Goal: Transaction & Acquisition: Purchase product/service

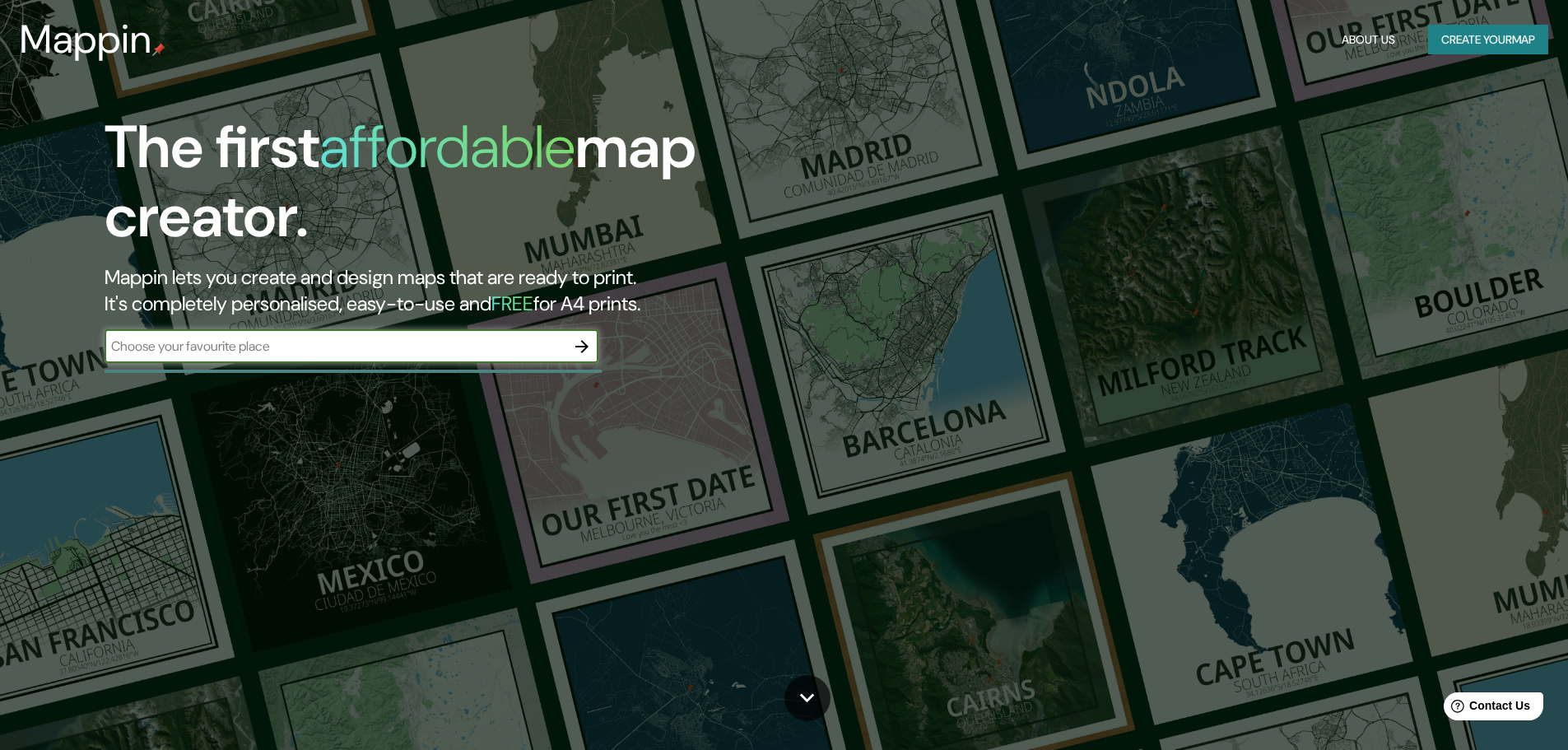
click at [233, 350] on input "text" at bounding box center [335, 347] width 461 height 19
type input "Coro [GEOGRAPHIC_DATA]"
click at [579, 346] on icon "button" at bounding box center [582, 347] width 13 height 13
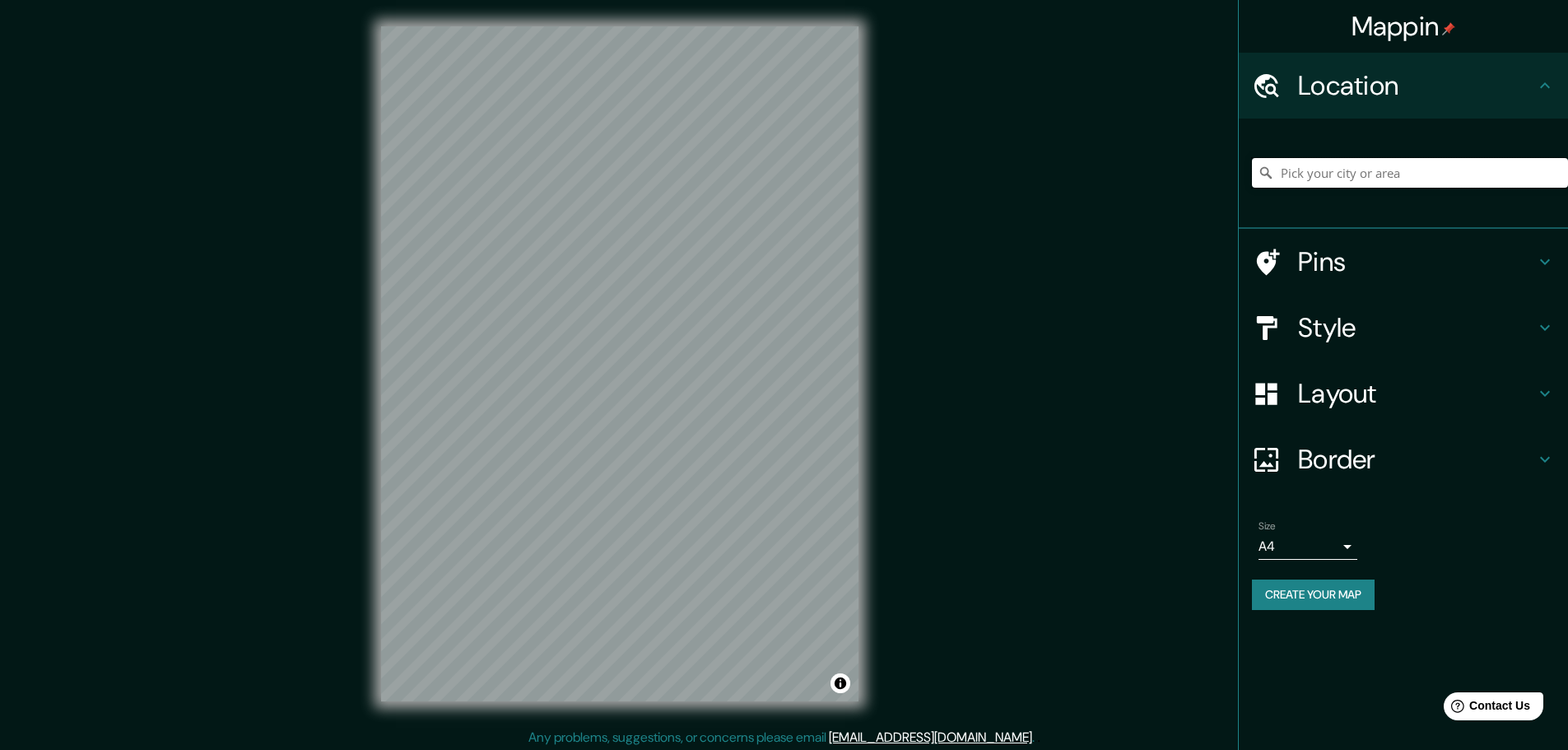
click at [1302, 183] on input "Pick your city or area" at bounding box center [1409, 172] width 316 height 29
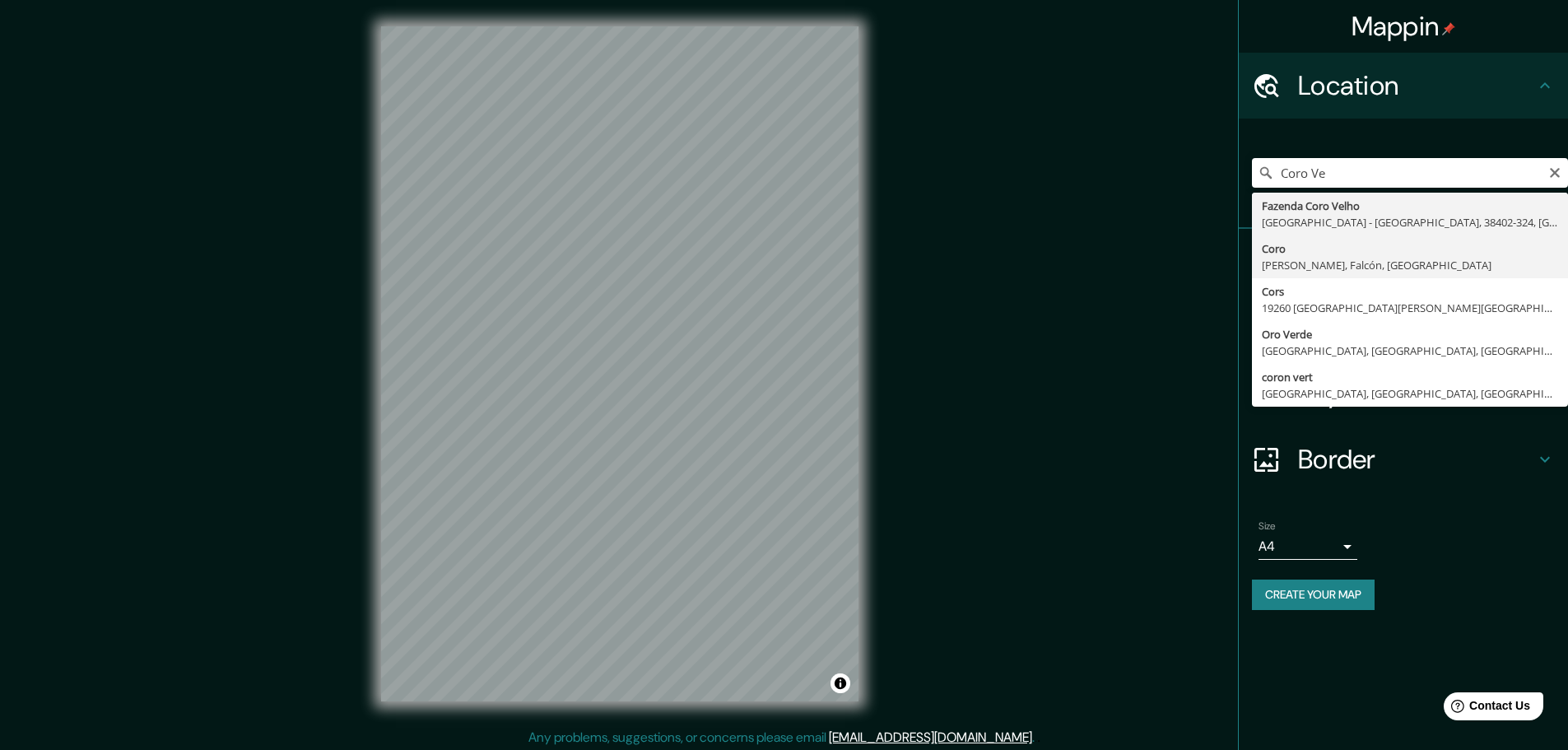
type input "Coro, [PERSON_NAME], Falcón, [GEOGRAPHIC_DATA]"
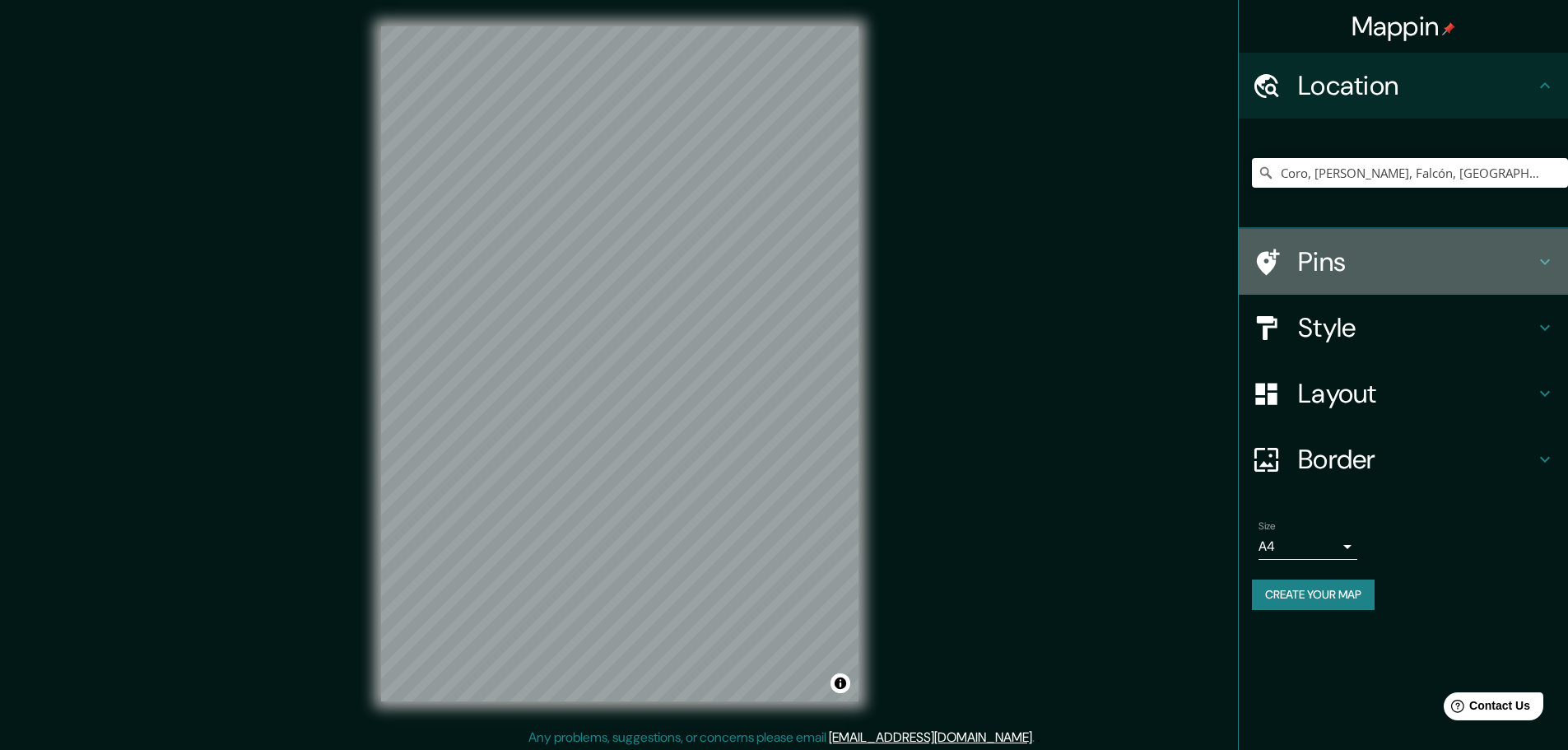
click at [1505, 245] on h4 "Pins" at bounding box center [1416, 261] width 237 height 33
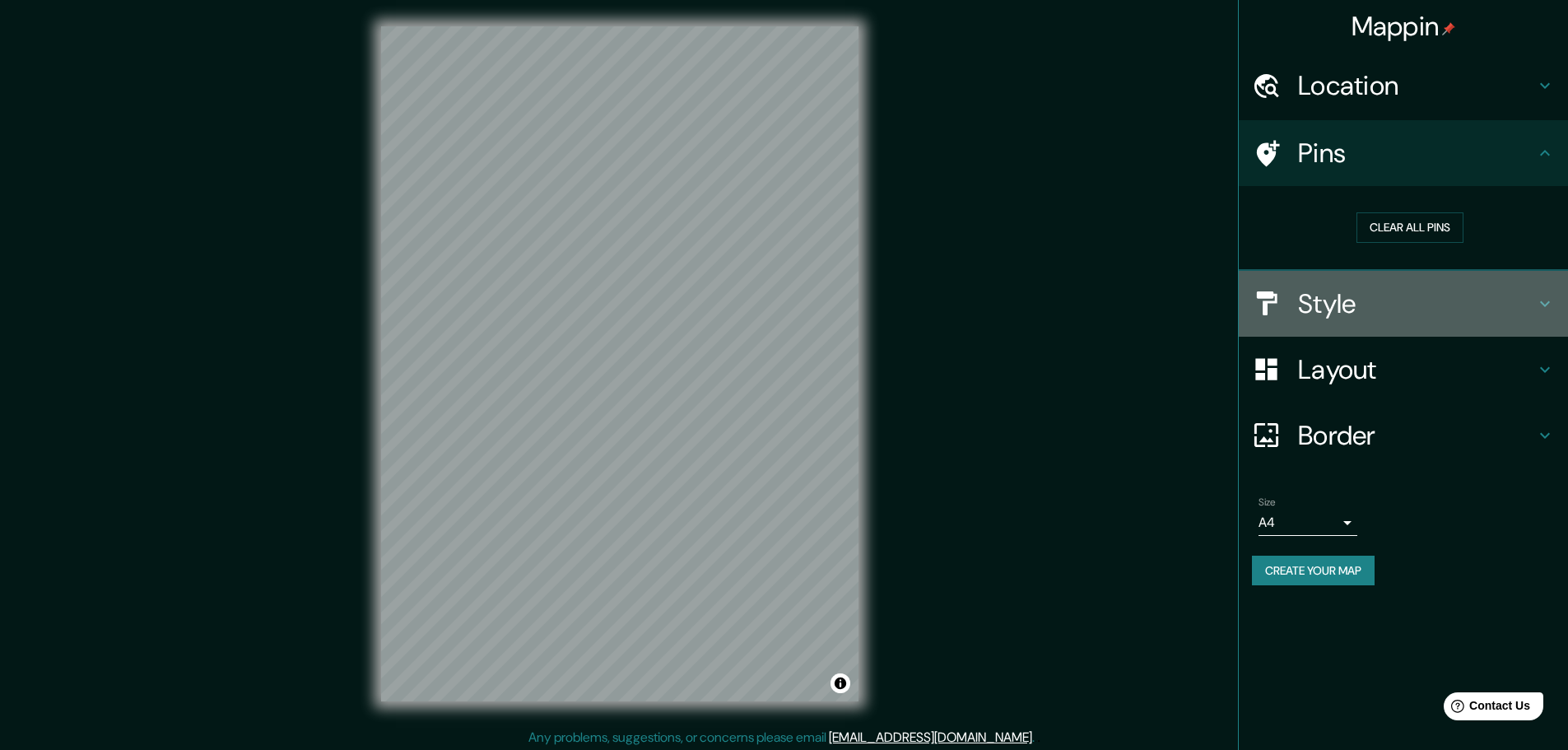
click at [1447, 310] on h4 "Style" at bounding box center [1416, 304] width 237 height 33
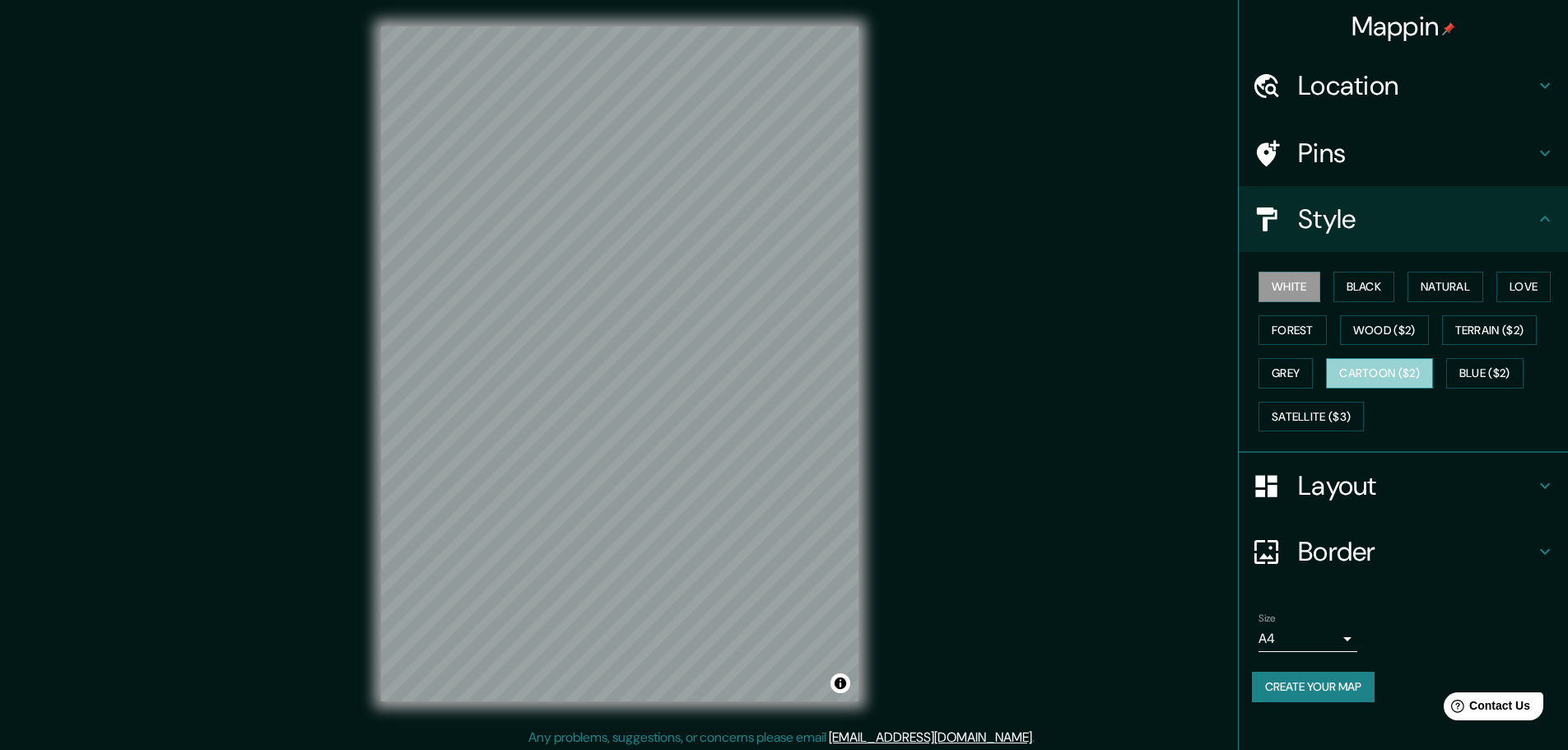
click at [1421, 365] on button "Cartoon ($2)" at bounding box center [1379, 373] width 107 height 30
click at [1476, 378] on button "Blue ($2)" at bounding box center [1485, 373] width 78 height 30
click at [867, 389] on div "© Mapbox © OpenStreetMap Improve this map" at bounding box center [620, 364] width 530 height 728
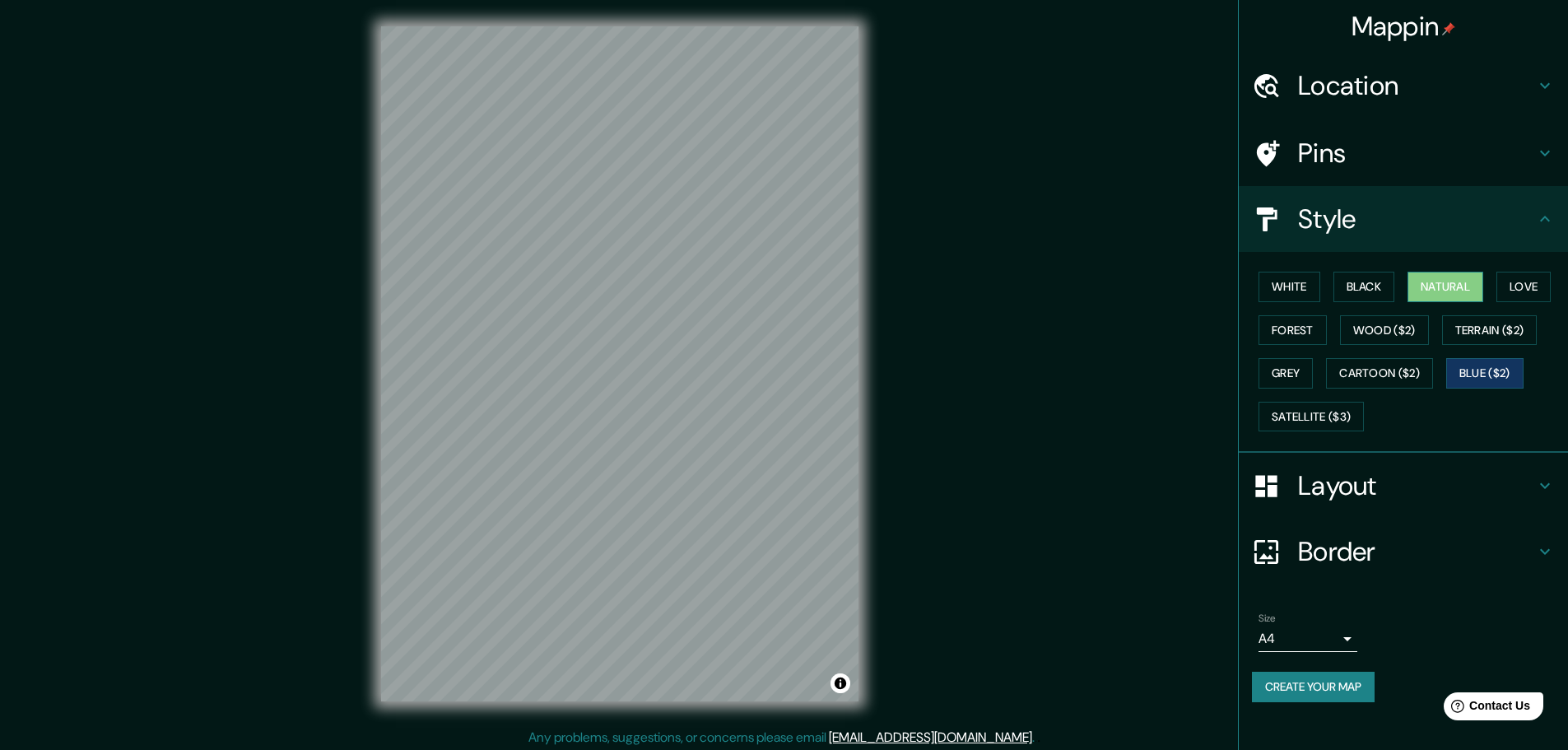
click at [1461, 284] on button "Natural" at bounding box center [1446, 287] width 76 height 30
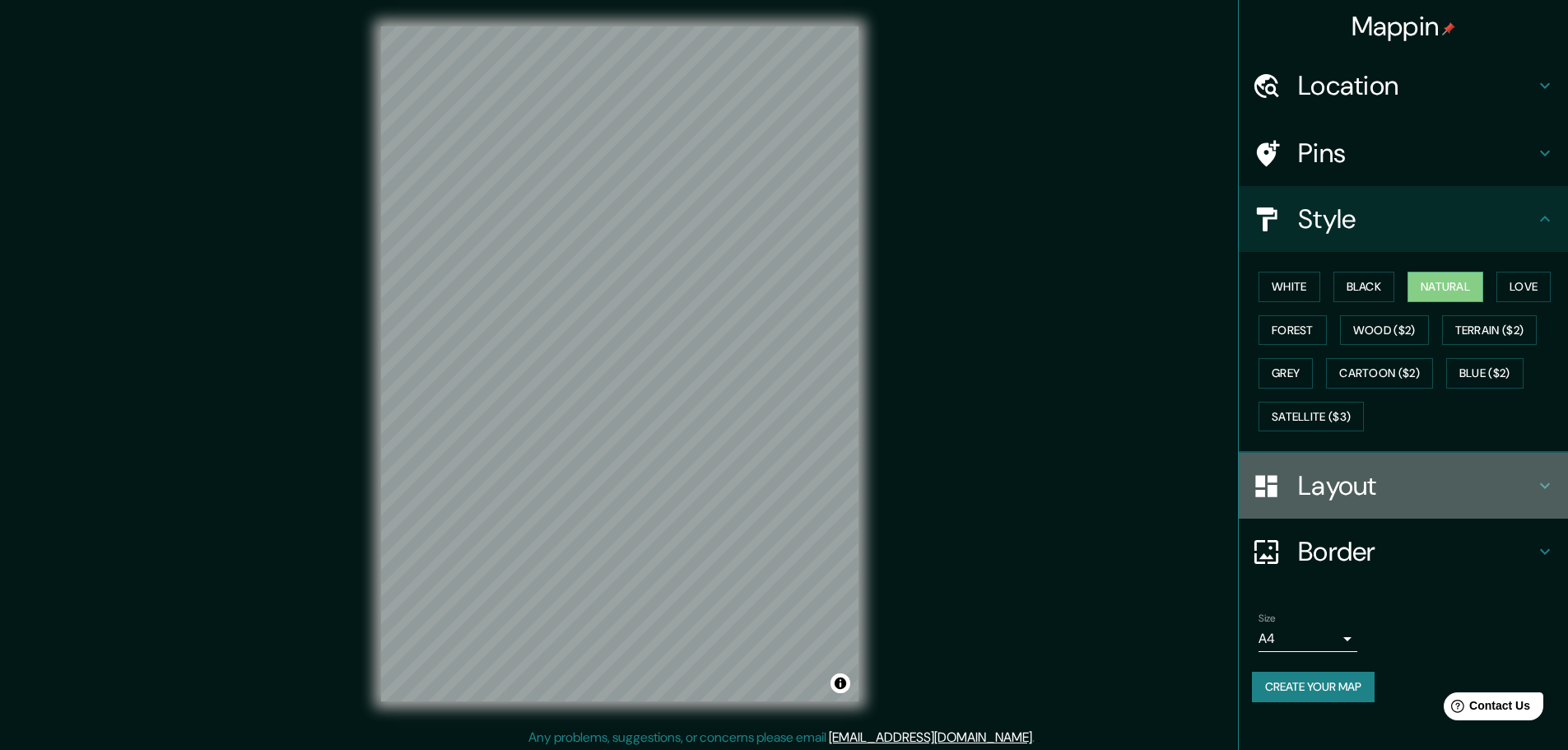
click at [1353, 478] on h4 "Layout" at bounding box center [1416, 485] width 237 height 33
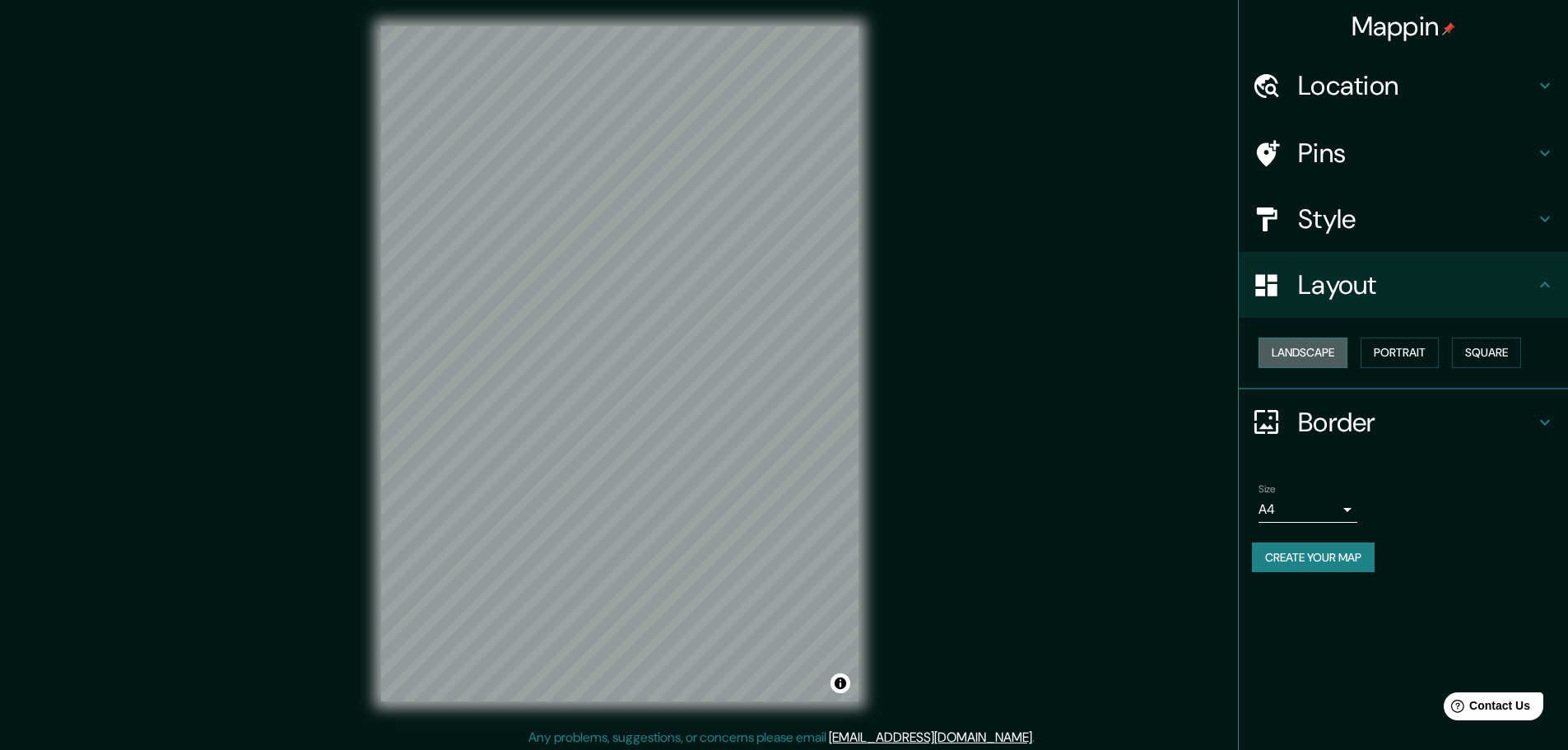
click at [1316, 356] on button "Landscape" at bounding box center [1303, 353] width 89 height 30
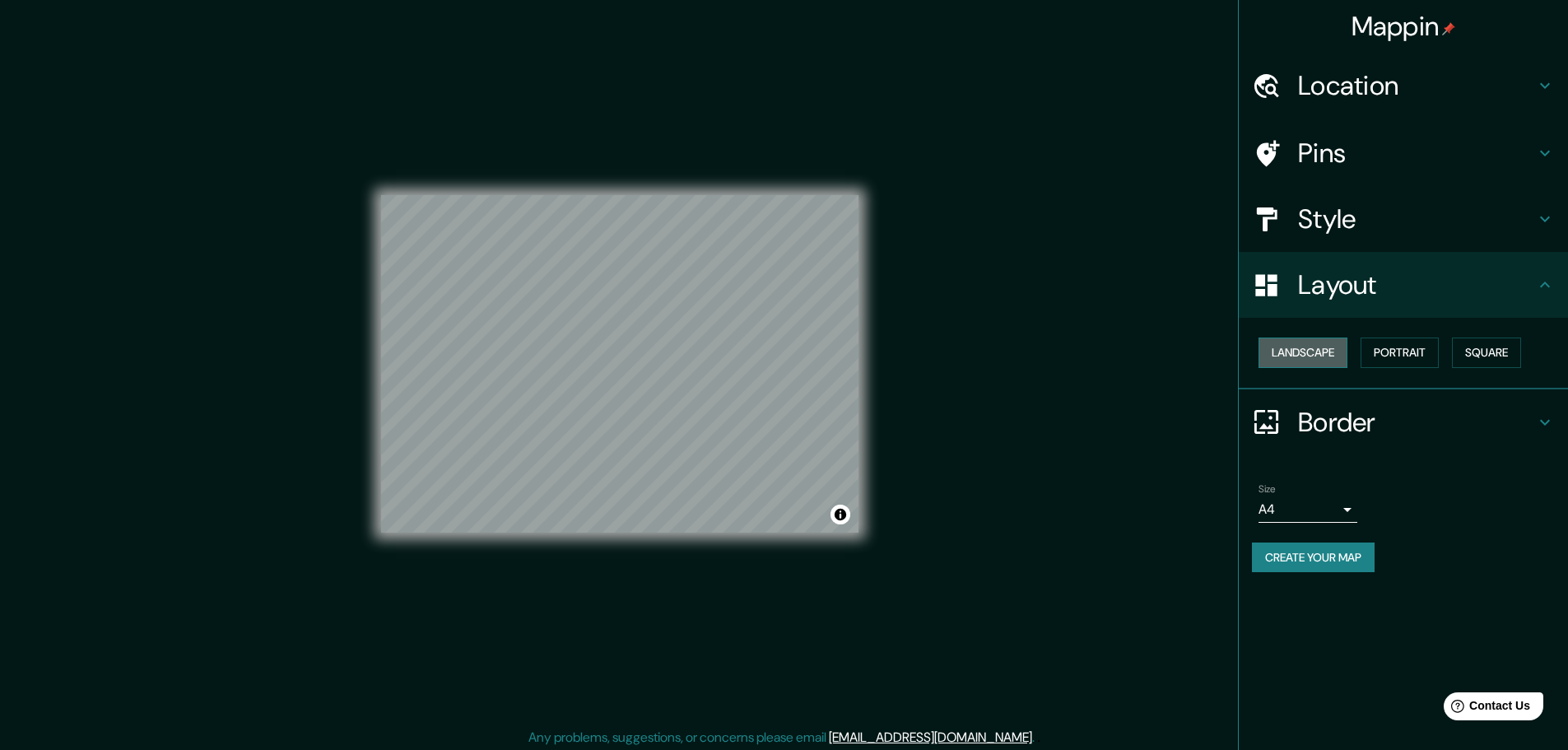
click at [1316, 356] on button "Landscape" at bounding box center [1303, 353] width 89 height 30
click at [1396, 344] on button "Portrait" at bounding box center [1399, 353] width 78 height 30
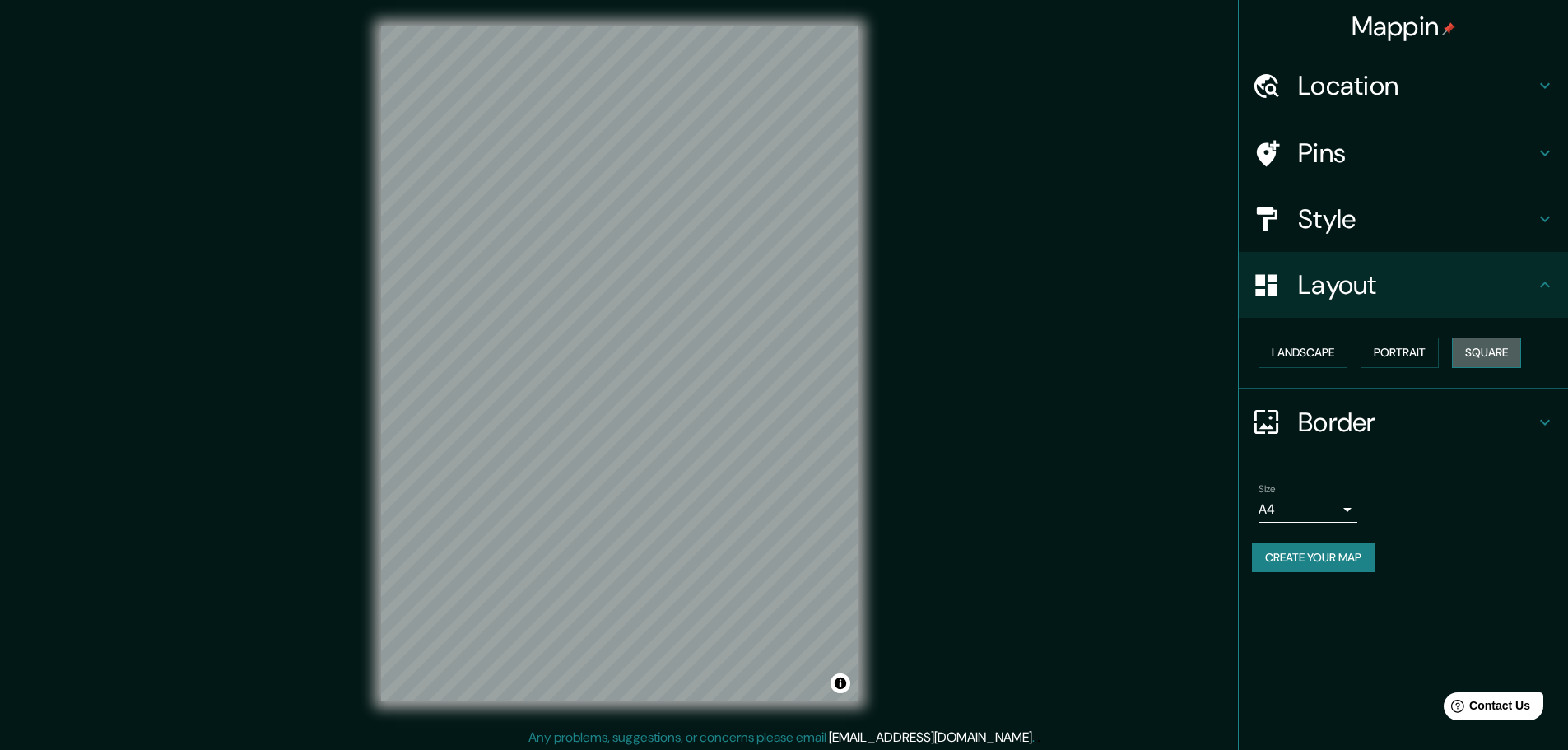
click at [1484, 344] on button "Square" at bounding box center [1486, 353] width 69 height 30
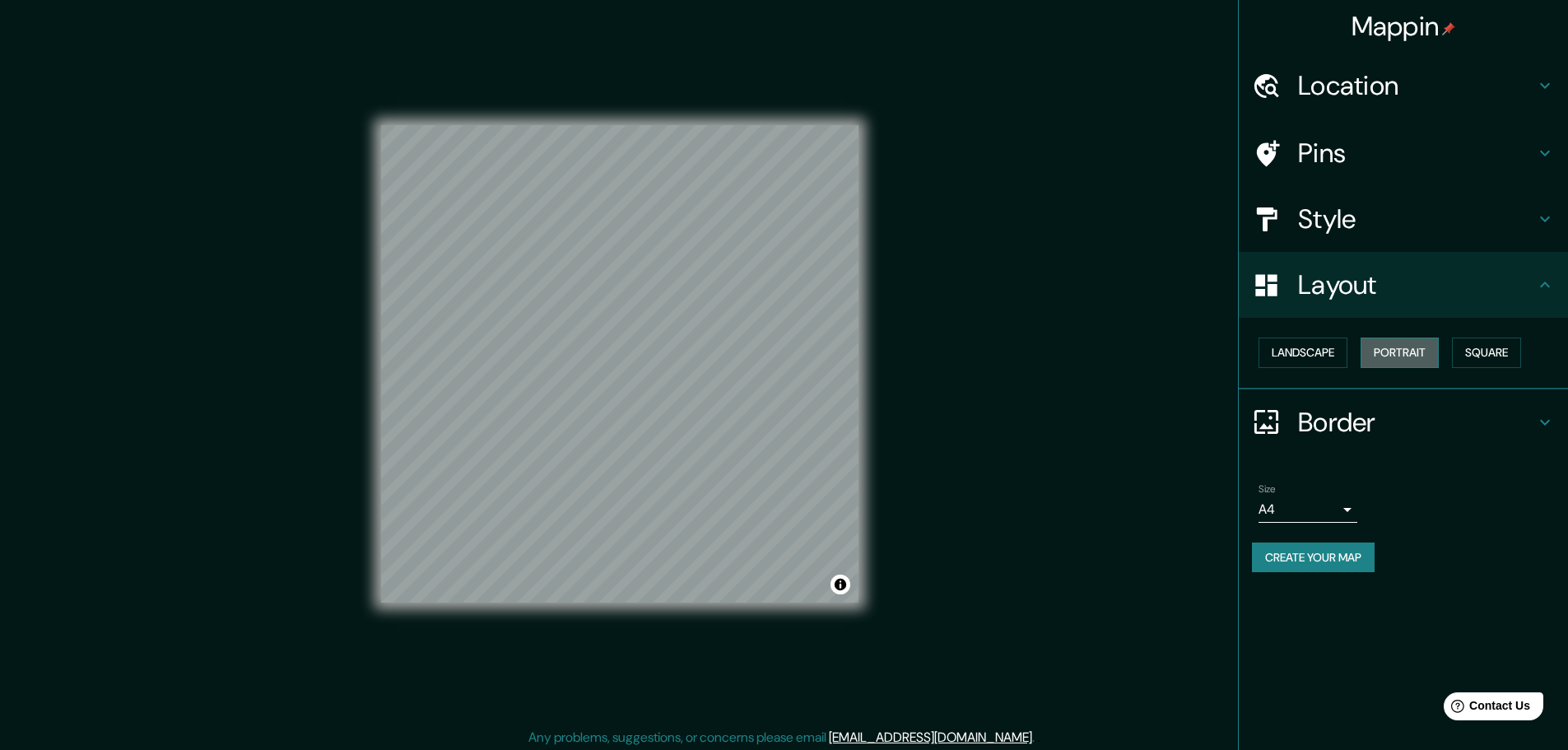
click at [1417, 361] on button "Portrait" at bounding box center [1399, 353] width 78 height 30
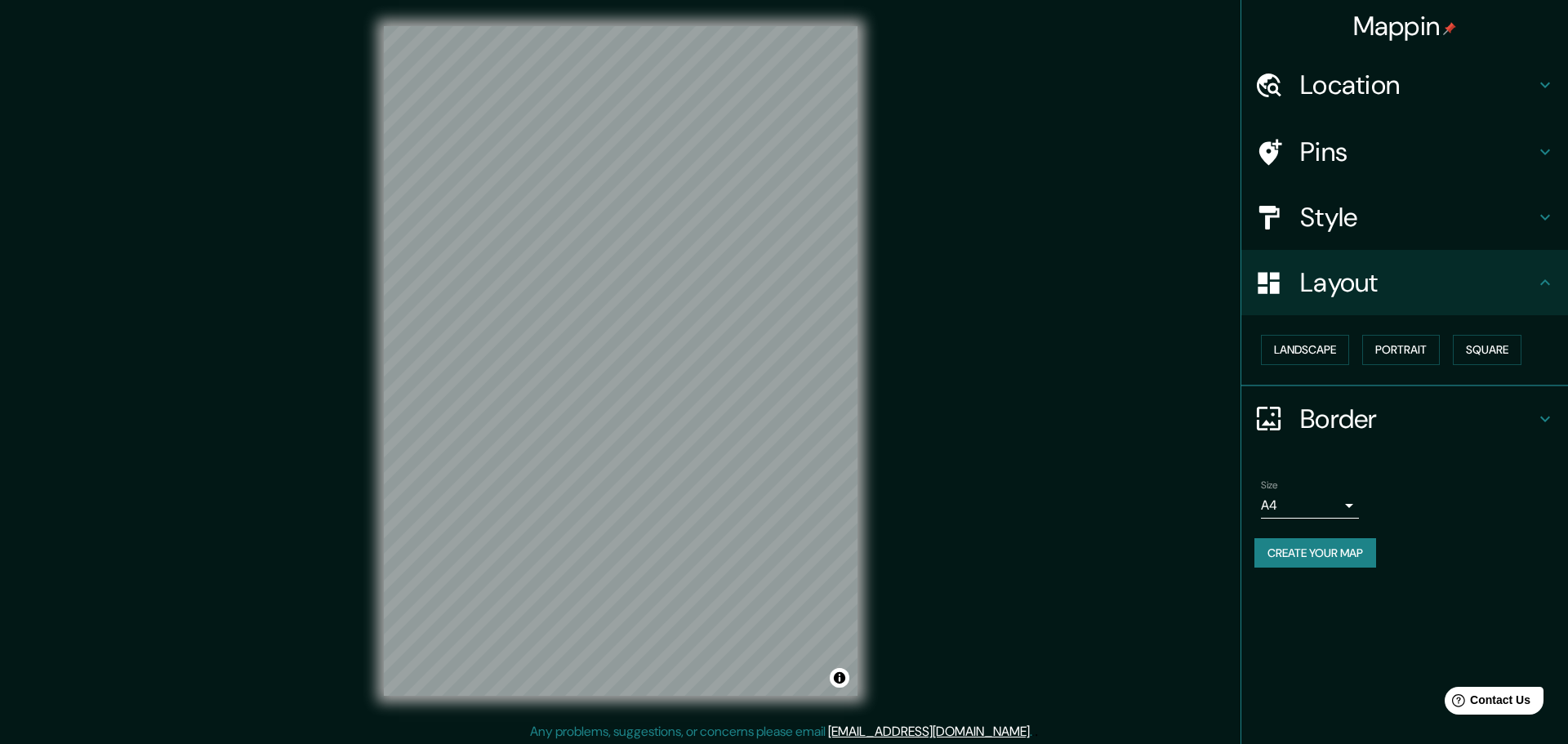
click at [1314, 509] on body "Mappin Location Coro, Miranda, Falcón, Venezuela Pins Style Layout Landscape Po…" at bounding box center [784, 372] width 1568 height 744
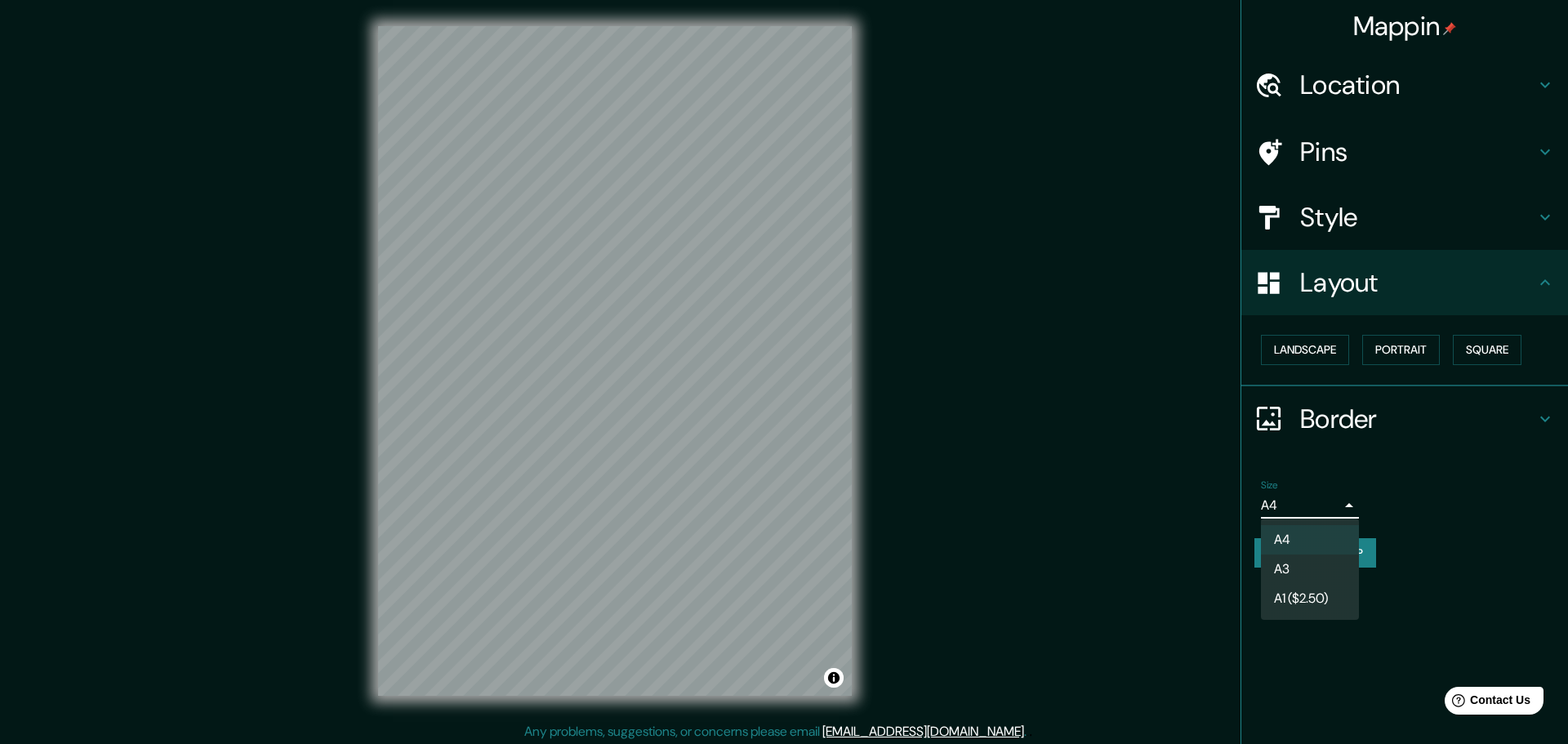
click at [1451, 469] on div at bounding box center [784, 372] width 1568 height 744
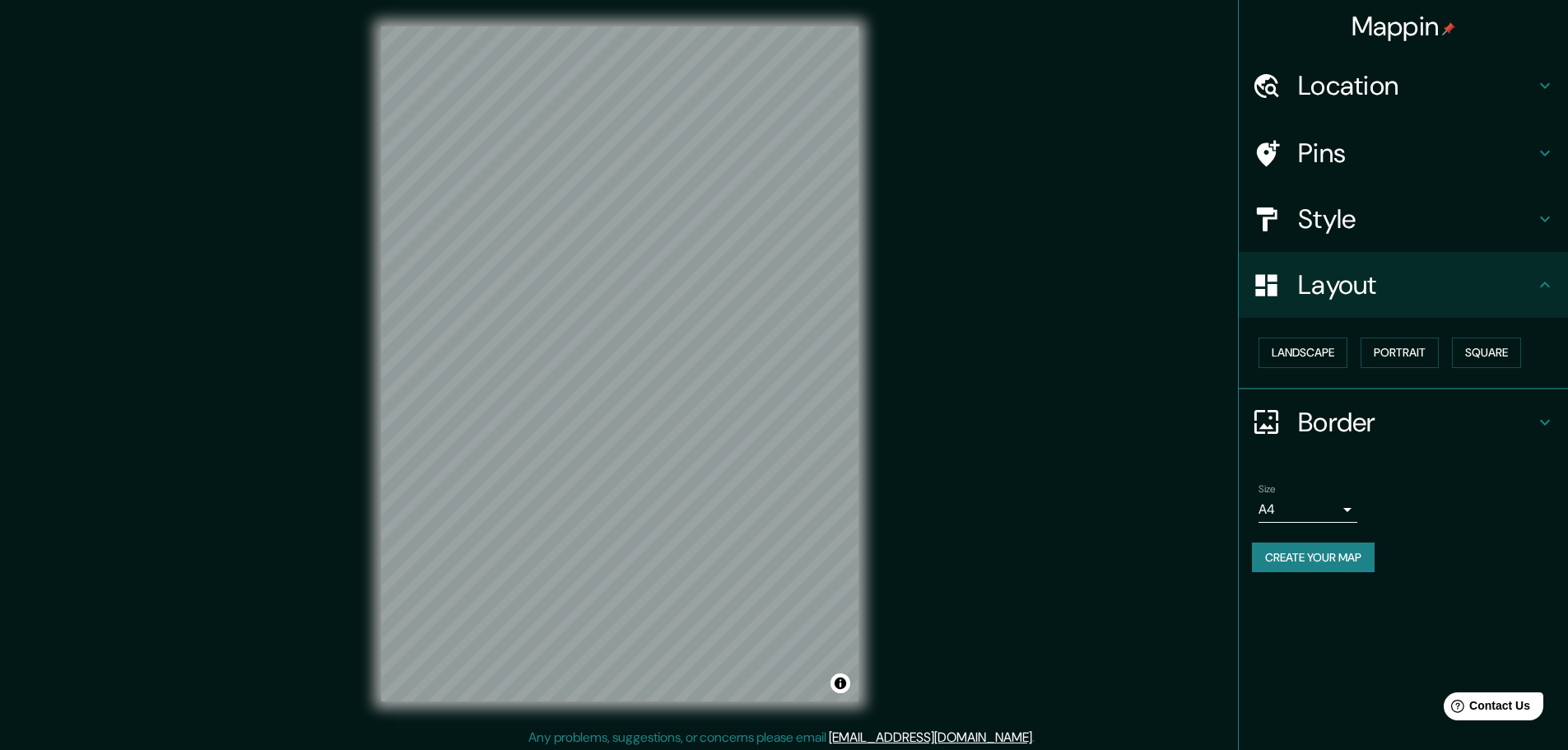
click at [1316, 494] on div "Size A4 single" at bounding box center [1308, 503] width 99 height 40
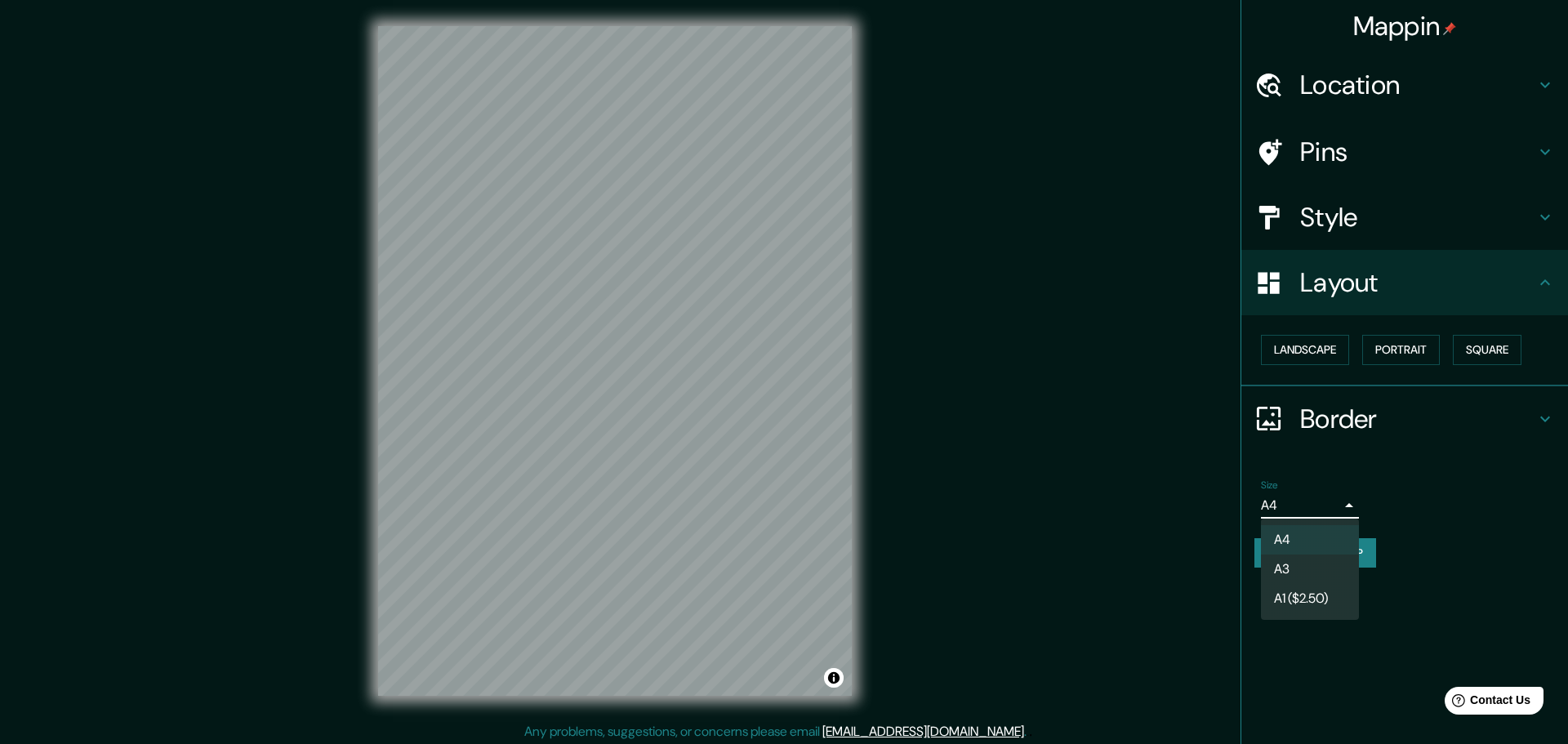
click at [1299, 507] on body "Mappin Location Coro, Miranda, Falcón, Venezuela Pins Style Layout Landscape Po…" at bounding box center [784, 372] width 1568 height 744
click at [1300, 562] on li "A3" at bounding box center [1310, 569] width 98 height 29
type input "a4"
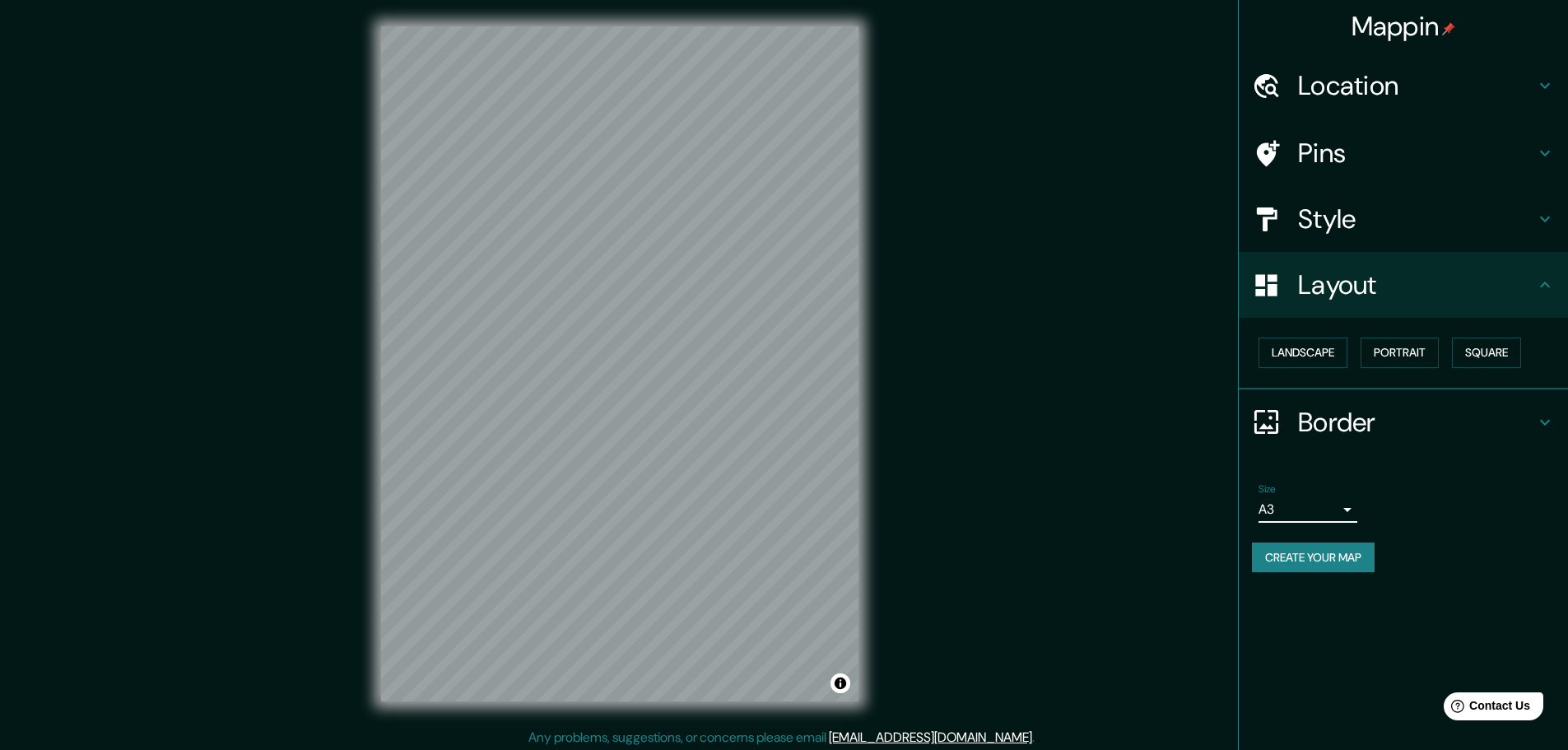
click at [1360, 429] on h4 "Border" at bounding box center [1416, 422] width 237 height 33
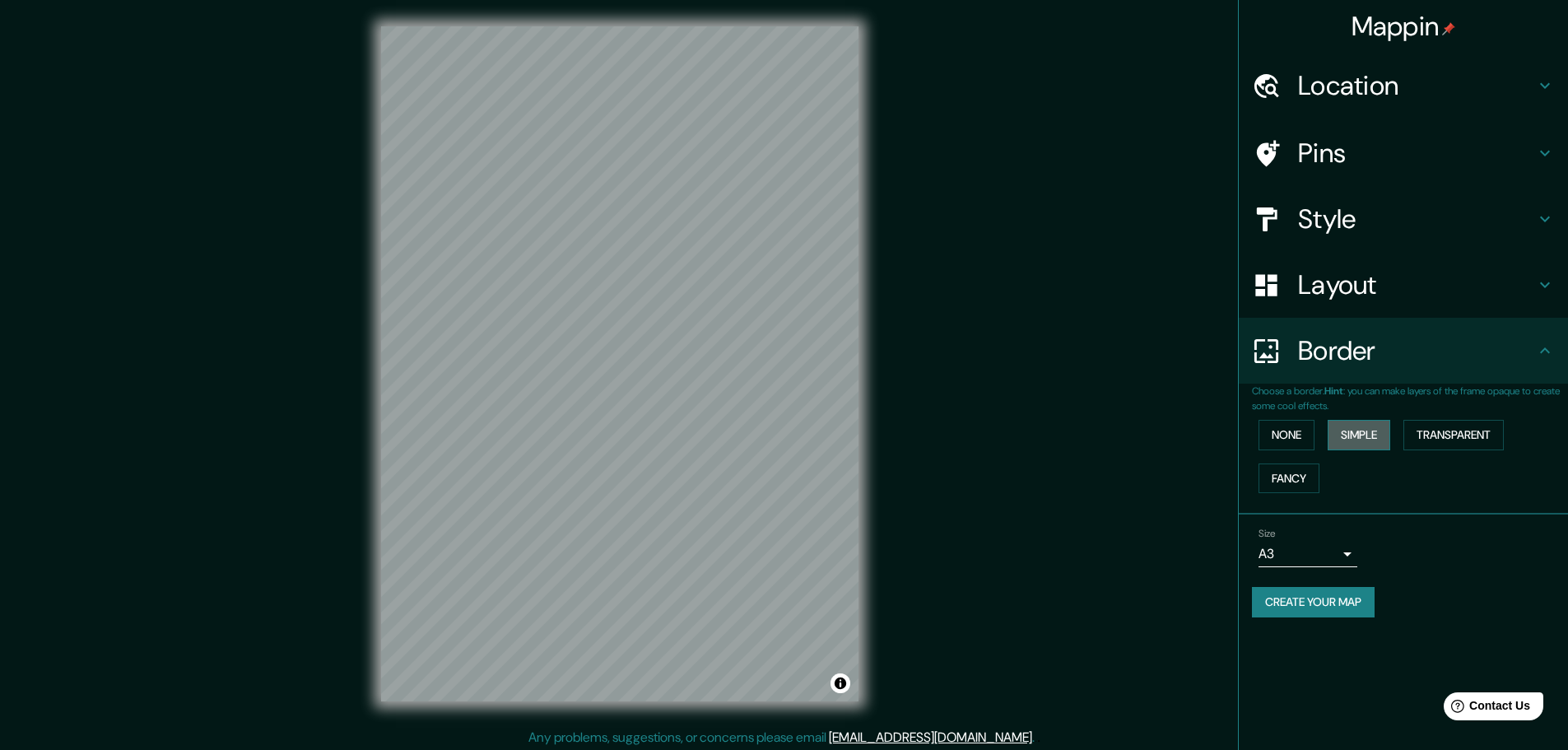
click at [1384, 424] on button "Simple" at bounding box center [1359, 435] width 63 height 30
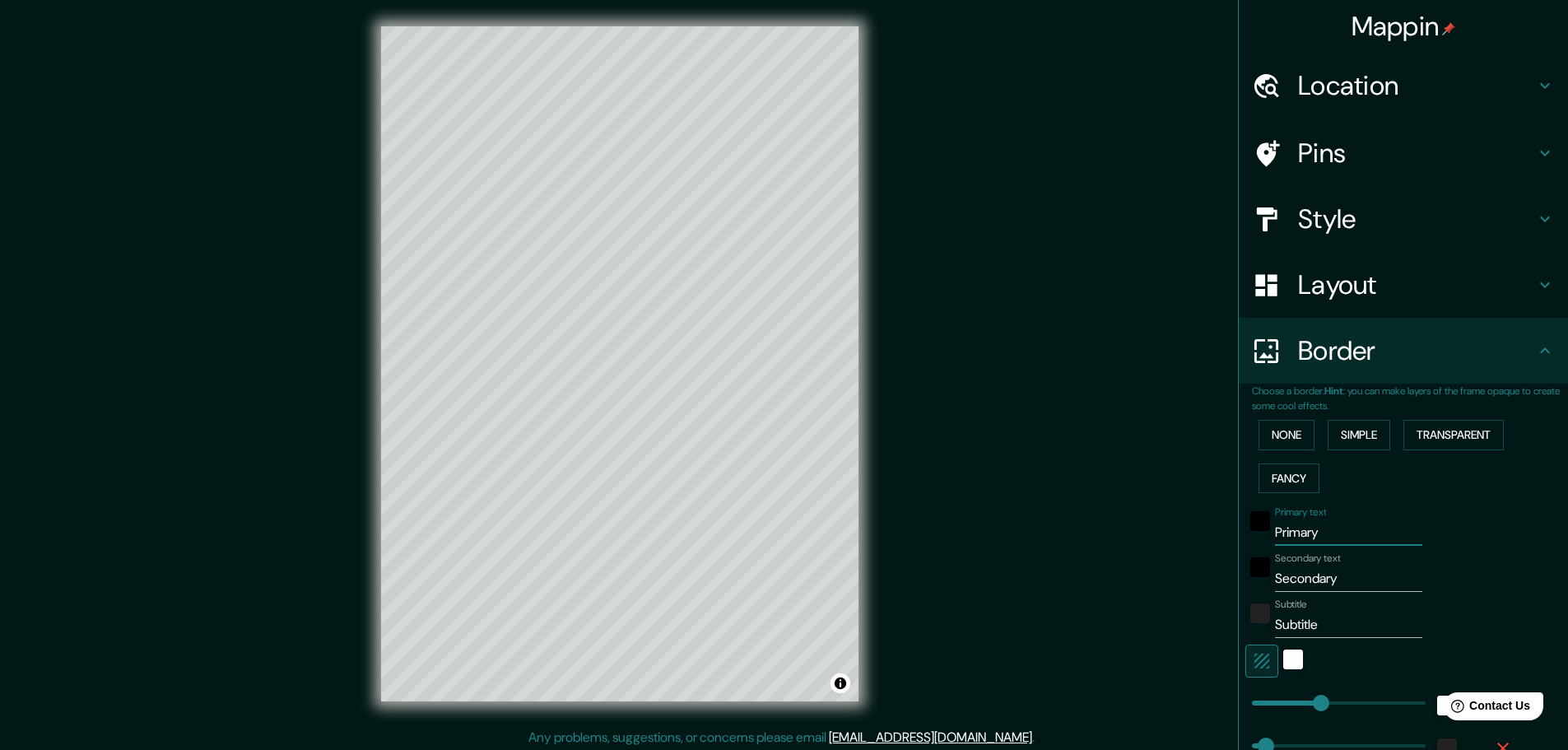
drag, startPoint x: 1323, startPoint y: 535, endPoint x: 1132, endPoint y: 530, distance: 191.1
click at [1132, 530] on div "Mappin Location Coro, Miranda, Falcón, Venezuela Pins Style Layout Border Choos…" at bounding box center [784, 377] width 1568 height 754
type input "C"
type input "46"
type input "Co"
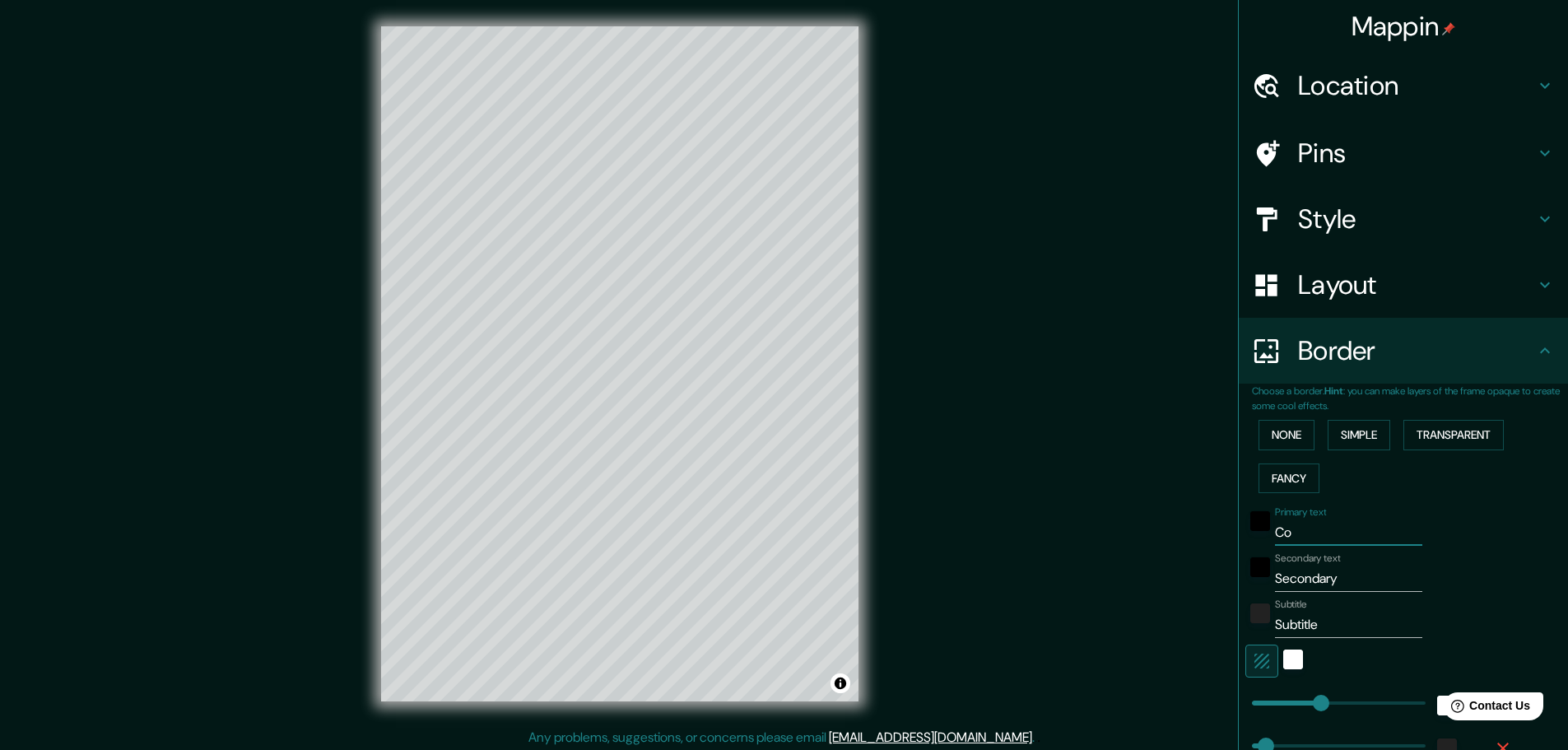
type input "46"
type input "Cor"
type input "46"
type input "Coro"
type input "46"
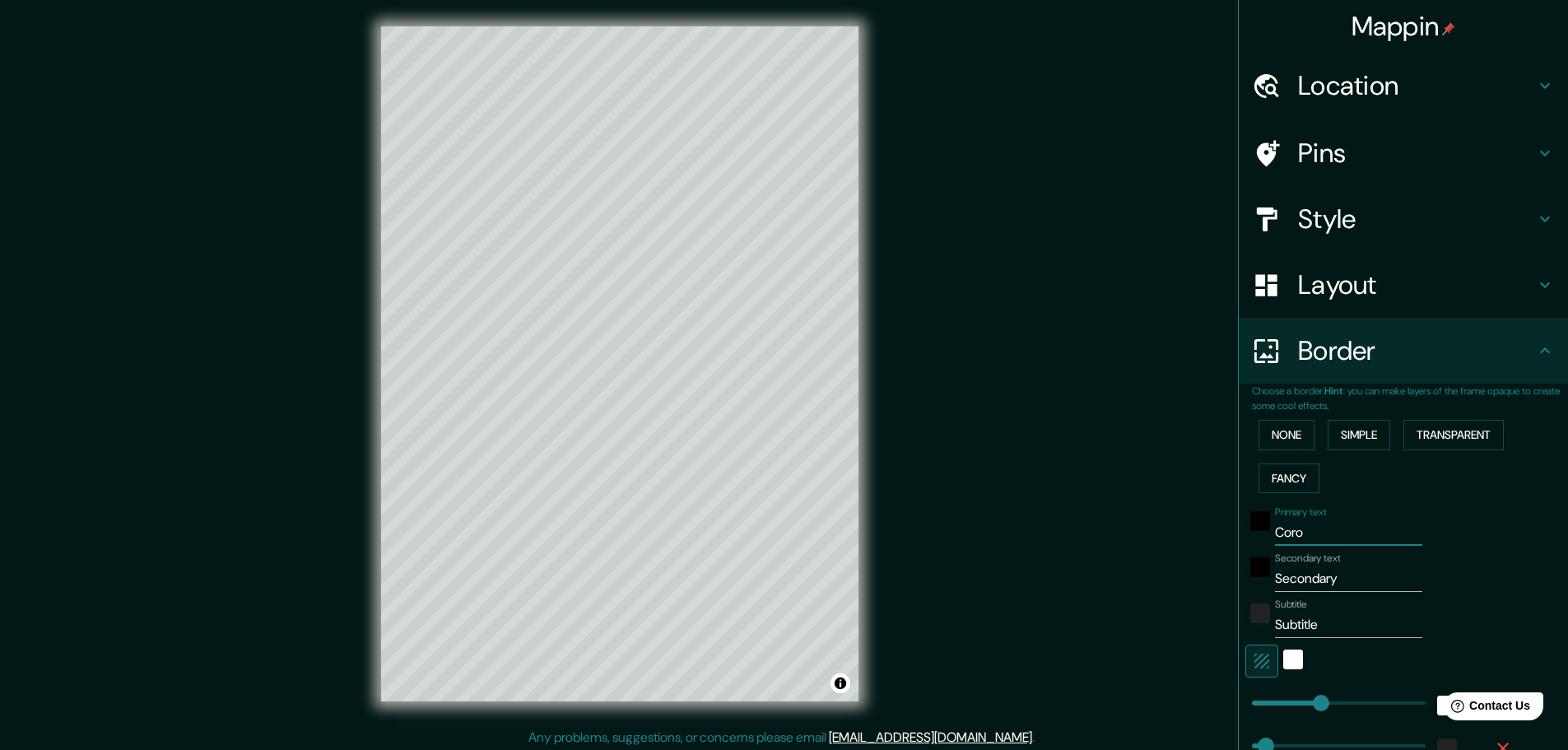
type input "Coro"
drag, startPoint x: 1331, startPoint y: 582, endPoint x: 1215, endPoint y: 573, distance: 116.3
click at [1215, 573] on div "Mappin Location Coro, Miranda, Falcón, Venezuela Pins Style Layout Border Choos…" at bounding box center [784, 377] width 1568 height 754
type input "V"
type input "46"
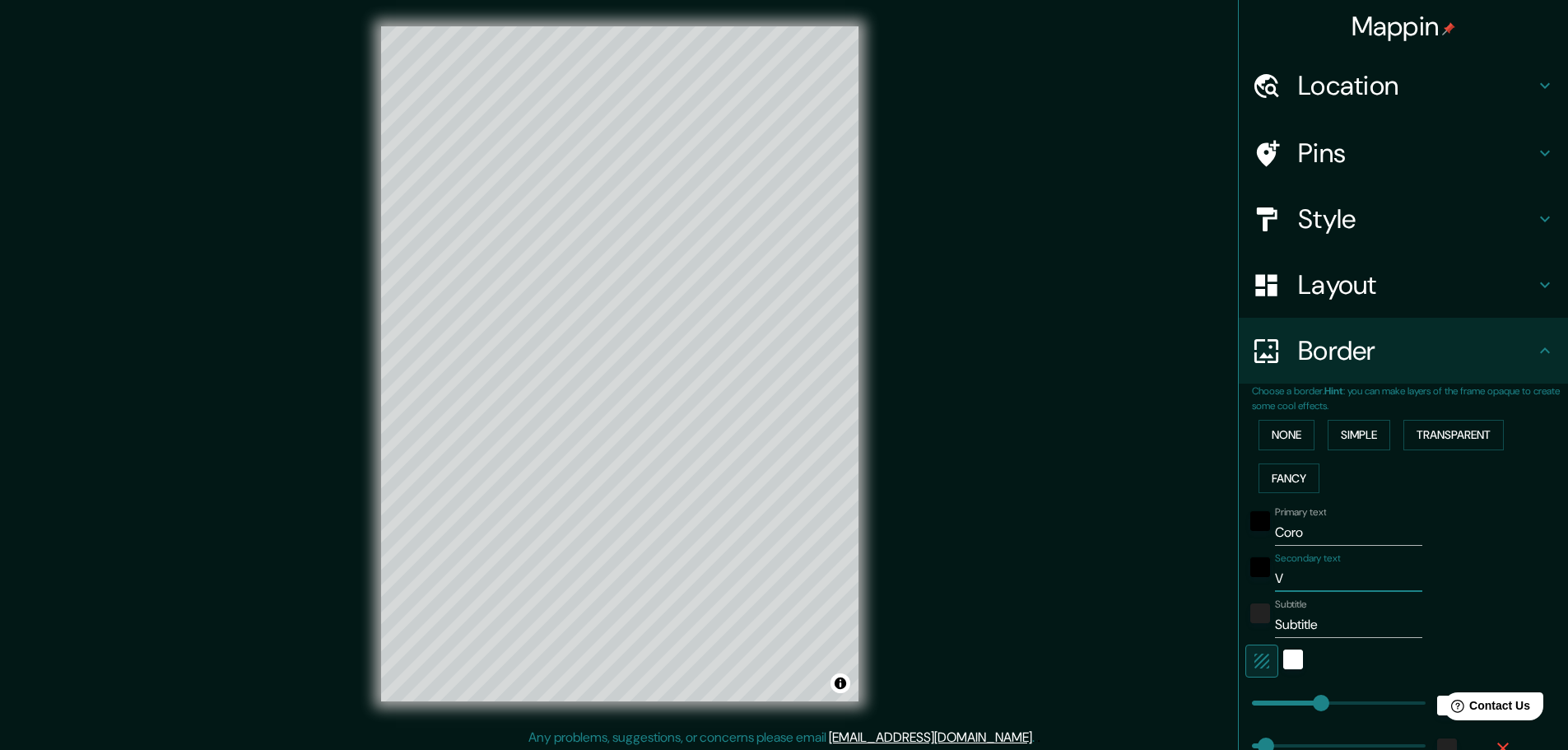
type input "Ve"
type input "46"
type input "Ven"
type input "46"
type input "Vene"
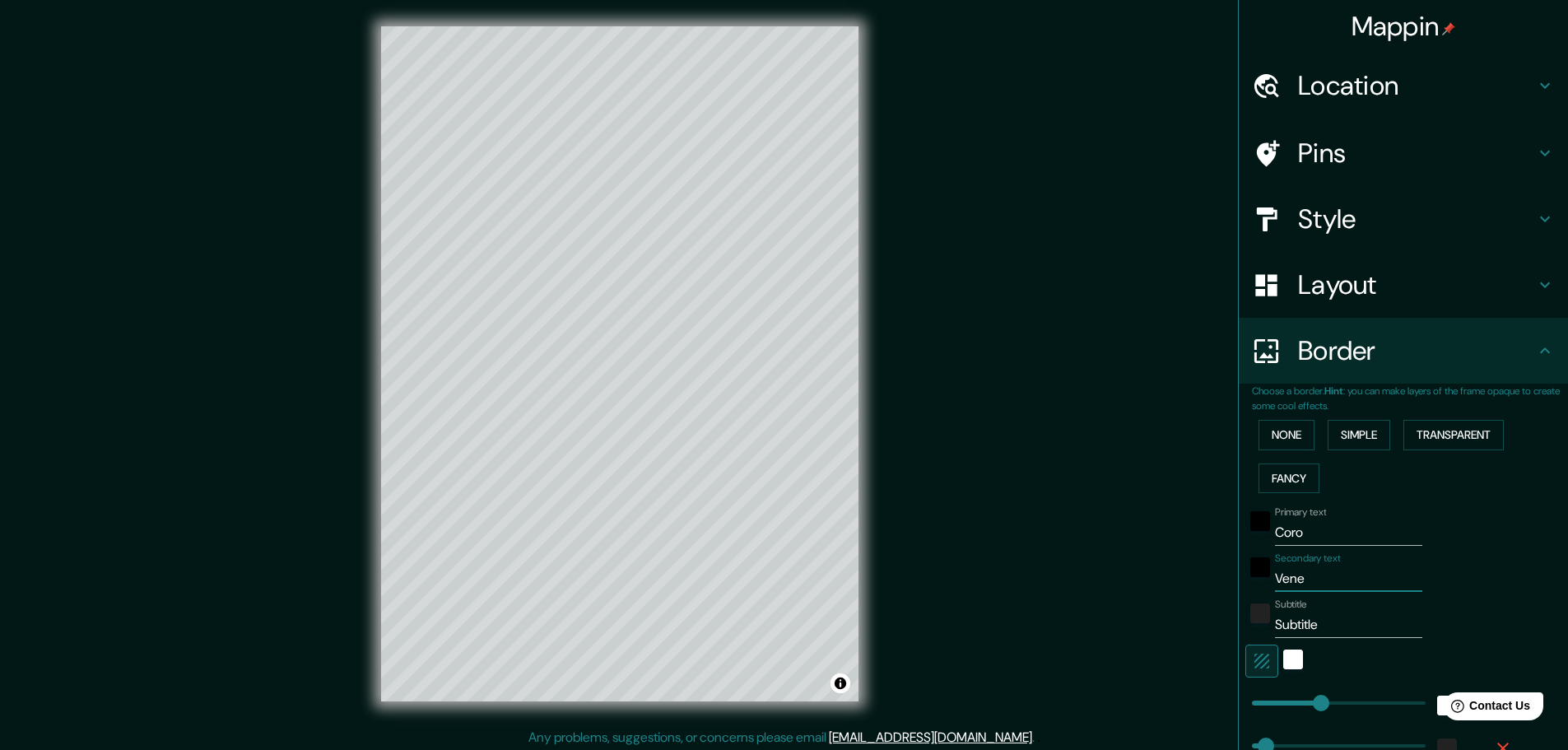
type input "46"
type input "Veneu"
type input "46"
type input "Vene"
type input "46"
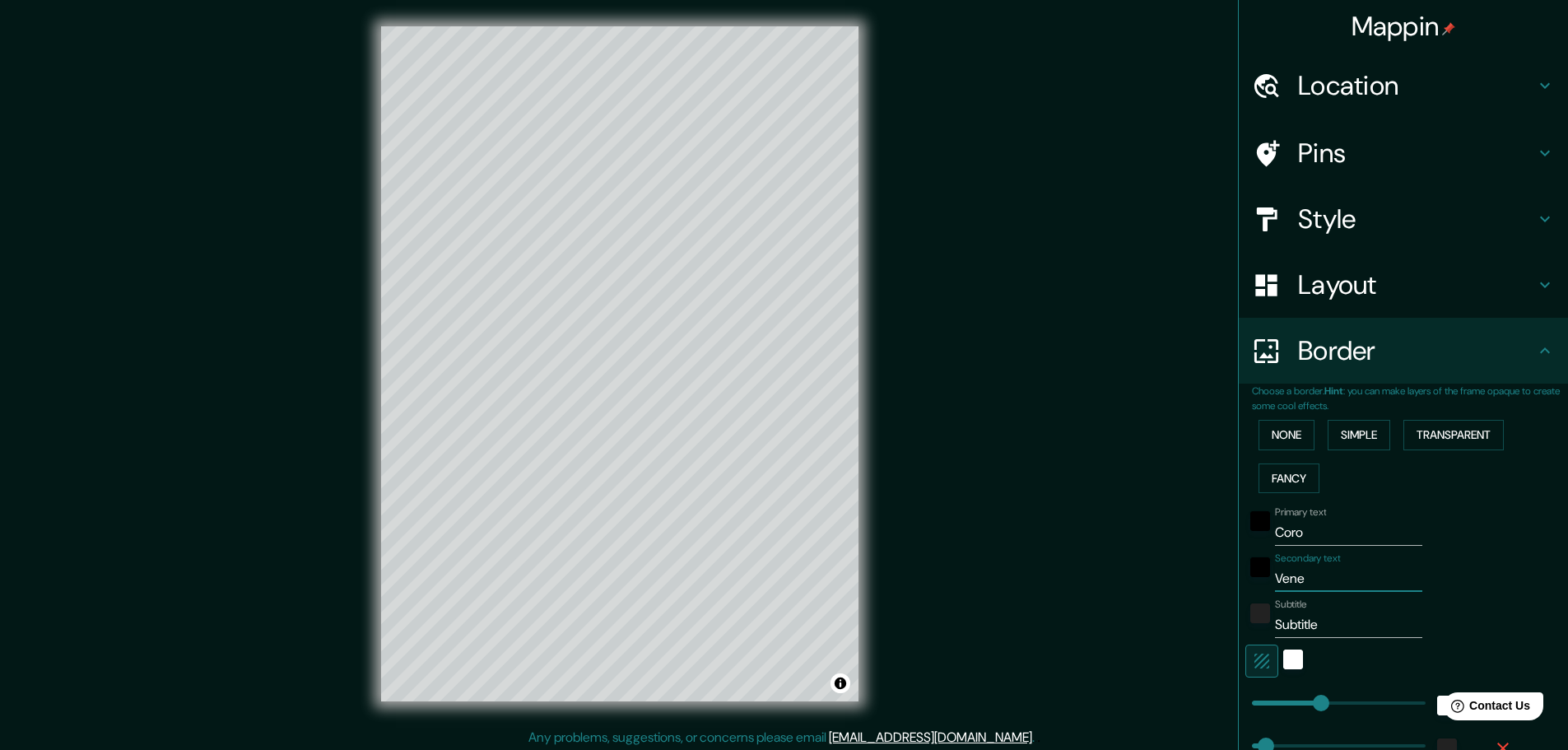
type input "Venez"
type input "46"
type input "Venezu"
type input "46"
type input "Venezue"
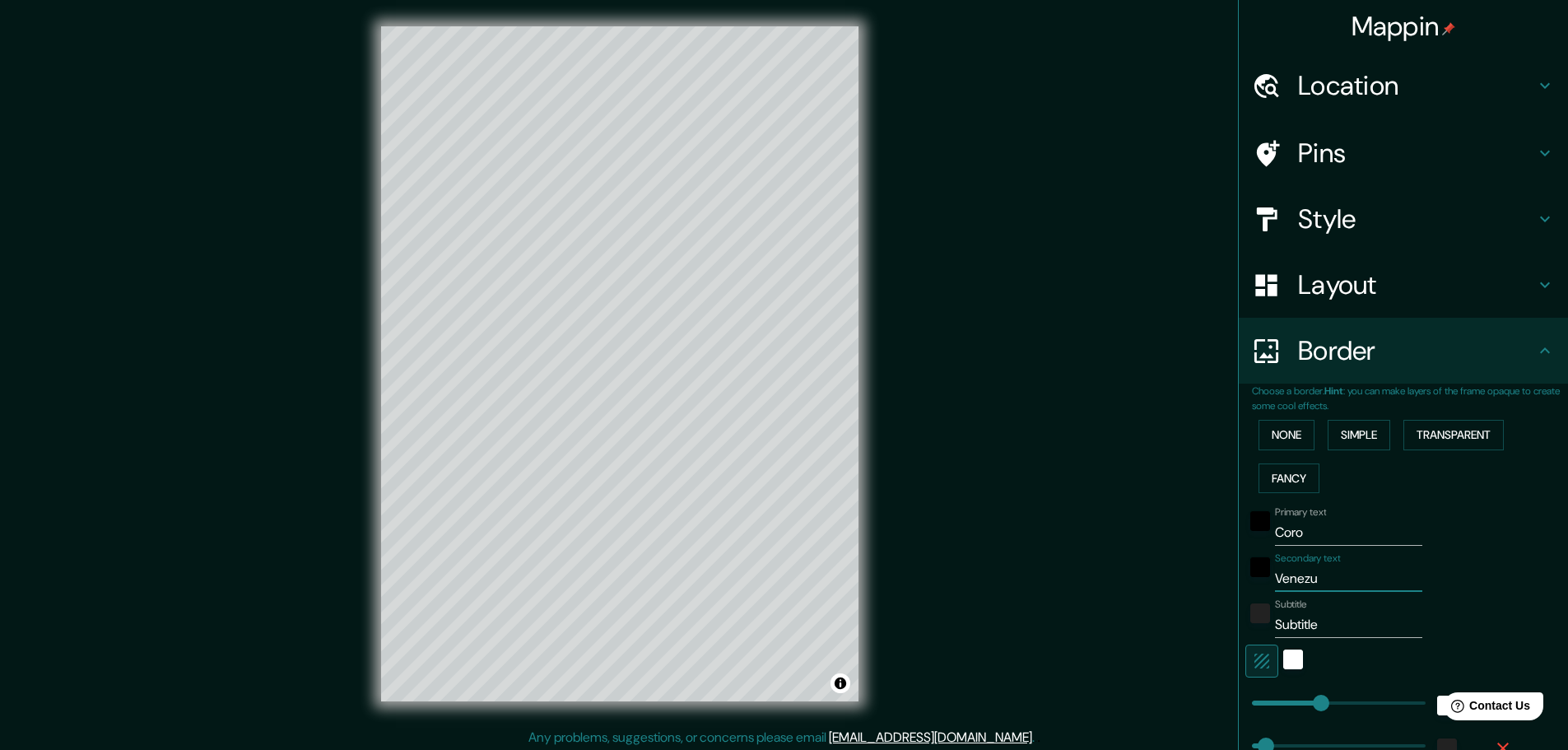
type input "46"
type input "Venezuel"
type input "46"
type input "Venezuela"
type input "46"
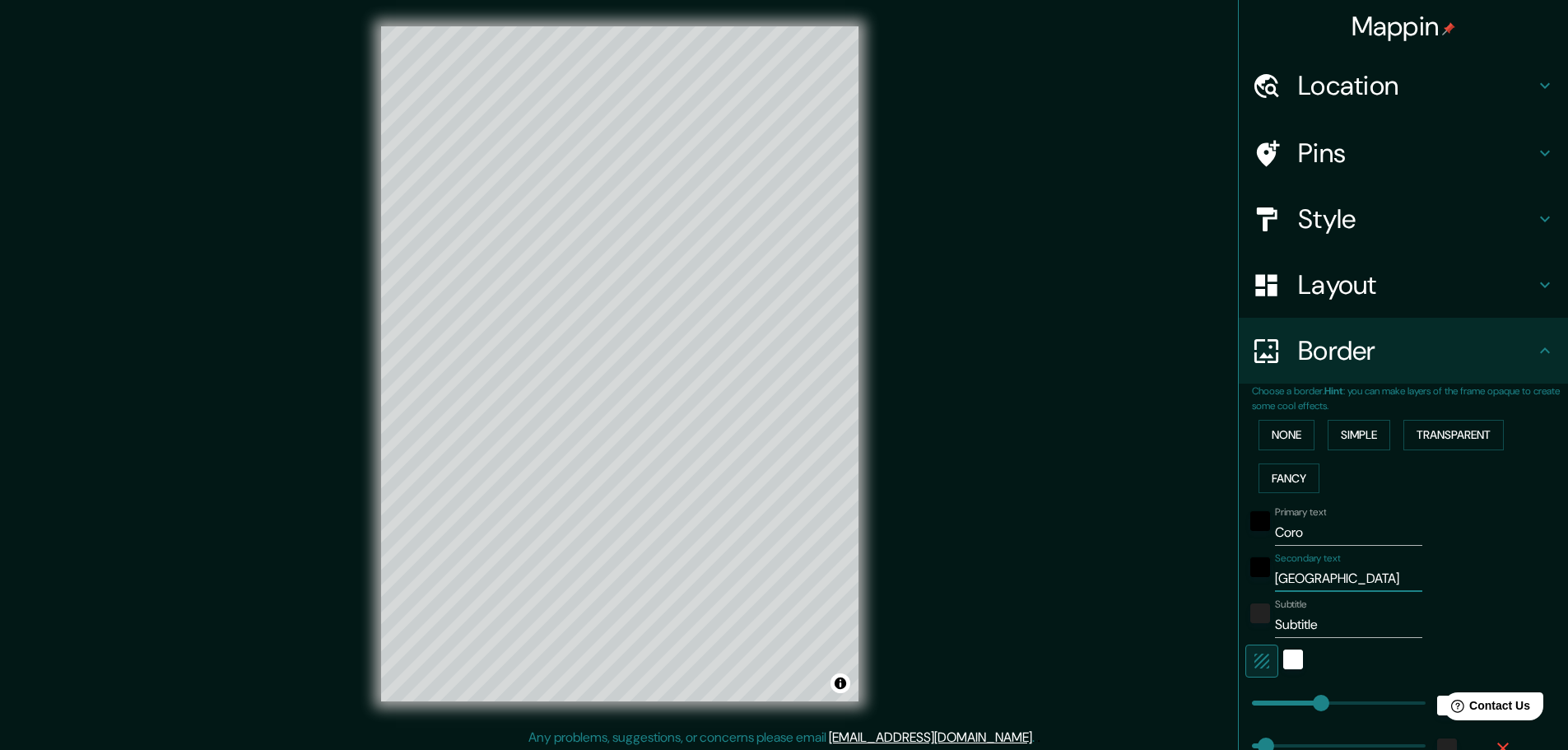
type input "Venezuela"
type input "46"
click at [1516, 502] on div "Primary text Coro Secondary text Venezuela Subtitle Add frame layer" at bounding box center [1409, 649] width 316 height 301
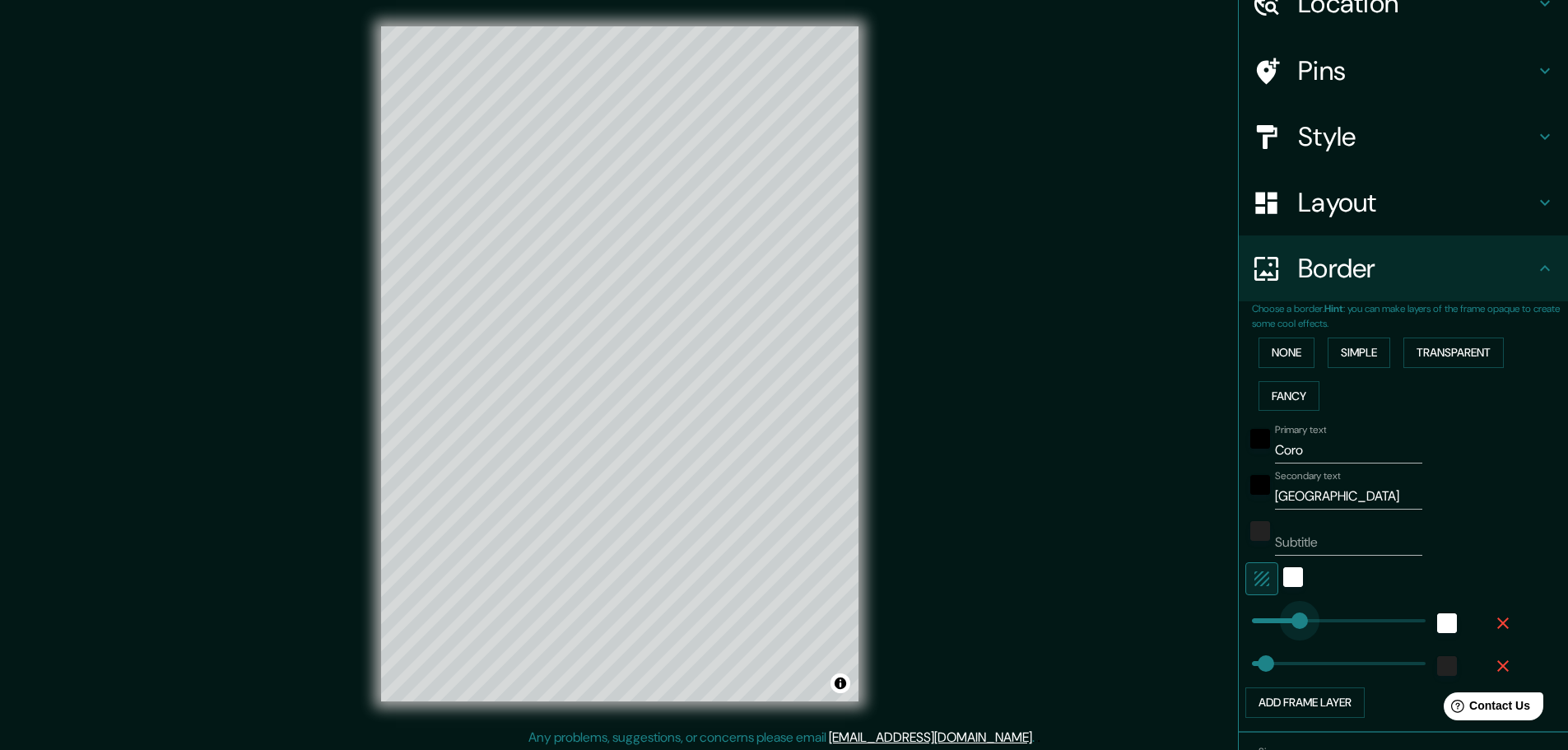
type input "124"
drag, startPoint x: 1314, startPoint y: 614, endPoint x: 1277, endPoint y: 613, distance: 37.0
click at [1283, 570] on div "white" at bounding box center [1293, 576] width 20 height 20
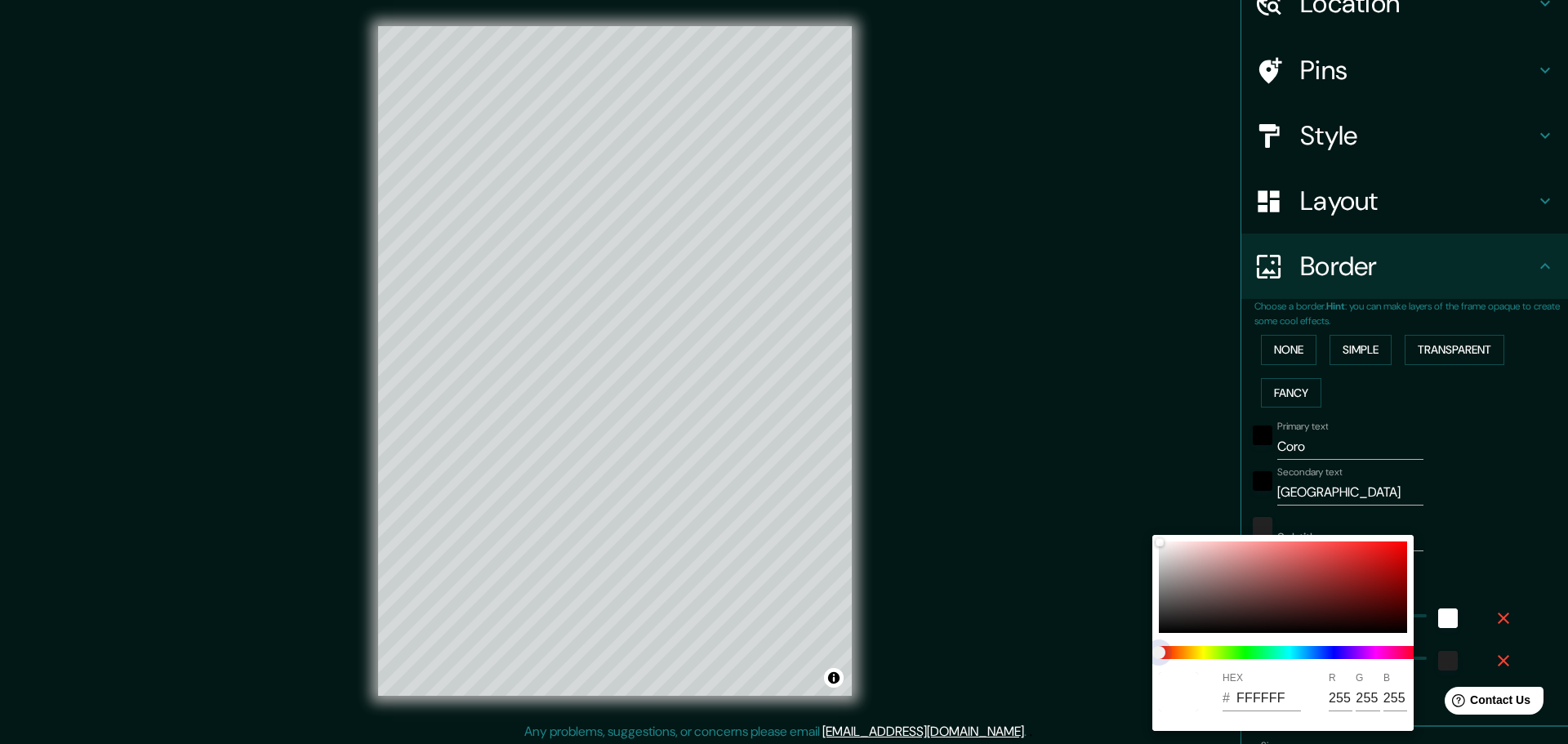
click at [1208, 650] on span at bounding box center [1288, 653] width 261 height 13
click at [1317, 654] on span at bounding box center [1288, 653] width 261 height 13
click at [1334, 655] on span at bounding box center [1288, 653] width 261 height 13
click at [1490, 481] on div at bounding box center [784, 372] width 1568 height 744
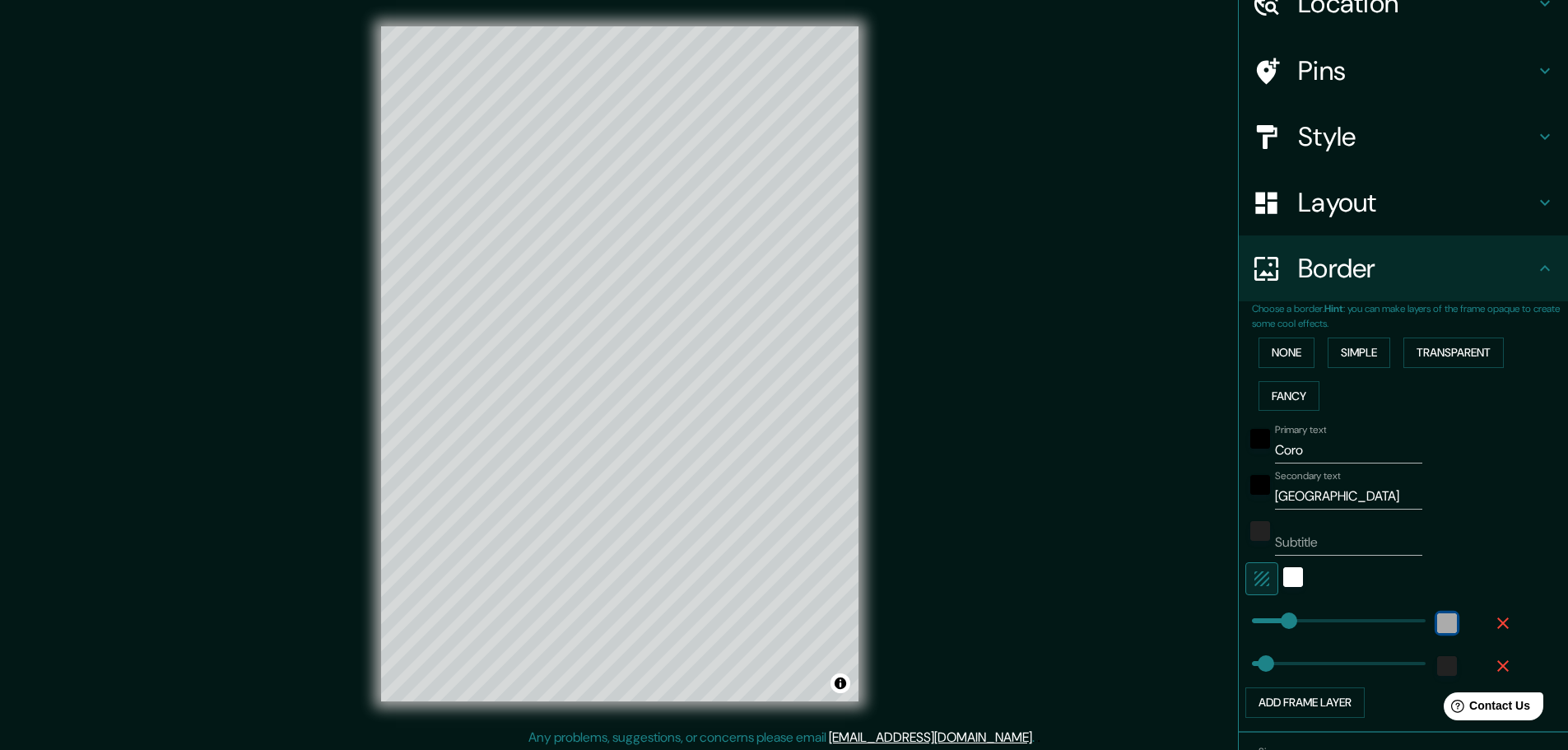
click at [1437, 623] on div "white" at bounding box center [1447, 623] width 20 height 20
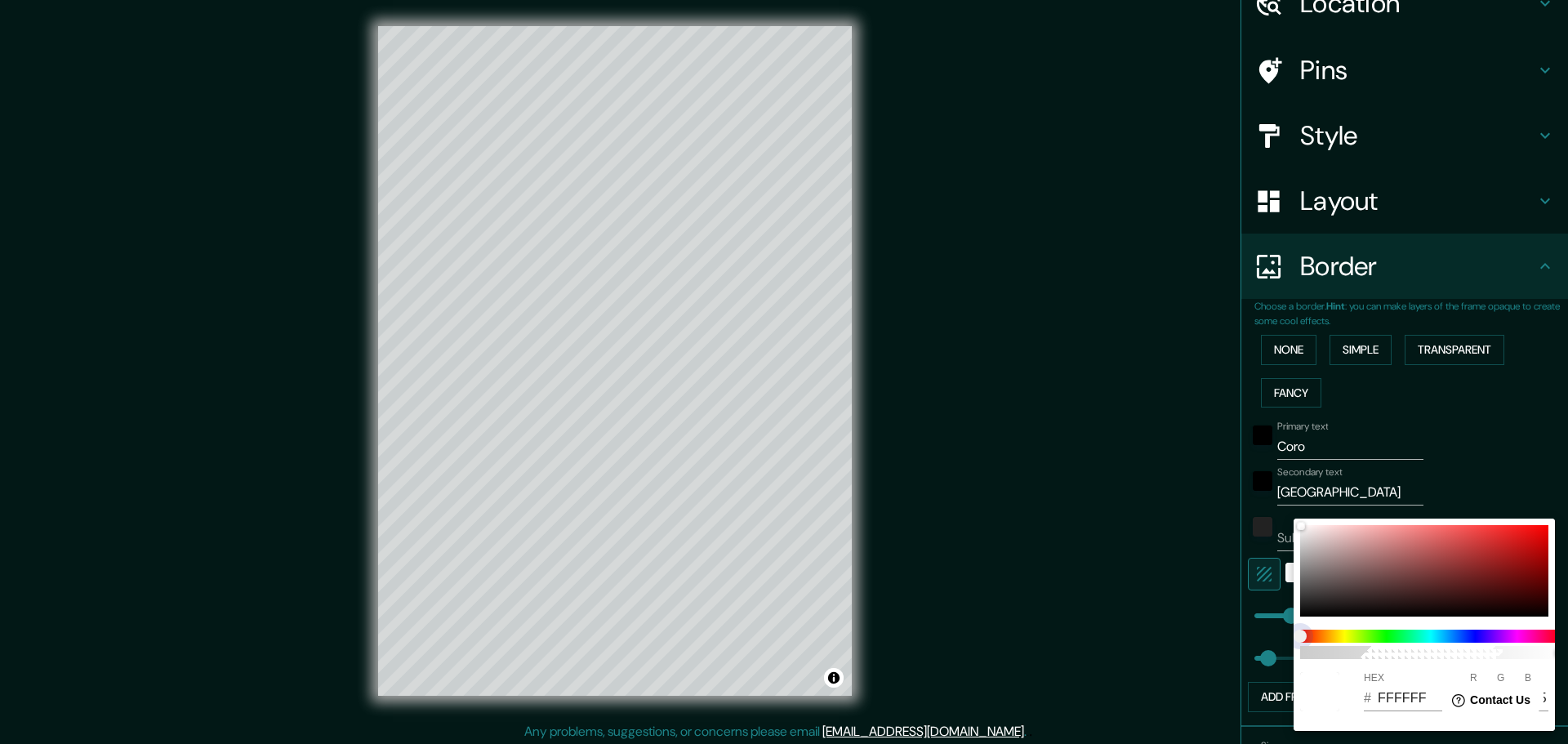
drag, startPoint x: 1338, startPoint y: 642, endPoint x: 1483, endPoint y: 639, distance: 145.0
click at [1483, 639] on span at bounding box center [1430, 637] width 261 height 13
click at [1447, 633] on span at bounding box center [1430, 637] width 261 height 13
type input "46"
type input "C19D9D"
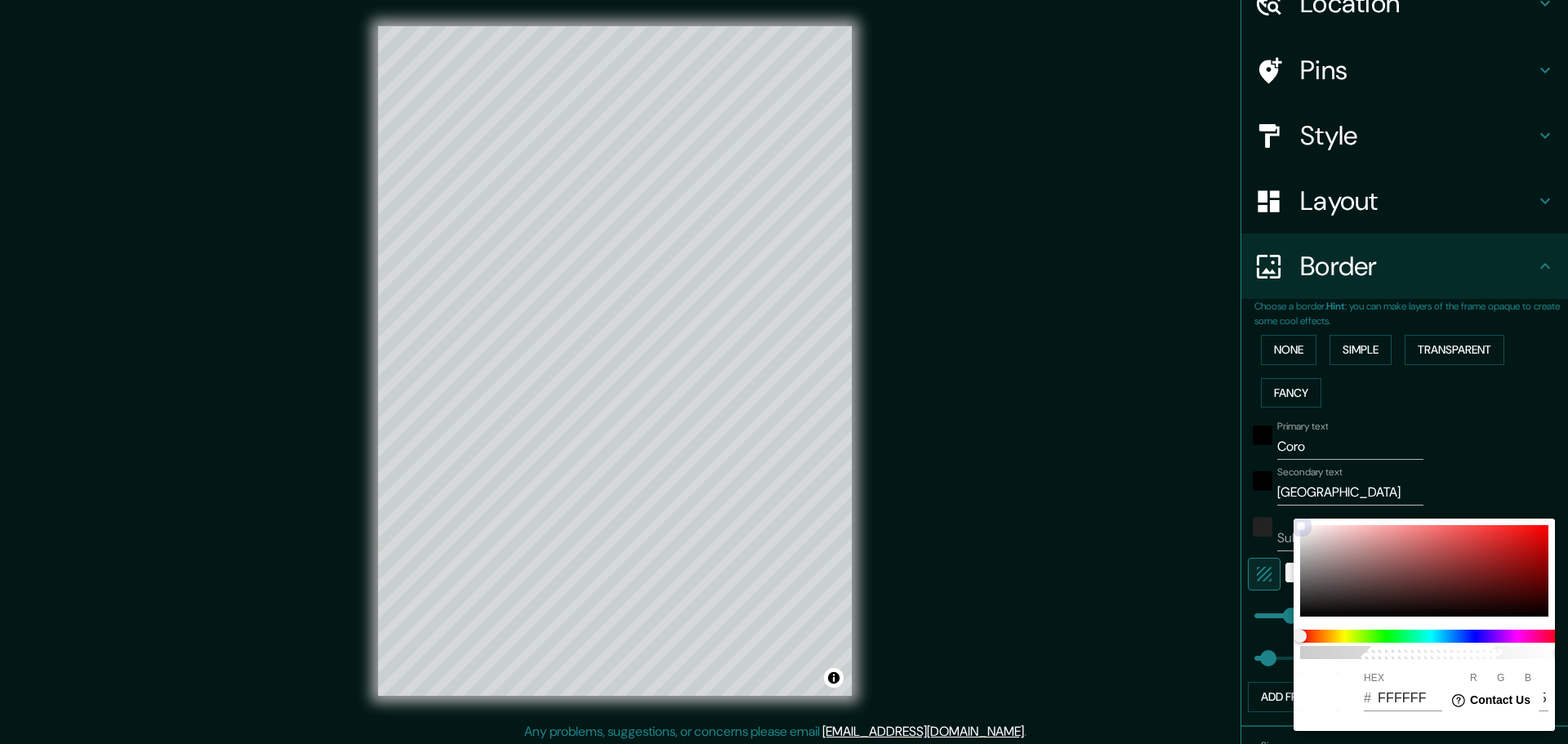
type input "193"
type input "157"
type input "46"
type input "834040"
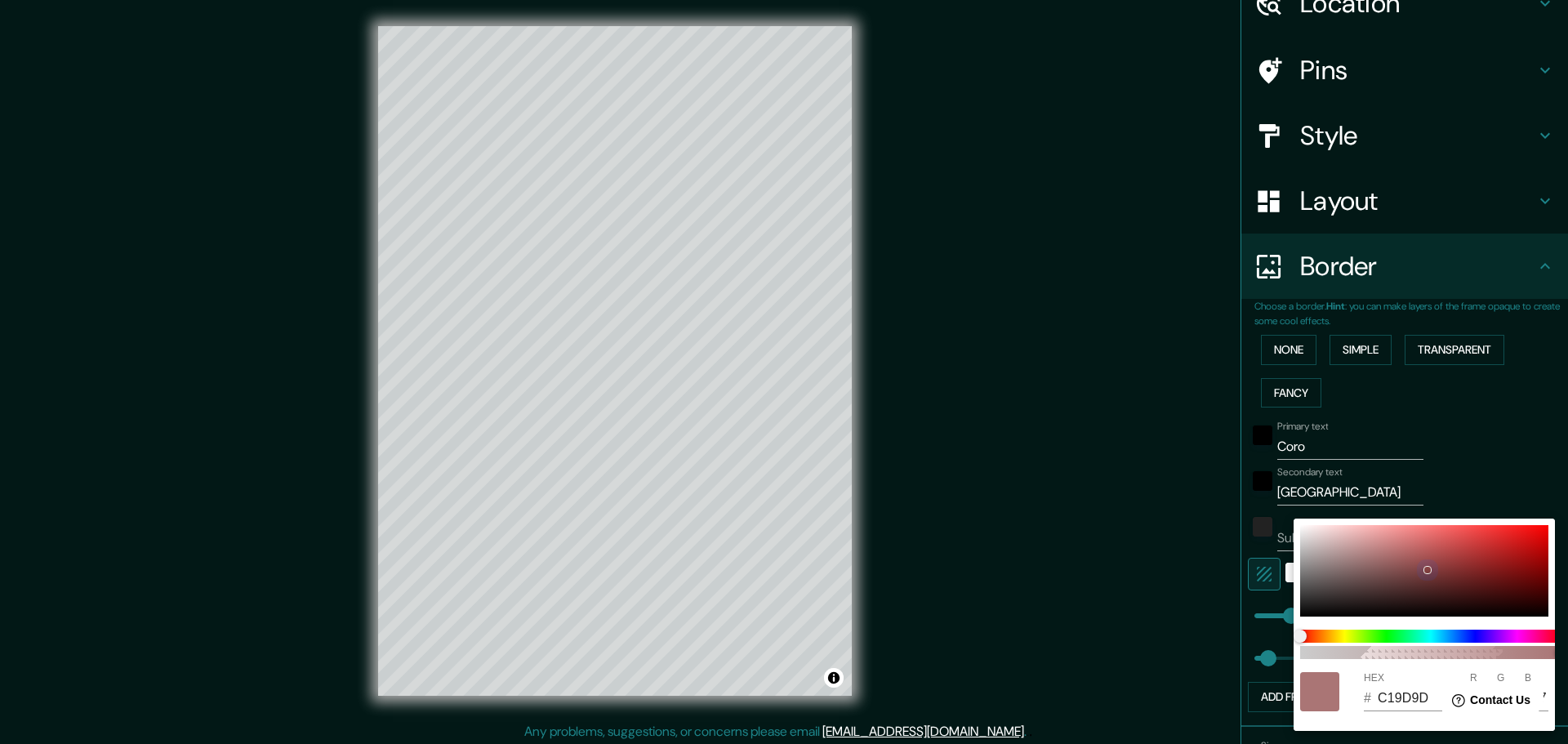
type input "131"
type input "64"
type input "46"
type input "712E2E"
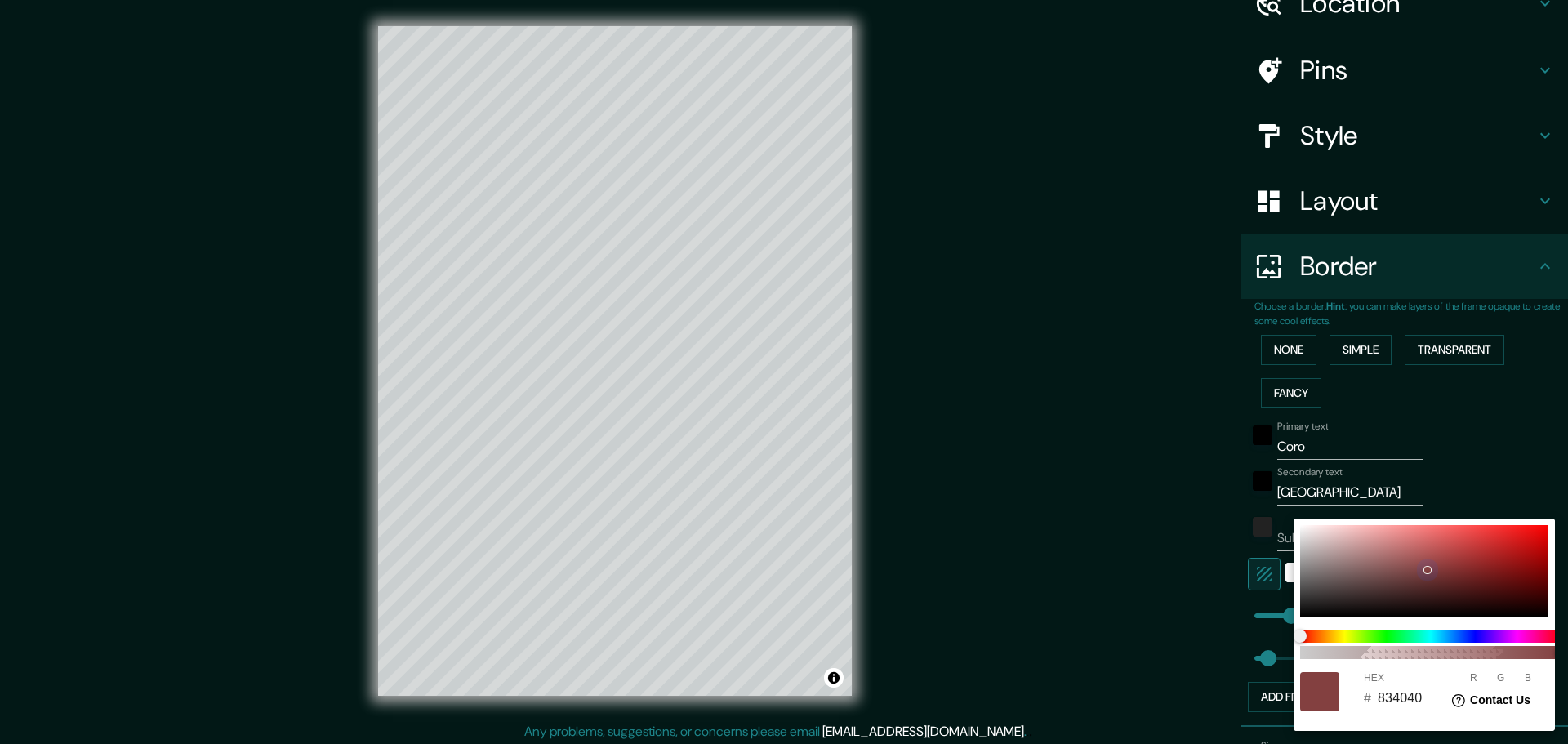
type input "113"
type input "46"
type input "6C2A2A"
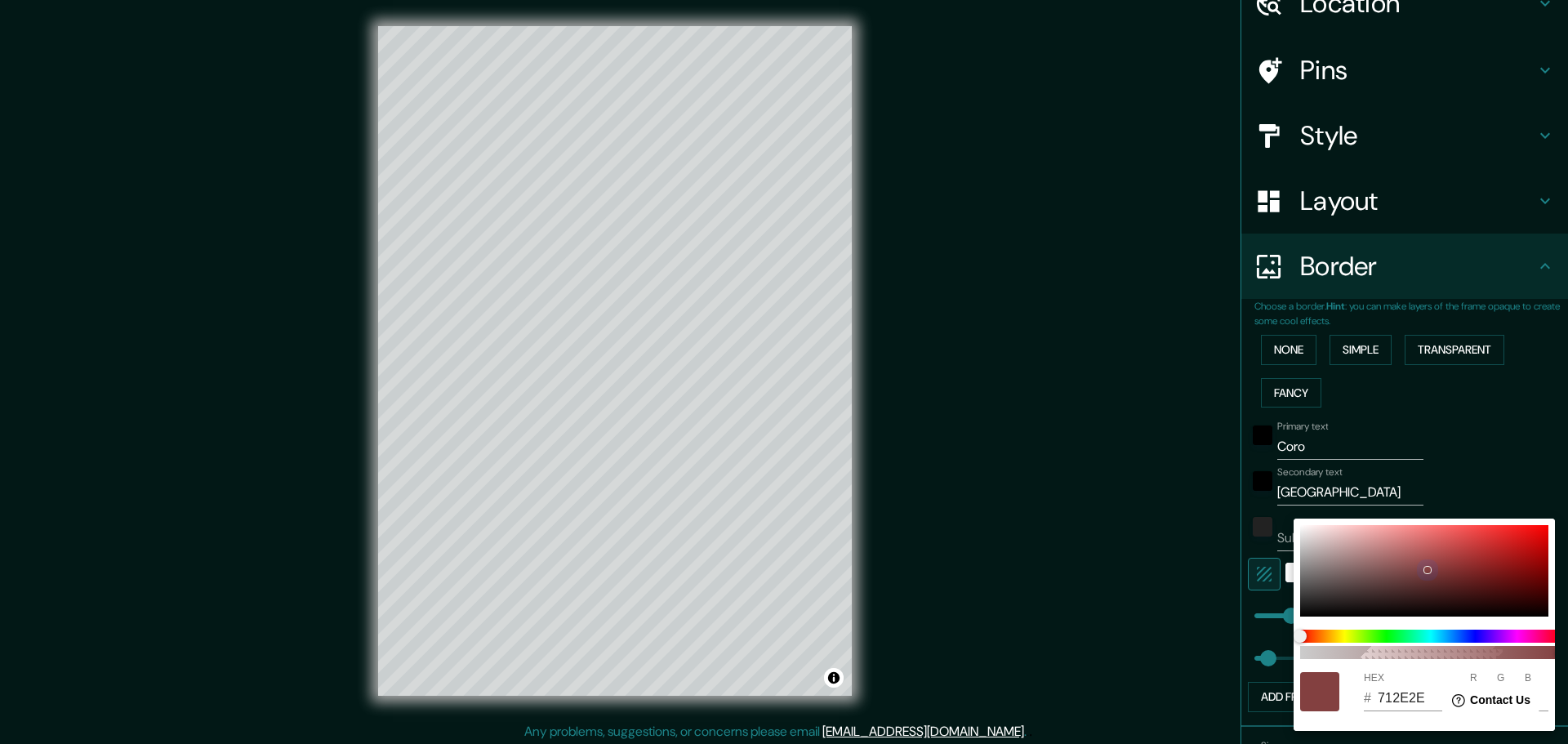
type input "108"
type input "42"
type input "46"
type input "652525"
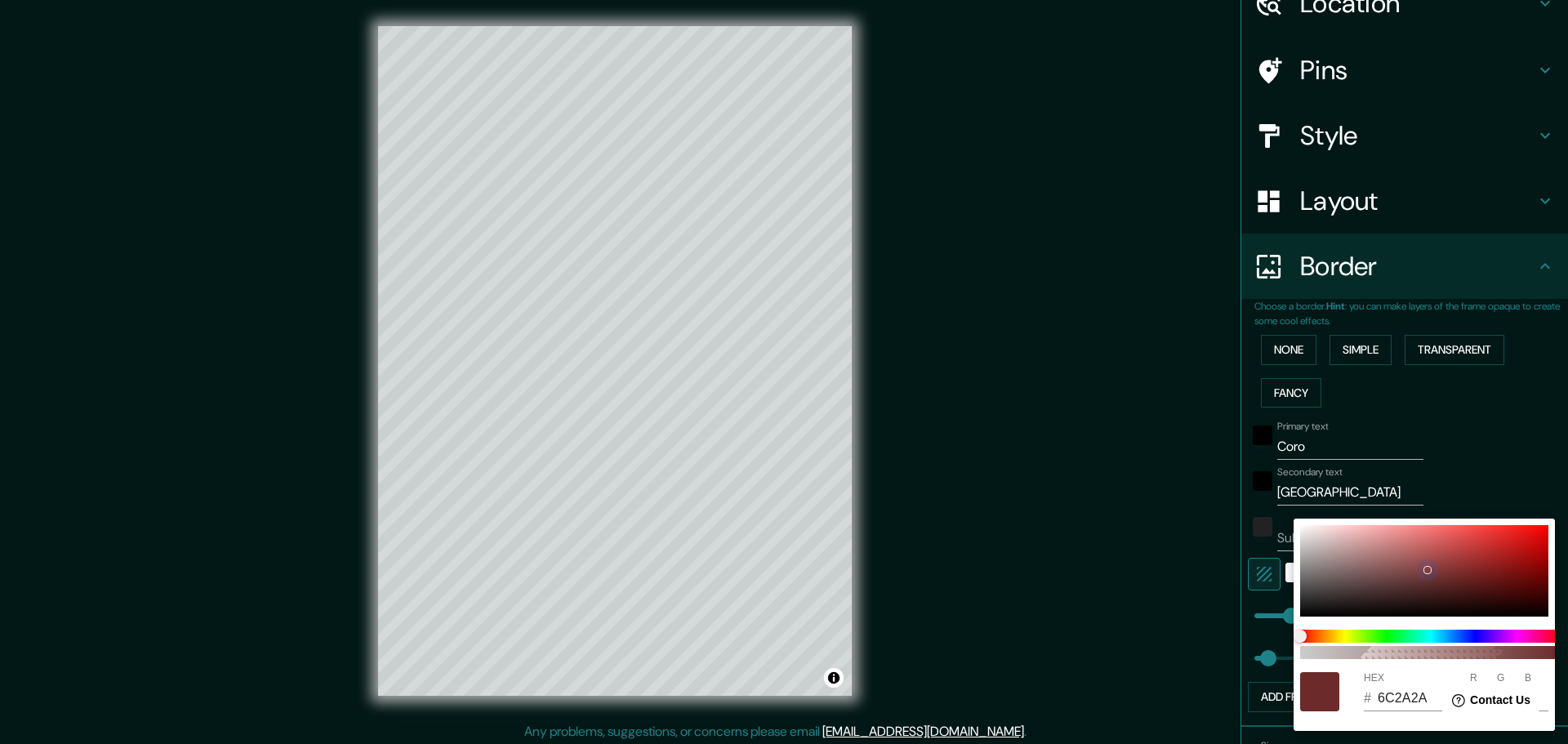
type input "101"
type input "37"
type input "46"
type input "632222"
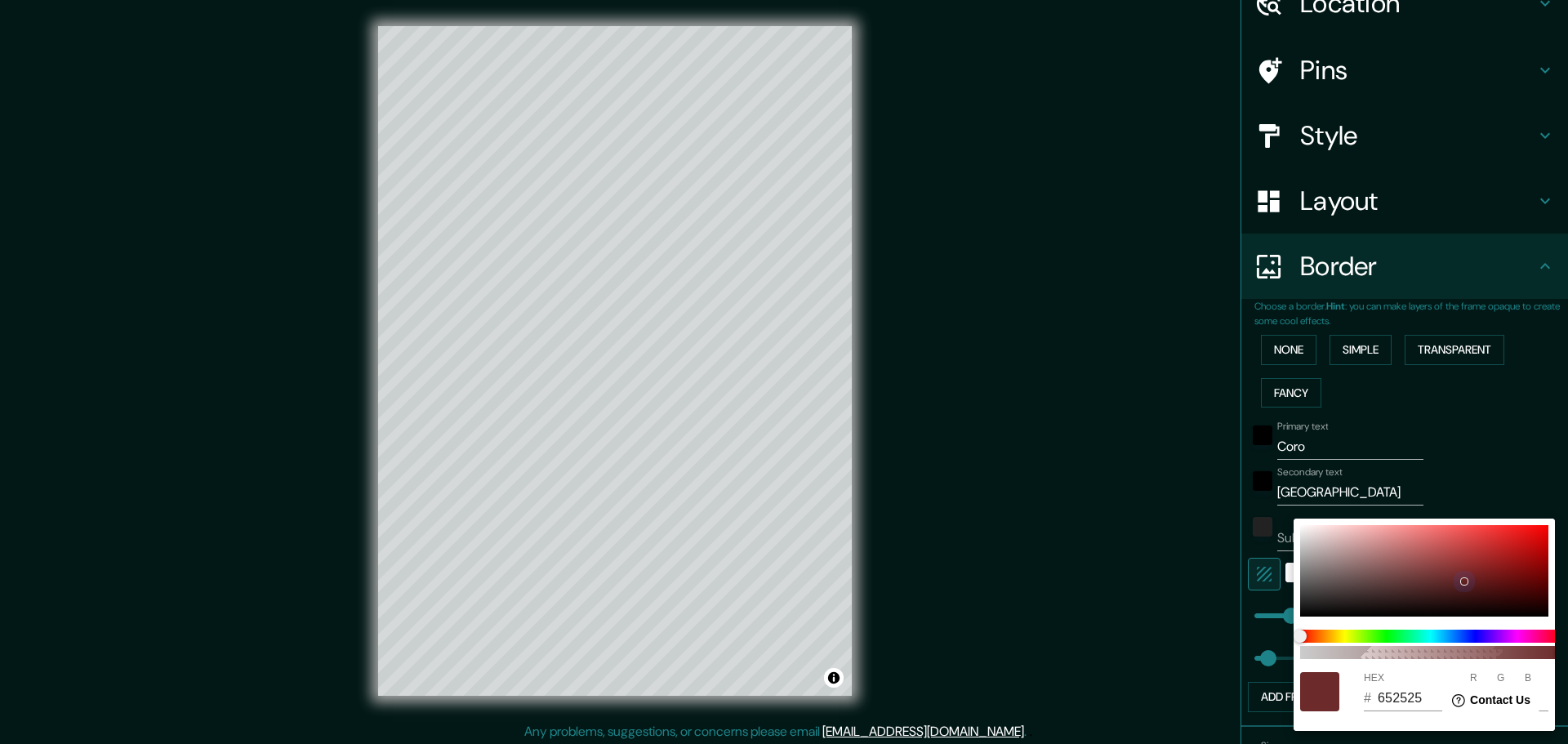
type input "99"
type input "34"
type input "46"
type input "632020"
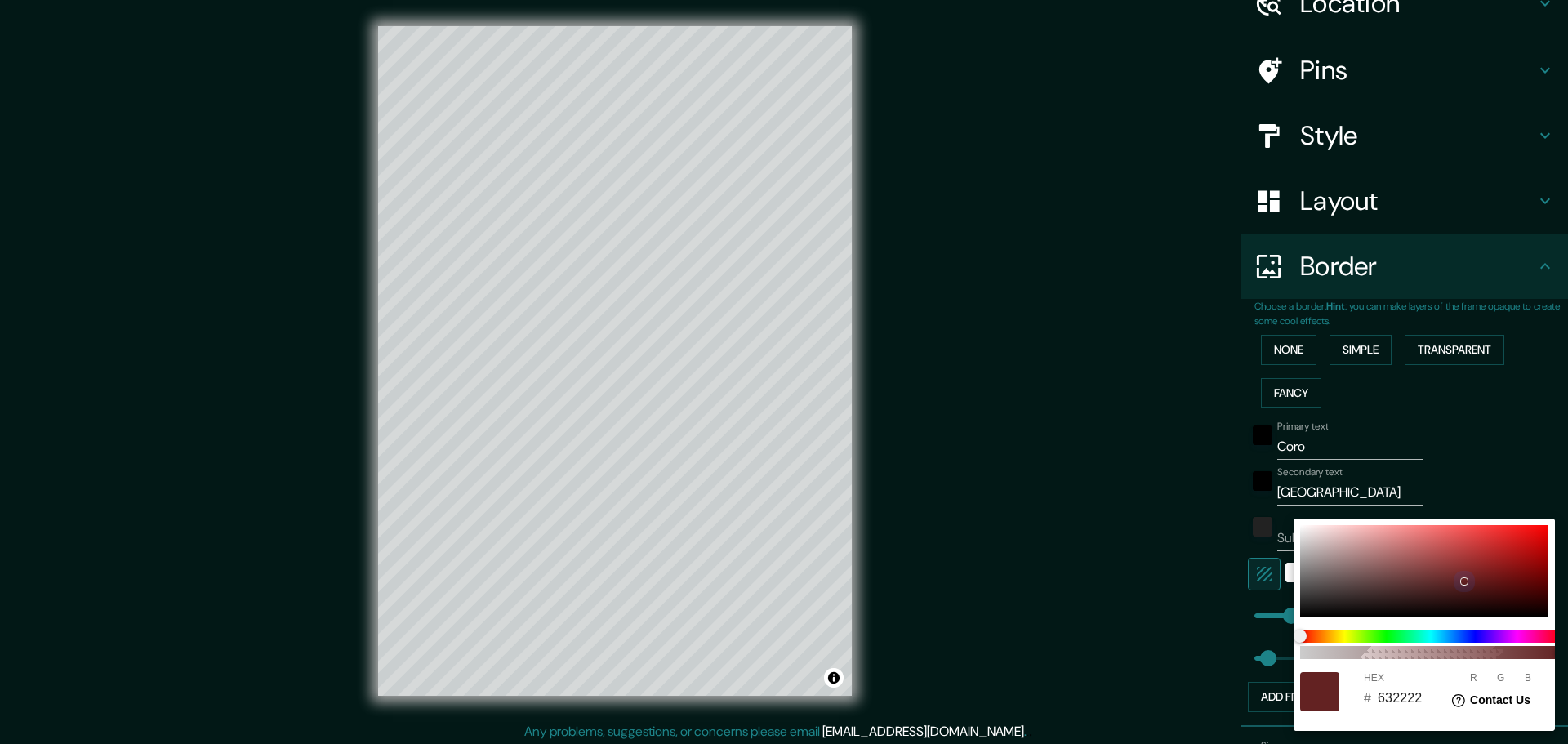
type input "32"
type input "46"
type input "652020"
type input "101"
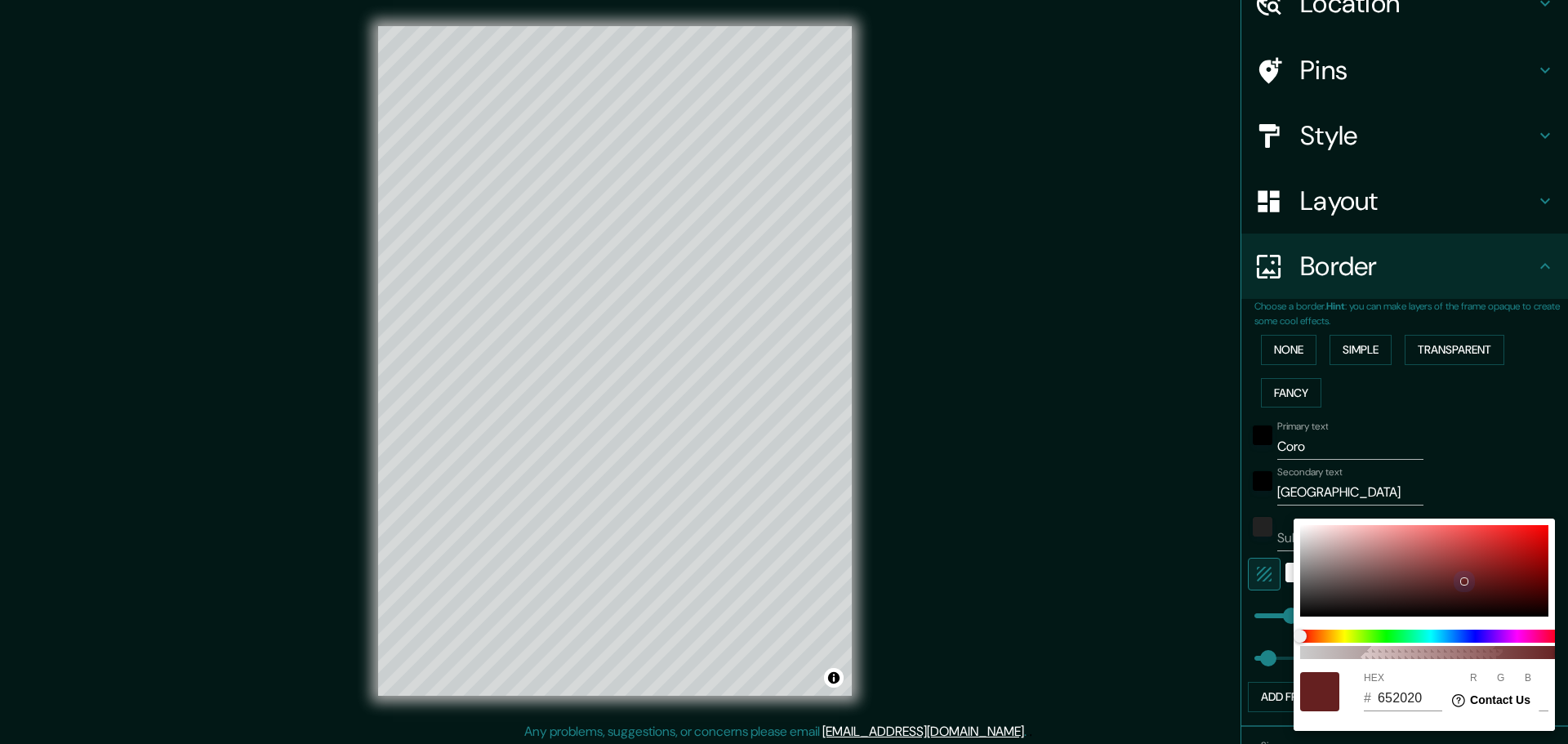
type input "46"
type input "6A2121"
type input "106"
type input "33"
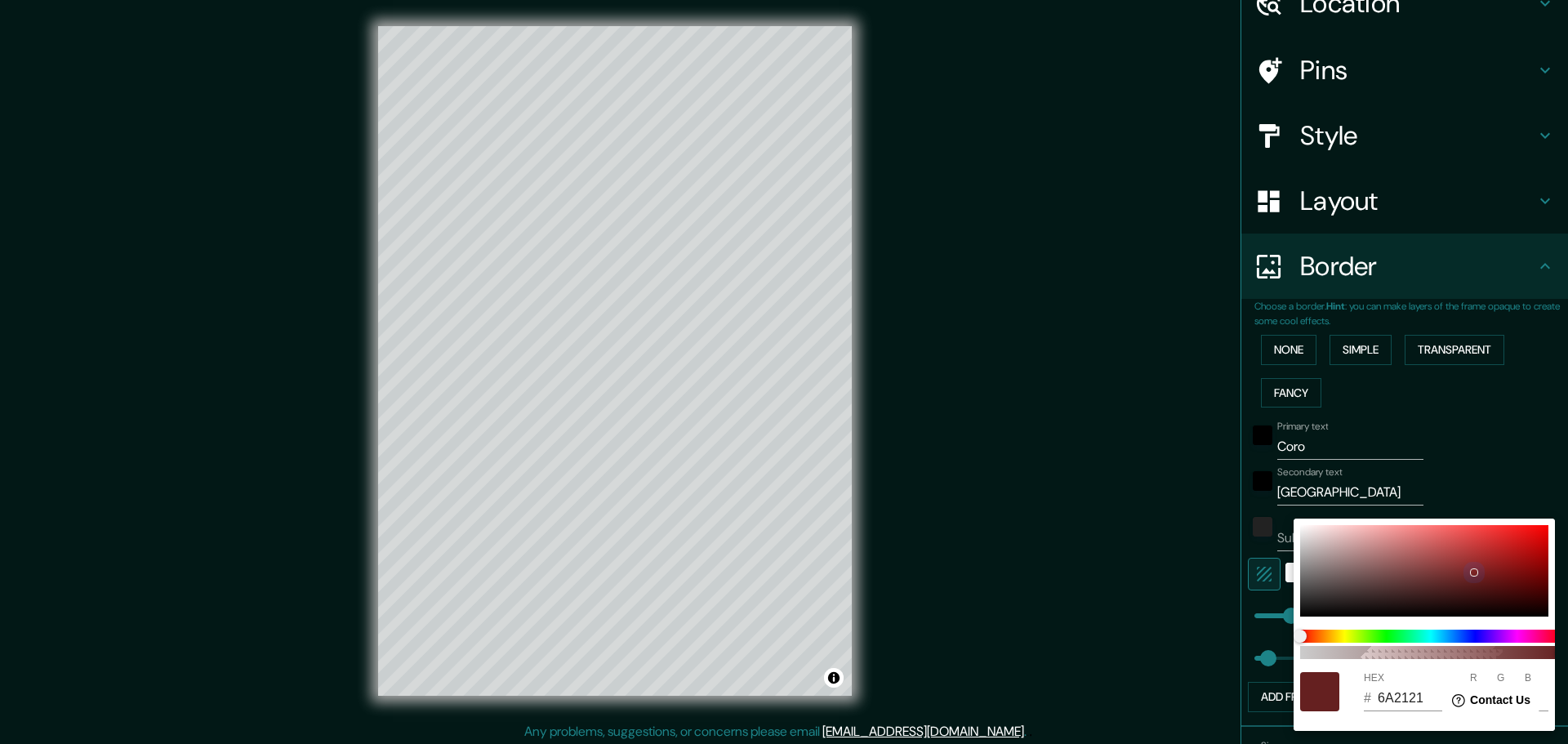
type input "46"
type input "7C2525"
type input "124"
type input "37"
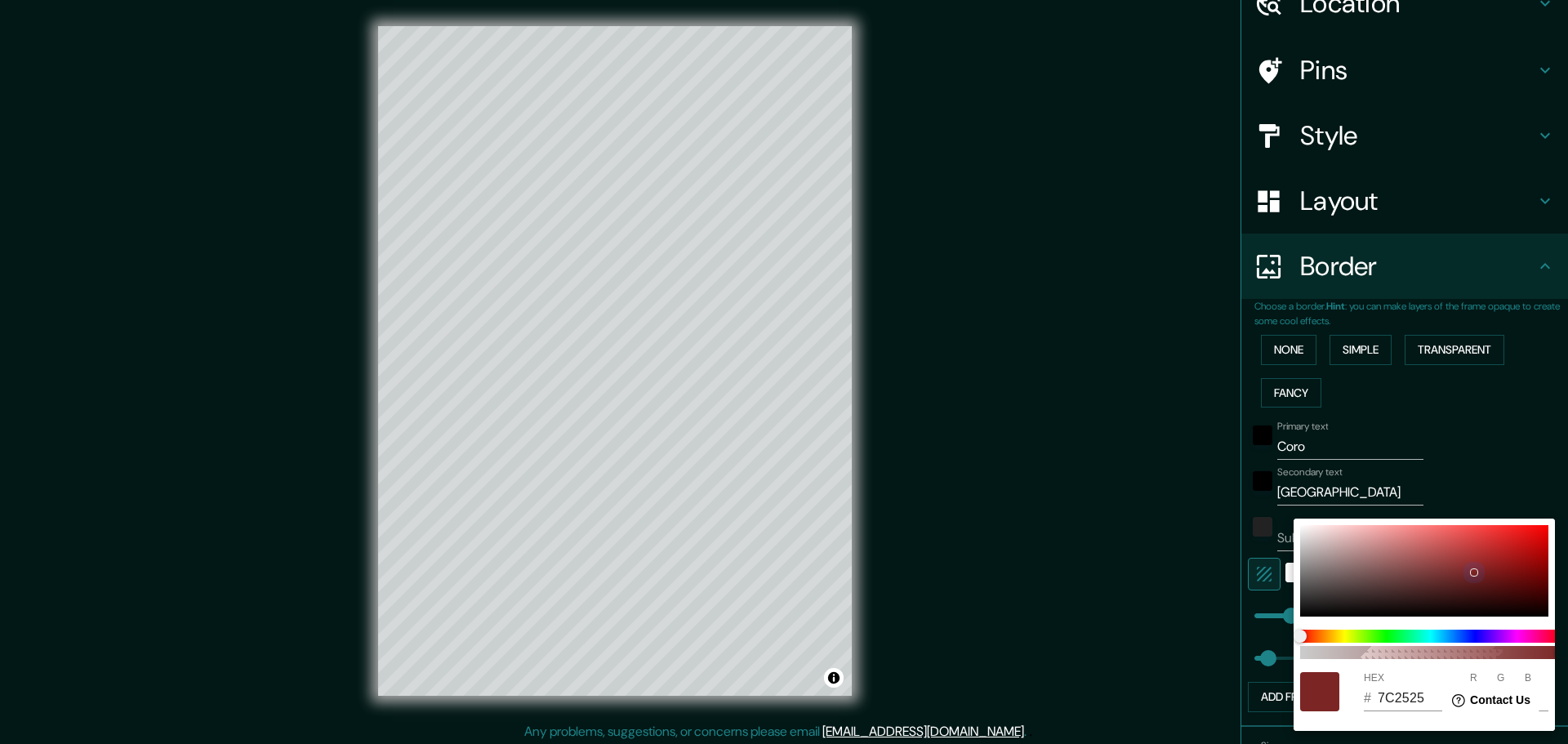
type input "46"
type input "882727"
type input "136"
type input "39"
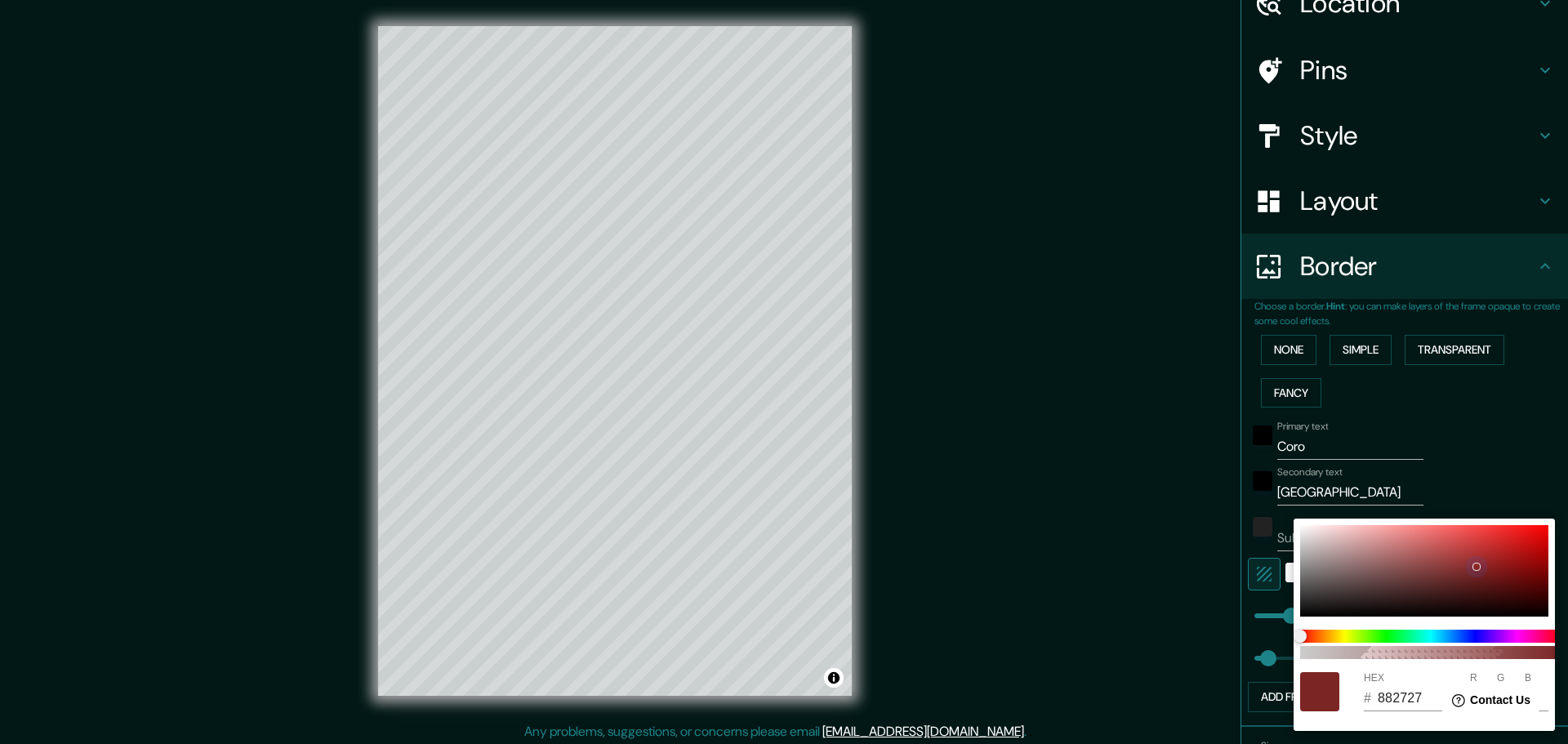
type input "46"
type input "8C2929"
type input "140"
type input "41"
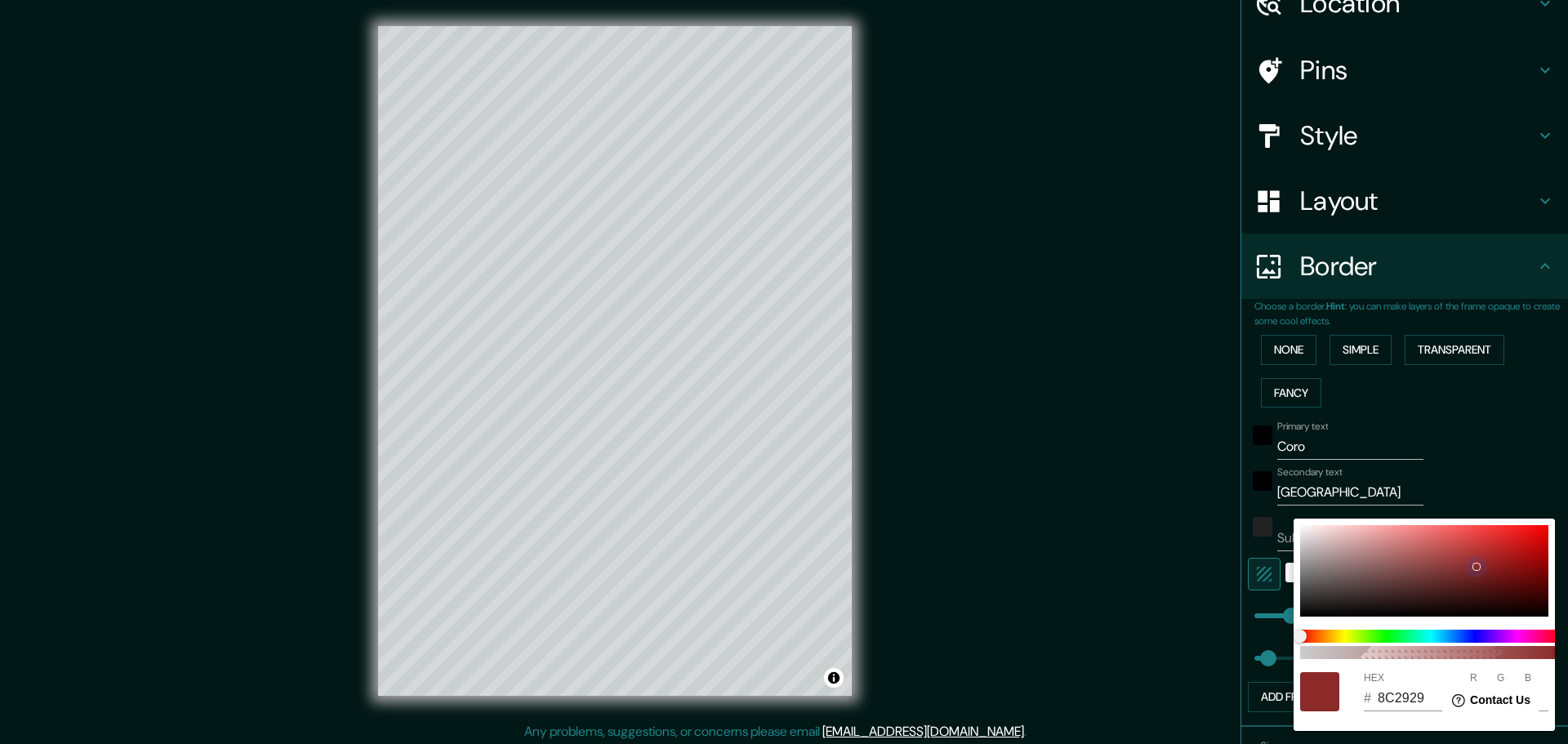
type input "46"
type input "8C2A2A"
type input "42"
type input "46"
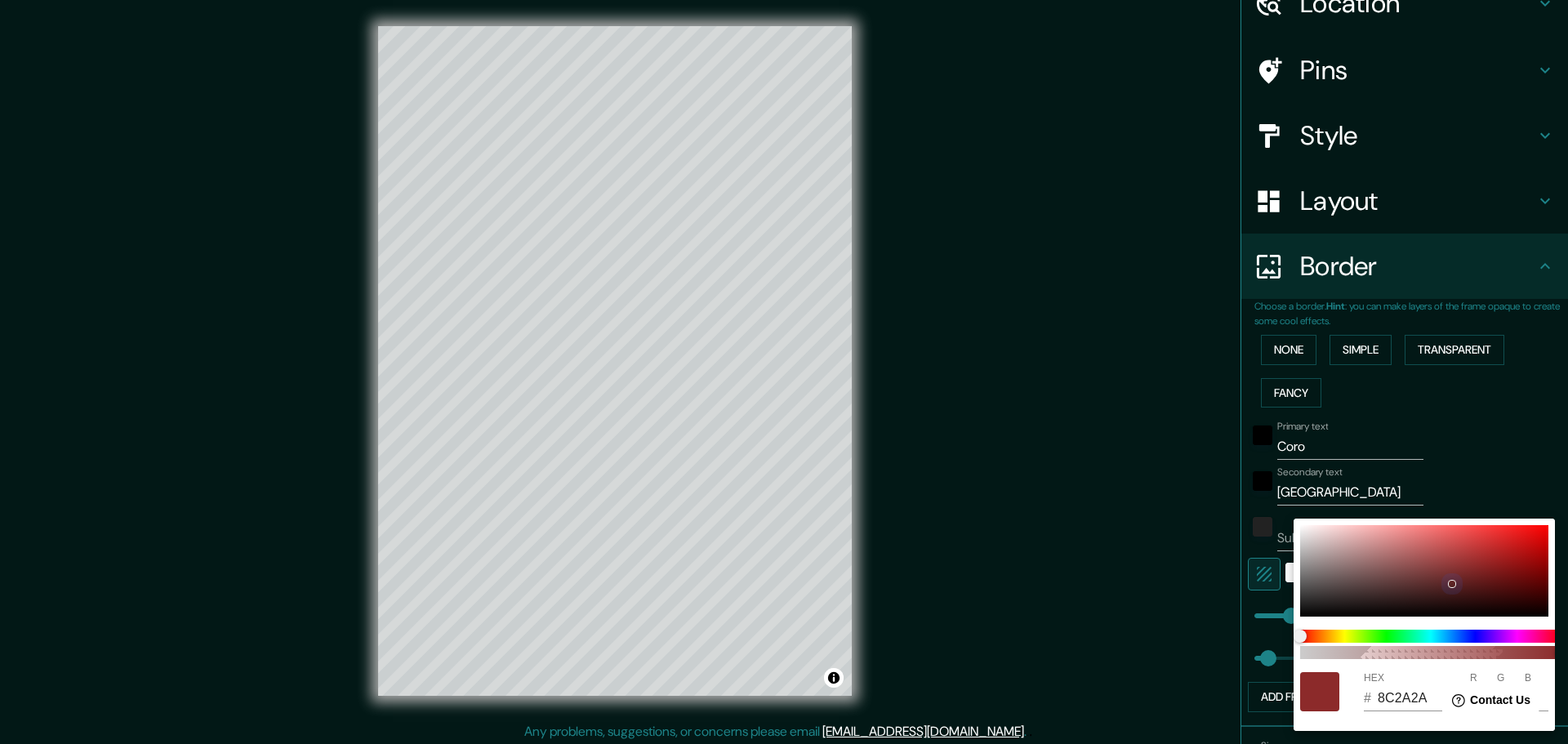
type input "5C2424"
type input "92"
type input "36"
type input "46"
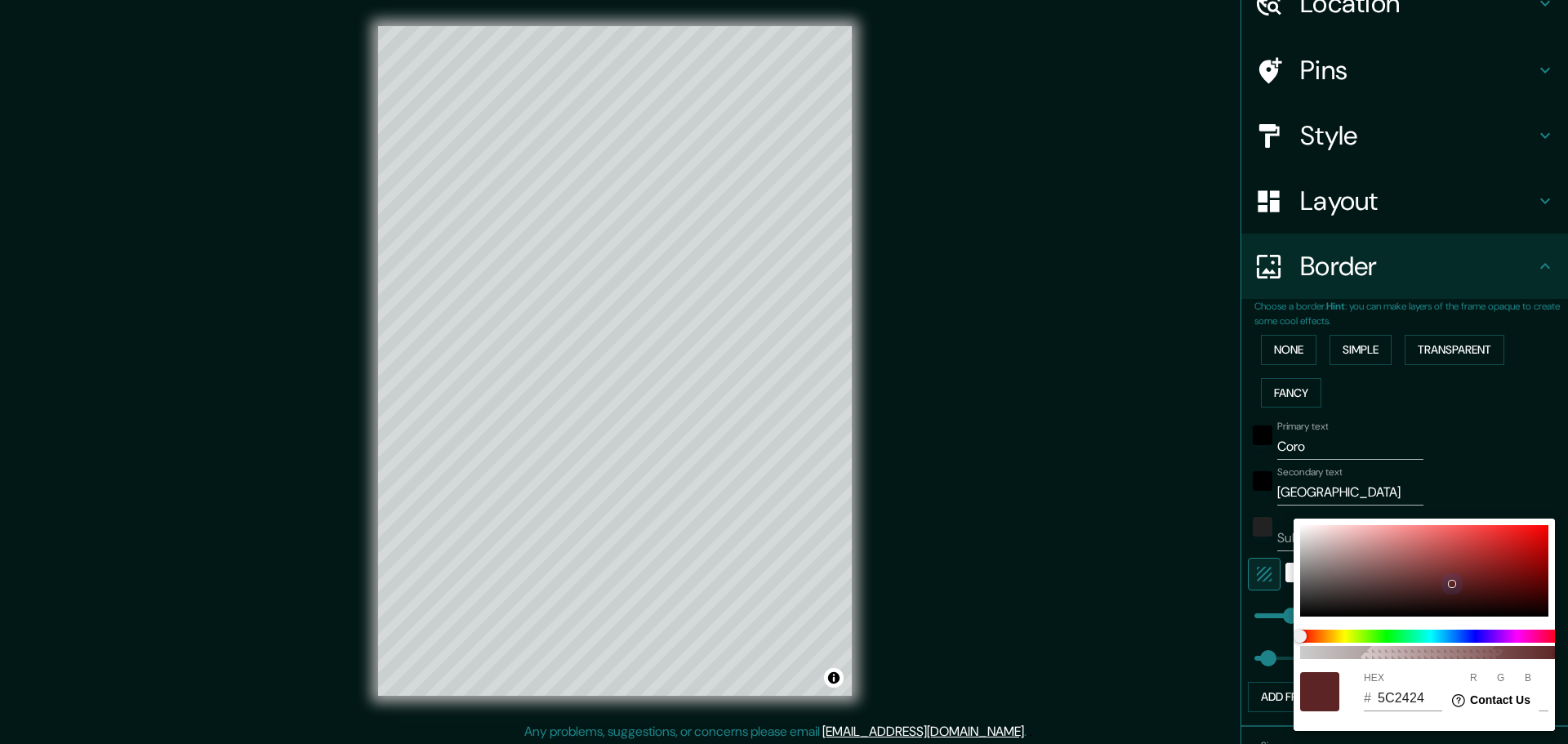
type input "2C1818"
type input "44"
type input "24"
type input "46"
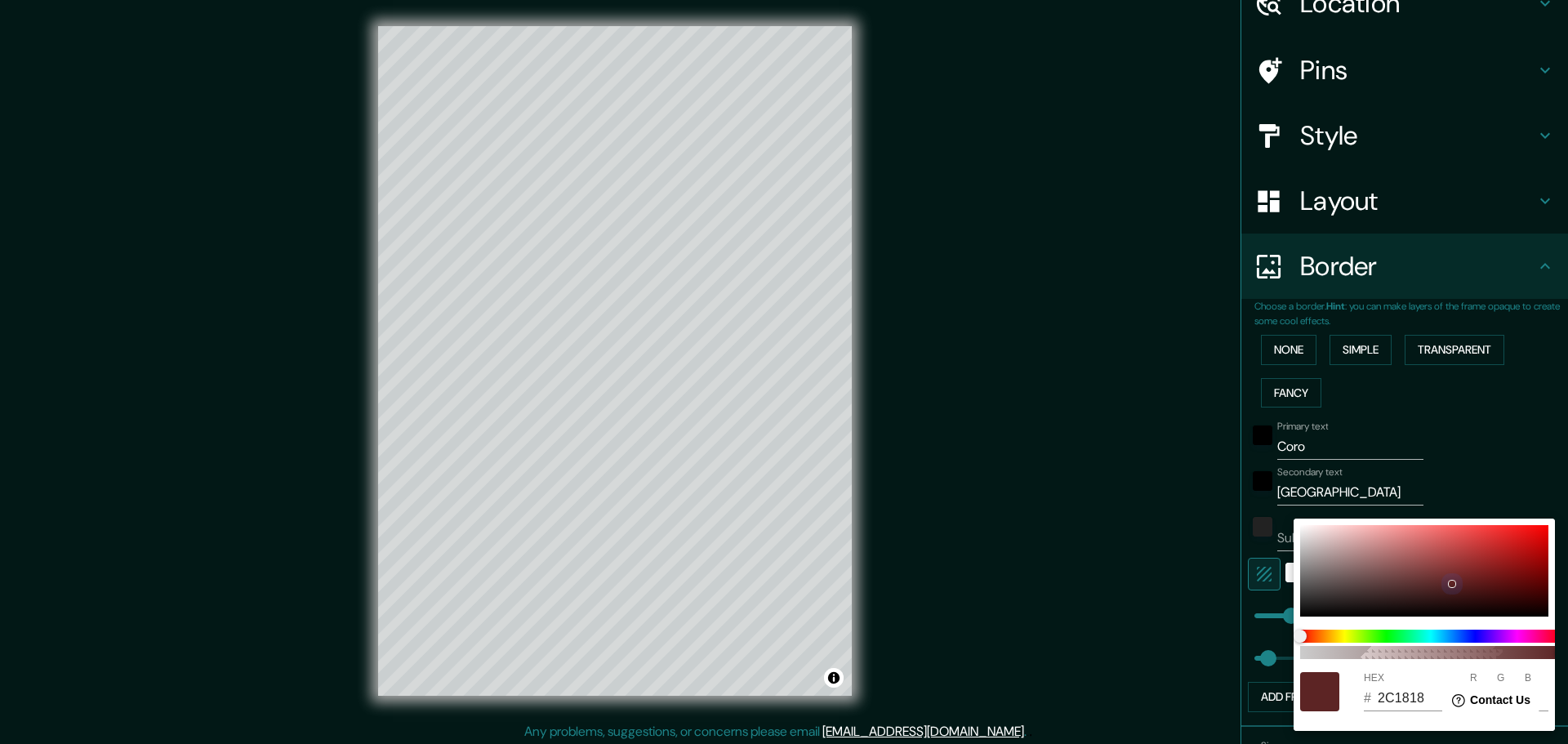
type input "120E0E"
type input "18"
type input "14"
type input "46"
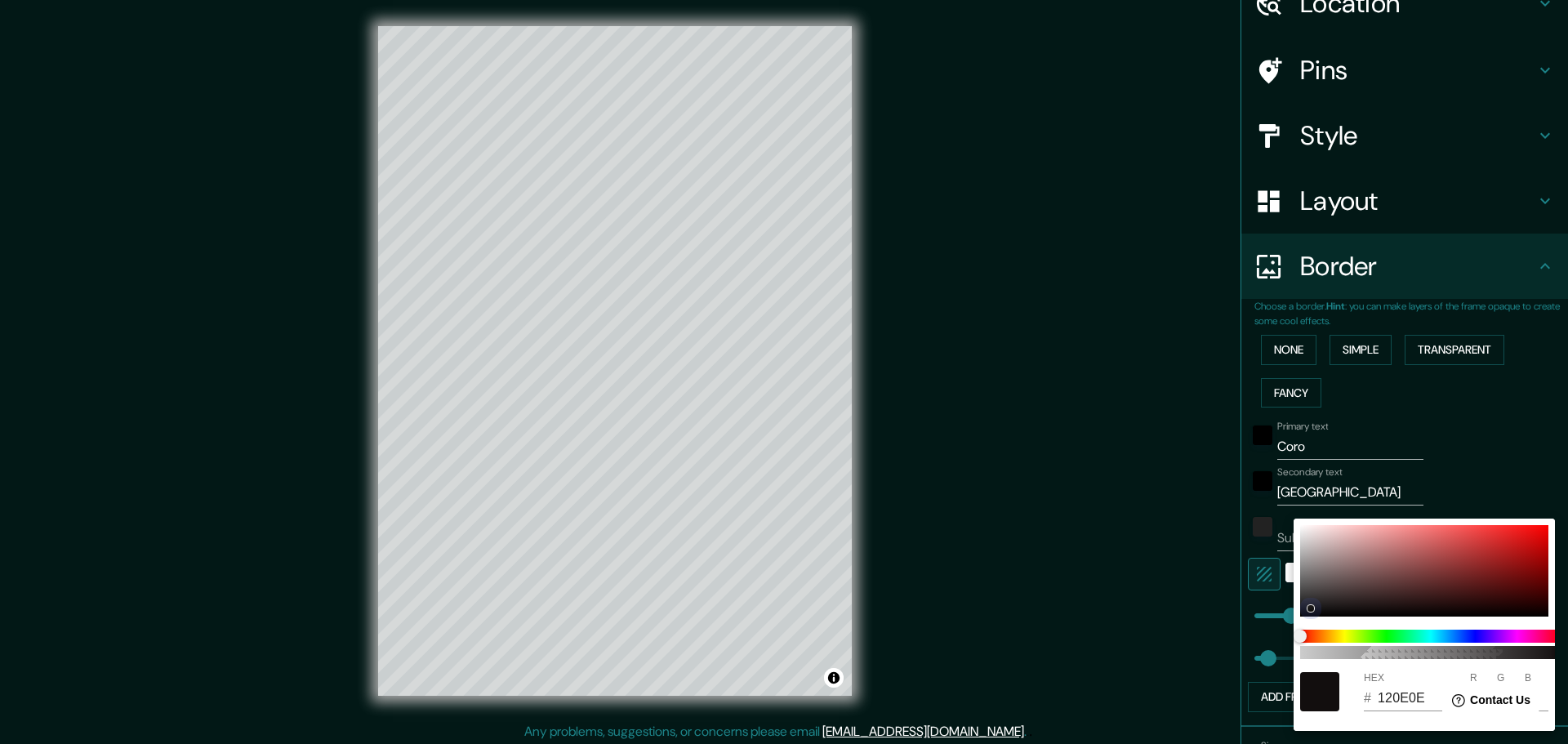
type input "171616"
type input "23"
type input "22"
type input "46"
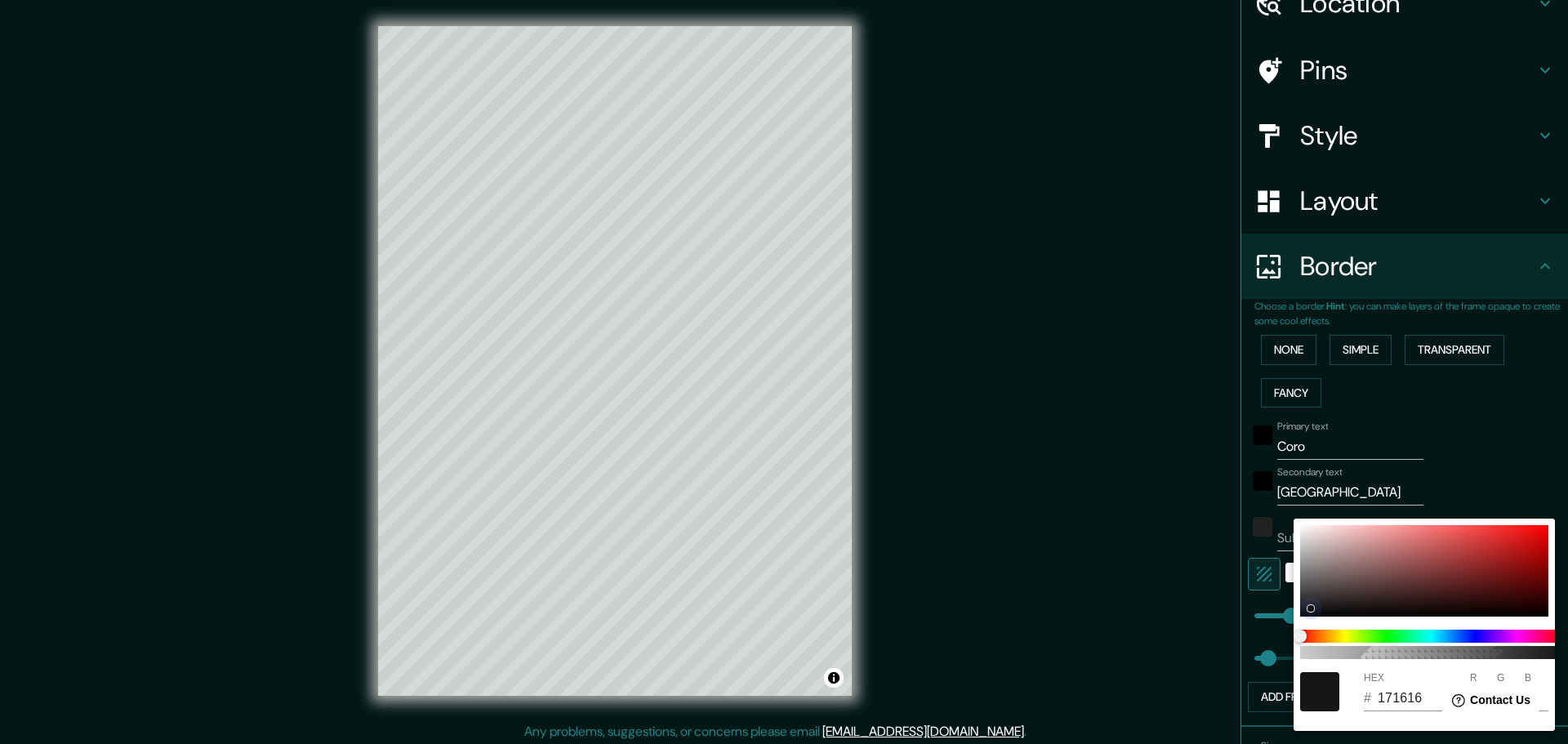
type input "050404"
type input "5"
type input "4"
drag, startPoint x: 1301, startPoint y: 528, endPoint x: 1314, endPoint y: 606, distance: 79.1
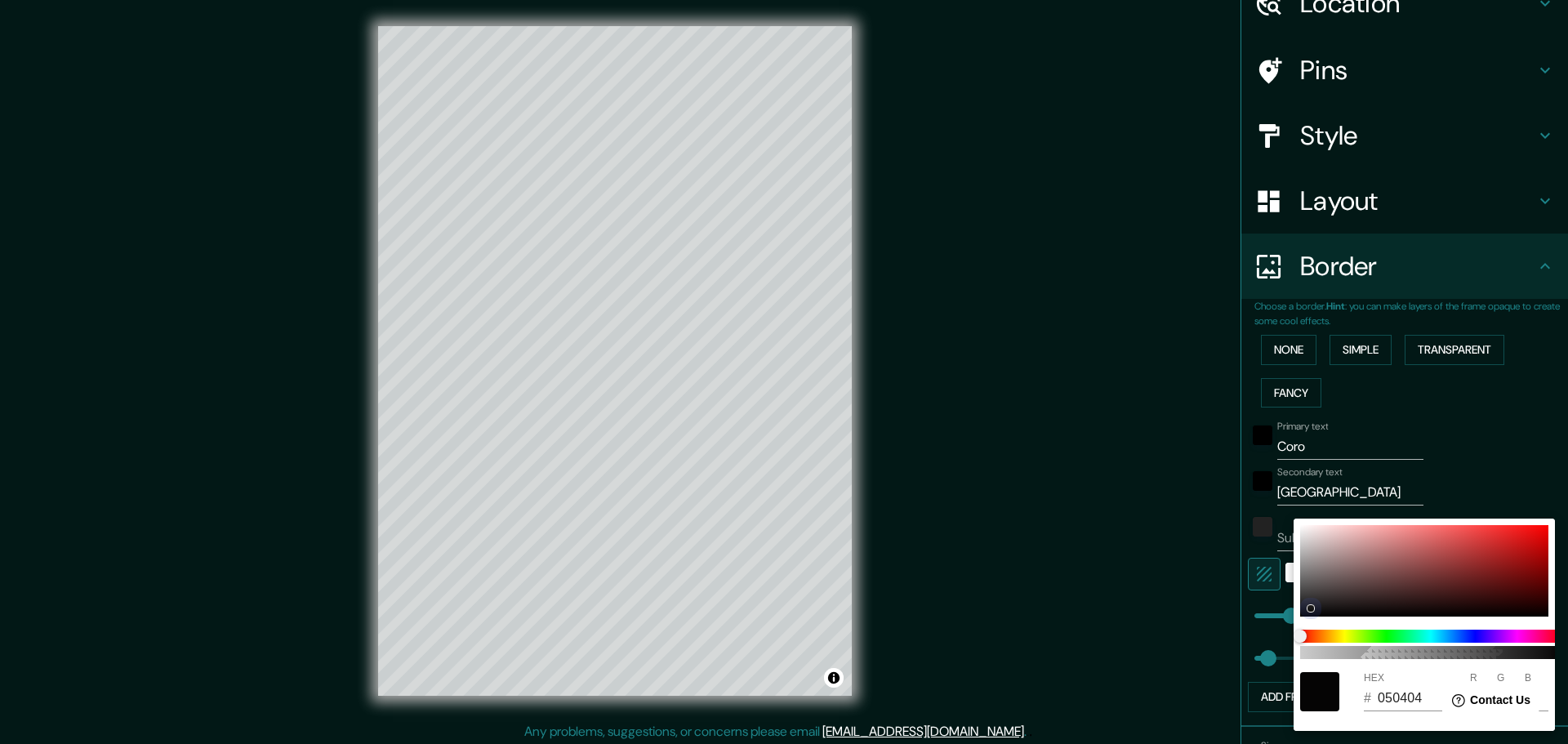
click at [1312, 607] on div at bounding box center [1310, 608] width 7 height 7
type input "46"
type input "171616"
type input "23"
type input "22"
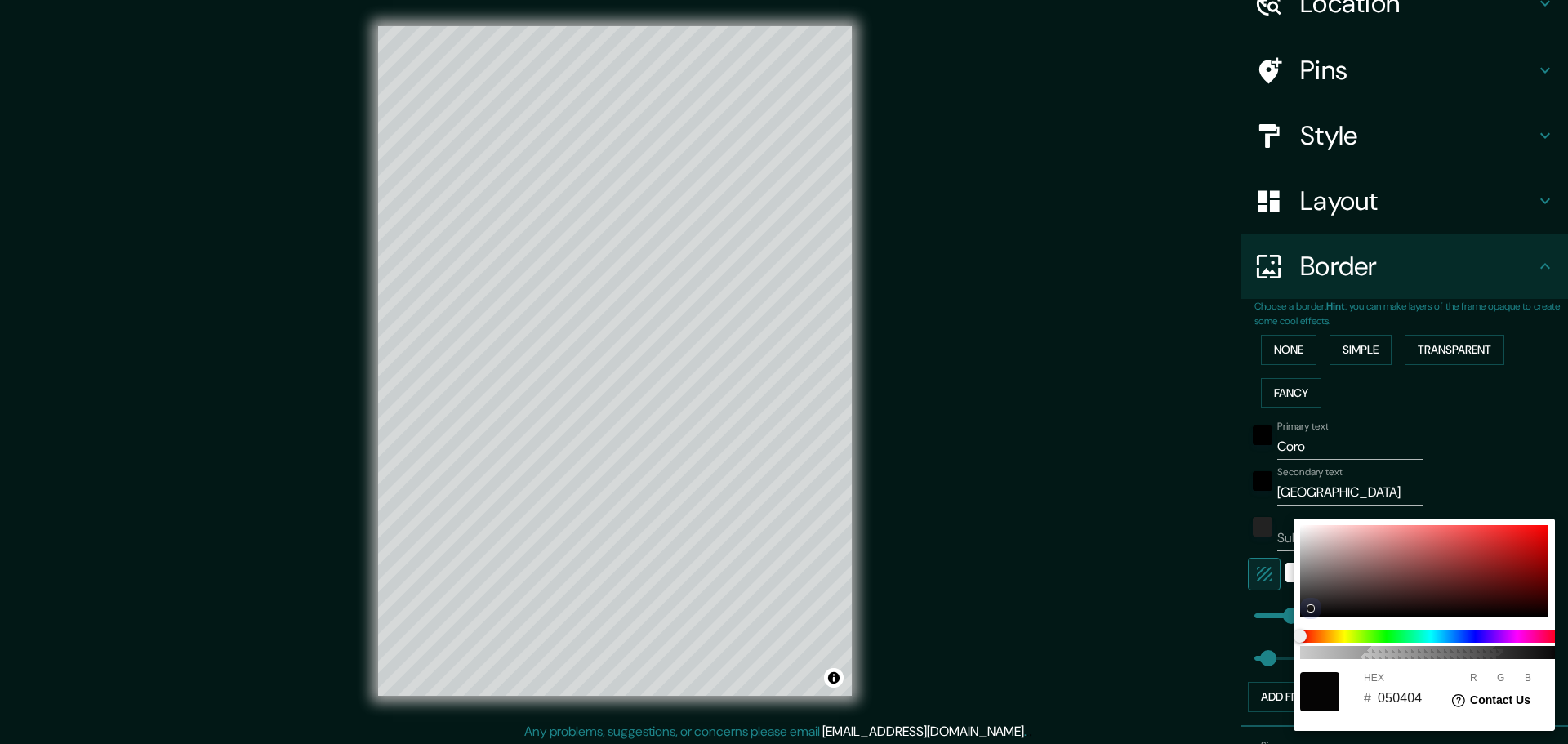
type input "22"
type input "46"
type input "0E0E0E"
type input "14"
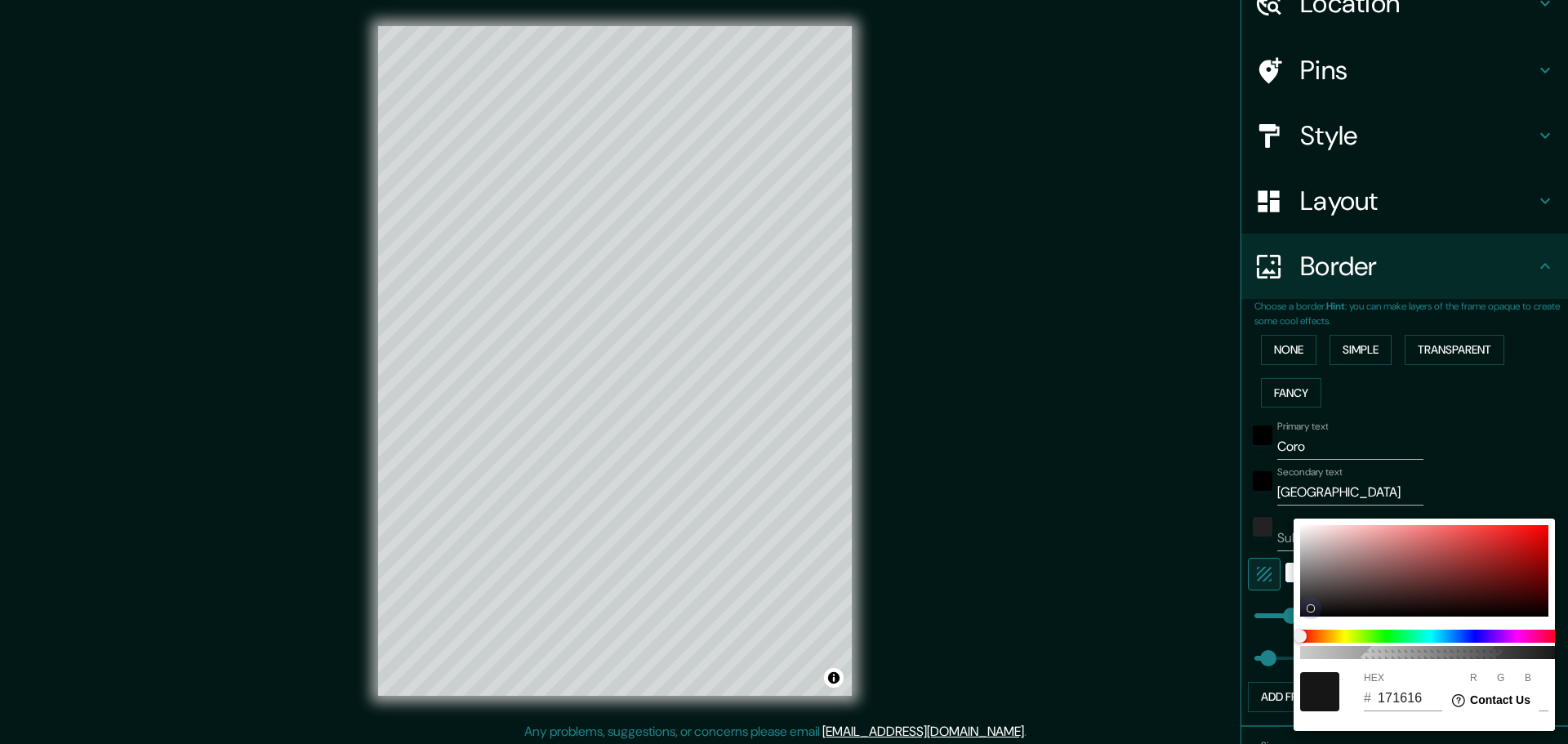
type input "14"
type input "46"
type input "070707"
type input "7"
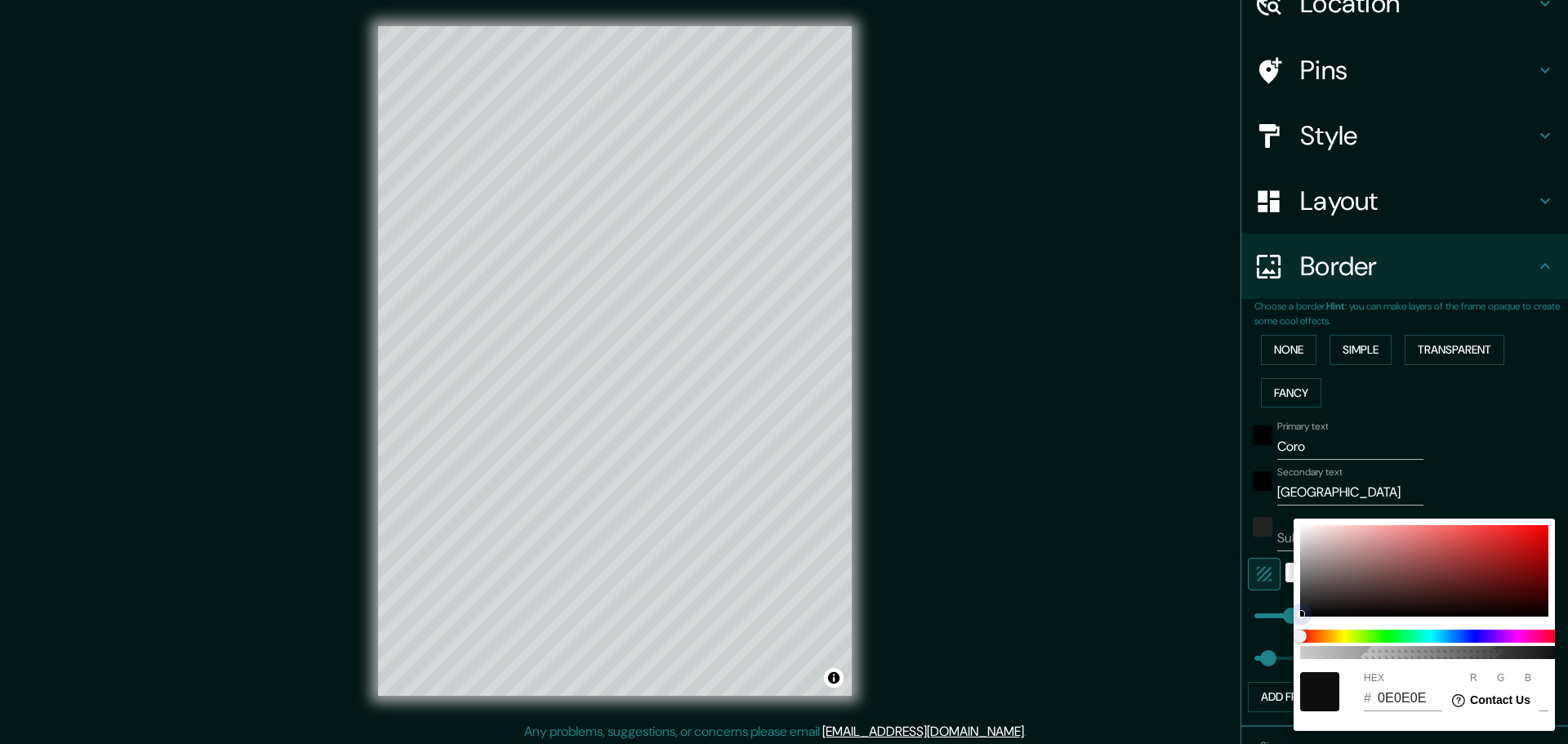
type input "7"
drag, startPoint x: 1309, startPoint y: 606, endPoint x: 1287, endPoint y: 627, distance: 30.4
click at [1287, 627] on div "100 HEX # 070707 R 7 G 7 B 7" at bounding box center [784, 372] width 1568 height 744
click at [1451, 412] on div at bounding box center [784, 372] width 1568 height 744
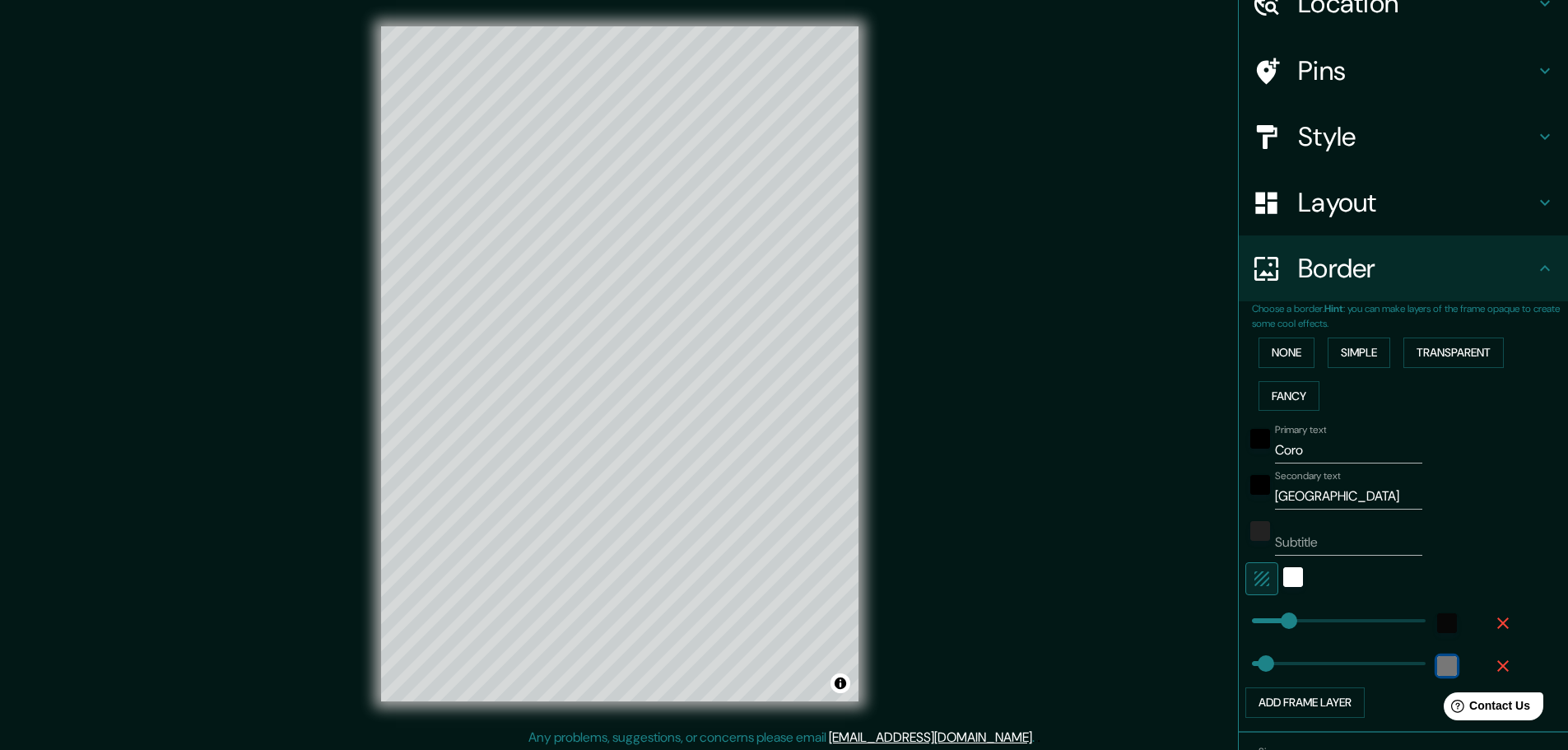
click at [1437, 663] on div "color-222222" at bounding box center [1447, 666] width 20 height 20
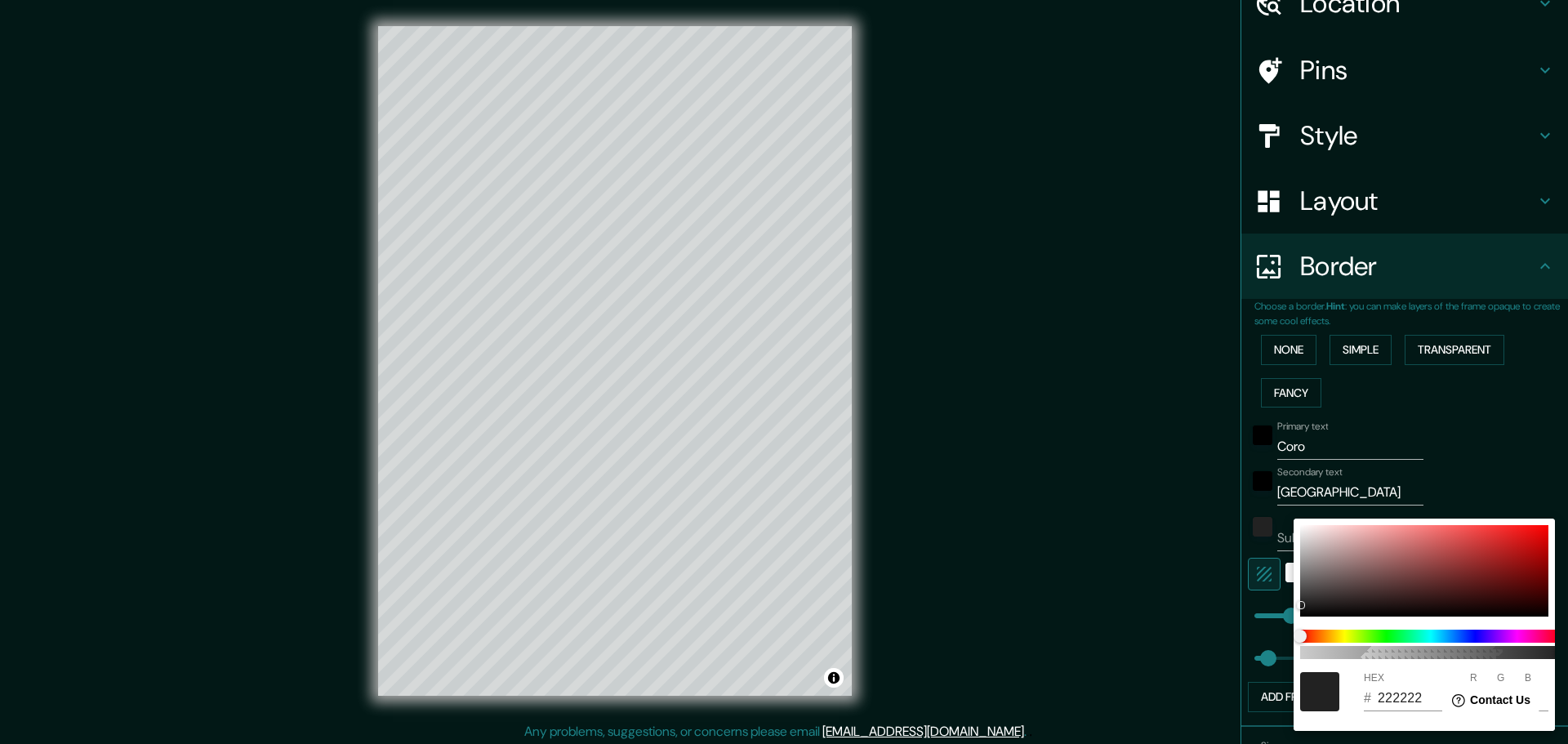
click at [1458, 470] on div at bounding box center [784, 372] width 1568 height 744
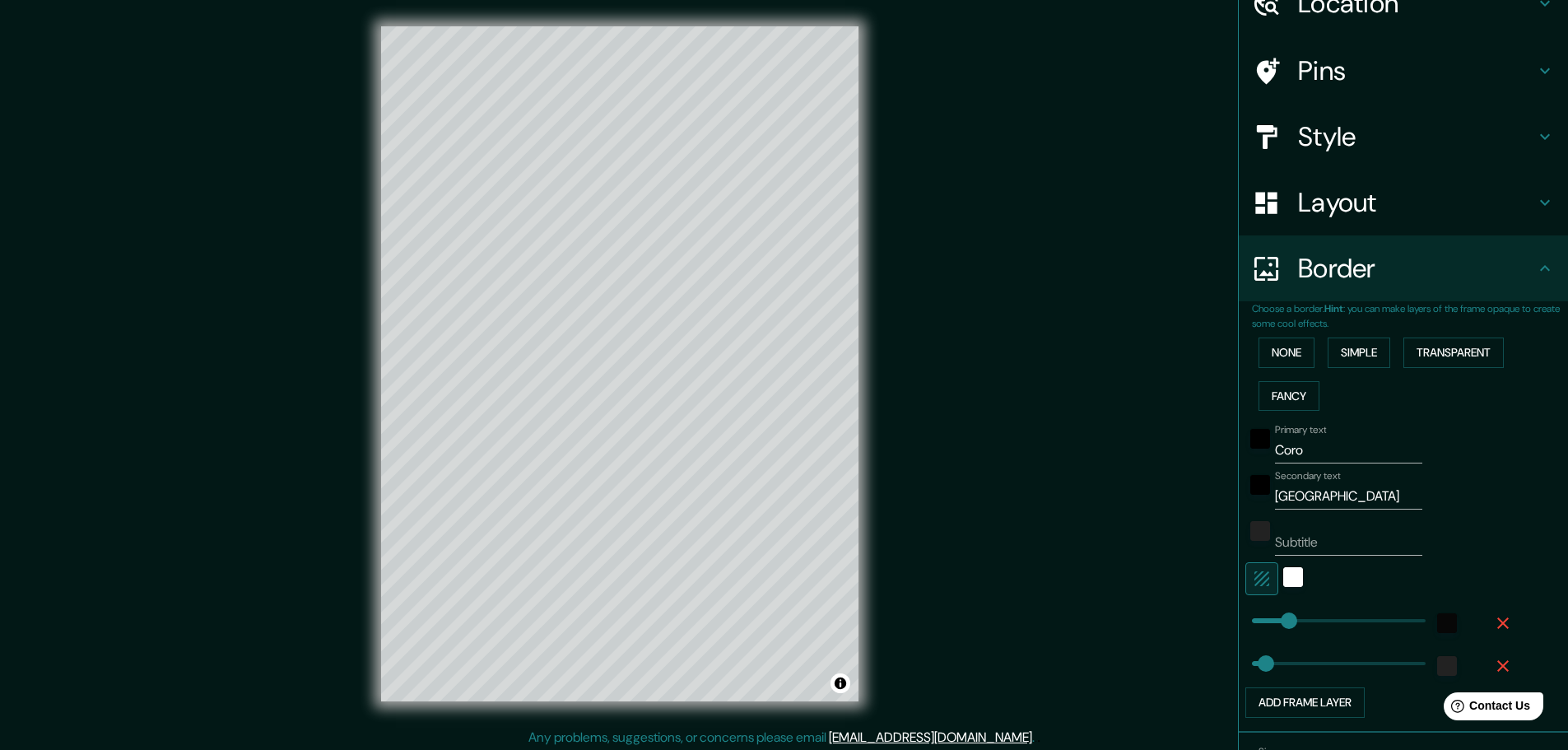
click at [1493, 662] on icon "button" at bounding box center [1503, 666] width 20 height 20
click at [1250, 440] on div "black" at bounding box center [1260, 439] width 20 height 20
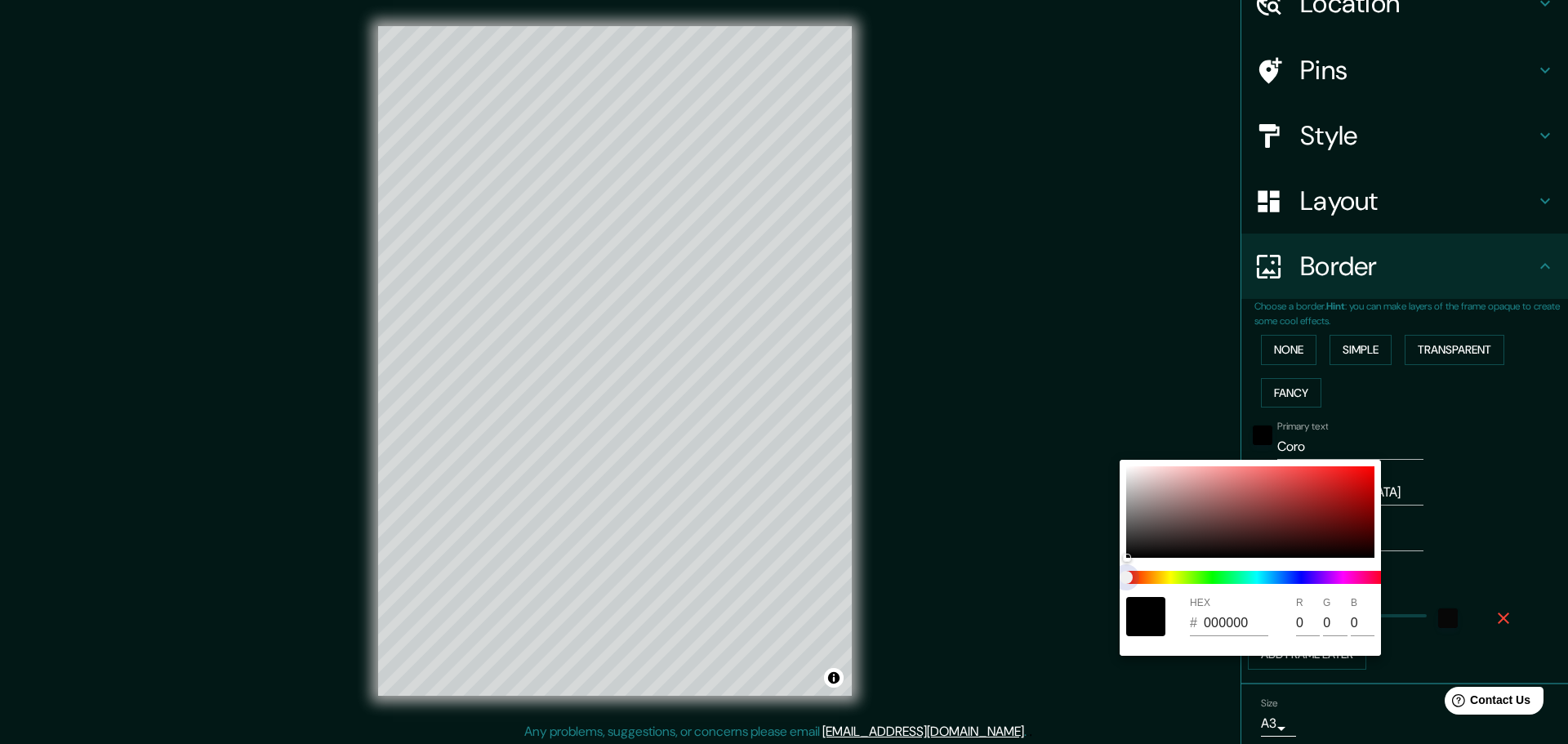
click at [1293, 579] on span at bounding box center [1256, 577] width 261 height 13
drag, startPoint x: 1130, startPoint y: 575, endPoint x: 1233, endPoint y: 562, distance: 103.8
click at [1232, 563] on div "HEX # 000000 R 0 G 0 B 0" at bounding box center [1250, 558] width 261 height 196
click at [1233, 562] on div "HEX # 000000 R 0 G 0 B 0" at bounding box center [1250, 558] width 261 height 196
click at [1233, 574] on span at bounding box center [1256, 577] width 261 height 13
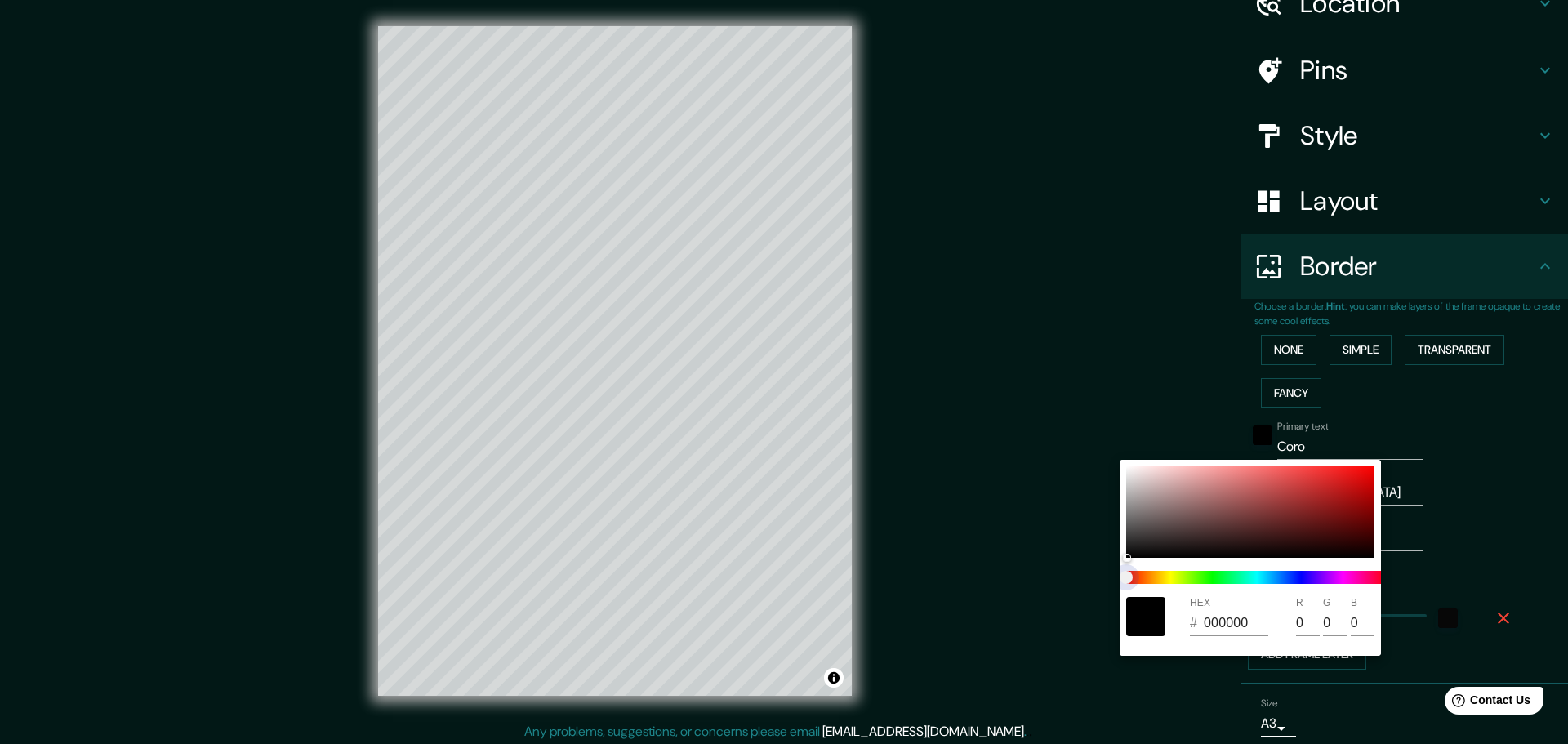
click at [1236, 577] on span at bounding box center [1256, 577] width 261 height 13
drag, startPoint x: 1236, startPoint y: 577, endPoint x: 1168, endPoint y: 570, distance: 68.4
click at [1232, 577] on span at bounding box center [1256, 577] width 261 height 13
type input "372424"
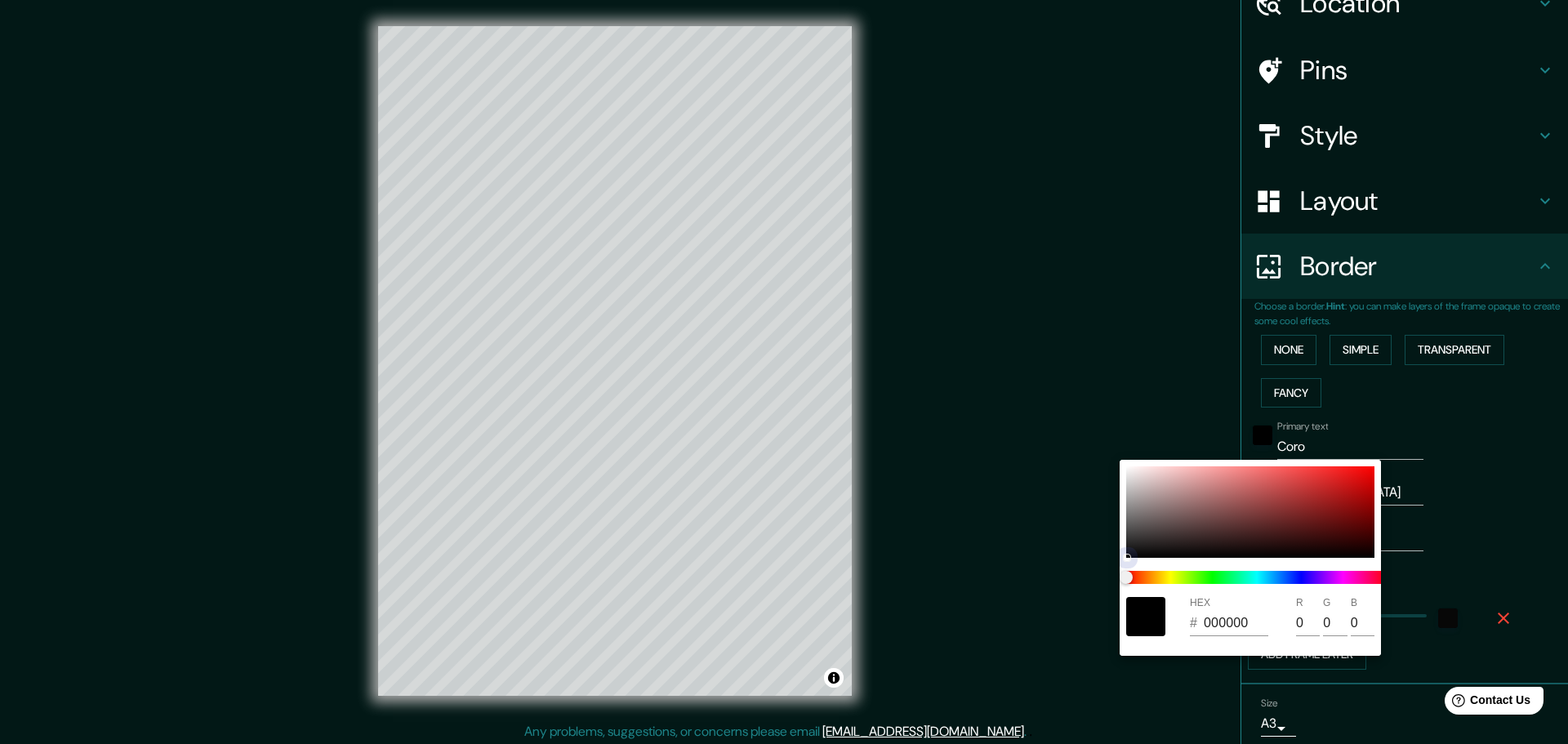
type input "55"
type input "36"
type input "572929"
type input "87"
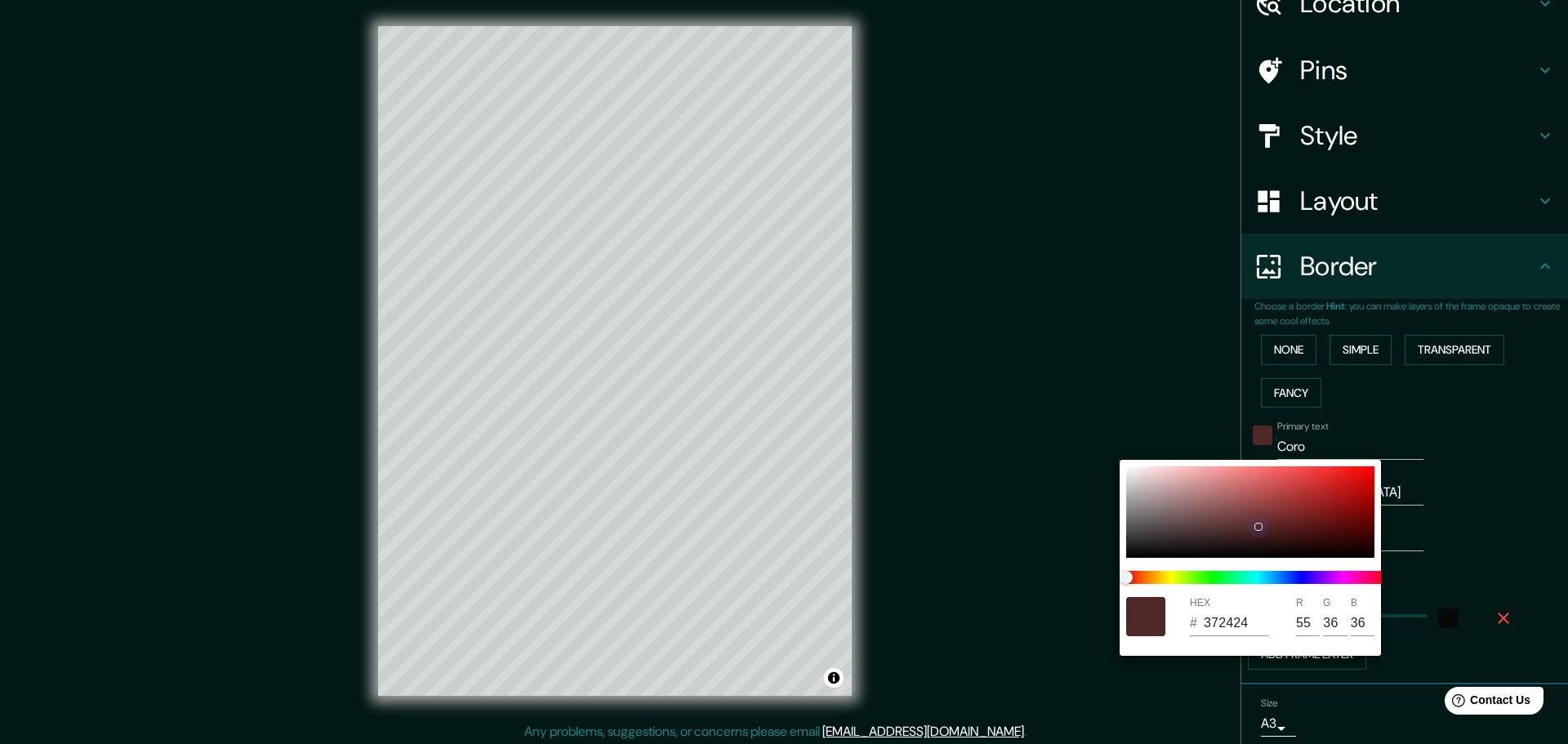
type input "41"
type input "6A2F2F"
type input "106"
type input "47"
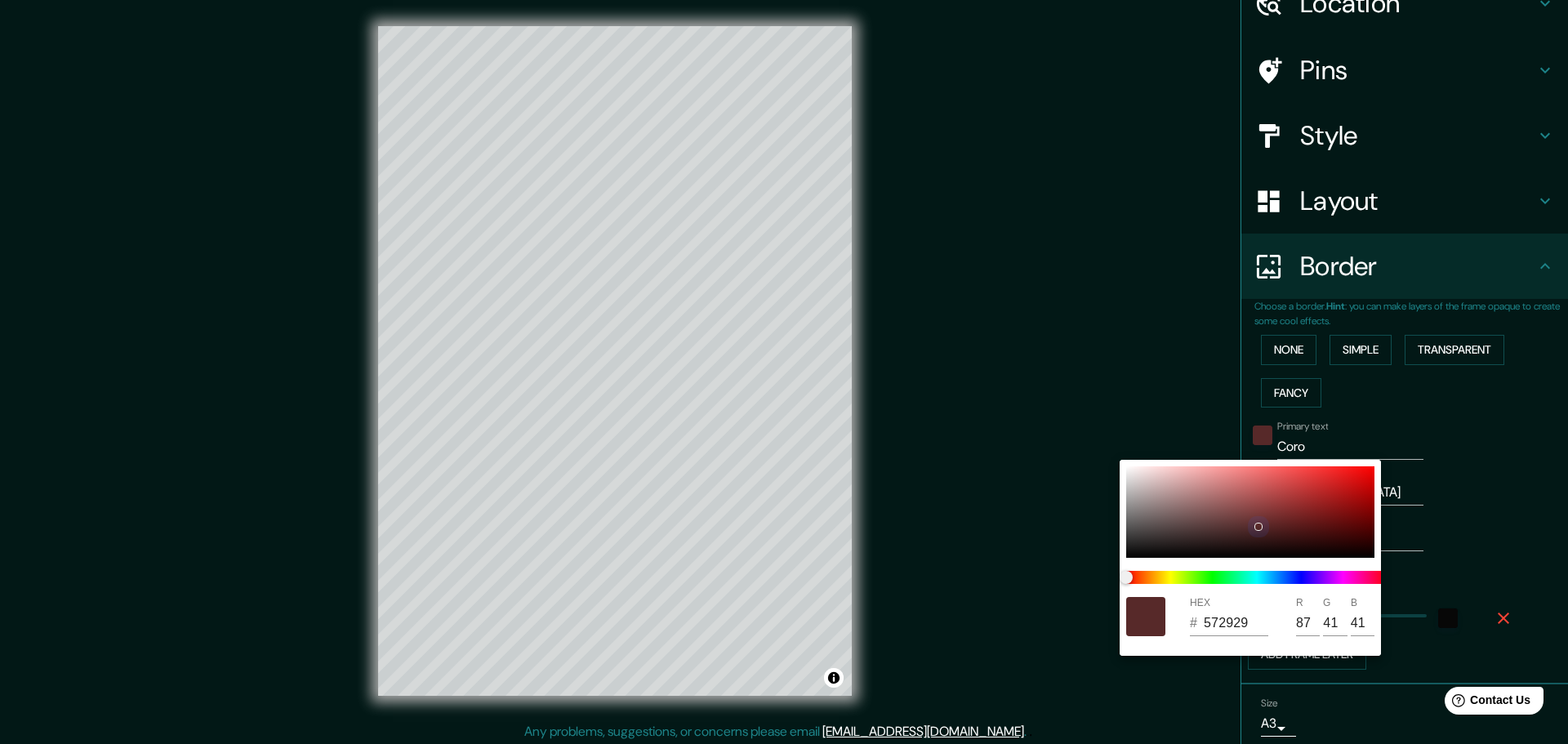
type input "47"
type input "7E3535"
type input "126"
type input "53"
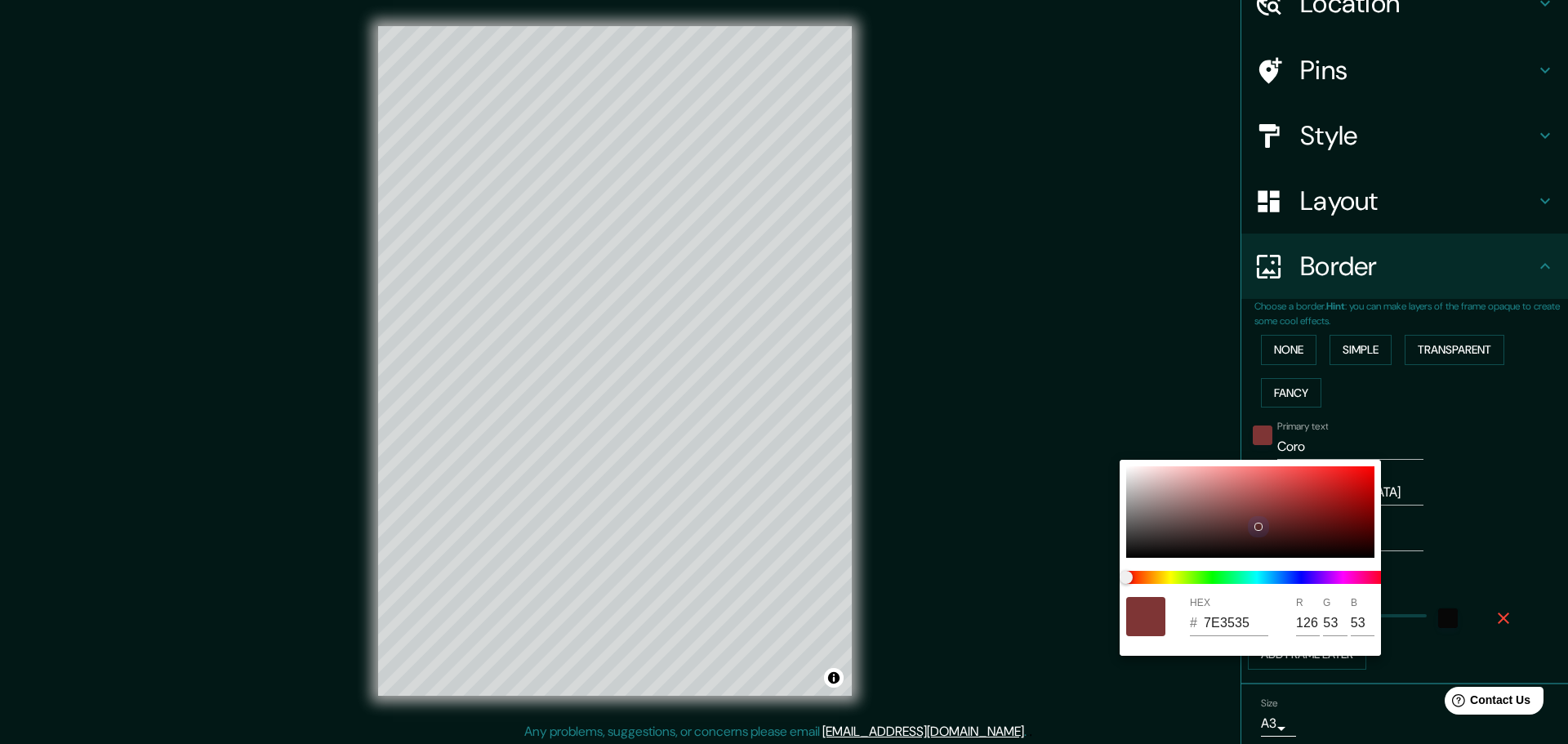
type input "913939"
type input "145"
type input "57"
type input "9A3B3B"
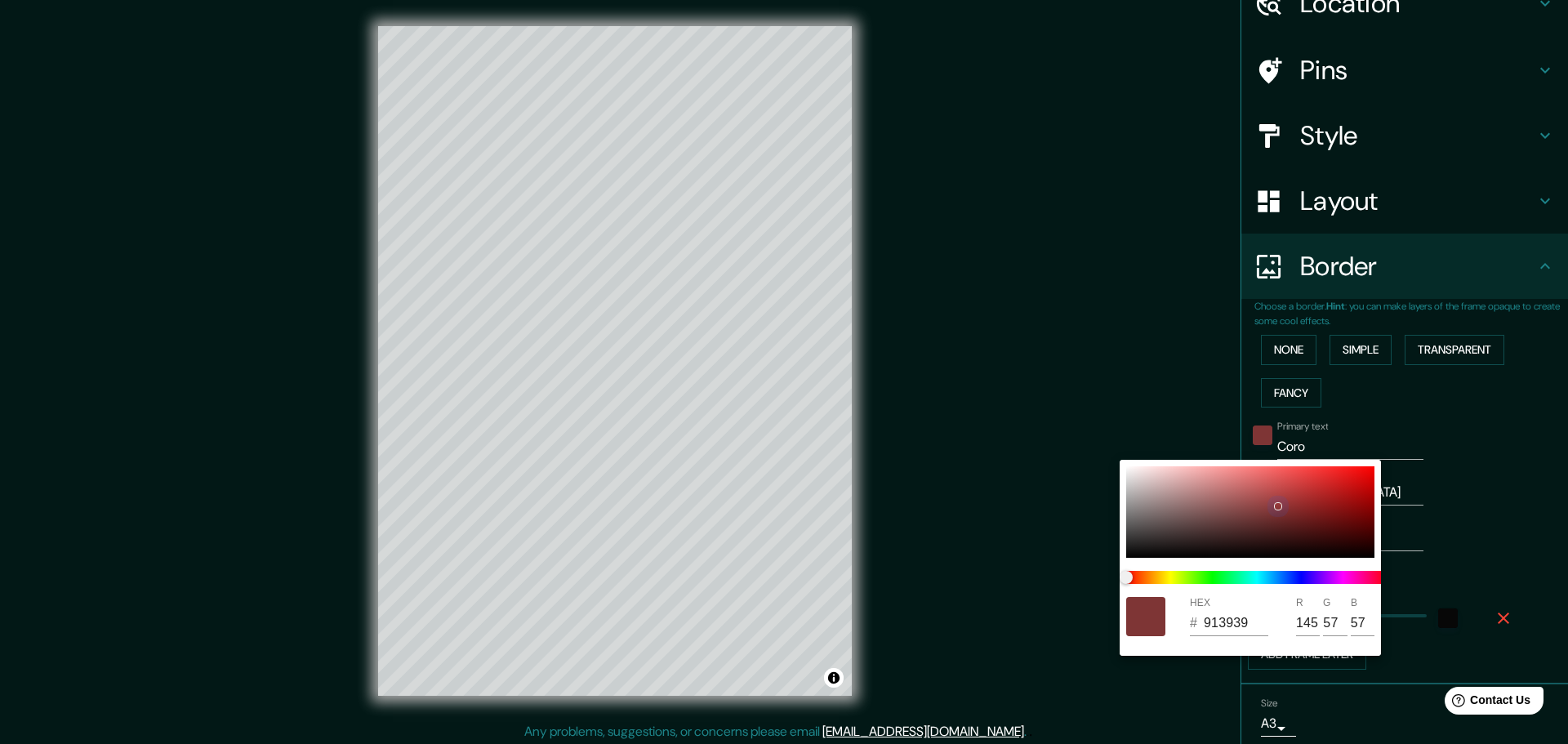
type input "154"
type input "59"
type input "A83C3C"
type input "168"
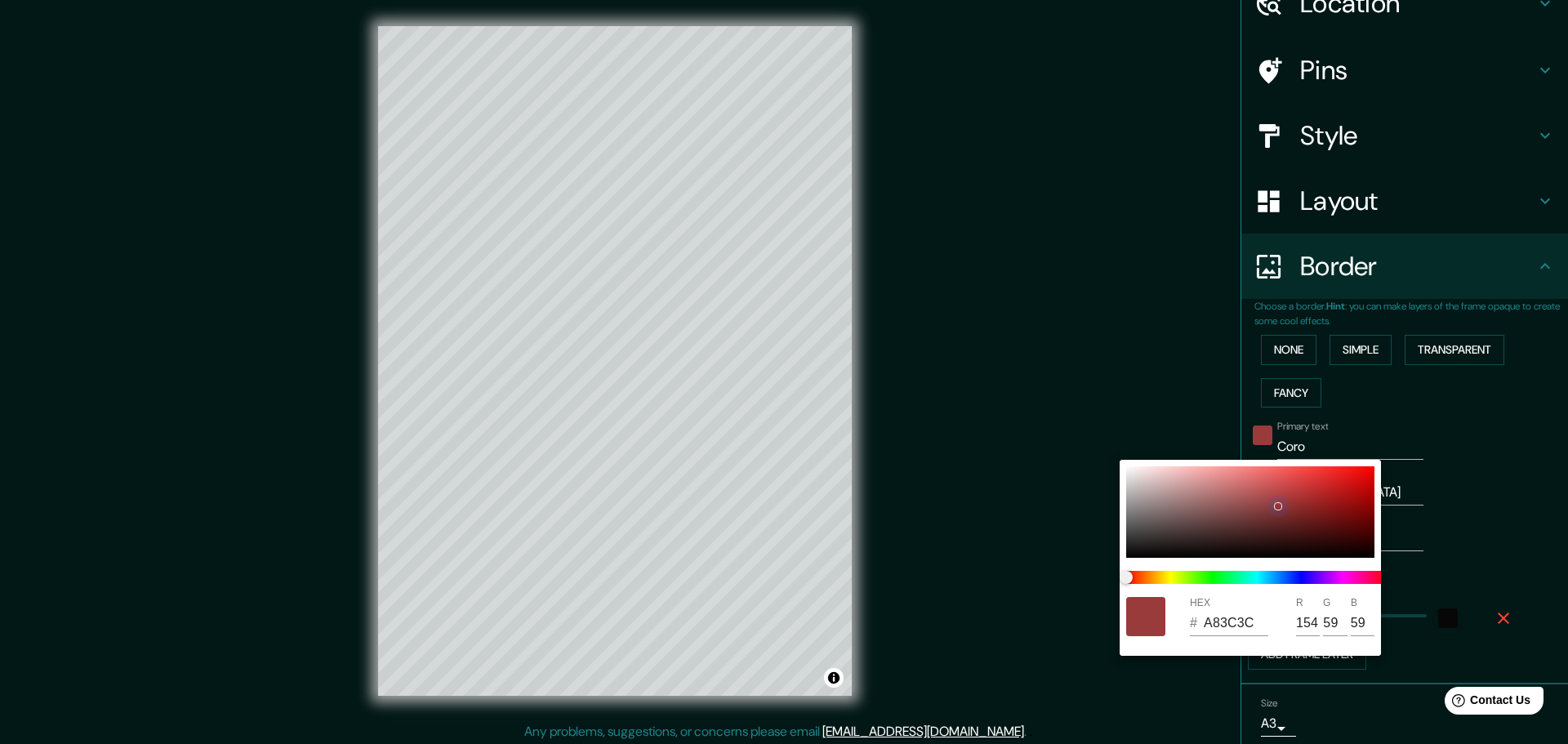
type input "60"
type input "B13C3C"
type input "177"
type input "953232"
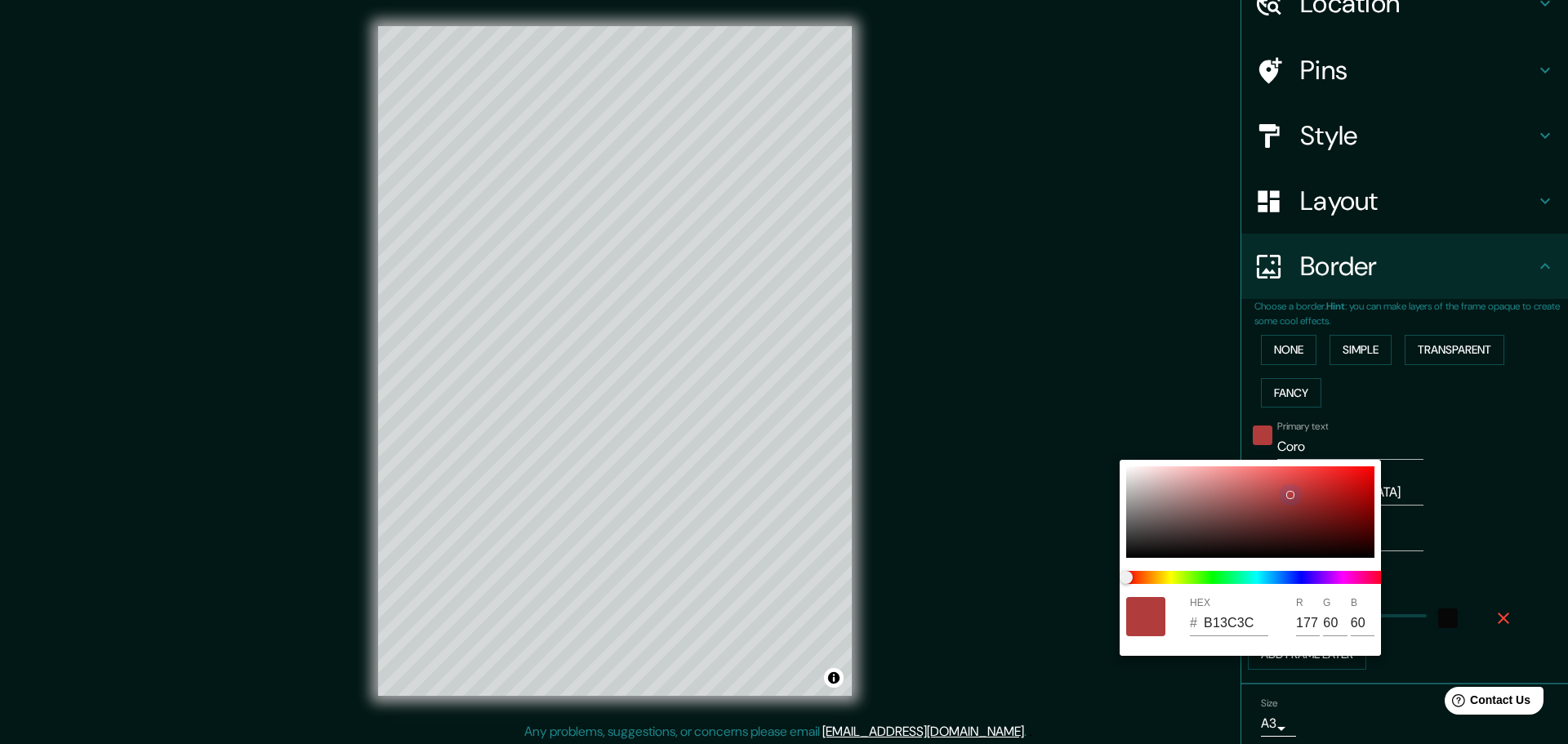
type input "149"
type input "50"
type input "4A1919"
type input "74"
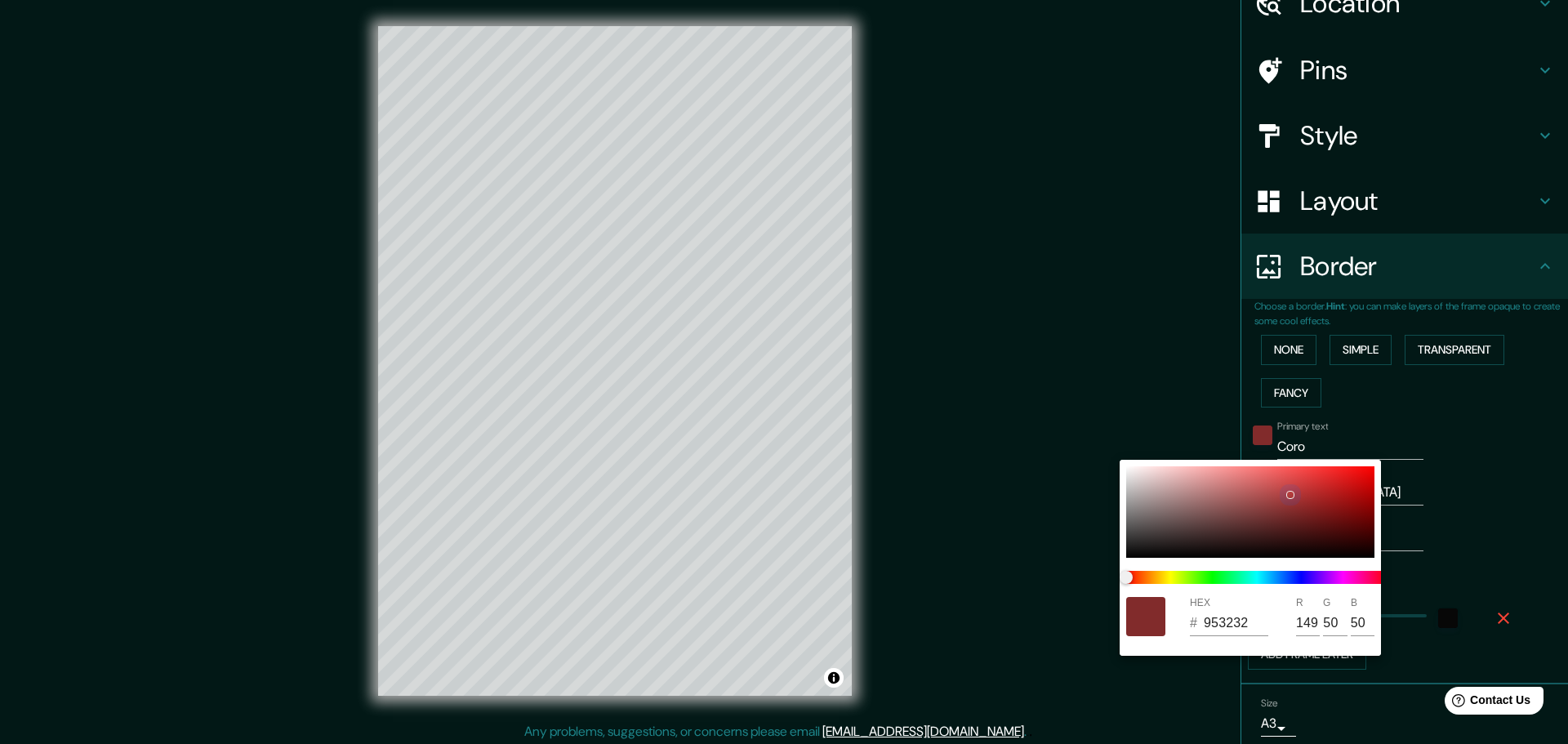
type input "25"
type input "451717"
type input "69"
type input "23"
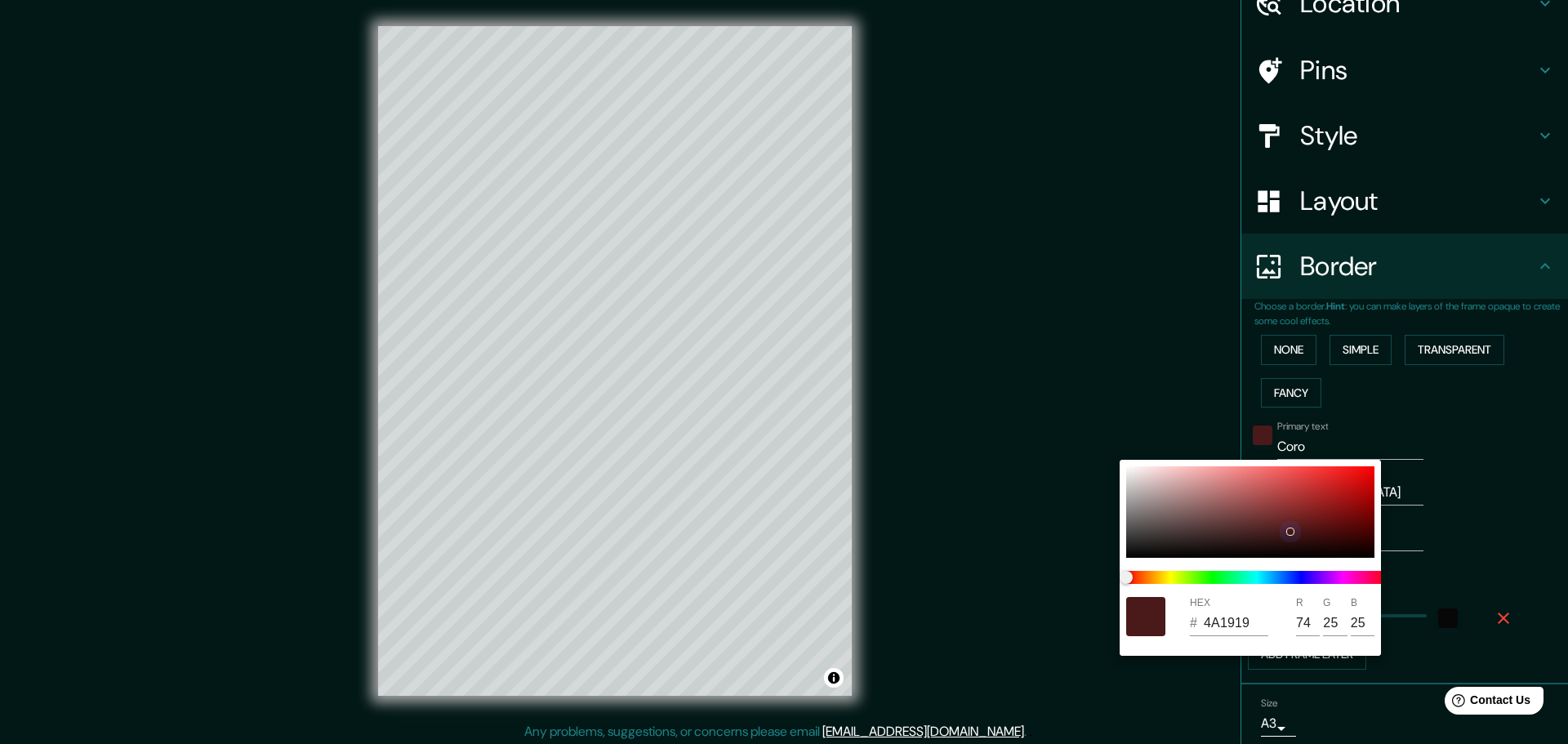
type input "23"
drag, startPoint x: 1128, startPoint y: 553, endPoint x: 1290, endPoint y: 532, distance: 163.4
click at [1290, 532] on div at bounding box center [1251, 511] width 249 height 91
type input "321745"
type input "50"
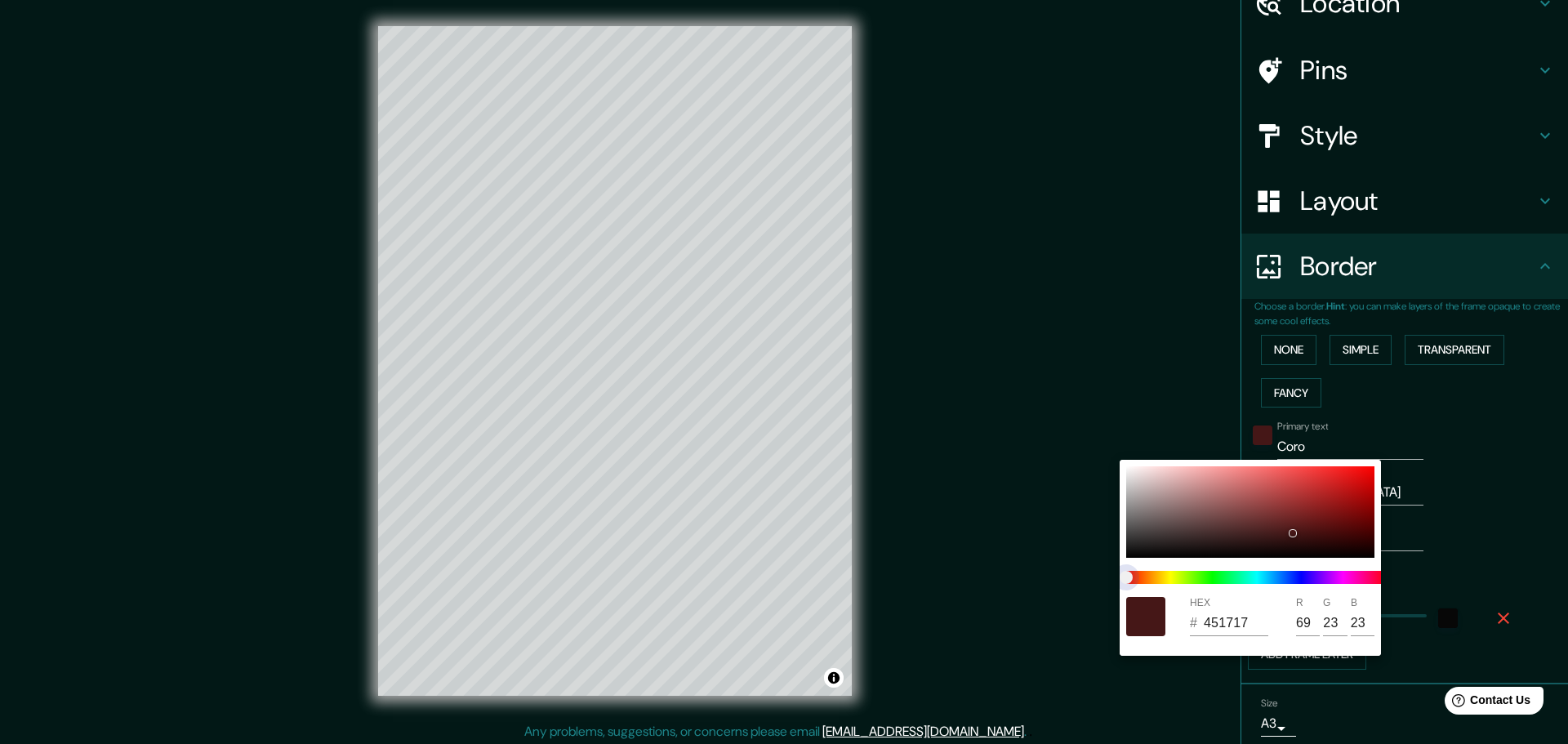
type input "69"
click at [1325, 582] on span at bounding box center [1256, 577] width 261 height 13
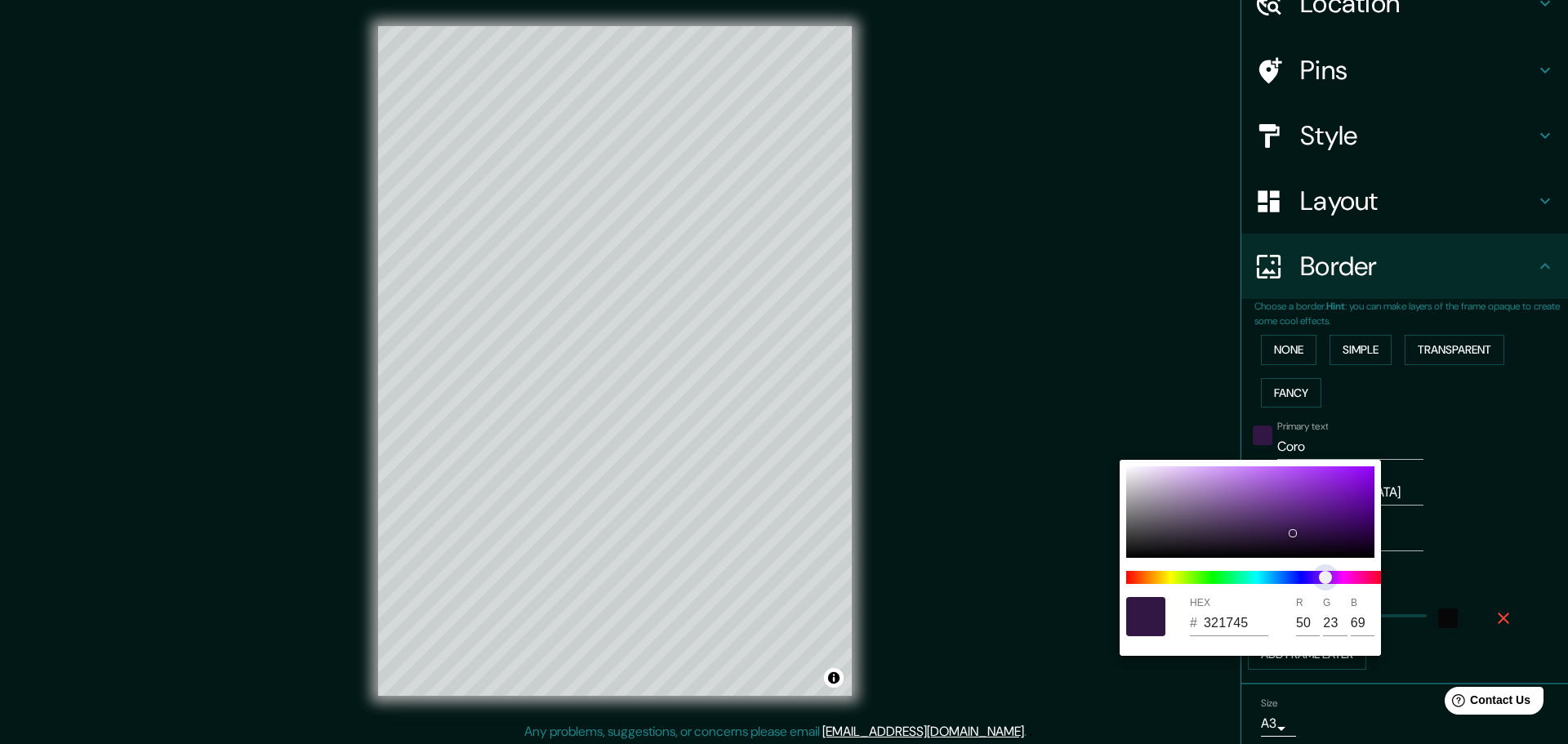
type input "171B45"
type input "23"
type input "27"
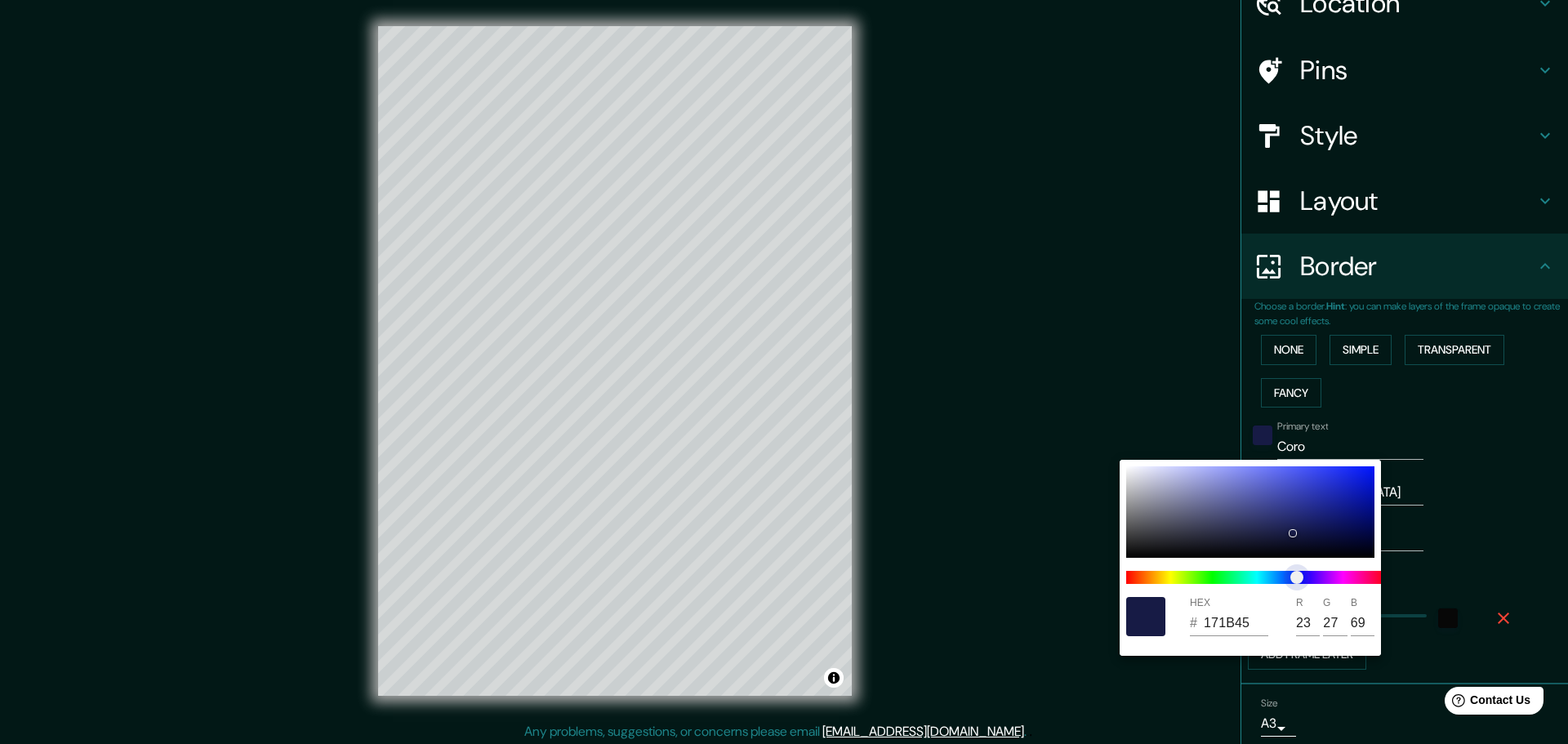
click at [1296, 578] on span at bounding box center [1256, 577] width 261 height 13
type input "1C27A1"
type input "28"
type input "39"
type input "161"
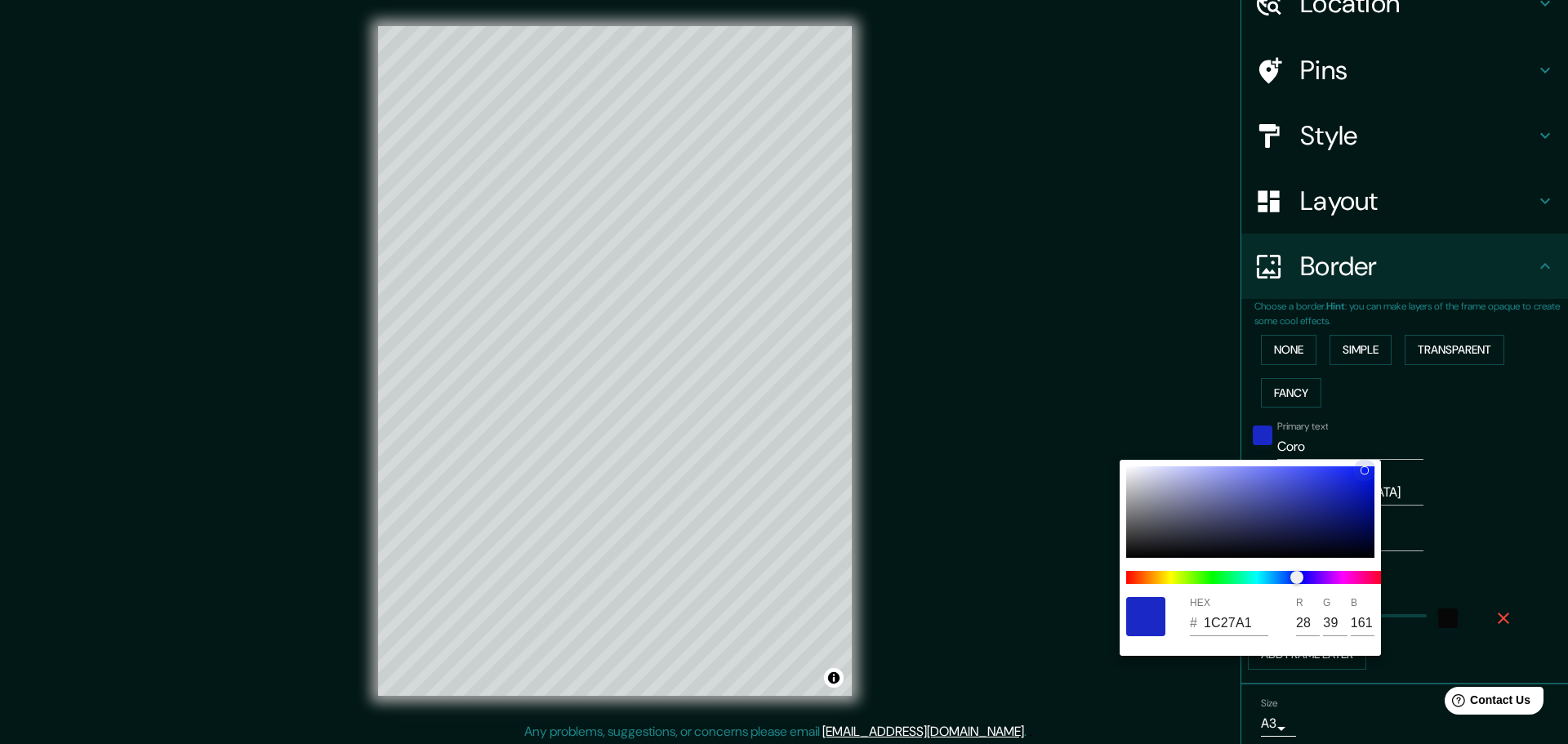
type input "0B1FF6"
type input "11"
type input "31"
type input "246"
type input "0A158E"
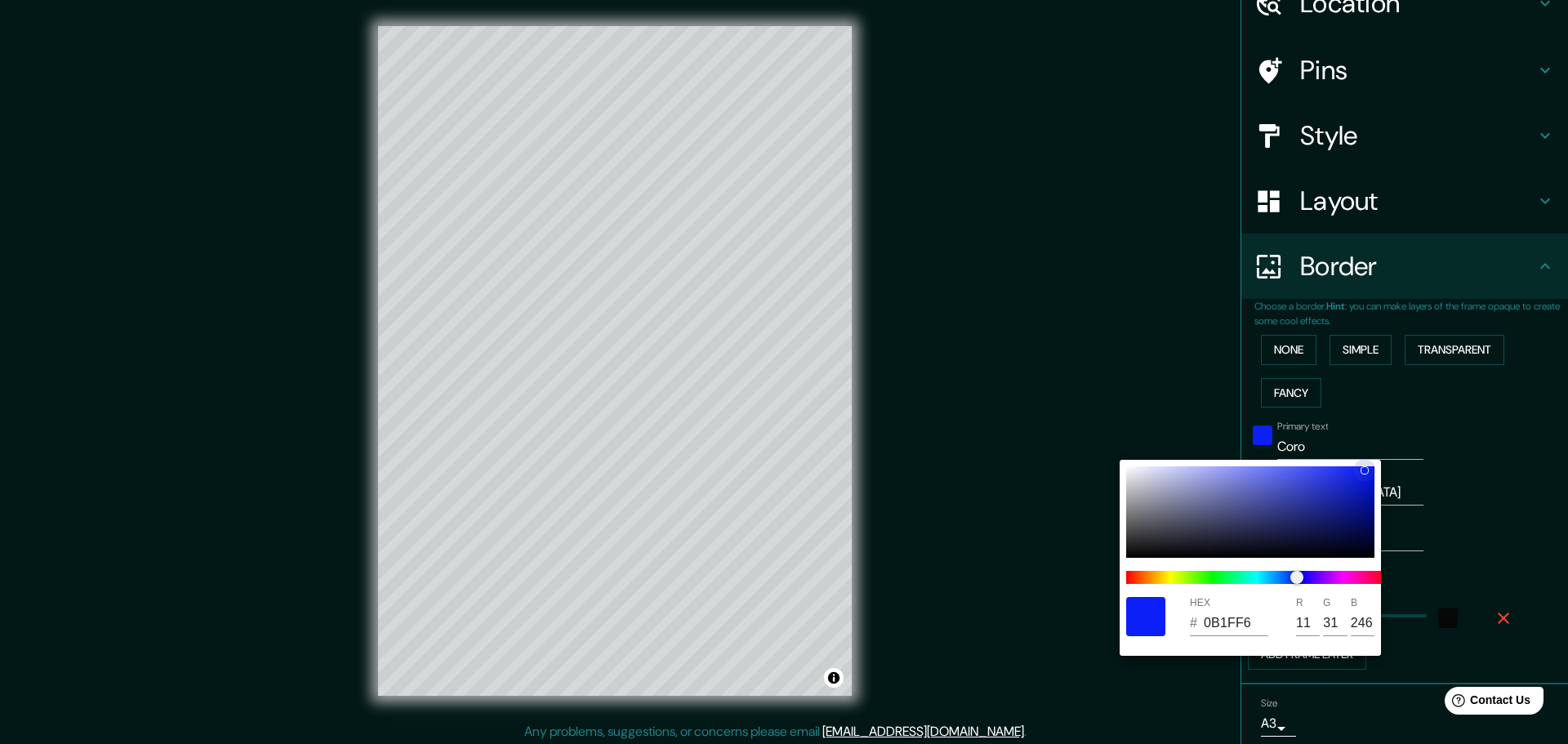
type input "10"
type input "21"
drag, startPoint x: 1291, startPoint y: 531, endPoint x: 1352, endPoint y: 517, distance: 62.6
click at [1352, 517] on div at bounding box center [1352, 517] width 7 height 7
click at [1446, 532] on div at bounding box center [784, 372] width 1568 height 744
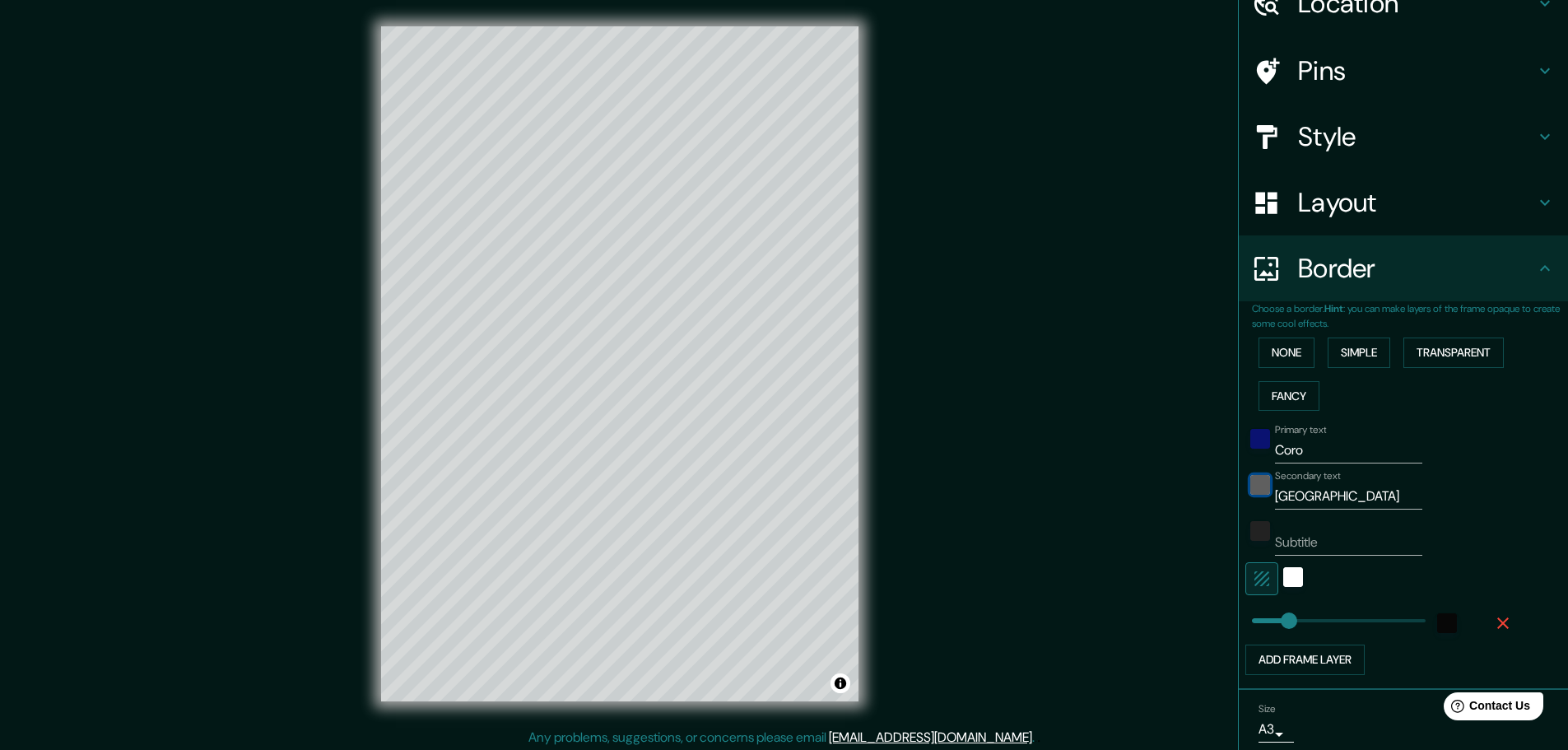
click at [1250, 484] on div "black" at bounding box center [1260, 484] width 20 height 20
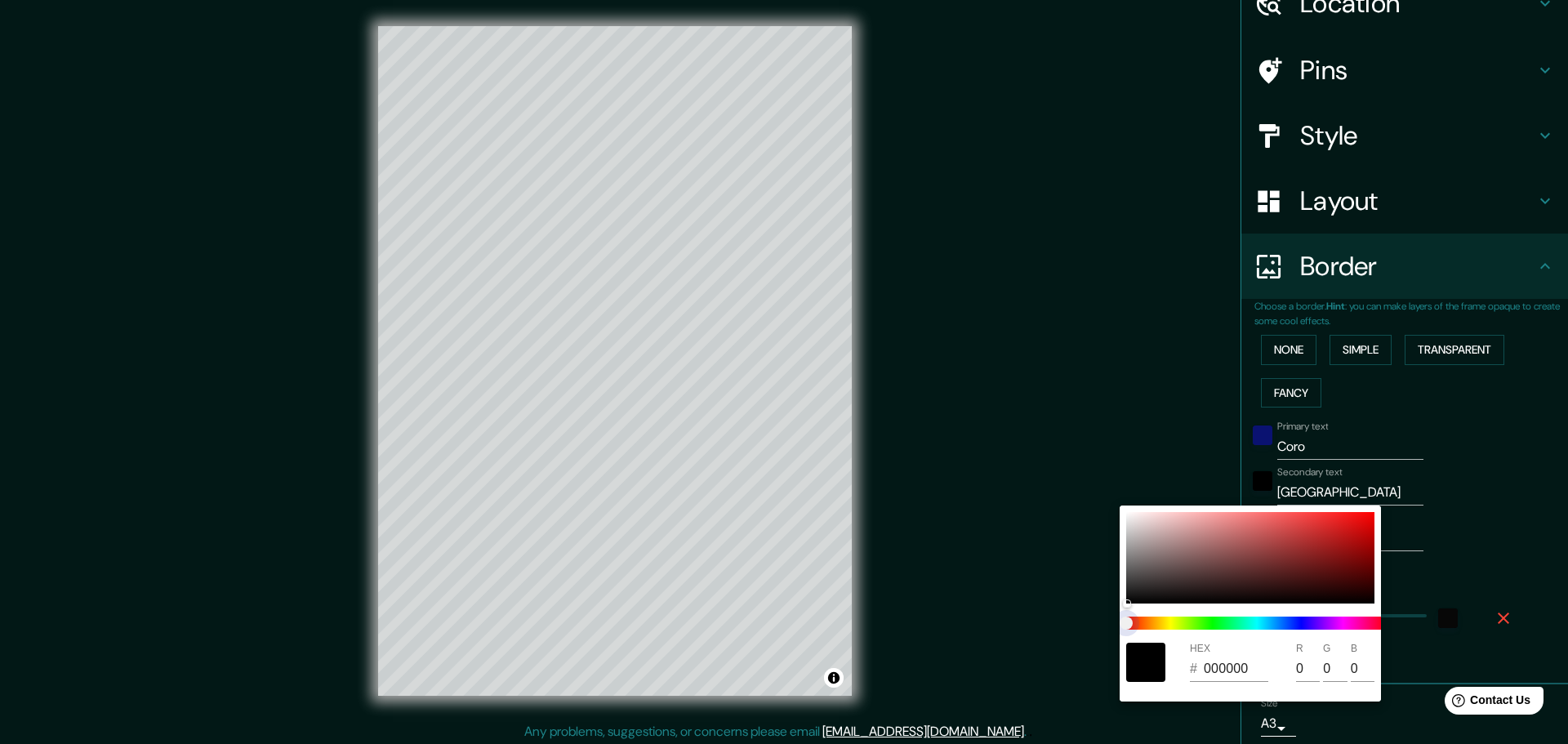
click at [1171, 623] on span at bounding box center [1256, 623] width 261 height 13
click at [1142, 577] on div at bounding box center [1251, 558] width 249 height 91
click at [1133, 623] on span "color slider" at bounding box center [1126, 623] width 13 height 13
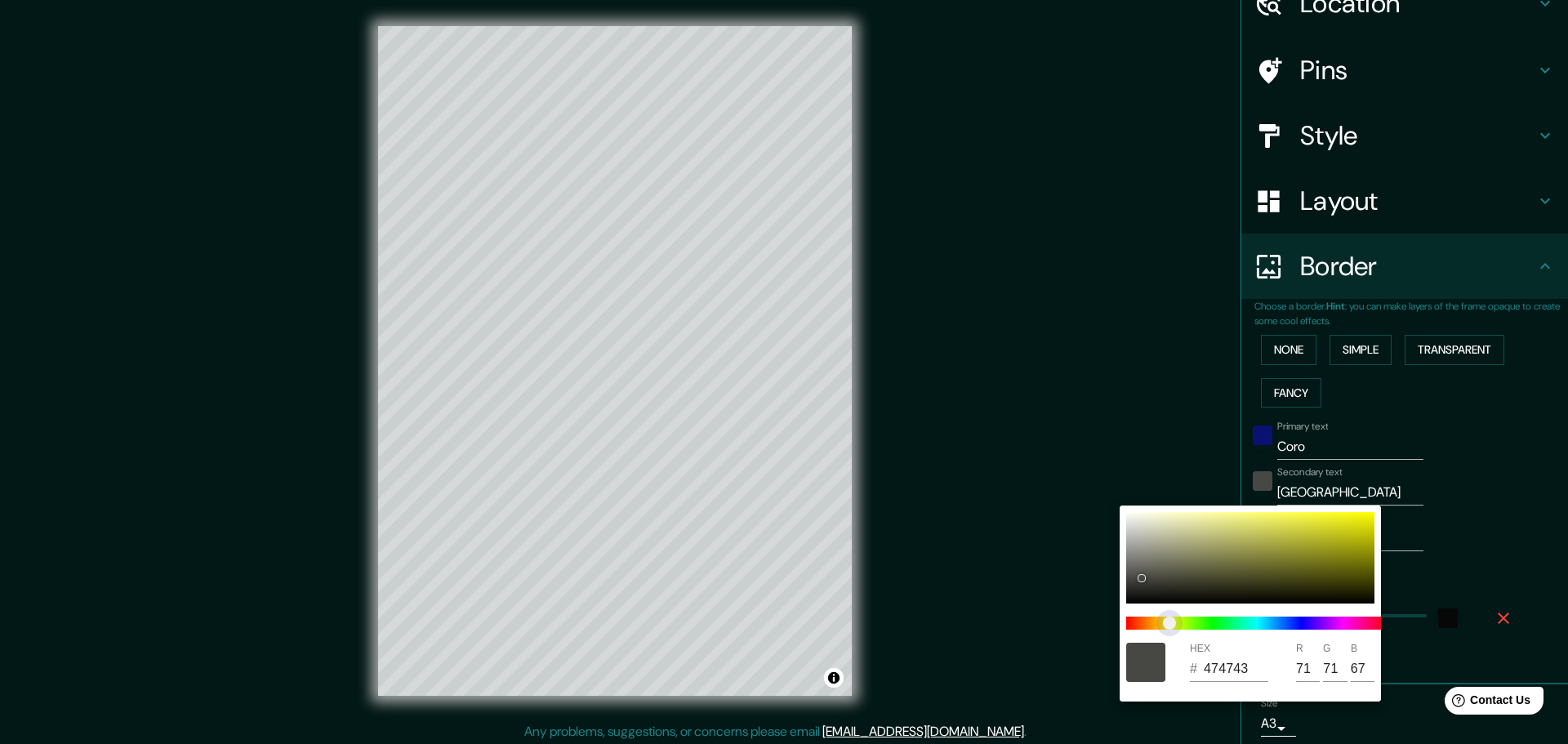
click at [1173, 623] on span "color slider" at bounding box center [1170, 623] width 13 height 13
drag, startPoint x: 1140, startPoint y: 576, endPoint x: 1414, endPoint y: 544, distance: 275.9
click at [1414, 544] on div "HEX # FDFD1F R 253 G 253 B 31" at bounding box center [784, 372] width 1568 height 744
click at [1416, 526] on div at bounding box center [784, 372] width 1568 height 744
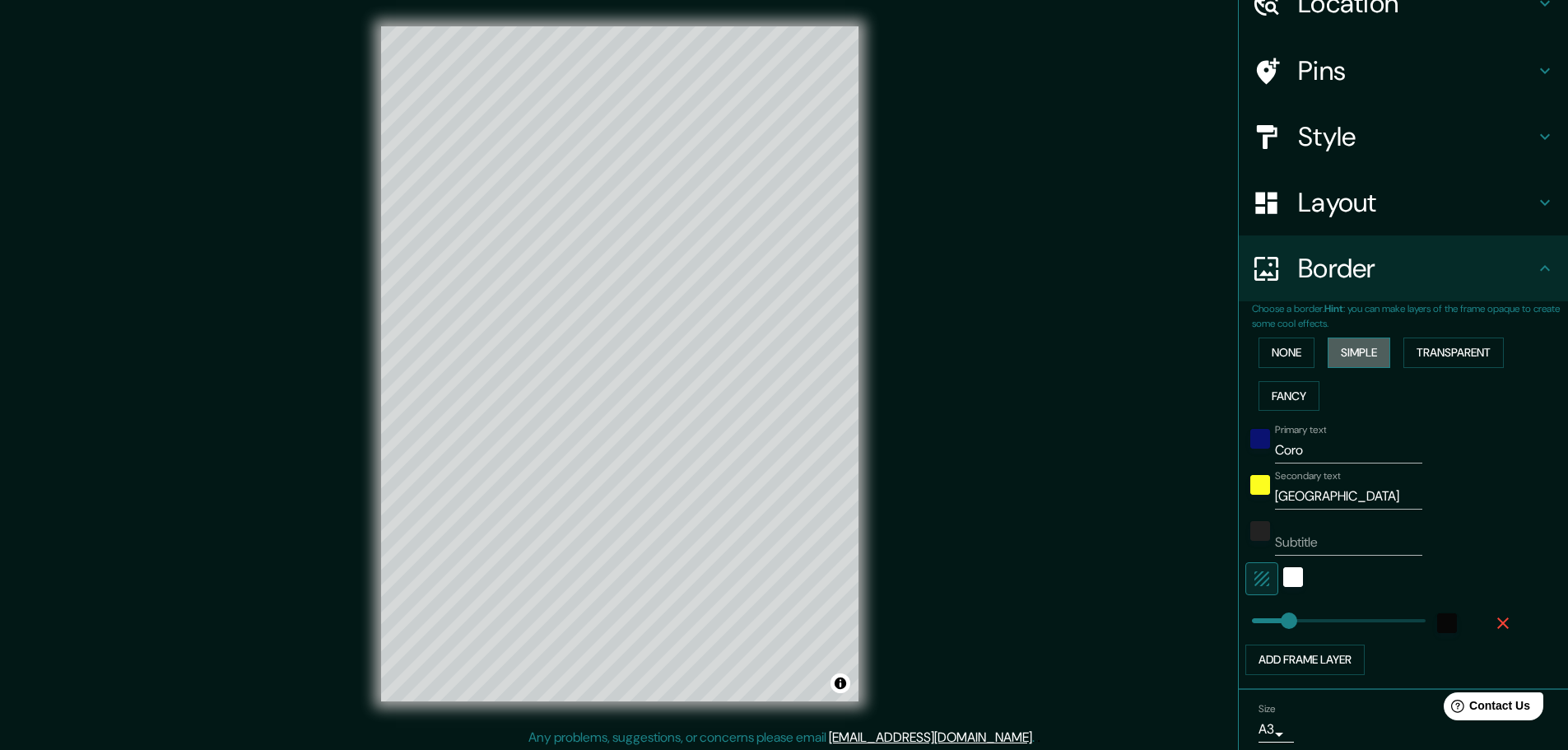
click at [1347, 354] on button "Simple" at bounding box center [1359, 353] width 63 height 30
click at [1418, 348] on button "Transparent" at bounding box center [1453, 353] width 101 height 30
click at [1334, 352] on button "Simple" at bounding box center [1359, 353] width 63 height 30
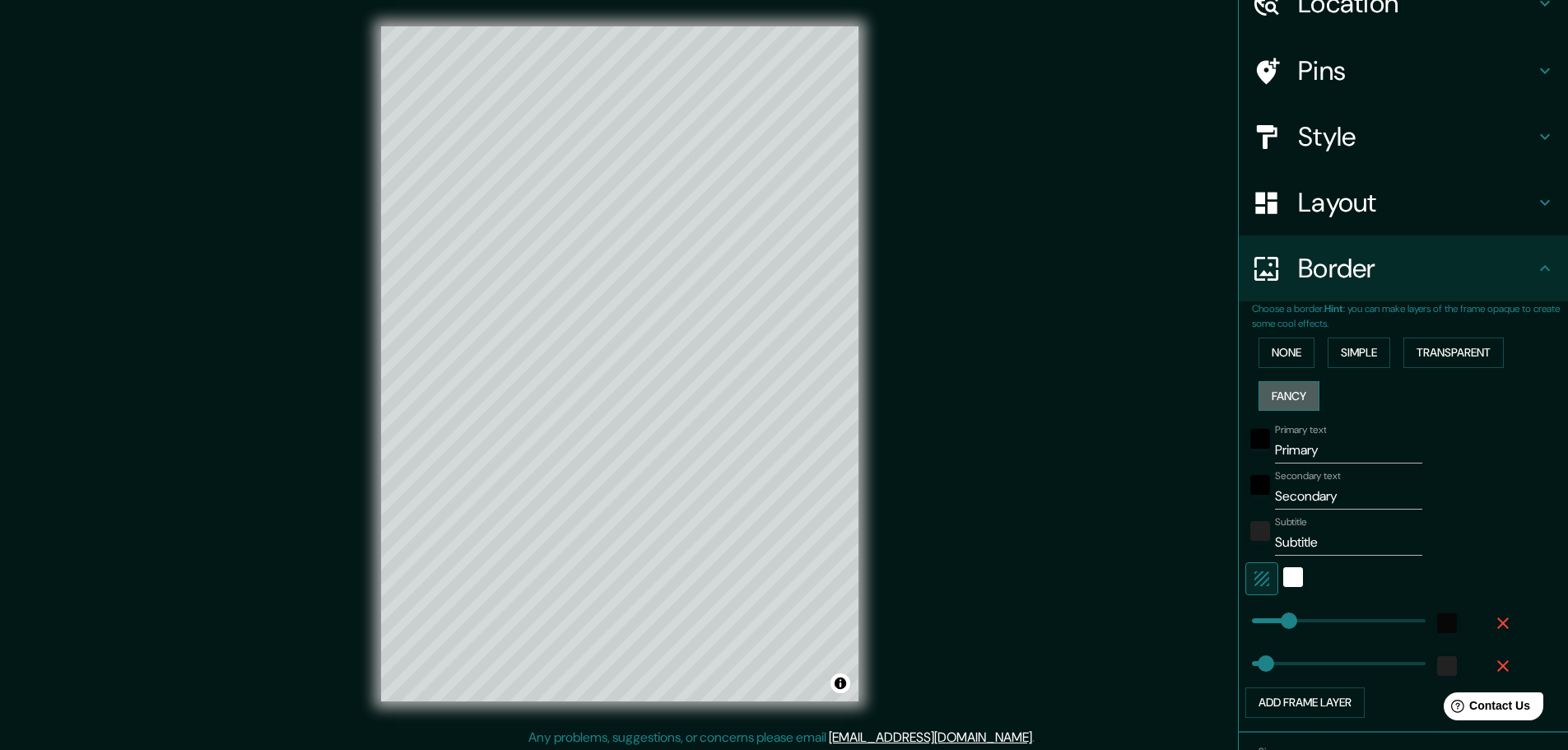
click at [1280, 406] on button "Fancy" at bounding box center [1289, 396] width 61 height 30
click at [1264, 361] on button "None" at bounding box center [1286, 353] width 56 height 30
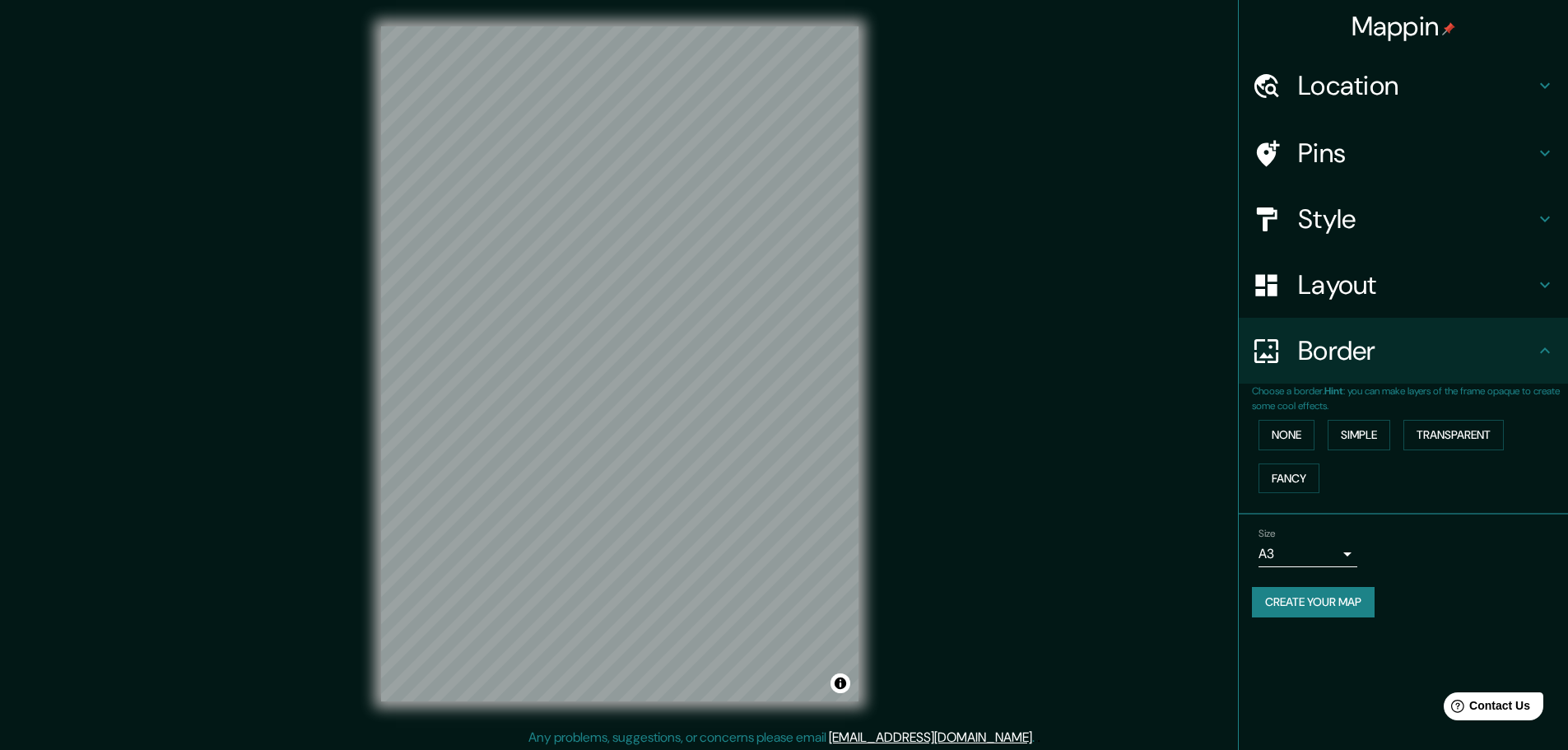
click at [1335, 357] on h4 "Border" at bounding box center [1416, 350] width 237 height 33
click at [1349, 424] on button "Simple" at bounding box center [1359, 435] width 63 height 30
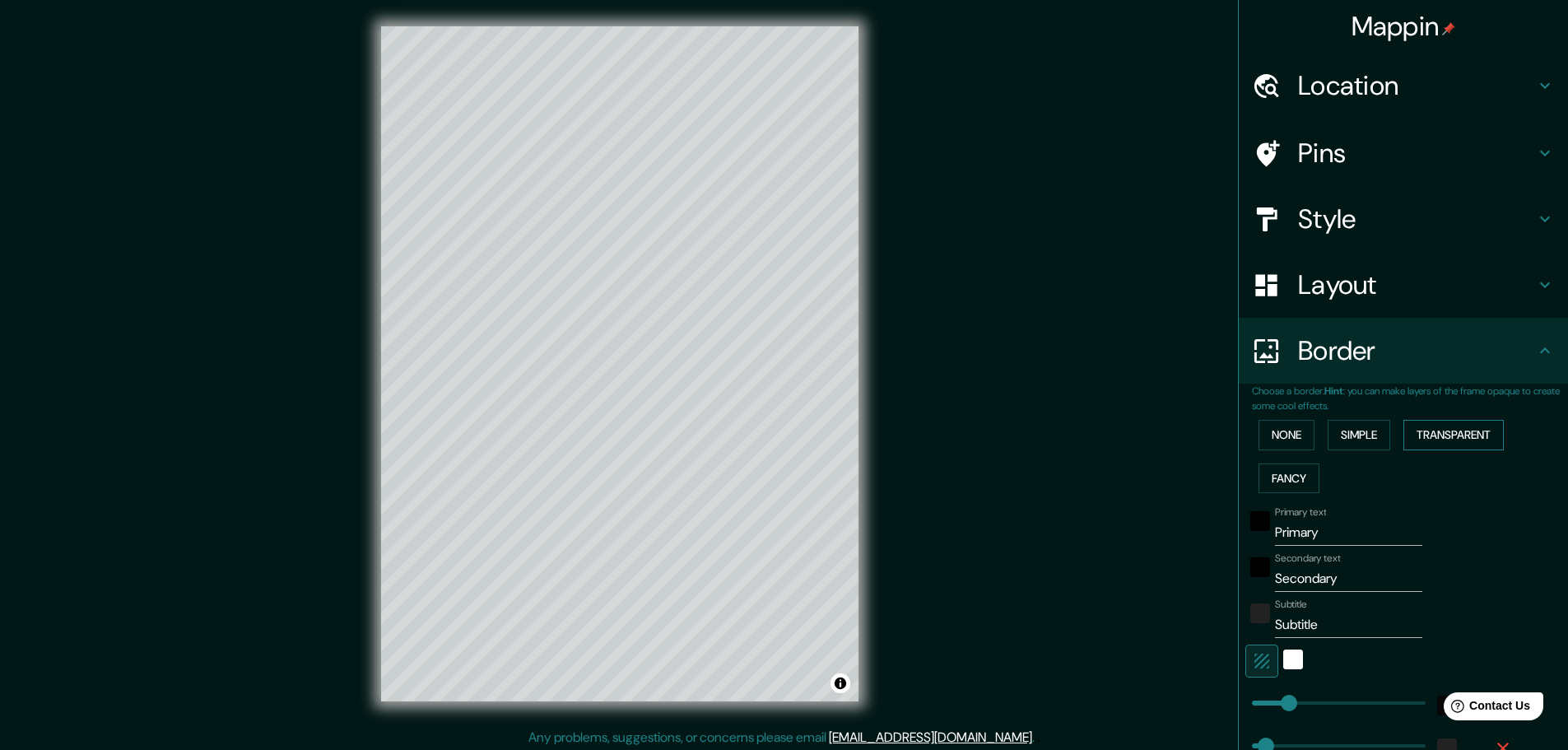
click at [1441, 435] on button "Transparent" at bounding box center [1453, 435] width 101 height 30
click at [1294, 480] on button "Fancy" at bounding box center [1289, 478] width 61 height 30
click at [1468, 418] on div "None Simple Transparent Fancy" at bounding box center [1409, 456] width 316 height 86
click at [1468, 427] on button "Transparent" at bounding box center [1453, 435] width 101 height 30
drag, startPoint x: 1325, startPoint y: 537, endPoint x: 1056, endPoint y: 510, distance: 270.4
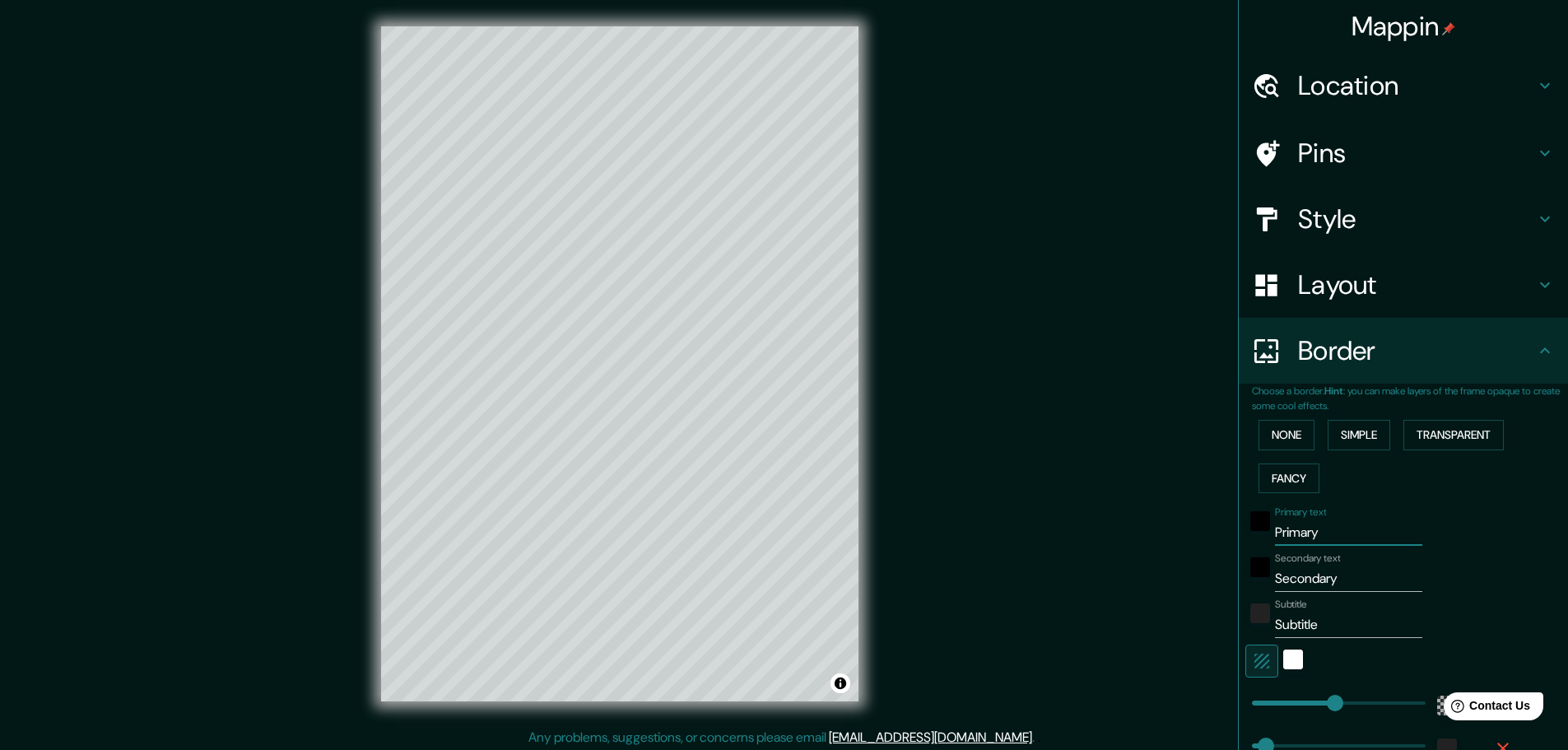
click at [1056, 510] on div "Mappin Location Coro, Miranda, Falcón, Venezuela Pins Style Layout Border Choos…" at bounding box center [784, 377] width 1568 height 754
drag, startPoint x: 1358, startPoint y: 574, endPoint x: 896, endPoint y: 573, distance: 462.0
click at [896, 573] on div "Mappin Location Coro, Miranda, Falcón, Venezuela Pins Style Layout Border Choos…" at bounding box center [784, 377] width 1568 height 754
click at [1250, 517] on div "black" at bounding box center [1260, 520] width 20 height 20
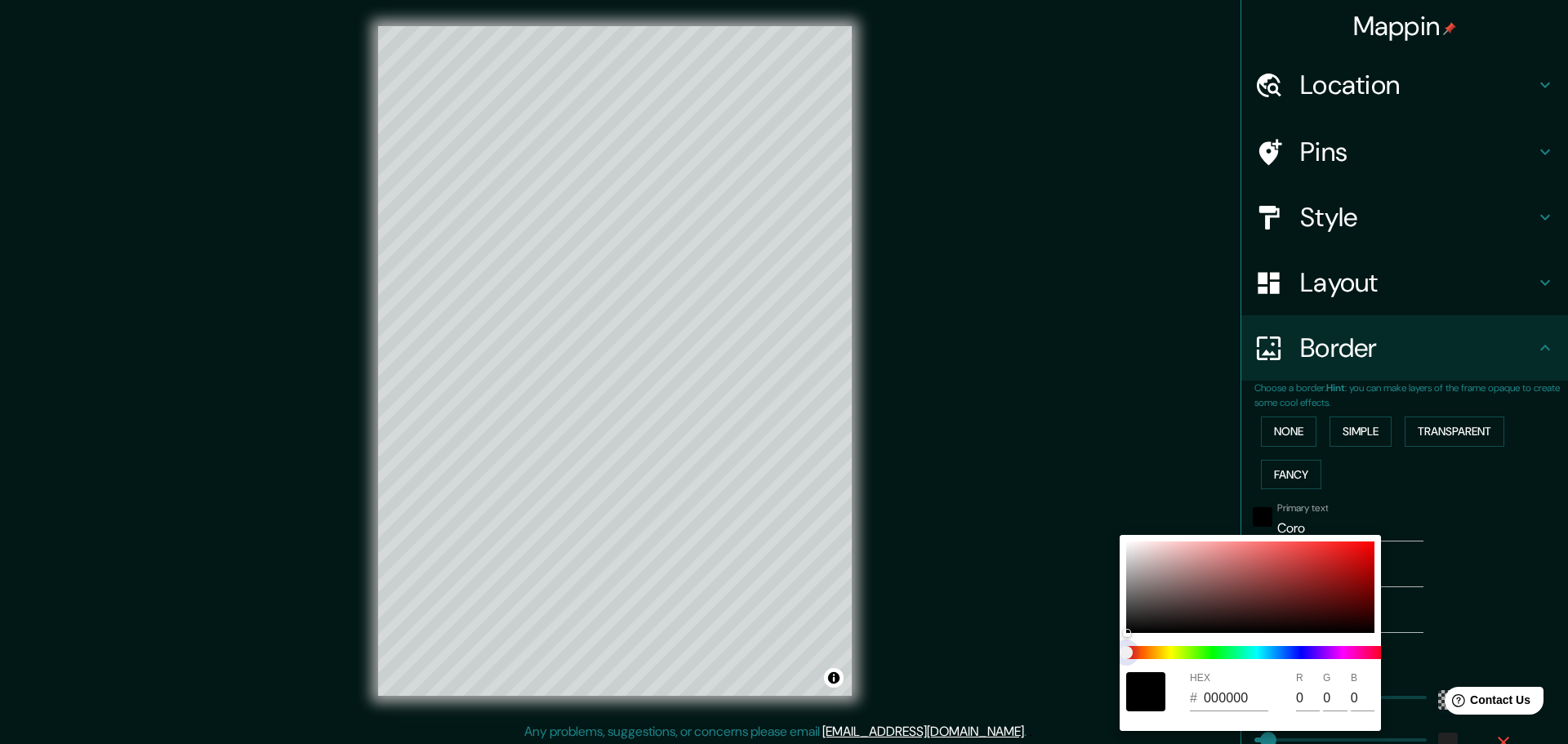
click at [1298, 658] on span at bounding box center [1256, 653] width 261 height 13
click at [1183, 615] on div at bounding box center [1251, 587] width 249 height 91
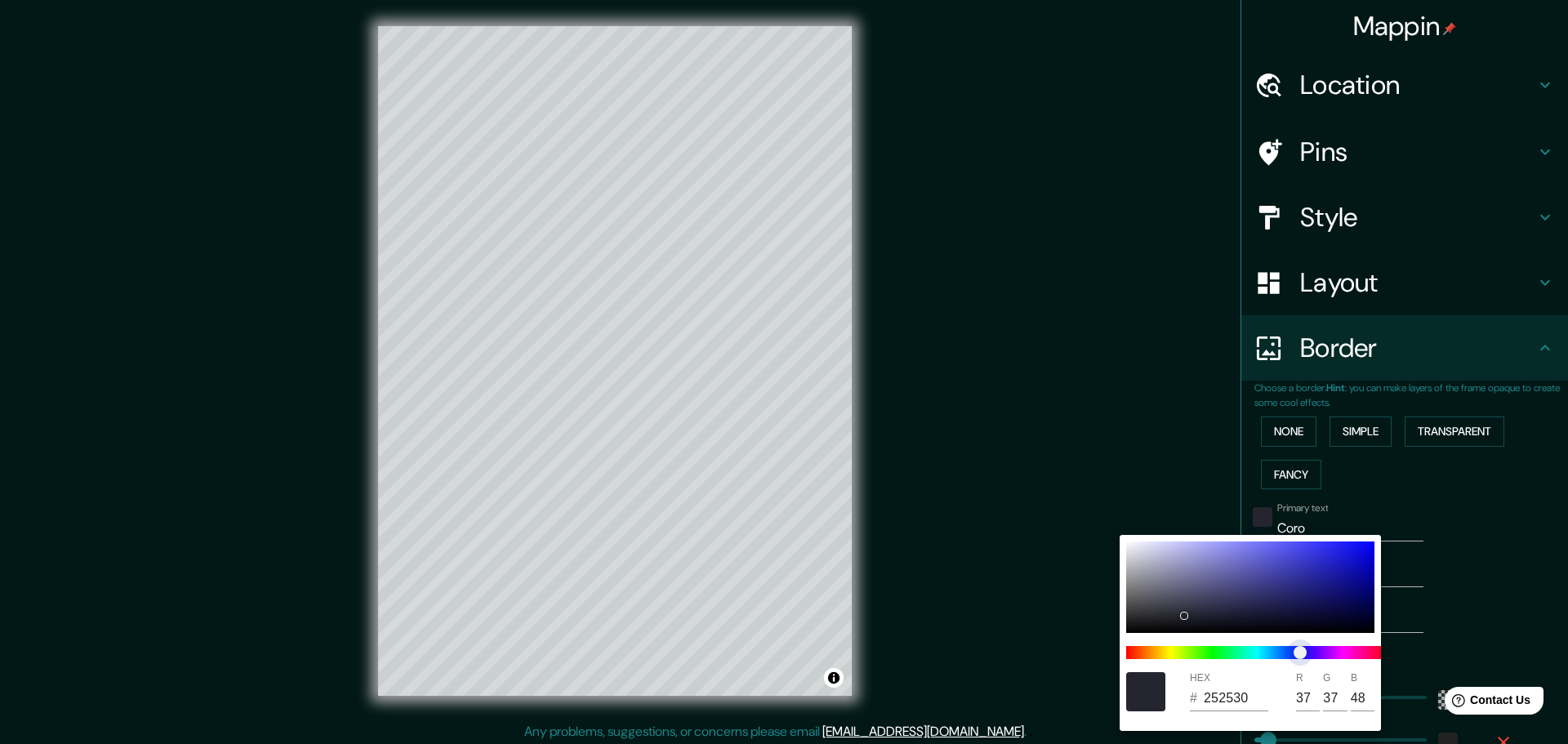
drag, startPoint x: 1300, startPoint y: 652, endPoint x: 1312, endPoint y: 657, distance: 13.0
click at [1301, 653] on span at bounding box center [1256, 653] width 261 height 13
click at [1306, 654] on span "color slider" at bounding box center [1308, 653] width 13 height 13
click at [1304, 653] on span "color slider" at bounding box center [1308, 653] width 13 height 13
drag, startPoint x: 1372, startPoint y: 566, endPoint x: 1334, endPoint y: 590, distance: 44.9
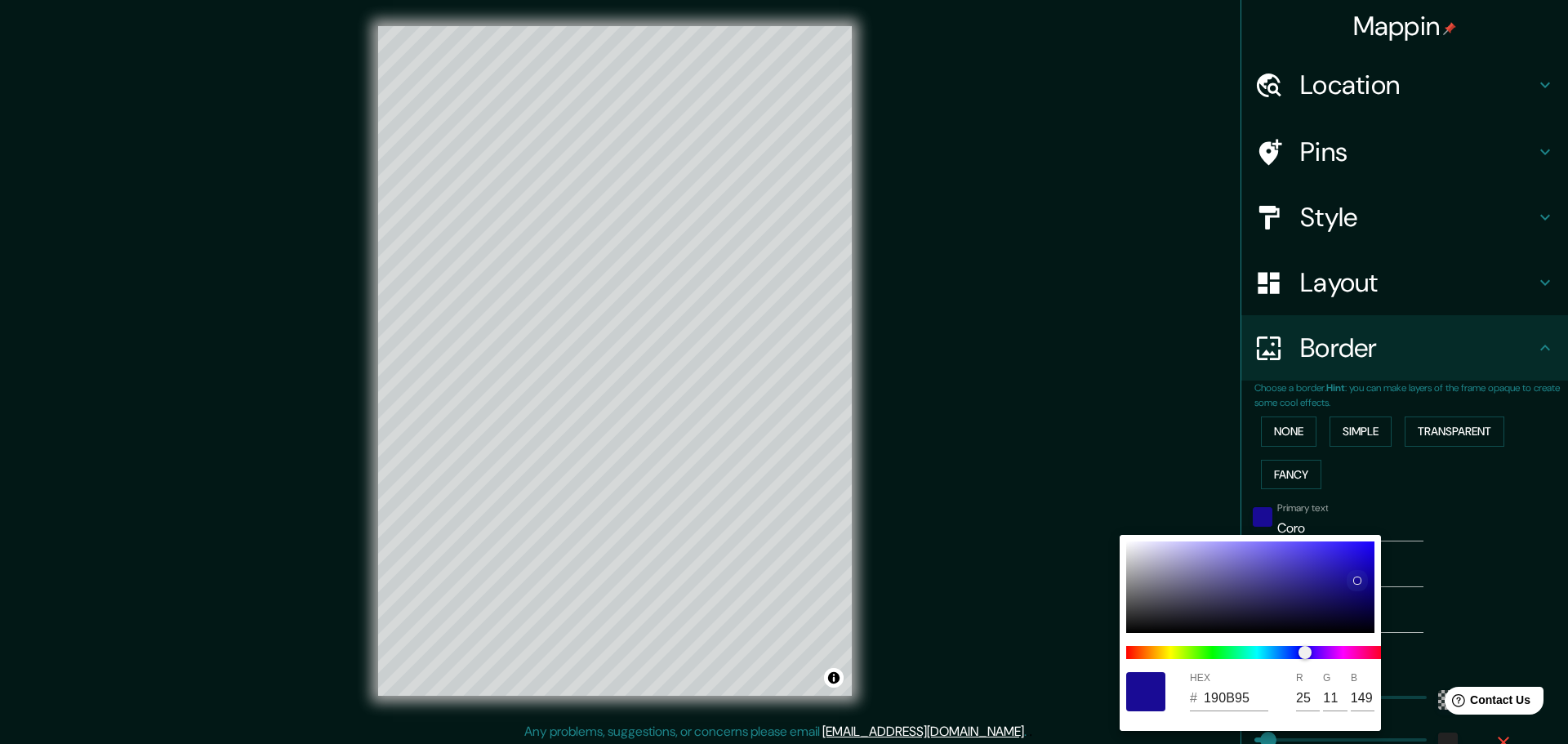
click at [1472, 595] on div "HEX # 190B95 R 25 G 11 B 149" at bounding box center [784, 372] width 1568 height 744
drag, startPoint x: 1357, startPoint y: 577, endPoint x: 1379, endPoint y: 580, distance: 22.2
click at [1379, 580] on div "HEX # 100193 R 16 G 1 B 147" at bounding box center [1250, 633] width 261 height 196
click at [1499, 517] on div at bounding box center [784, 372] width 1568 height 744
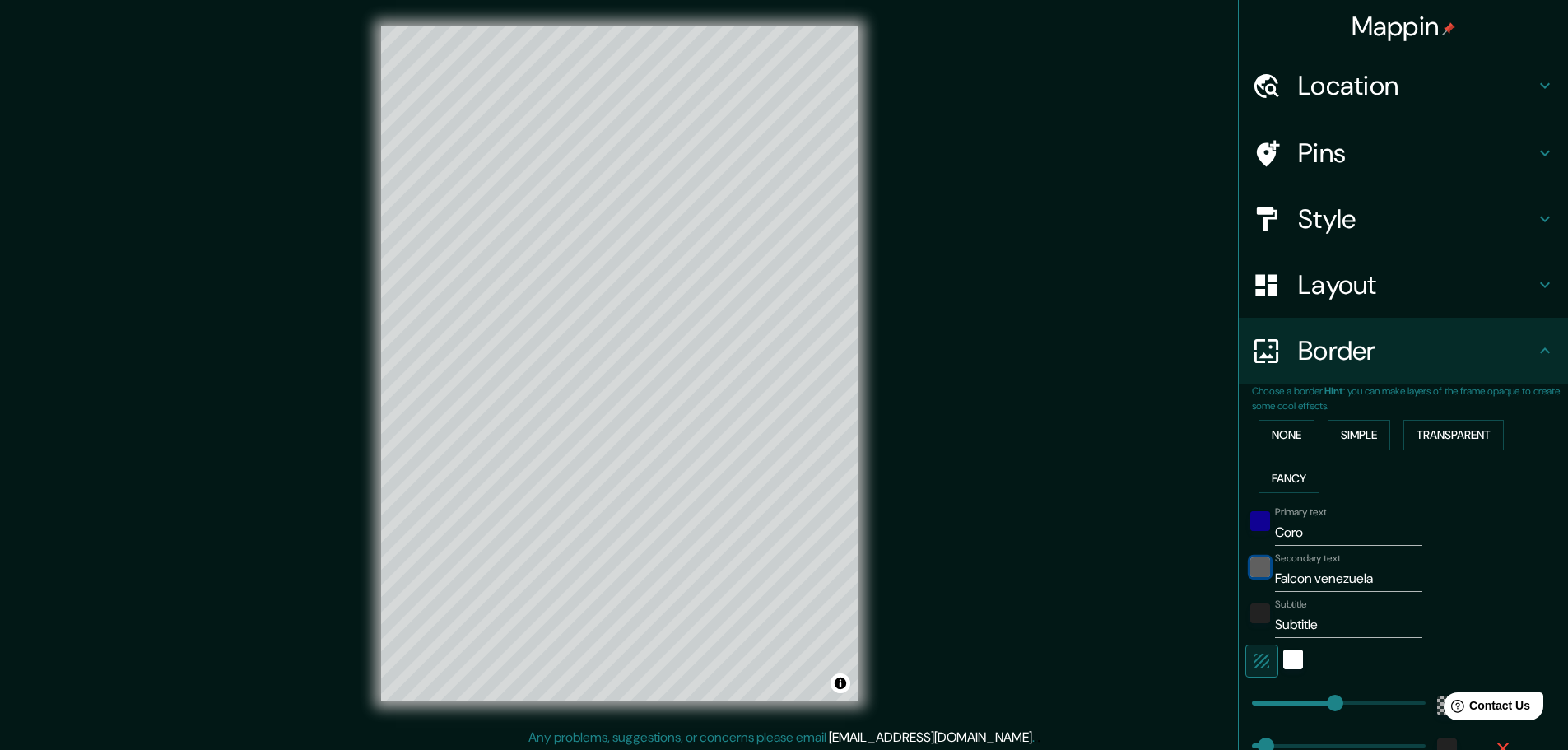
click at [1250, 564] on div "black" at bounding box center [1260, 567] width 20 height 20
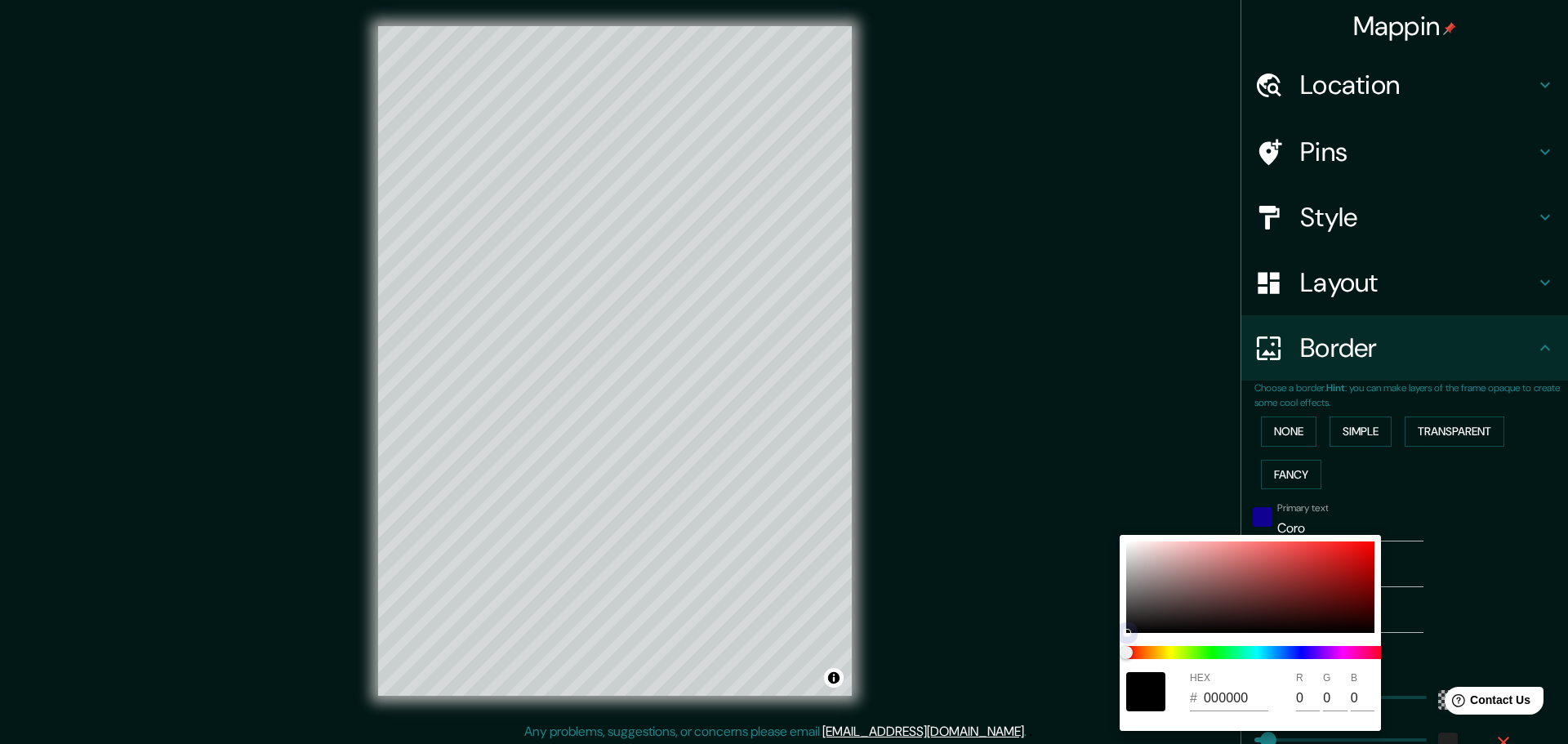
click at [1302, 562] on div at bounding box center [1251, 587] width 249 height 91
drag, startPoint x: 1384, startPoint y: 550, endPoint x: 1393, endPoint y: 559, distance: 12.7
click at [1393, 559] on div "HEX # D10404 R 209 G 4 B 4" at bounding box center [784, 372] width 1568 height 744
click at [1371, 553] on div at bounding box center [1374, 553] width 7 height 7
click at [1483, 542] on div at bounding box center [784, 372] width 1568 height 744
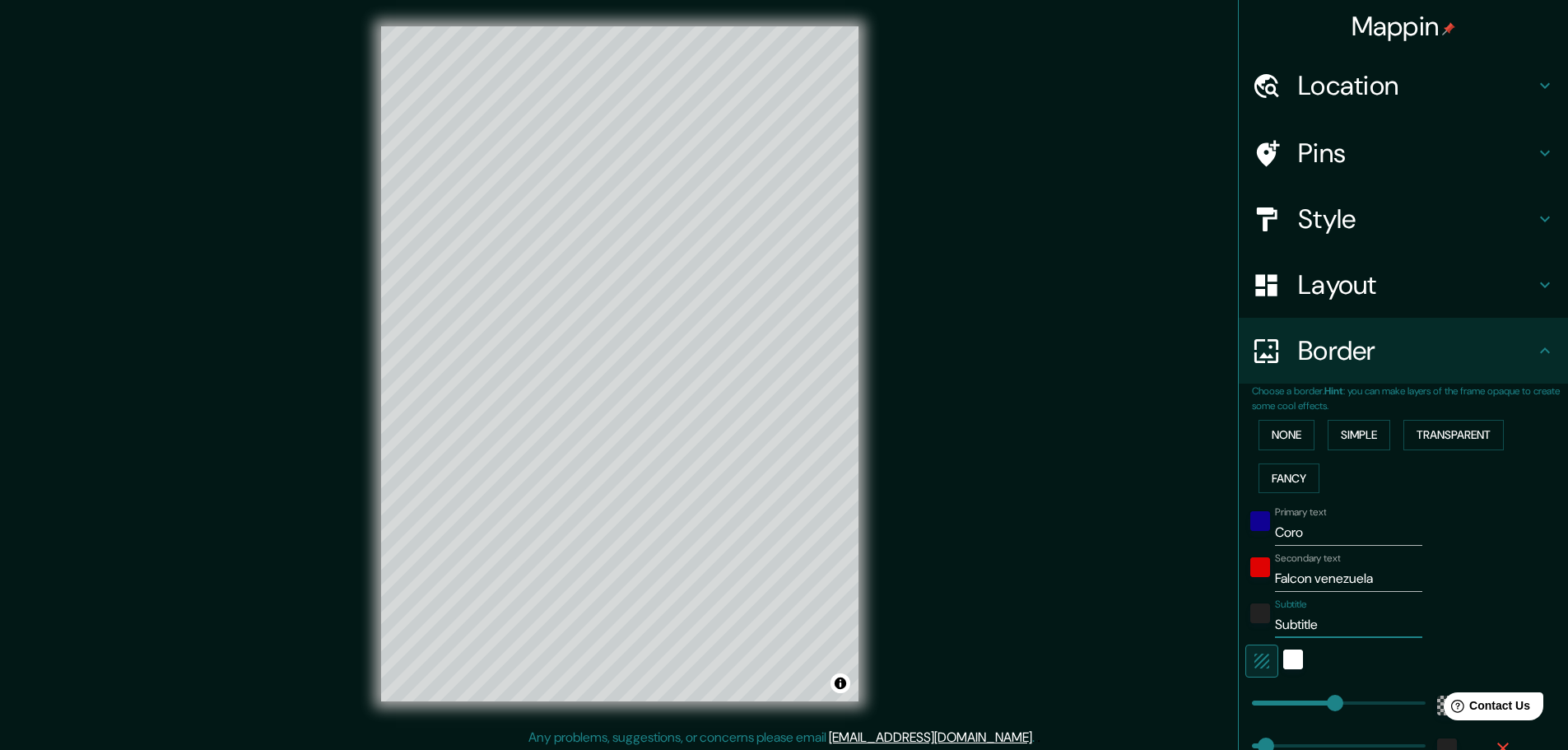
drag, startPoint x: 1330, startPoint y: 623, endPoint x: 1202, endPoint y: 632, distance: 128.3
click at [1203, 632] on div "Mappin Location Coro, Miranda, Falcón, Venezuela Pins Style Layout Border Choos…" at bounding box center [784, 377] width 1568 height 754
click at [1405, 573] on div "Secondary text Falcon venezuela" at bounding box center [1380, 572] width 270 height 40
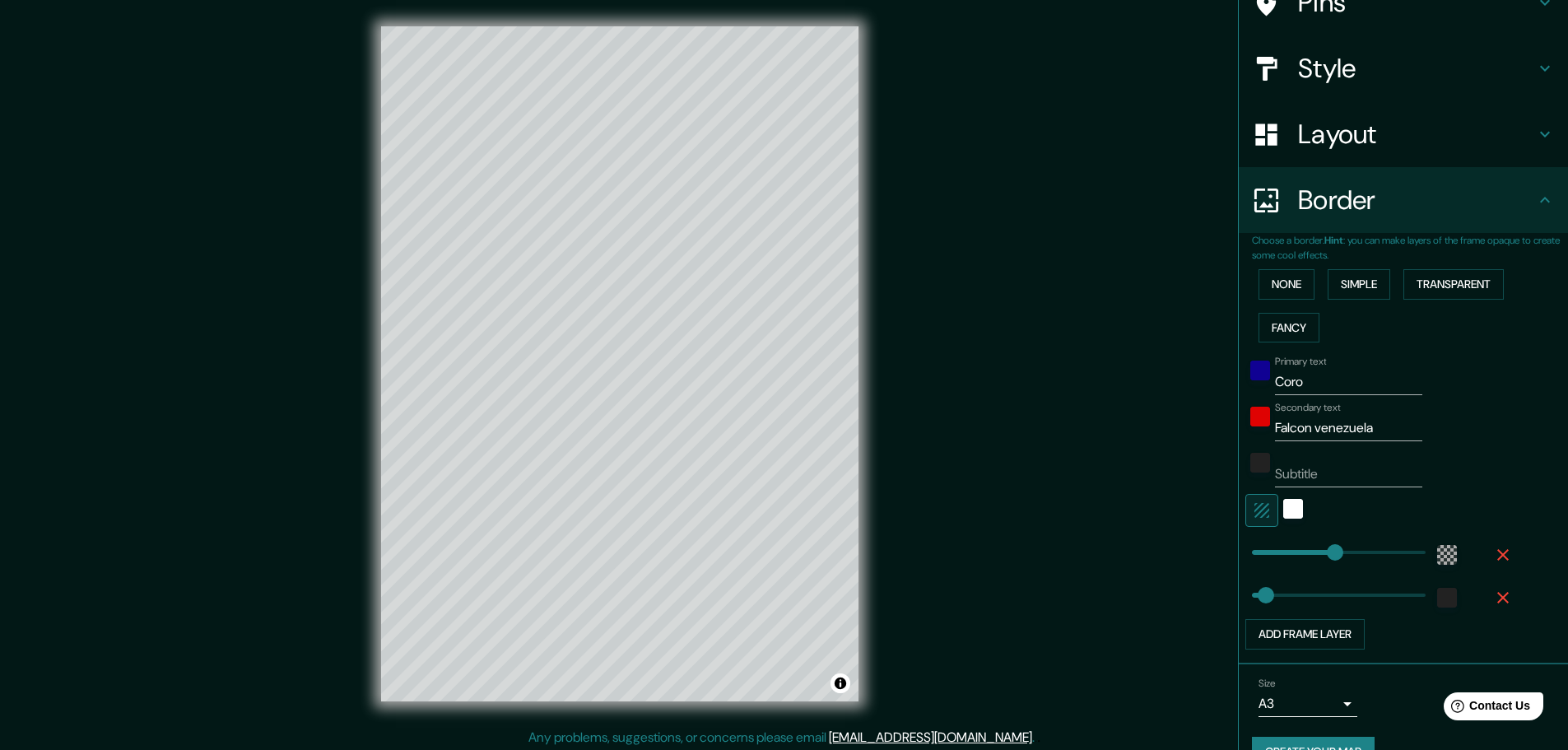
scroll to position [164, 0]
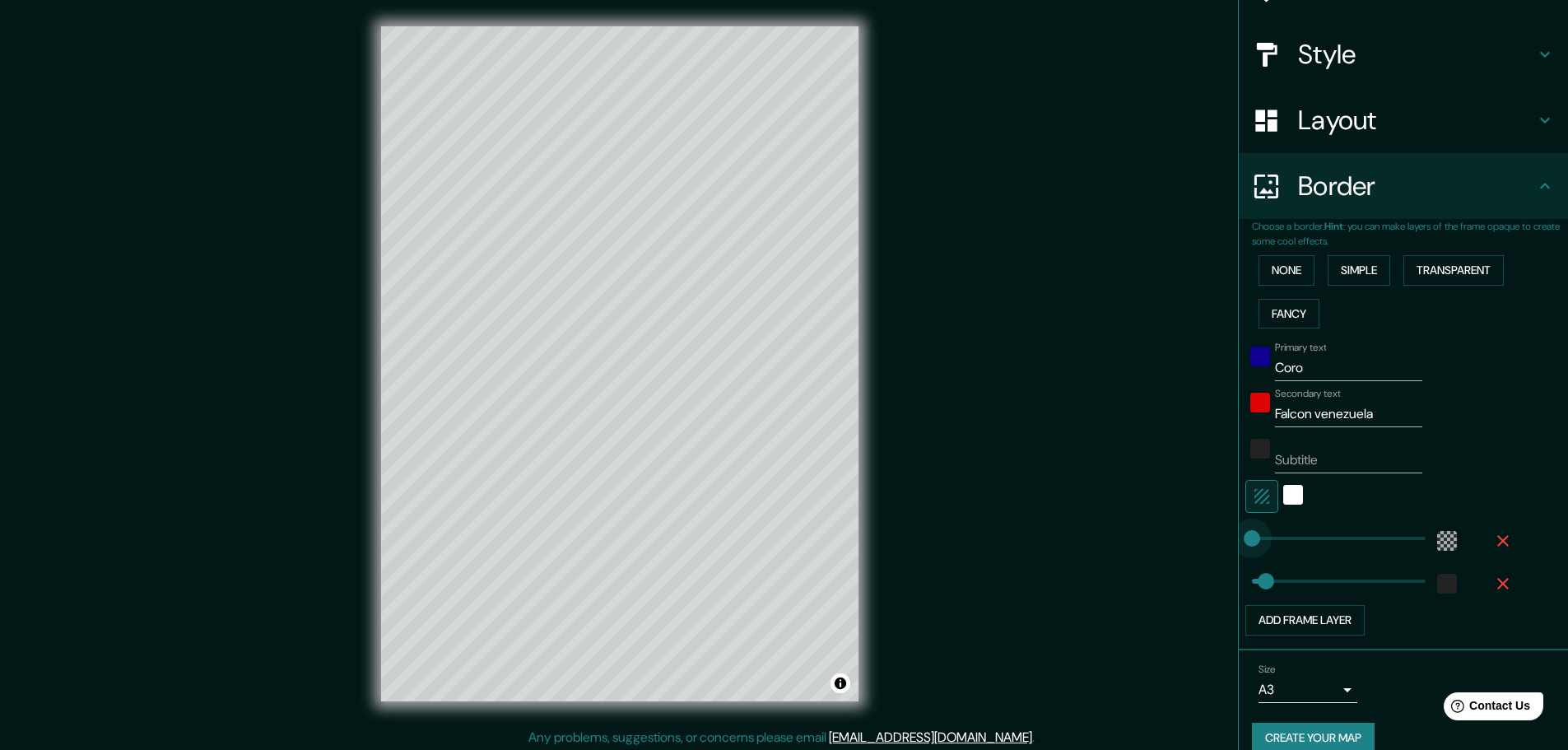
drag, startPoint x: 1326, startPoint y: 534, endPoint x: 1218, endPoint y: 562, distance: 111.6
drag, startPoint x: 1248, startPoint y: 536, endPoint x: 1298, endPoint y: 543, distance: 50.5
drag, startPoint x: 1295, startPoint y: 540, endPoint x: 1266, endPoint y: 537, distance: 29.2
drag, startPoint x: 1266, startPoint y: 537, endPoint x: 1257, endPoint y: 534, distance: 9.5
drag, startPoint x: 1257, startPoint y: 534, endPoint x: 1276, endPoint y: 536, distance: 19.1
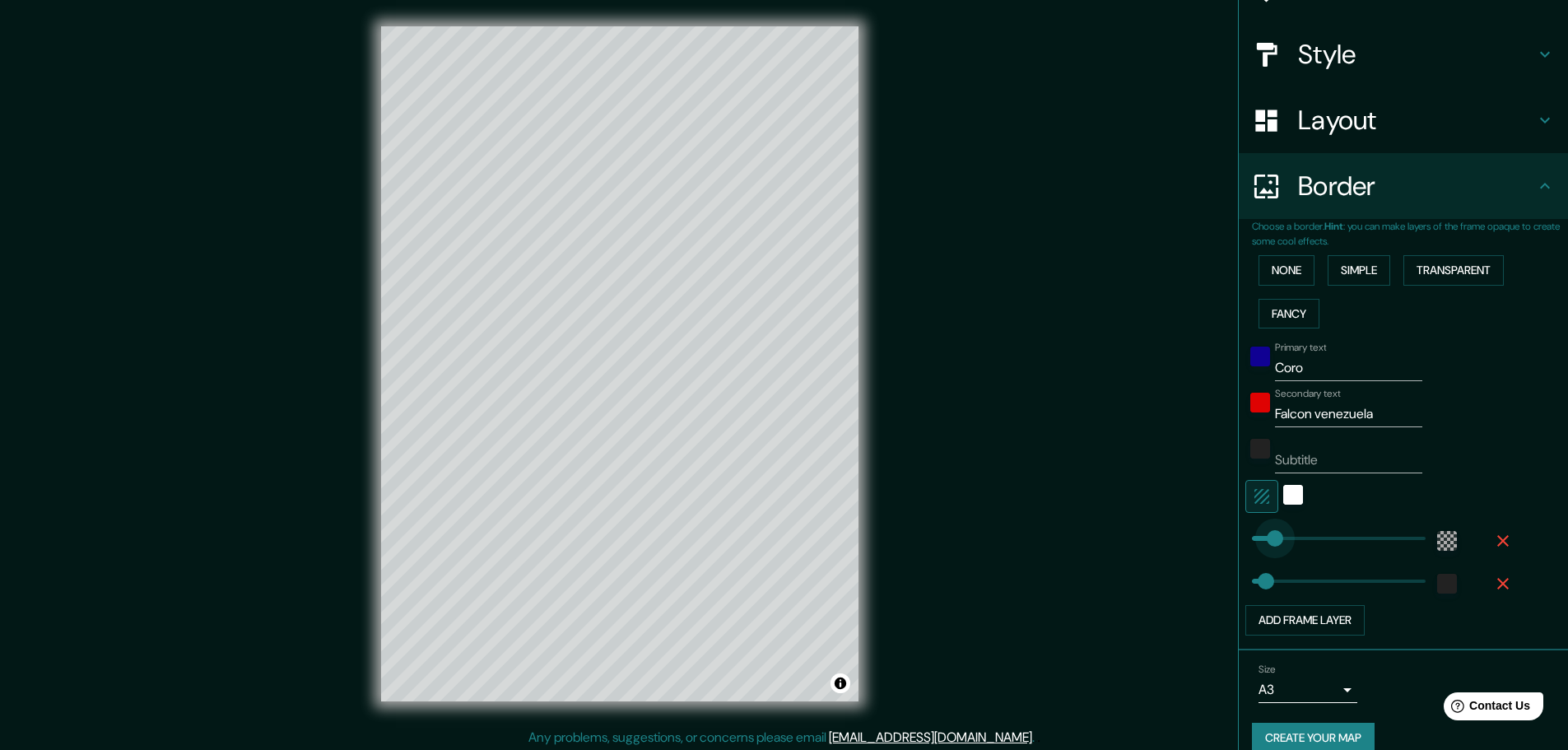
drag, startPoint x: 1276, startPoint y: 536, endPoint x: 1261, endPoint y: 536, distance: 15.0
drag, startPoint x: 1273, startPoint y: 575, endPoint x: 1362, endPoint y: 578, distance: 89.1
drag, startPoint x: 1319, startPoint y: 573, endPoint x: 1289, endPoint y: 568, distance: 30.4
drag, startPoint x: 1289, startPoint y: 568, endPoint x: 1264, endPoint y: 568, distance: 25.0
drag, startPoint x: 1260, startPoint y: 577, endPoint x: 1265, endPoint y: 554, distance: 23.5
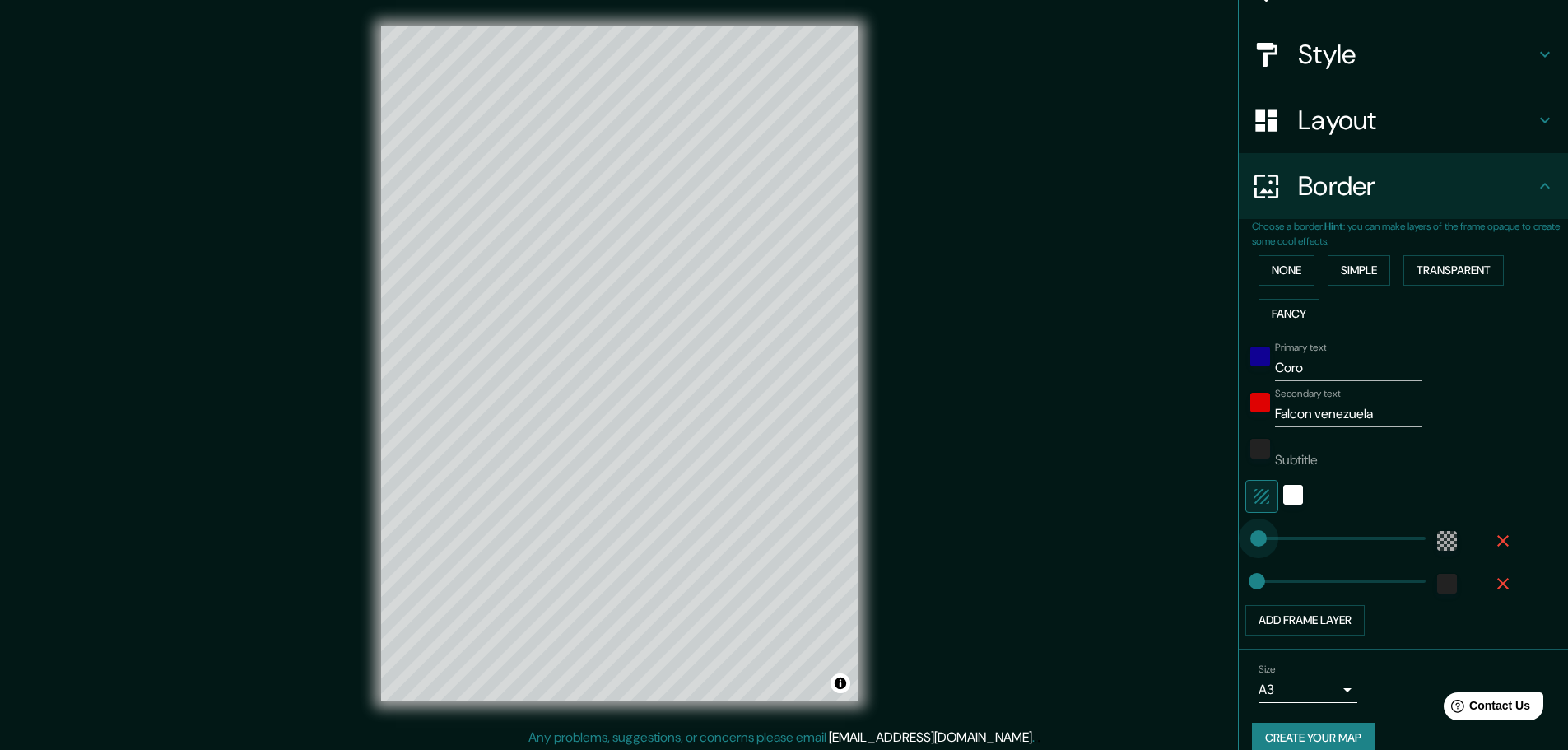
drag, startPoint x: 1262, startPoint y: 536, endPoint x: 1245, endPoint y: 536, distance: 17.0
drag, startPoint x: 1245, startPoint y: 536, endPoint x: 1256, endPoint y: 536, distance: 11.0
click at [1437, 544] on div "color-55555544" at bounding box center [1447, 540] width 20 height 20
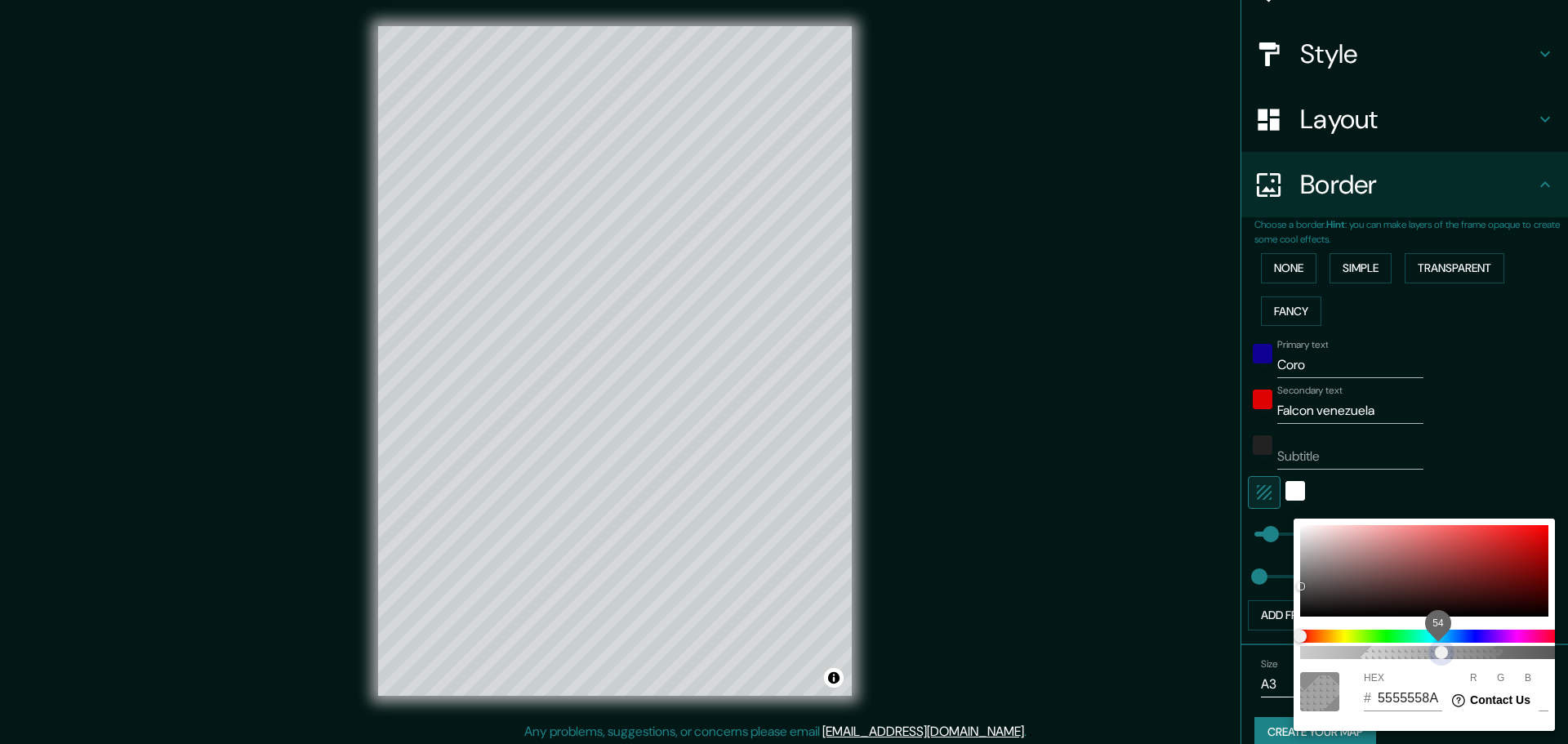
drag, startPoint x: 1424, startPoint y: 655, endPoint x: 1441, endPoint y: 654, distance: 17.0
click at [1441, 654] on span "54" at bounding box center [1442, 653] width 13 height 13
click at [1464, 406] on div at bounding box center [784, 372] width 1568 height 744
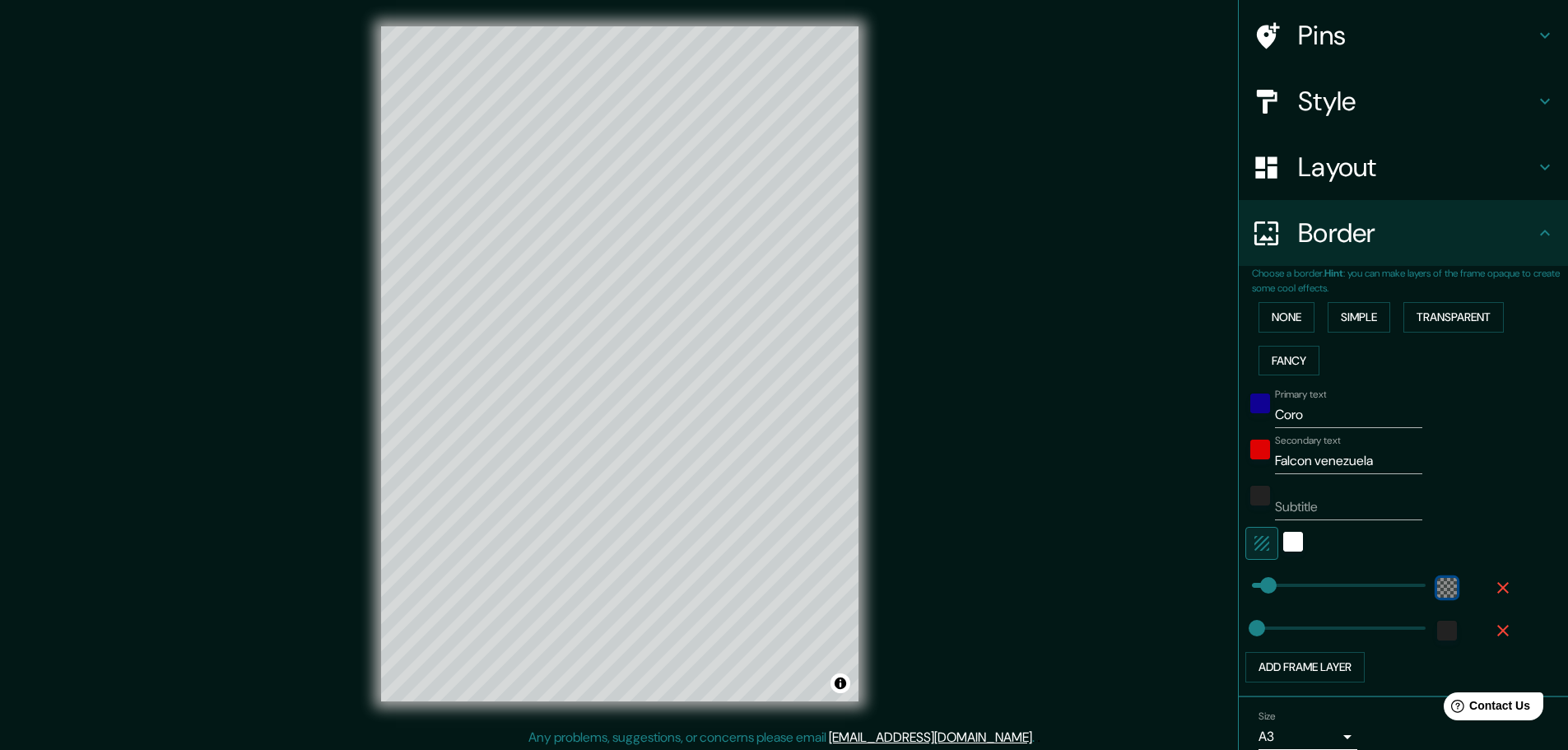
scroll to position [0, 0]
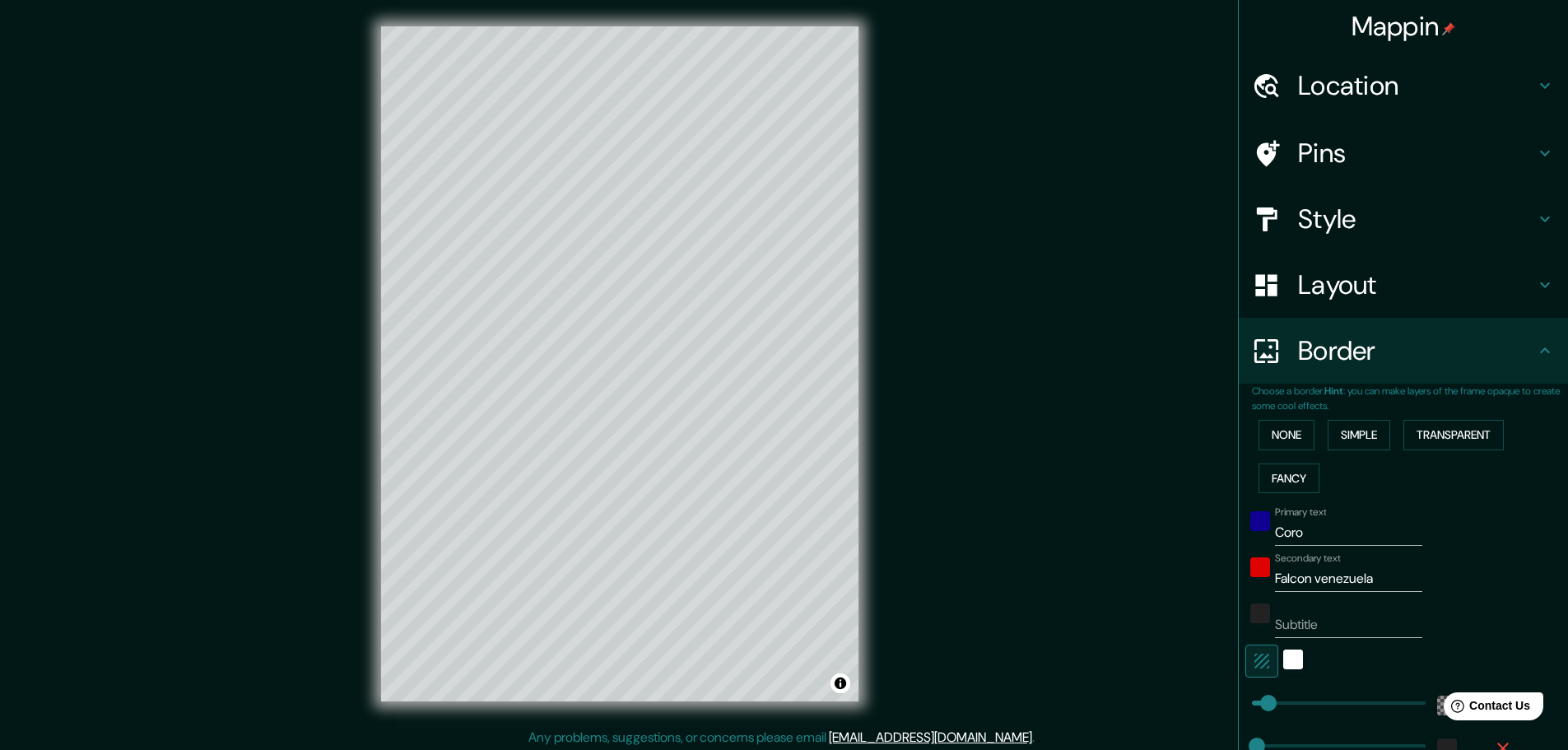
click at [1540, 350] on icon at bounding box center [1544, 350] width 9 height 6
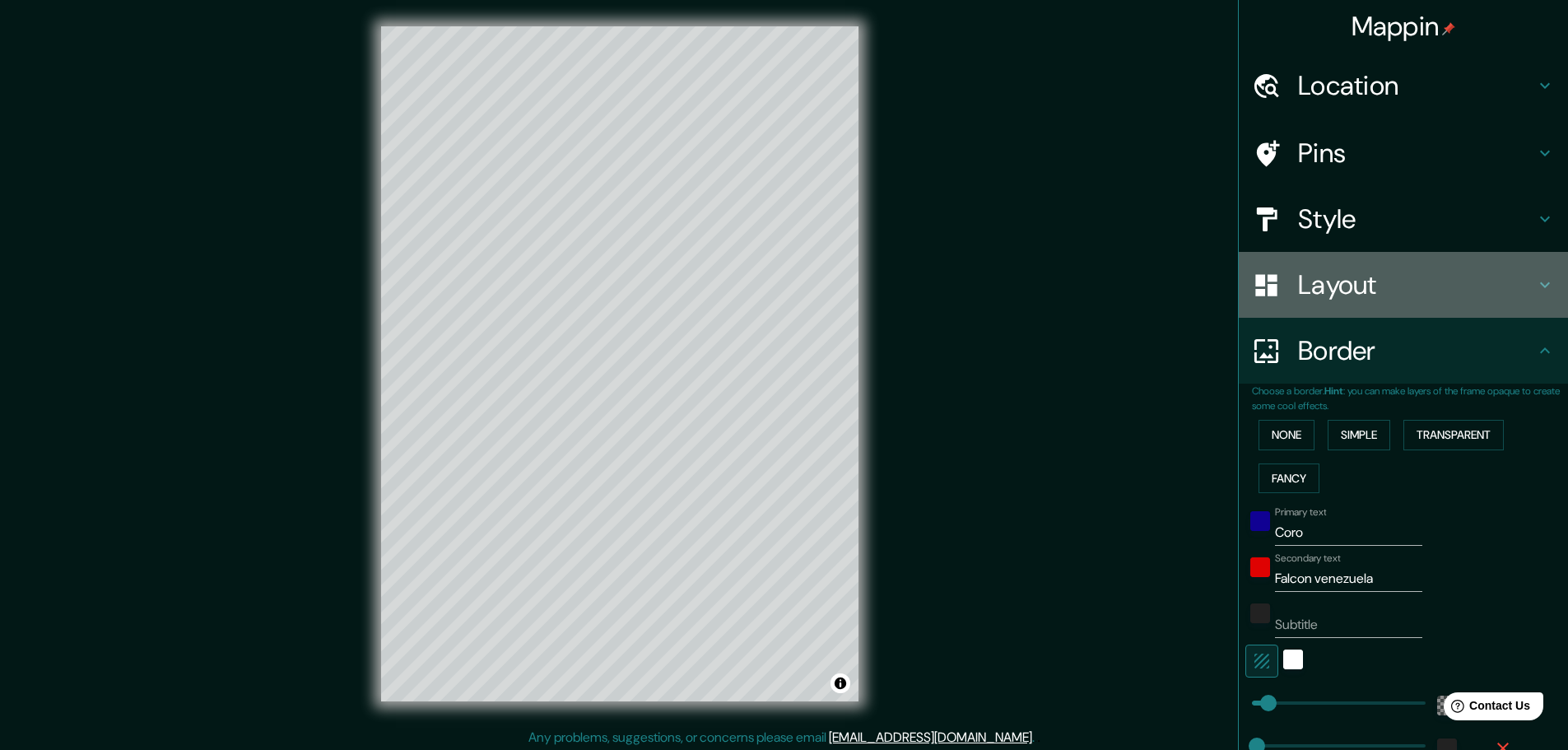
click at [1537, 286] on icon at bounding box center [1544, 285] width 20 height 20
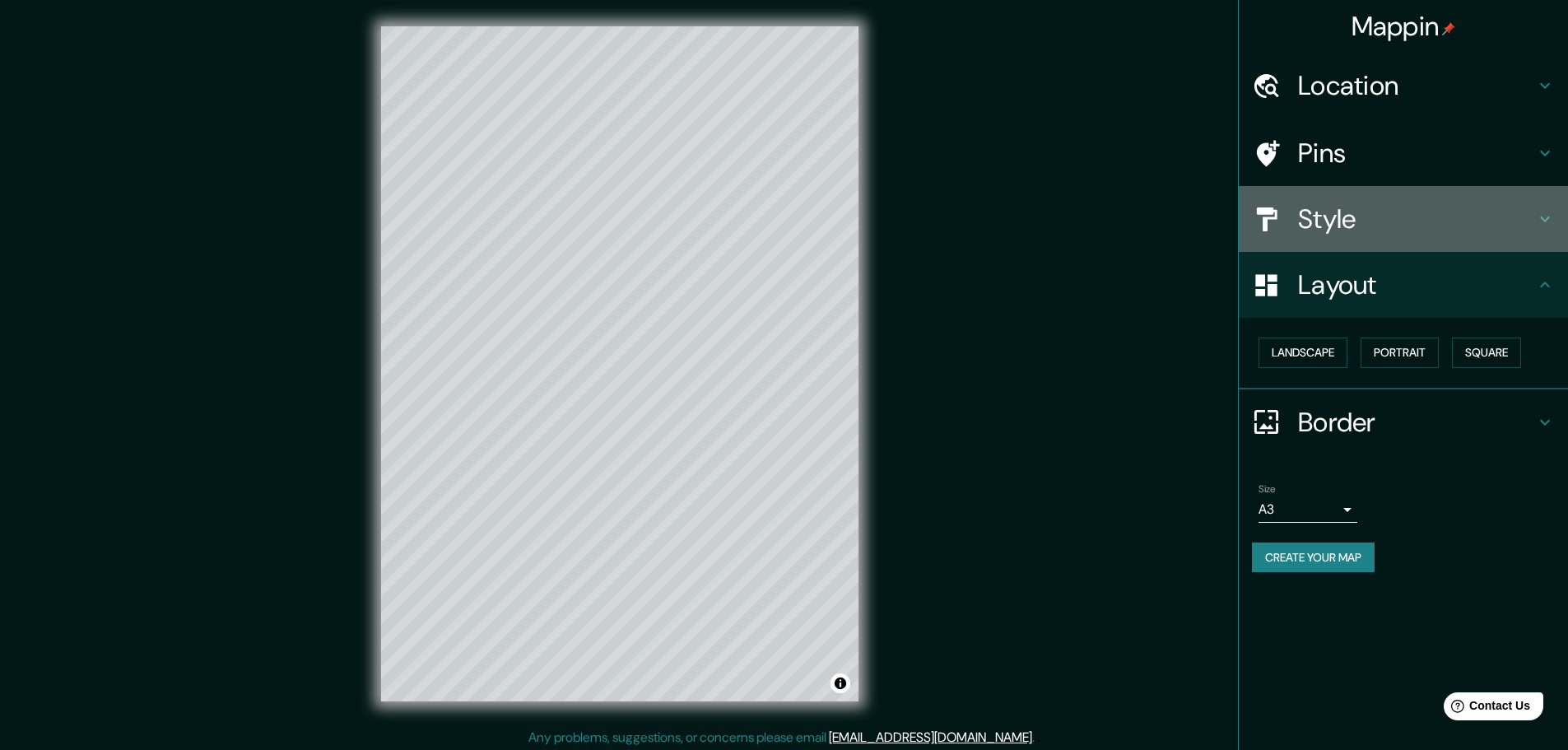
click at [1547, 230] on div "Style" at bounding box center [1403, 218] width 329 height 66
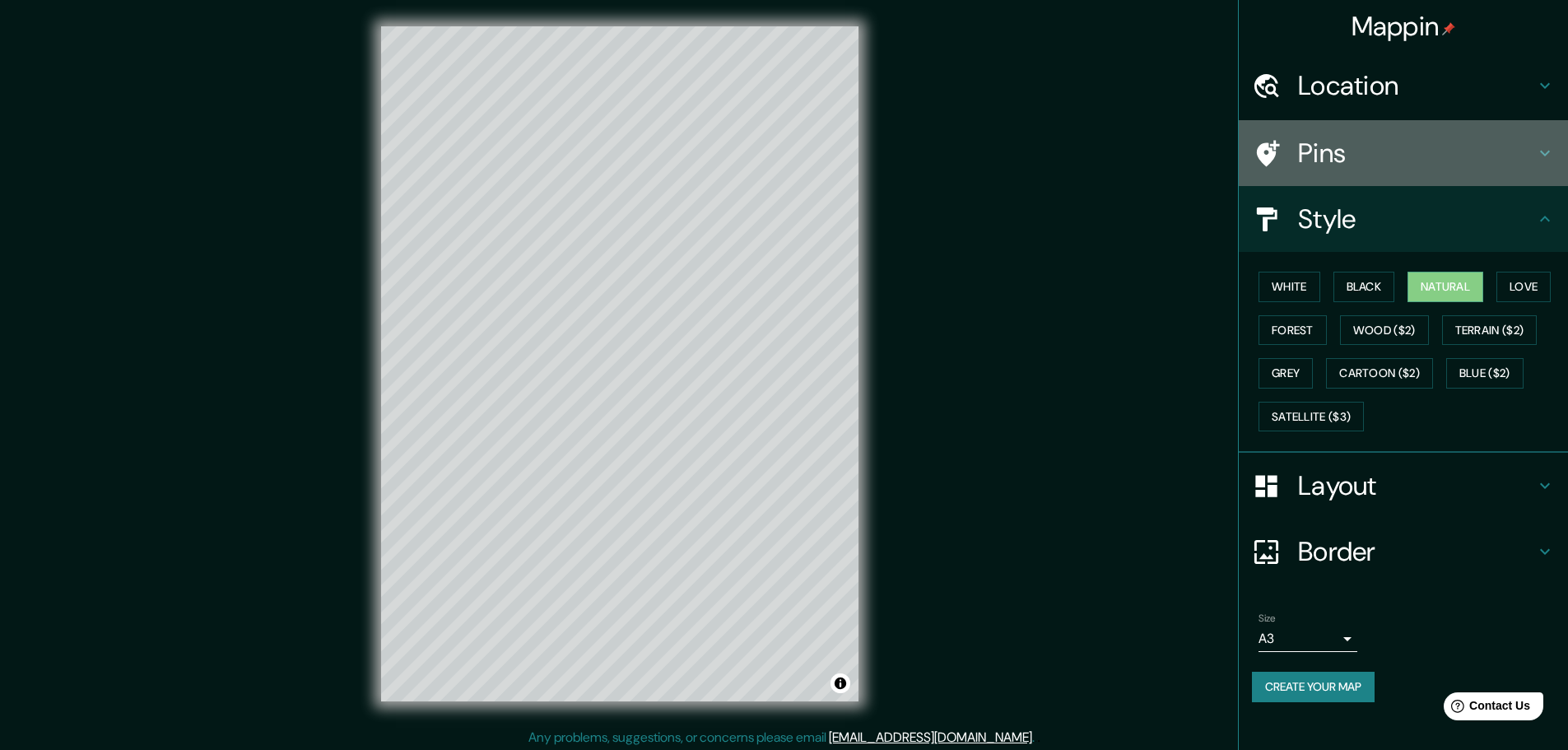
click at [1545, 151] on icon at bounding box center [1544, 153] width 20 height 20
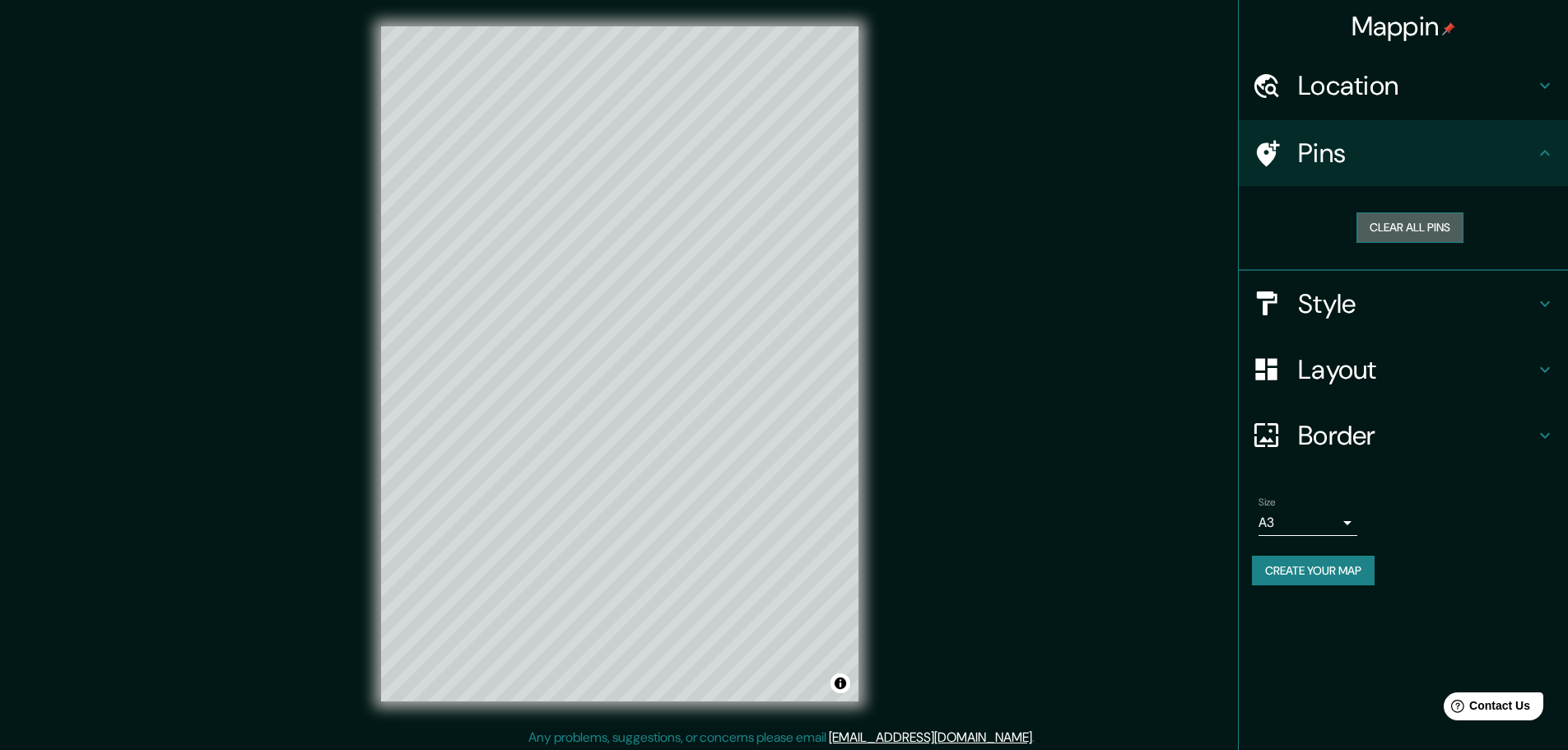
click at [1418, 232] on button "Clear all pins" at bounding box center [1409, 228] width 107 height 30
click at [1418, 225] on button "Clear all pins" at bounding box center [1409, 228] width 107 height 30
click at [1466, 301] on h4 "Style" at bounding box center [1416, 304] width 237 height 33
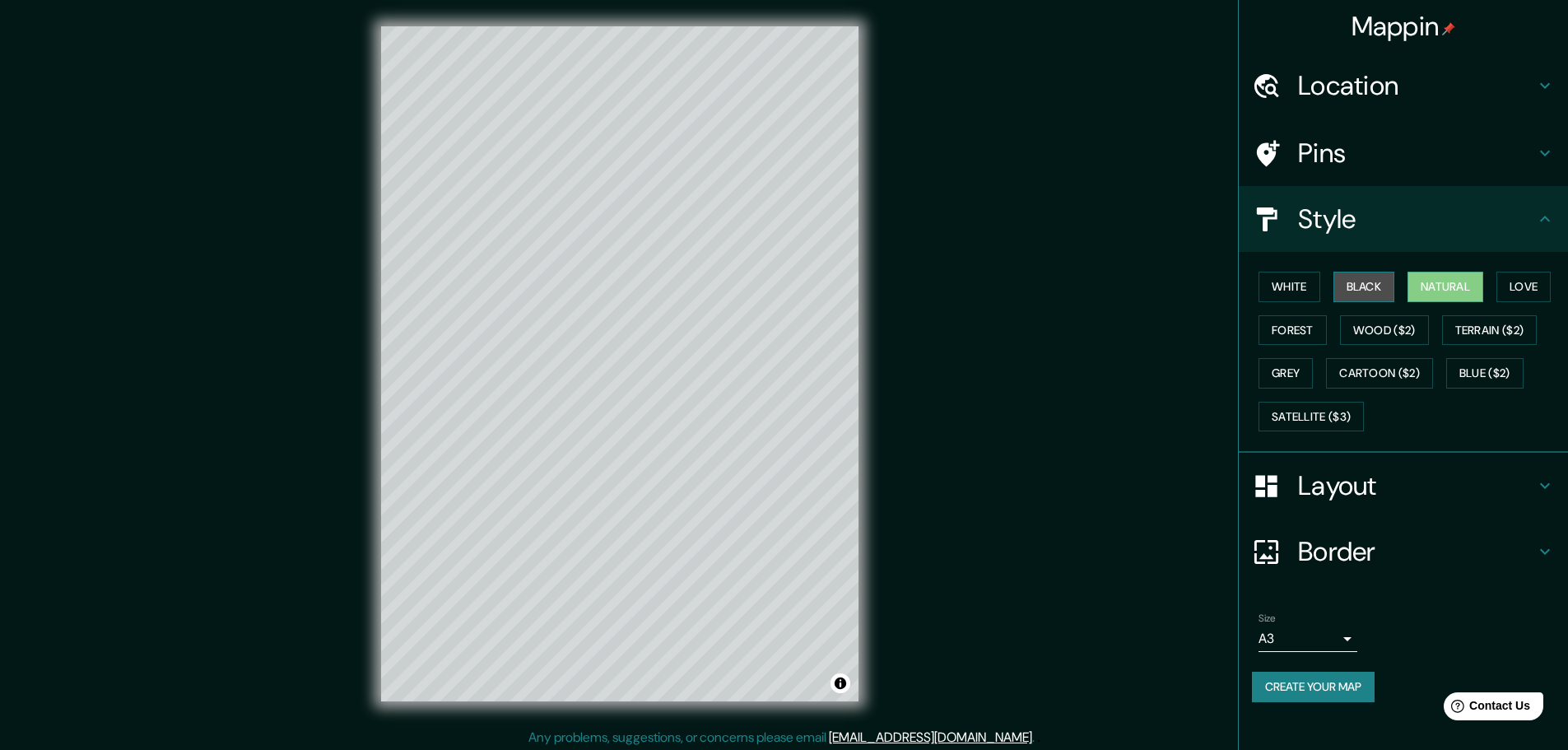
click at [1365, 284] on button "Black" at bounding box center [1364, 287] width 62 height 30
click at [1292, 296] on button "White" at bounding box center [1289, 287] width 62 height 30
click at [1527, 282] on button "Love" at bounding box center [1522, 287] width 54 height 30
click at [1290, 328] on button "Forest" at bounding box center [1293, 330] width 68 height 30
click at [1391, 327] on button "Wood ($2)" at bounding box center [1385, 330] width 89 height 30
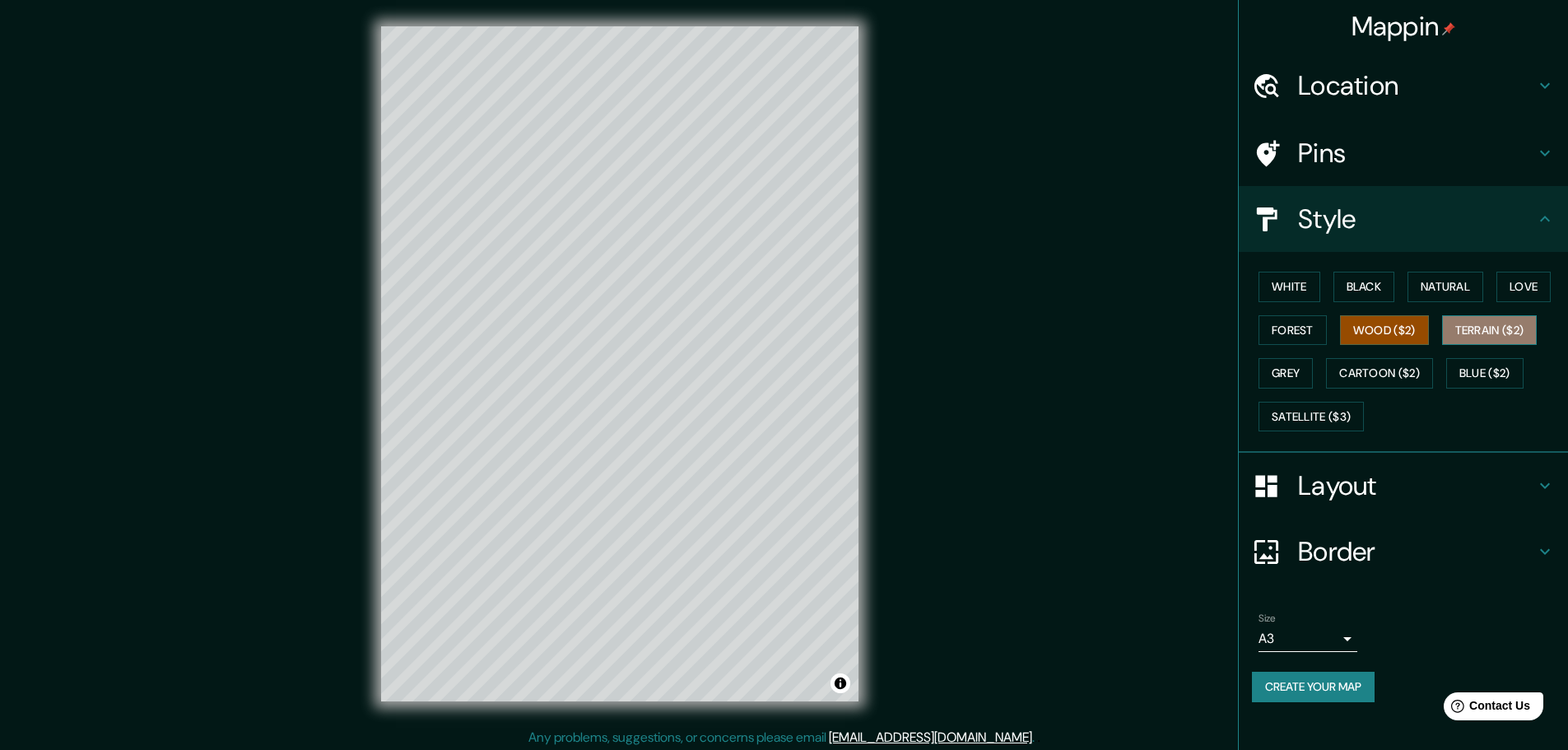
click at [1488, 326] on button "Terrain ($2)" at bounding box center [1489, 330] width 96 height 30
click at [1278, 373] on button "Grey" at bounding box center [1285, 373] width 54 height 30
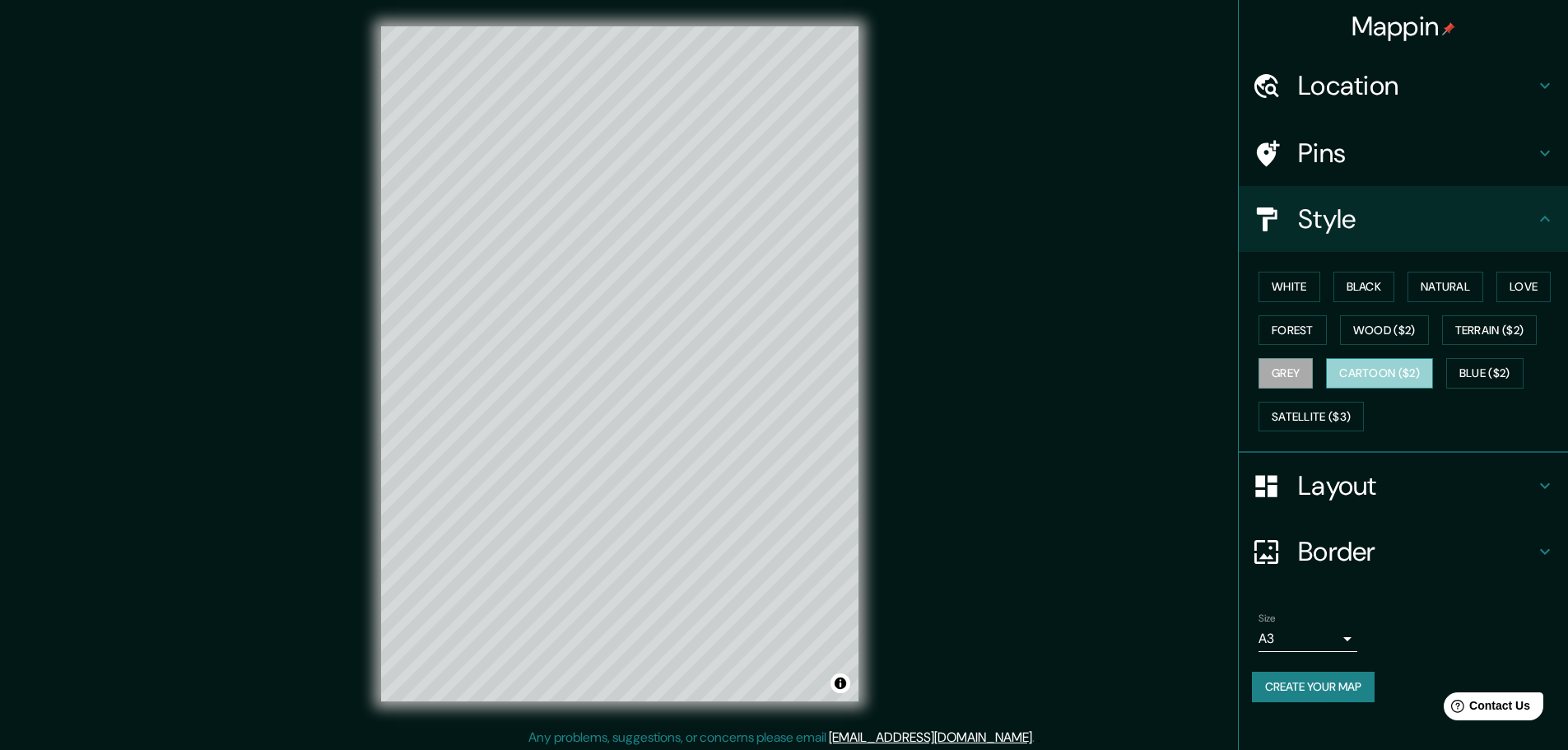
click at [1389, 369] on button "Cartoon ($2)" at bounding box center [1379, 373] width 107 height 30
click at [1452, 282] on button "Natural" at bounding box center [1446, 287] width 76 height 30
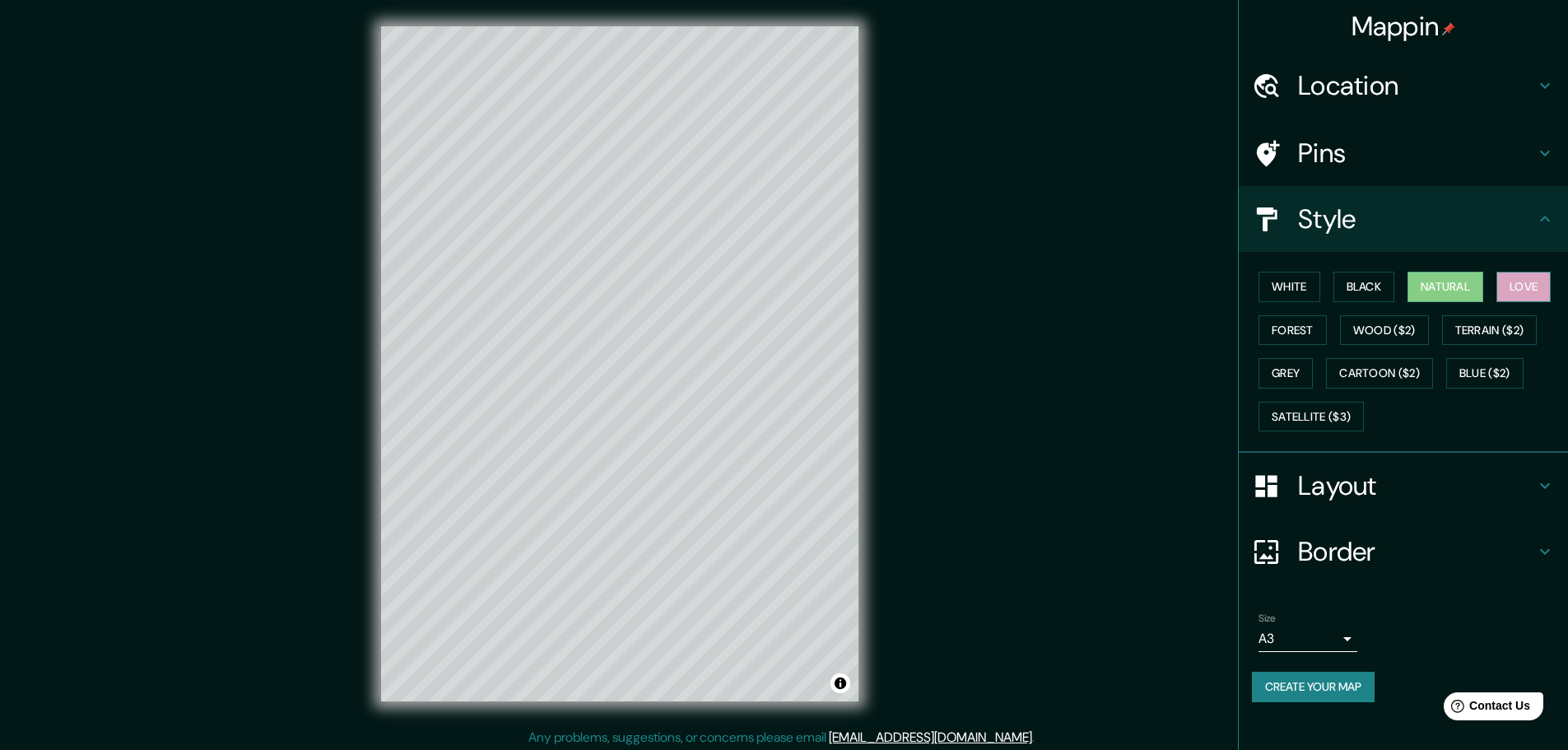
click at [1521, 281] on button "Love" at bounding box center [1522, 287] width 54 height 30
click at [1442, 279] on button "Natural" at bounding box center [1446, 287] width 76 height 30
click at [1284, 414] on button "Satellite ($3)" at bounding box center [1311, 417] width 105 height 30
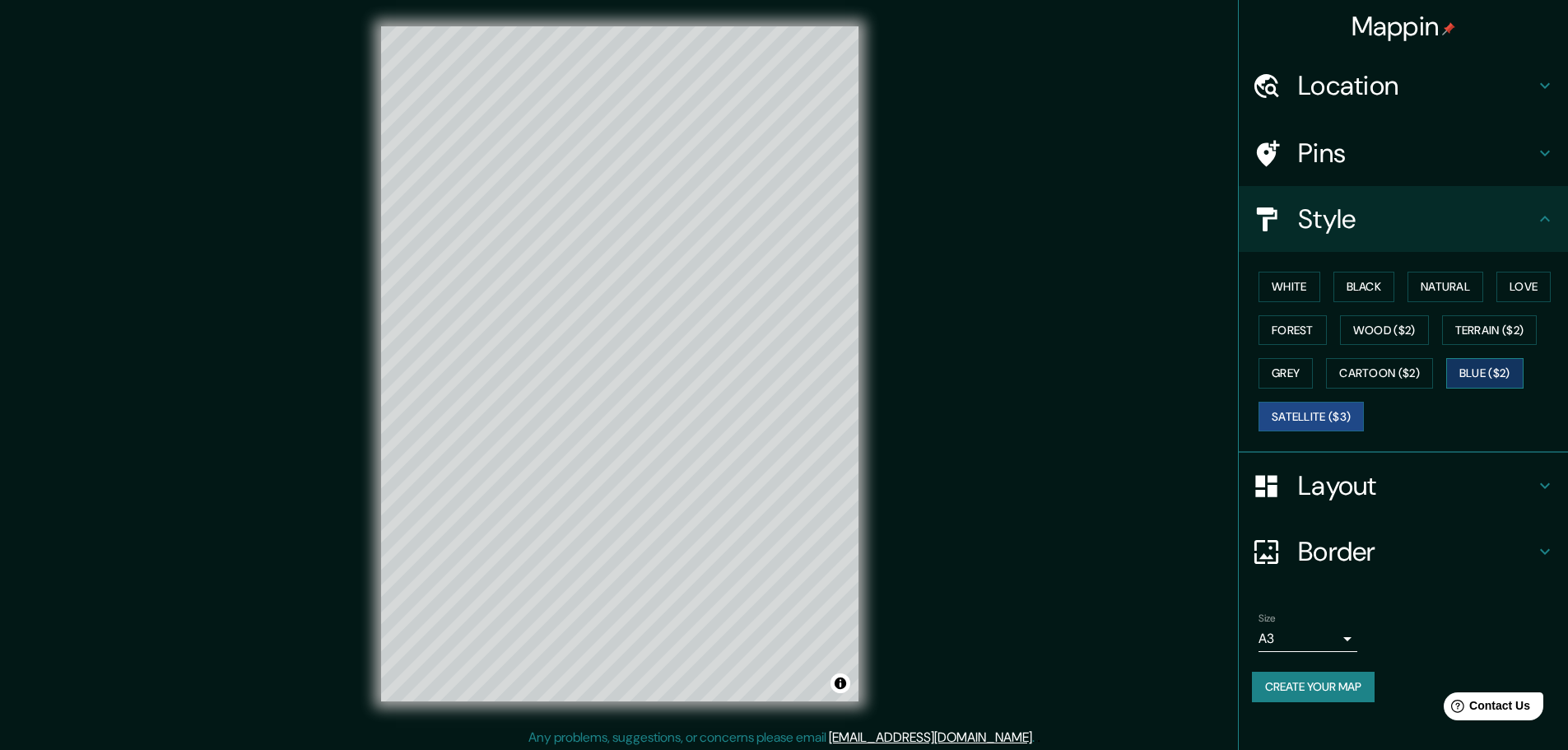
click at [1480, 366] on button "Blue ($2)" at bounding box center [1485, 373] width 78 height 30
click at [1397, 363] on button "Cartoon ($2)" at bounding box center [1379, 373] width 107 height 30
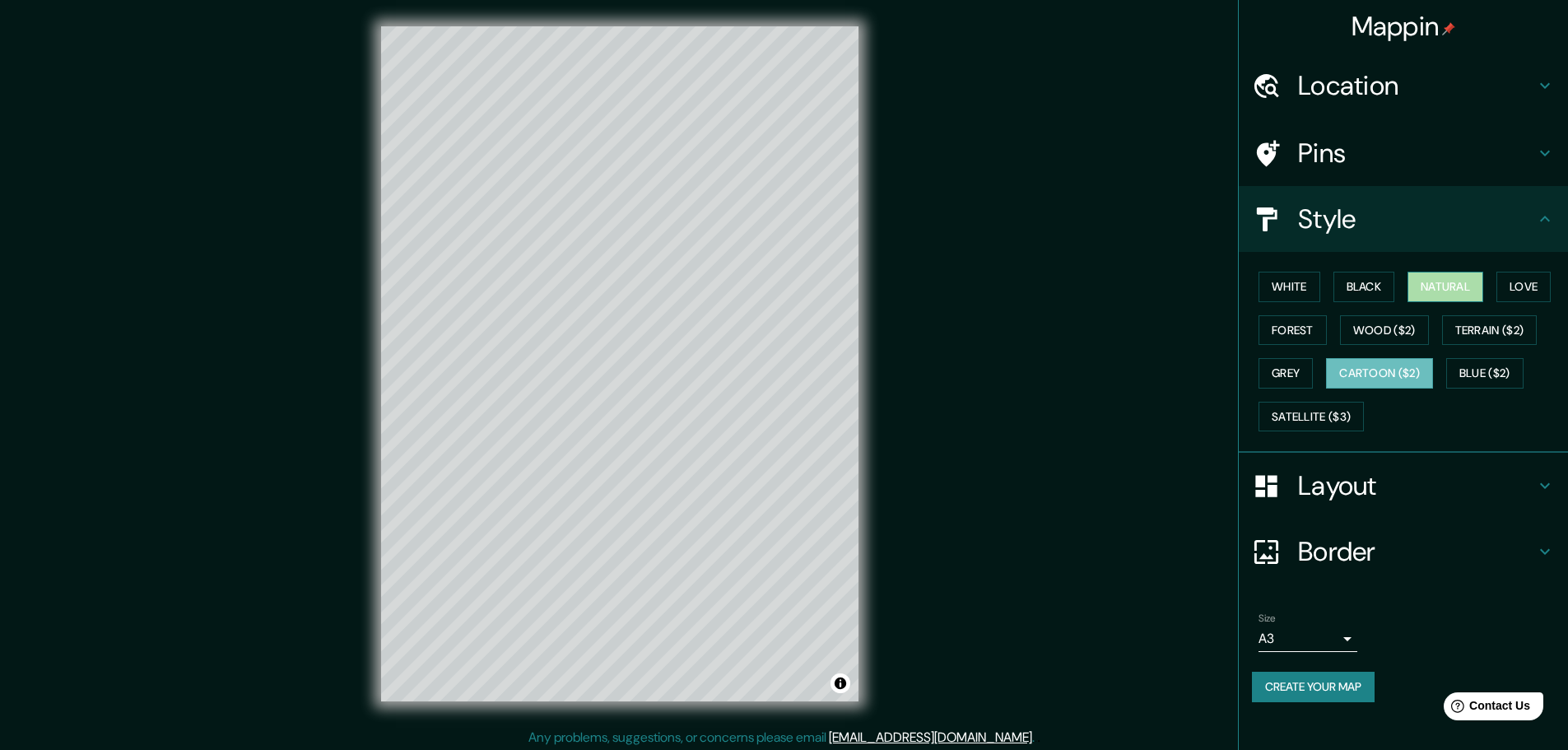
click at [1424, 285] on button "Natural" at bounding box center [1446, 287] width 76 height 30
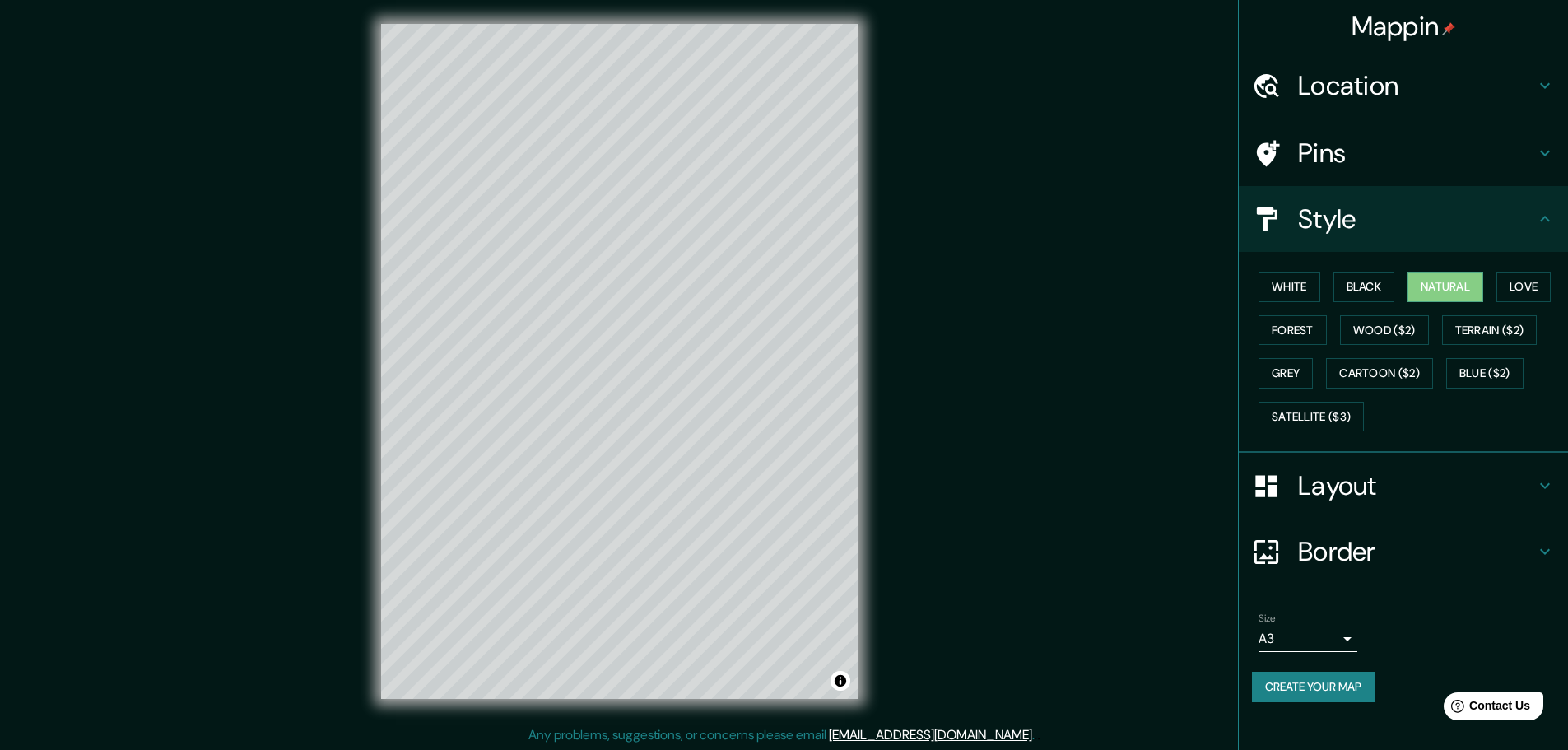
scroll to position [4, 0]
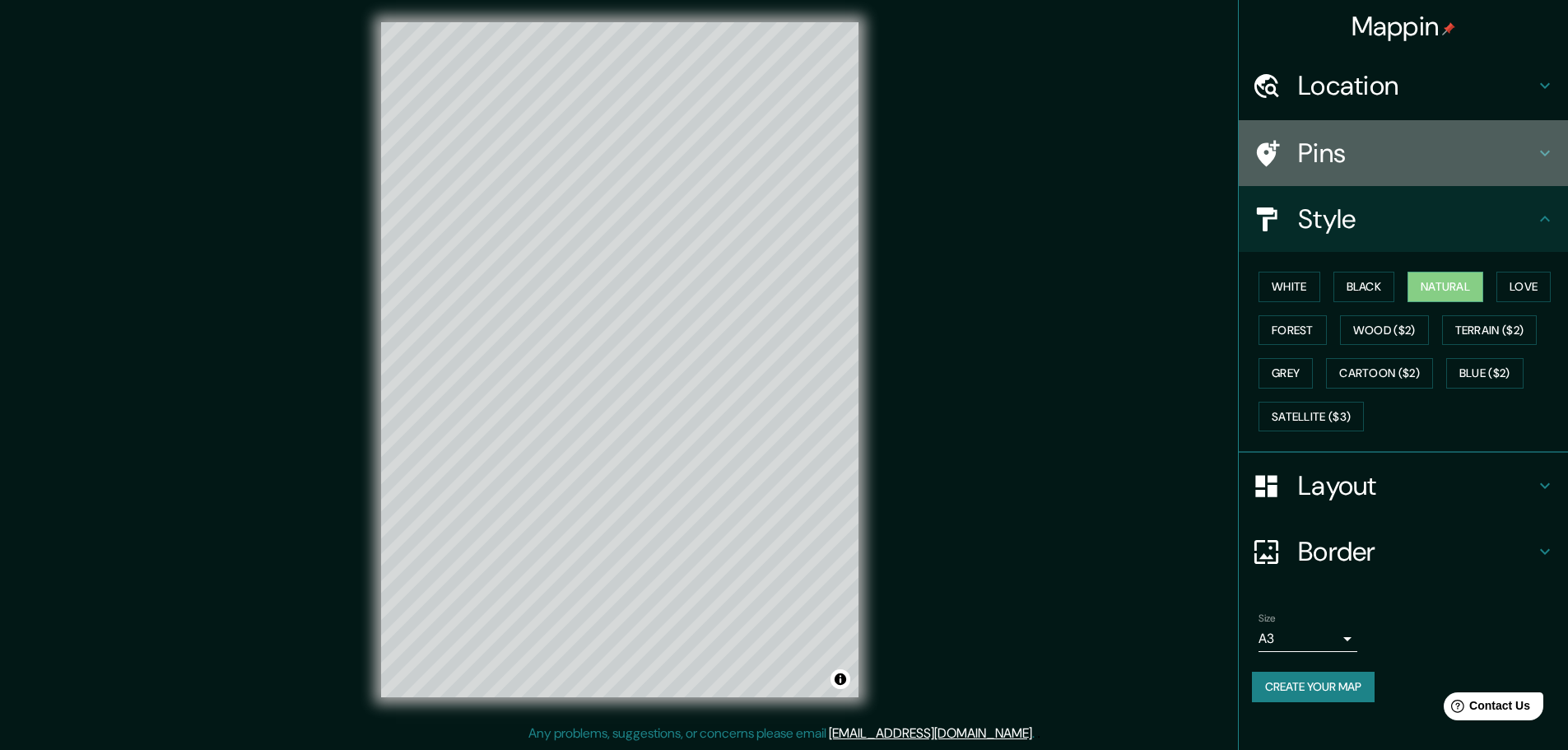
click at [1416, 145] on h4 "Pins" at bounding box center [1416, 153] width 237 height 33
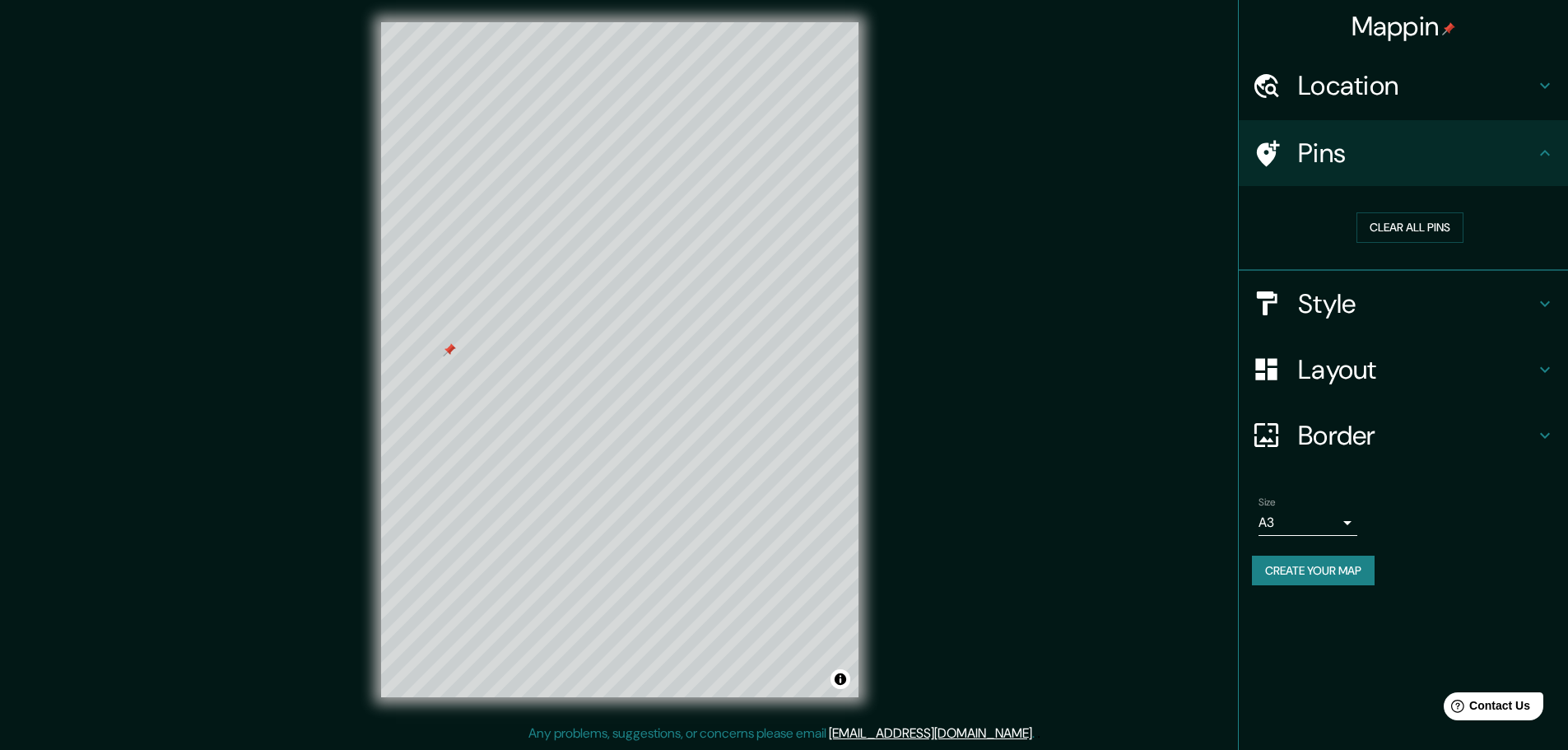
drag, startPoint x: 452, startPoint y: 320, endPoint x: 445, endPoint y: 344, distance: 25.0
click at [449, 347] on div at bounding box center [450, 350] width 13 height 13
click at [1417, 222] on button "Clear all pins" at bounding box center [1409, 228] width 107 height 30
click at [1357, 145] on h4 "Pins" at bounding box center [1416, 153] width 237 height 33
click at [1406, 229] on button "Clear all pins" at bounding box center [1409, 228] width 107 height 30
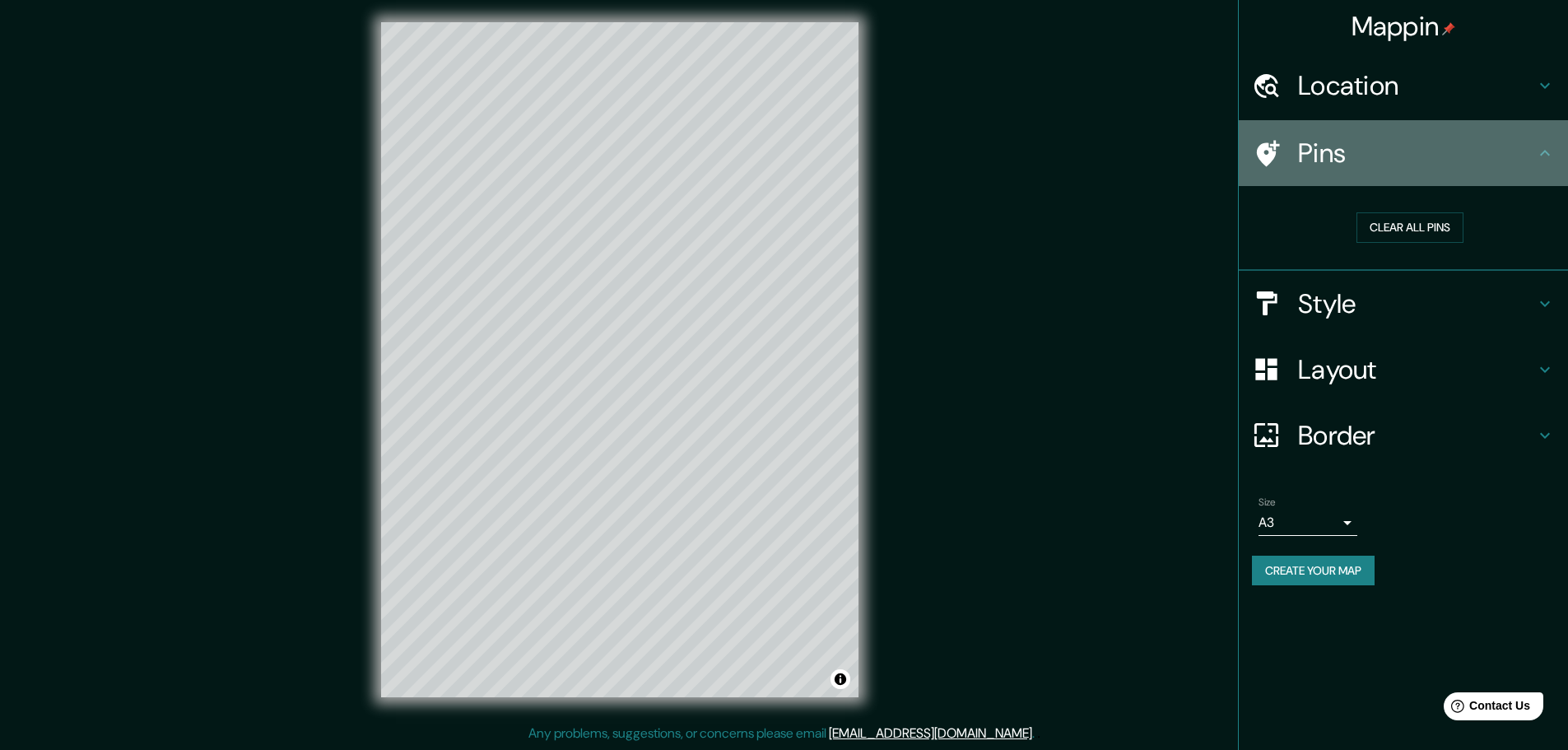
click at [1535, 151] on icon at bounding box center [1544, 153] width 20 height 20
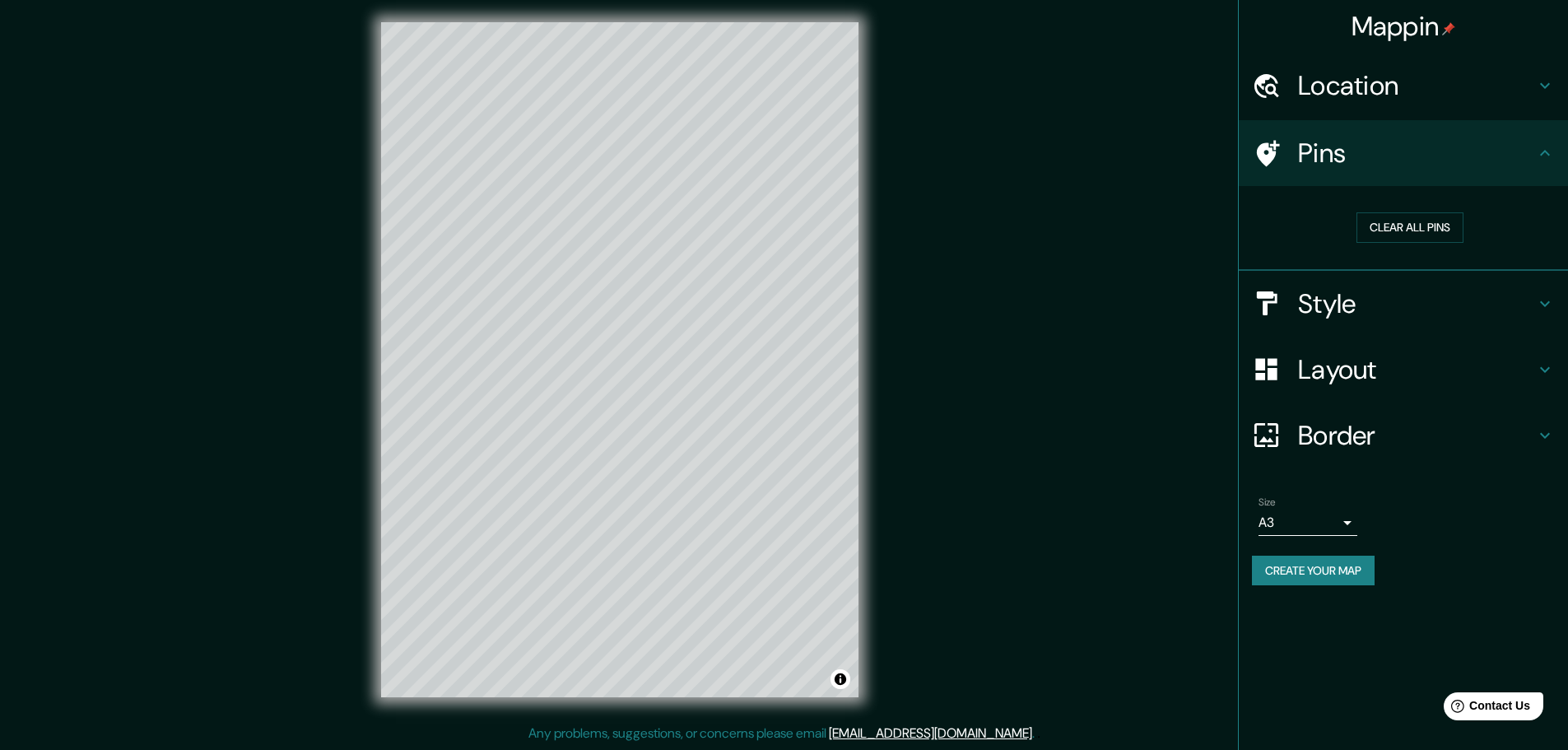
click at [1519, 97] on h4 "Location" at bounding box center [1416, 85] width 237 height 33
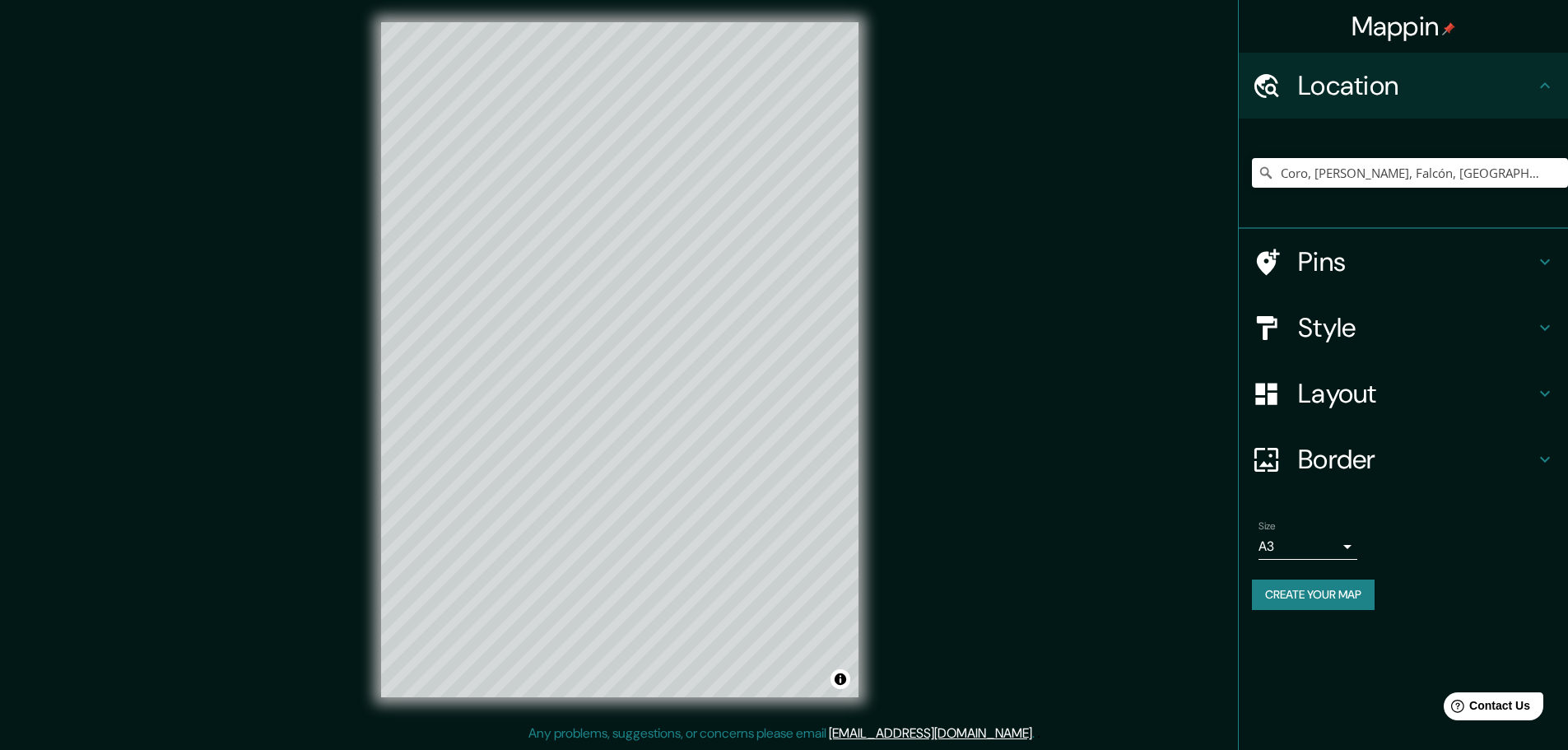
click at [1523, 88] on h4 "Location" at bounding box center [1416, 85] width 237 height 33
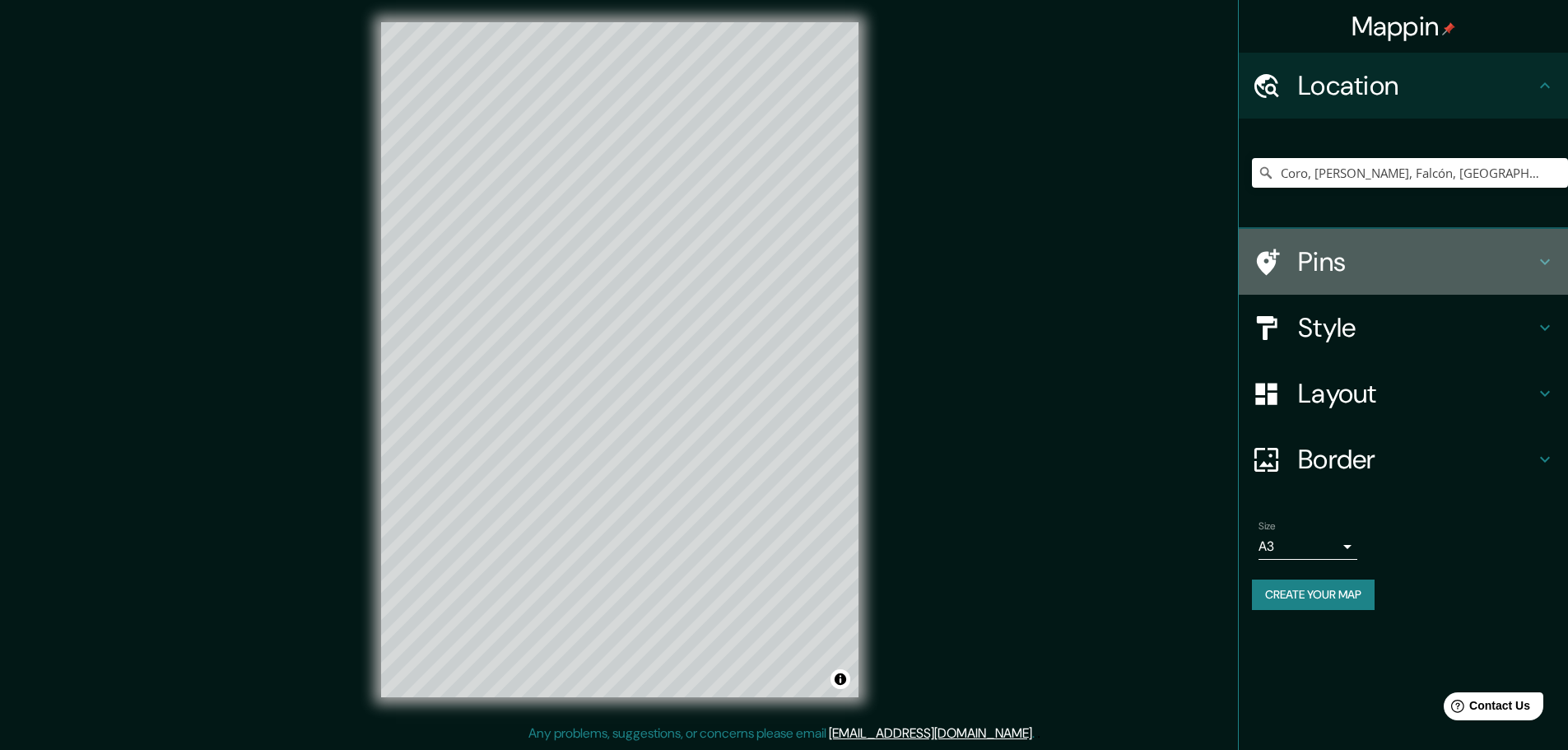
click at [1443, 268] on h4 "Pins" at bounding box center [1416, 261] width 237 height 33
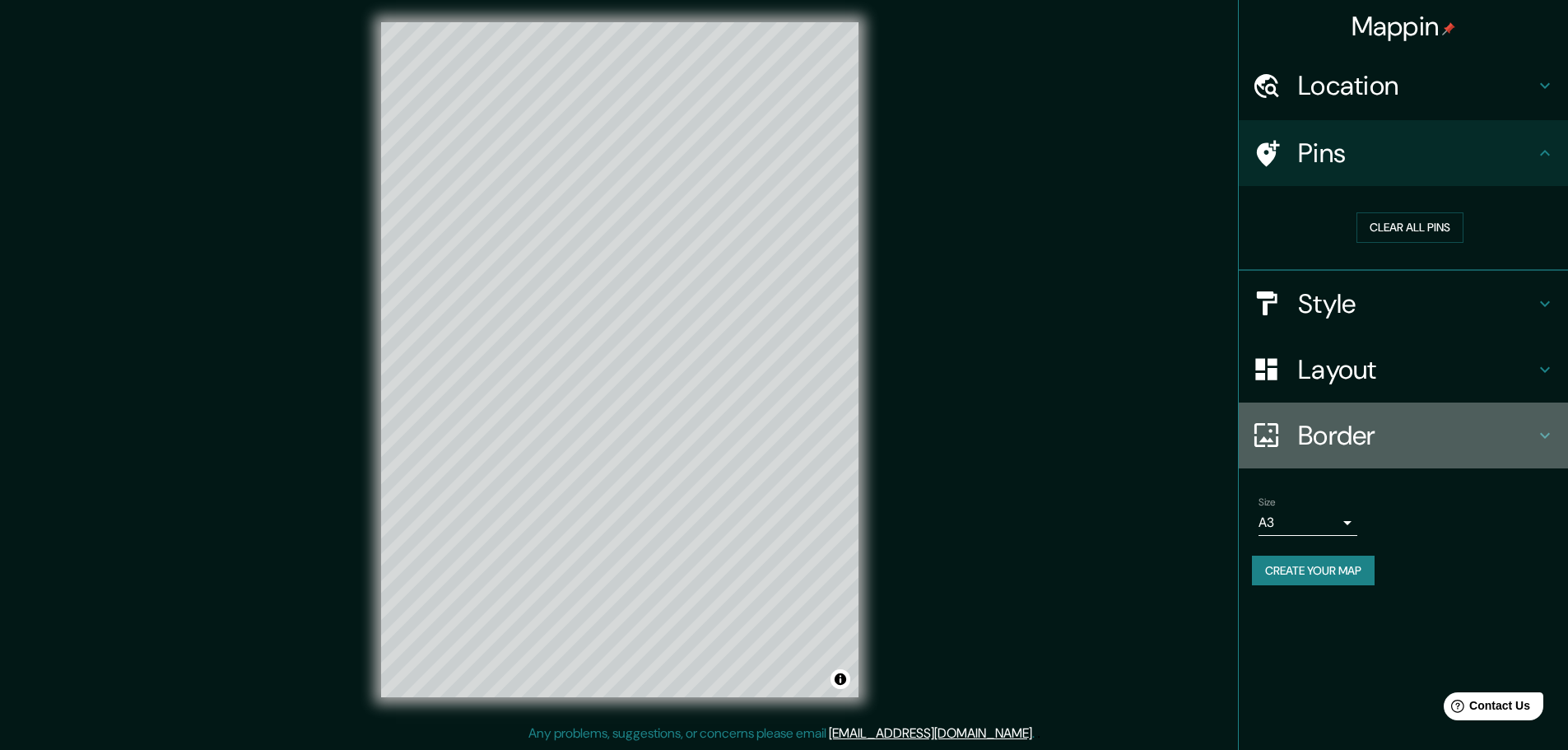
click at [1428, 436] on h4 "Border" at bounding box center [1416, 435] width 237 height 33
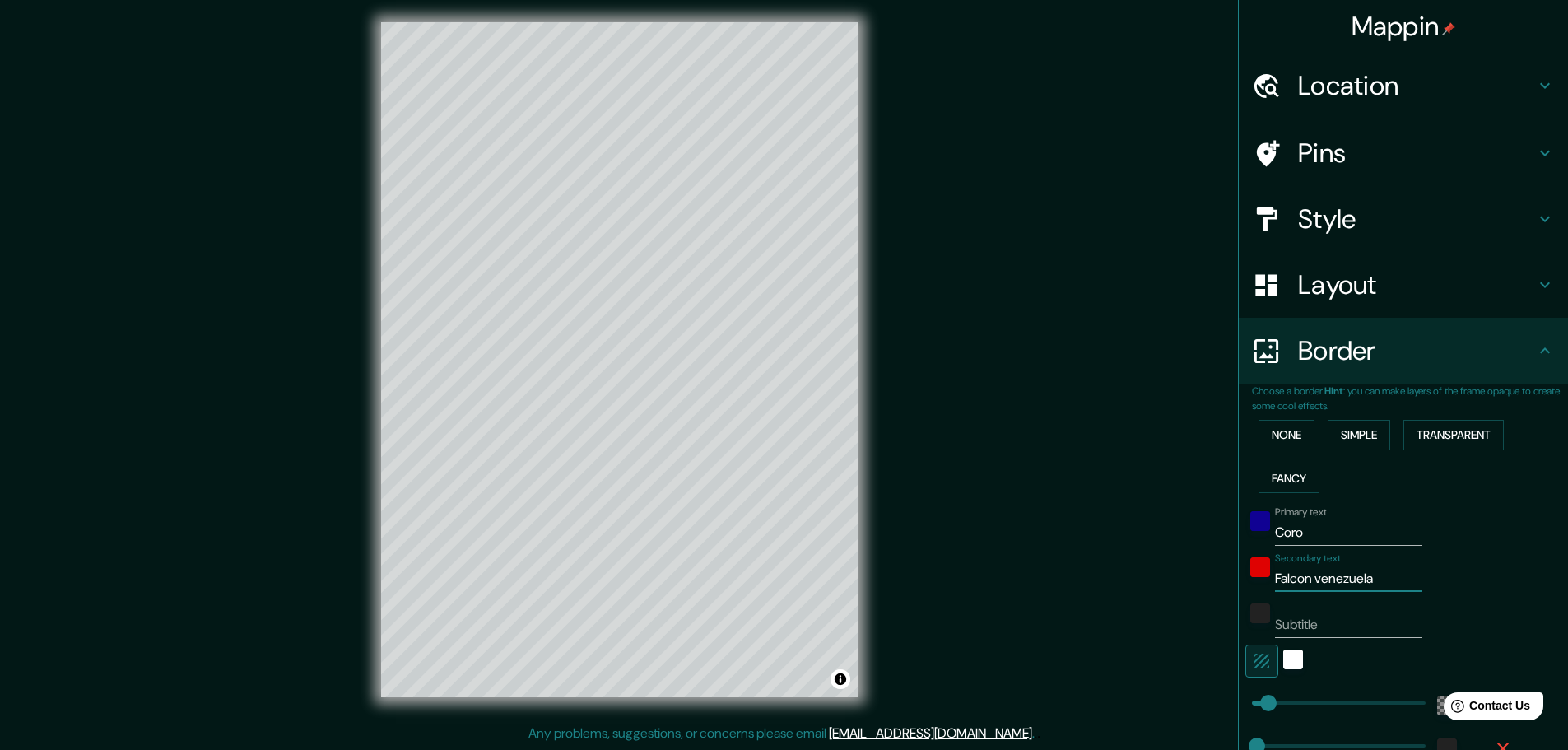
click at [1306, 581] on input "Falcon venezuela" at bounding box center [1348, 579] width 147 height 27
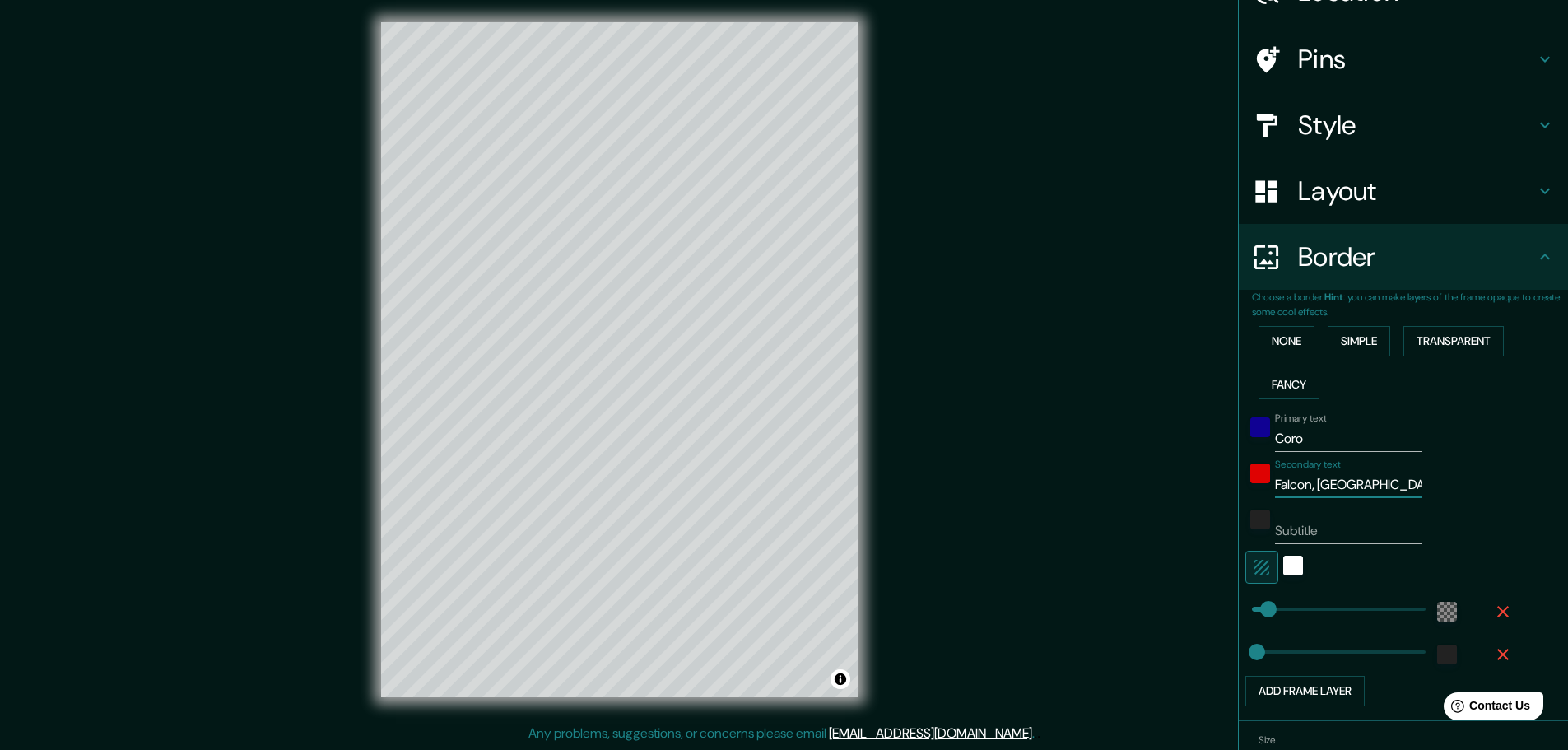
scroll to position [187, 0]
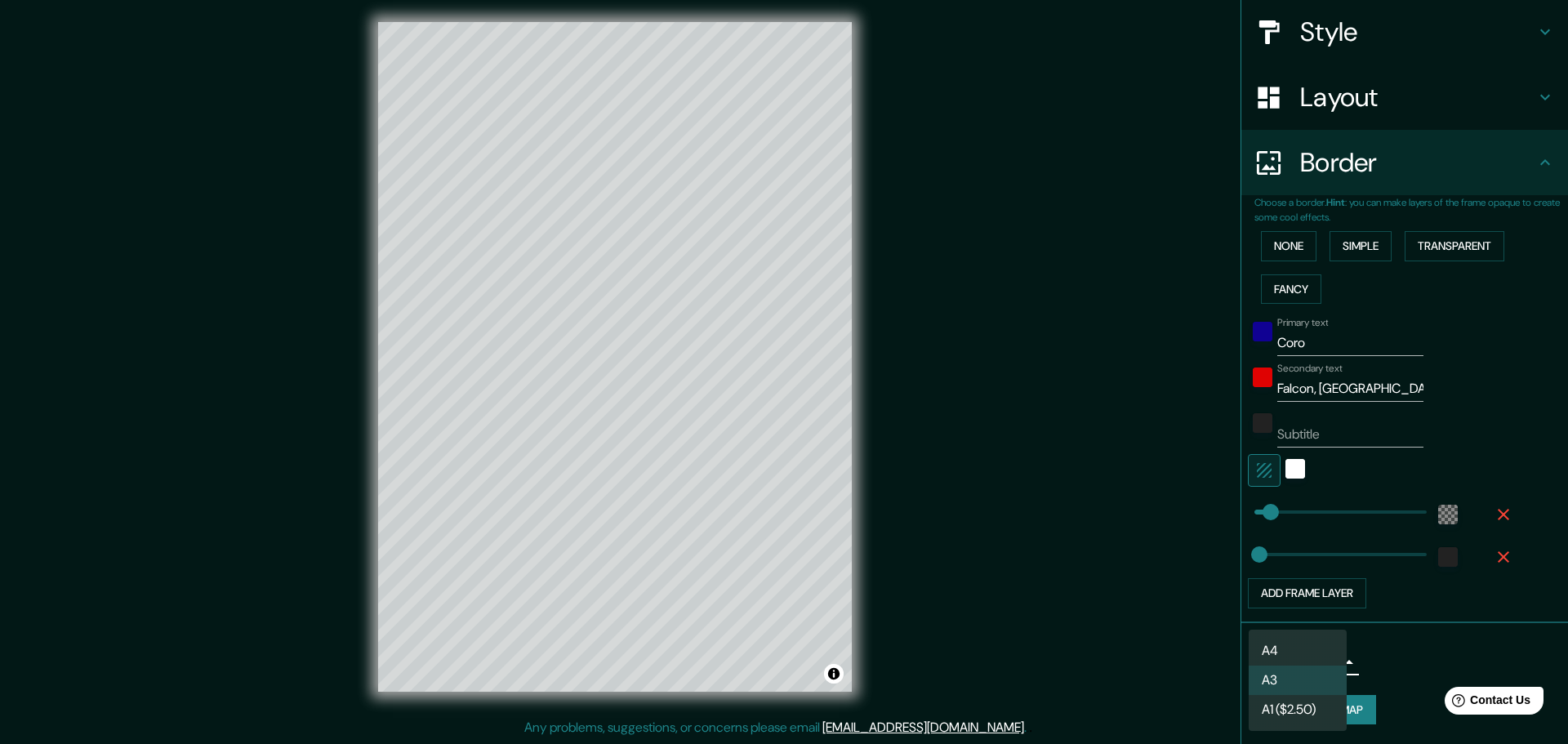
click at [1328, 658] on body "Mappin Location Coro, Miranda, Falcón, Venezuela Pins Style Layout Border Choos…" at bounding box center [784, 368] width 1568 height 744
click at [1398, 655] on div at bounding box center [784, 372] width 1568 height 744
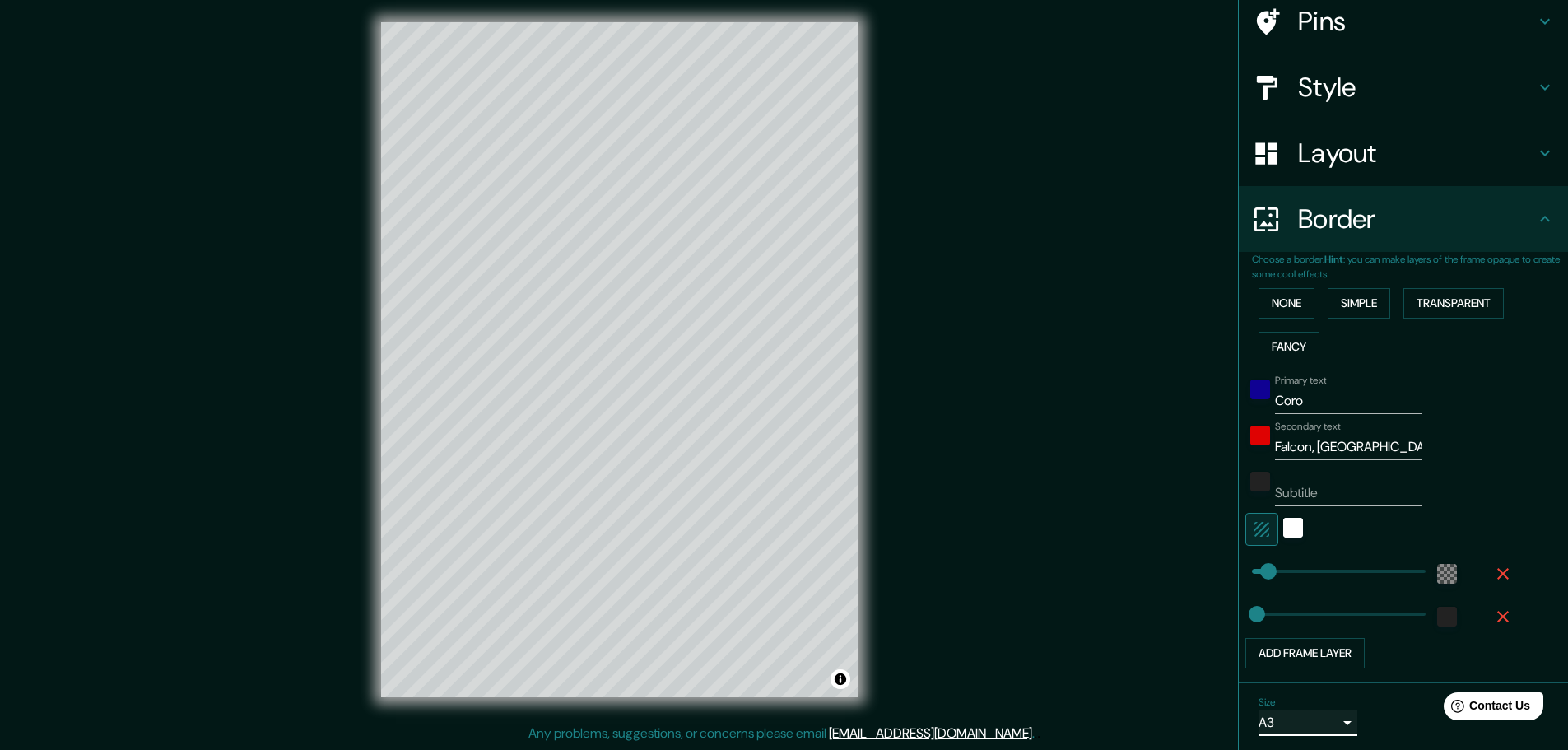
scroll to position [22, 0]
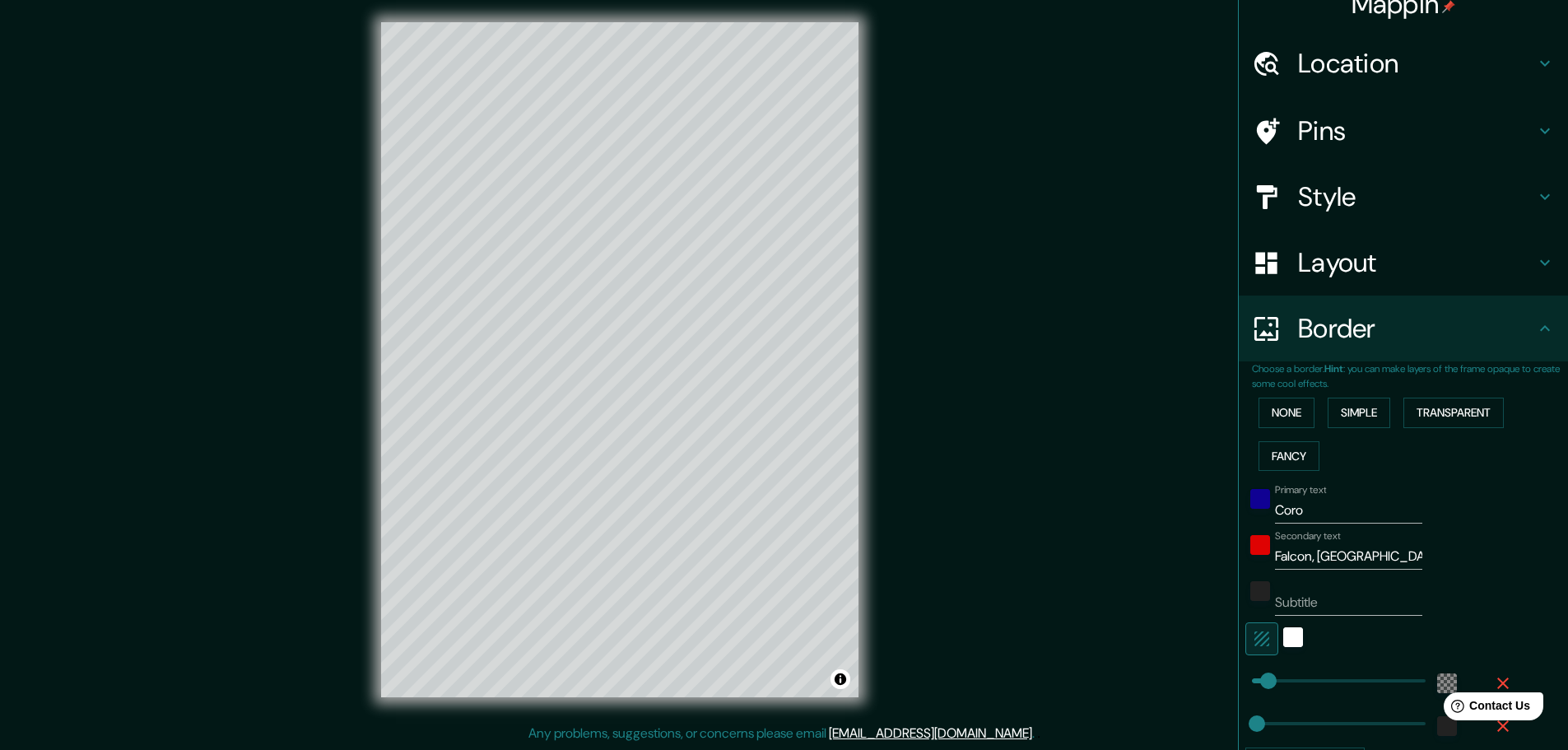
click at [1517, 321] on h4 "Border" at bounding box center [1416, 328] width 237 height 33
click at [1506, 275] on h4 "Layout" at bounding box center [1416, 262] width 237 height 33
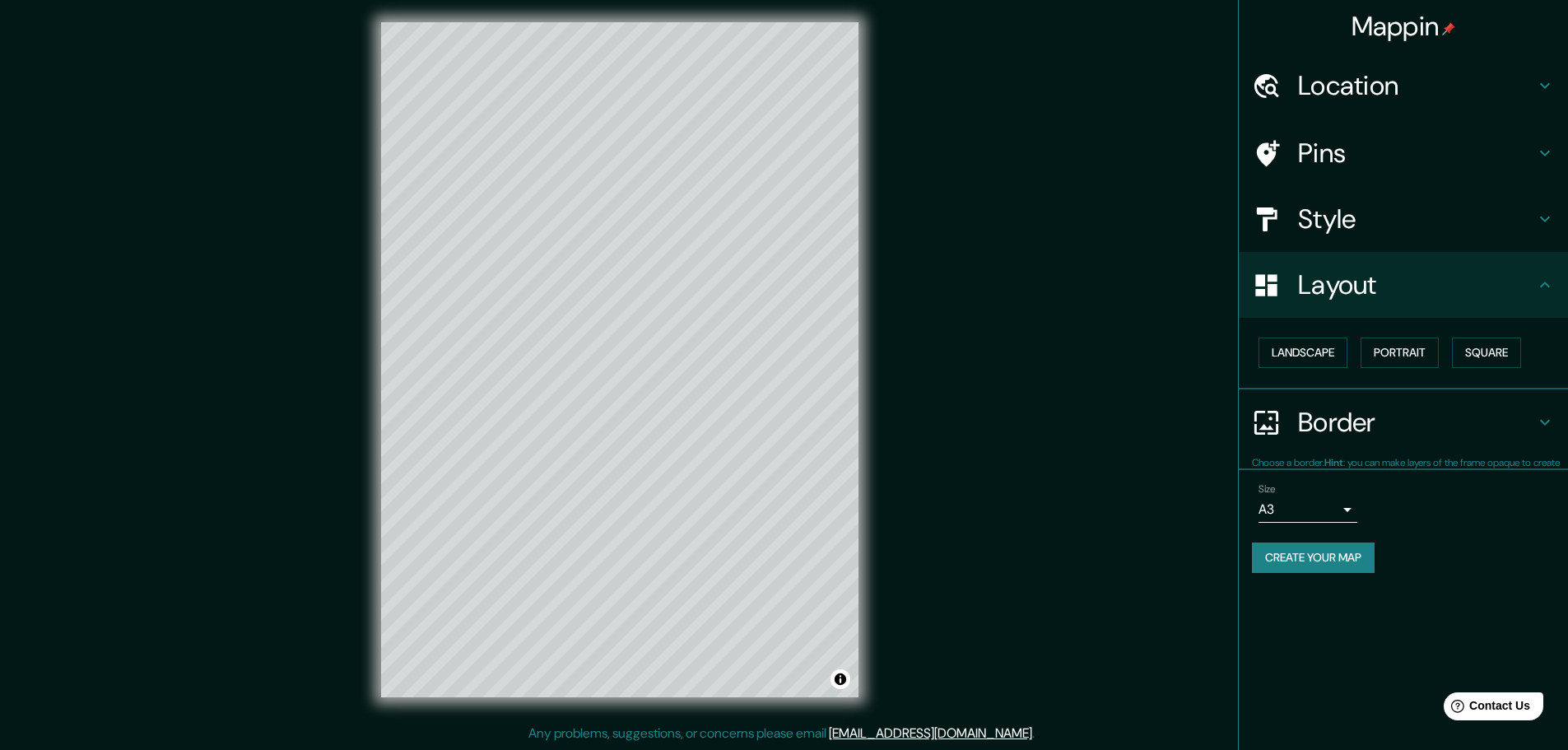
scroll to position [0, 0]
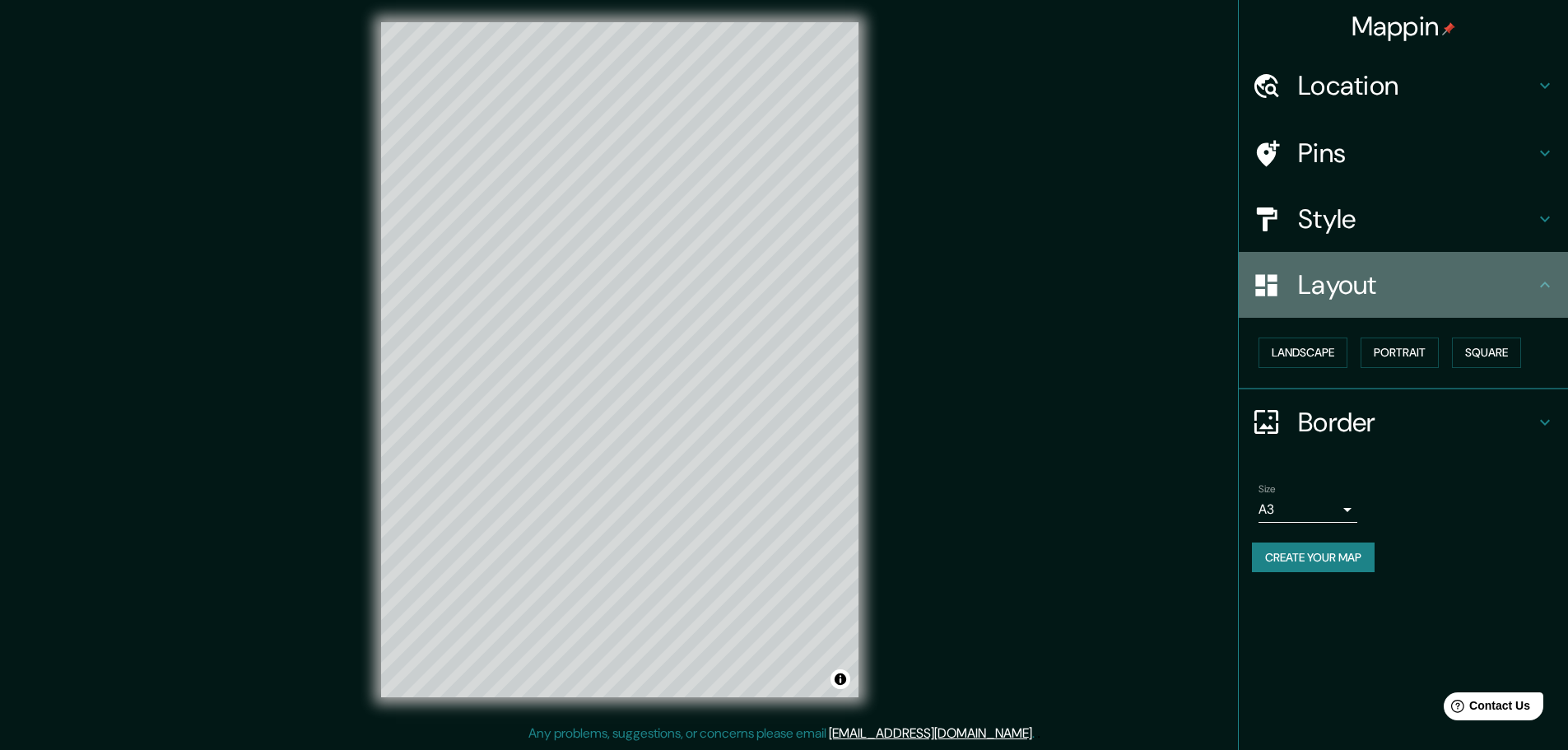
click at [1504, 276] on h4 "Layout" at bounding box center [1416, 285] width 237 height 33
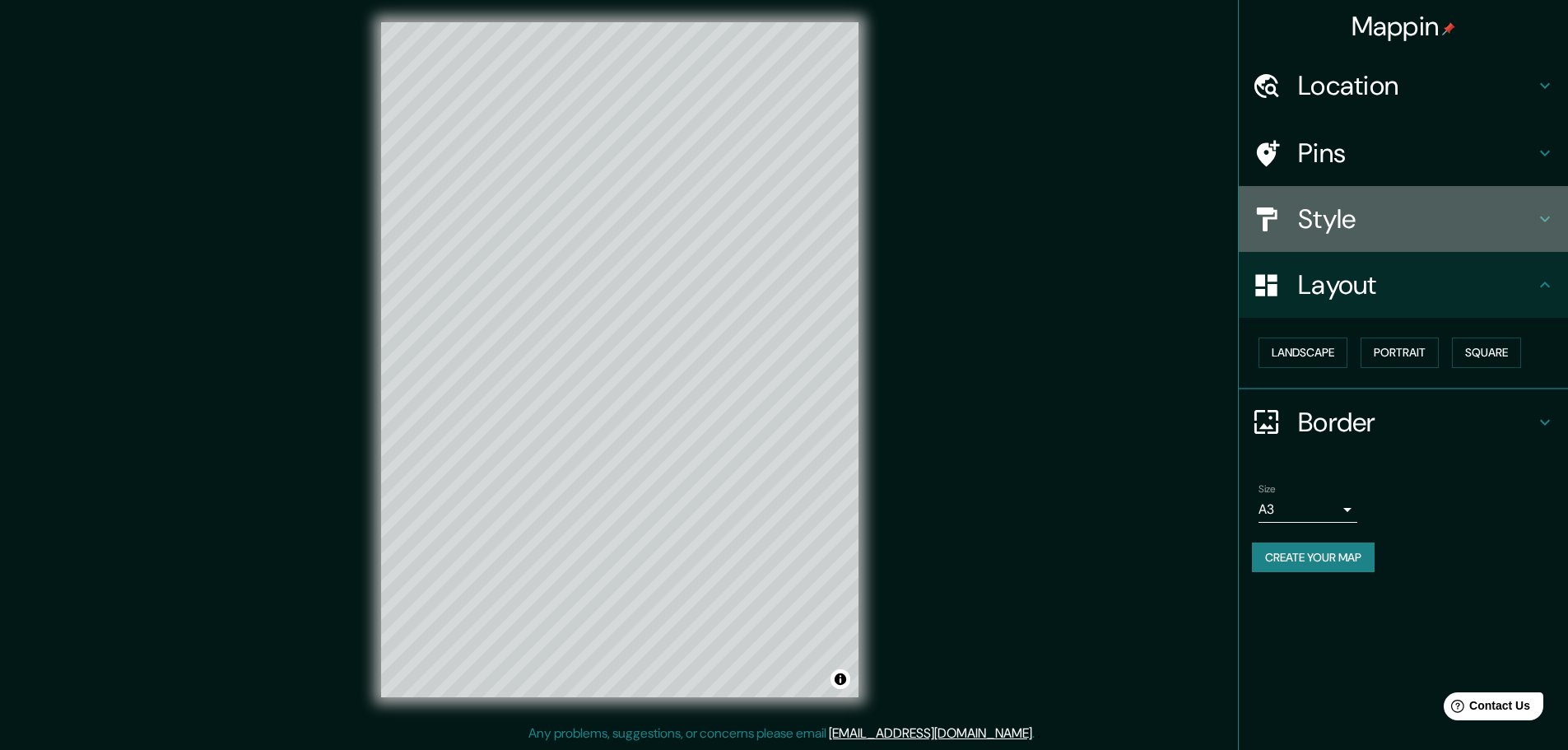
click at [1496, 225] on h4 "Style" at bounding box center [1416, 218] width 237 height 33
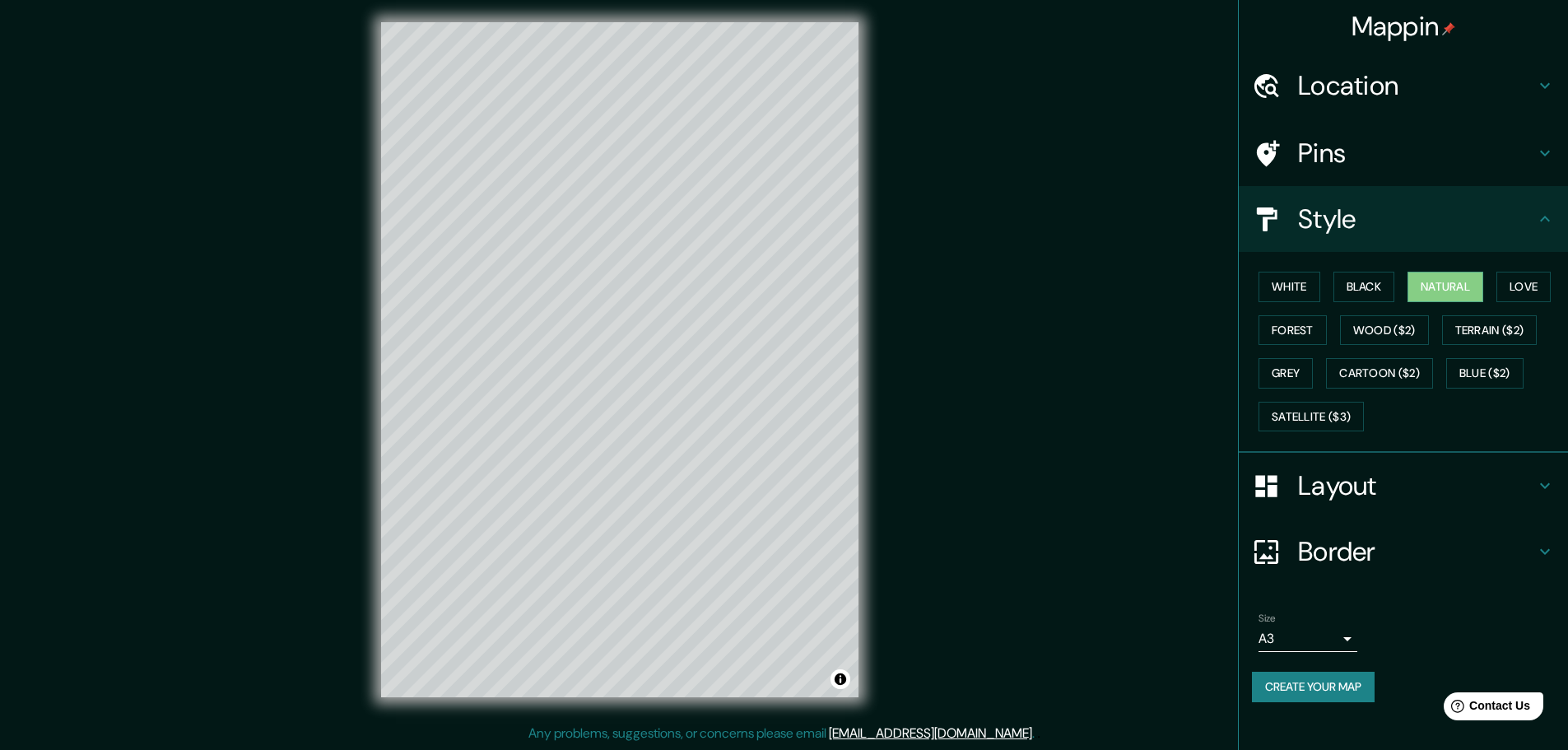
click at [1506, 215] on h4 "Style" at bounding box center [1416, 218] width 237 height 33
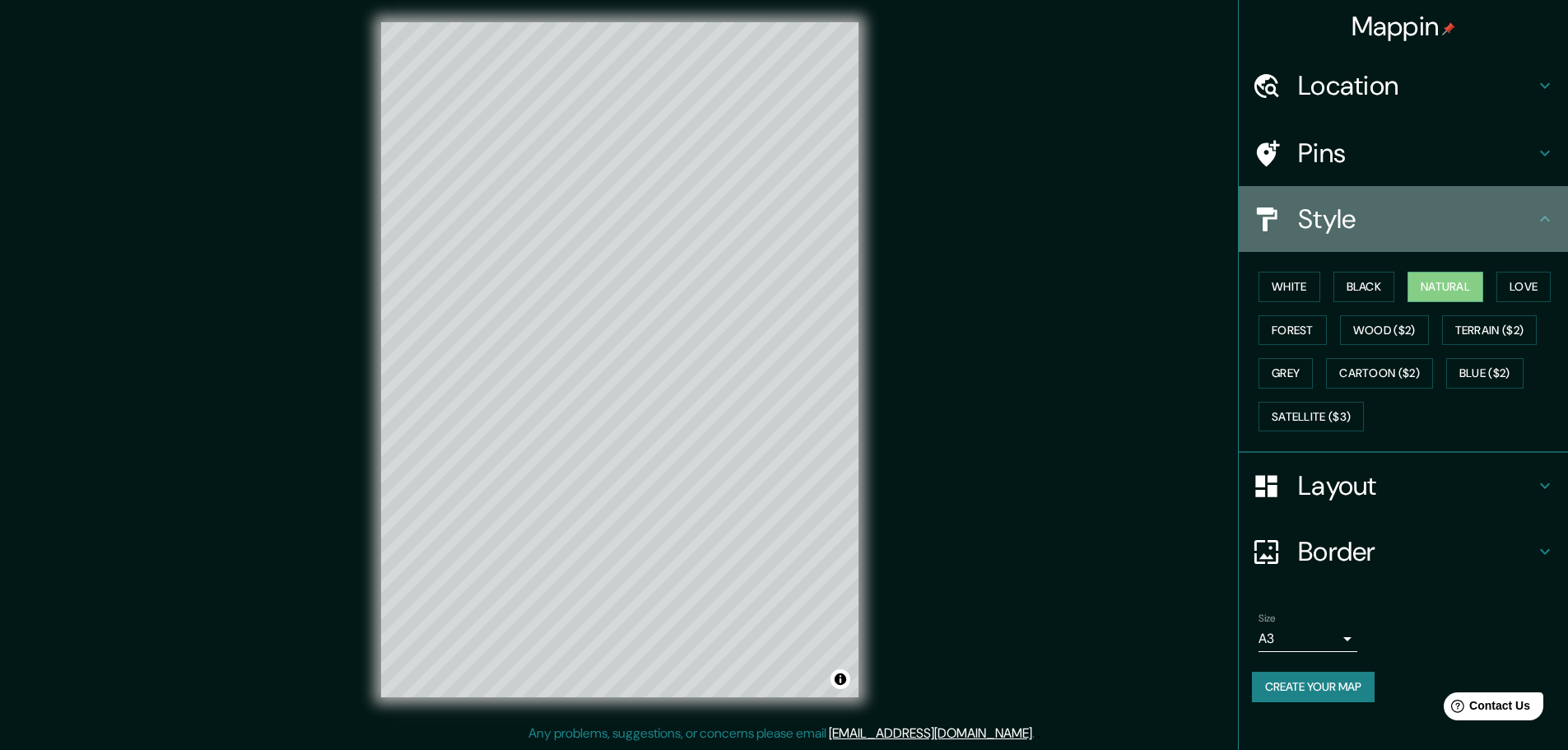
click at [1544, 217] on icon at bounding box center [1544, 218] width 9 height 6
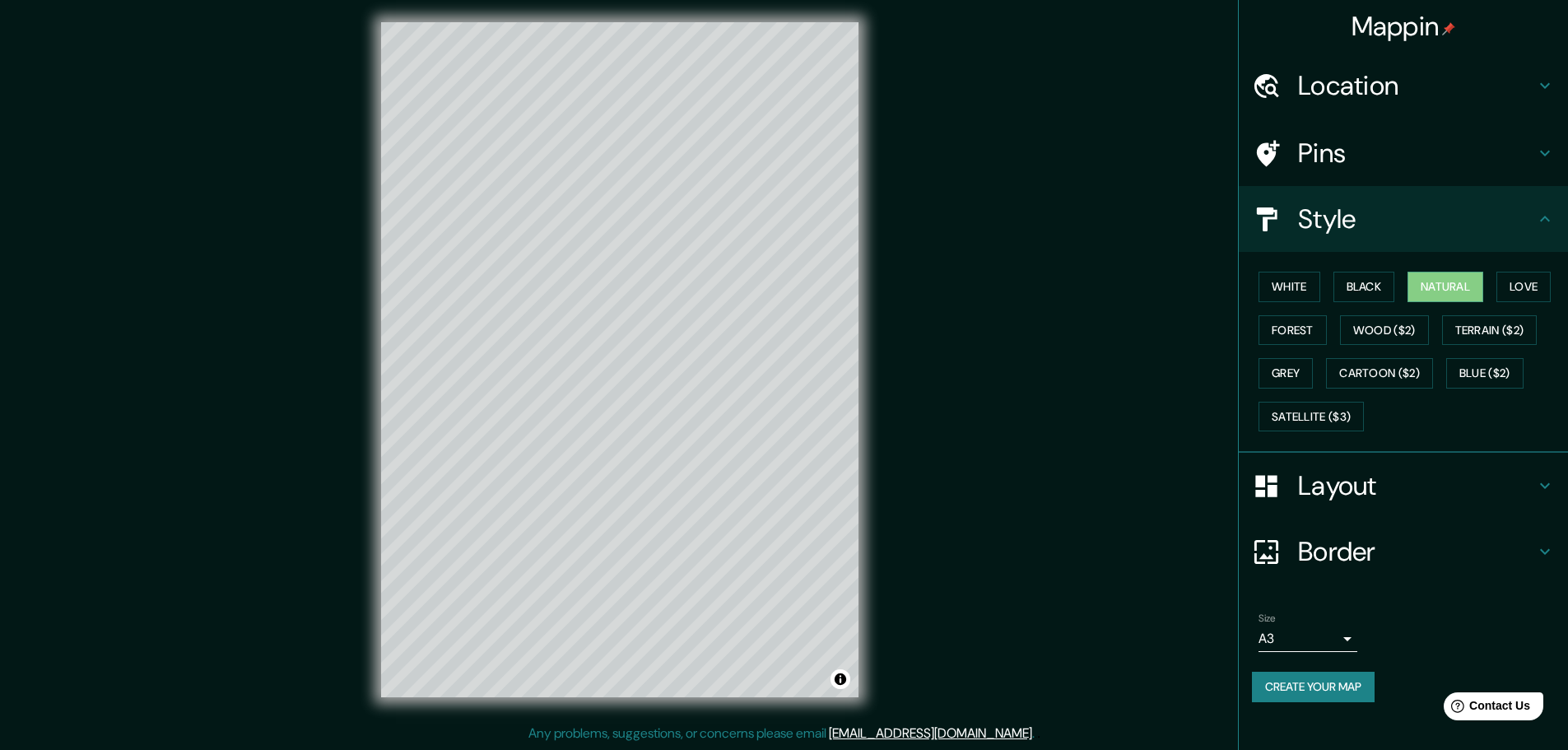
click at [1388, 544] on h4 "Border" at bounding box center [1416, 552] width 237 height 33
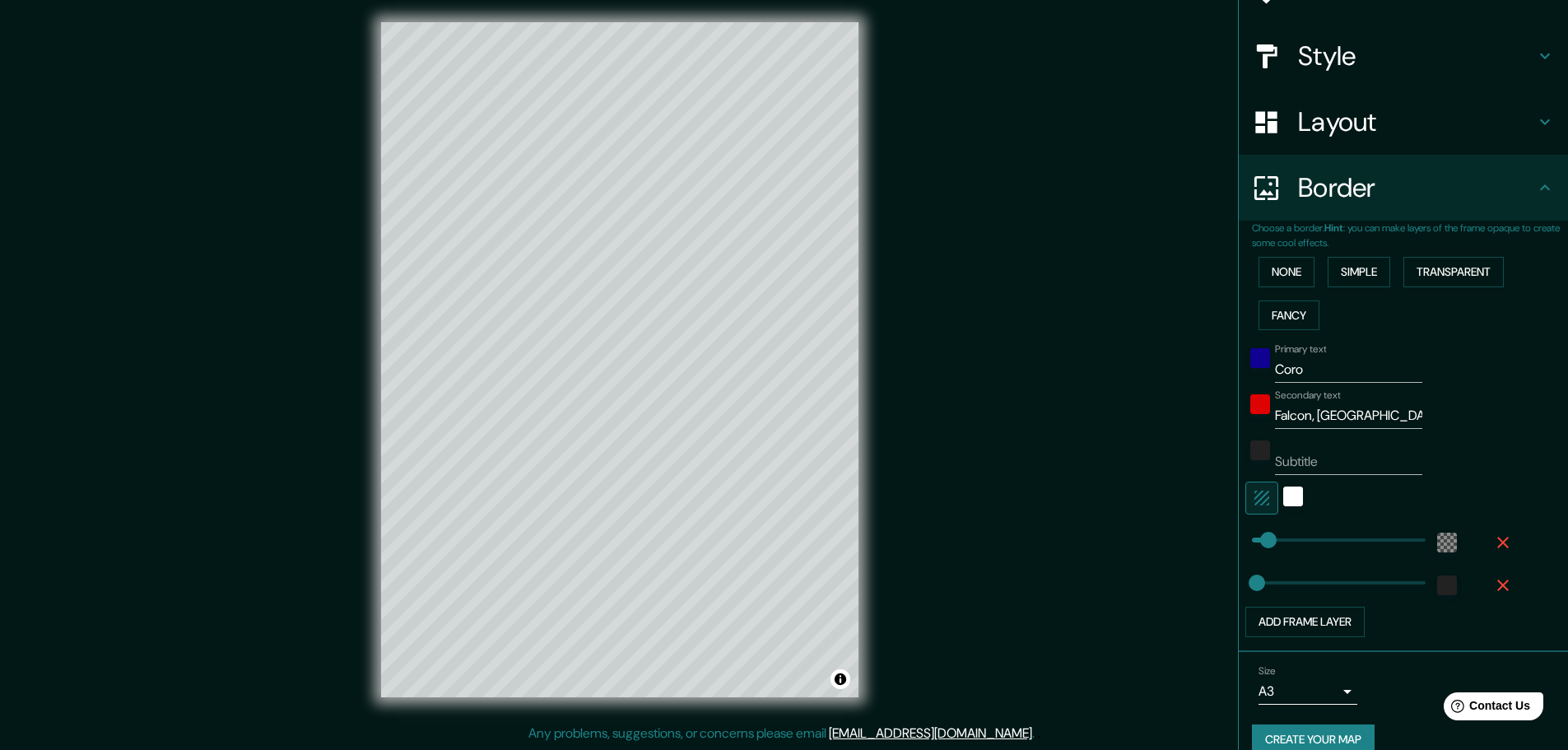
scroll to position [164, 0]
click at [1250, 360] on div "color-100193" at bounding box center [1260, 356] width 20 height 20
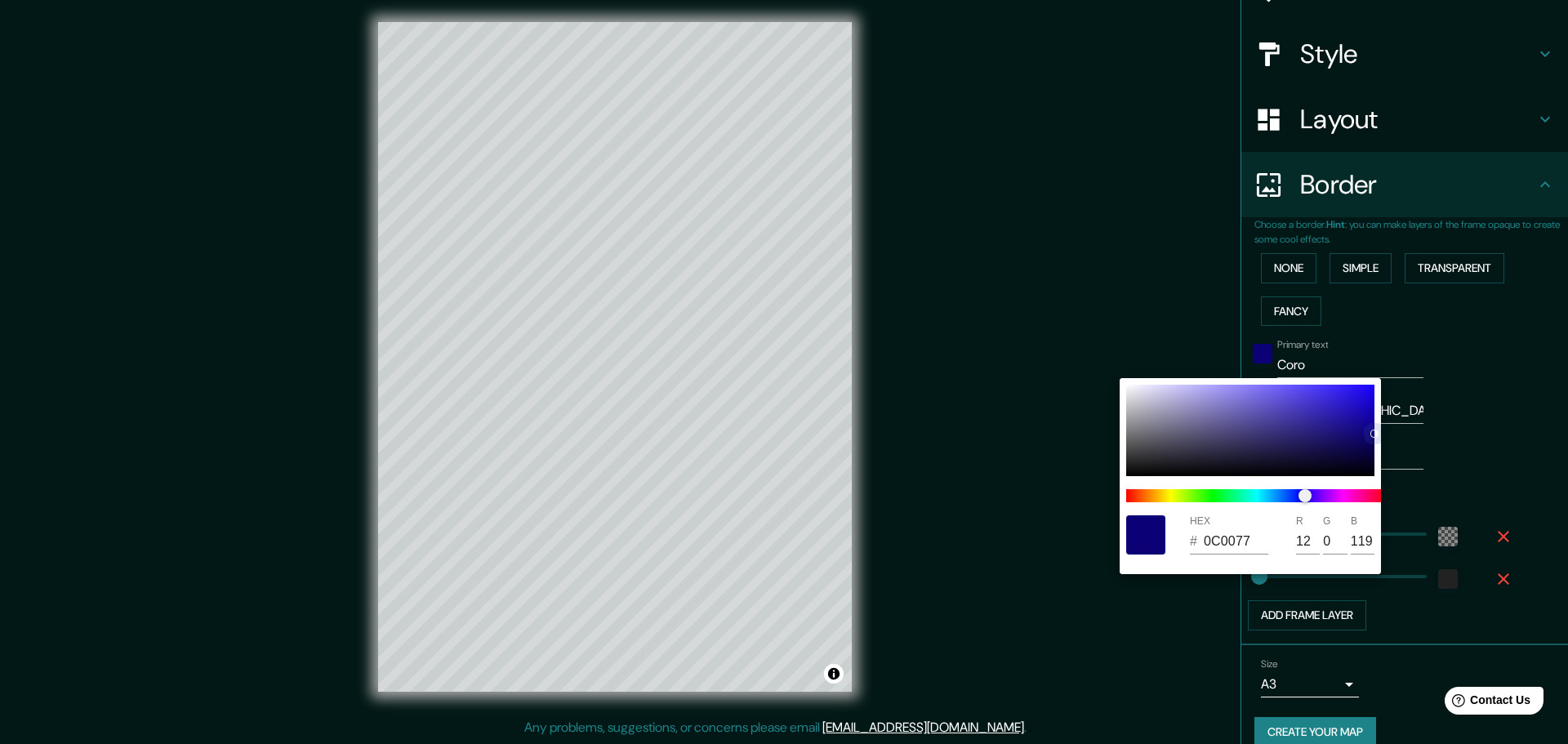
drag, startPoint x: 1369, startPoint y: 422, endPoint x: 1373, endPoint y: 433, distance: 11.7
click at [1373, 433] on div at bounding box center [1374, 433] width 7 height 7
click at [1477, 381] on div at bounding box center [784, 372] width 1568 height 744
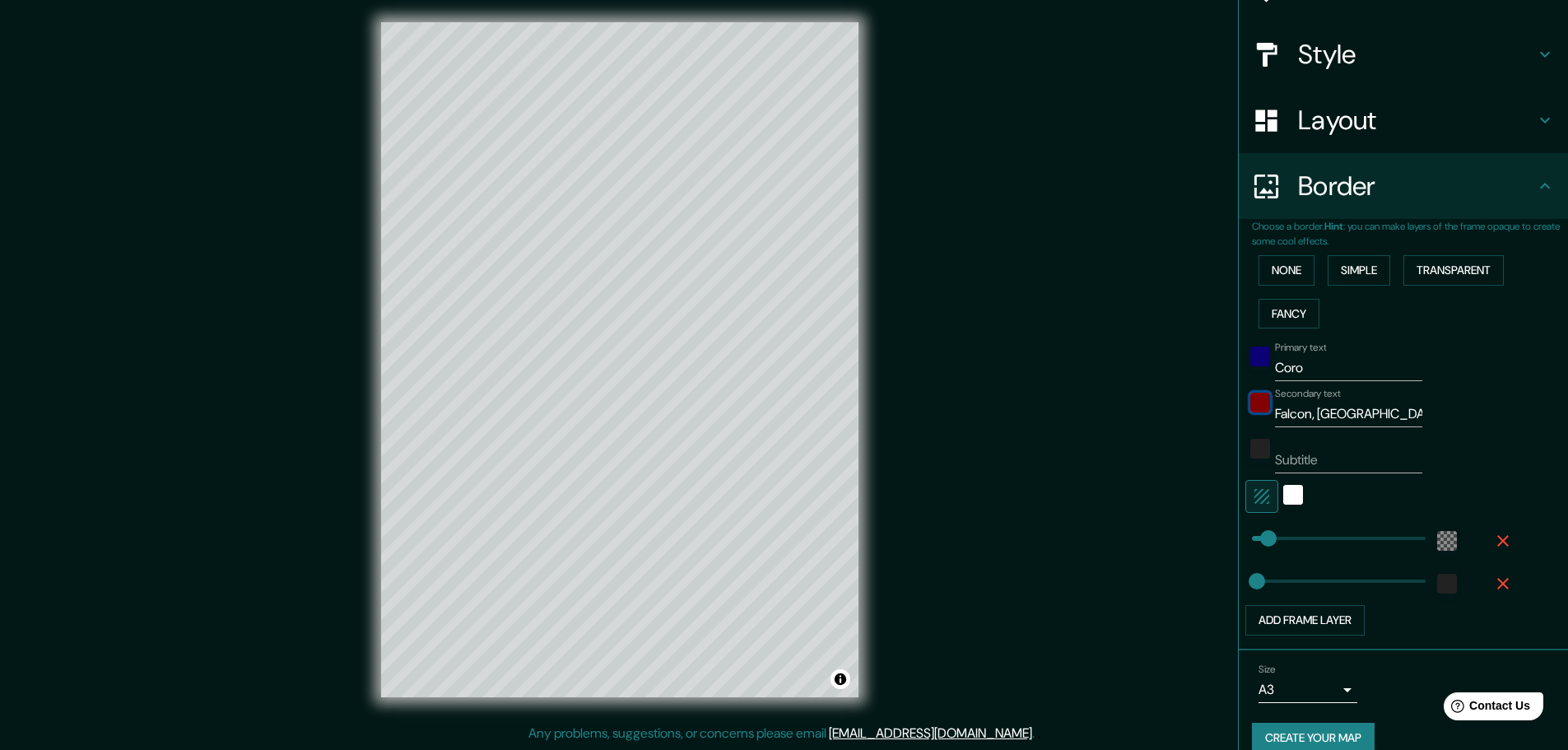
click at [1250, 401] on div "color-DF0202" at bounding box center [1260, 403] width 20 height 20
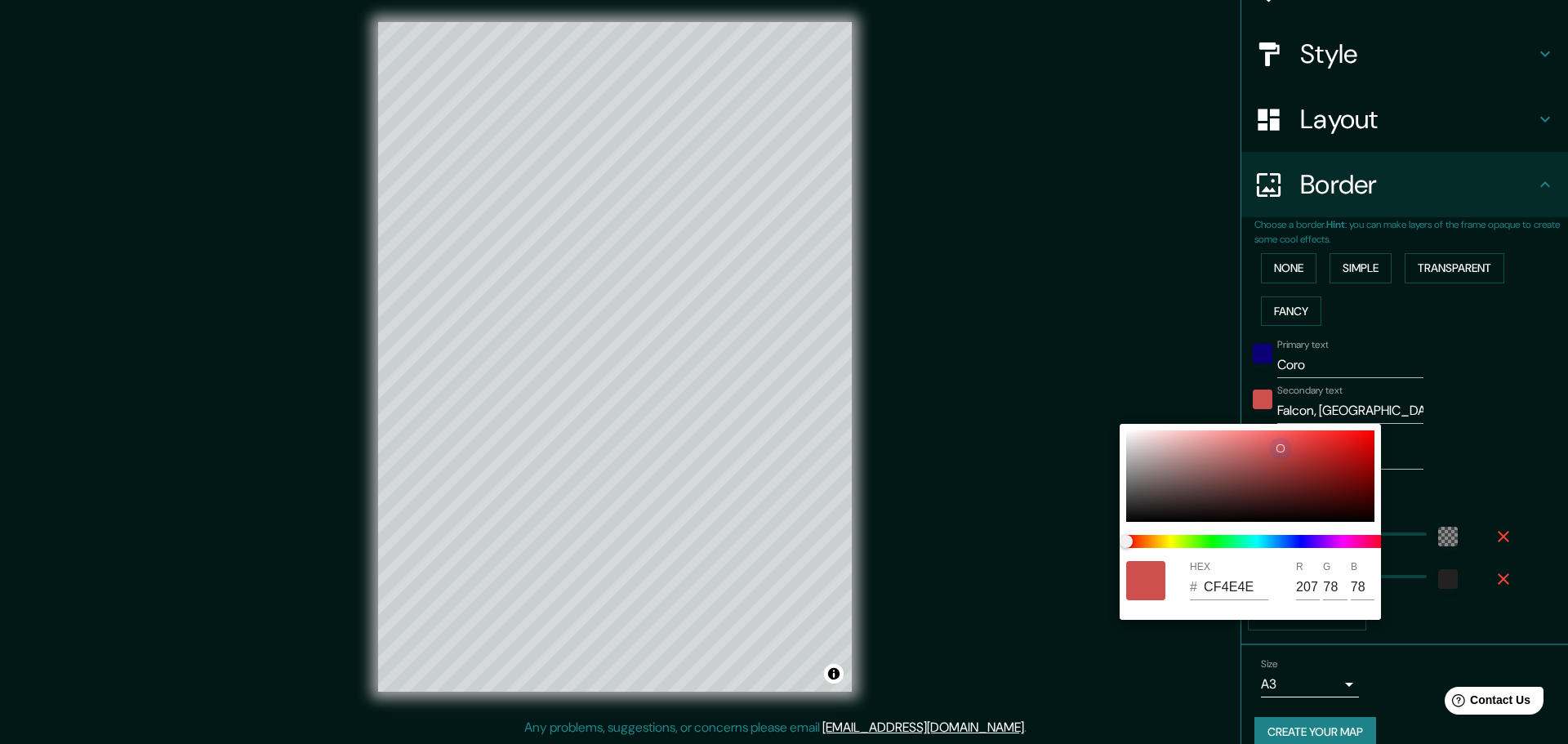
drag, startPoint x: 1369, startPoint y: 439, endPoint x: 1182, endPoint y: 470, distance: 189.6
click at [1276, 452] on div at bounding box center [1280, 448] width 8 height 8
drag, startPoint x: 1183, startPoint y: 539, endPoint x: 1165, endPoint y: 478, distance: 63.6
click at [1171, 491] on div at bounding box center [1172, 487] width 7 height 7
click at [1146, 493] on div at bounding box center [1251, 476] width 249 height 91
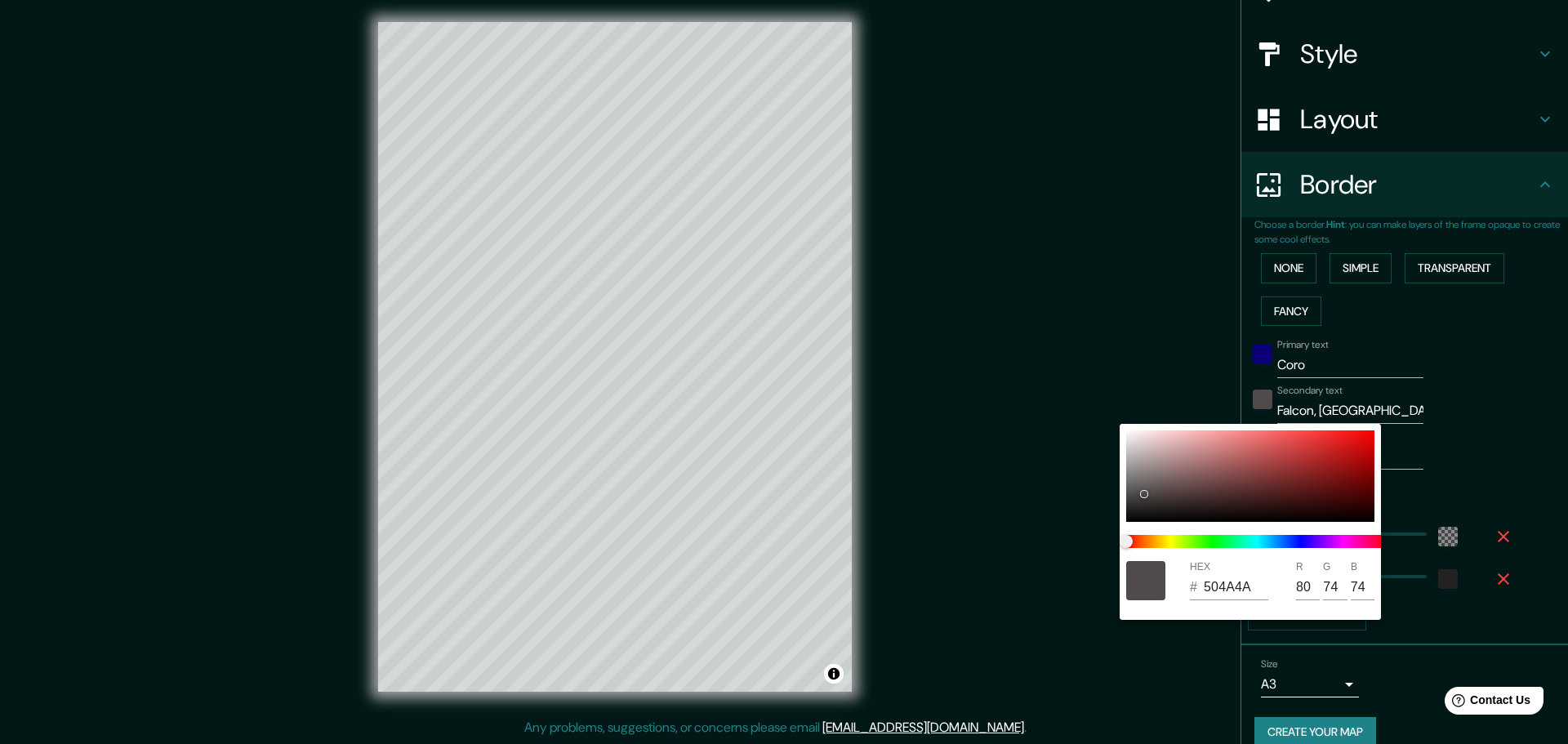
click at [1445, 362] on div at bounding box center [784, 372] width 1568 height 744
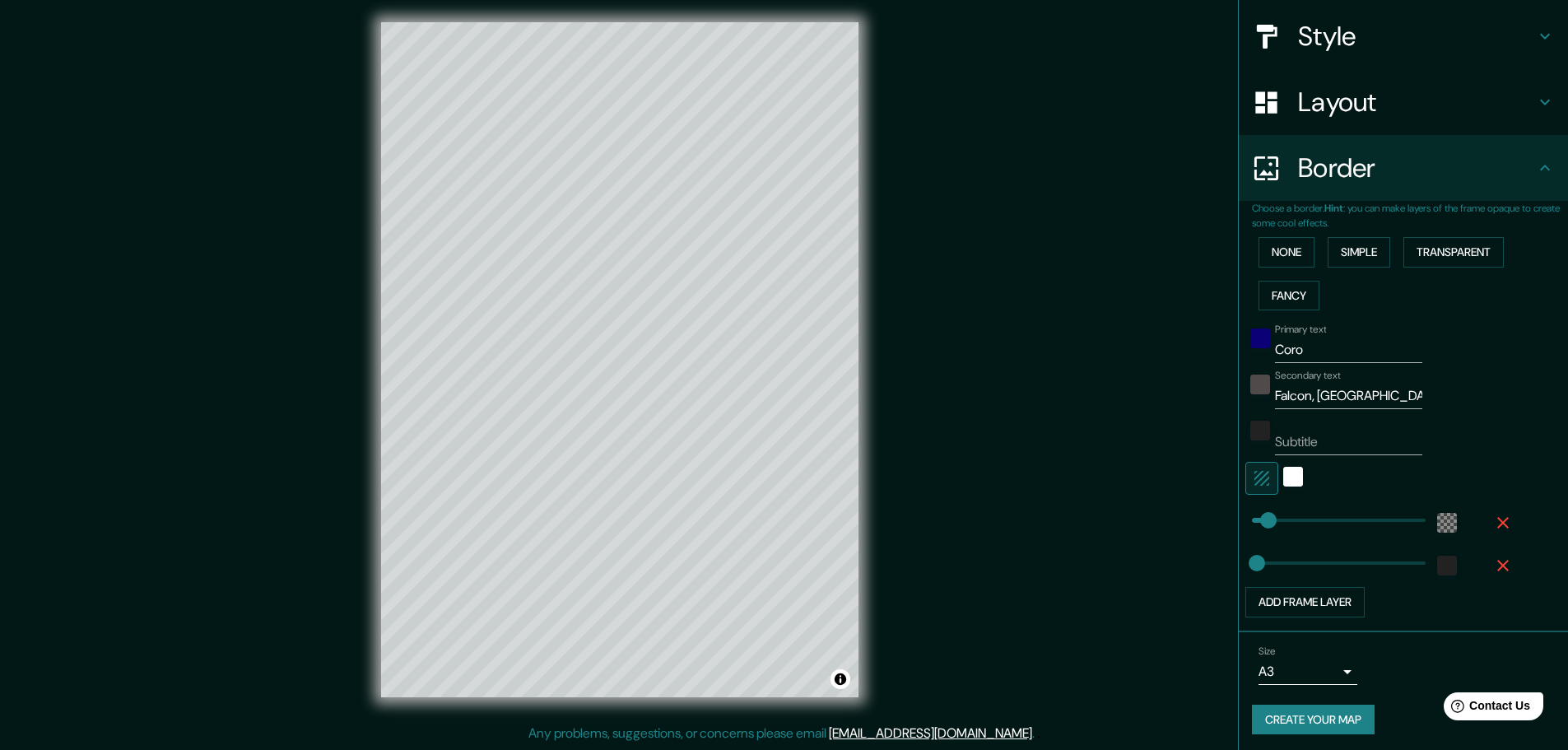
scroll to position [187, 0]
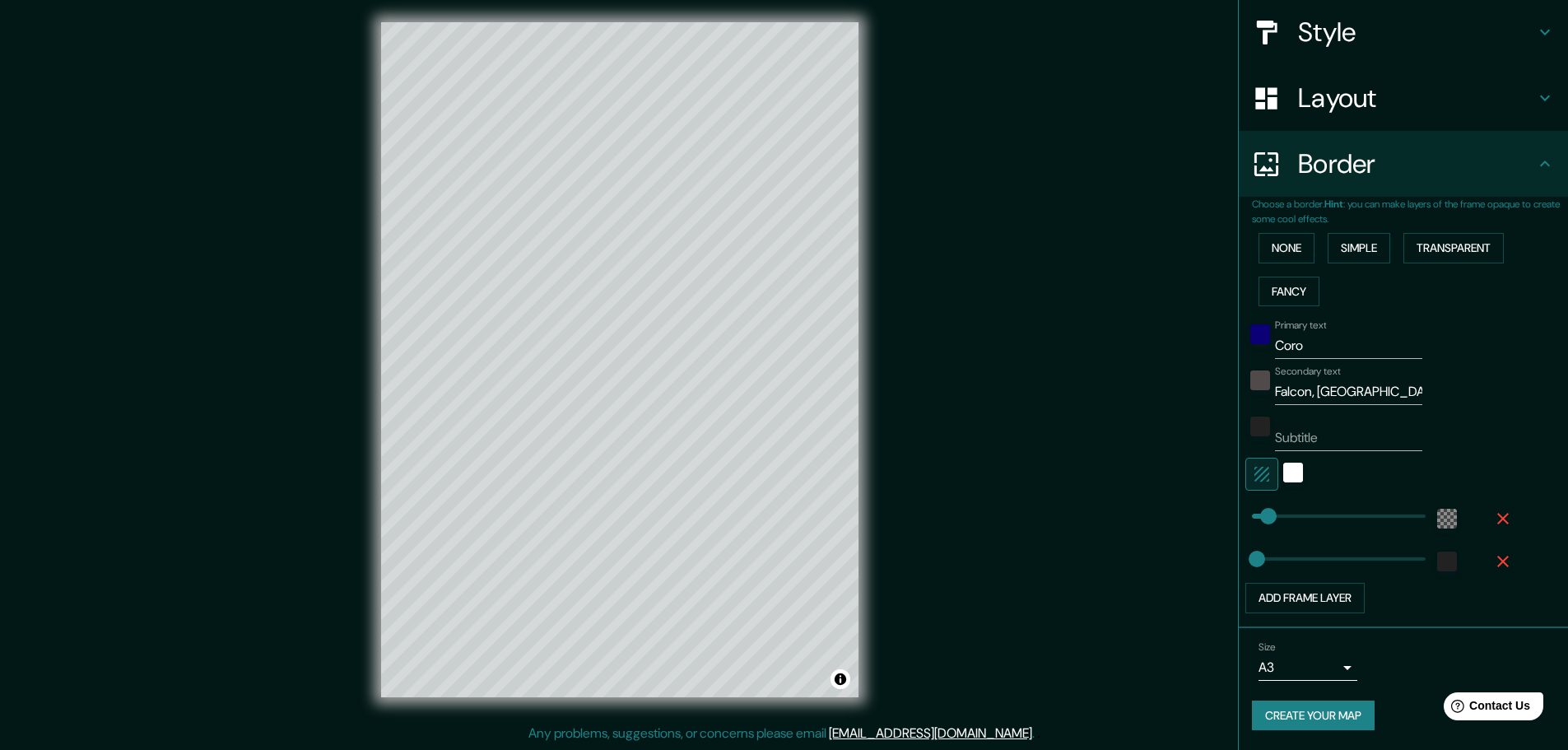
click at [1474, 578] on div "Primary text Coro Secondary text Falcon, [GEOGRAPHIC_DATA] Subtitle Add frame l…" at bounding box center [1383, 463] width 263 height 301
click at [1317, 711] on button "Create your map" at bounding box center [1313, 716] width 122 height 30
drag, startPoint x: 1248, startPoint y: 556, endPoint x: 1286, endPoint y: 554, distance: 38.1
drag, startPoint x: 1273, startPoint y: 558, endPoint x: 1253, endPoint y: 557, distance: 20.0
click at [1438, 519] on div "color-5555558A" at bounding box center [1447, 518] width 20 height 20
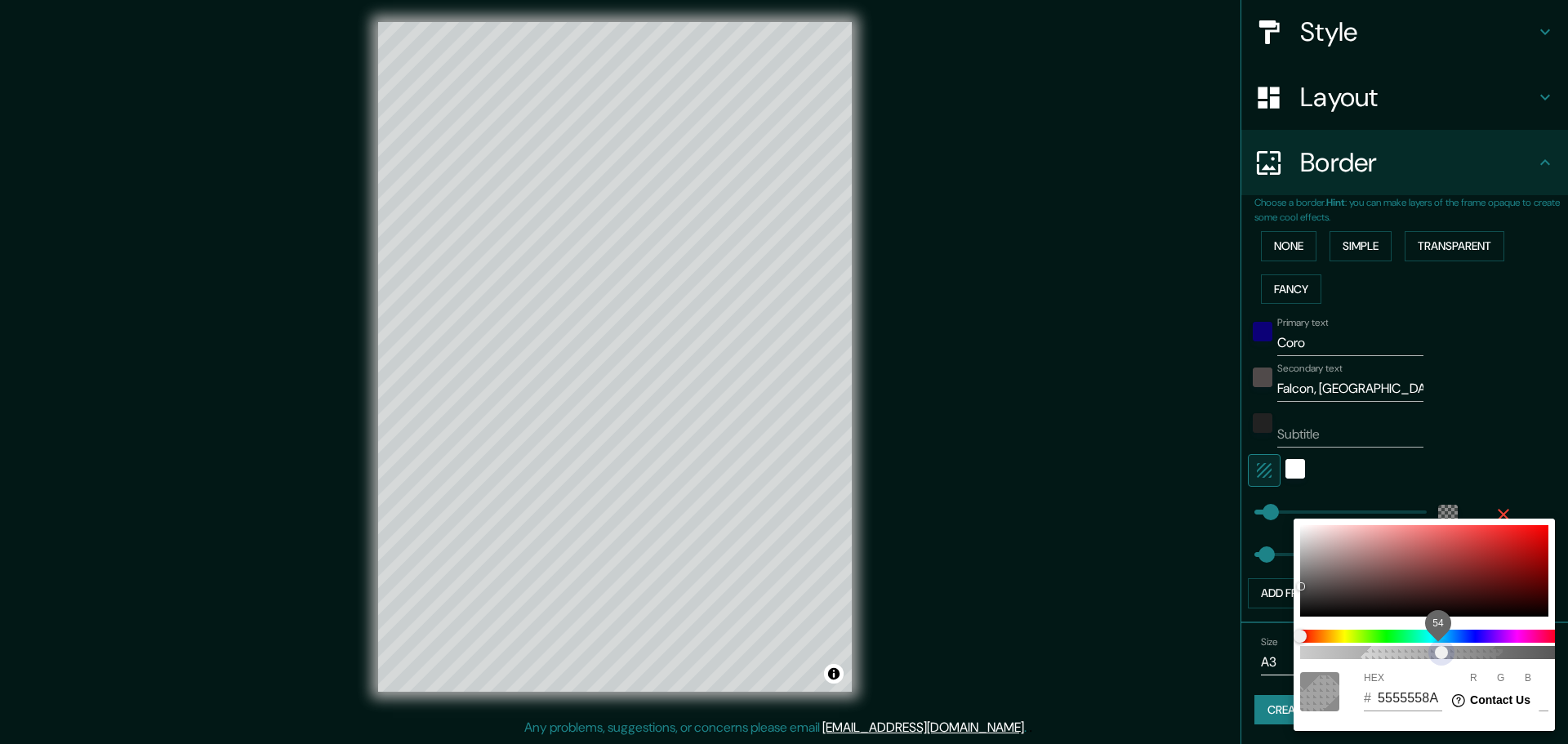
click at [1447, 652] on span "54" at bounding box center [1442, 653] width 13 height 13
drag, startPoint x: 1473, startPoint y: 650, endPoint x: 1490, endPoint y: 653, distance: 17.3
click at [1490, 653] on span "72" at bounding box center [1488, 653] width 13 height 13
drag, startPoint x: 1491, startPoint y: 653, endPoint x: 1512, endPoint y: 655, distance: 21.1
click at [1495, 655] on span "72" at bounding box center [1488, 653] width 13 height 13
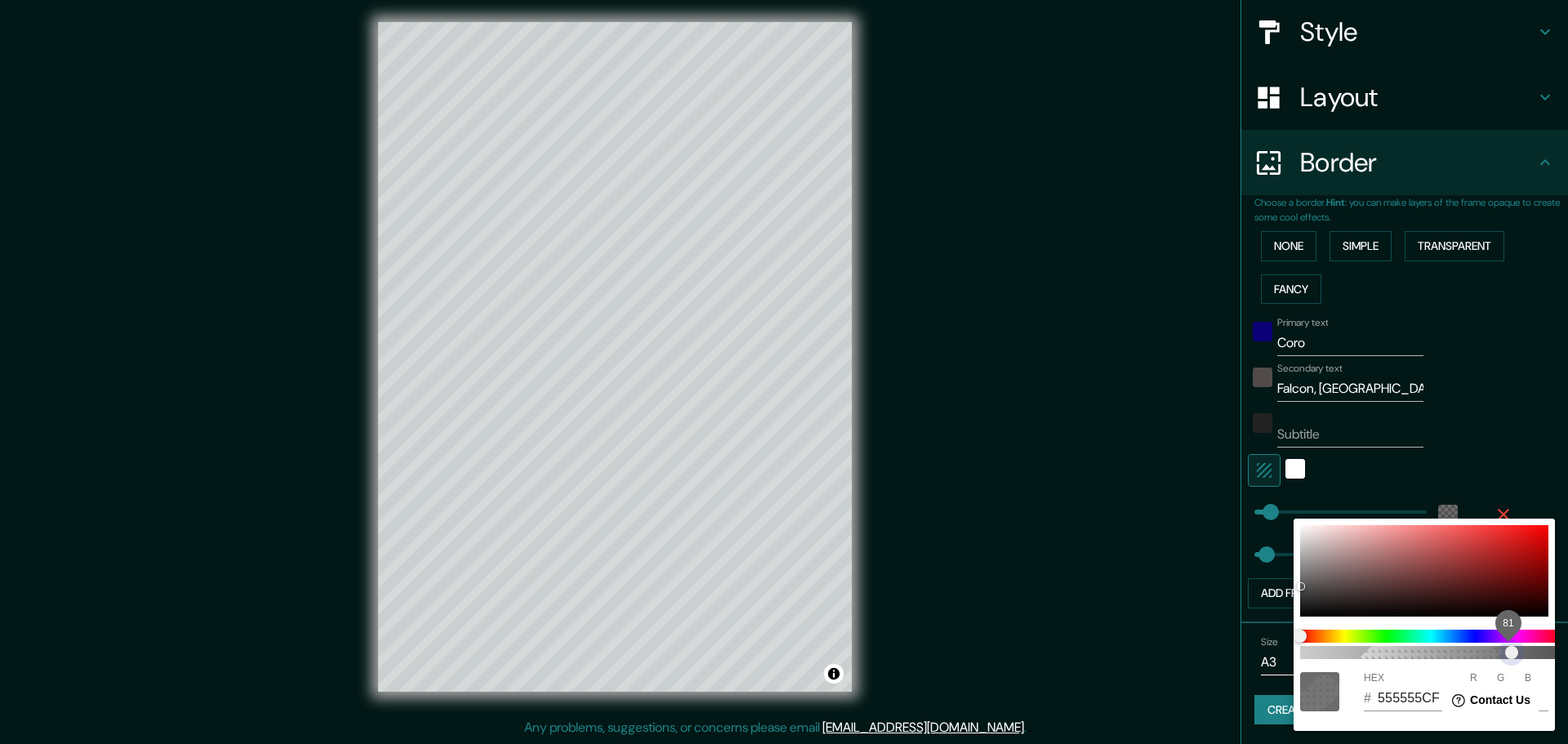
click at [1515, 655] on span "81" at bounding box center [1511, 653] width 13 height 13
click at [1507, 398] on div at bounding box center [784, 372] width 1568 height 744
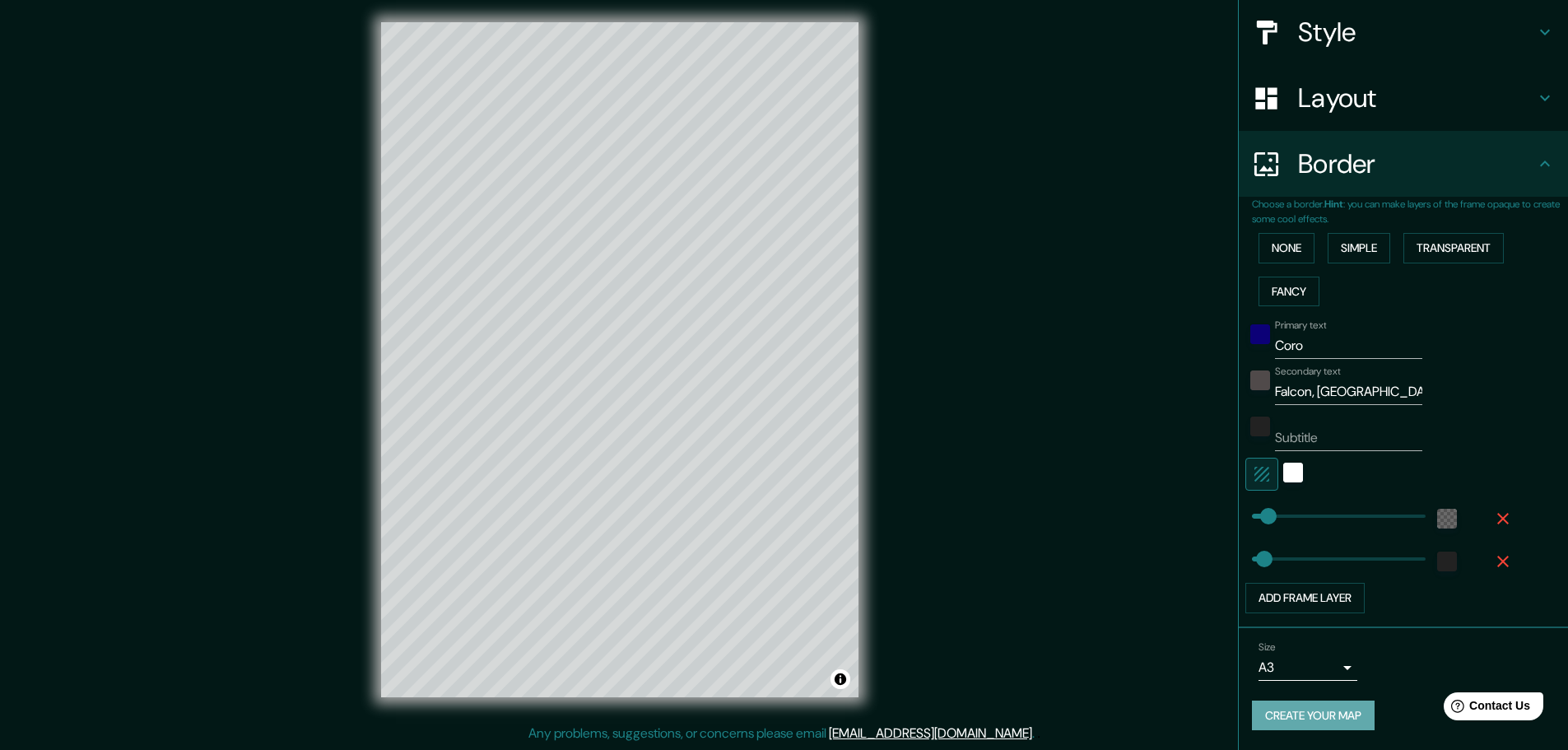
click at [1282, 716] on button "Create your map" at bounding box center [1313, 716] width 122 height 30
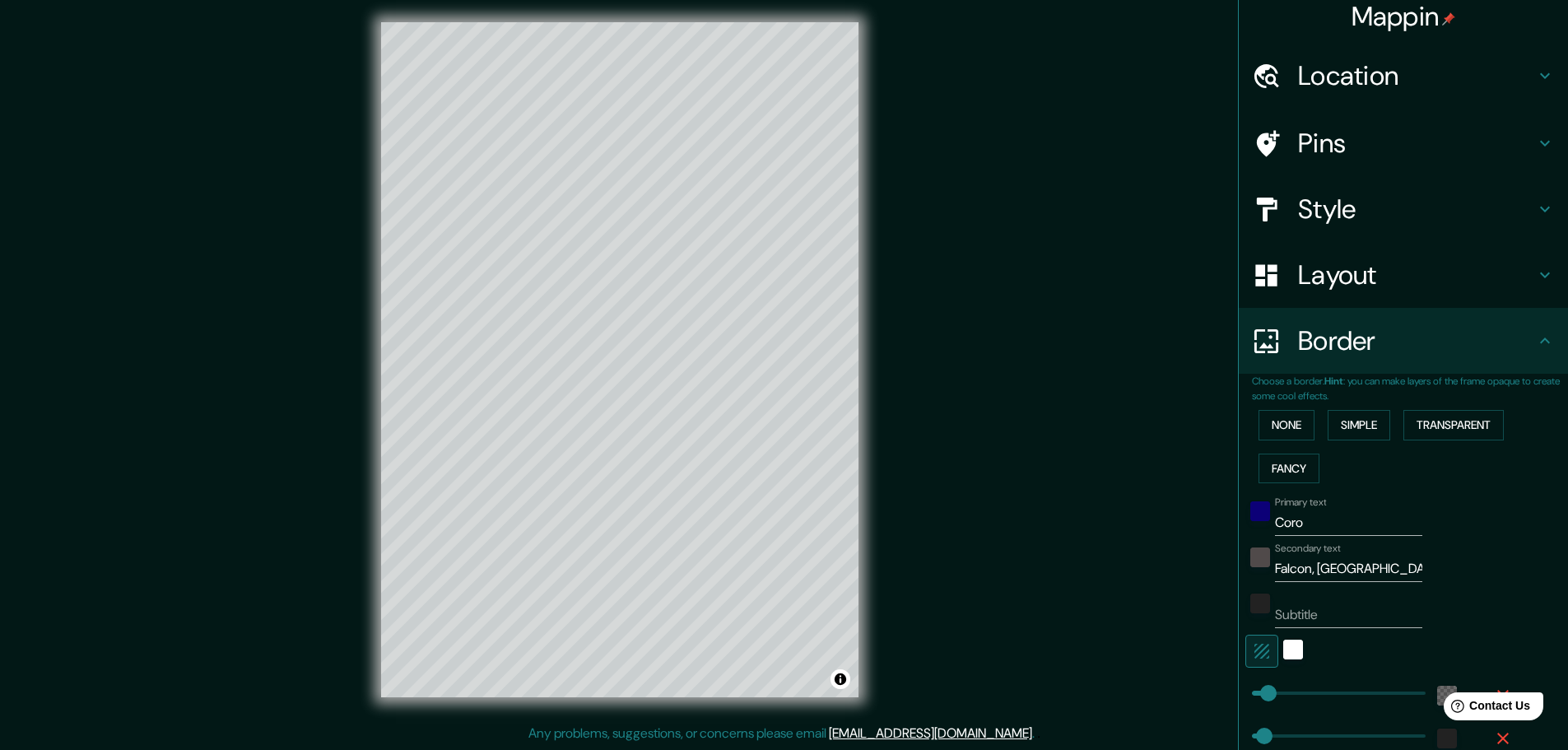
scroll to position [0, 0]
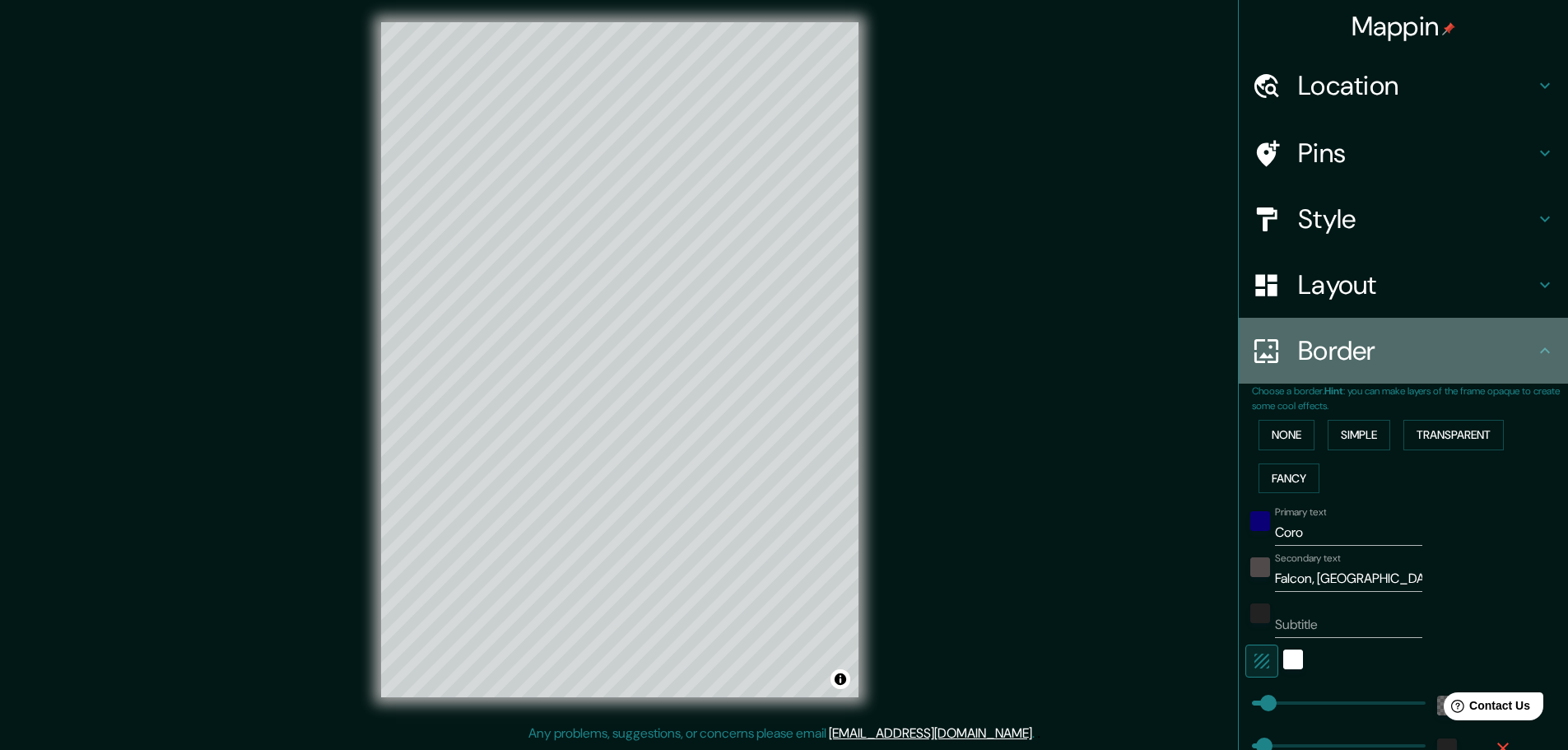
click at [1536, 345] on icon at bounding box center [1544, 350] width 20 height 20
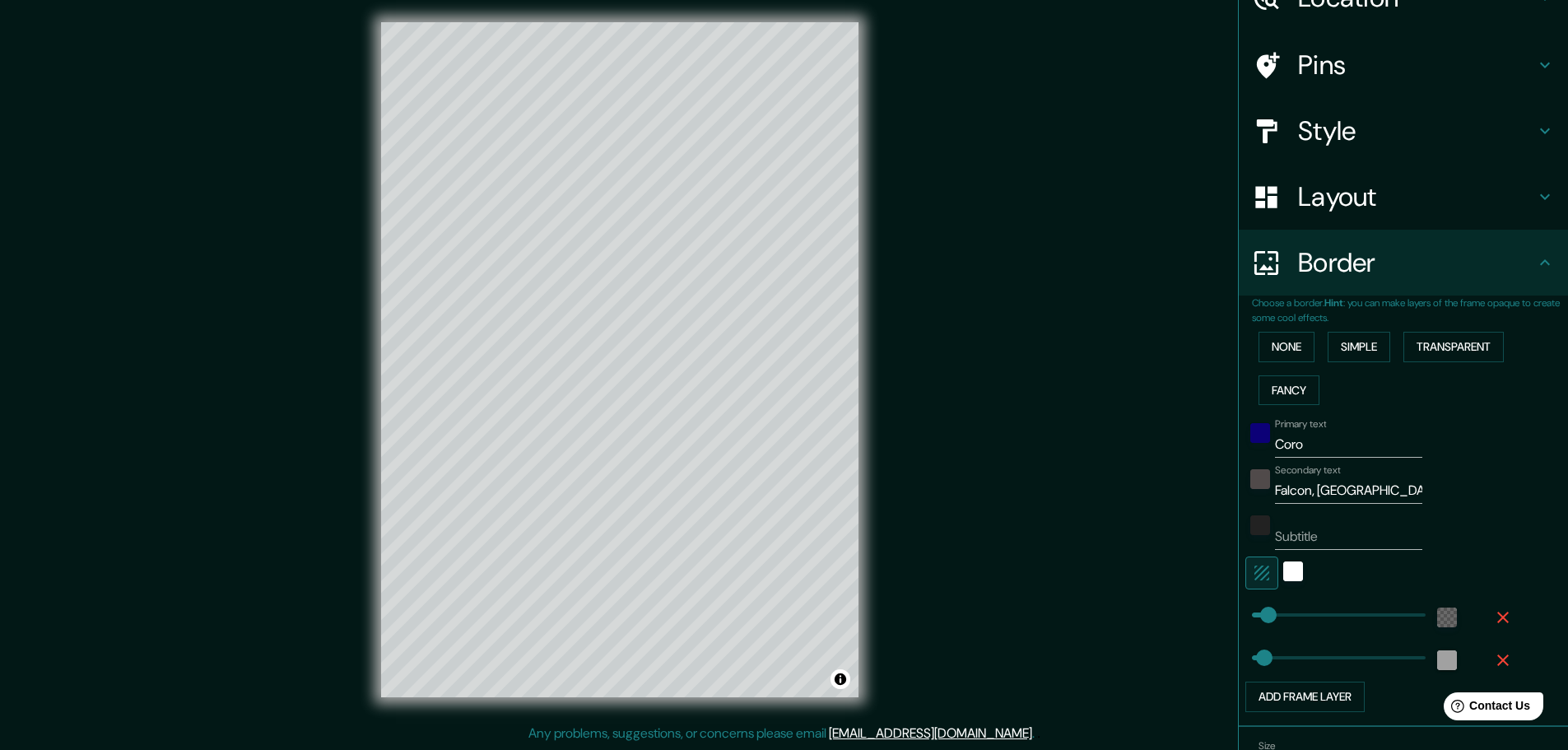
scroll to position [187, 0]
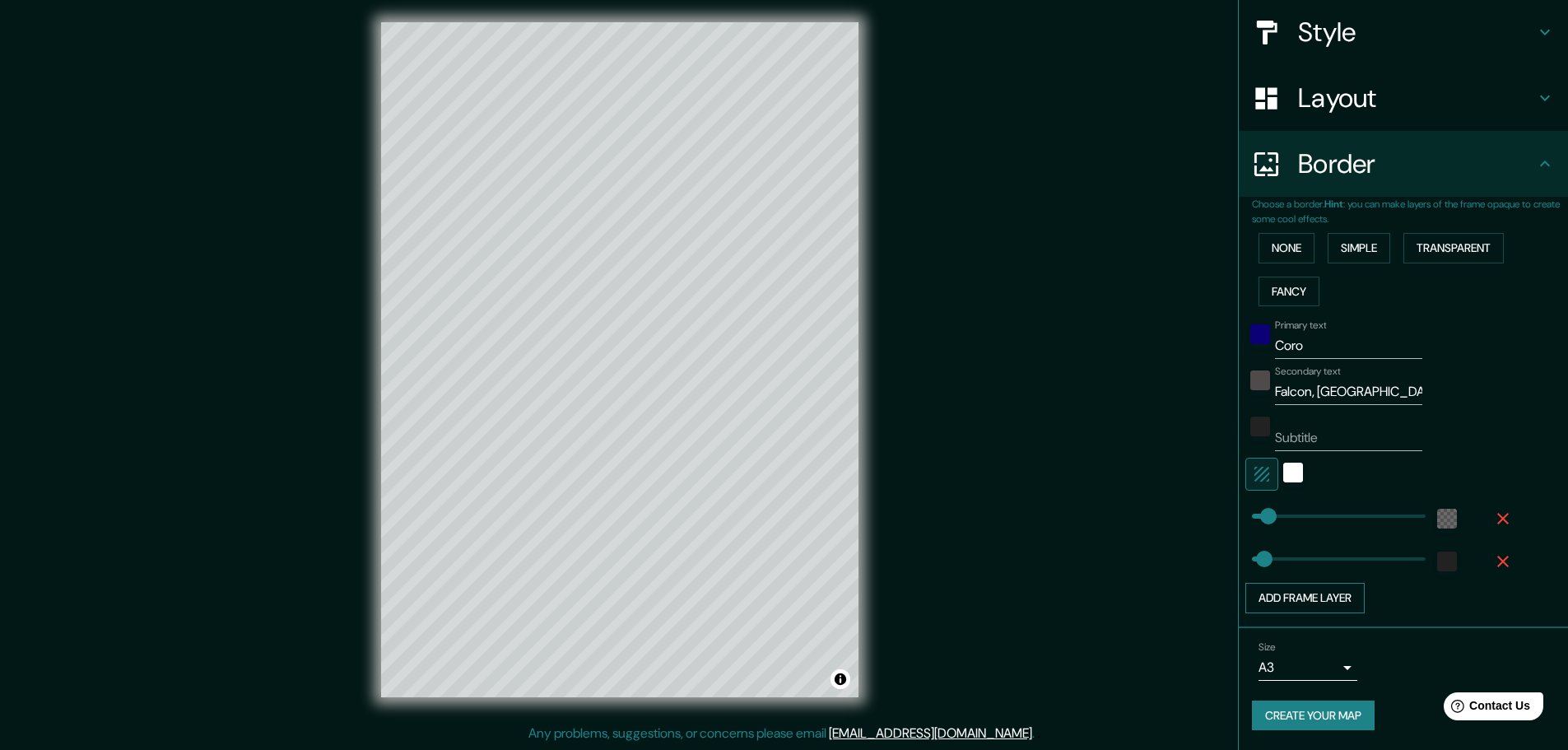
click at [1295, 604] on button "Add frame layer" at bounding box center [1305, 598] width 120 height 30
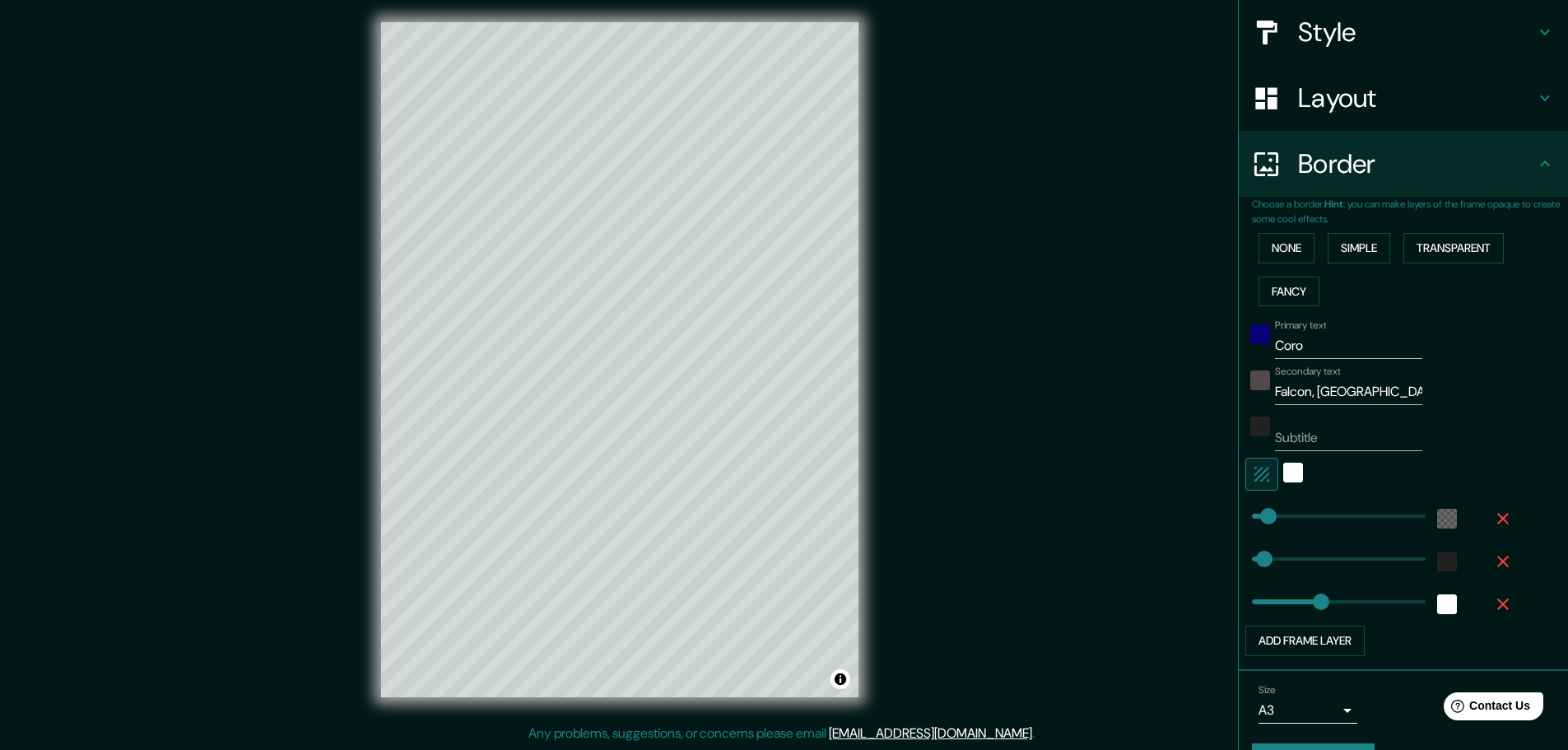
click at [1493, 601] on icon "button" at bounding box center [1503, 604] width 20 height 20
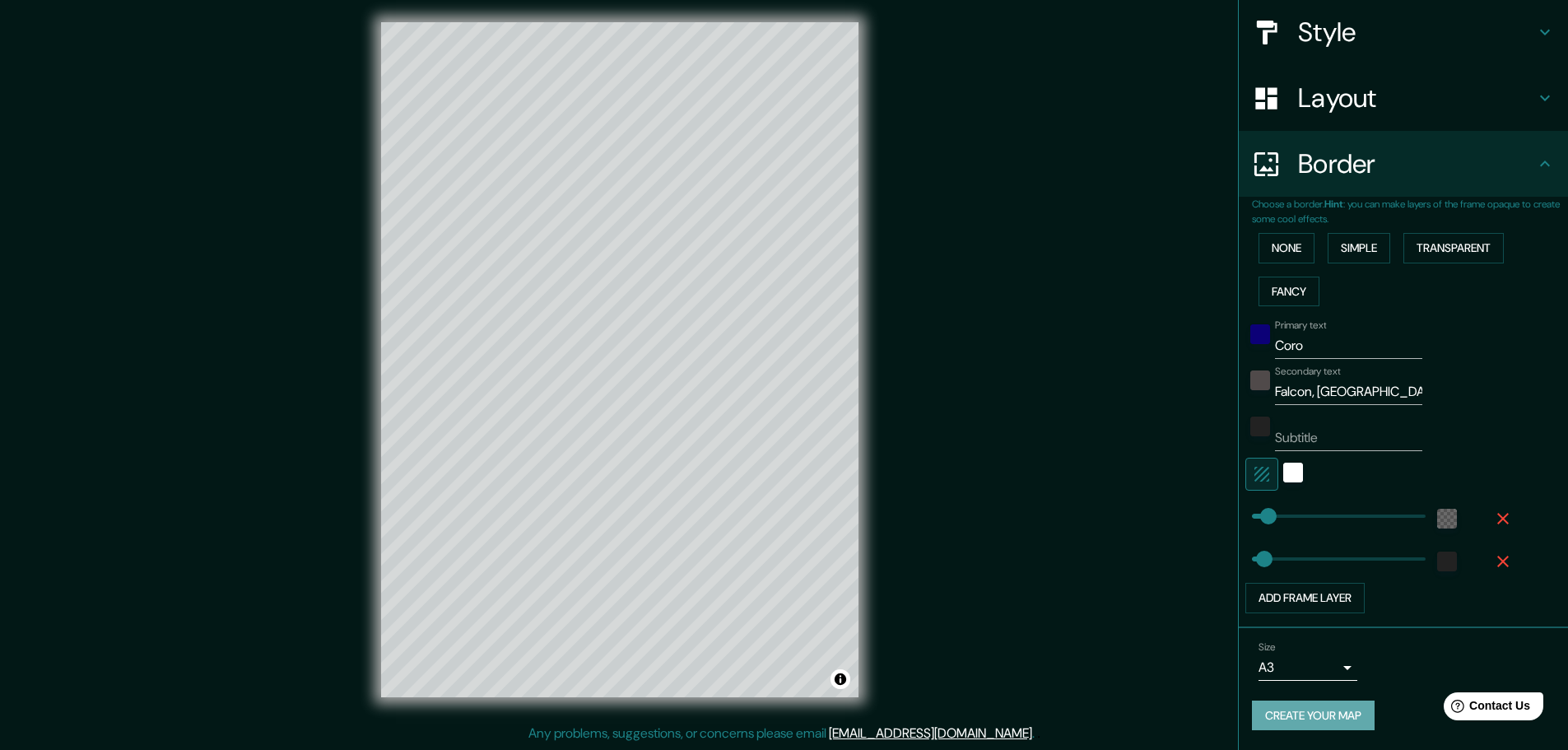
click at [1328, 712] on button "Create your map" at bounding box center [1313, 716] width 122 height 30
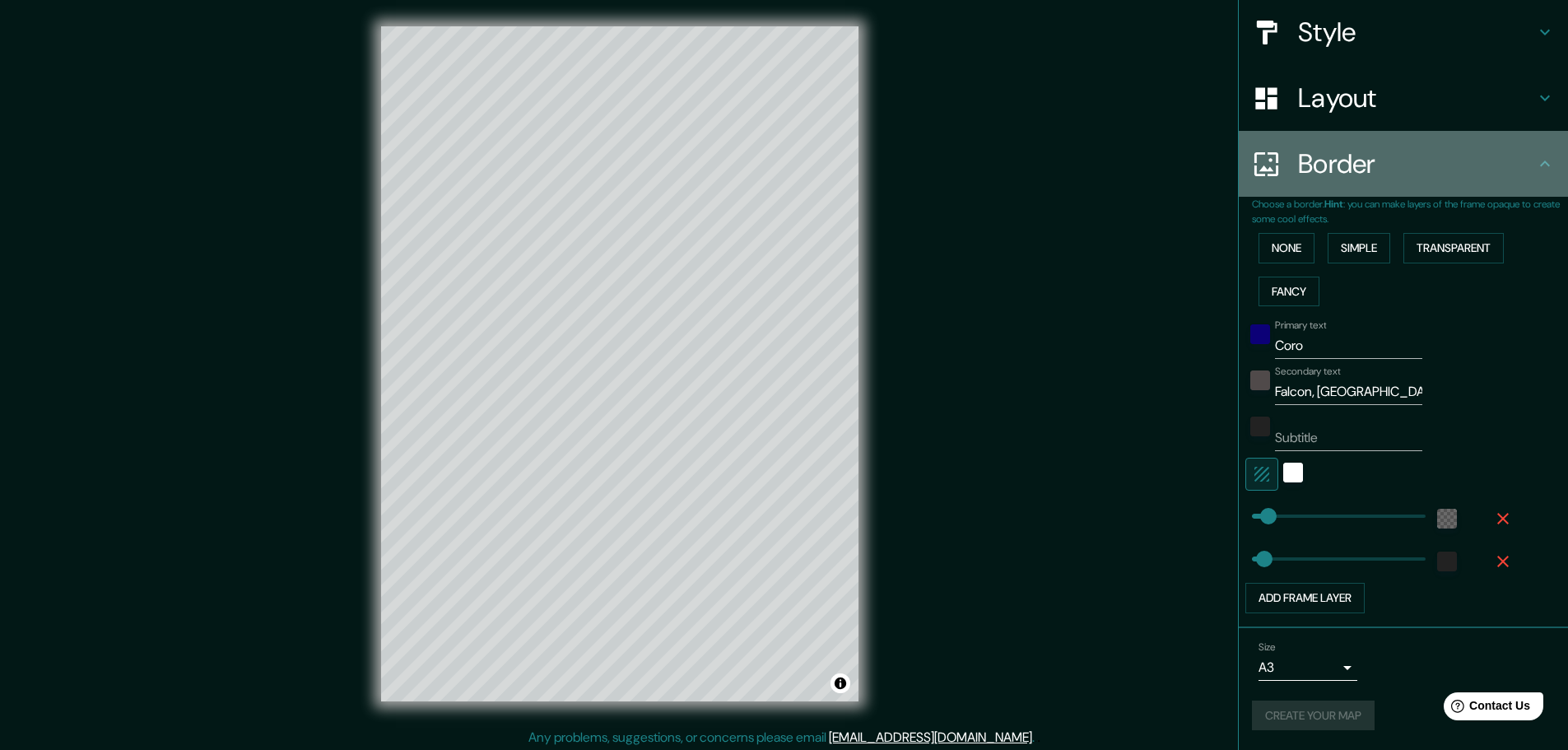
click at [1535, 159] on icon at bounding box center [1544, 163] width 20 height 20
click at [1535, 172] on icon at bounding box center [1544, 163] width 20 height 20
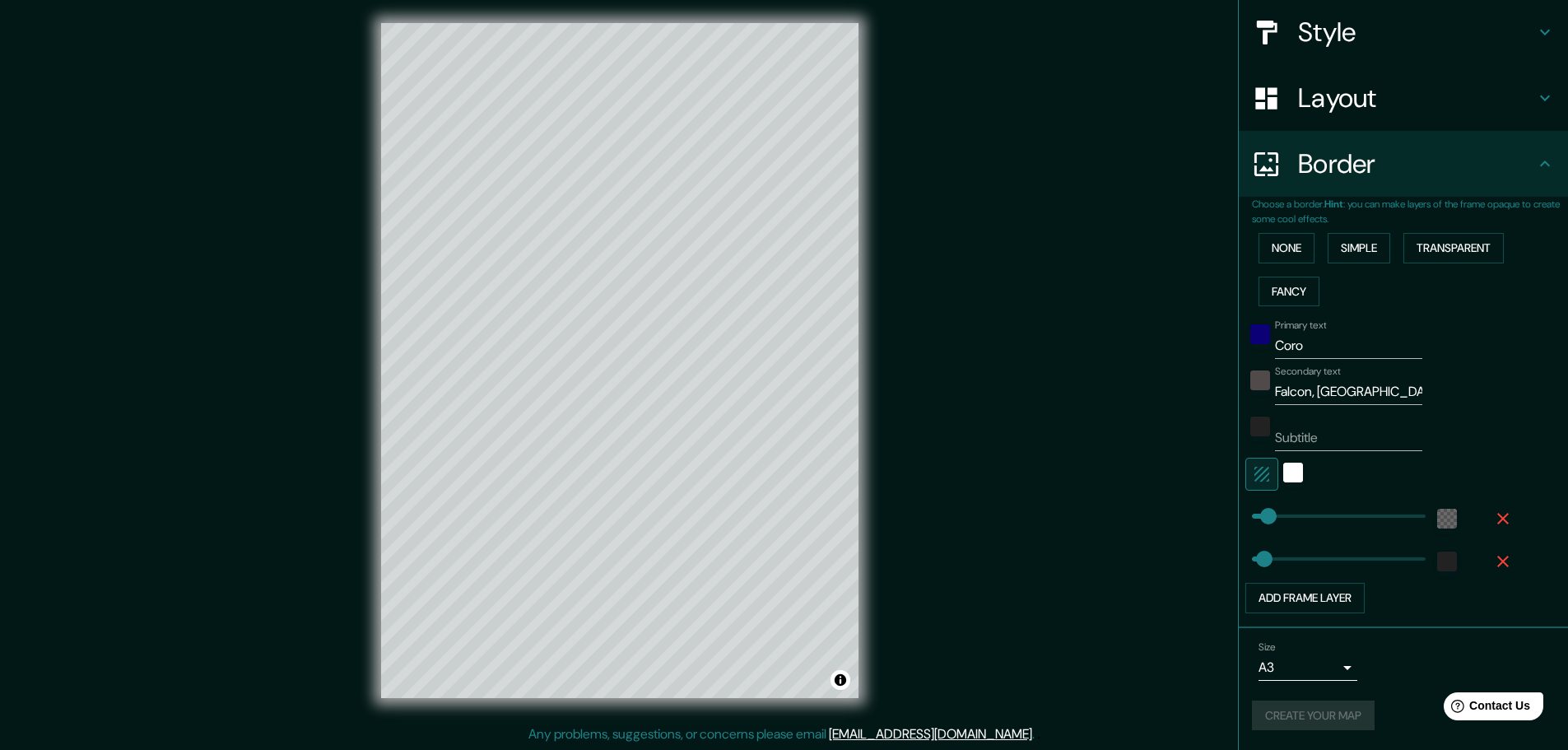
scroll to position [4, 0]
click at [1324, 699] on div "Size A3 a4 Create your map" at bounding box center [1403, 689] width 303 height 109
click at [1326, 705] on button "Create your map" at bounding box center [1313, 716] width 122 height 30
click at [1316, 704] on button "Create your map" at bounding box center [1313, 716] width 122 height 30
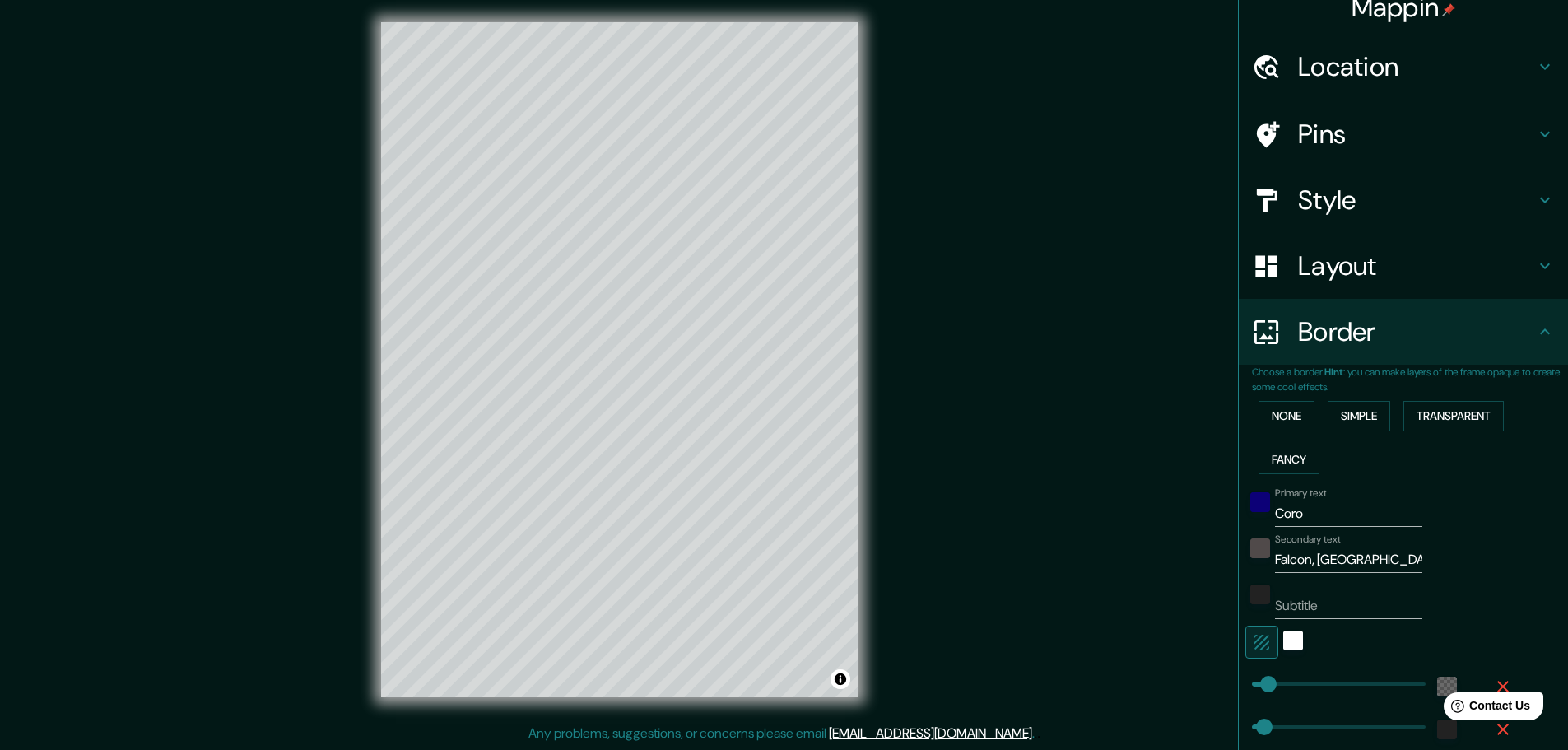
scroll to position [0, 0]
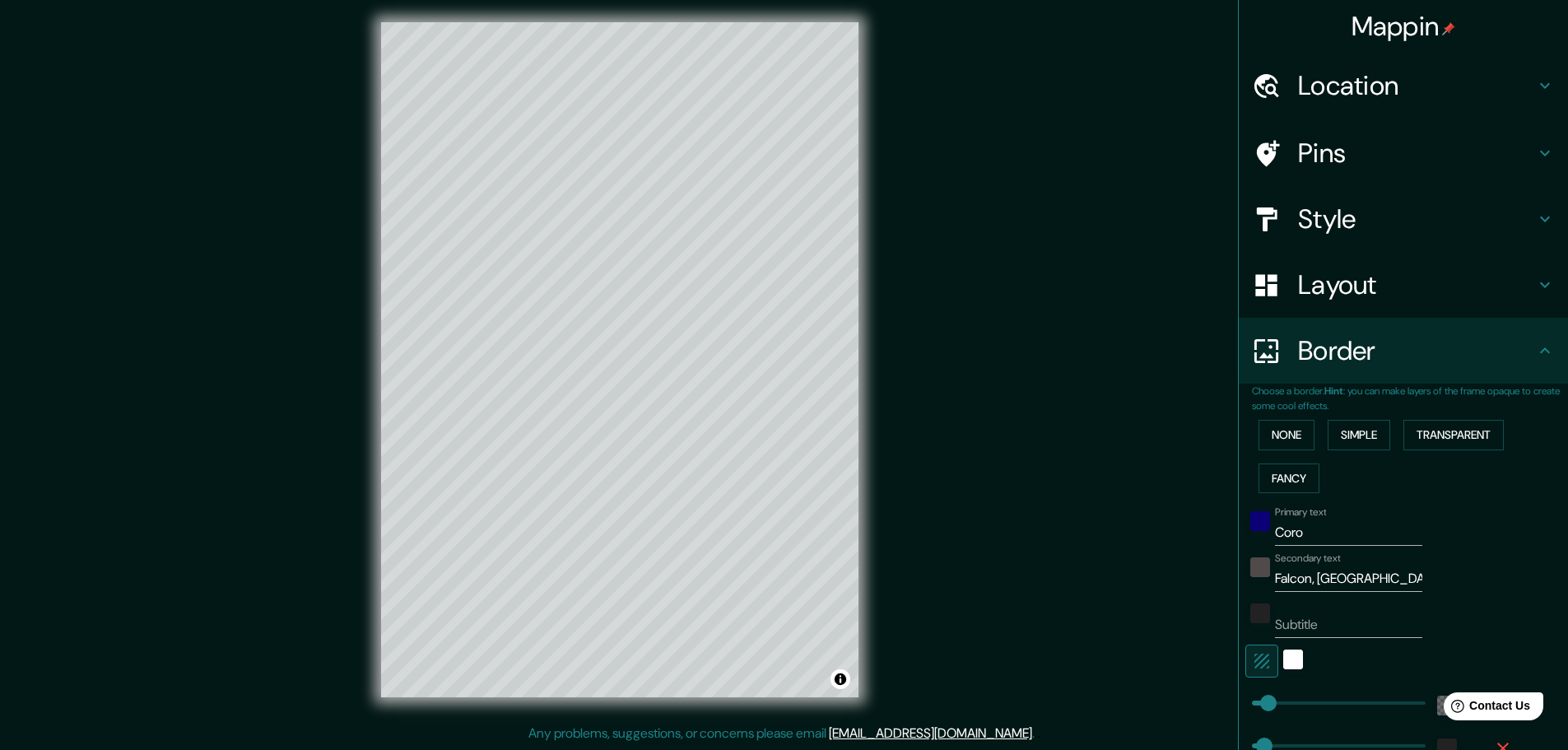
click at [1540, 352] on icon at bounding box center [1544, 350] width 20 height 20
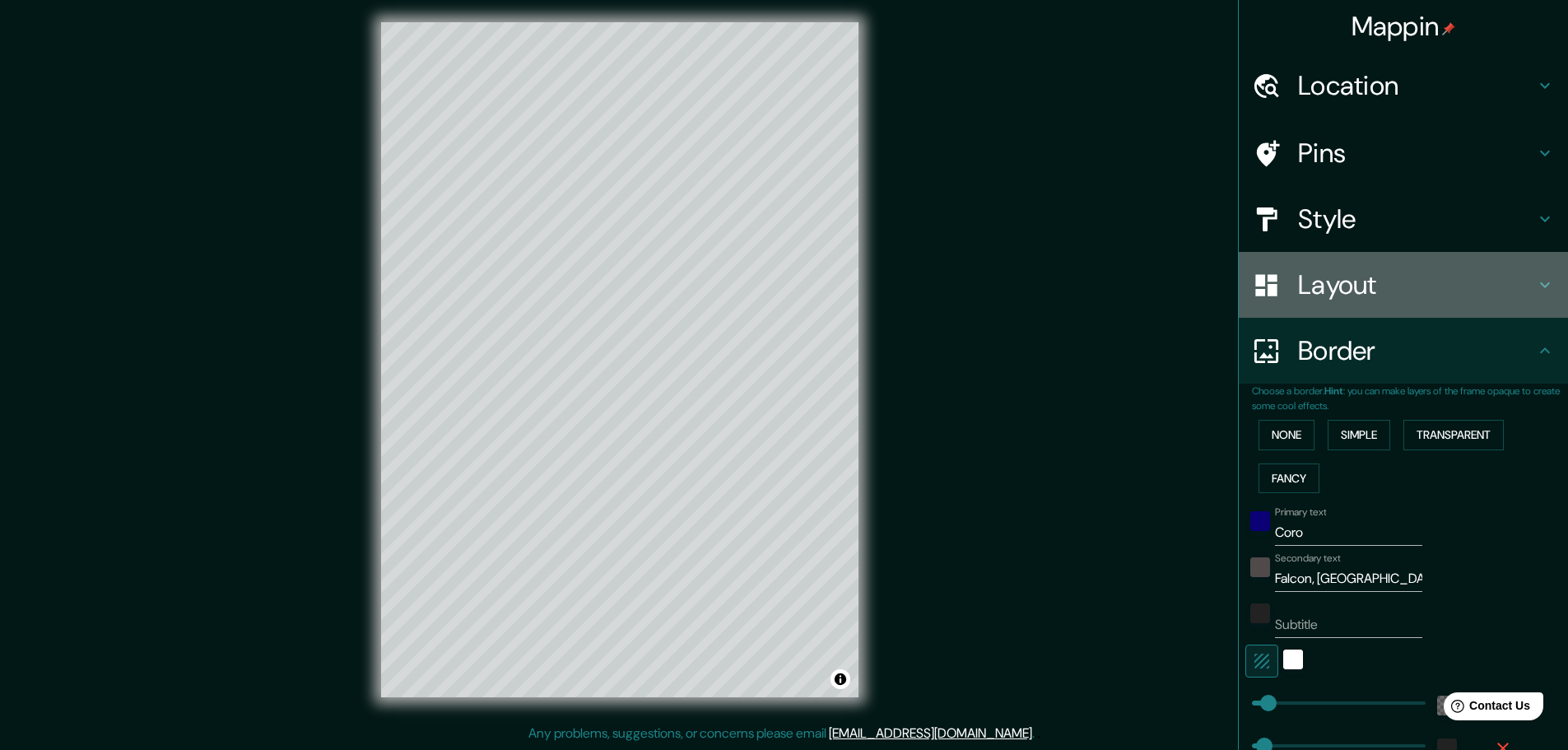
click at [1535, 291] on icon at bounding box center [1544, 285] width 20 height 20
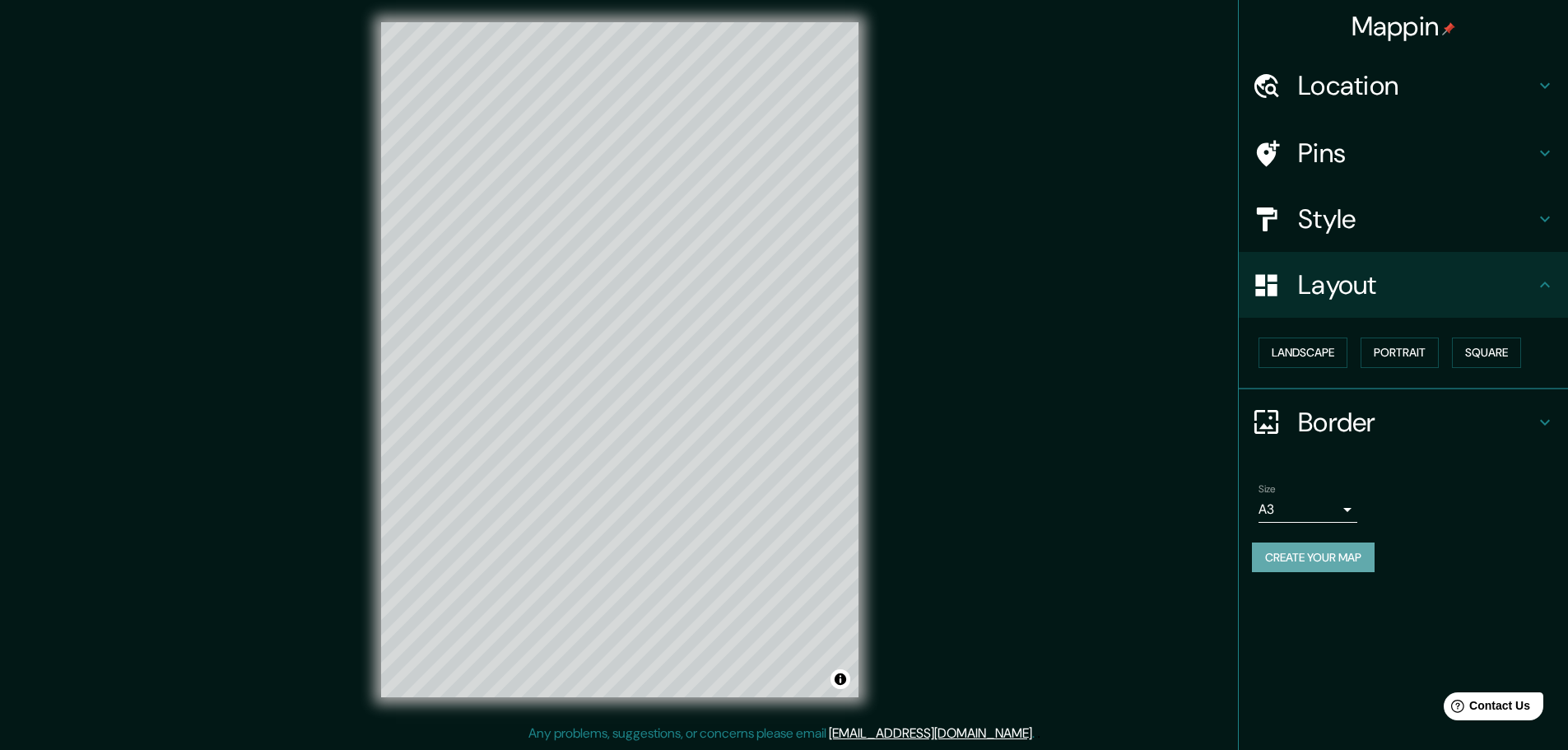
click at [1328, 554] on button "Create your map" at bounding box center [1313, 557] width 122 height 30
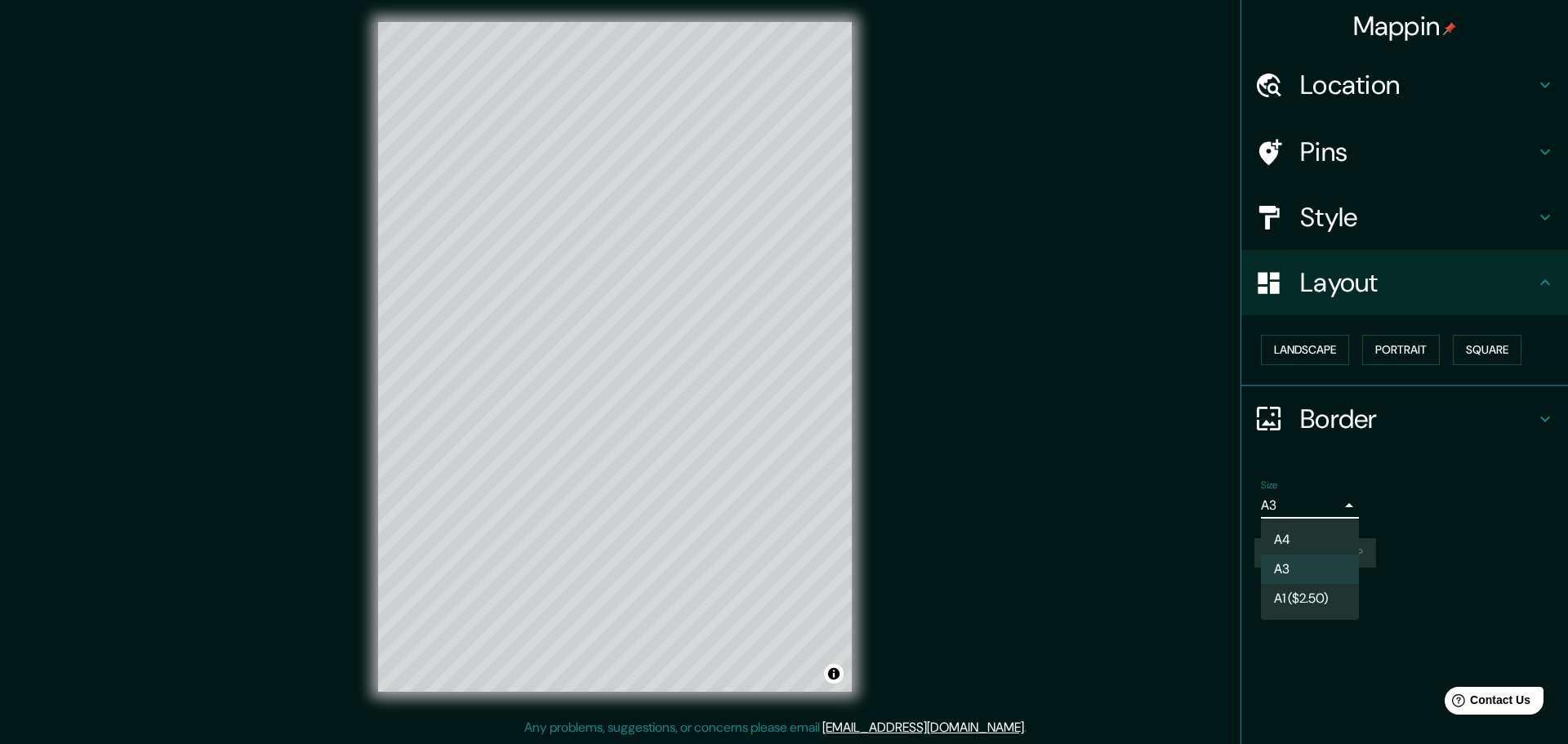
click at [1325, 496] on body "Mappin Location Coro, Miranda, Falcón, Venezuela Pins Style Layout Landscape Po…" at bounding box center [784, 368] width 1568 height 744
click at [1333, 543] on li "A4" at bounding box center [1310, 540] width 98 height 29
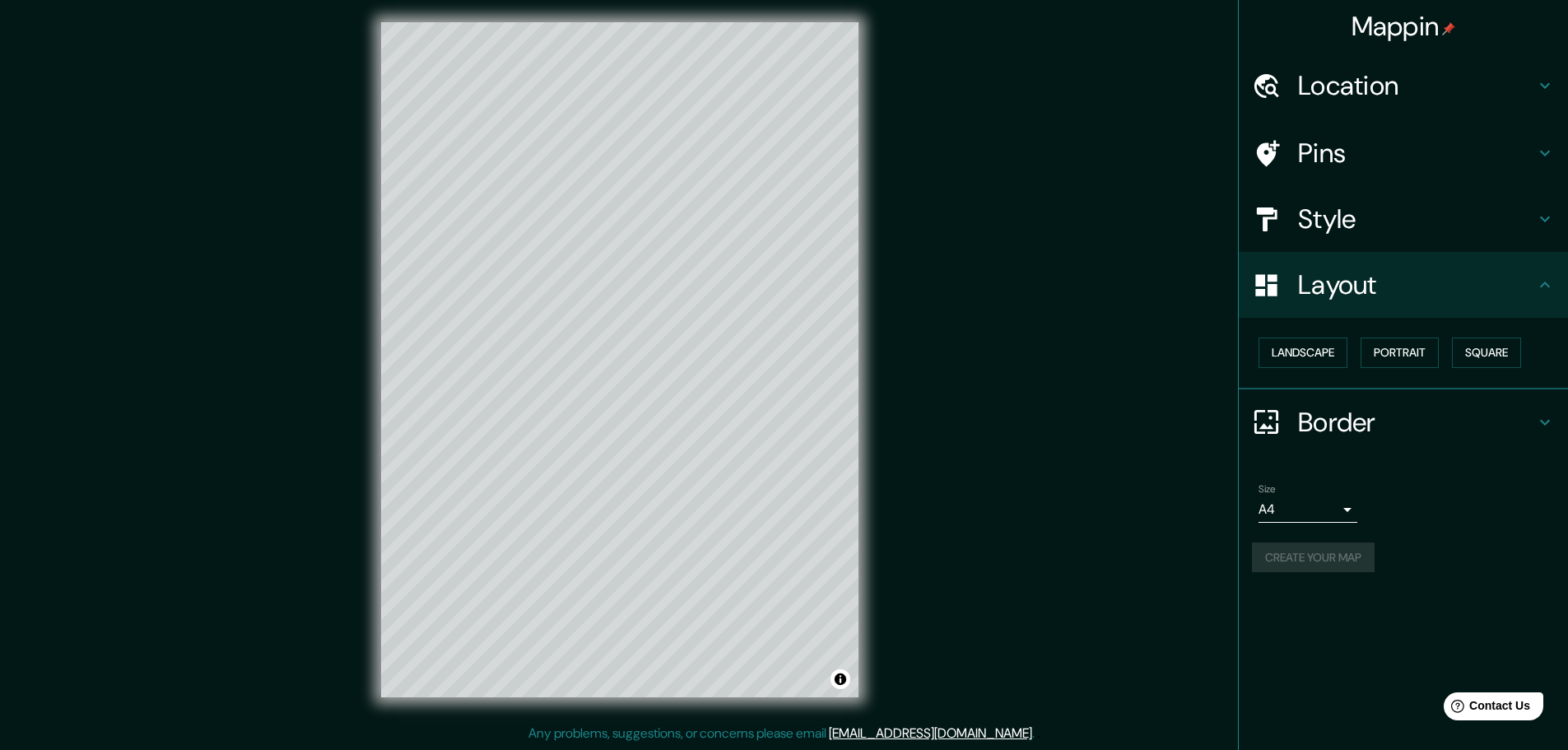
click at [1450, 503] on div "Size A4 single" at bounding box center [1403, 502] width 303 height 52
click at [1353, 554] on button "Create your map" at bounding box center [1313, 557] width 122 height 30
click at [1469, 527] on div "Size A4 single" at bounding box center [1403, 502] width 303 height 52
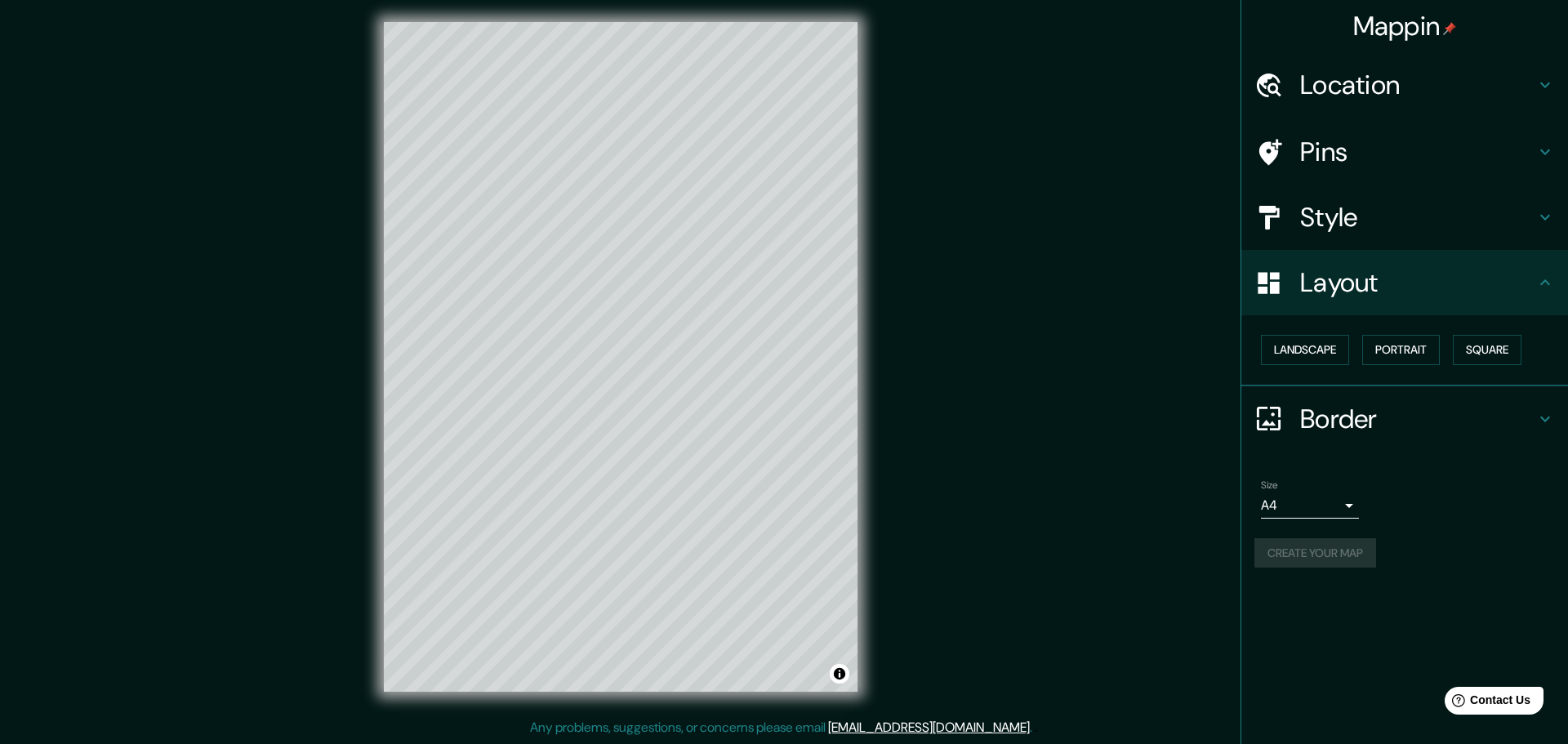
click at [1332, 503] on body "Mappin Location Coro, Miranda, Falcón, Venezuela Pins Style Layout Landscape Po…" at bounding box center [784, 368] width 1568 height 744
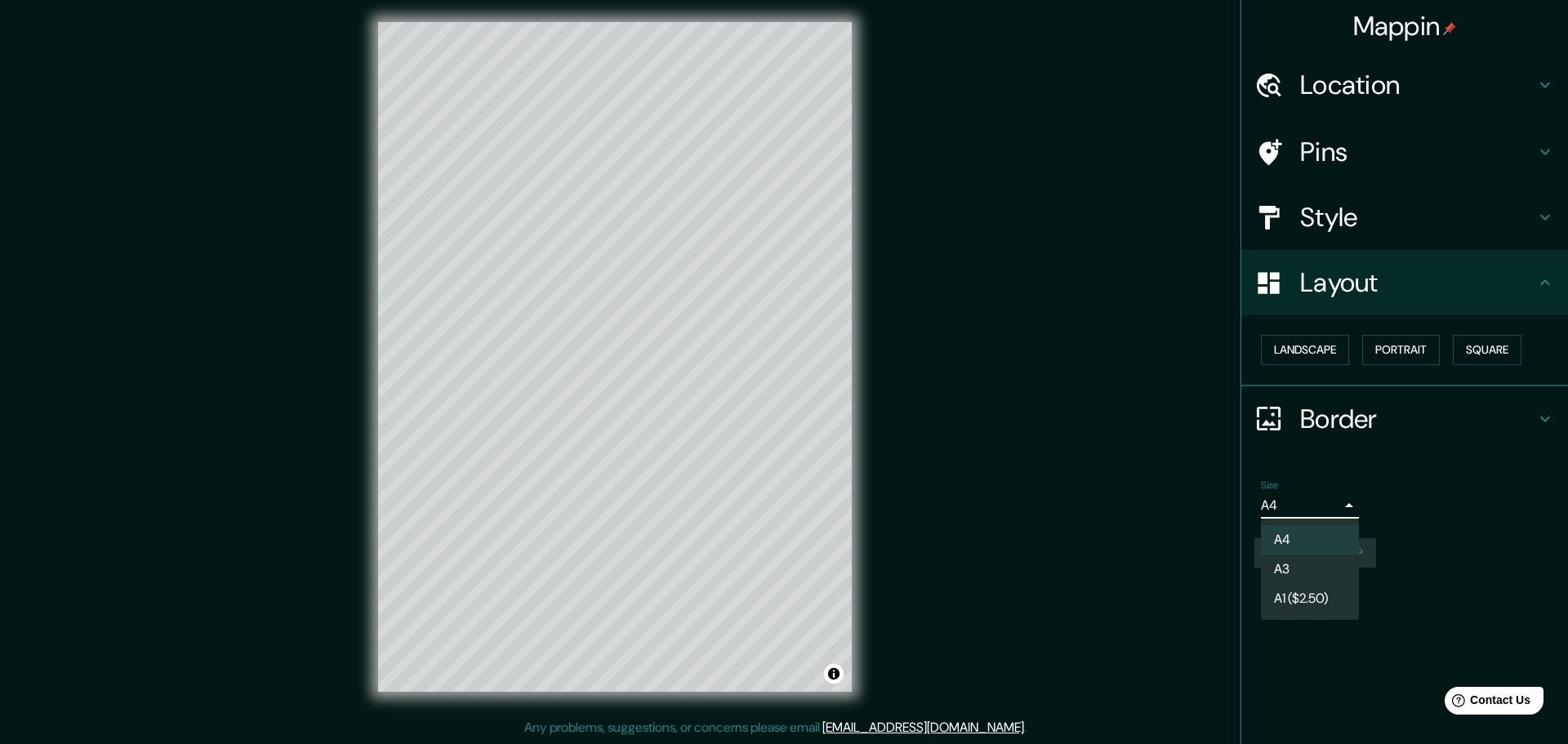
click at [1305, 570] on li "A3" at bounding box center [1310, 569] width 98 height 29
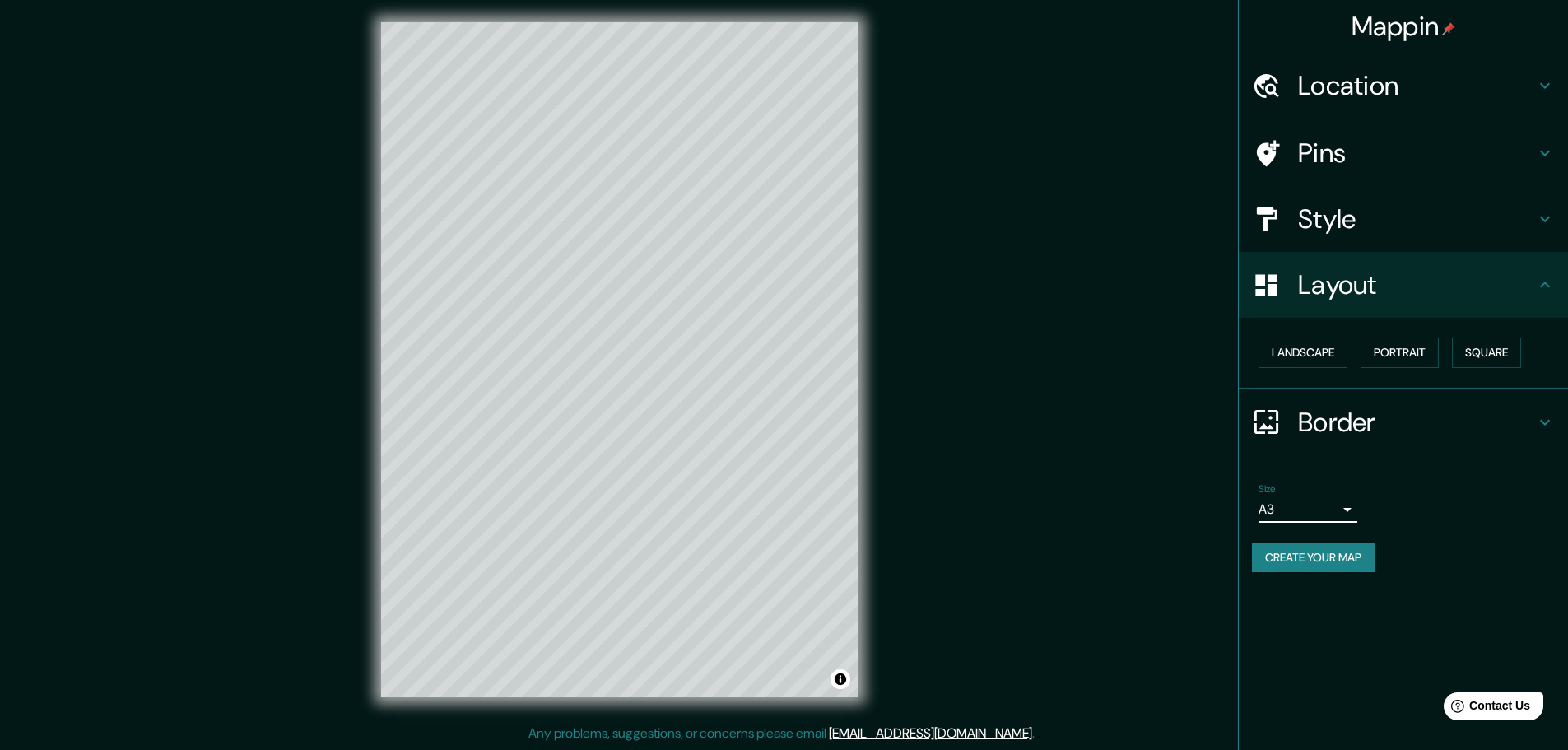
click at [1439, 561] on div "Create your map" at bounding box center [1403, 557] width 303 height 30
click at [1302, 553] on button "Create your map" at bounding box center [1313, 557] width 122 height 30
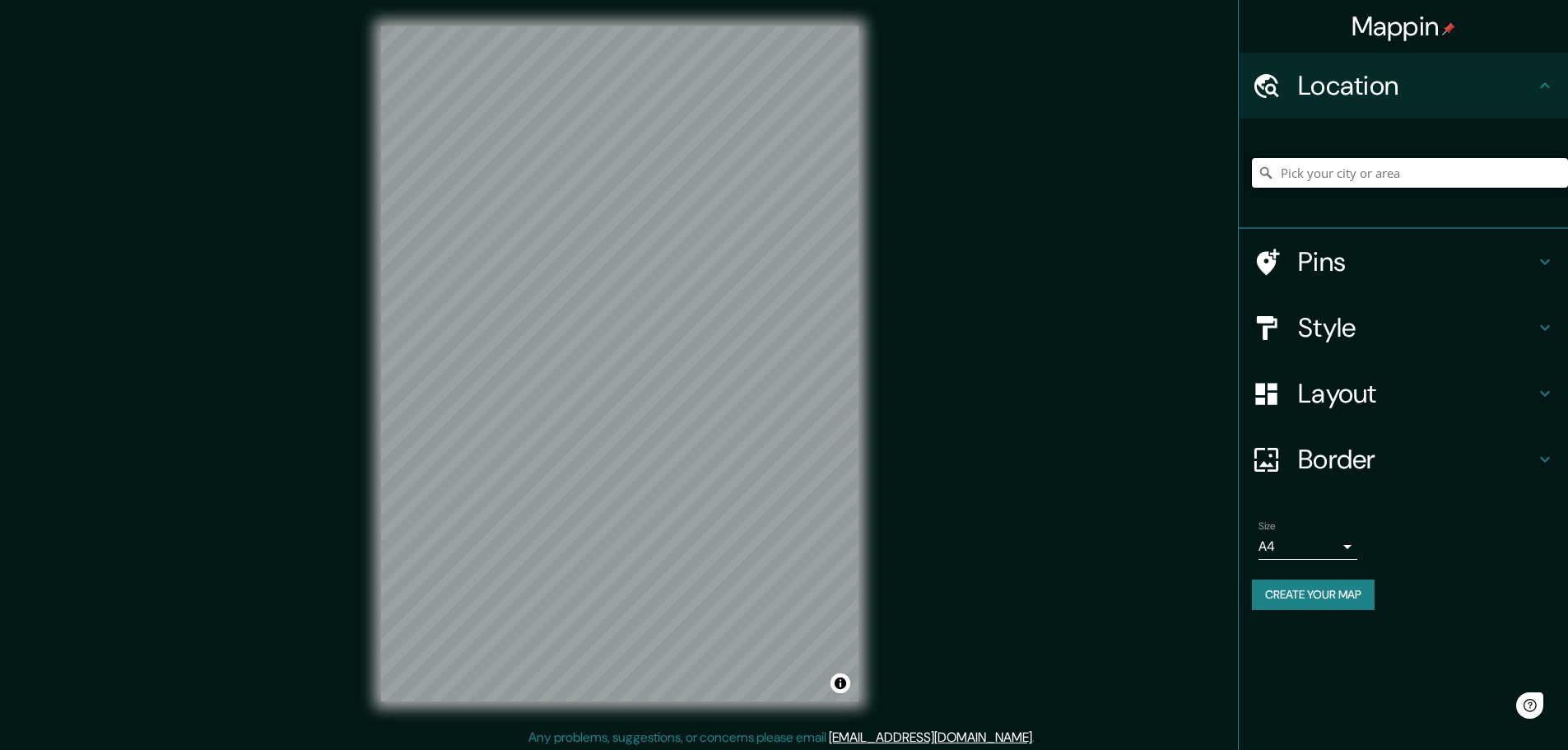
click at [1363, 164] on input "Pick your city or area" at bounding box center [1409, 172] width 316 height 29
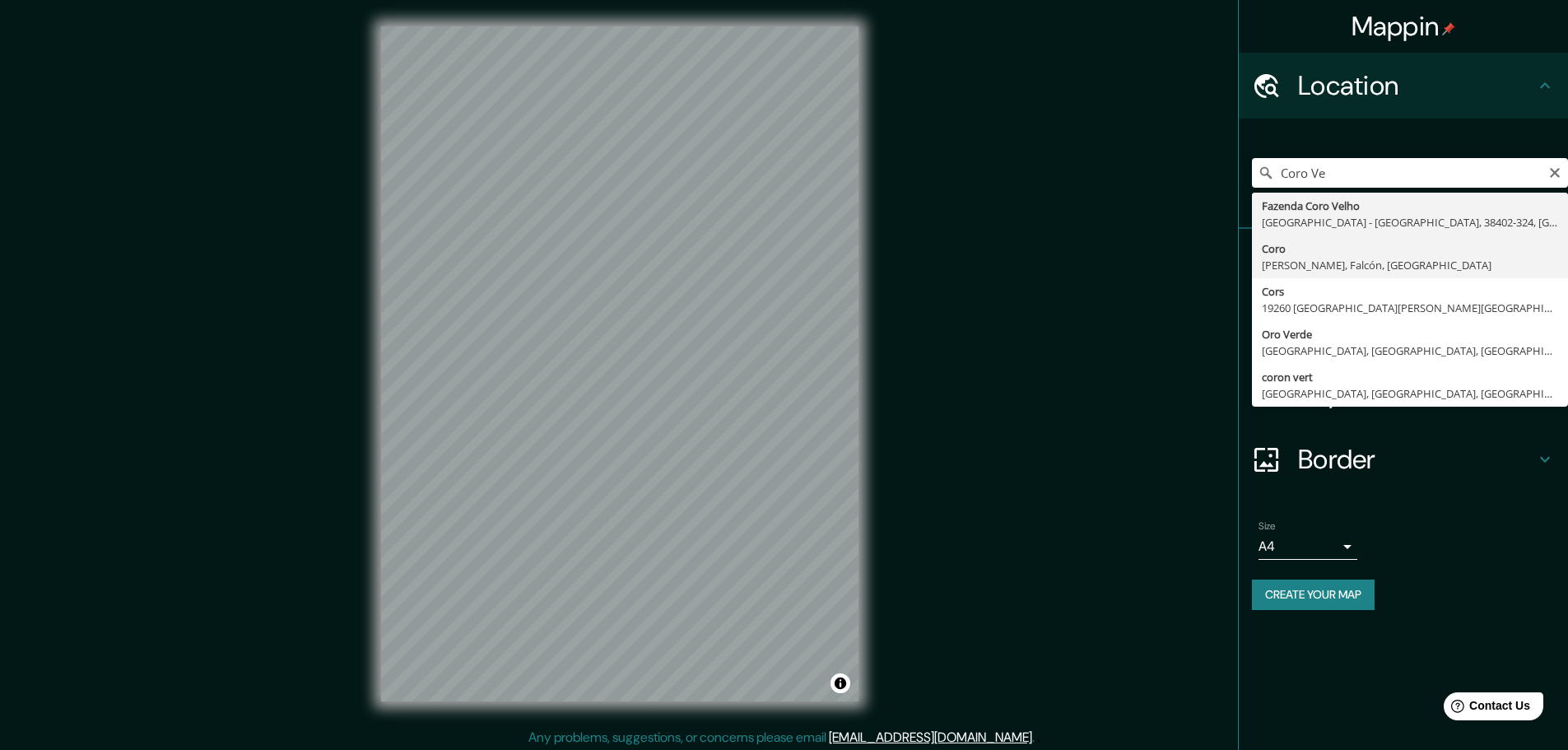
type input "Coro, [PERSON_NAME], Falcón, [GEOGRAPHIC_DATA]"
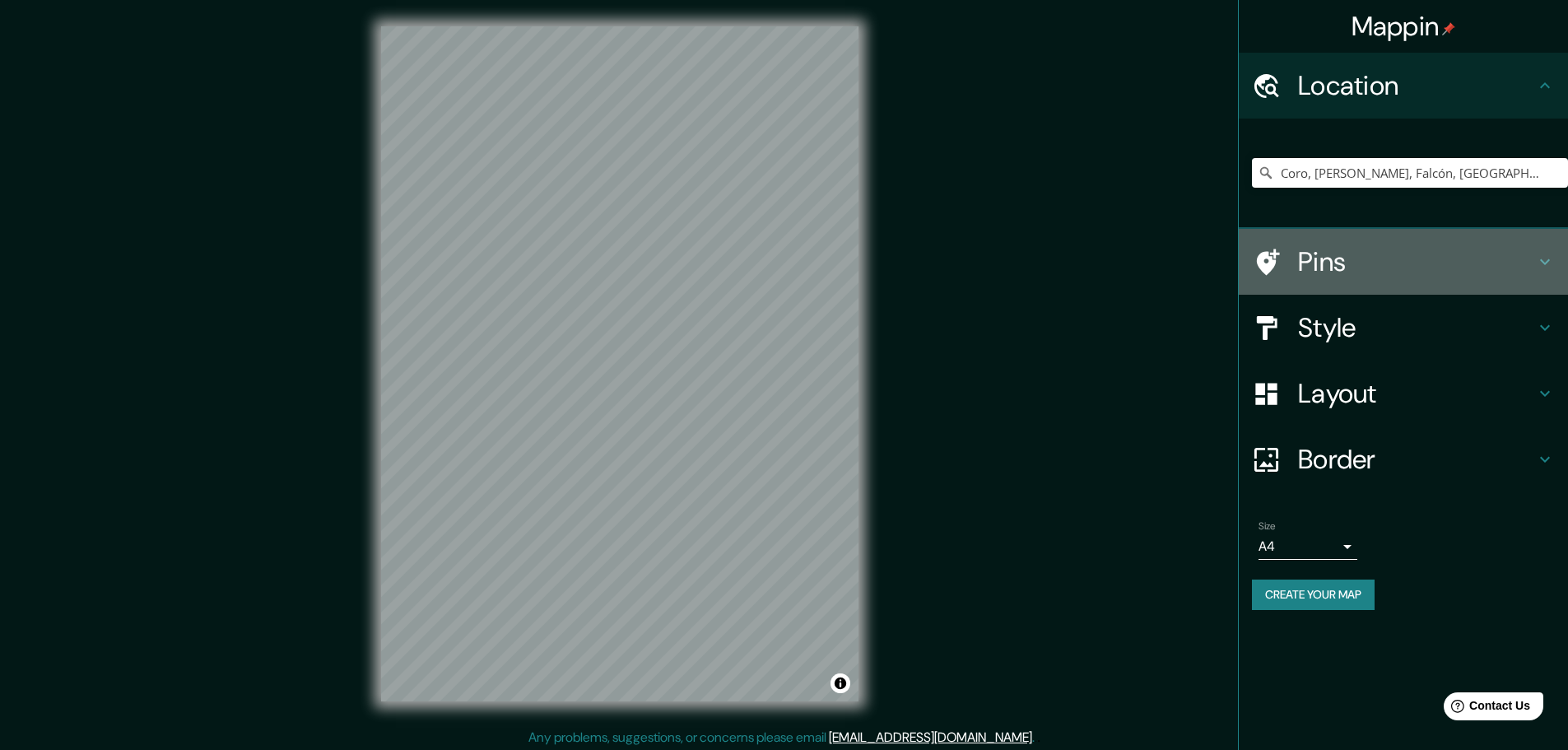
click at [1454, 241] on div "Pins" at bounding box center [1403, 261] width 329 height 66
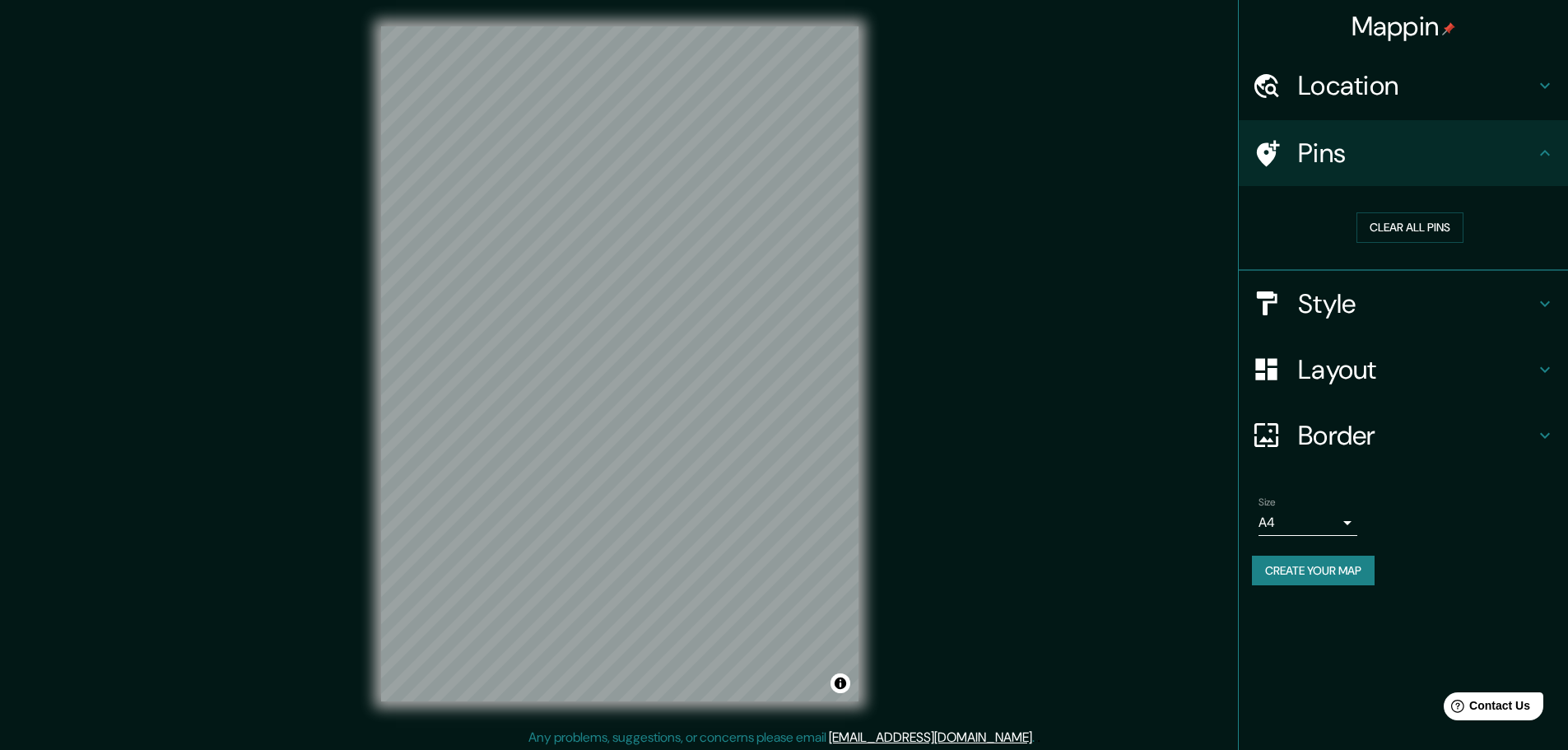
click at [1529, 101] on h4 "Location" at bounding box center [1416, 85] width 237 height 33
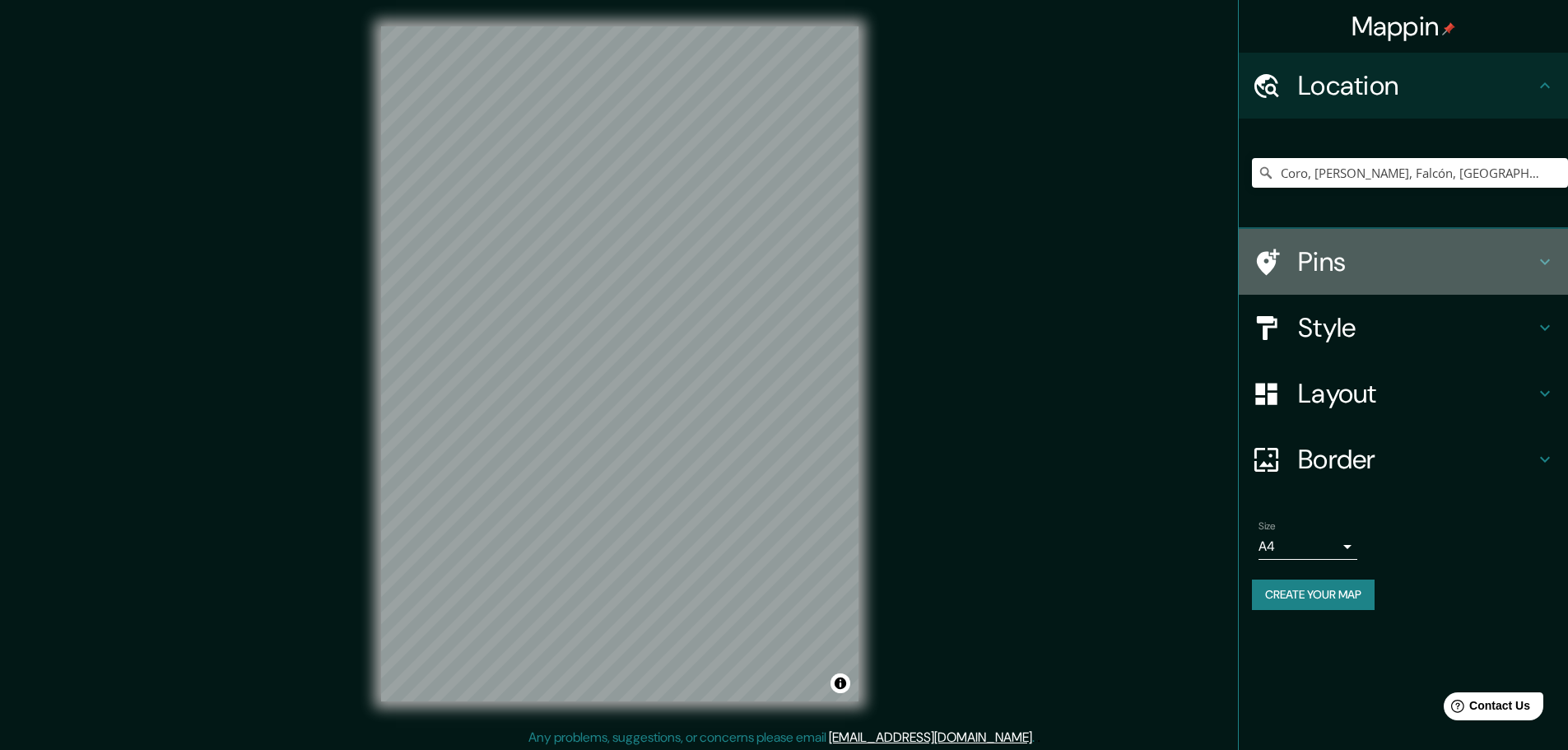
click at [1431, 257] on h4 "Pins" at bounding box center [1416, 261] width 237 height 33
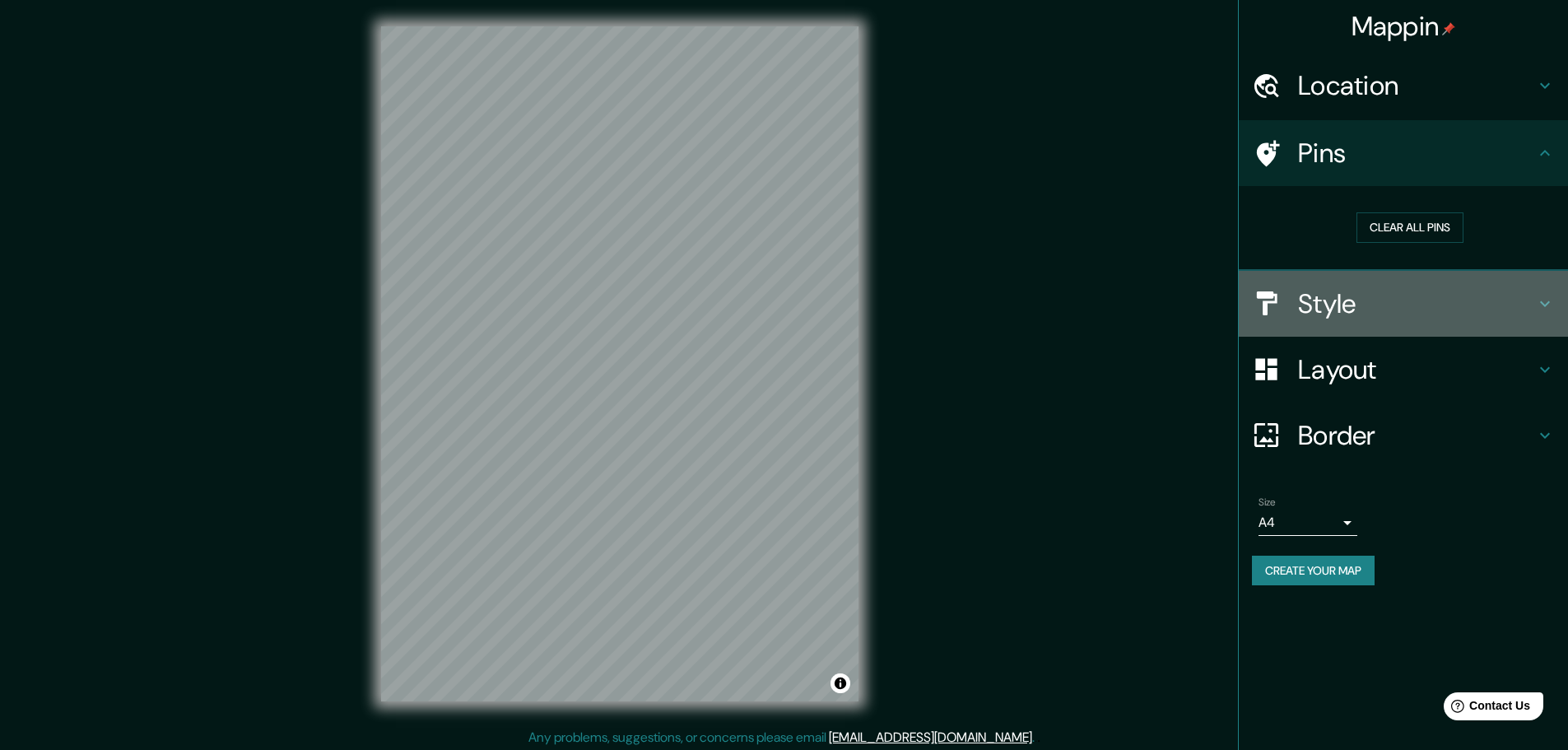
click at [1460, 307] on h4 "Style" at bounding box center [1416, 304] width 237 height 33
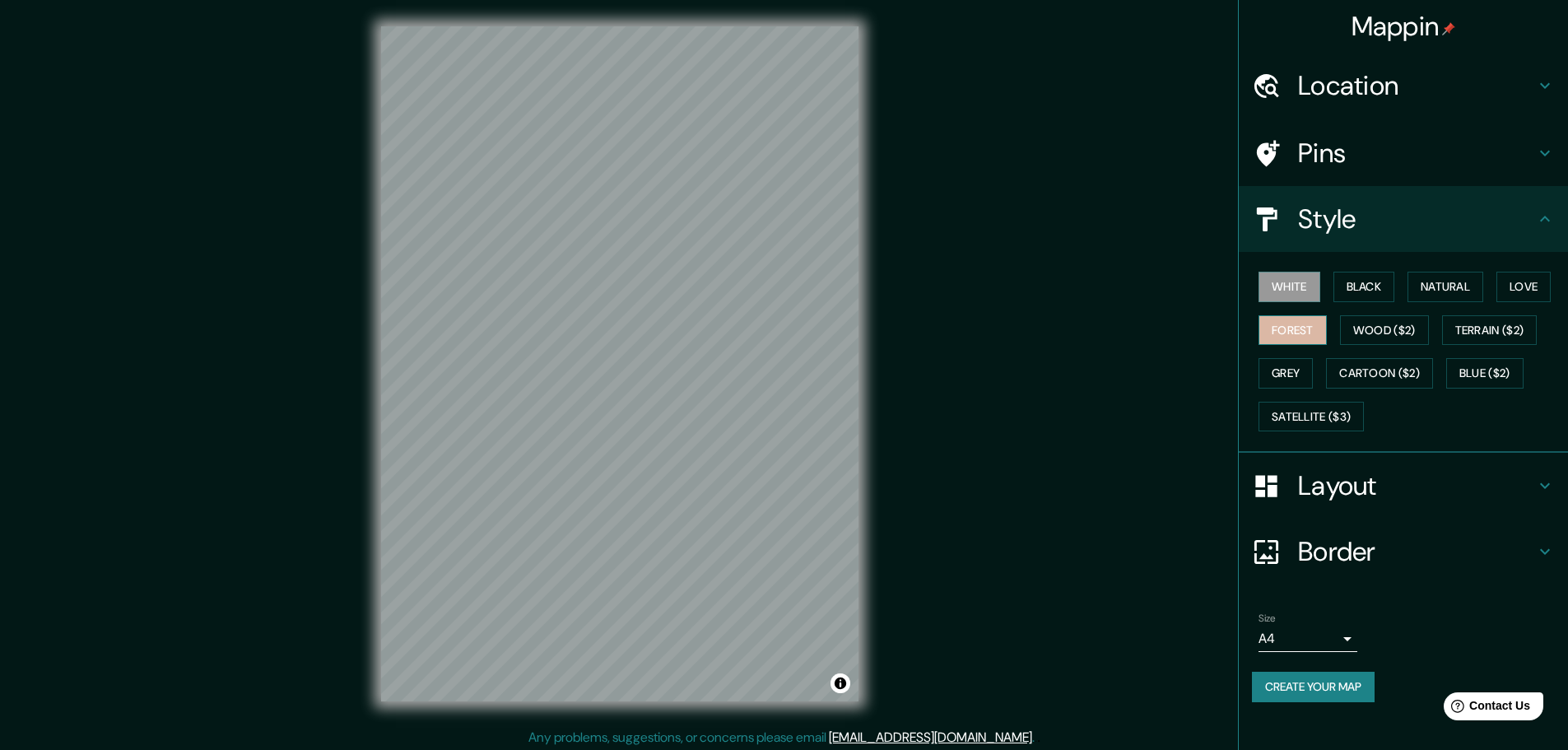
click at [1293, 324] on button "Forest" at bounding box center [1293, 330] width 68 height 30
click at [1517, 280] on button "Love" at bounding box center [1522, 287] width 54 height 30
click at [1459, 291] on button "Natural" at bounding box center [1446, 287] width 76 height 30
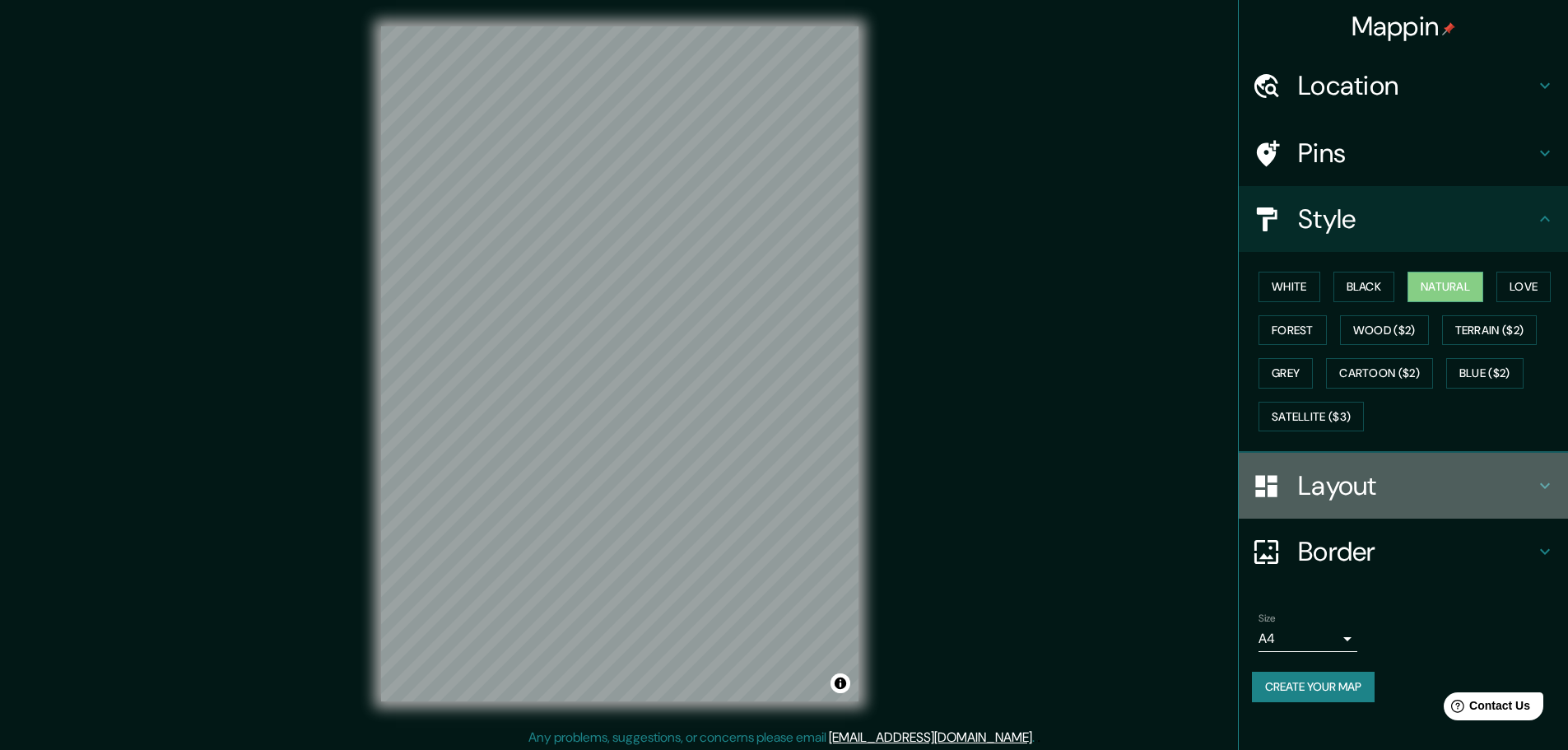
click at [1453, 479] on h4 "Layout" at bounding box center [1416, 485] width 237 height 33
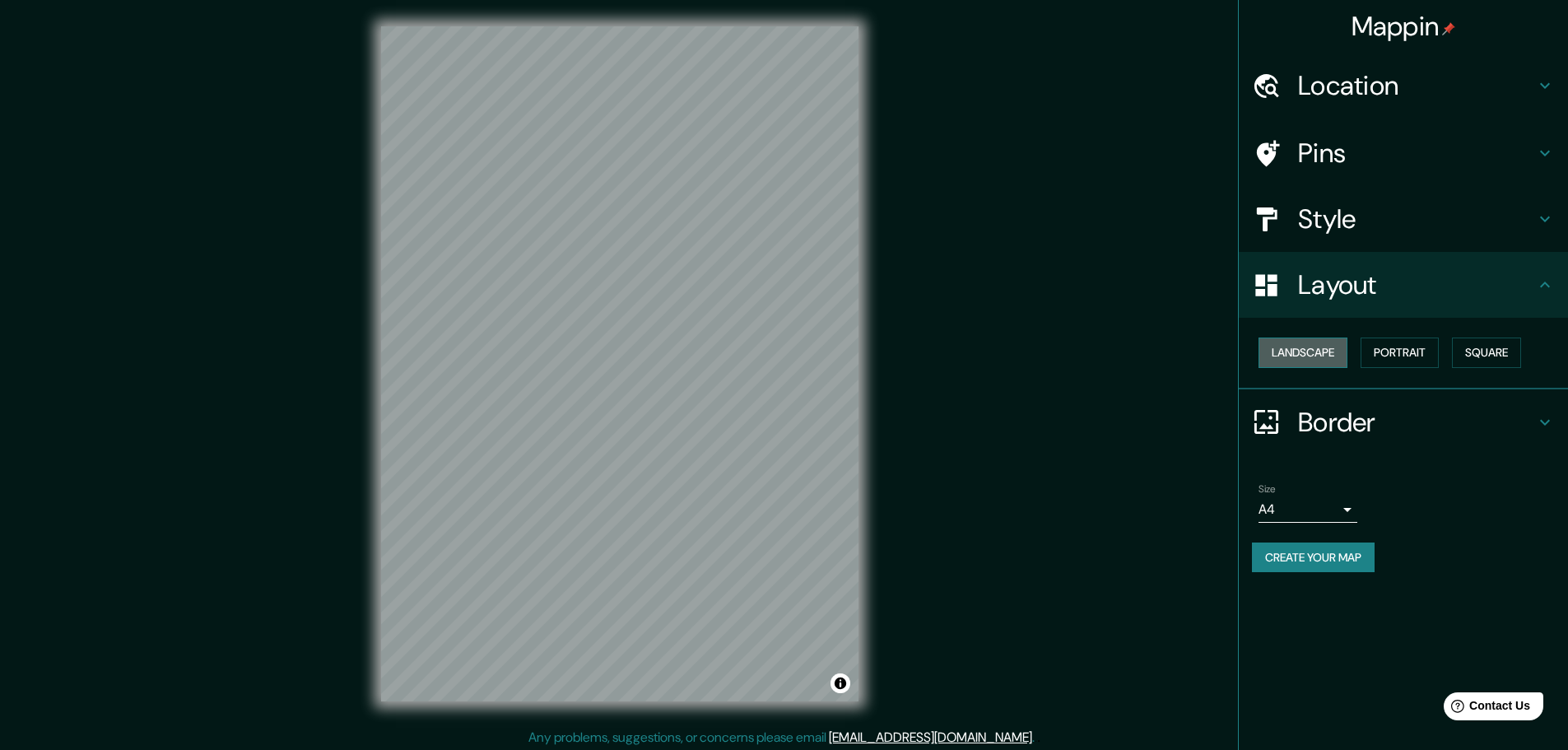
click at [1302, 363] on button "Landscape" at bounding box center [1303, 353] width 89 height 30
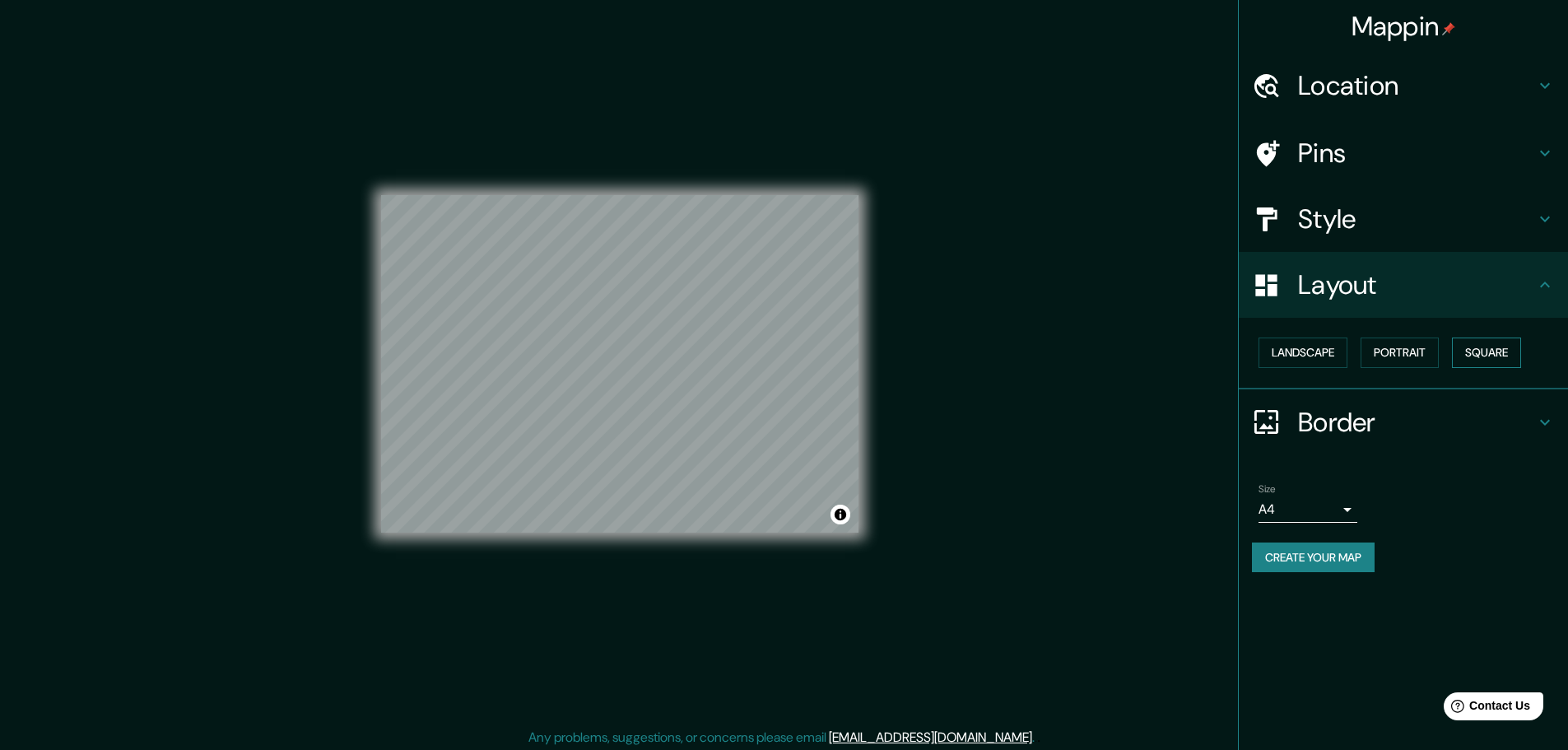
click at [1497, 359] on button "Square" at bounding box center [1486, 353] width 69 height 30
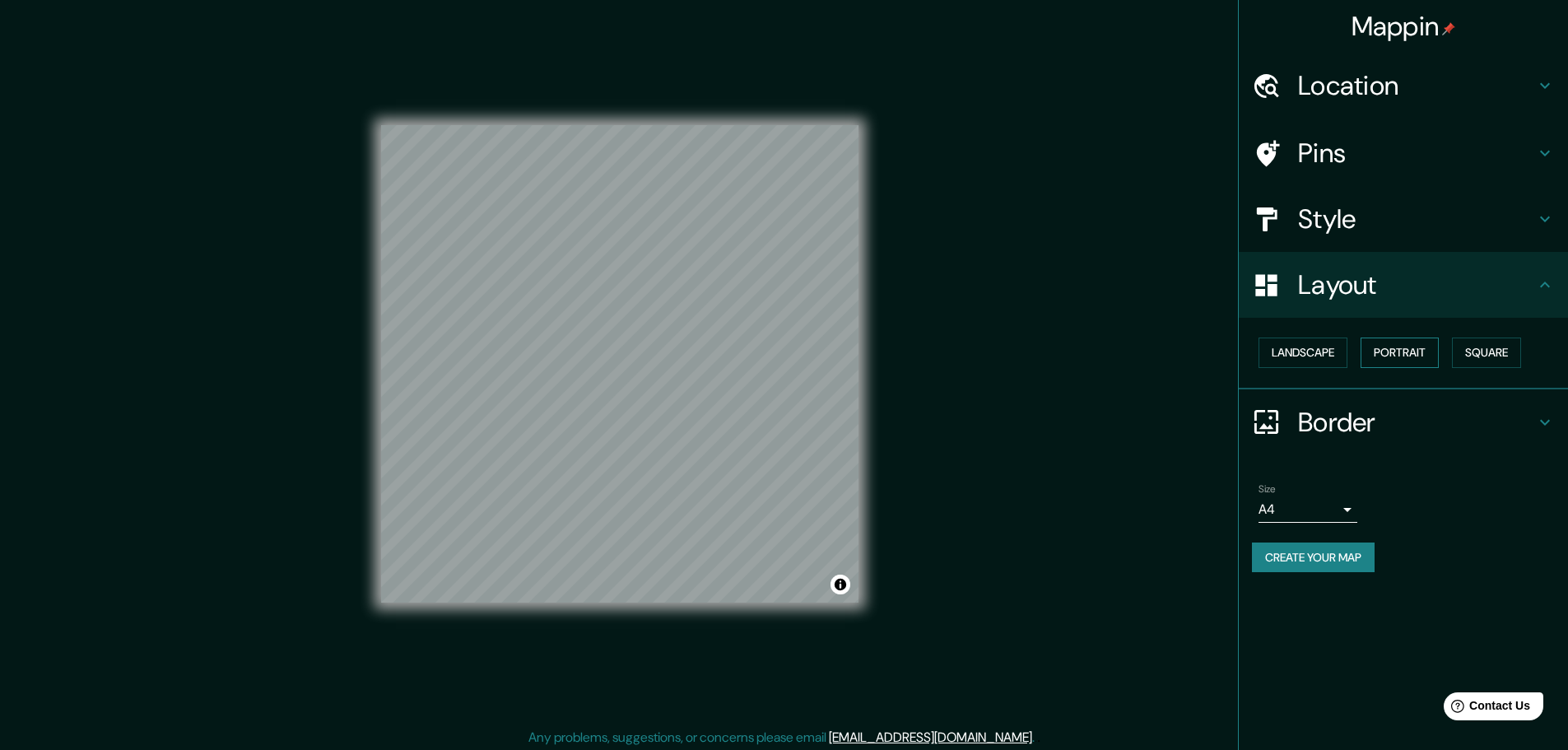
click at [1384, 349] on button "Portrait" at bounding box center [1399, 353] width 78 height 30
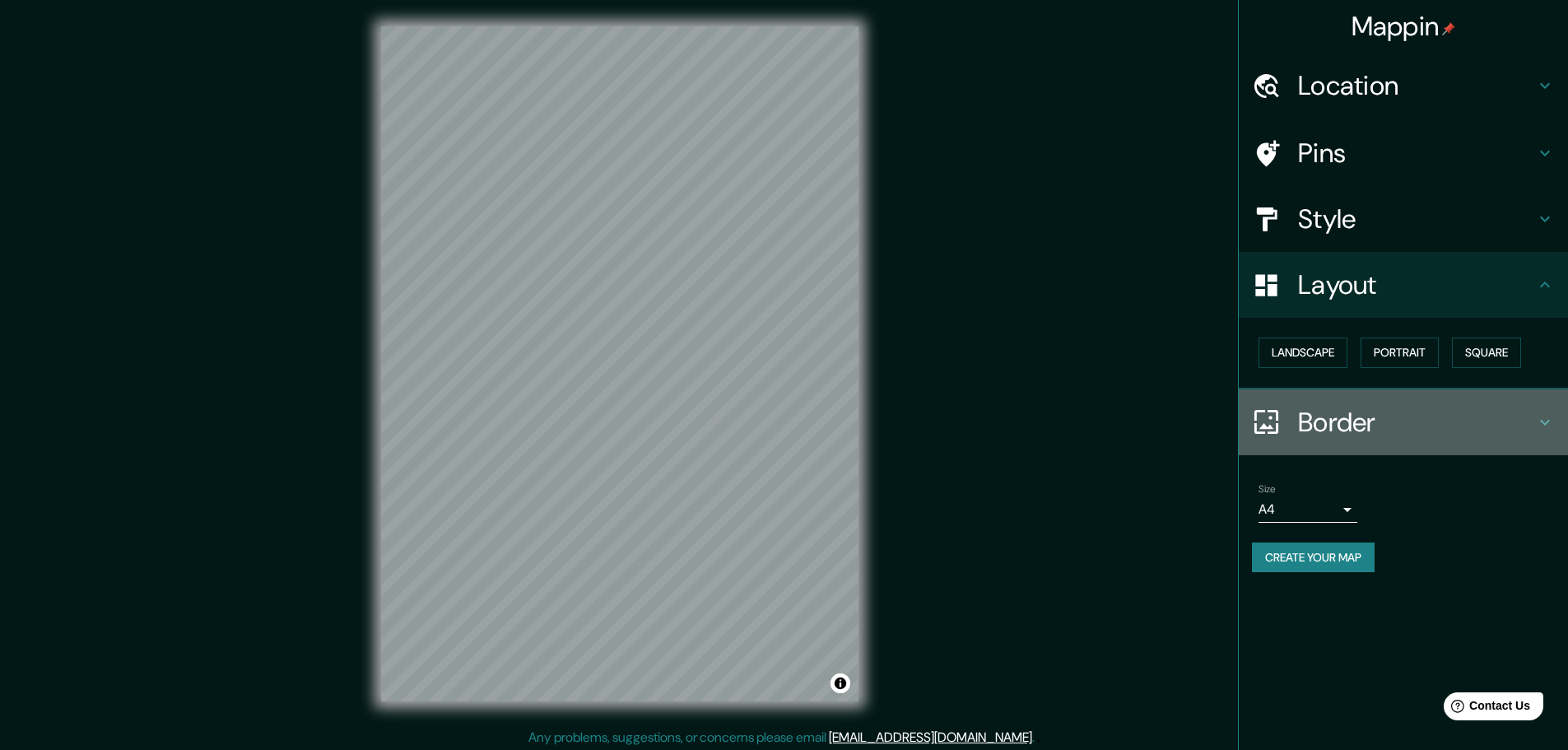
click at [1480, 415] on h4 "Border" at bounding box center [1416, 422] width 237 height 33
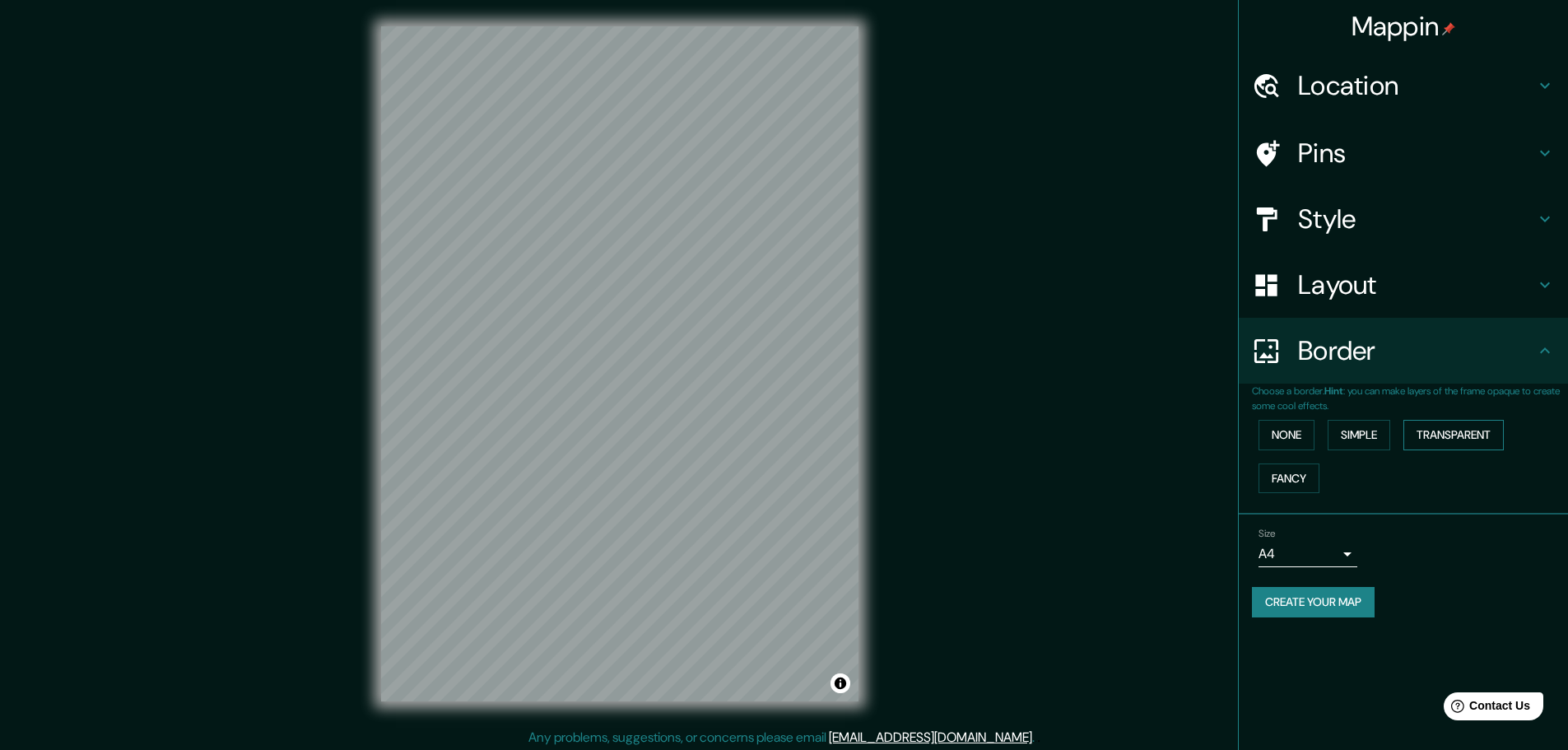
click at [1465, 437] on button "Transparent" at bounding box center [1453, 435] width 101 height 30
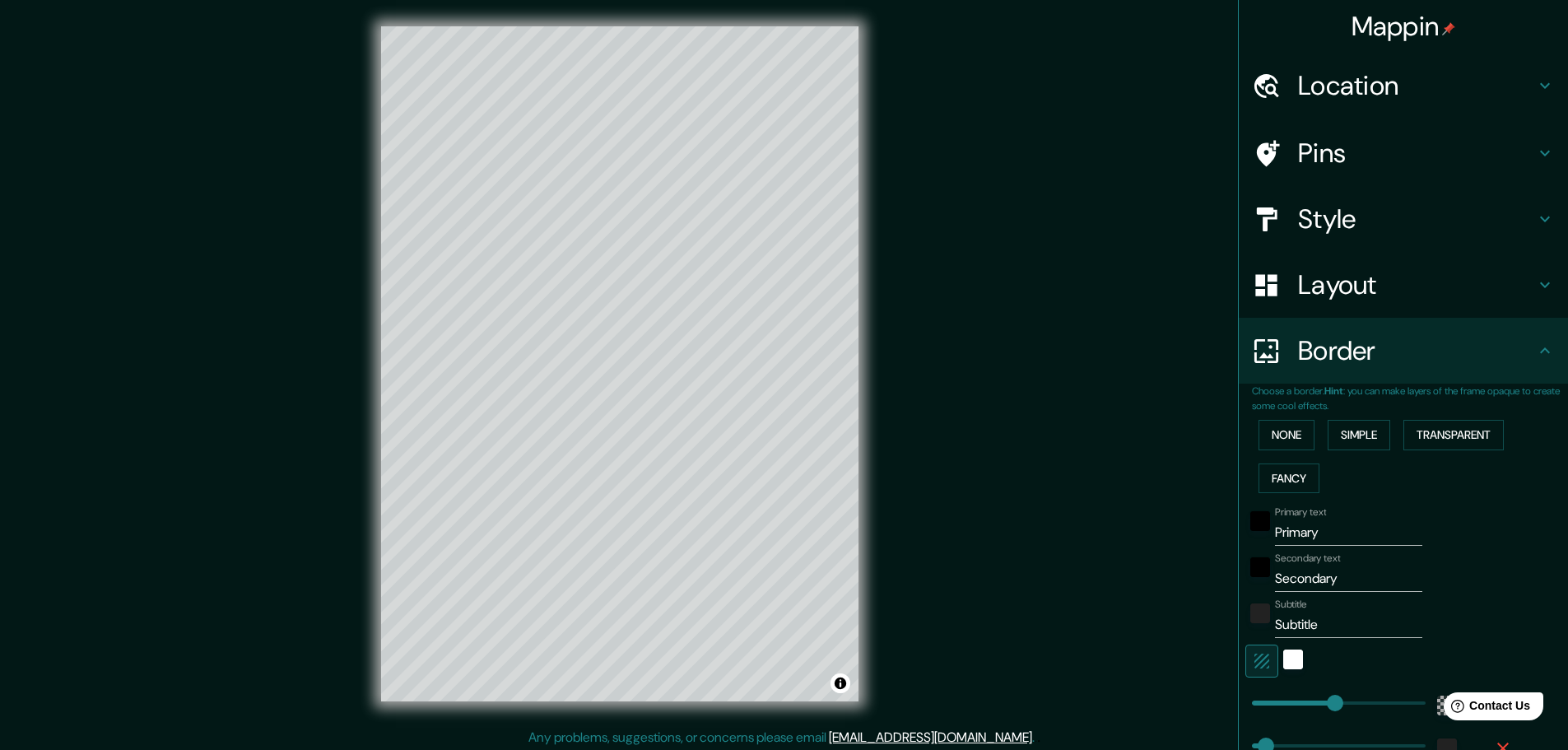
scroll to position [83, 0]
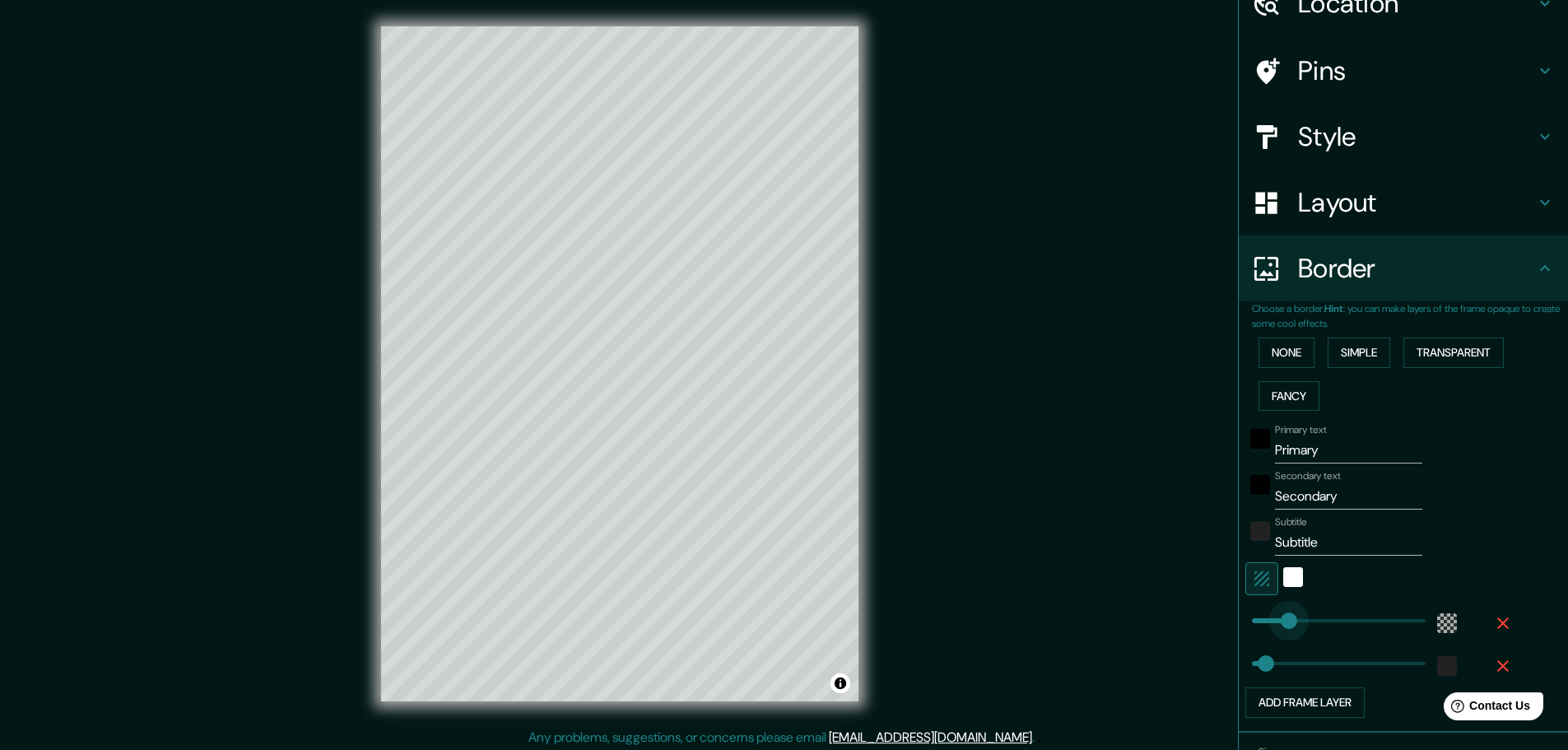
type input "0"
drag, startPoint x: 1319, startPoint y: 618, endPoint x: 1236, endPoint y: 614, distance: 83.1
type input "46"
type input "28"
type input "46"
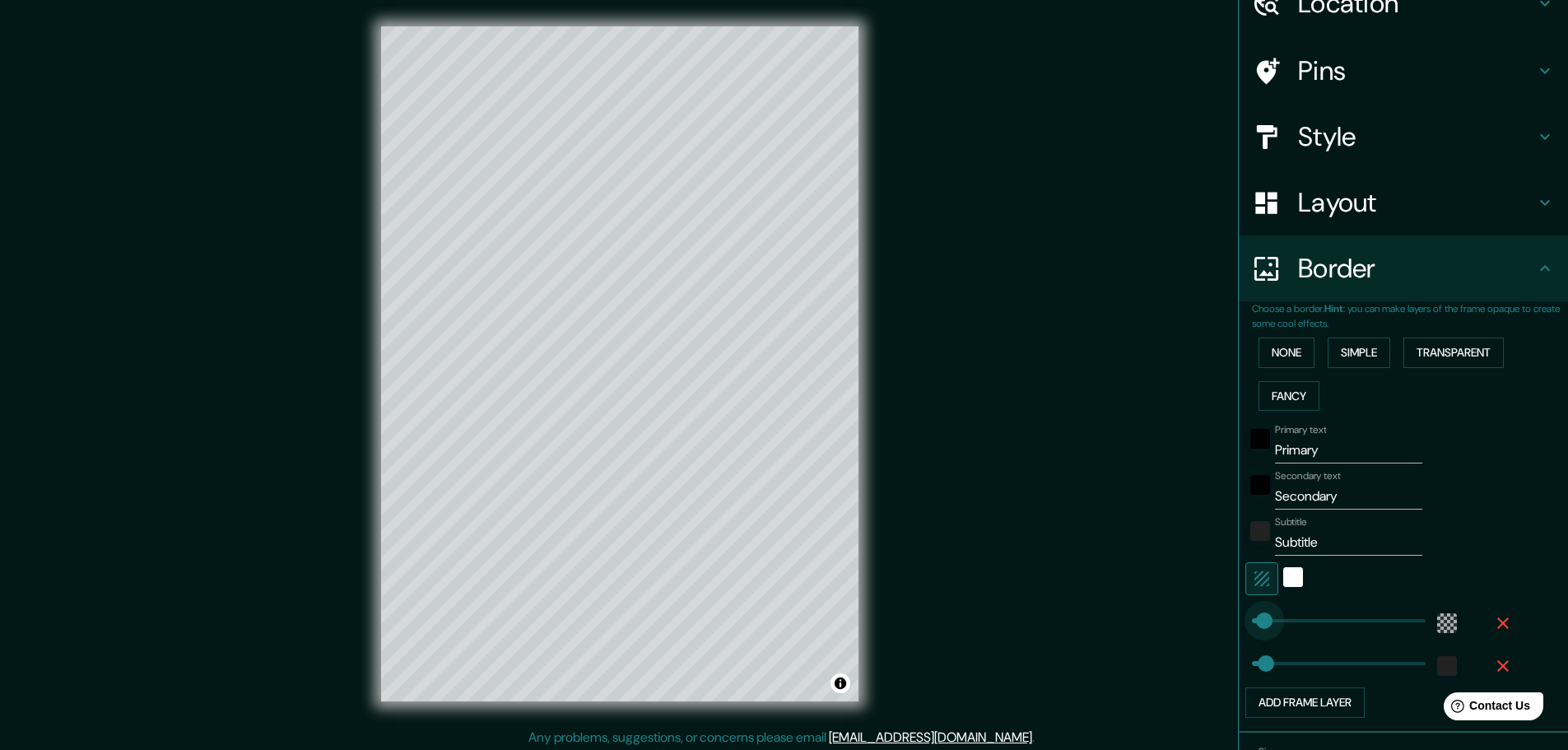
type input "44"
type input "36"
click at [1438, 618] on div "color-55555544" at bounding box center [1447, 623] width 20 height 20
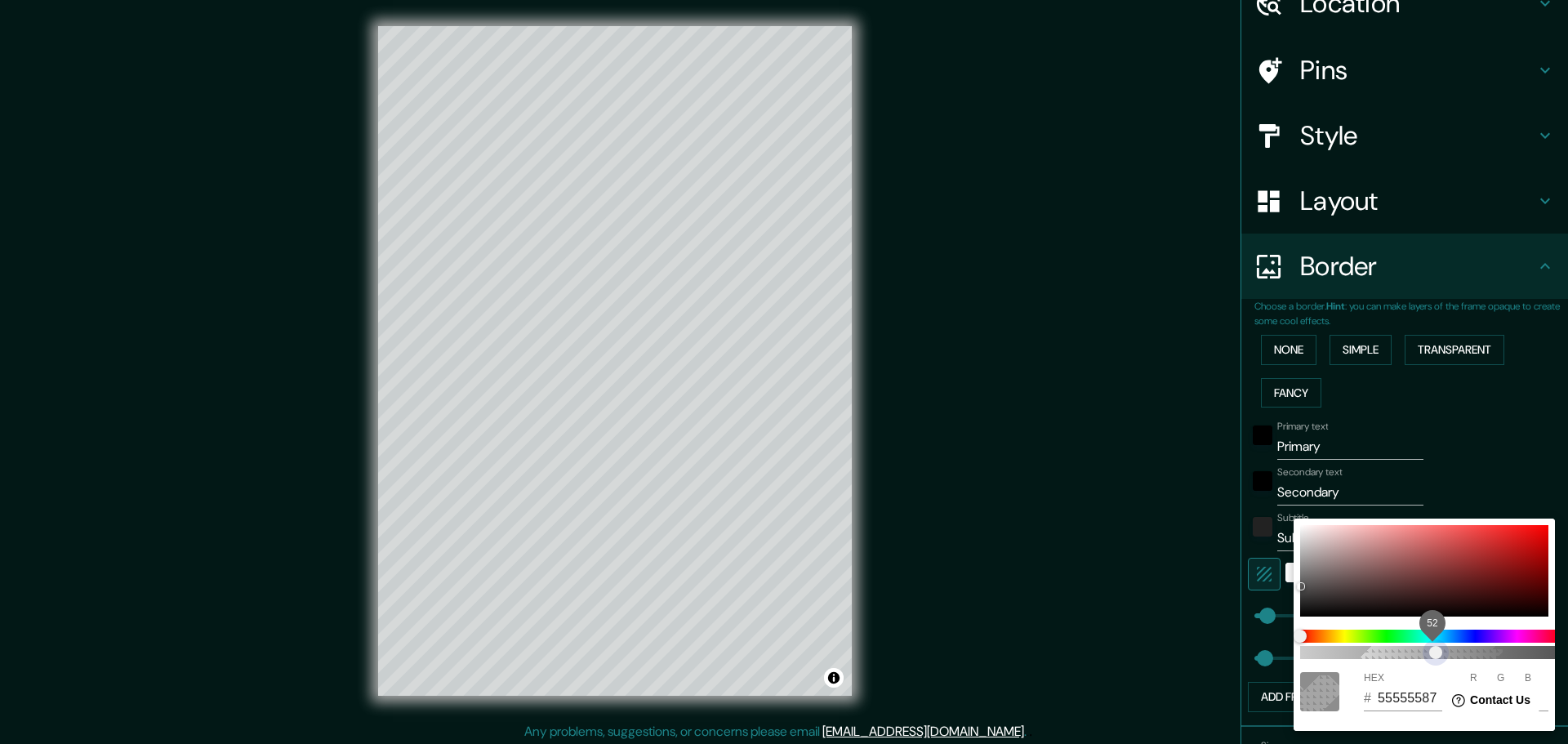
drag, startPoint x: 1368, startPoint y: 652, endPoint x: 1437, endPoint y: 655, distance: 69.1
click at [1437, 655] on span "52" at bounding box center [1435, 653] width 13 height 13
type input "55555599"
click at [1458, 655] on span "60" at bounding box center [1457, 653] width 13 height 13
click at [1496, 433] on div at bounding box center [784, 372] width 1568 height 744
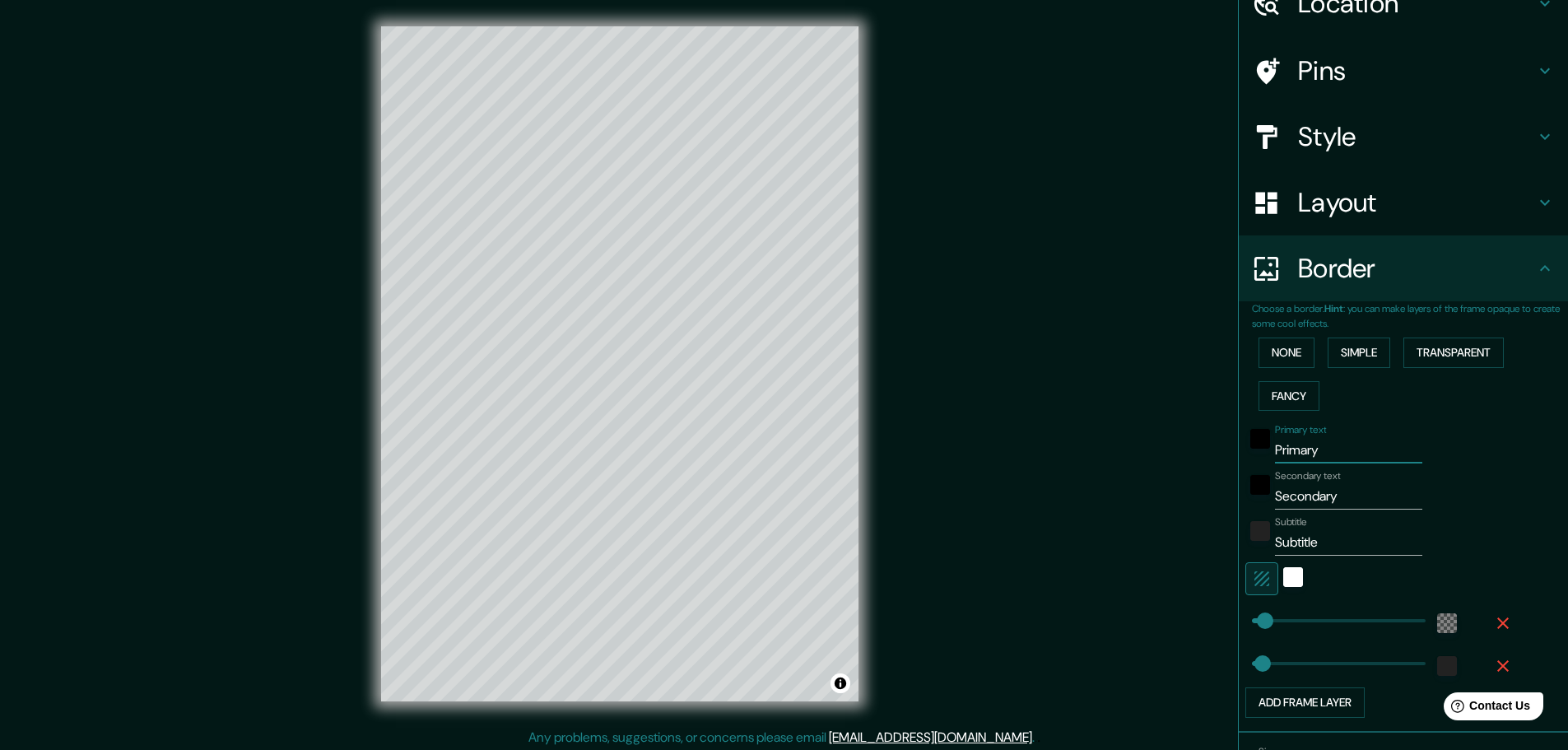
drag, startPoint x: 1309, startPoint y: 449, endPoint x: 1115, endPoint y: 454, distance: 194.1
click at [1115, 454] on div "Mappin Location [GEOGRAPHIC_DATA], [GEOGRAPHIC_DATA], [GEOGRAPHIC_DATA], [GEOGR…" at bounding box center [784, 377] width 1568 height 754
type input "Coro"
type input "Falcon [GEOGRAPHIC_DATA]"
drag, startPoint x: 1316, startPoint y: 536, endPoint x: 1221, endPoint y: 534, distance: 95.0
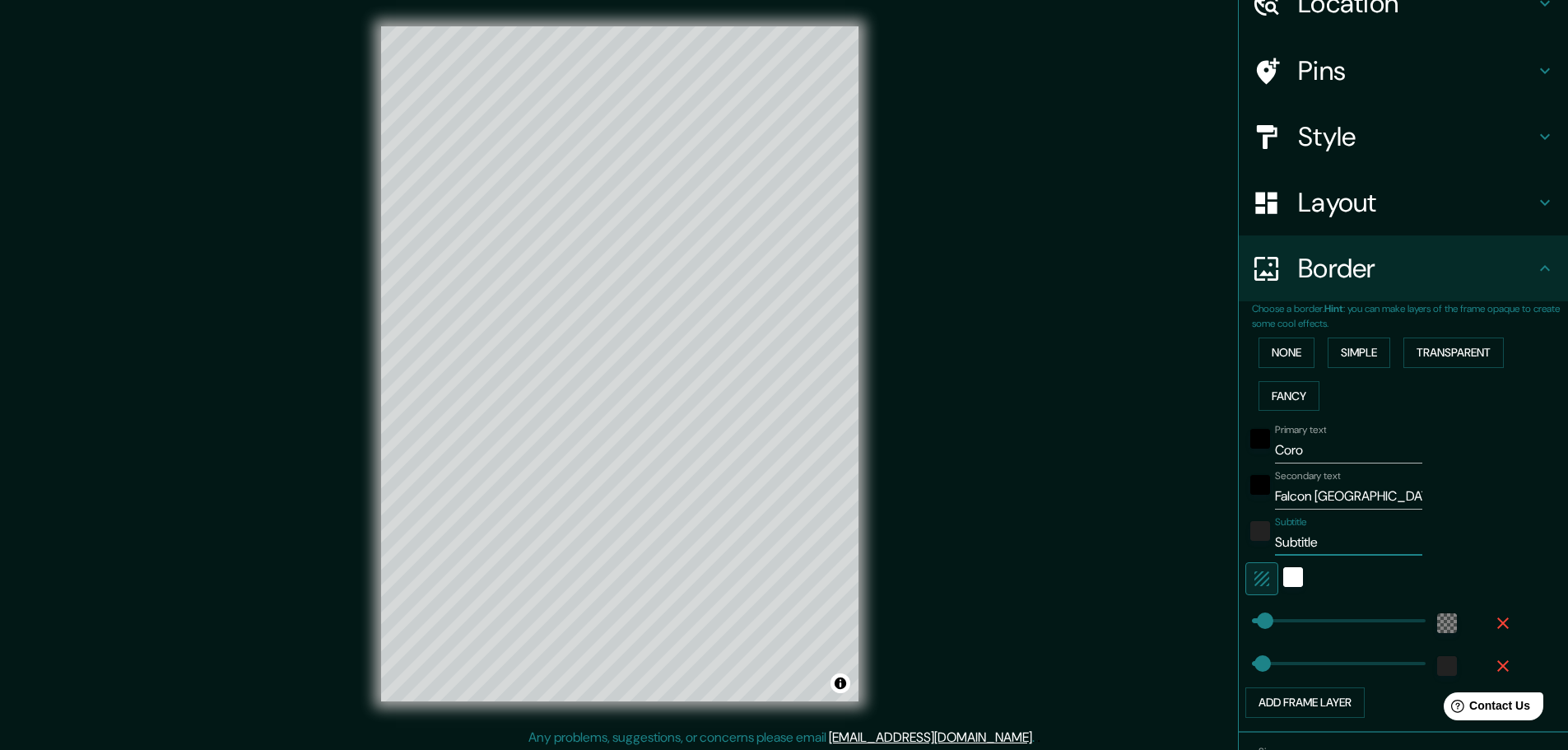
click at [1221, 534] on div "Mappin Location Coro, Miranda, Falcón, Venezuela Pins Style Layout Border Choos…" at bounding box center [784, 377] width 1568 height 754
type input "C"
click at [1251, 435] on div "black" at bounding box center [1260, 439] width 20 height 20
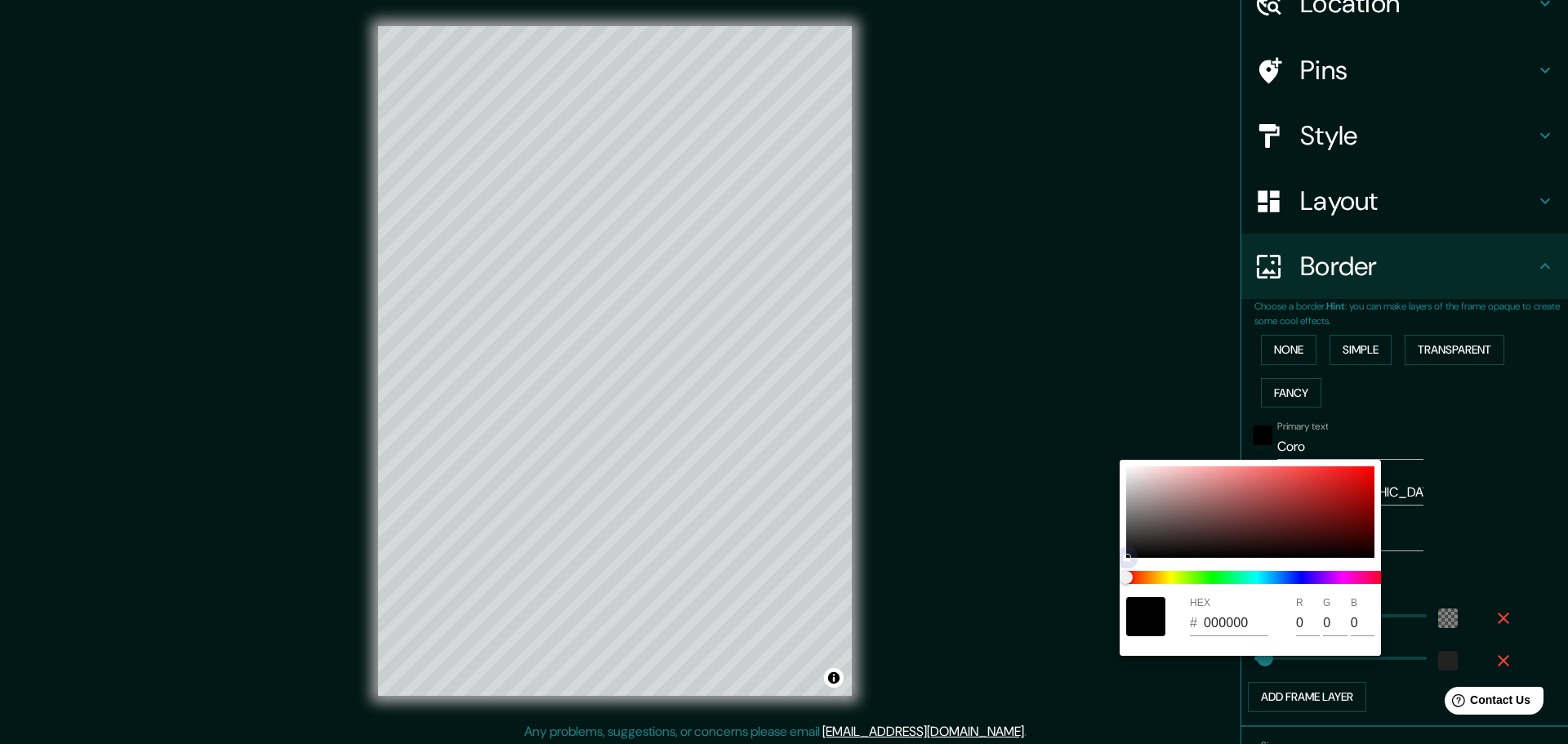
click at [1149, 513] on div at bounding box center [1251, 511] width 249 height 91
type input "7C7171"
type input "124"
type input "113"
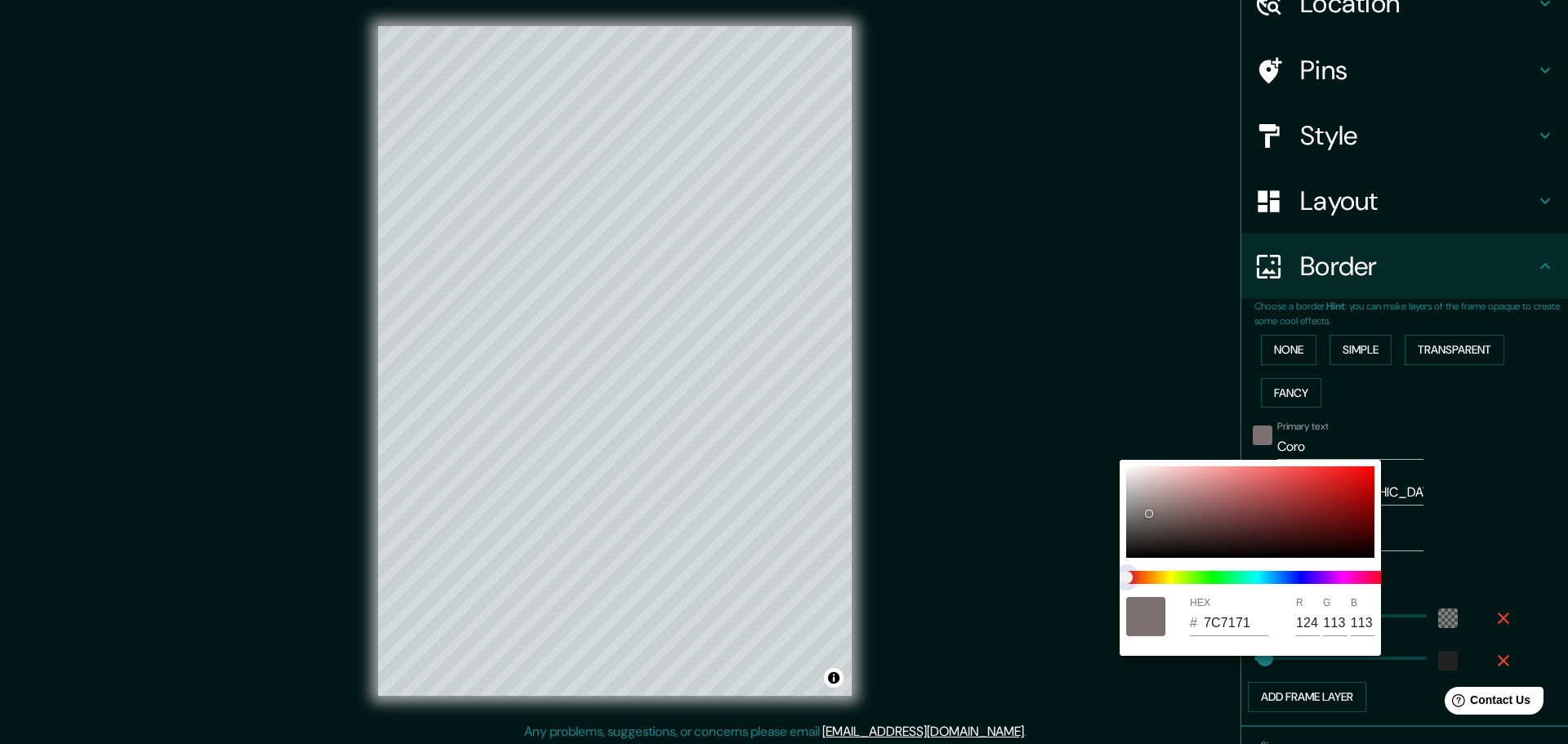
type input "73727D"
type input "115"
type input "114"
type input "125"
click at [1305, 576] on span at bounding box center [1256, 577] width 261 height 13
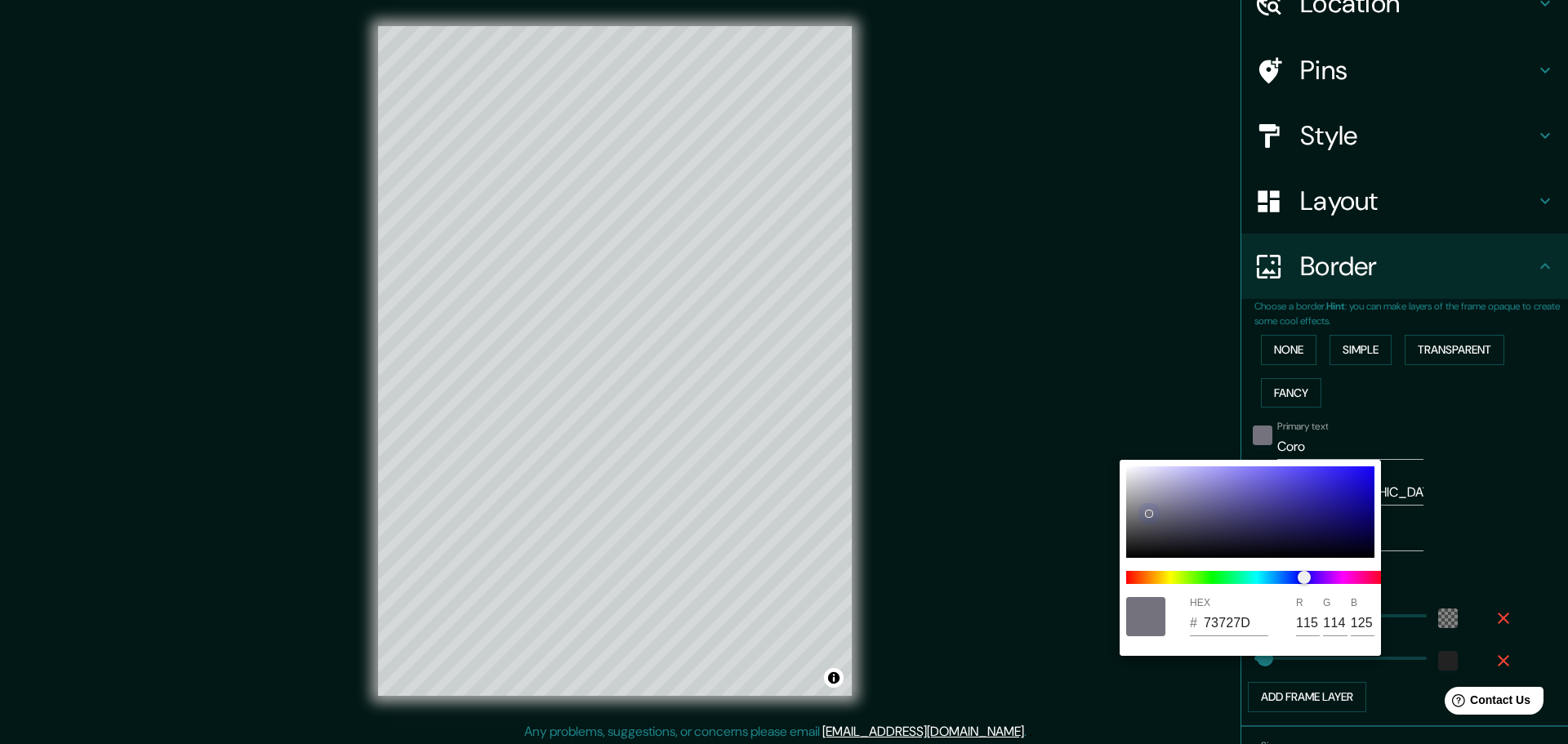
type input "07060E"
type input "7"
type input "6"
type input "14"
type input "04020B"
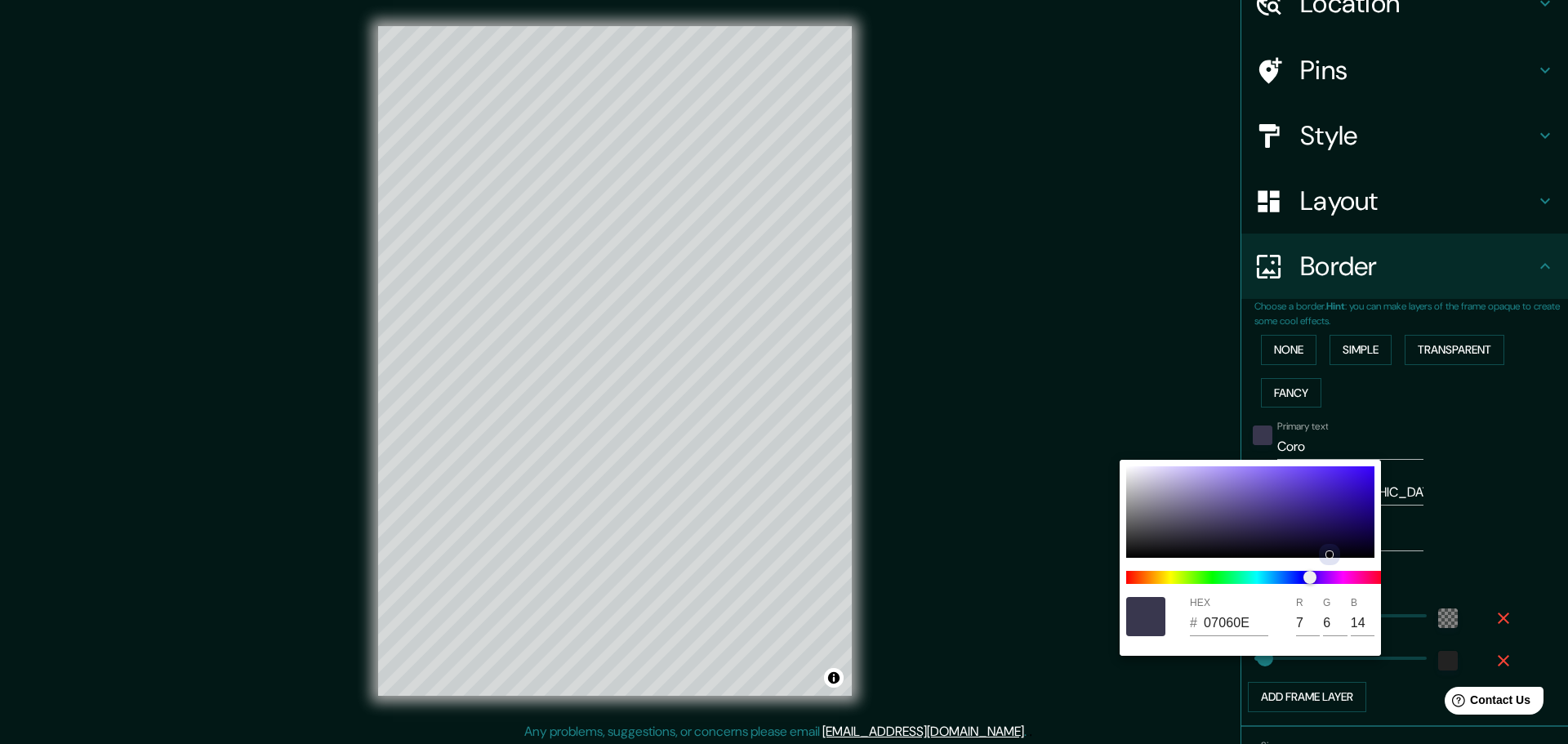
type input "4"
type input "2"
type input "11"
type input "080415"
type input "8"
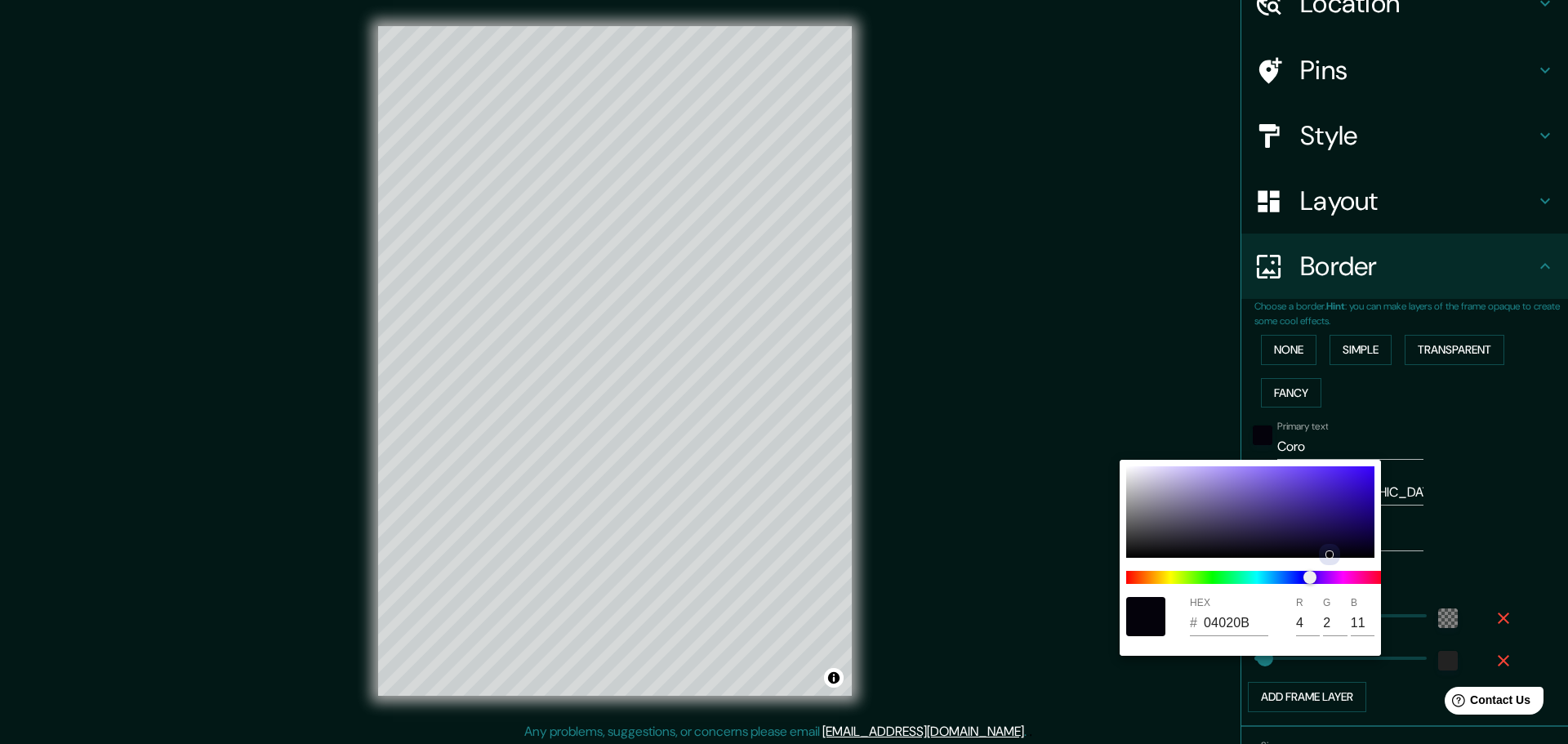
type input "4"
type input "21"
type input "0C061E"
type input "12"
type input "6"
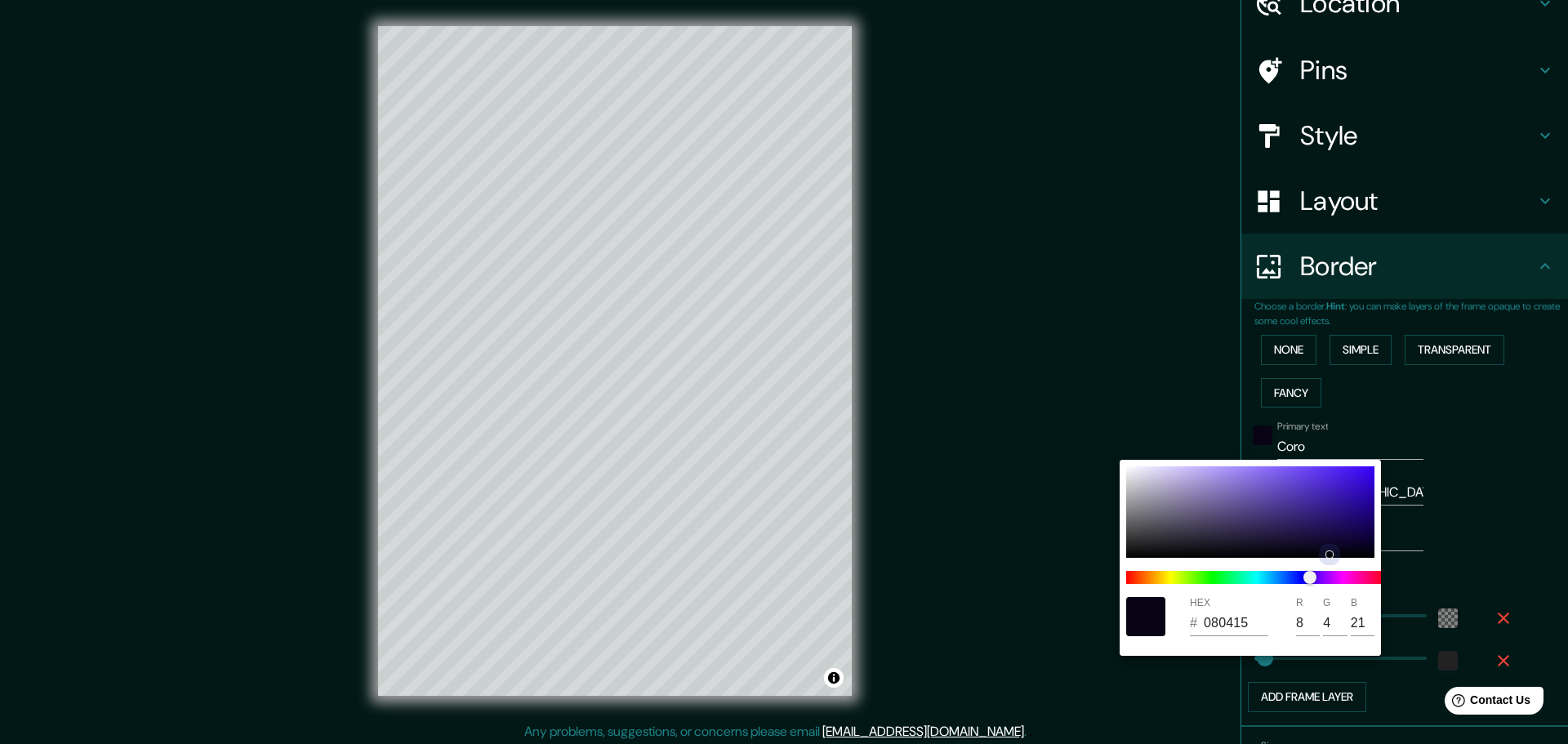
type input "30"
type input "130A2E"
type input "19"
type input "10"
type input "46"
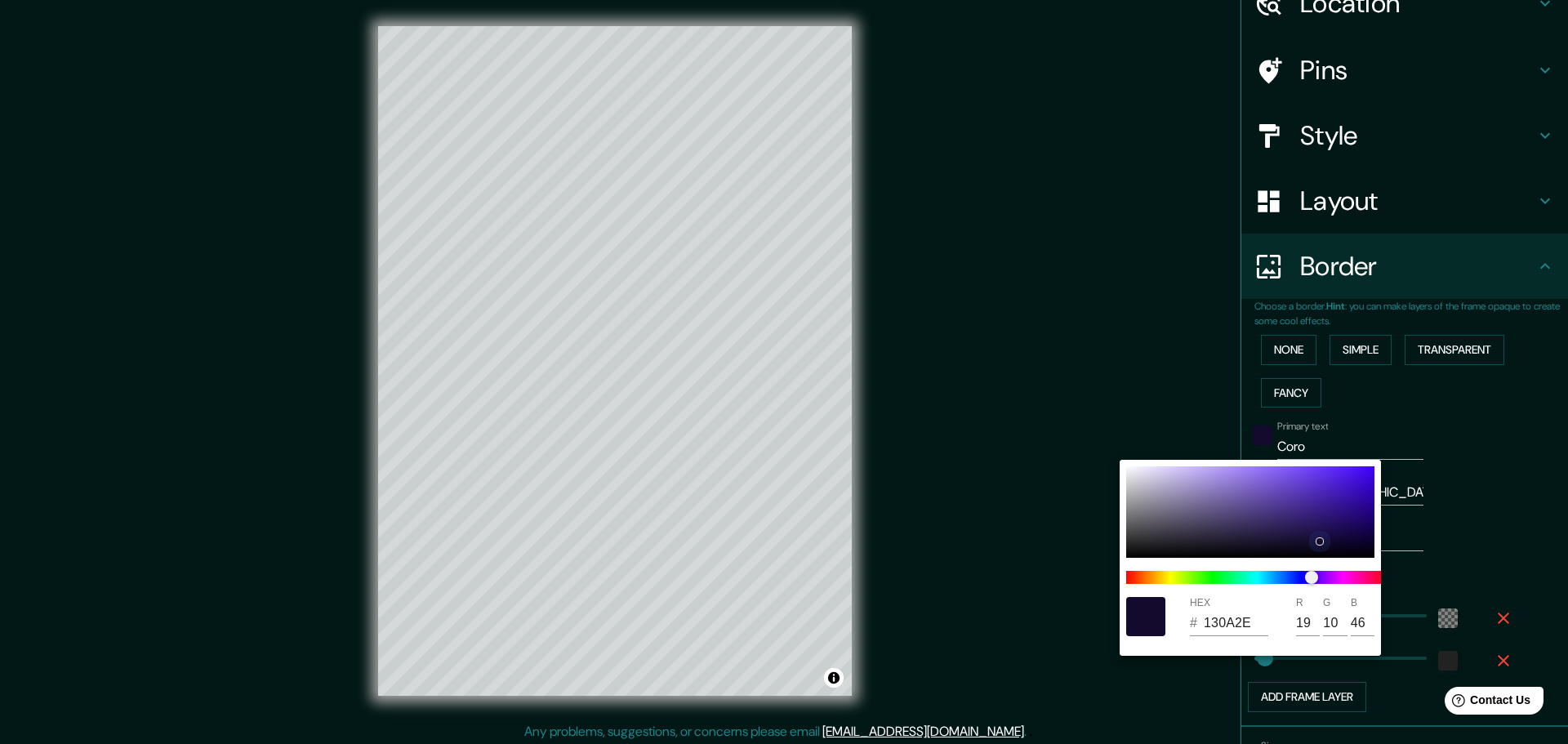
type input "180D39"
type input "24"
type input "13"
type input "57"
drag, startPoint x: 1150, startPoint y: 512, endPoint x: 1317, endPoint y: 537, distance: 168.9
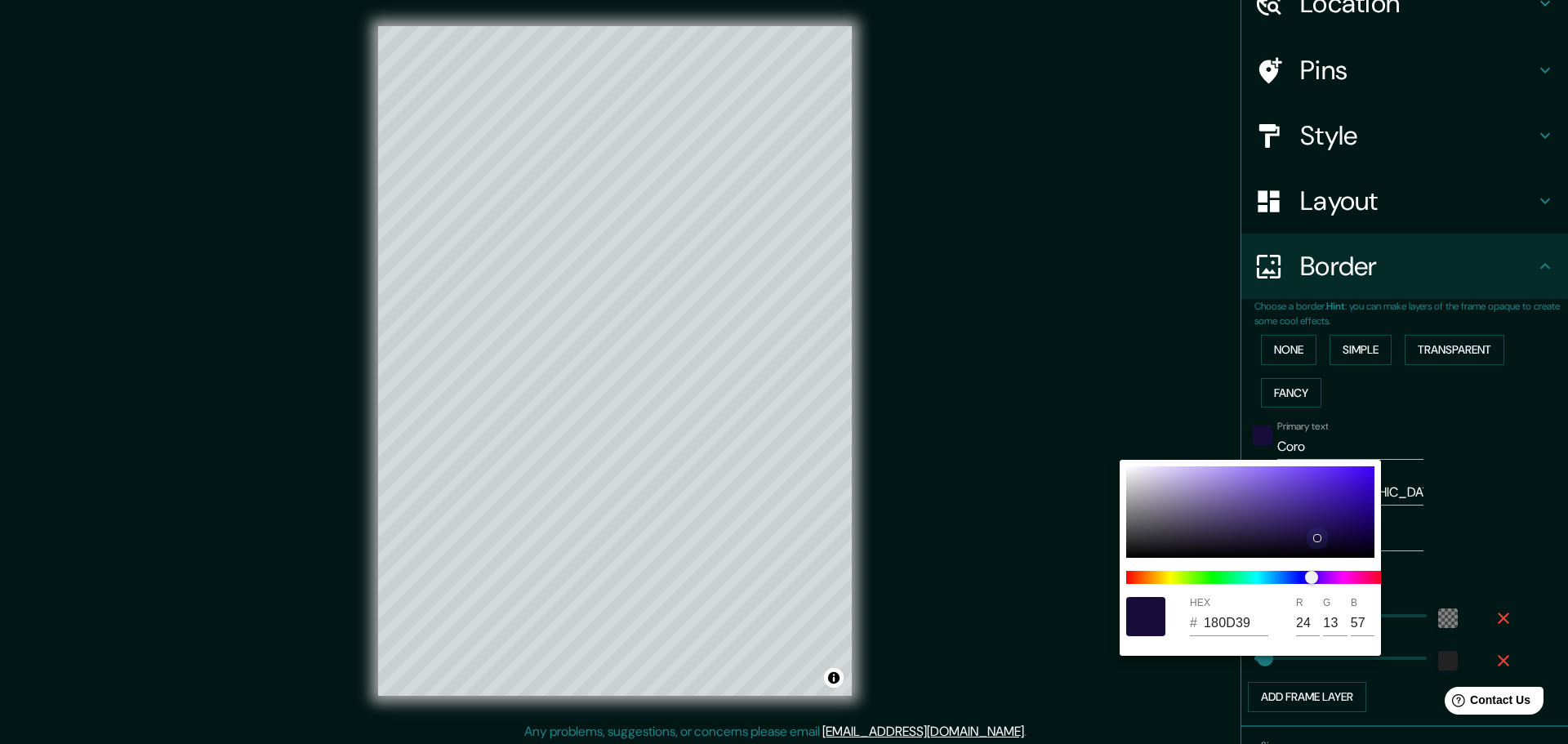
click at [1317, 537] on div at bounding box center [1317, 538] width 7 height 7
type input "1E1243"
type input "30"
type input "18"
type input "67"
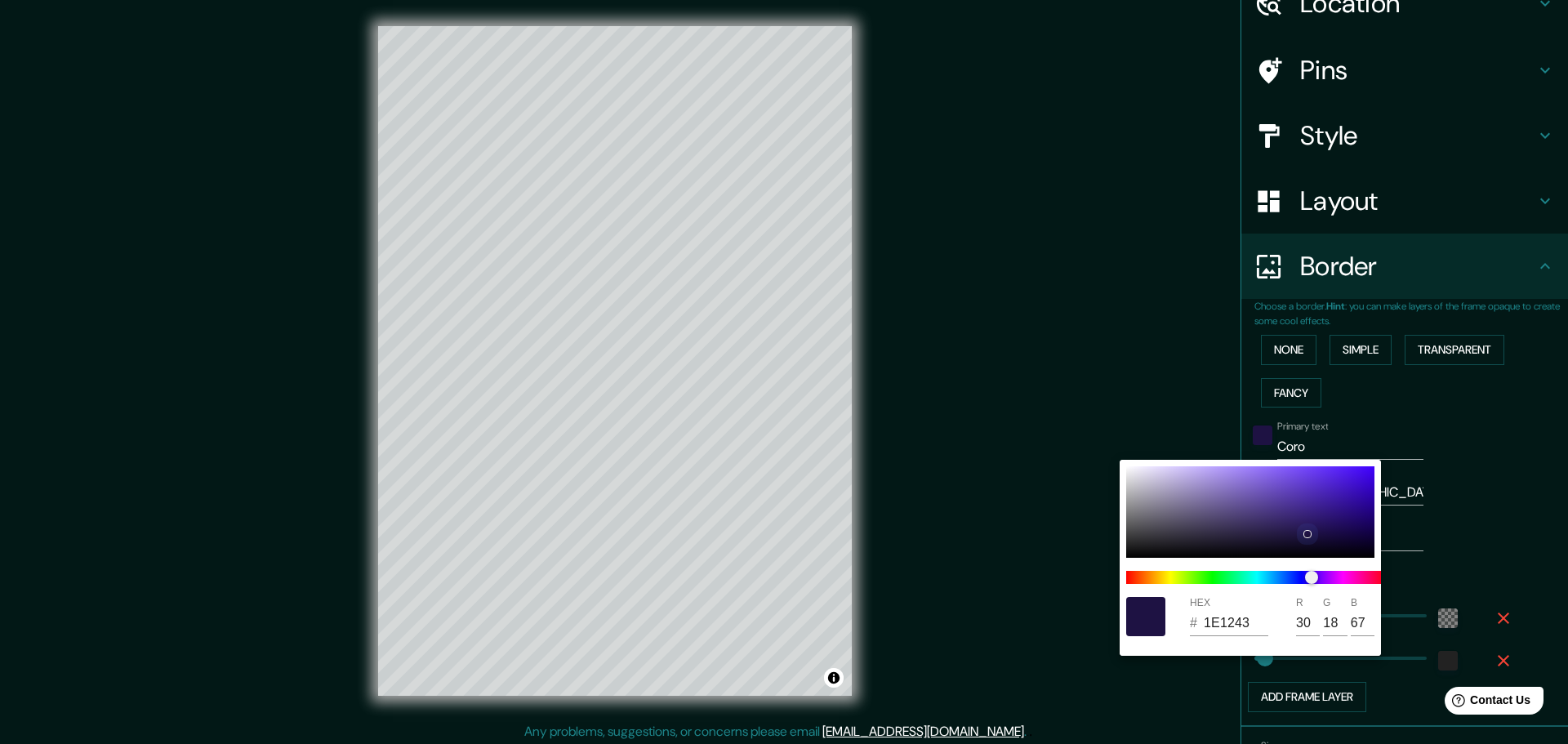
drag, startPoint x: 1317, startPoint y: 537, endPoint x: 1307, endPoint y: 533, distance: 10.8
click at [1307, 533] on div at bounding box center [1307, 534] width 7 height 7
type input "1D1240"
type input "29"
type input "18"
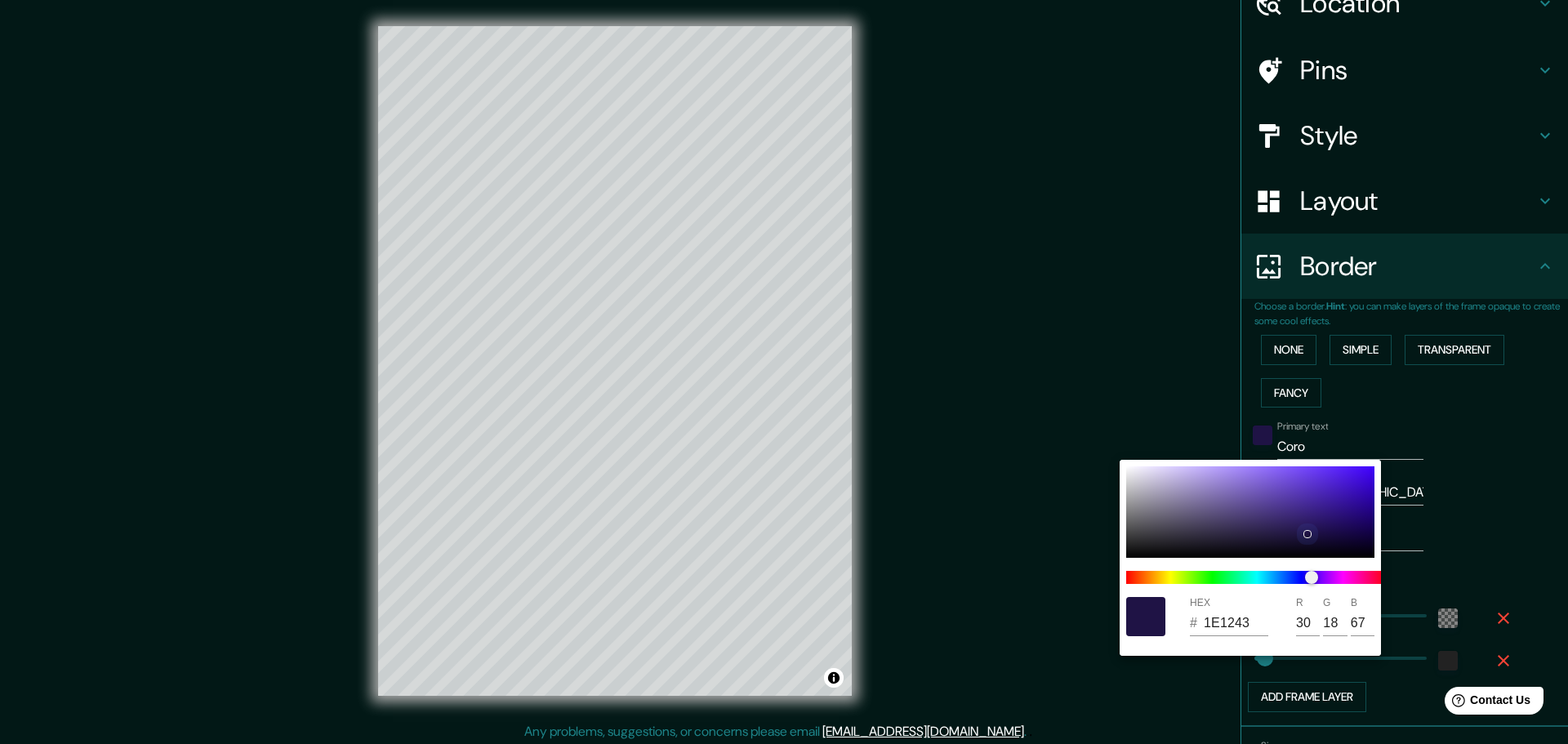
type input "64"
type input "1B113C"
type input "27"
type input "17"
type input "60"
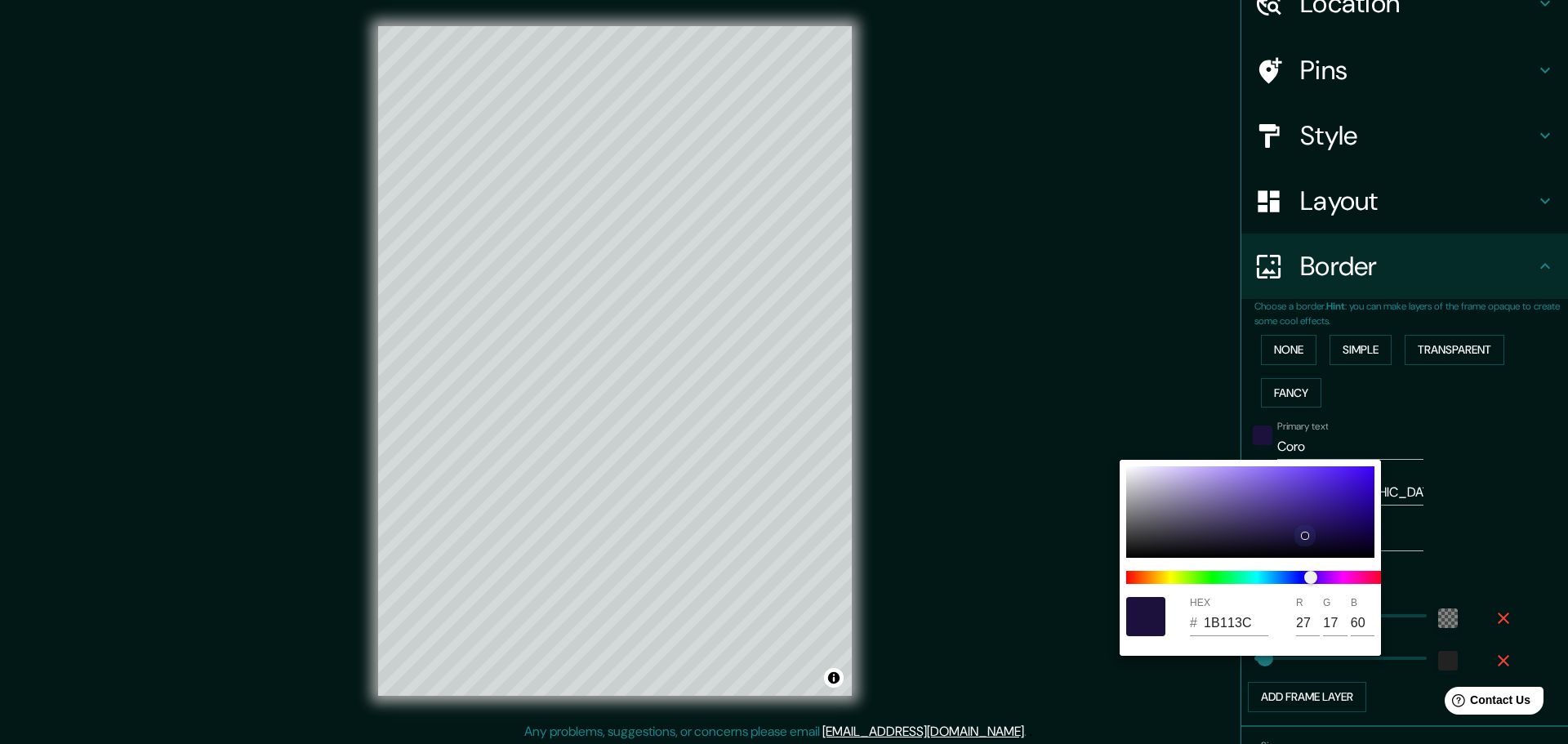
click at [1304, 536] on div at bounding box center [1304, 535] width 7 height 7
click at [1491, 470] on div at bounding box center [784, 372] width 1568 height 744
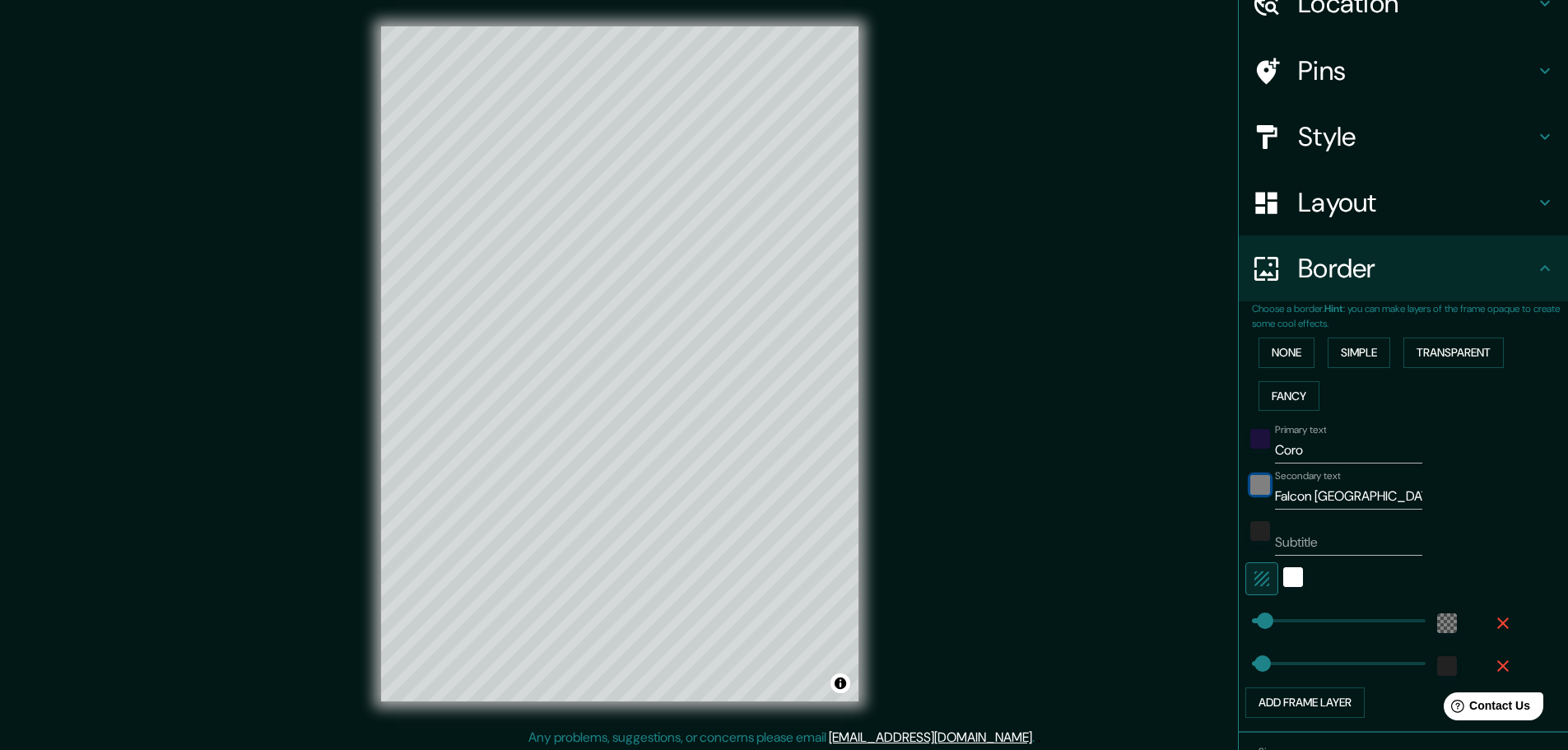
click at [1250, 481] on div "black" at bounding box center [1260, 484] width 20 height 20
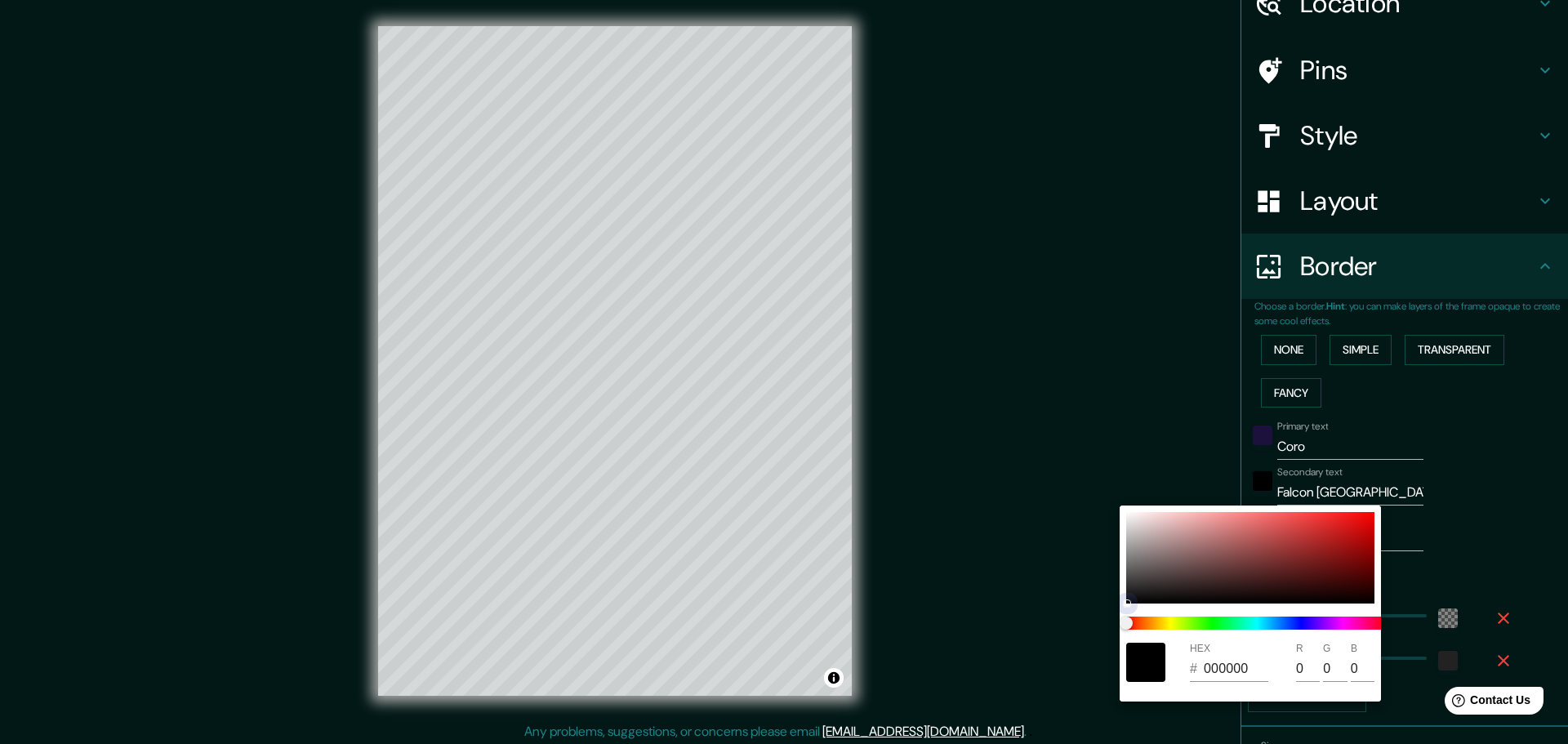
drag, startPoint x: 1253, startPoint y: 594, endPoint x: 1265, endPoint y: 582, distance: 17.0
click at [1254, 593] on div at bounding box center [1251, 558] width 249 height 91
type input "190C0C"
type input "25"
type input "12"
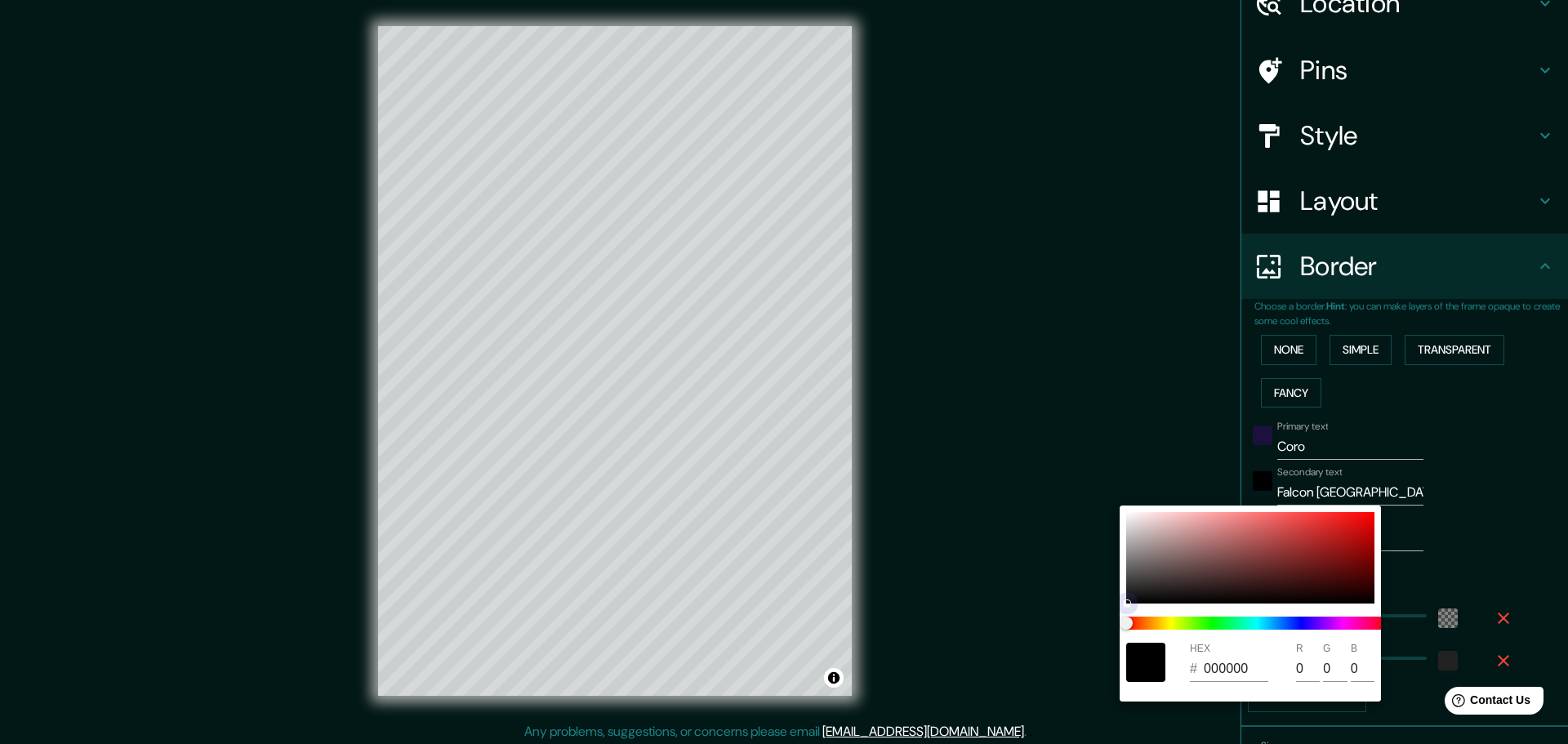
type input "12"
type input "301515"
type input "48"
type input "21"
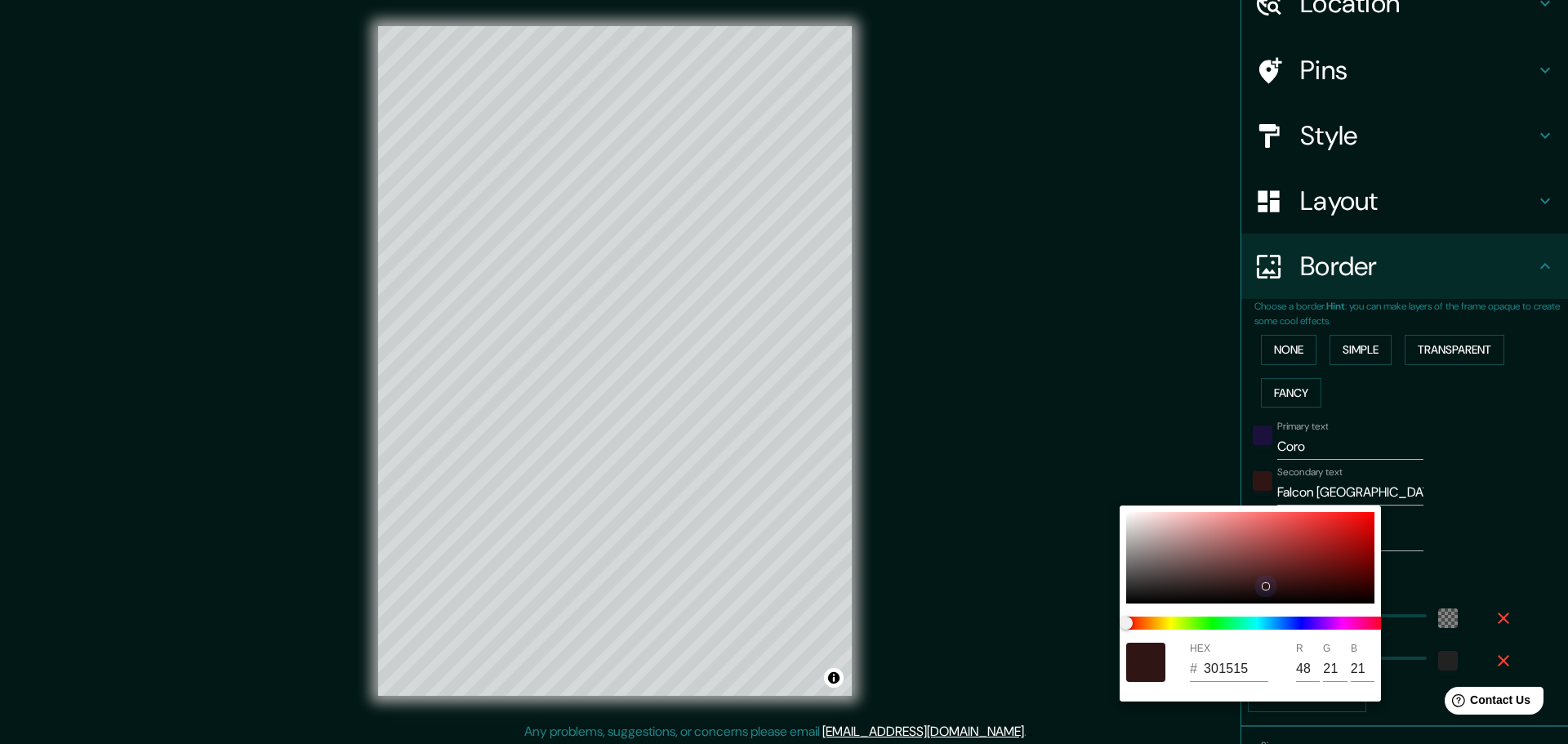
drag, startPoint x: 1257, startPoint y: 593, endPoint x: 1267, endPoint y: 586, distance: 12.2
click at [1267, 586] on div at bounding box center [1266, 586] width 7 height 7
click at [1504, 489] on div at bounding box center [784, 372] width 1568 height 744
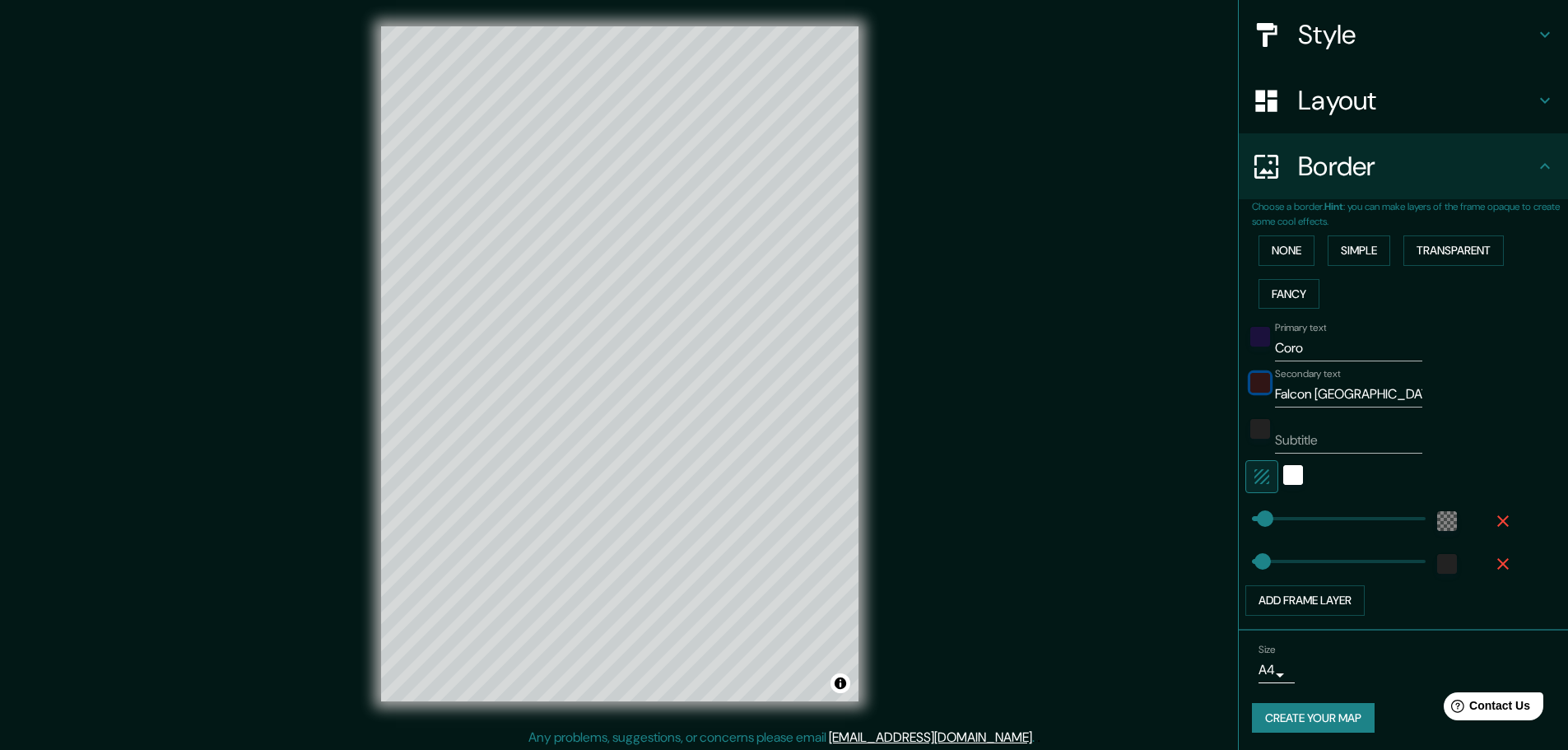
scroll to position [187, 0]
click at [1251, 379] on div "color-301515" at bounding box center [1260, 380] width 20 height 20
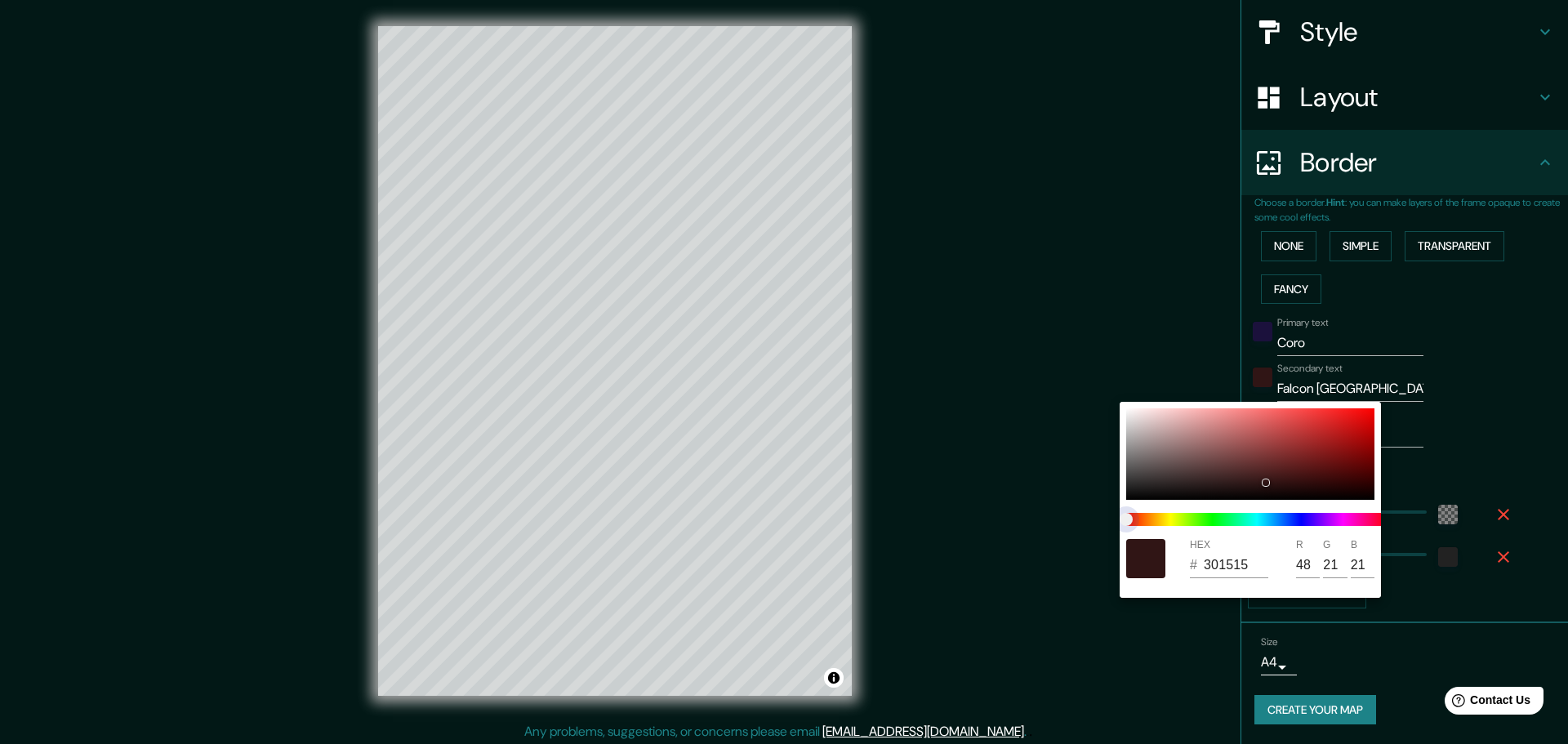
type input "1F3015"
type input "31"
type input "48"
click at [1197, 521] on span at bounding box center [1256, 520] width 261 height 13
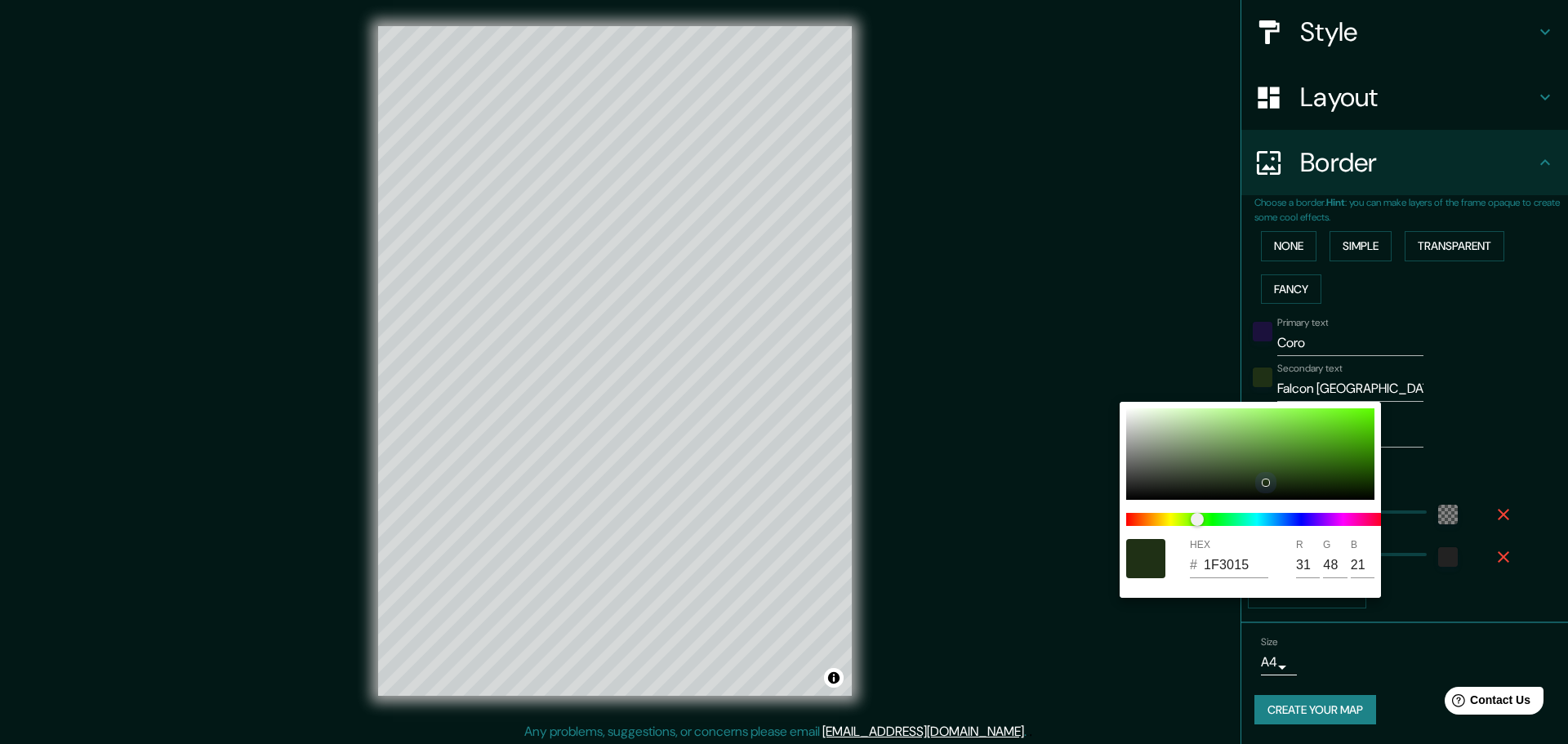
type input "1F3016"
type input "22"
type input "1C2C13"
type input "28"
type input "44"
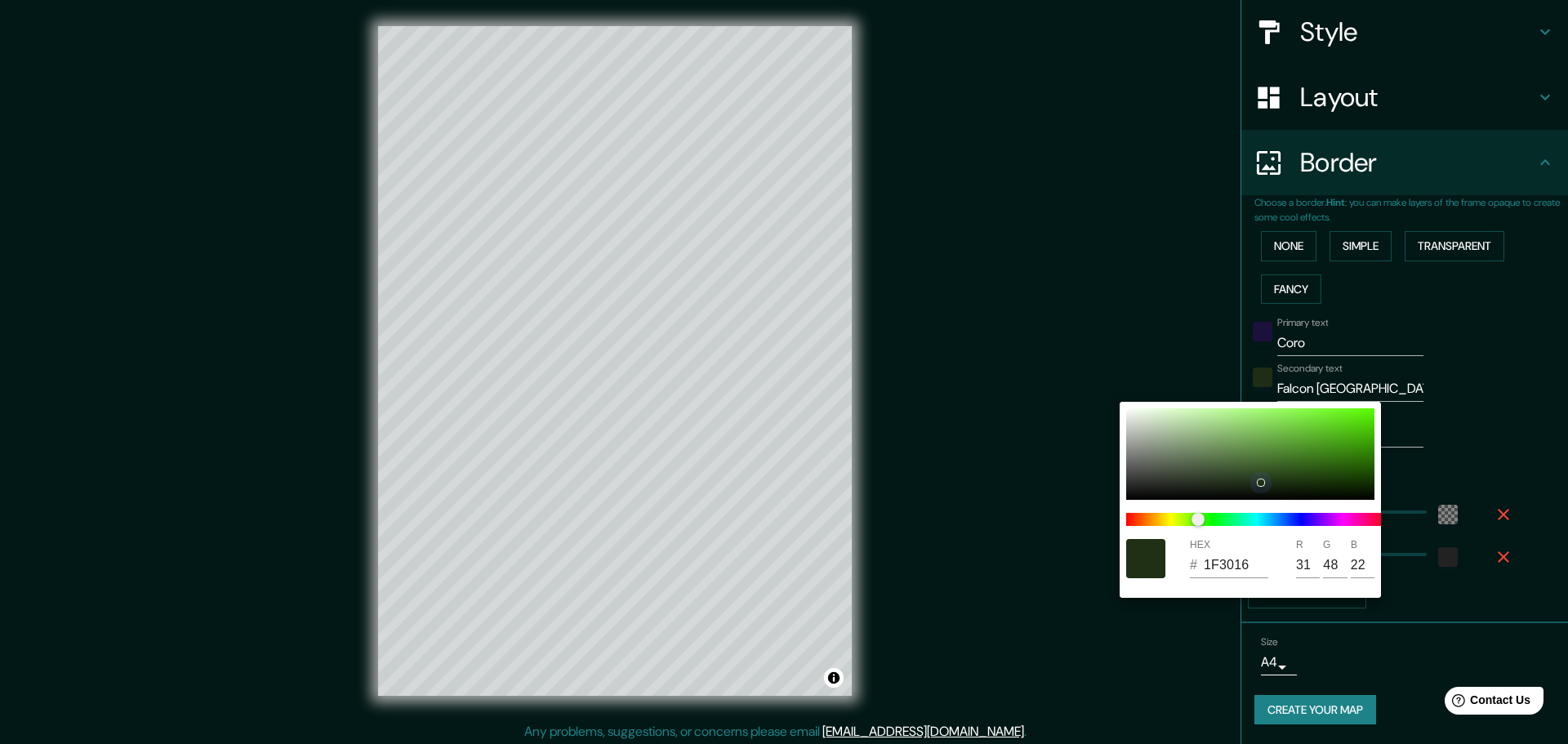
type input "19"
type input "1C2C12"
type input "18"
drag, startPoint x: 1262, startPoint y: 482, endPoint x: 1272, endPoint y: 483, distance: 10.0
click at [1272, 483] on div at bounding box center [1273, 484] width 8 height 8
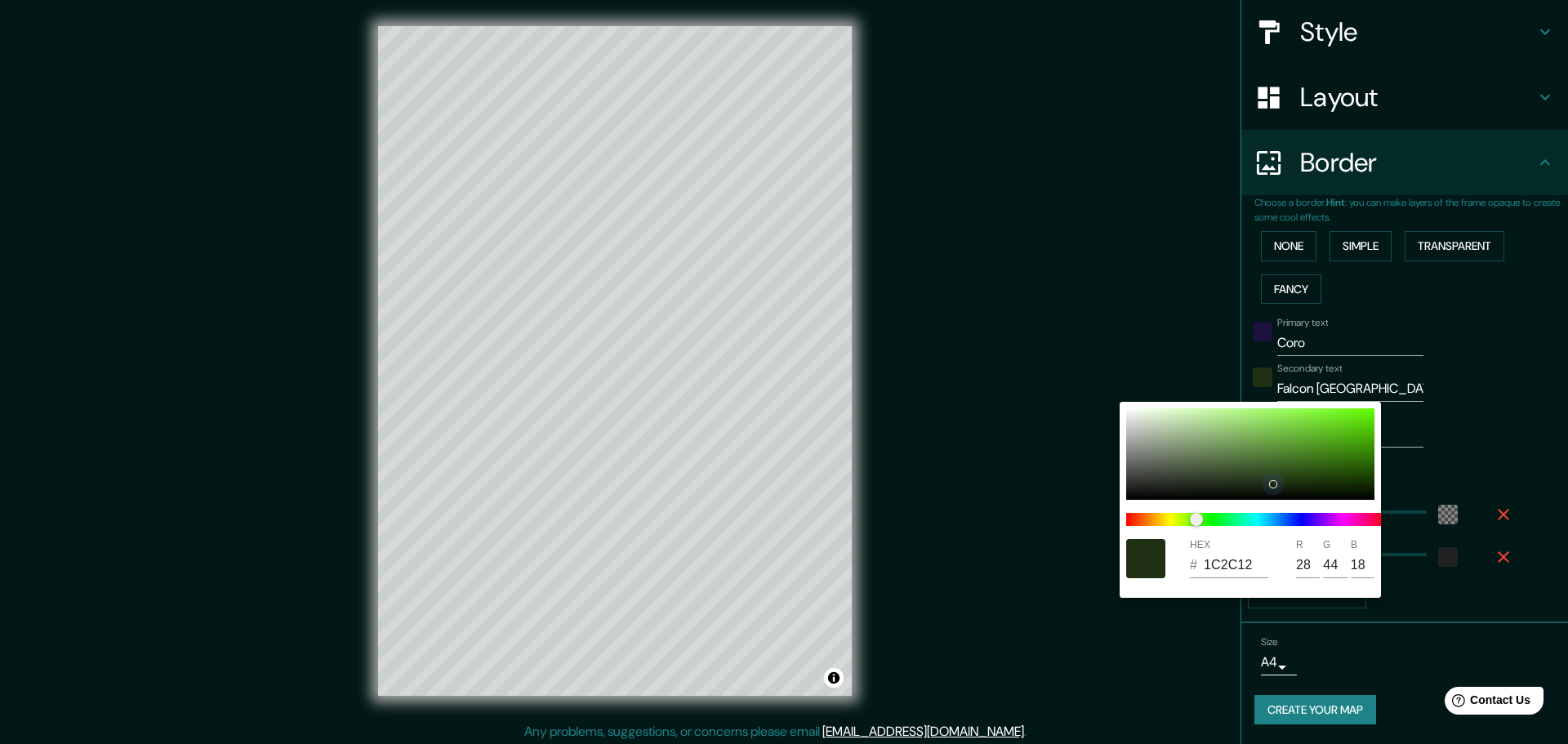
type input "203015"
type input "32"
type input "48"
type input "21"
type input "243716"
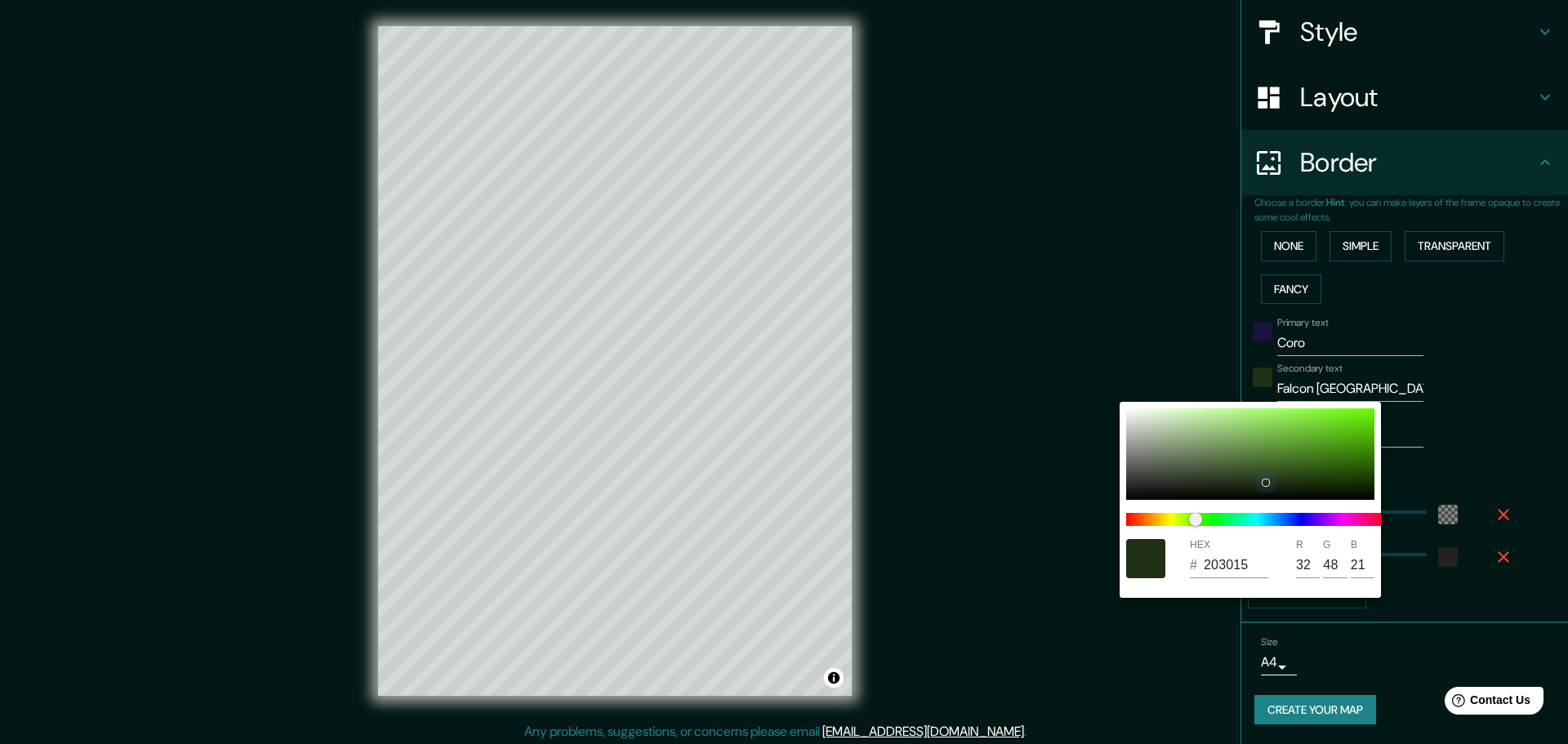
type input "36"
type input "55"
type input "22"
type input "253917"
type input "37"
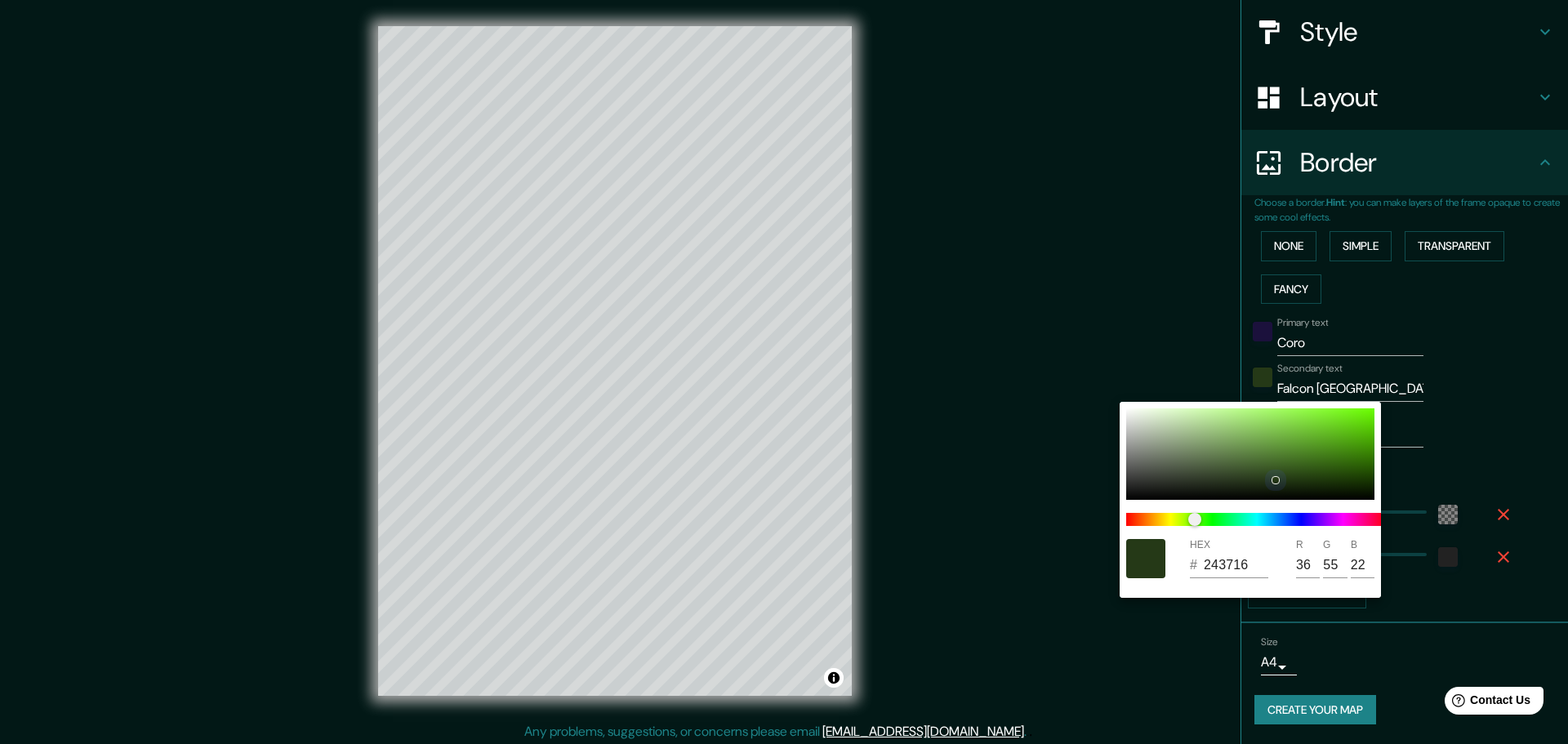
type input "57"
type input "23"
click at [1275, 478] on div at bounding box center [1275, 479] width 7 height 7
click at [1478, 428] on div at bounding box center [784, 372] width 1568 height 744
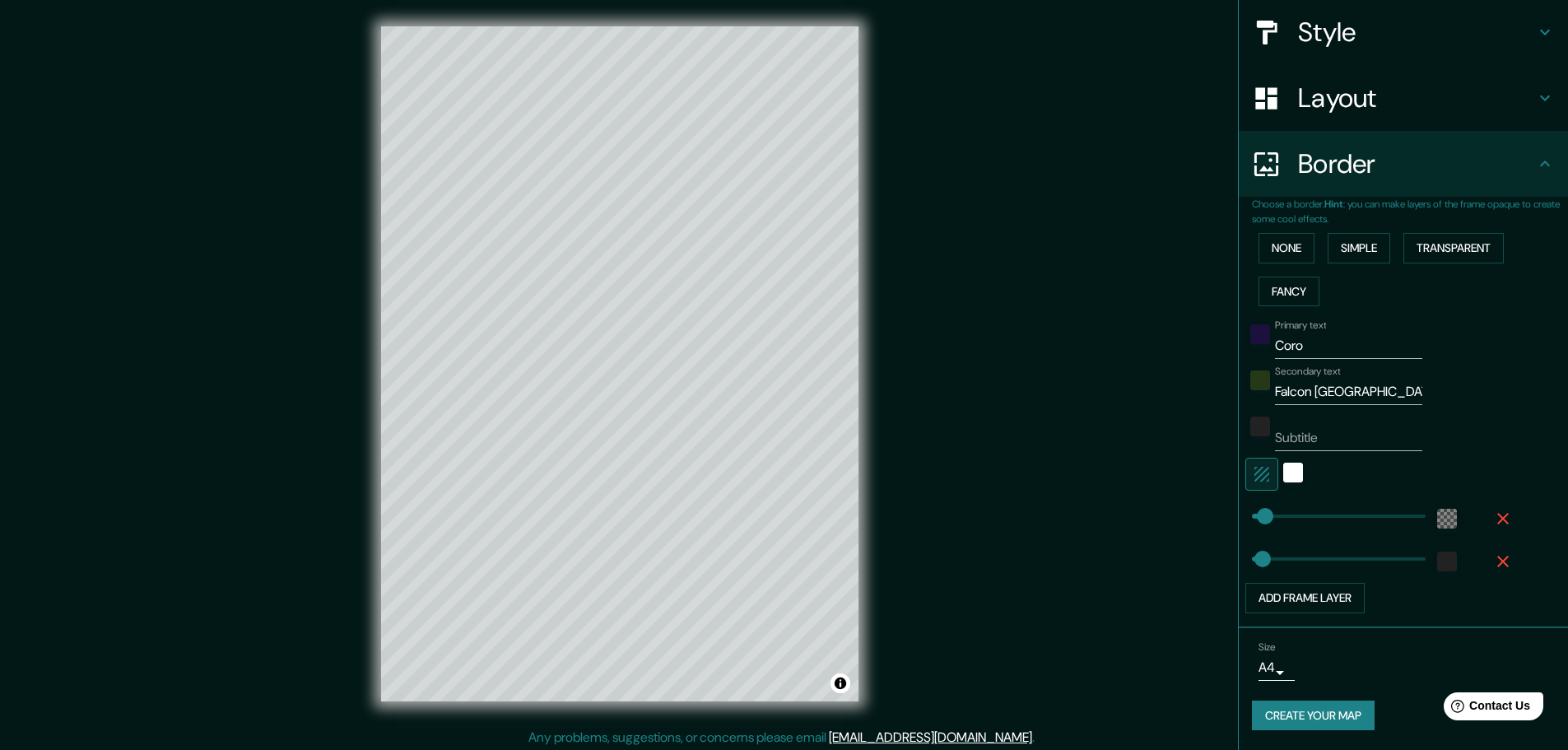
click at [1249, 346] on div at bounding box center [1260, 339] width 29 height 40
click at [1250, 338] on div "color-1B113C" at bounding box center [1260, 334] width 20 height 20
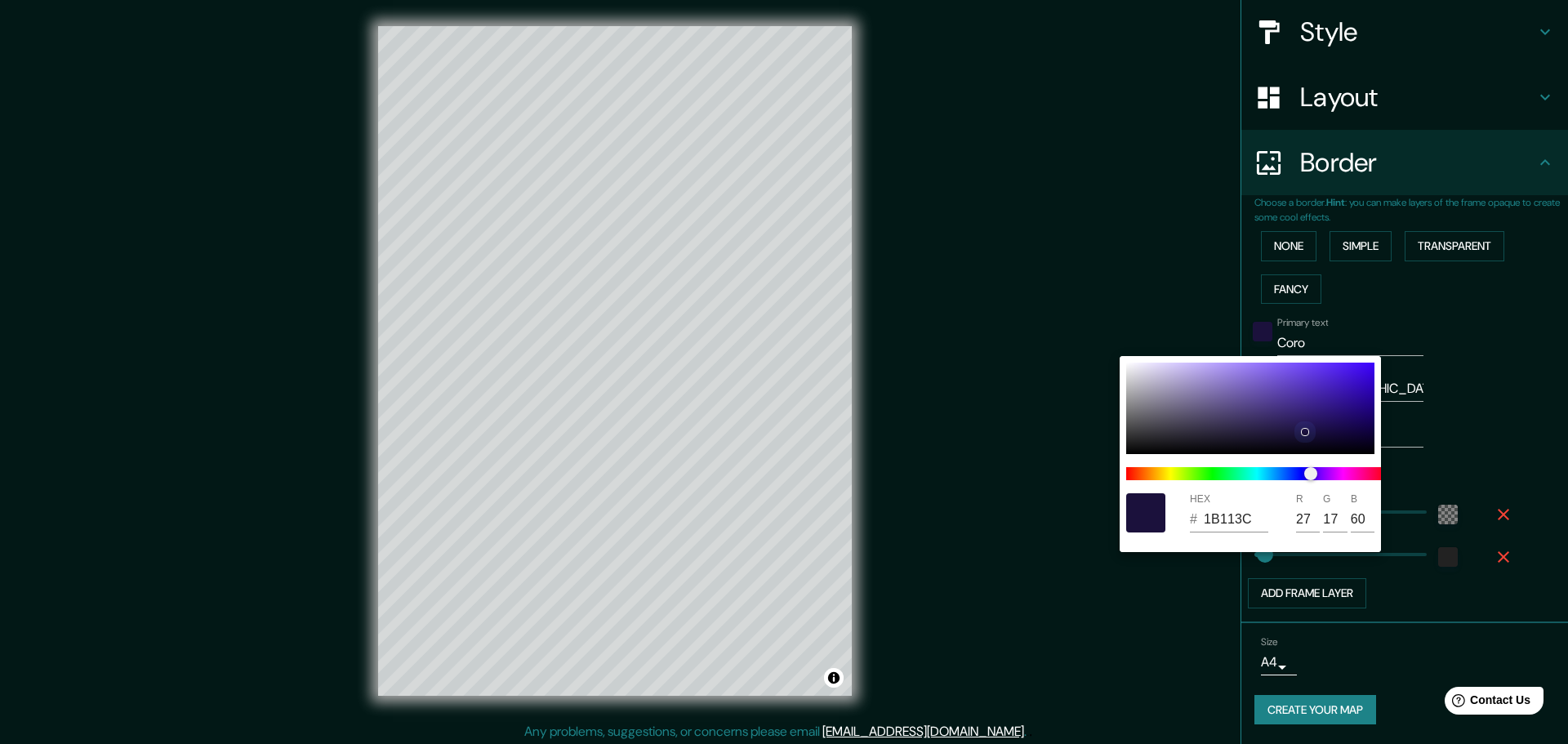
type input "D6D4DA"
type input "214"
type input "212"
type input "218"
drag, startPoint x: 1161, startPoint y: 397, endPoint x: 1097, endPoint y: 344, distance: 83.1
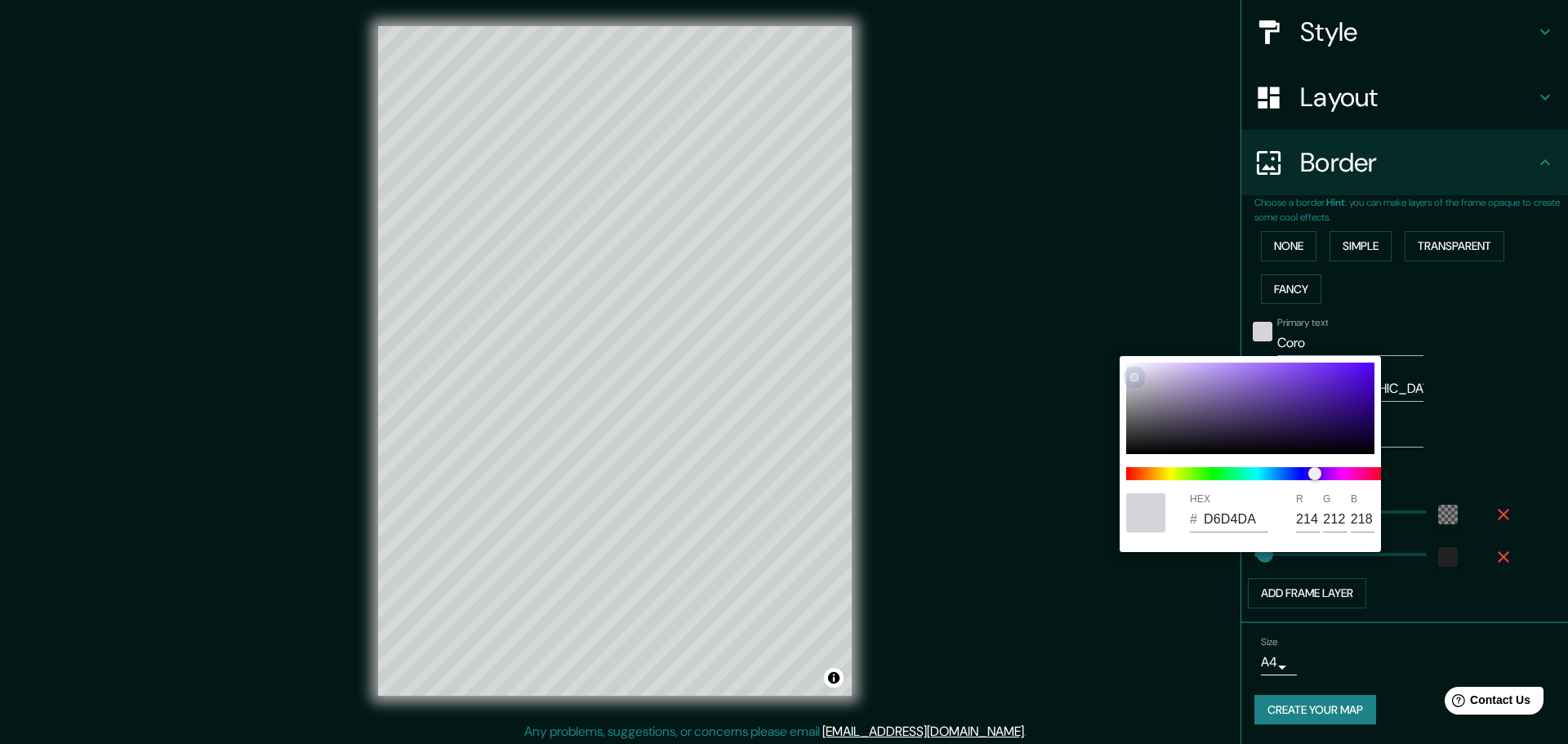
click at [1097, 344] on div "HEX # D6D4DA R 214 G 212 B 218" at bounding box center [784, 372] width 1568 height 744
type input "AEAEAF"
type input "174"
type input "175"
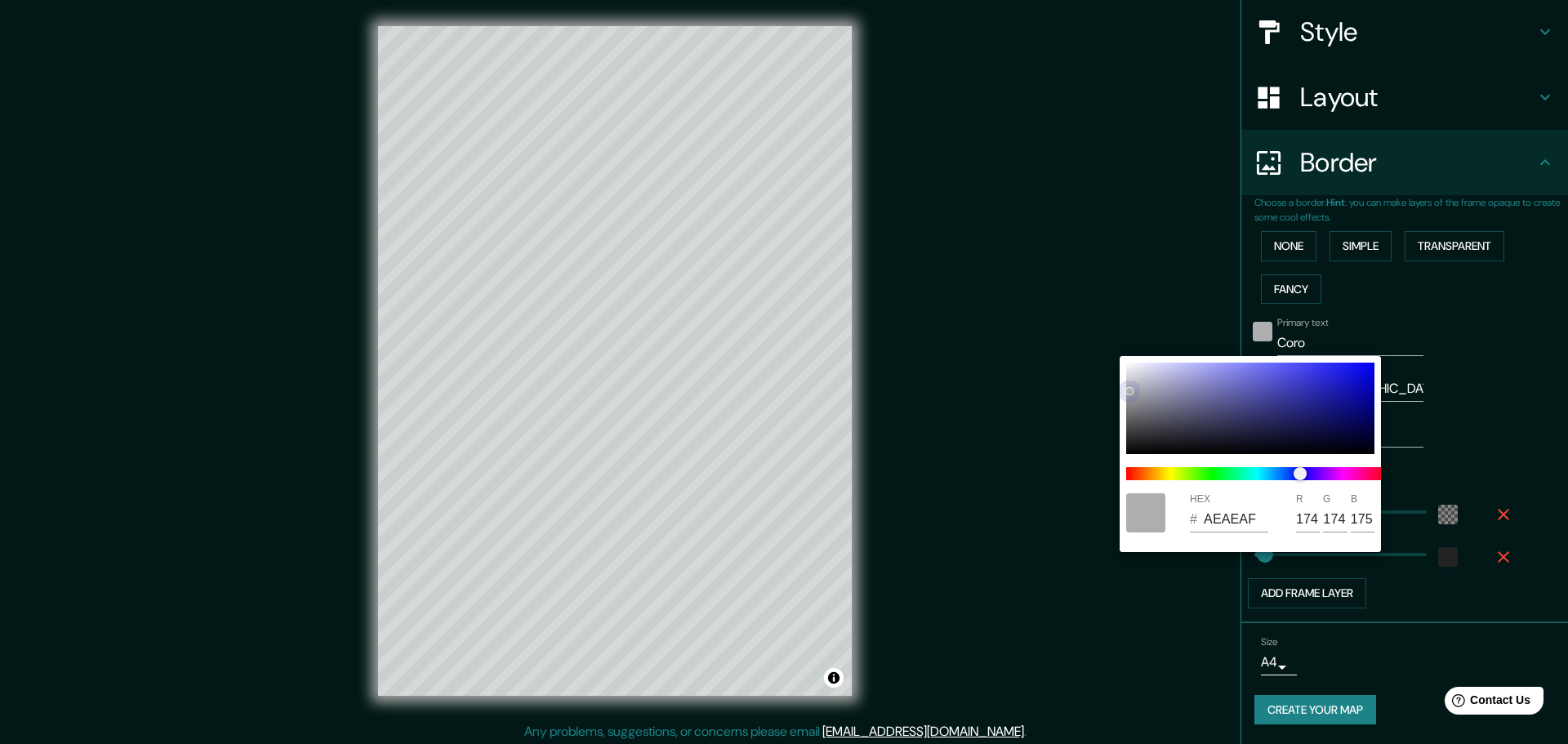
type input "A0A0B3"
type input "160"
type input "179"
type input "A0A0B5"
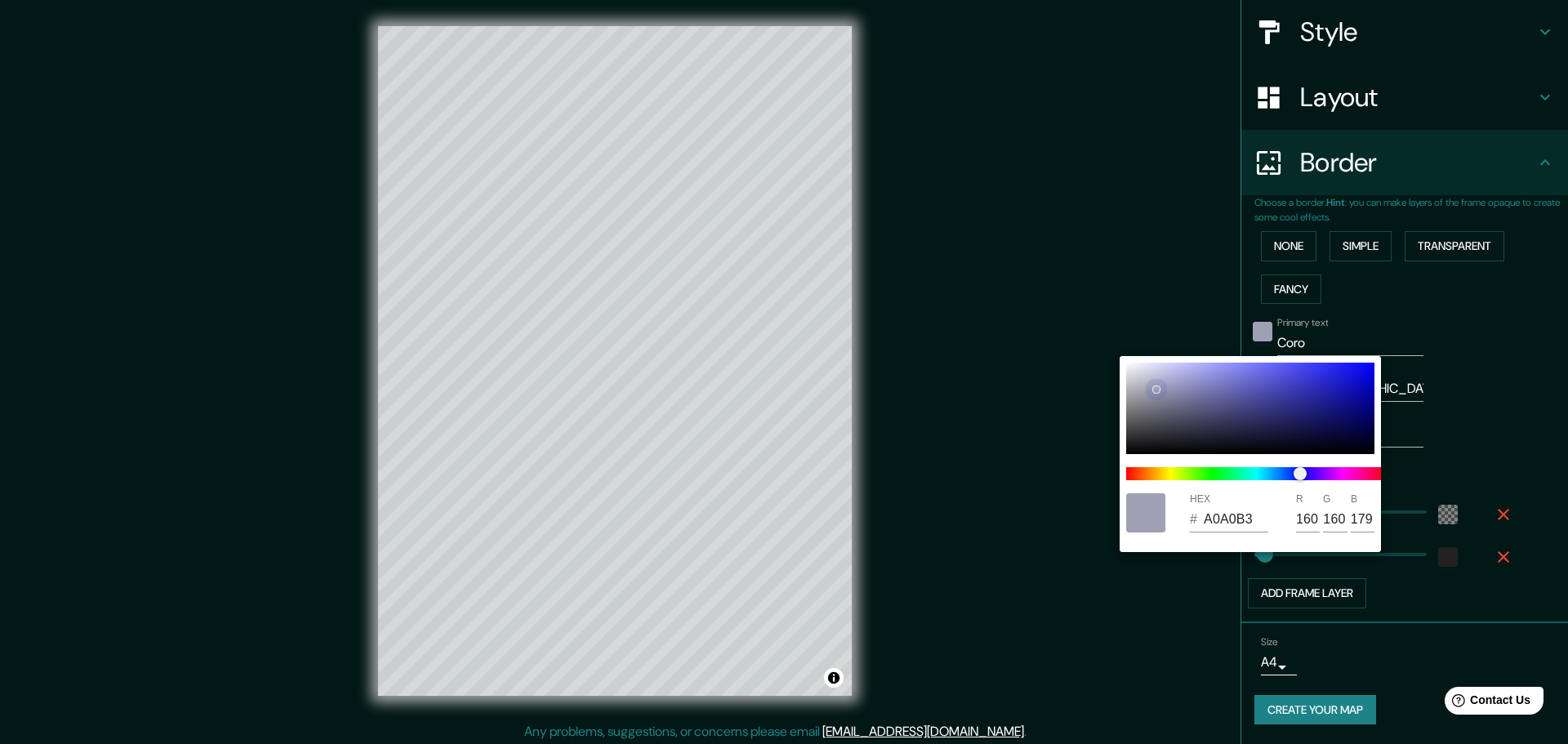
type input "181"
type input "83839C"
type input "131"
type input "156"
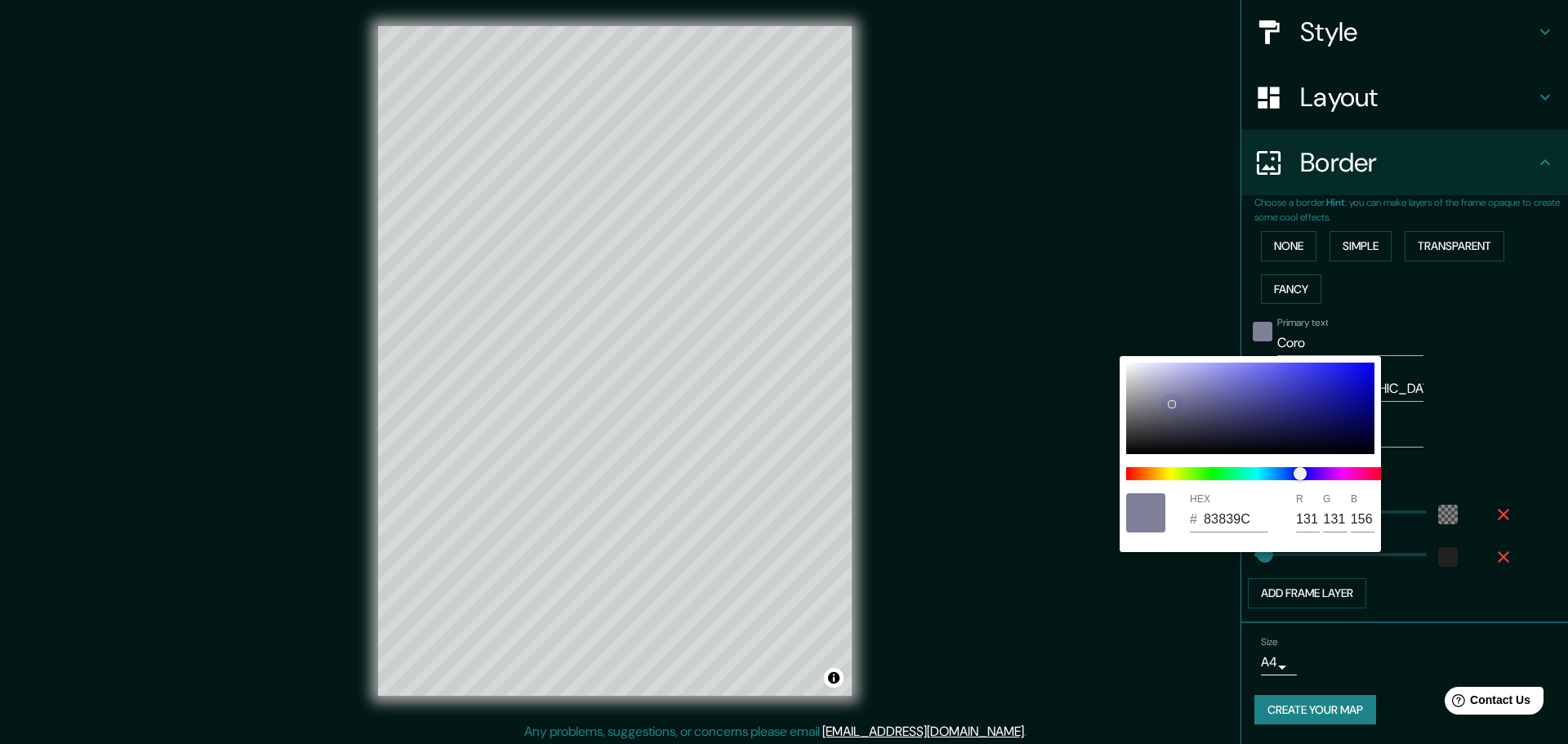
type input "73738C"
type input "115"
type input "140"
type input "6E6E88"
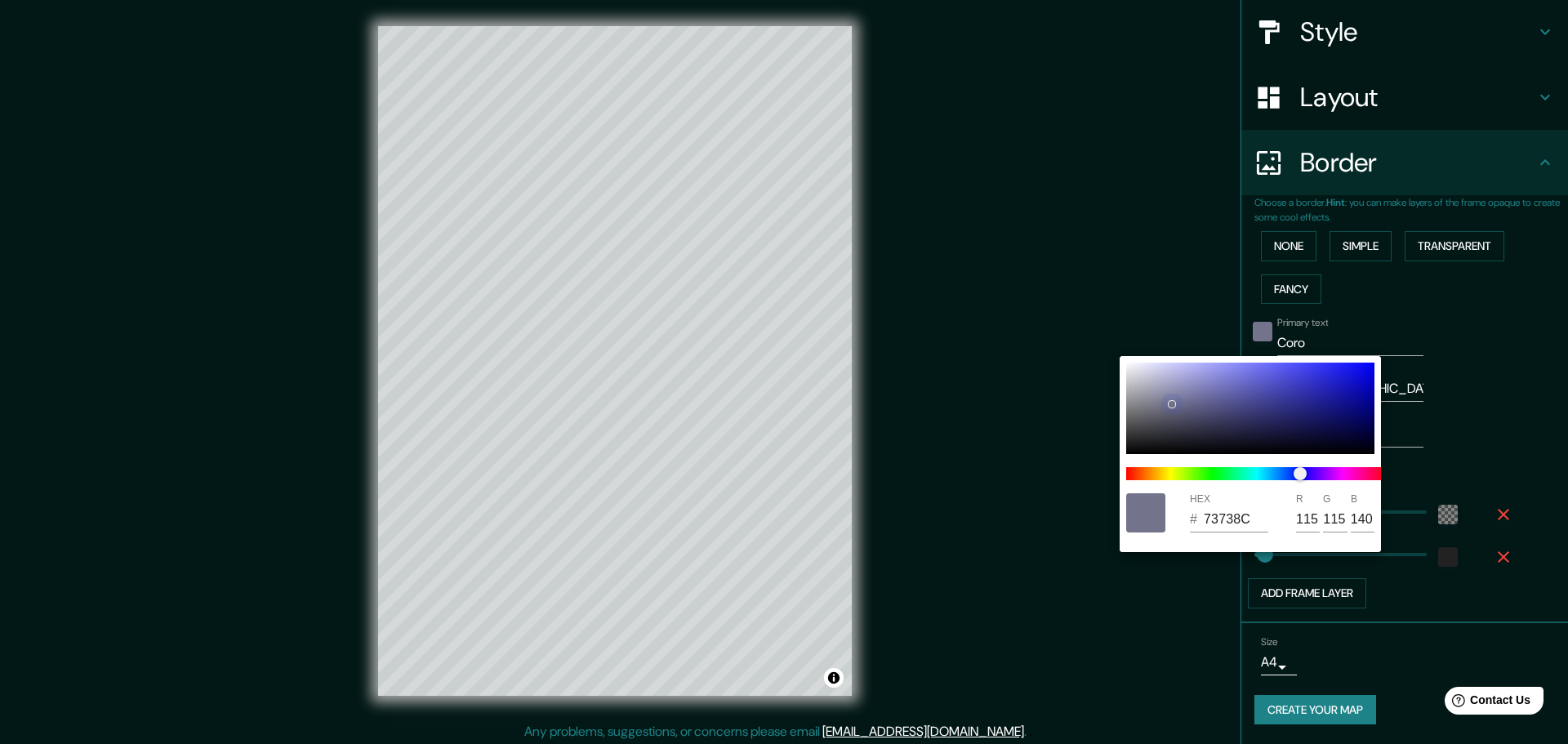
type input "110"
type input "136"
type input "636377"
type input "99"
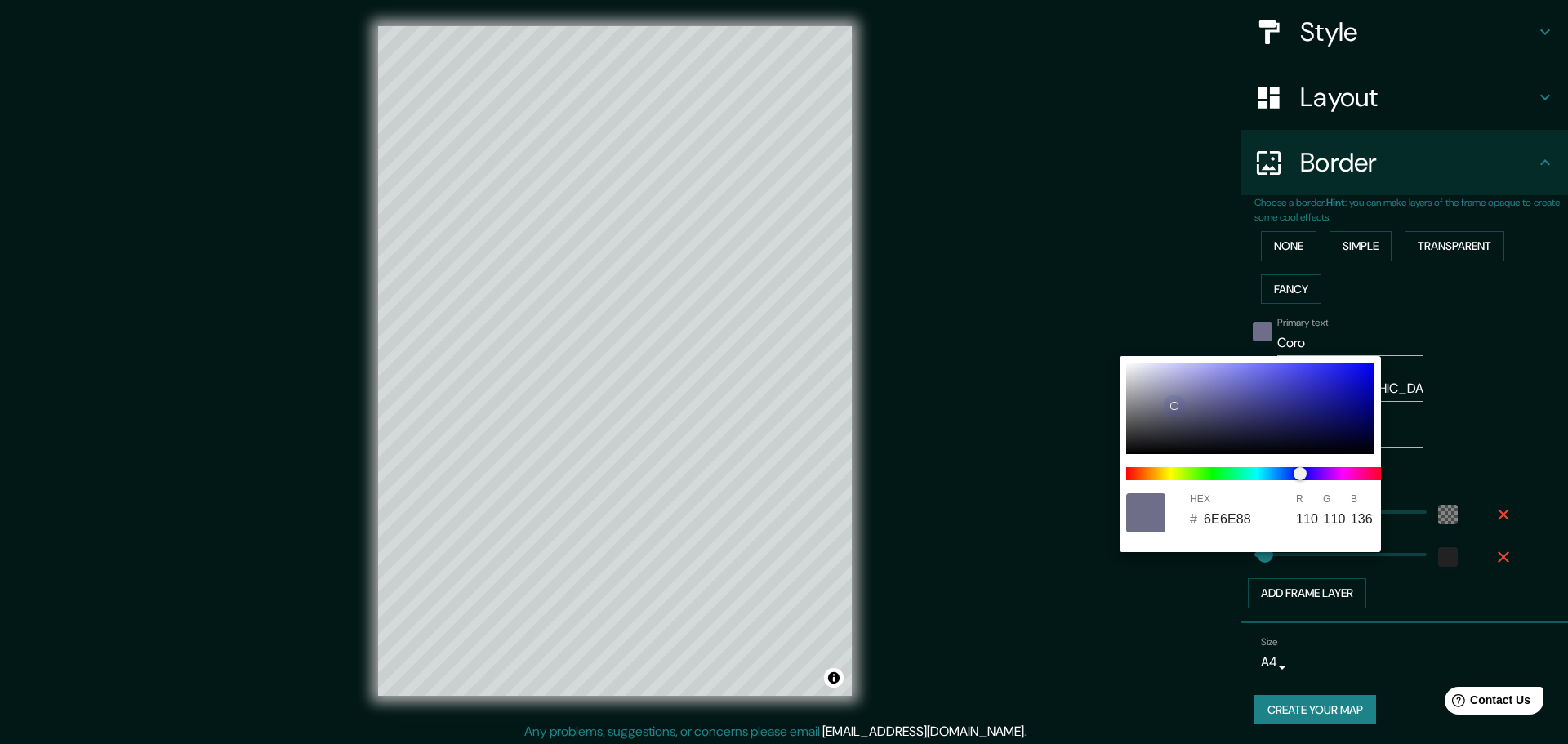
type input "99"
type input "119"
type input "5C5C6E"
type input "92"
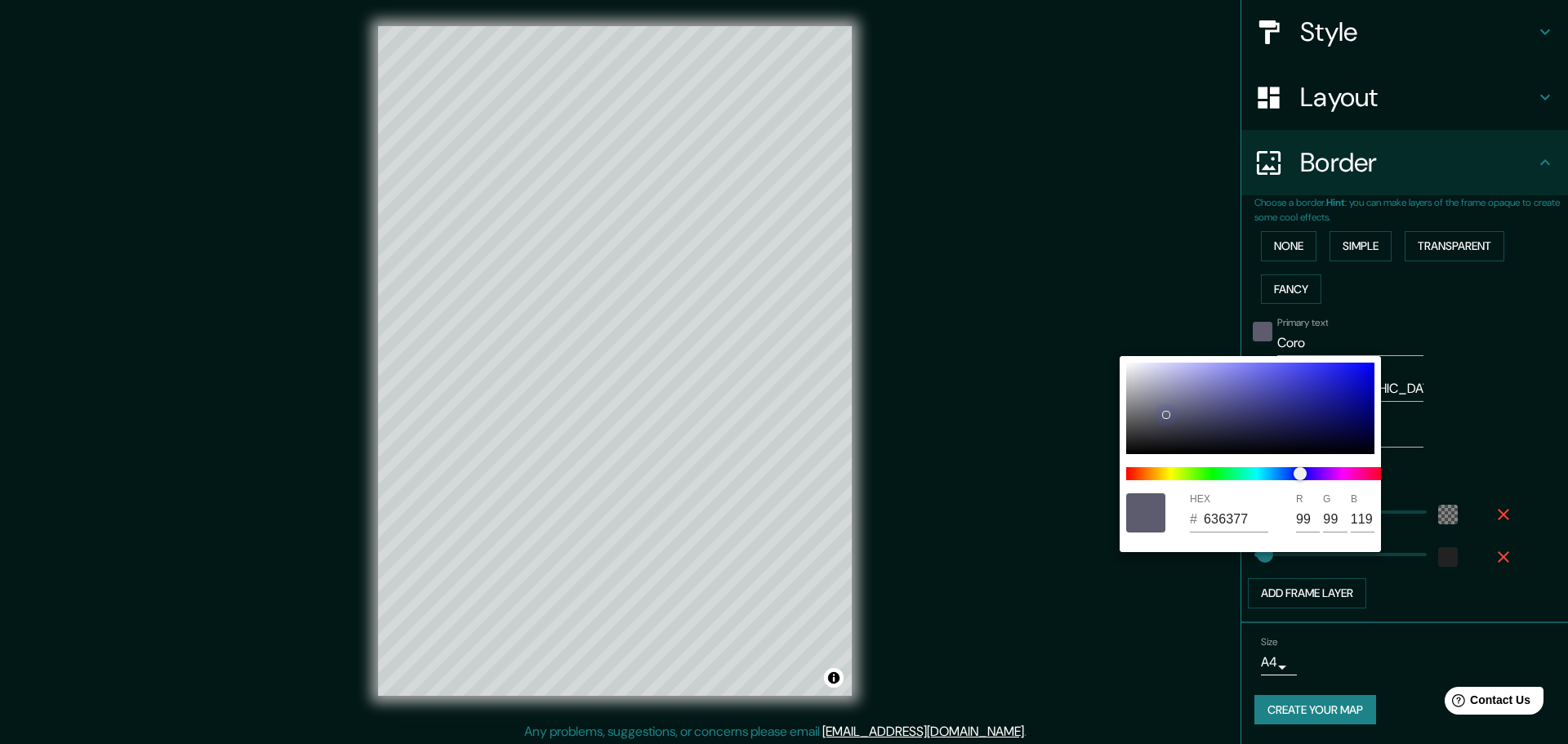
type input "110"
type input "5A5A6A"
type input "90"
type input "106"
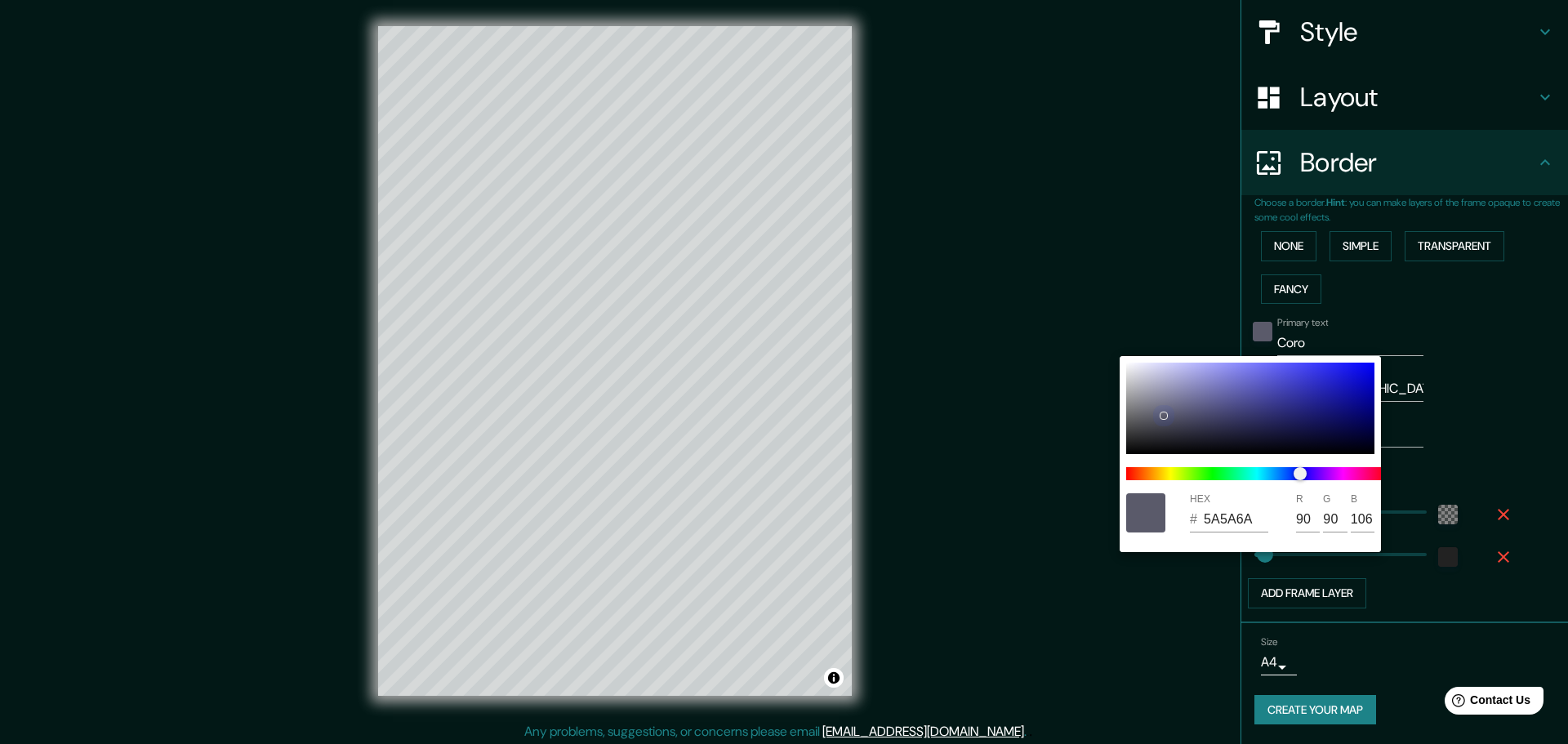
type input "454553"
type input "69"
type input "83"
type input "404050"
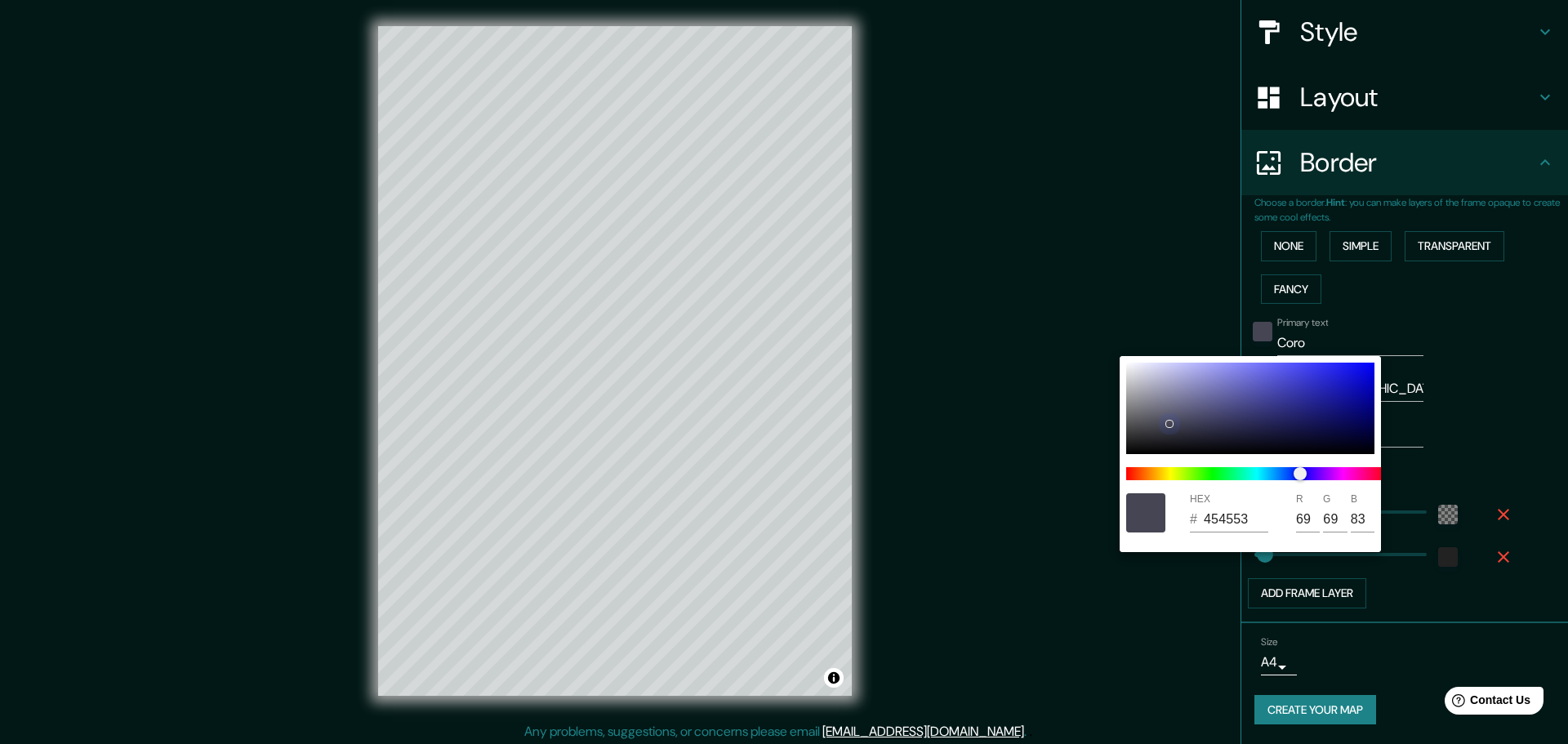
type input "64"
type input "80"
drag, startPoint x: 1135, startPoint y: 377, endPoint x: 1176, endPoint y: 425, distance: 63.1
click at [1176, 425] on div at bounding box center [1176, 426] width 7 height 7
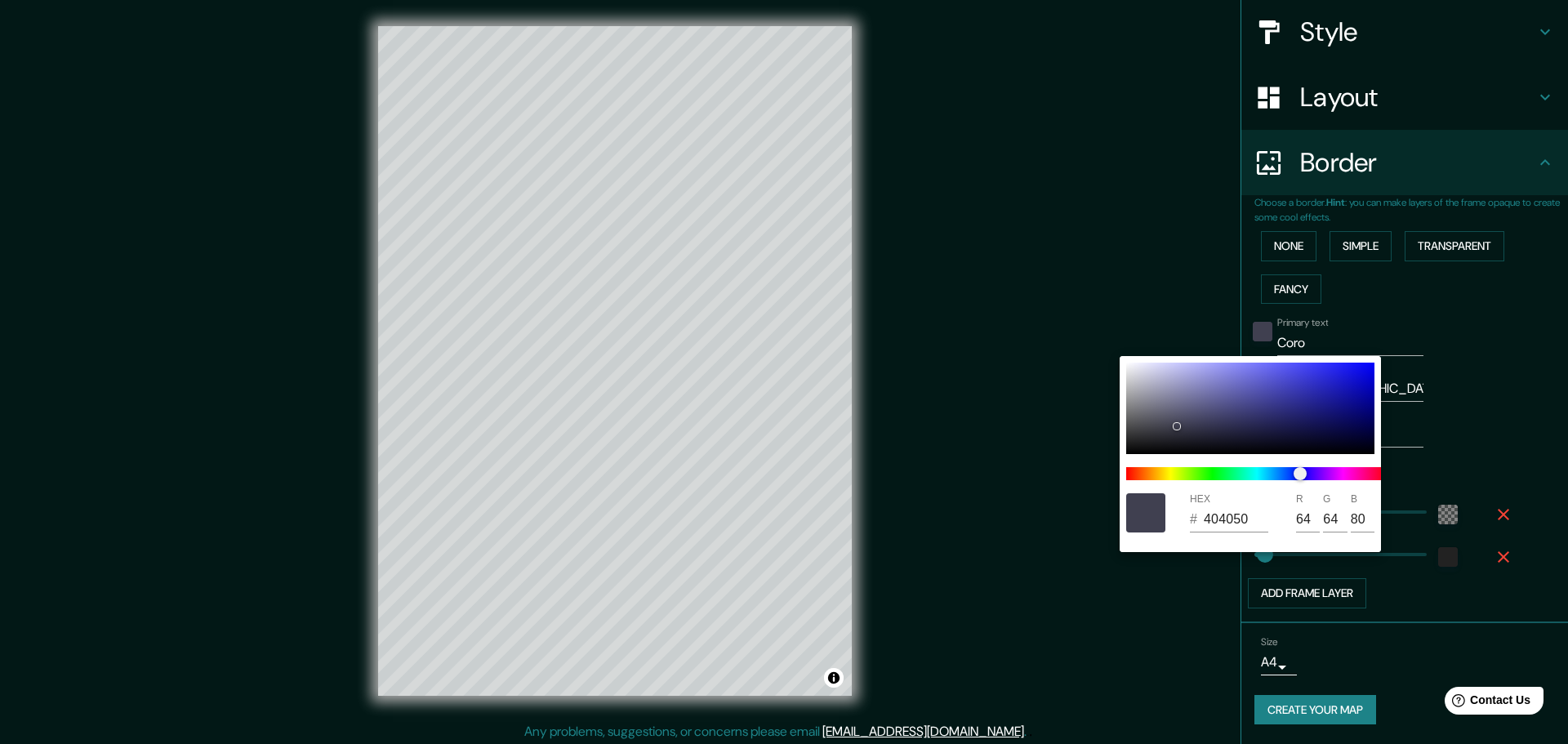
click at [1449, 413] on div at bounding box center [784, 372] width 1568 height 744
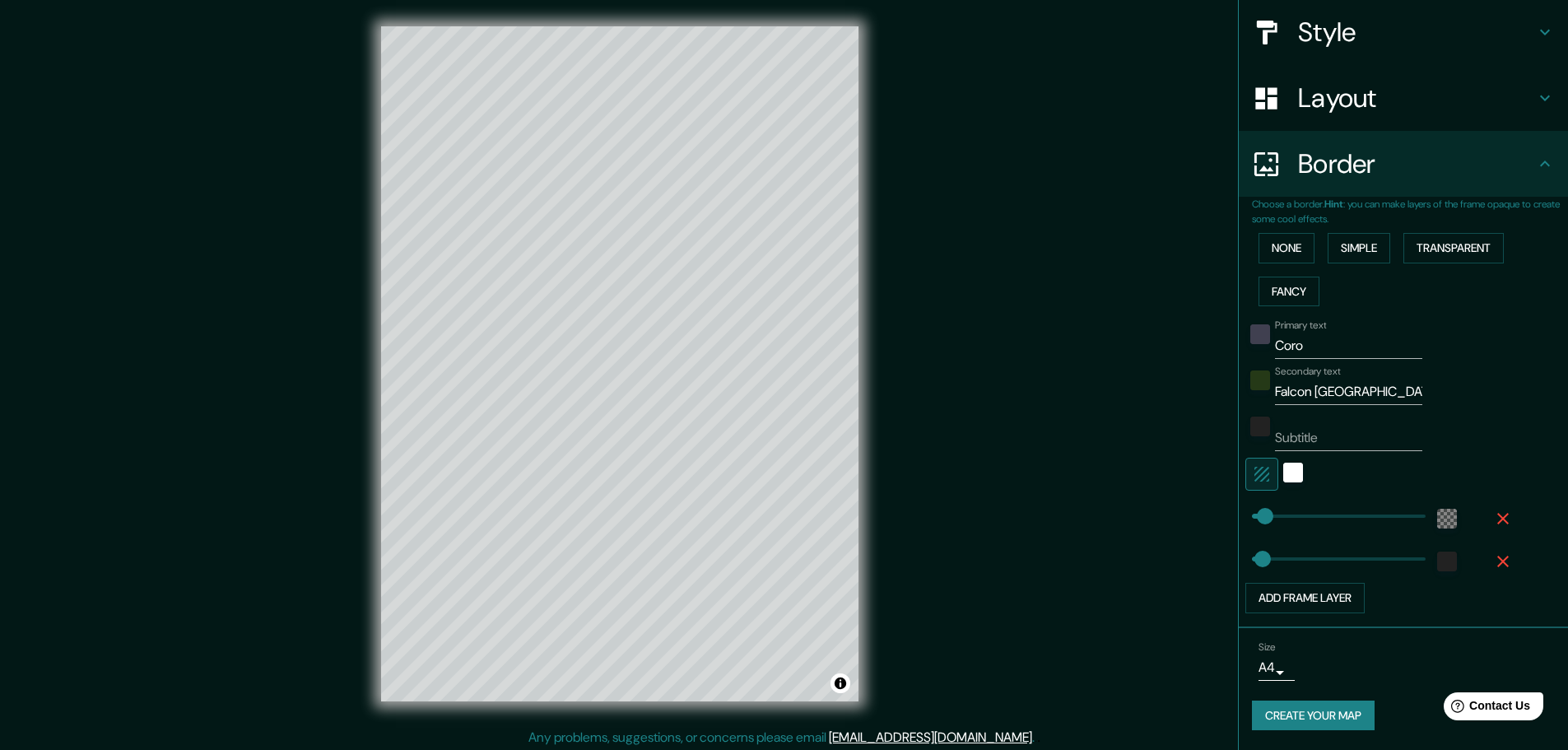
click at [1335, 717] on button "Create your map" at bounding box center [1313, 716] width 122 height 30
click at [1550, 385] on div "Primary text Coro Secondary text Falcon Venezuela Subtitle Add frame layer" at bounding box center [1409, 463] width 316 height 301
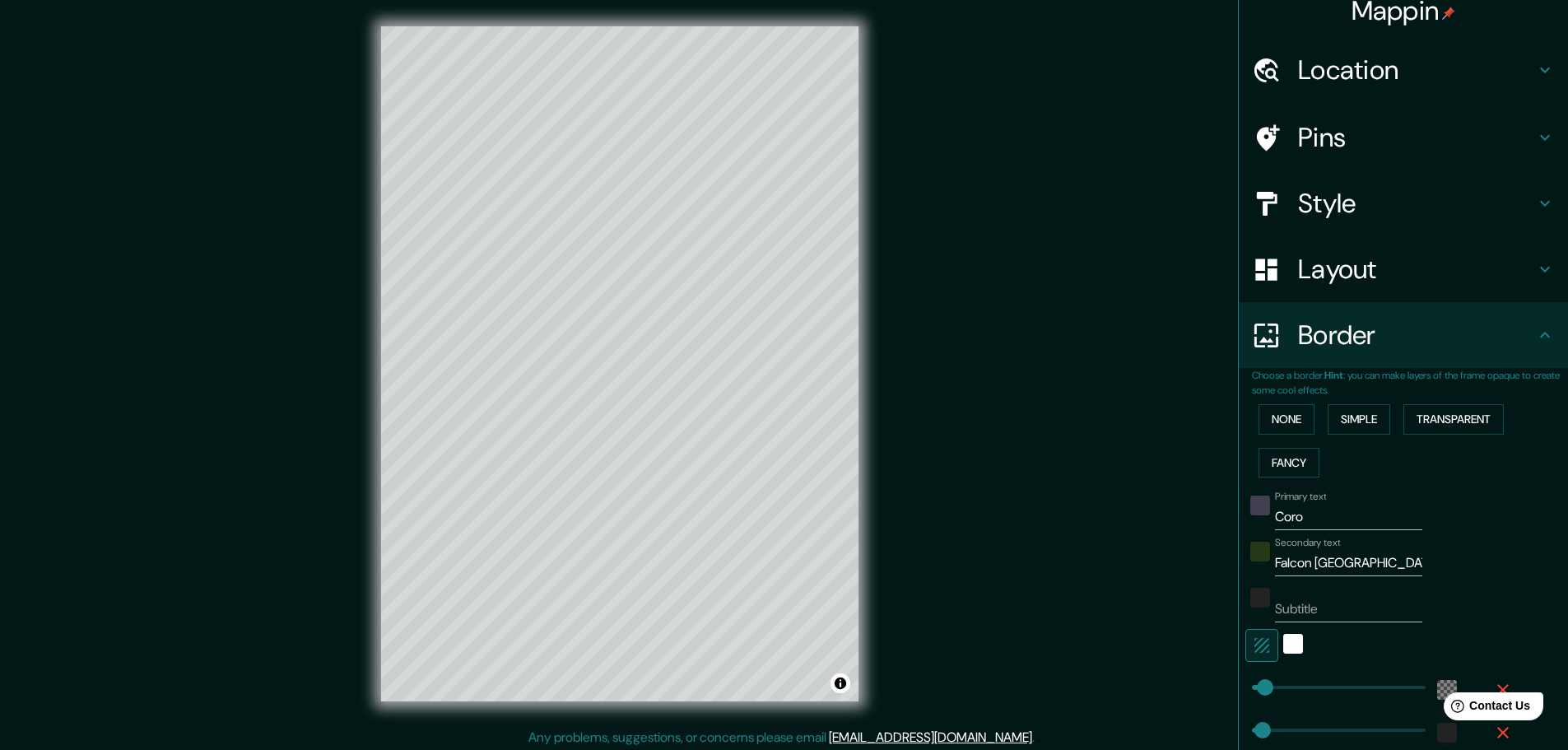
scroll to position [0, 0]
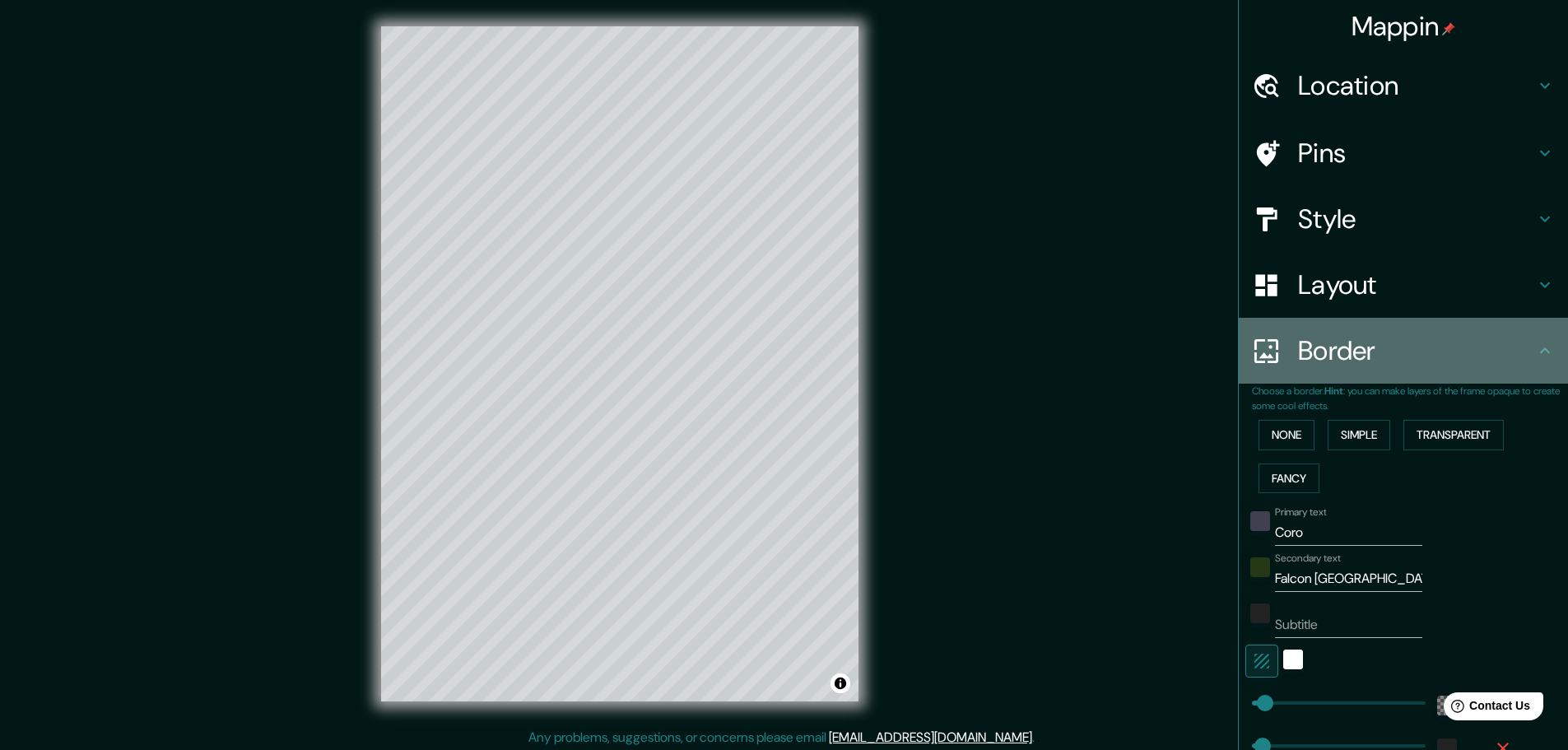
click at [1536, 336] on div "Border" at bounding box center [1403, 350] width 329 height 66
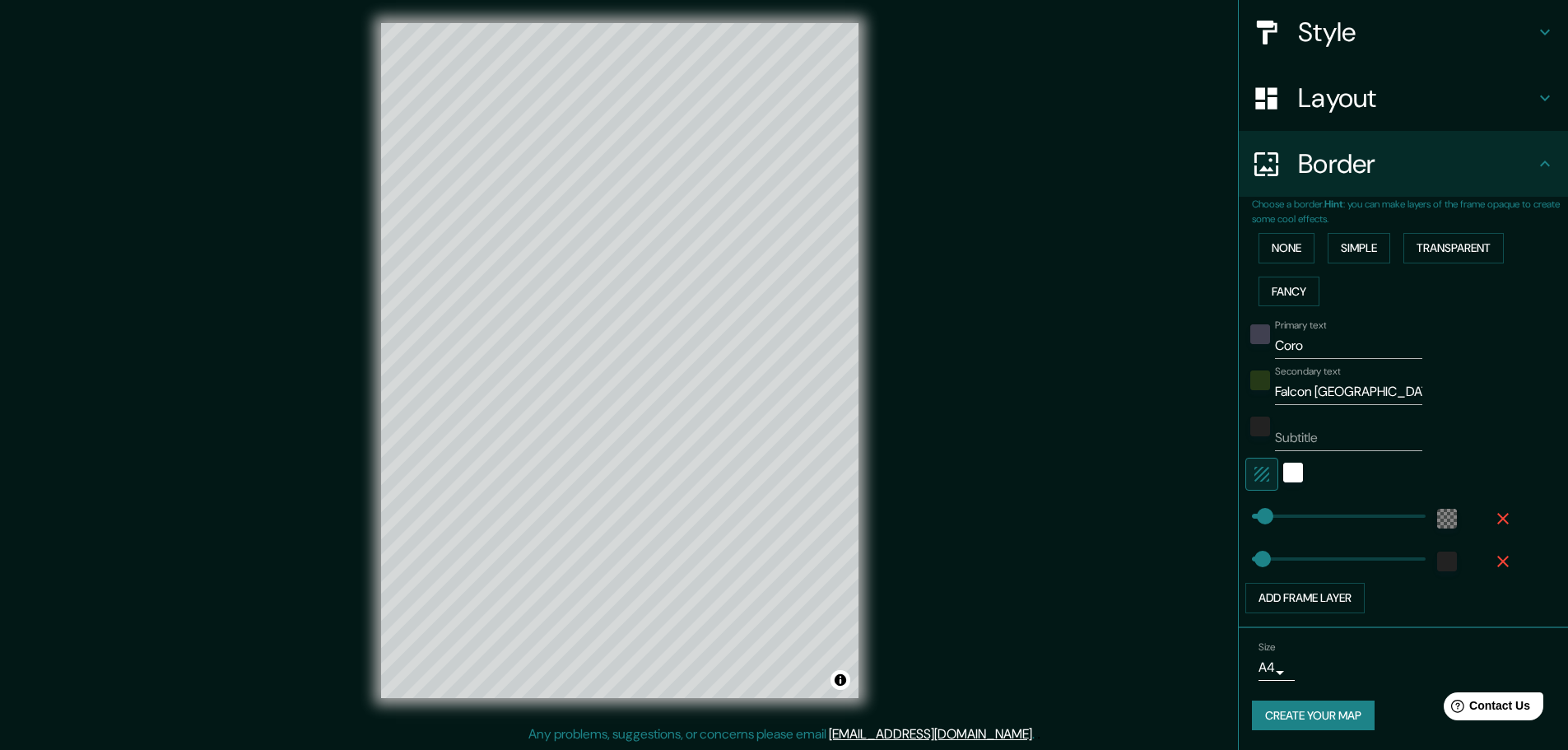
scroll to position [4, 0]
click at [1471, 708] on div "Help Contact Us" at bounding box center [1493, 705] width 103 height 28
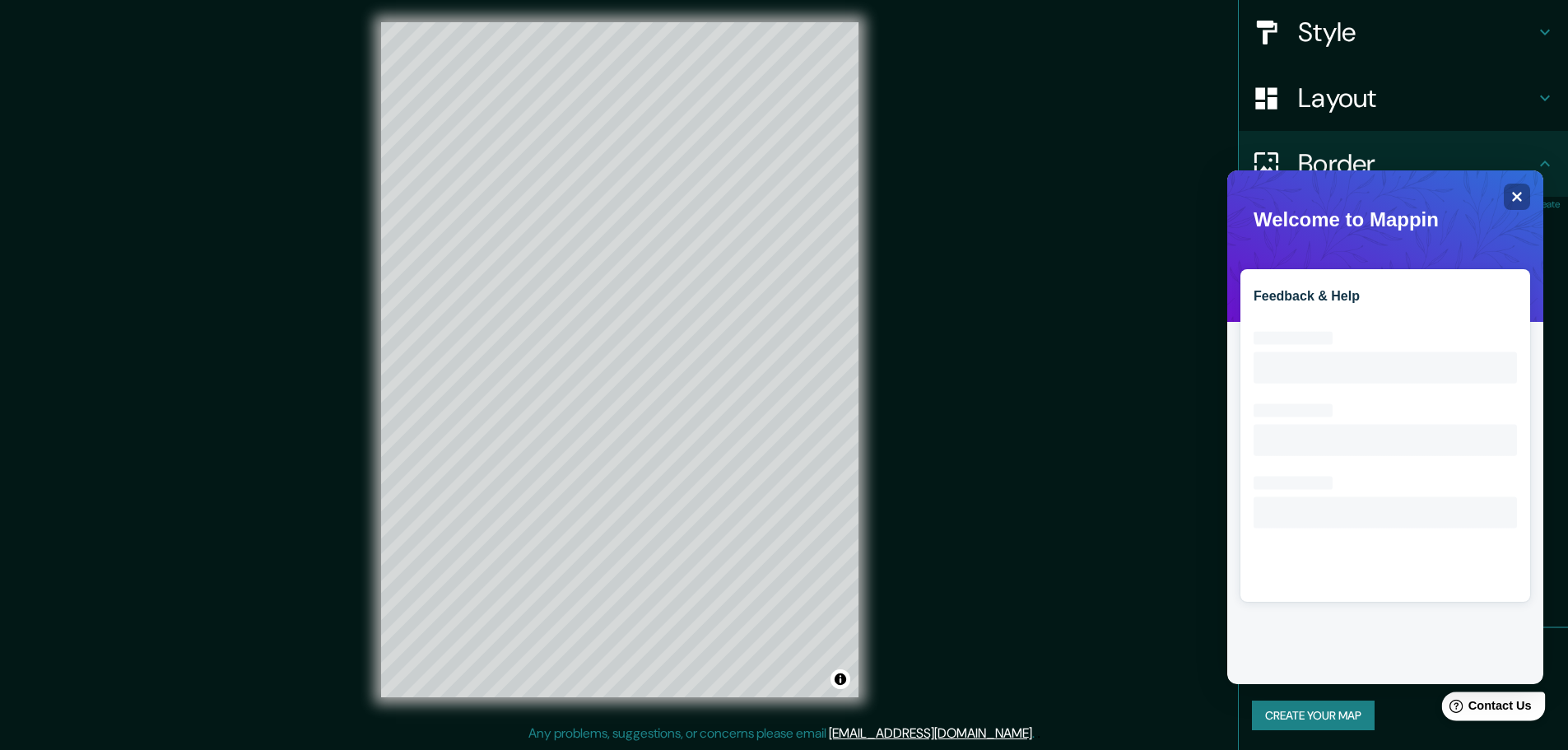
scroll to position [0, 0]
click at [1241, 177] on span at bounding box center [1241, 177] width 0 height 0
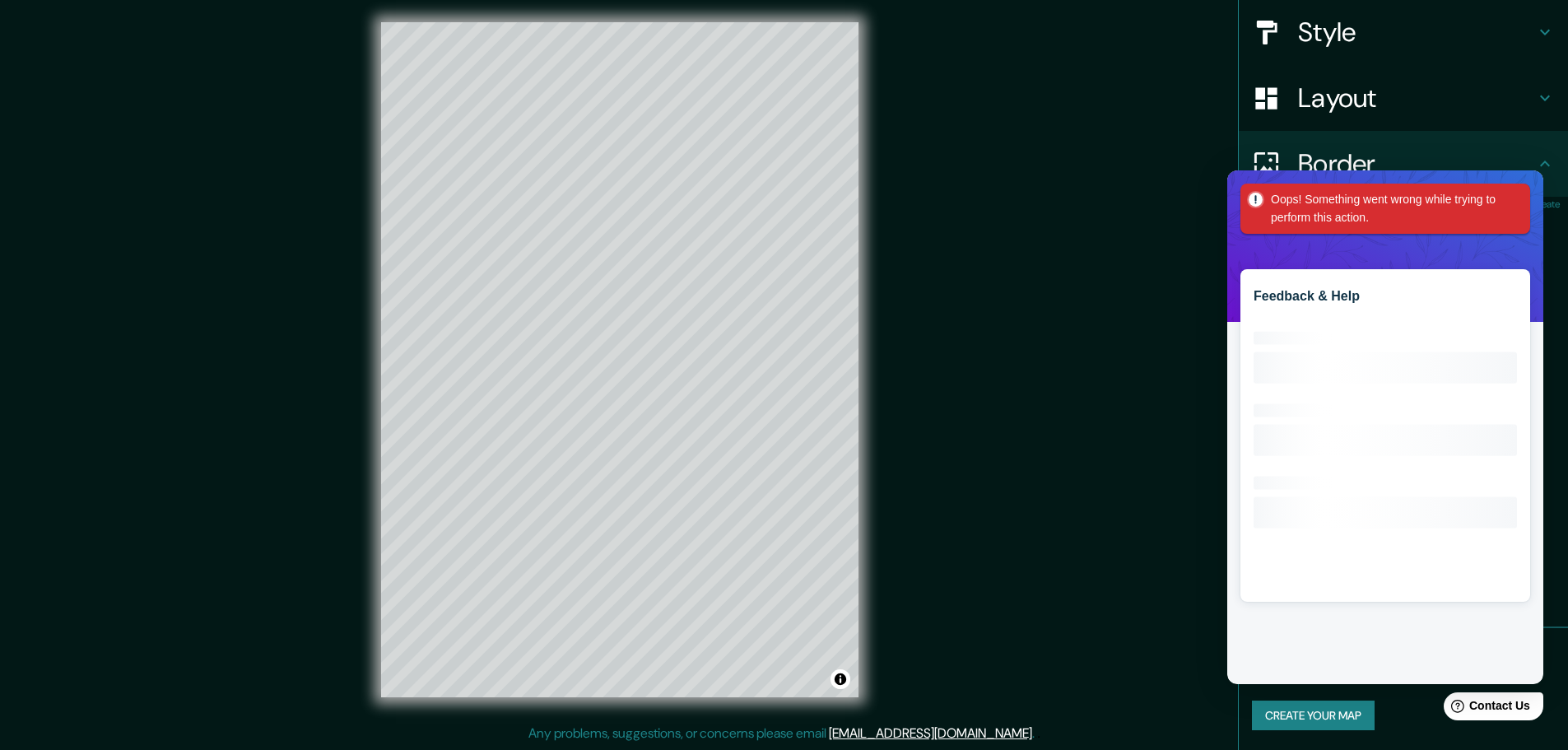
click at [1295, 719] on button "Create your map" at bounding box center [1313, 716] width 122 height 30
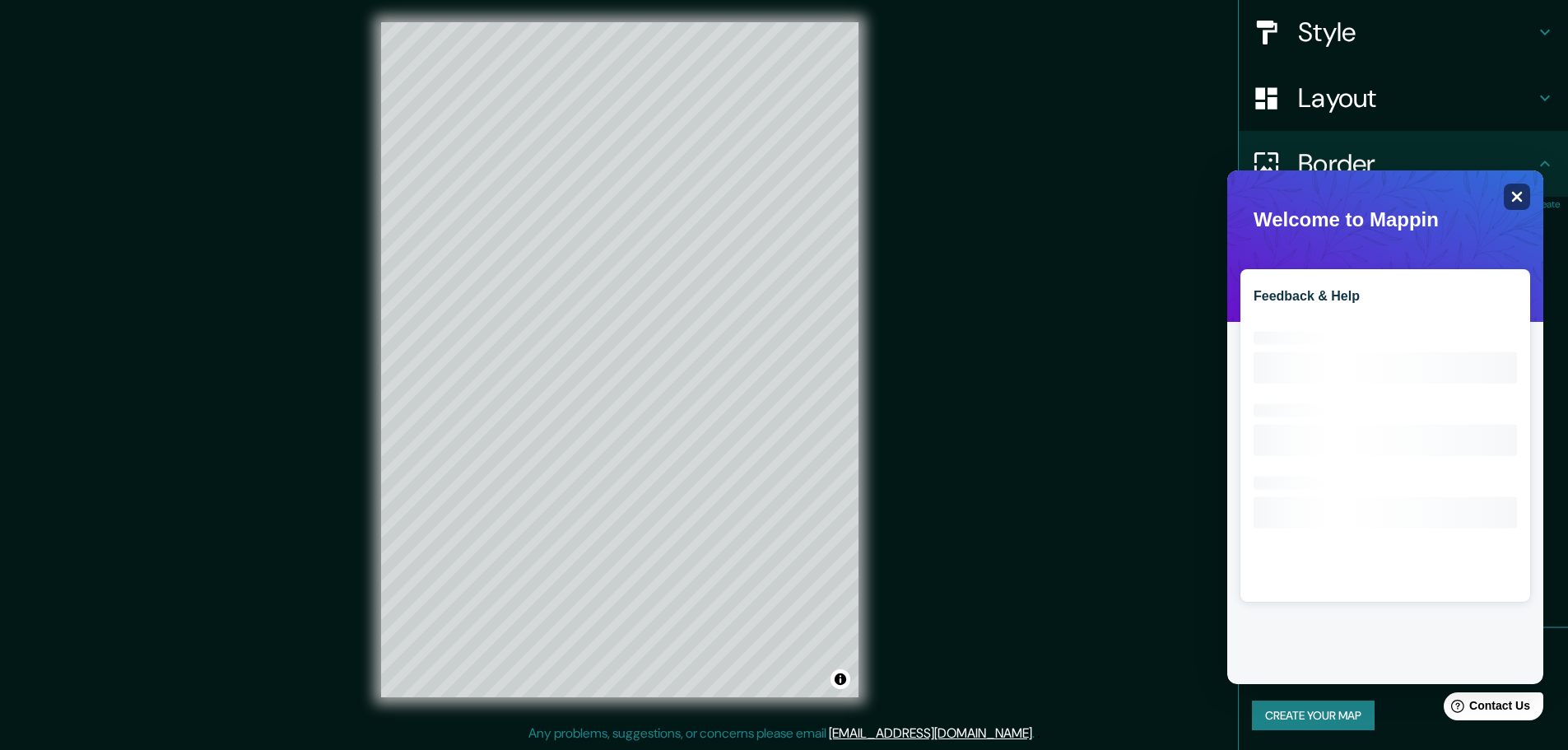
click at [1512, 197] on icon "Close" at bounding box center [1516, 196] width 12 height 12
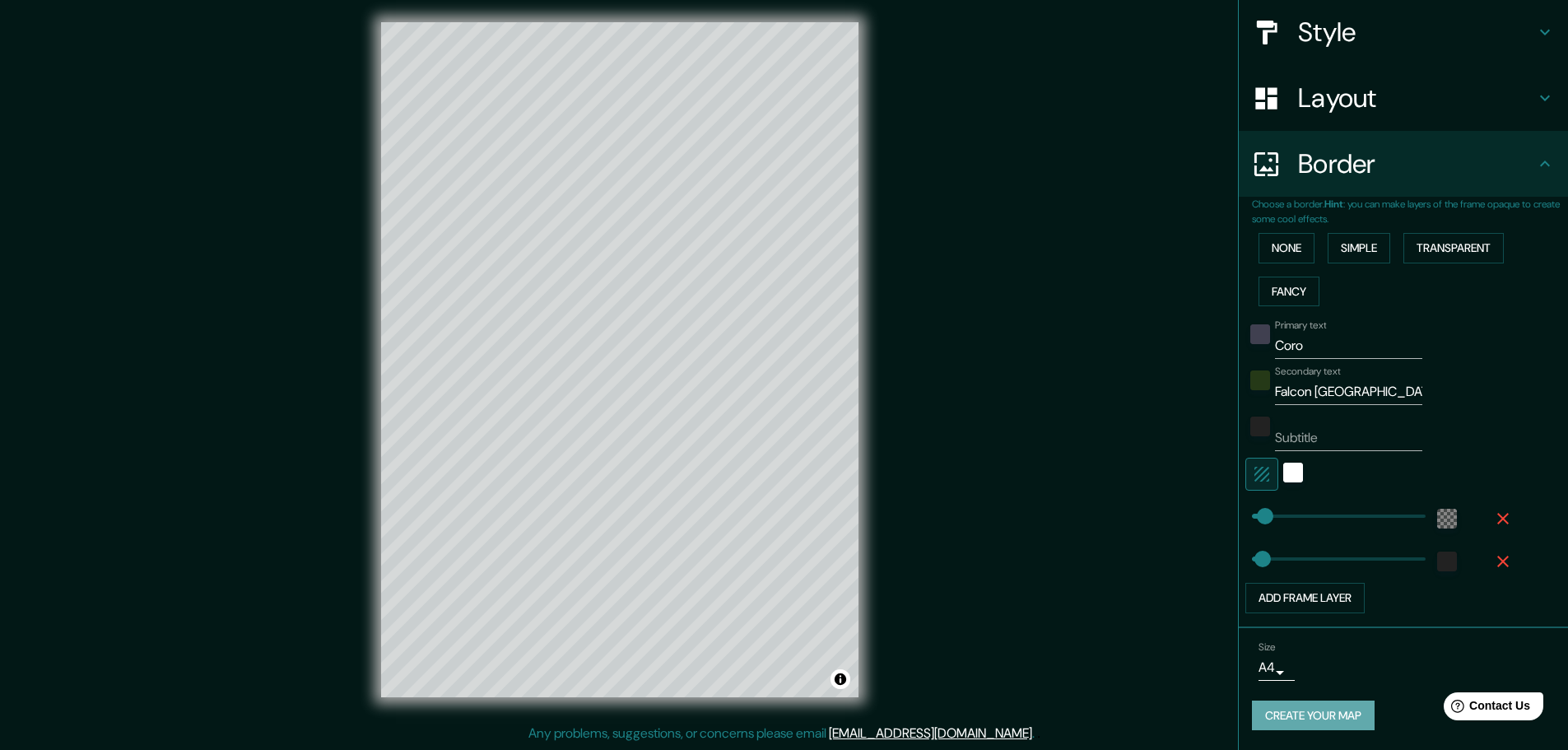
click at [1321, 714] on button "Create your map" at bounding box center [1313, 716] width 122 height 30
click at [1287, 697] on div "Size A4 single Create your map" at bounding box center [1403, 689] width 303 height 109
click at [1292, 703] on button "Create your map" at bounding box center [1313, 716] width 122 height 30
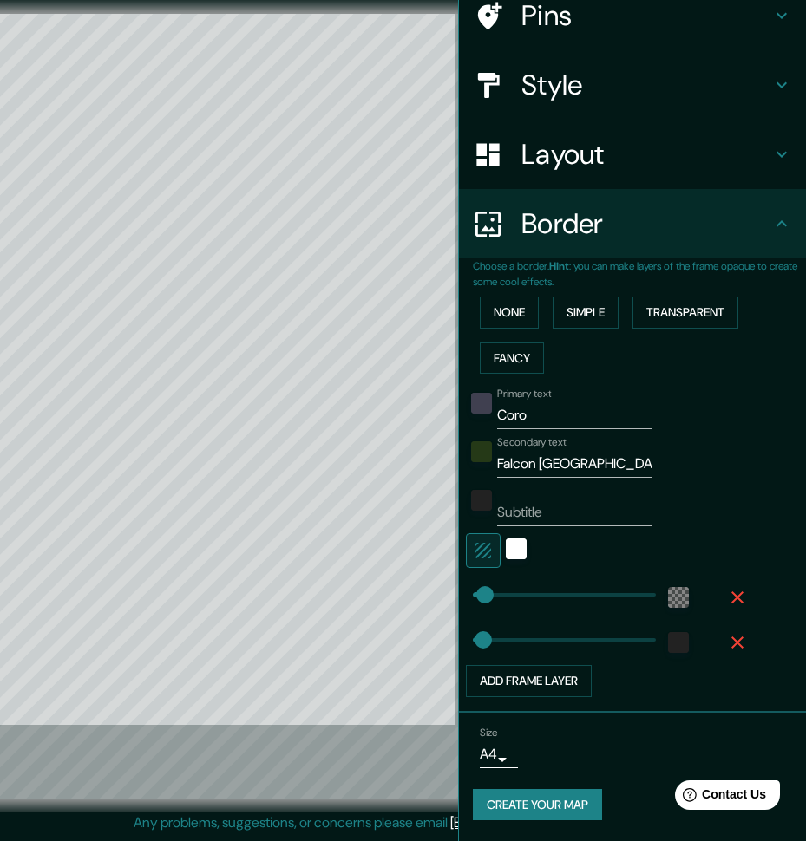
scroll to position [114, 0]
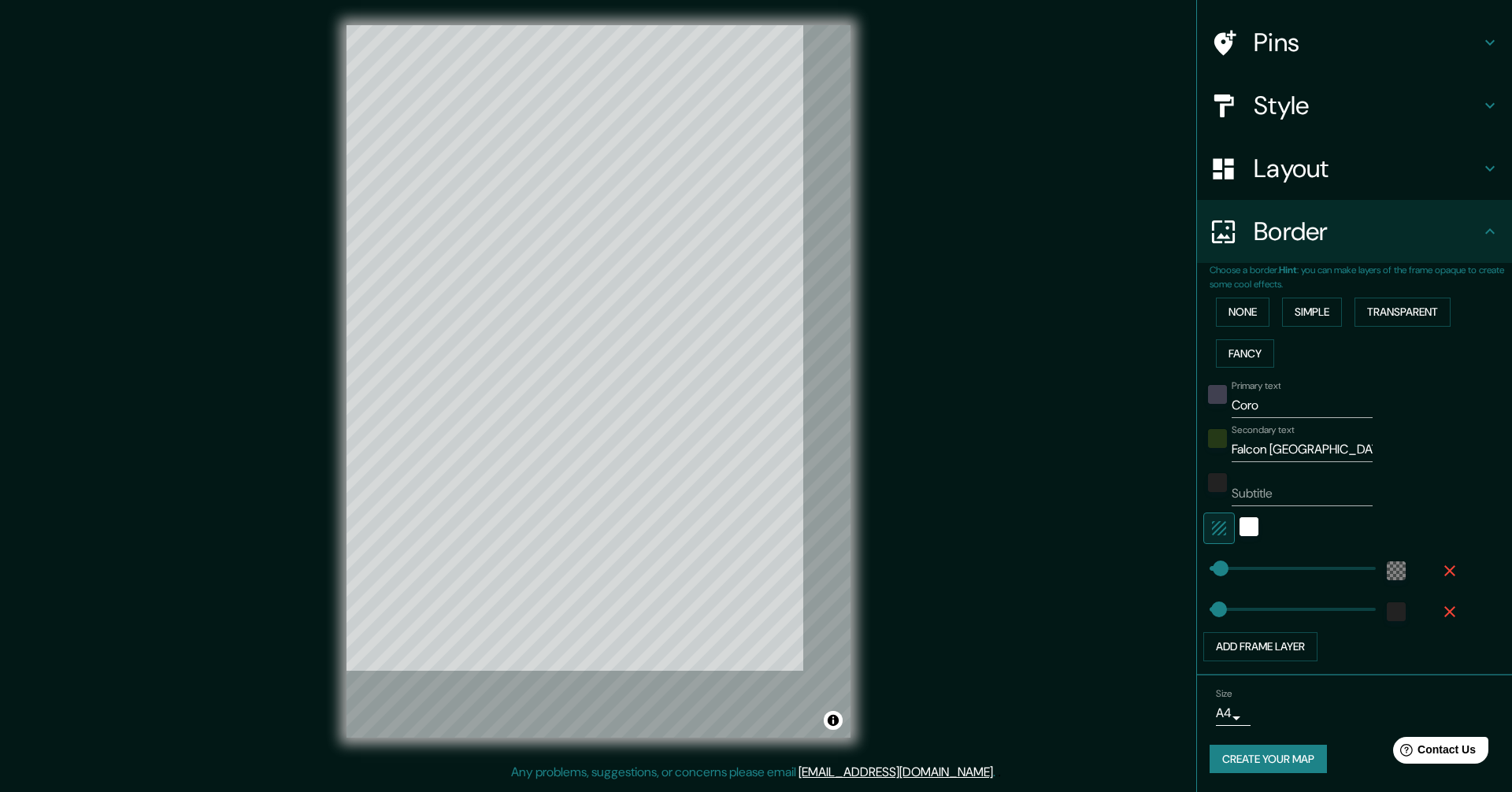
click at [1223, 717] on button "Create your map" at bounding box center [1268, 759] width 117 height 29
click at [969, 441] on div "© Mapbox © OpenStreetMap Improve this map" at bounding box center [598, 381] width 1360 height 713
click at [1049, 423] on div "© Mapbox © OpenStreetMap Improve this map" at bounding box center [598, 381] width 1360 height 713
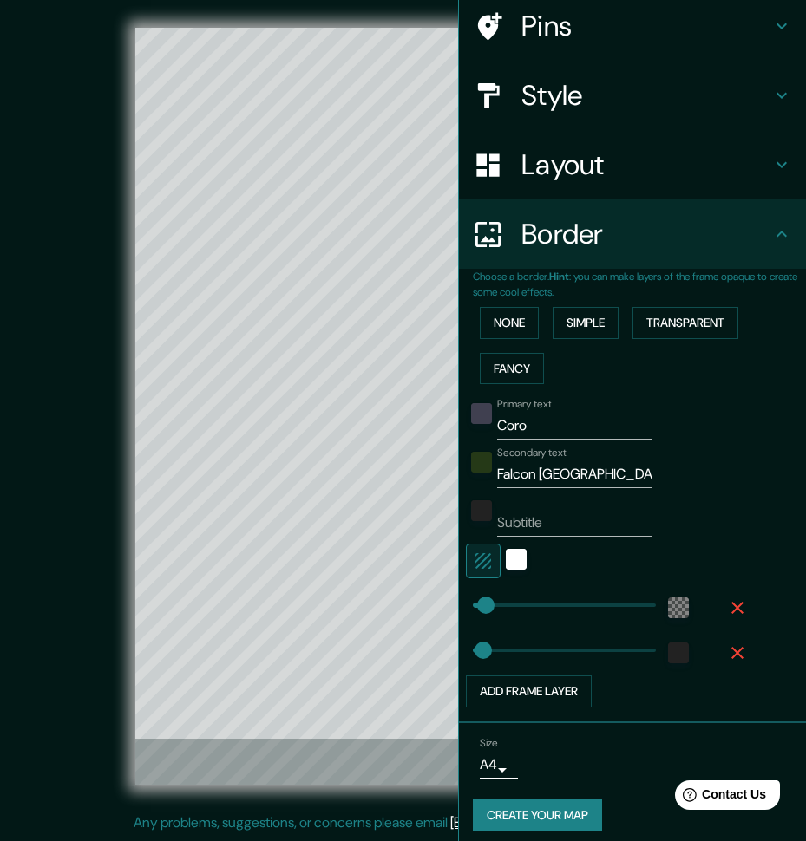
scroll to position [146, 0]
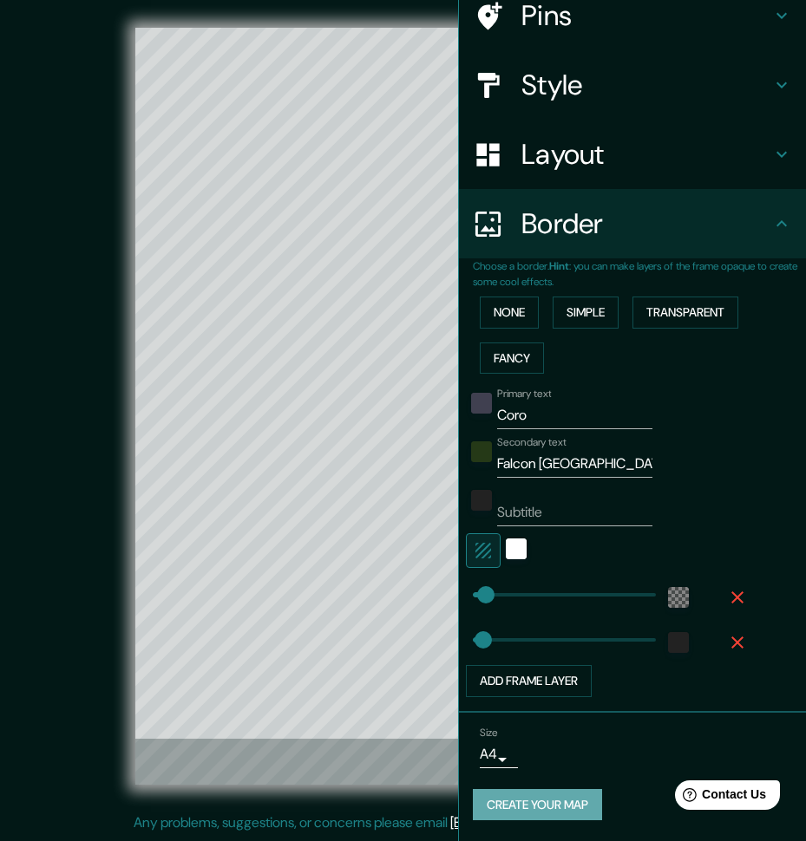
click at [532, 789] on button "Create your map" at bounding box center [537, 805] width 129 height 32
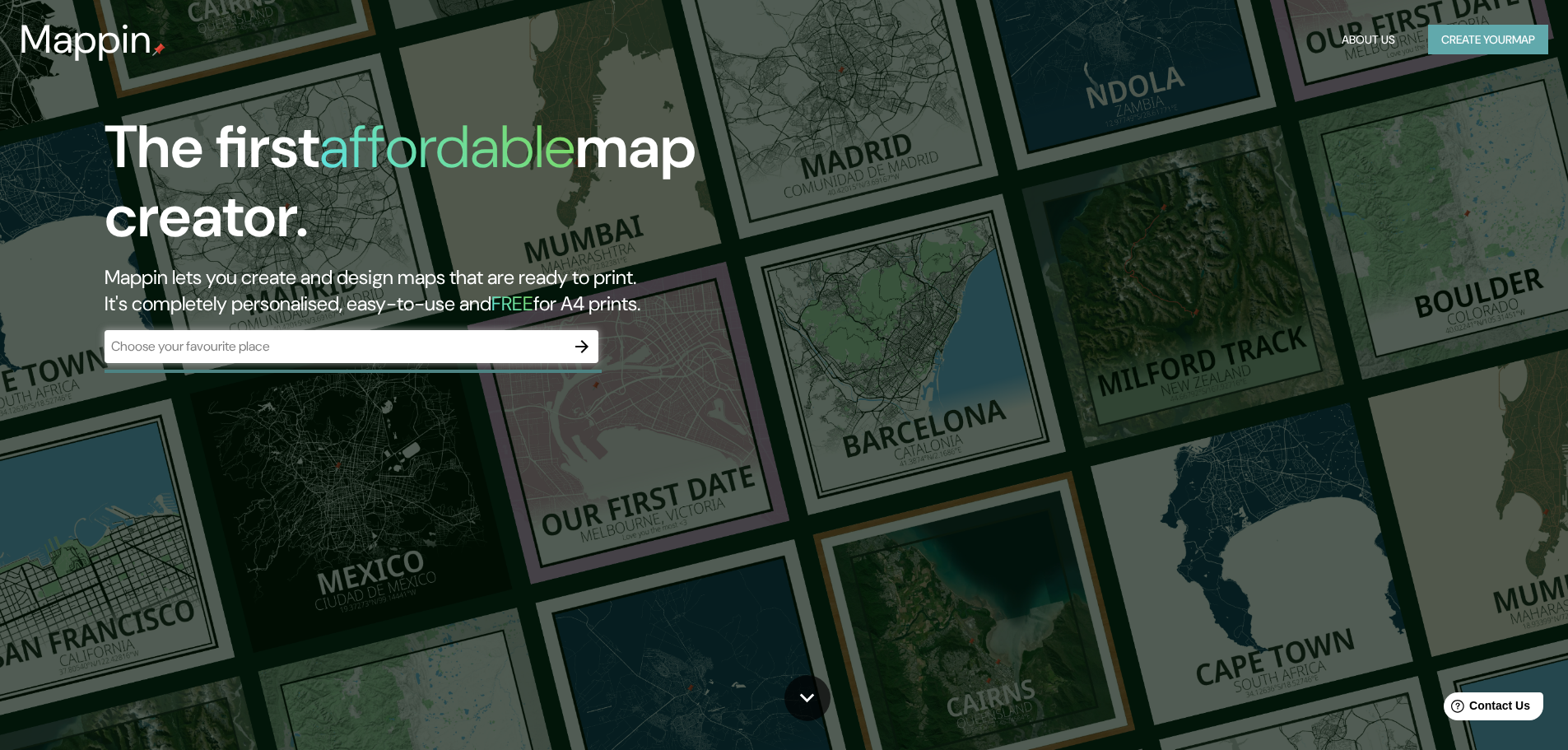
click at [1510, 34] on button "Create your map" at bounding box center [1487, 40] width 121 height 30
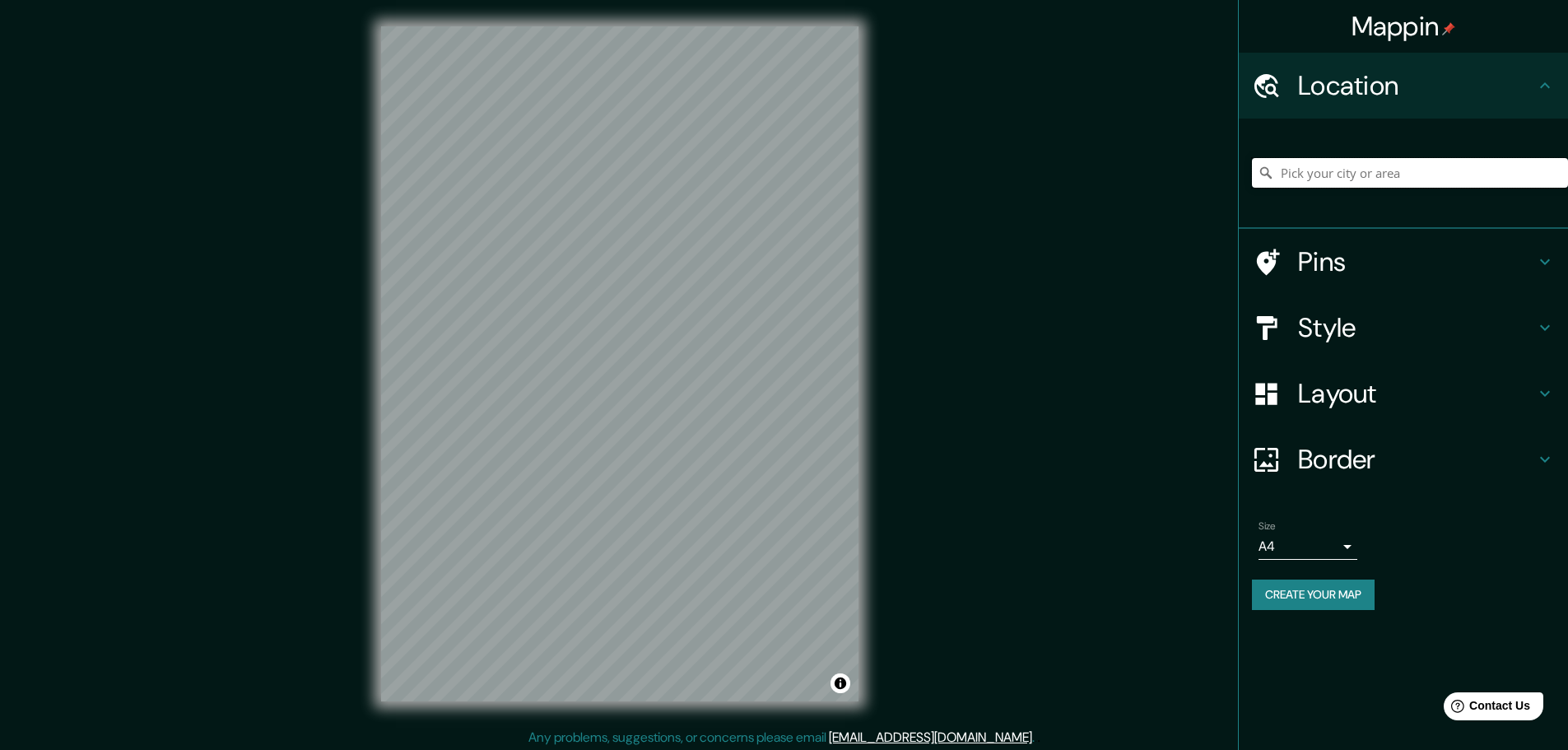
click at [1312, 166] on input "Pick your city or area" at bounding box center [1409, 172] width 316 height 29
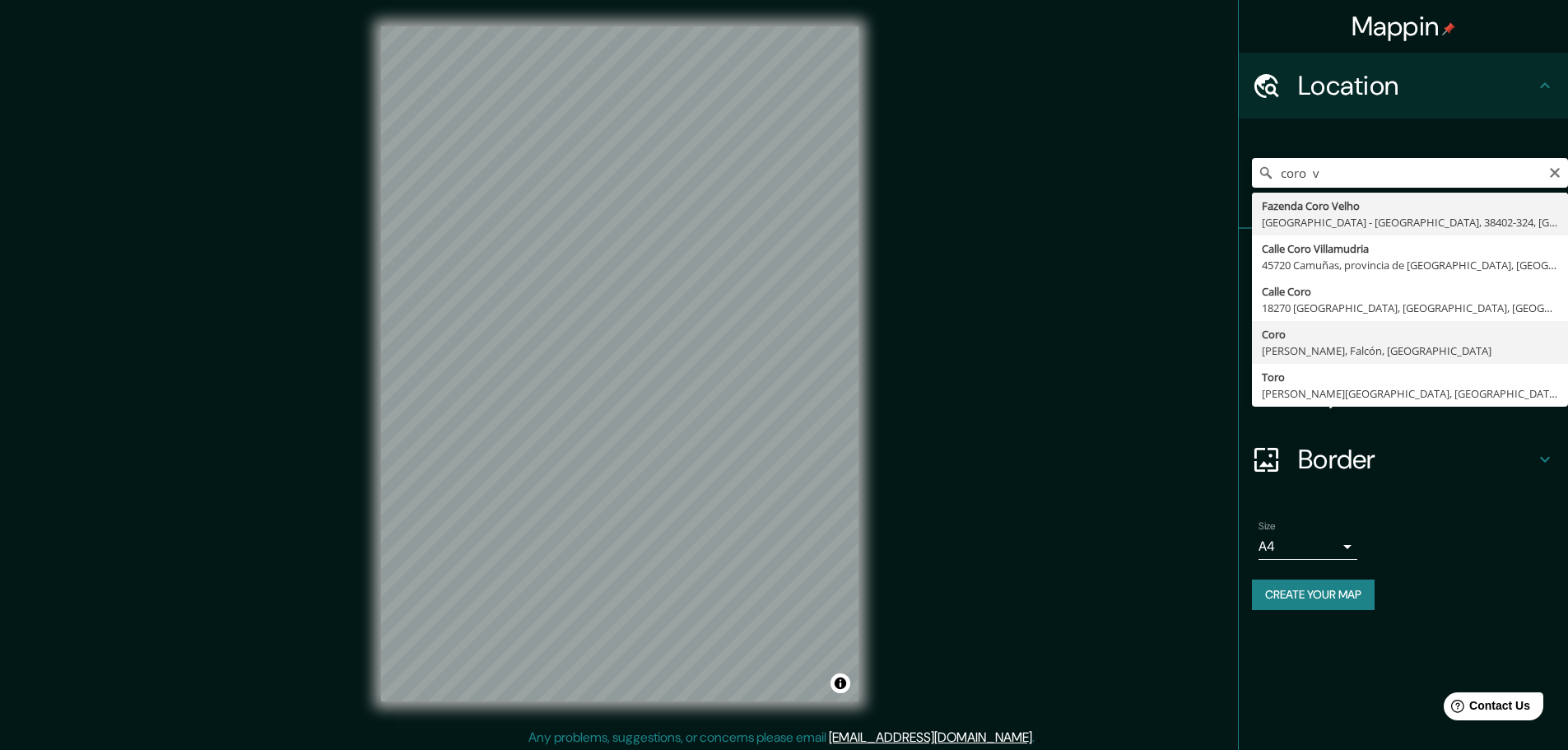
type input "Coro, [PERSON_NAME], Falcón, [GEOGRAPHIC_DATA]"
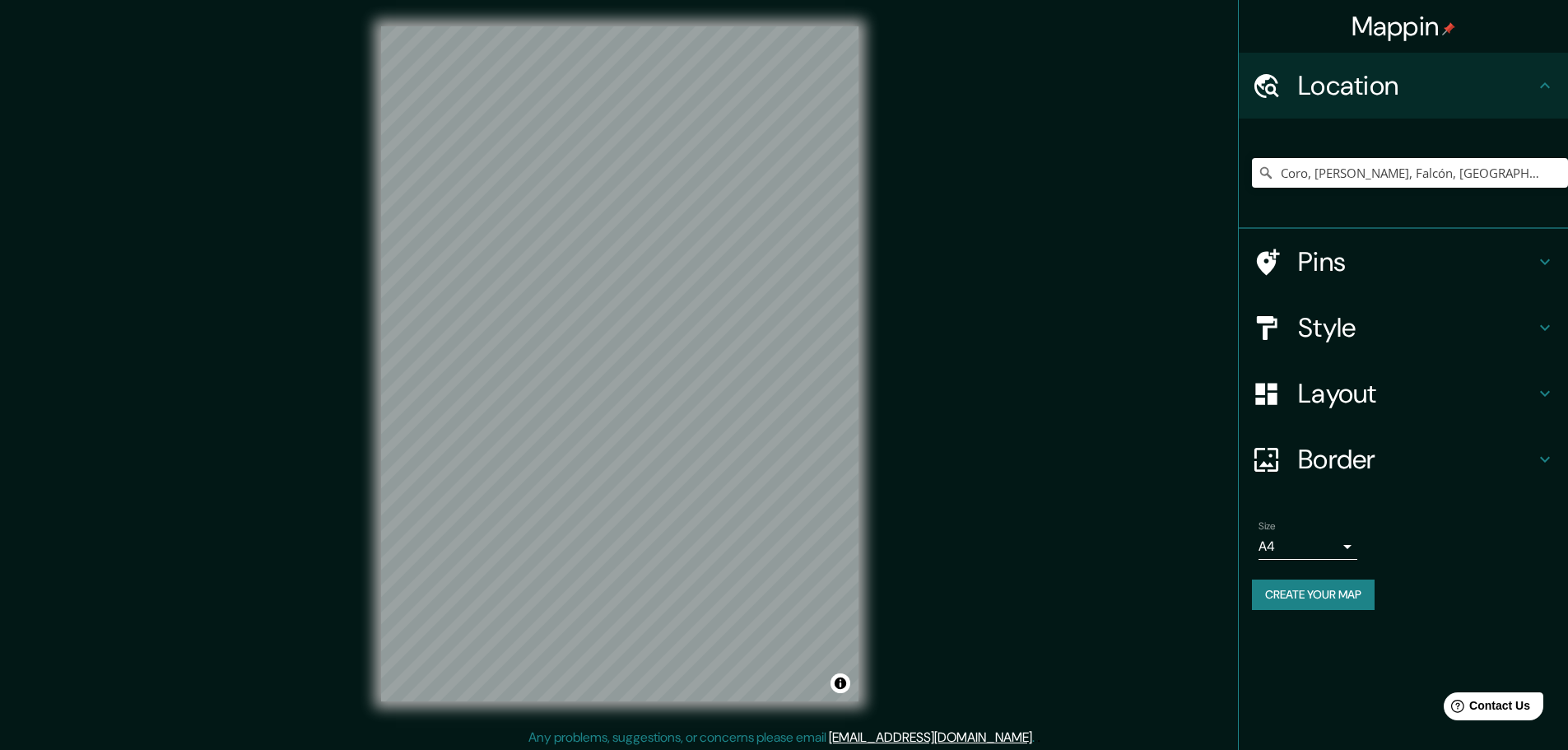
click at [1037, 427] on div "Mappin Location Coro, Miranda, Falcón, Venezuela Pins Style Layout Border Choos…" at bounding box center [784, 377] width 1568 height 754
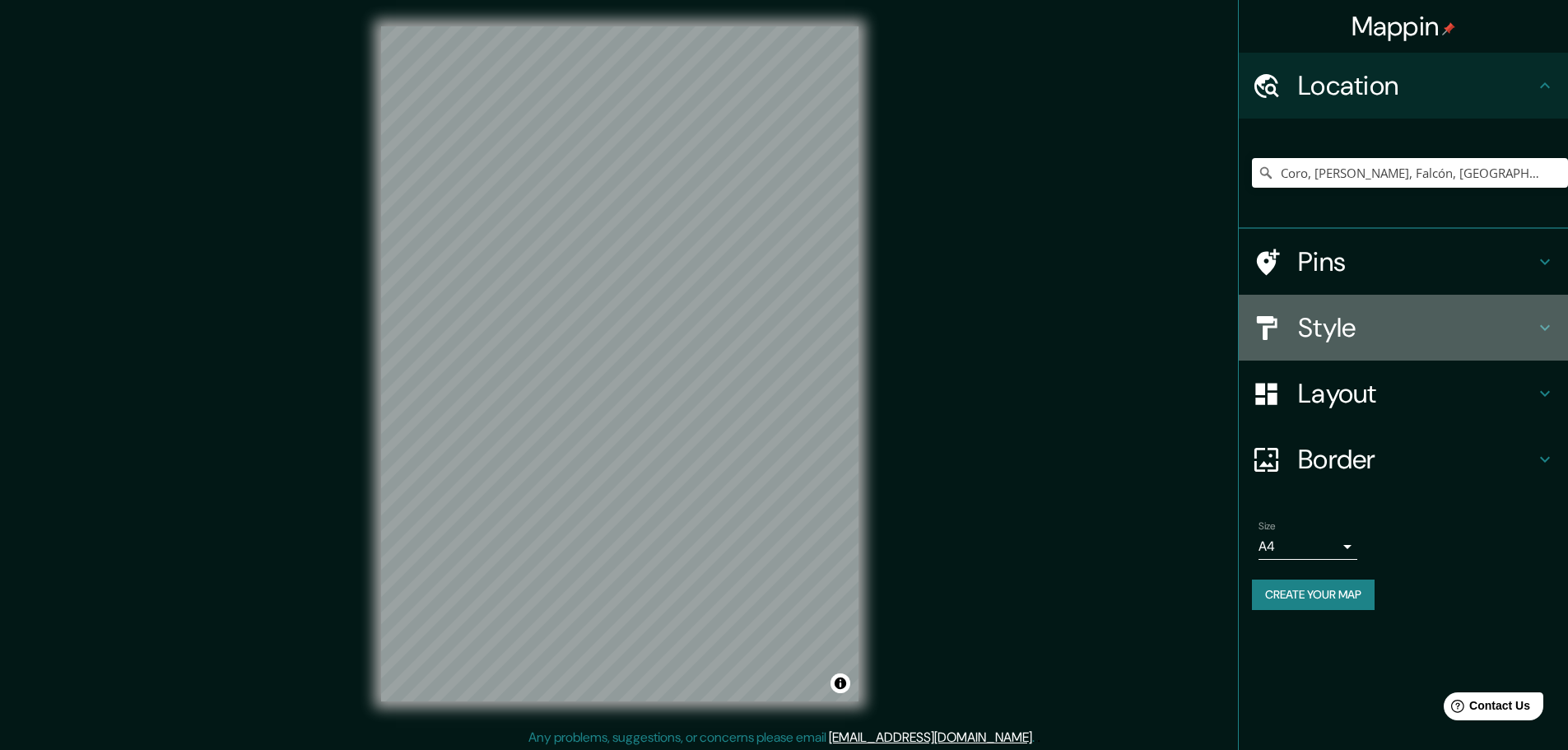
click at [1422, 316] on h4 "Style" at bounding box center [1416, 328] width 237 height 33
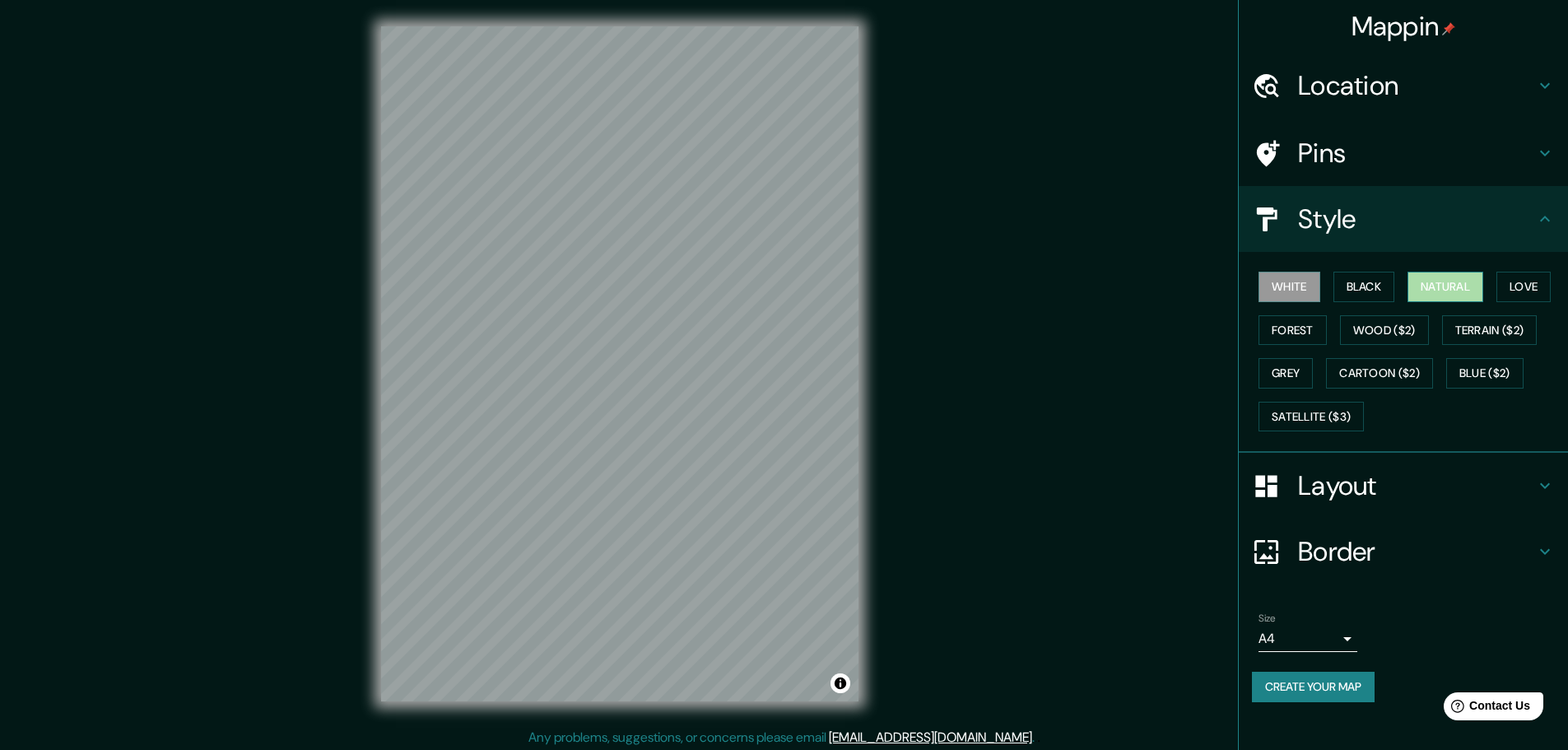
click at [1447, 282] on button "Natural" at bounding box center [1446, 287] width 76 height 30
click at [1430, 577] on div "Border" at bounding box center [1403, 551] width 329 height 66
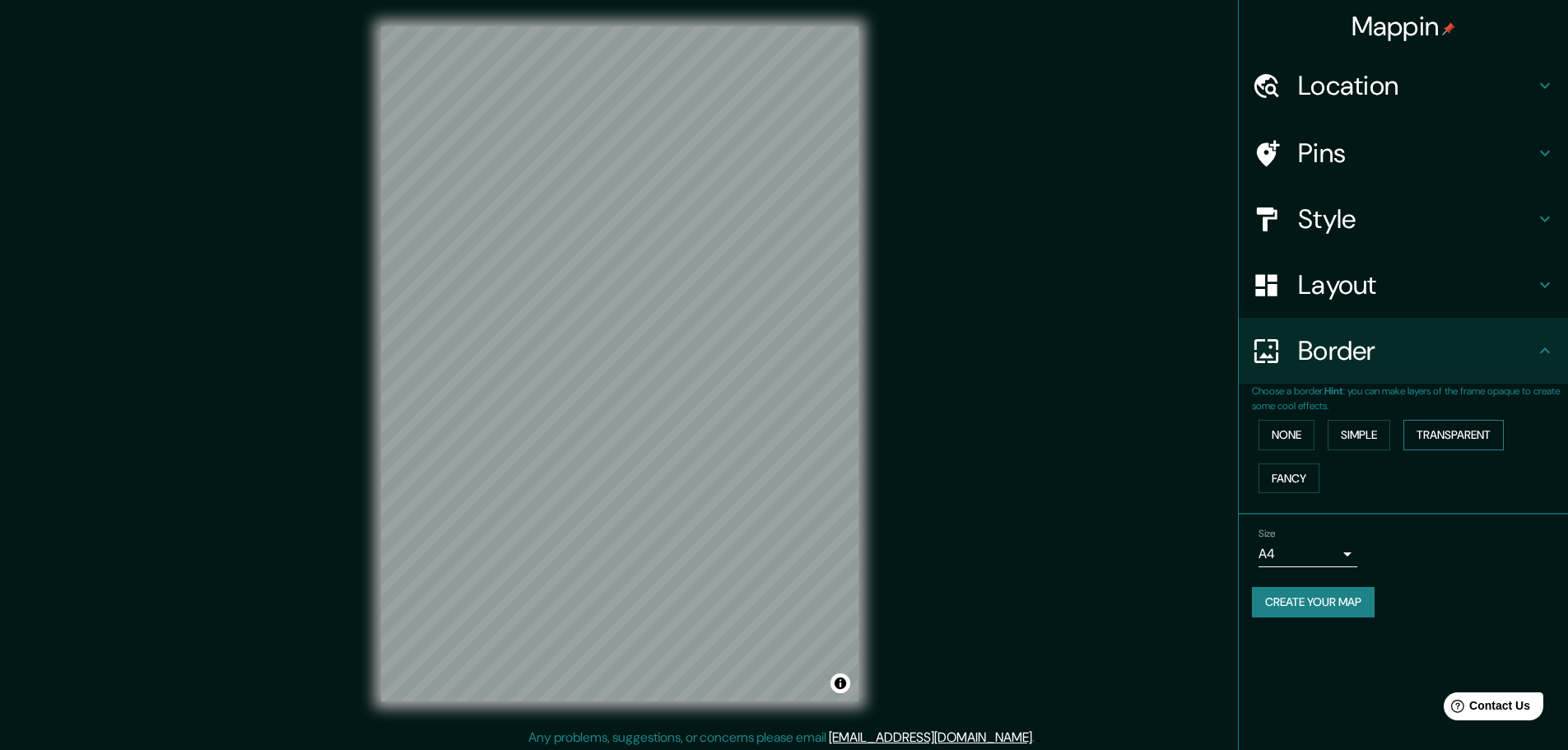
click at [1449, 436] on button "Transparent" at bounding box center [1453, 435] width 101 height 30
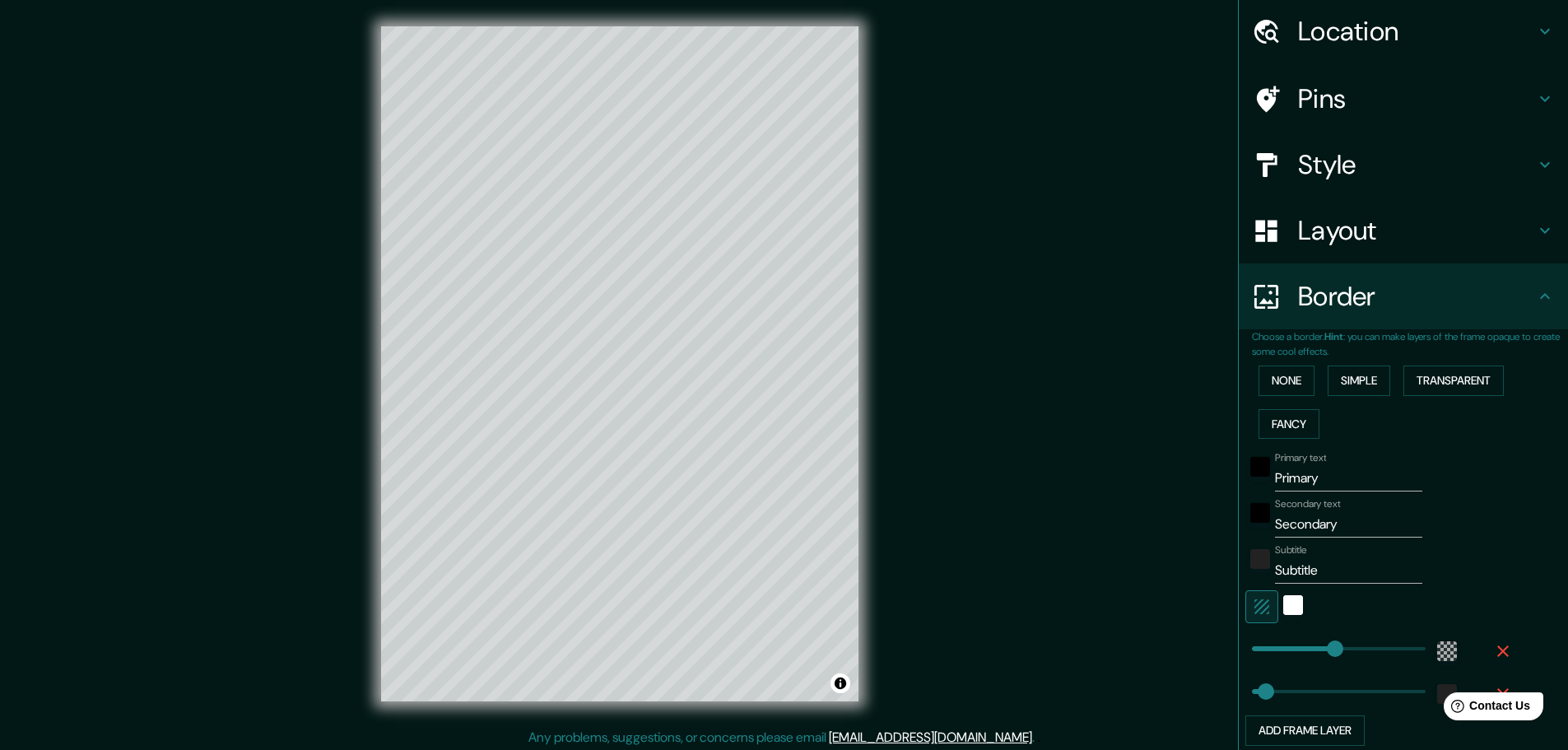
scroll to position [83, 0]
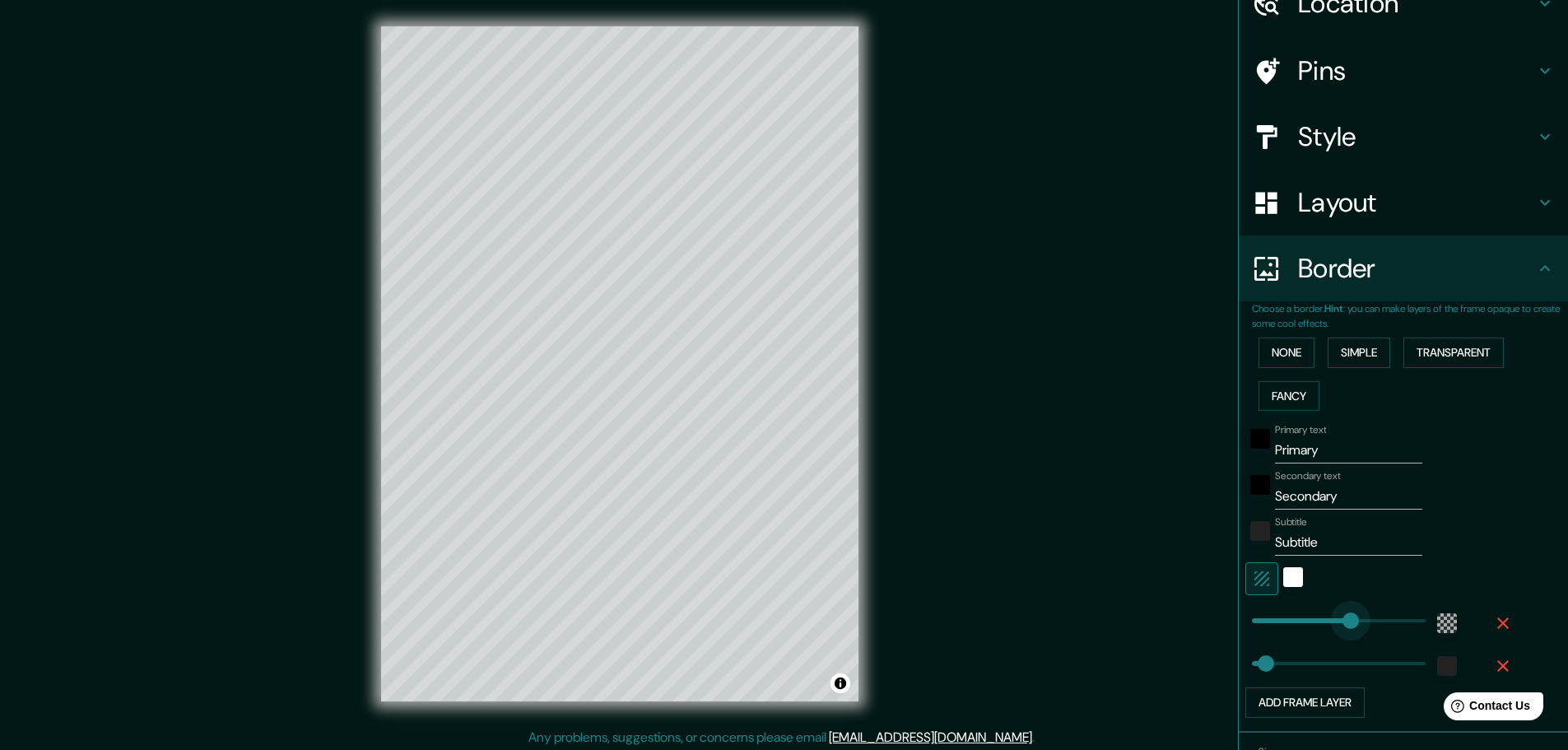
type input "328"
drag, startPoint x: 1321, startPoint y: 616, endPoint x: 1337, endPoint y: 616, distance: 16.0
type input "46"
type input "52"
drag, startPoint x: 1337, startPoint y: 616, endPoint x: 1255, endPoint y: 621, distance: 82.2
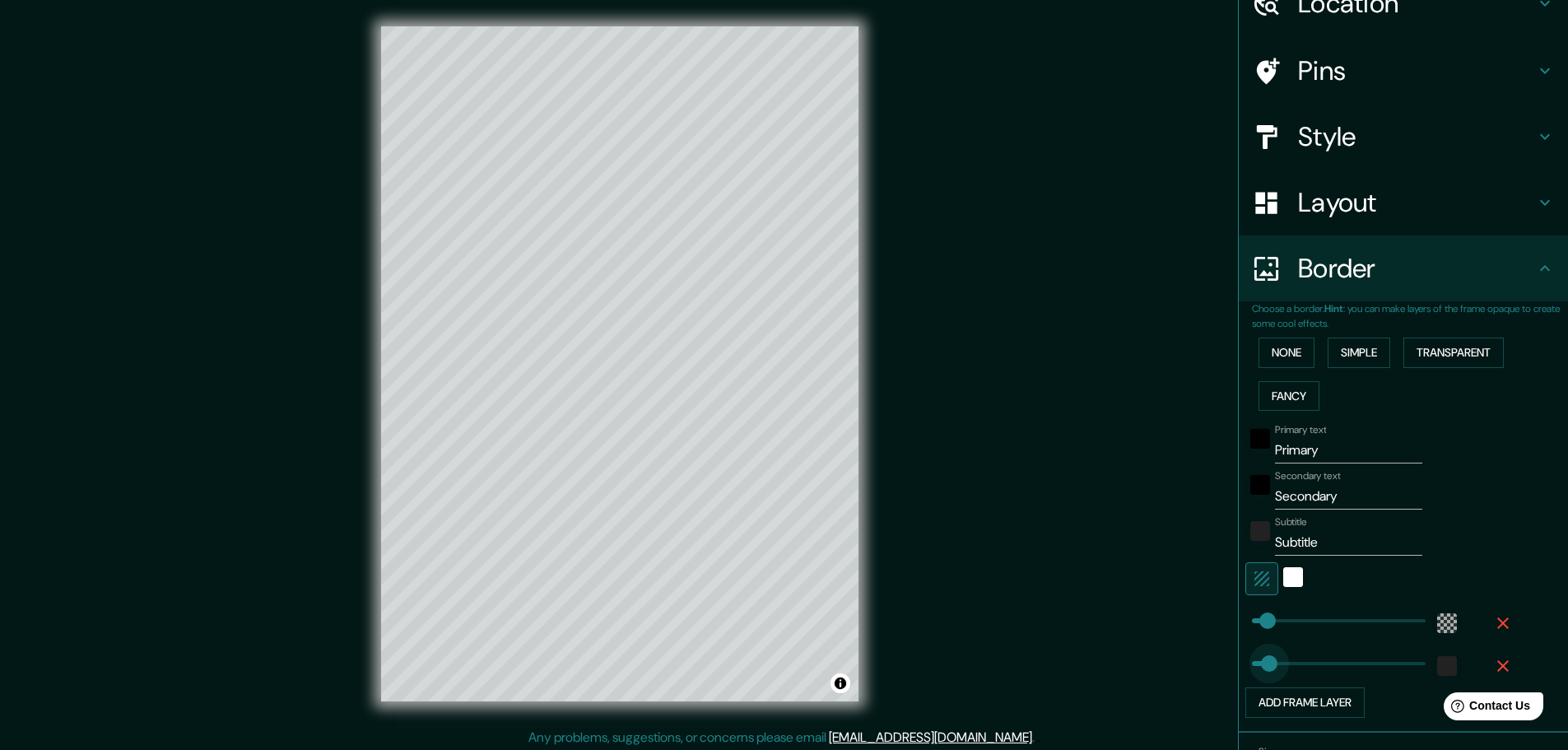
type input "540"
drag, startPoint x: 1257, startPoint y: 661, endPoint x: 1401, endPoint y: 654, distance: 144.2
type input "85"
drag, startPoint x: 1401, startPoint y: 654, endPoint x: 1265, endPoint y: 664, distance: 136.4
type input "36"
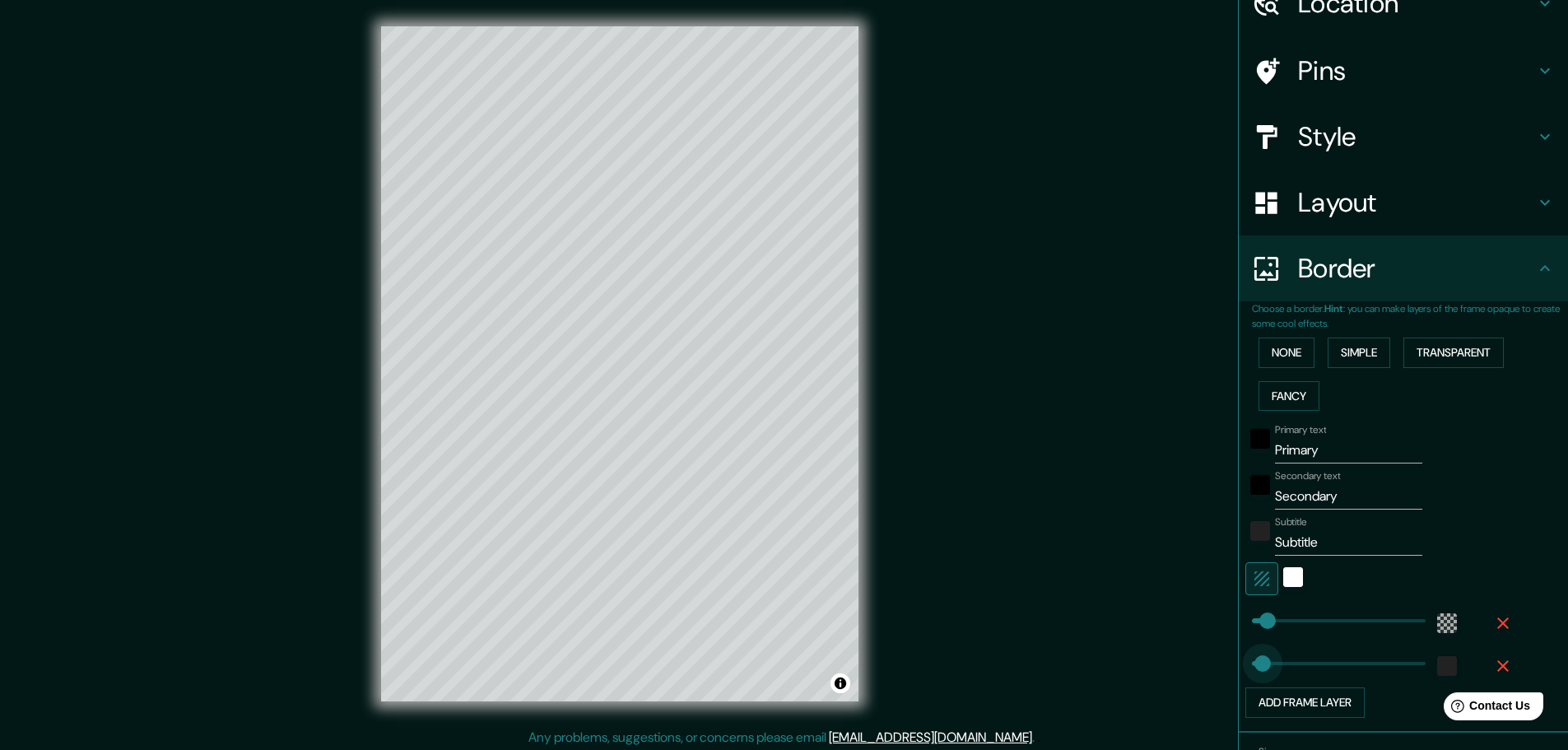
drag, startPoint x: 1265, startPoint y: 664, endPoint x: 1250, endPoint y: 666, distance: 15.1
type input "80"
type input "69"
drag, startPoint x: 1350, startPoint y: 449, endPoint x: 932, endPoint y: 454, distance: 418.0
click at [932, 454] on div "Mappin Location [GEOGRAPHIC_DATA], [GEOGRAPHIC_DATA], [GEOGRAPHIC_DATA], [GEOGR…" at bounding box center [784, 377] width 1568 height 754
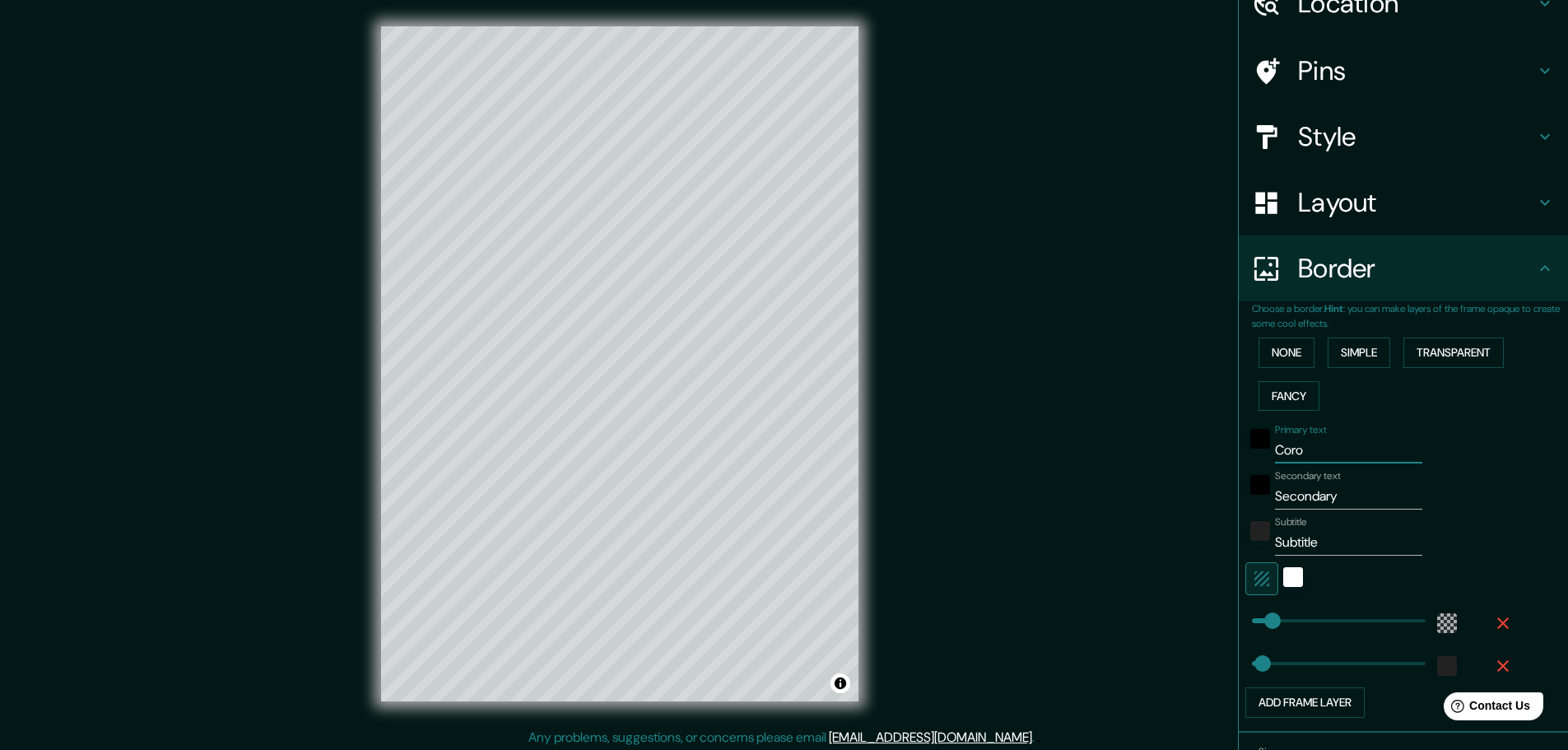
type input "Coro"
type input "V"
type input "Falcon [GEOGRAPHIC_DATA]"
click at [1250, 504] on div at bounding box center [1260, 490] width 29 height 40
click at [1250, 485] on div "black" at bounding box center [1260, 484] width 20 height 20
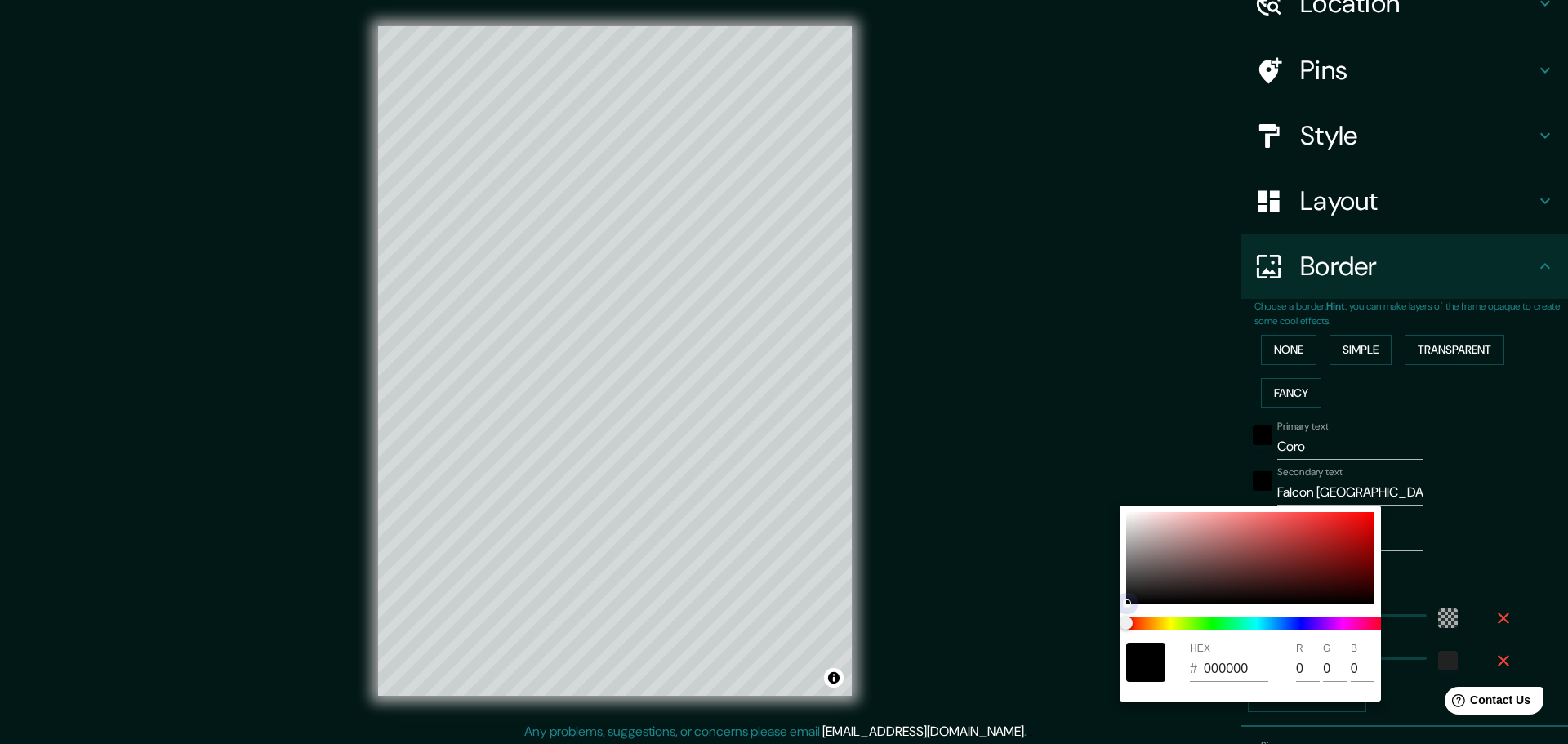
click at [1189, 581] on div at bounding box center [1251, 558] width 249 height 91
type input "3E2E2E"
type input "62"
type input "46"
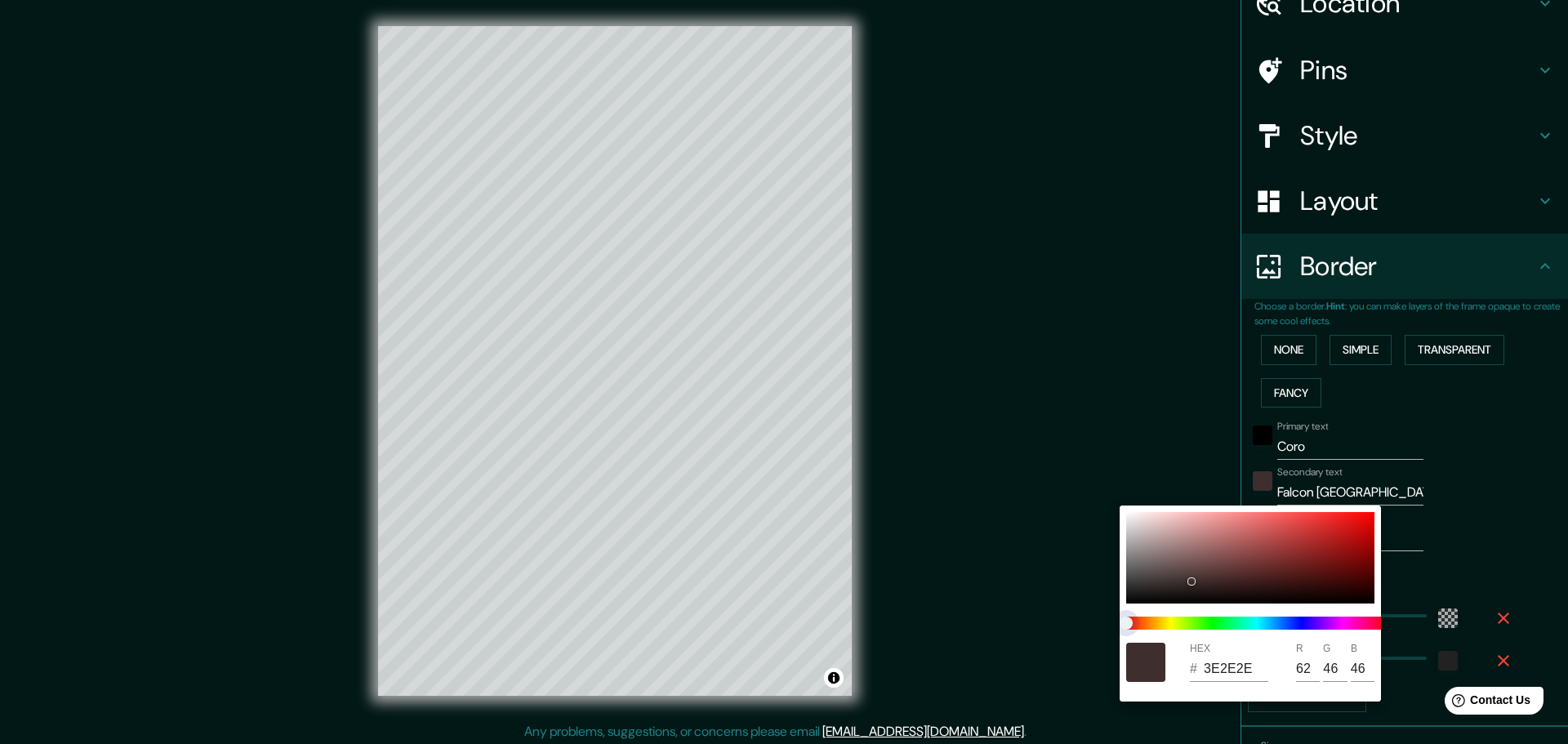
type input "2E3D2D"
type input "46"
type input "61"
type input "45"
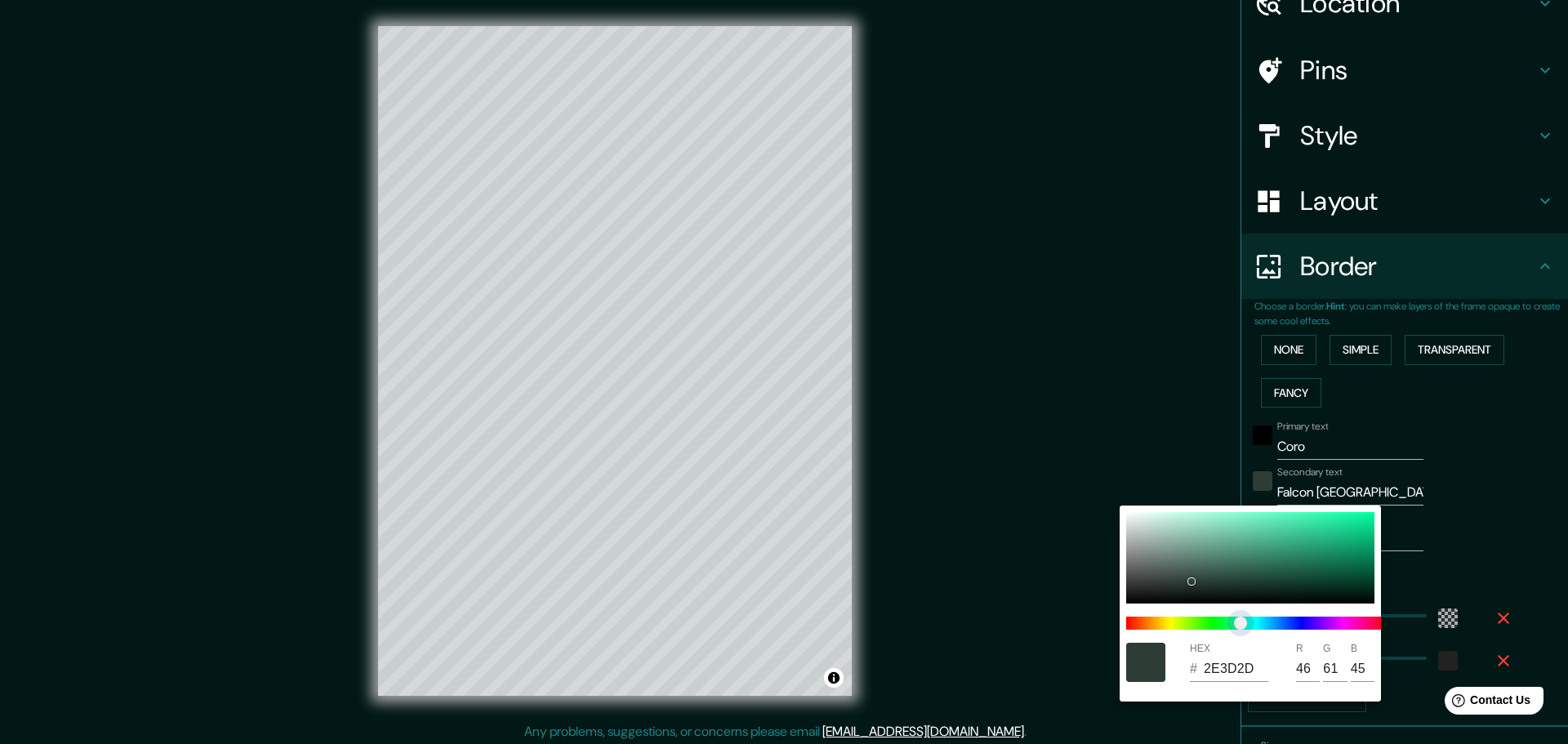
type input "2D393D"
type input "45"
type input "57"
type input "61"
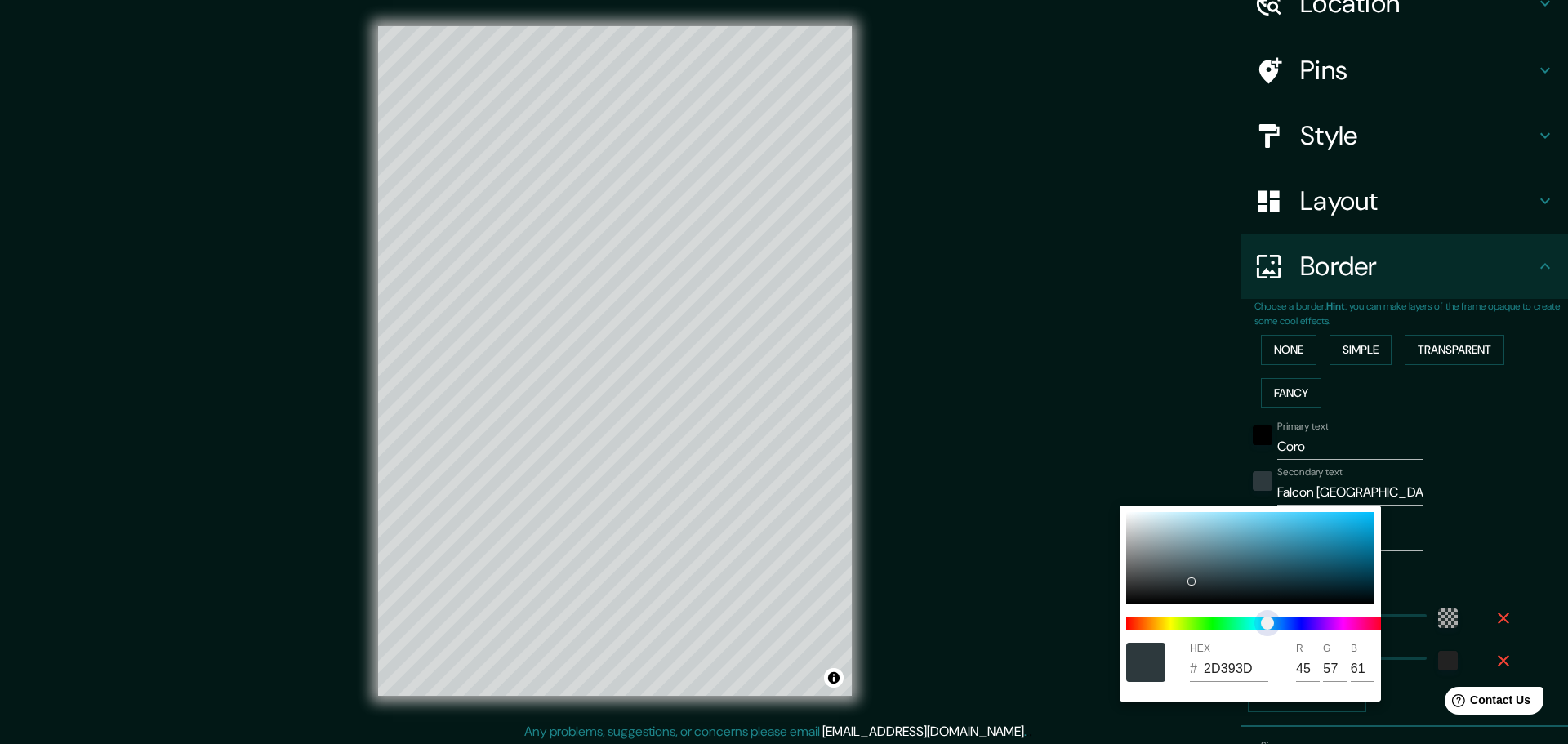
type input "2D2F3D"
type input "47"
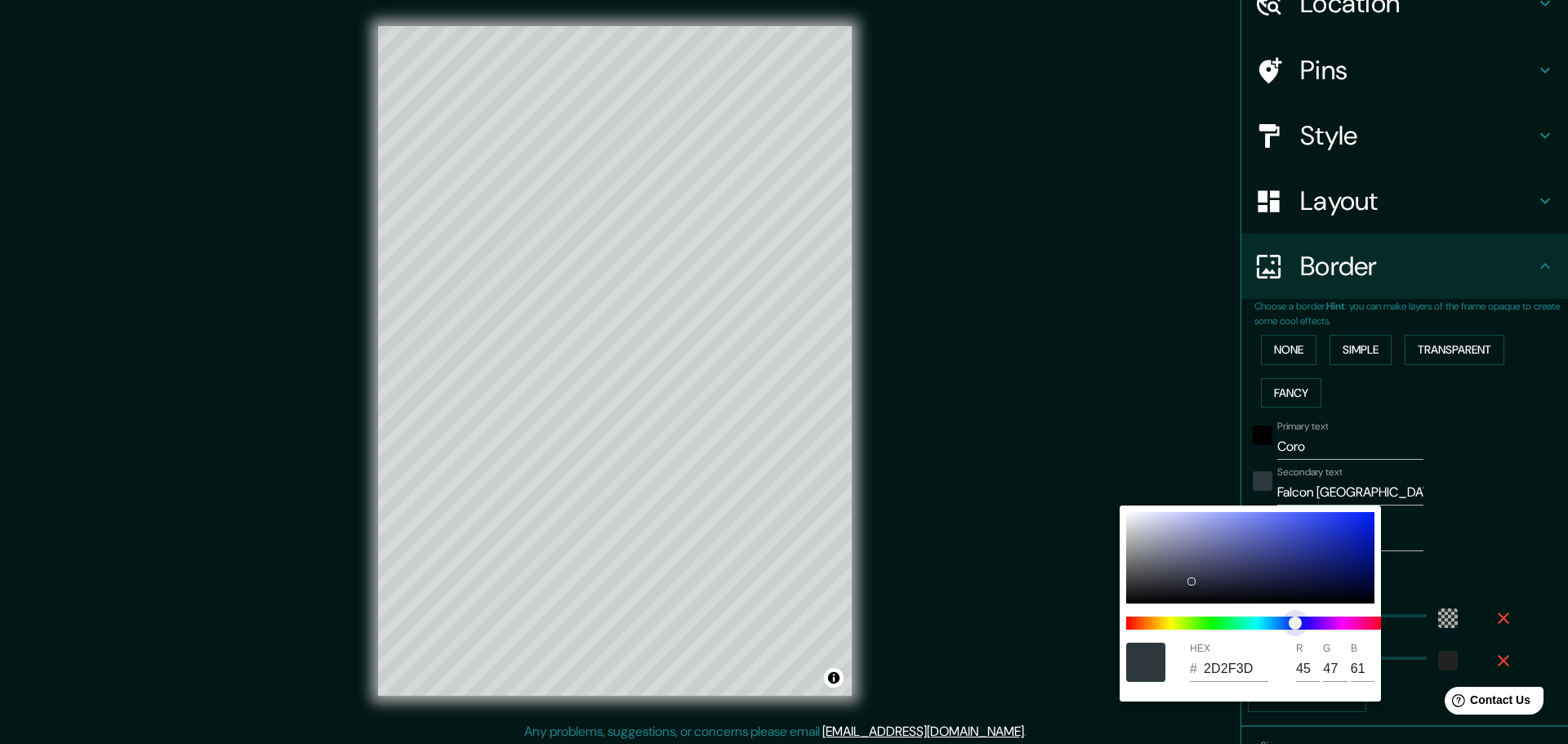
type input "302D3D"
type input "48"
type input "45"
type input "332D3D"
type input "51"
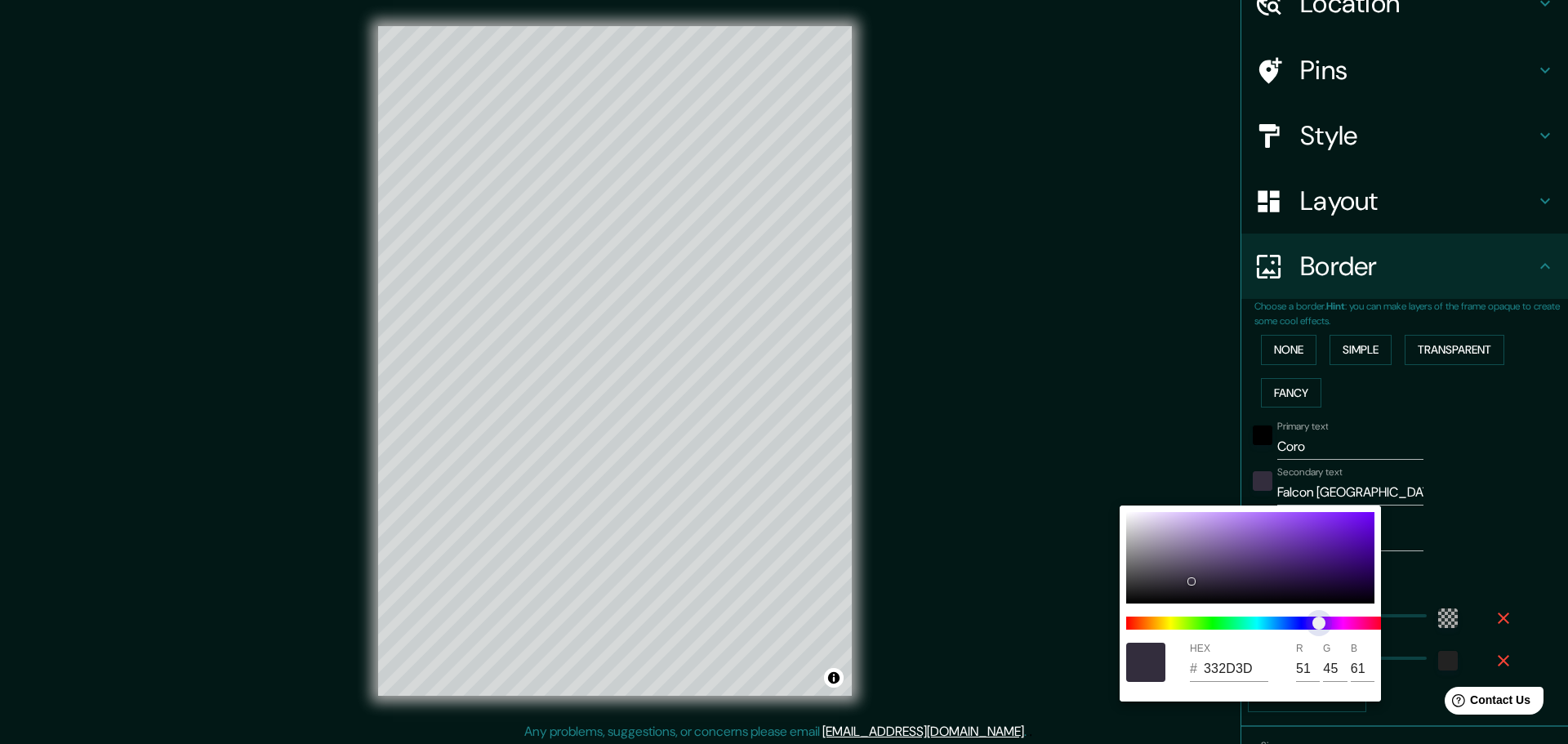
type input "342D3D"
type input "52"
type input "2D3D3D"
type input "45"
type input "61"
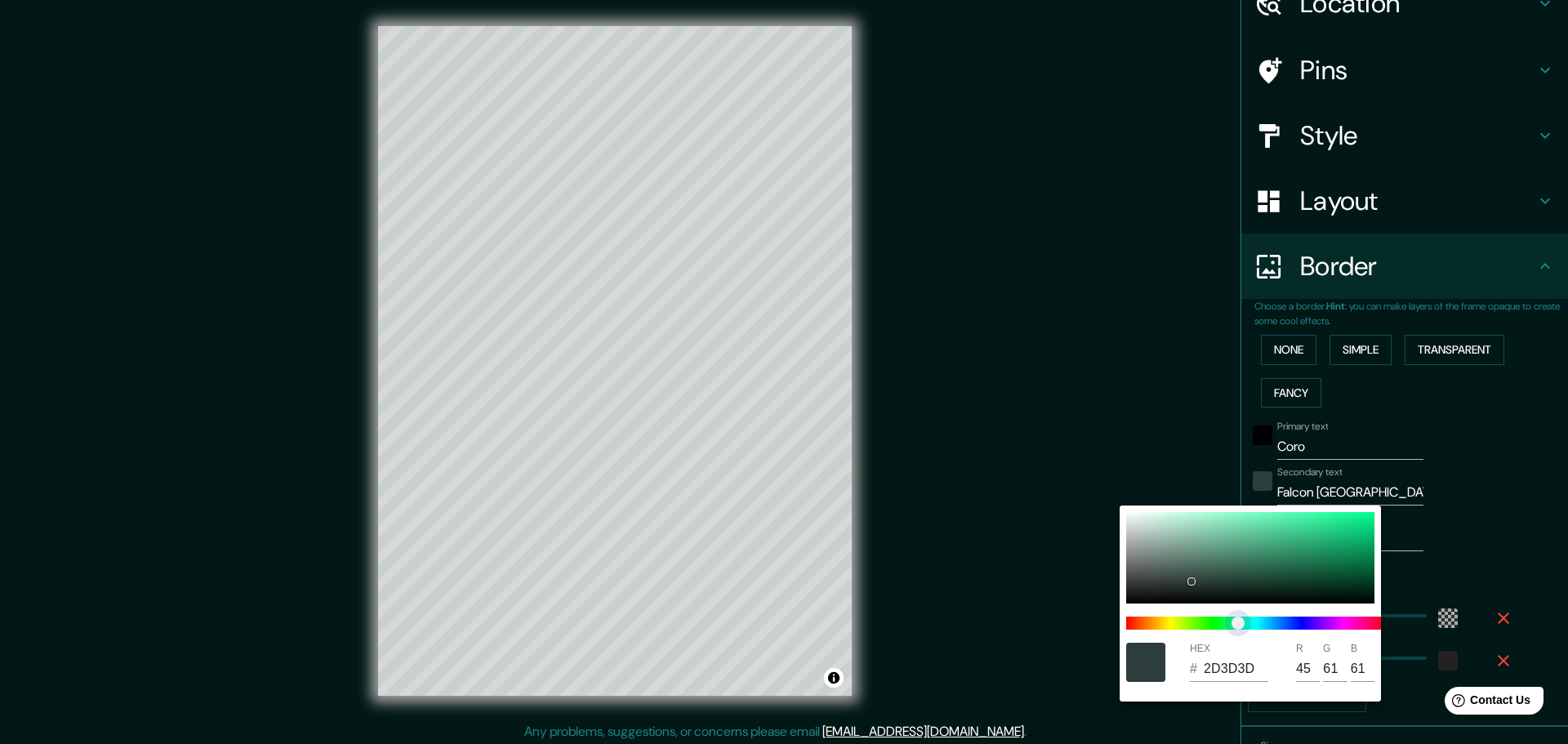
type input "2D3D36"
type input "54"
type input "2D3D34"
type input "52"
type input "2D3D30"
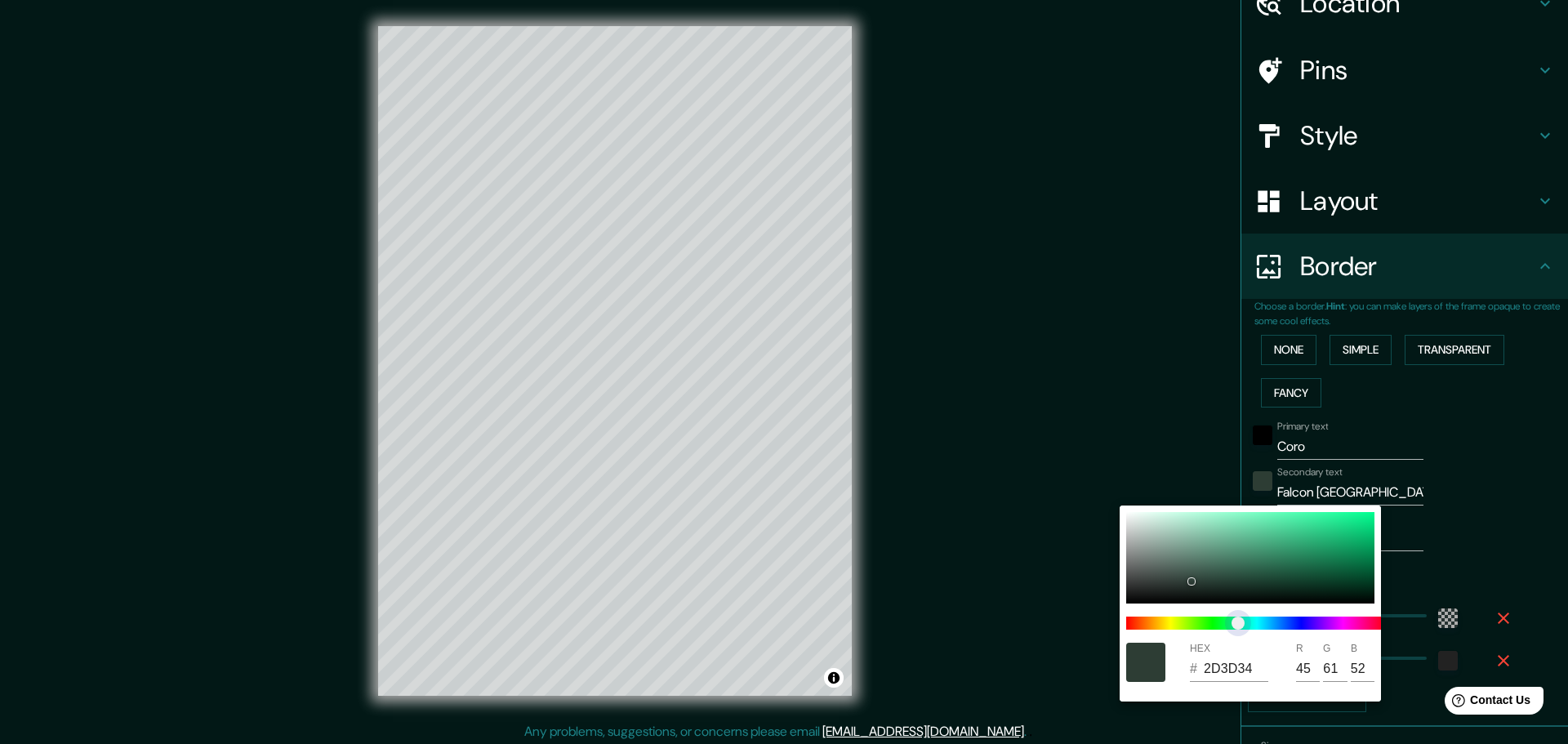
type input "48"
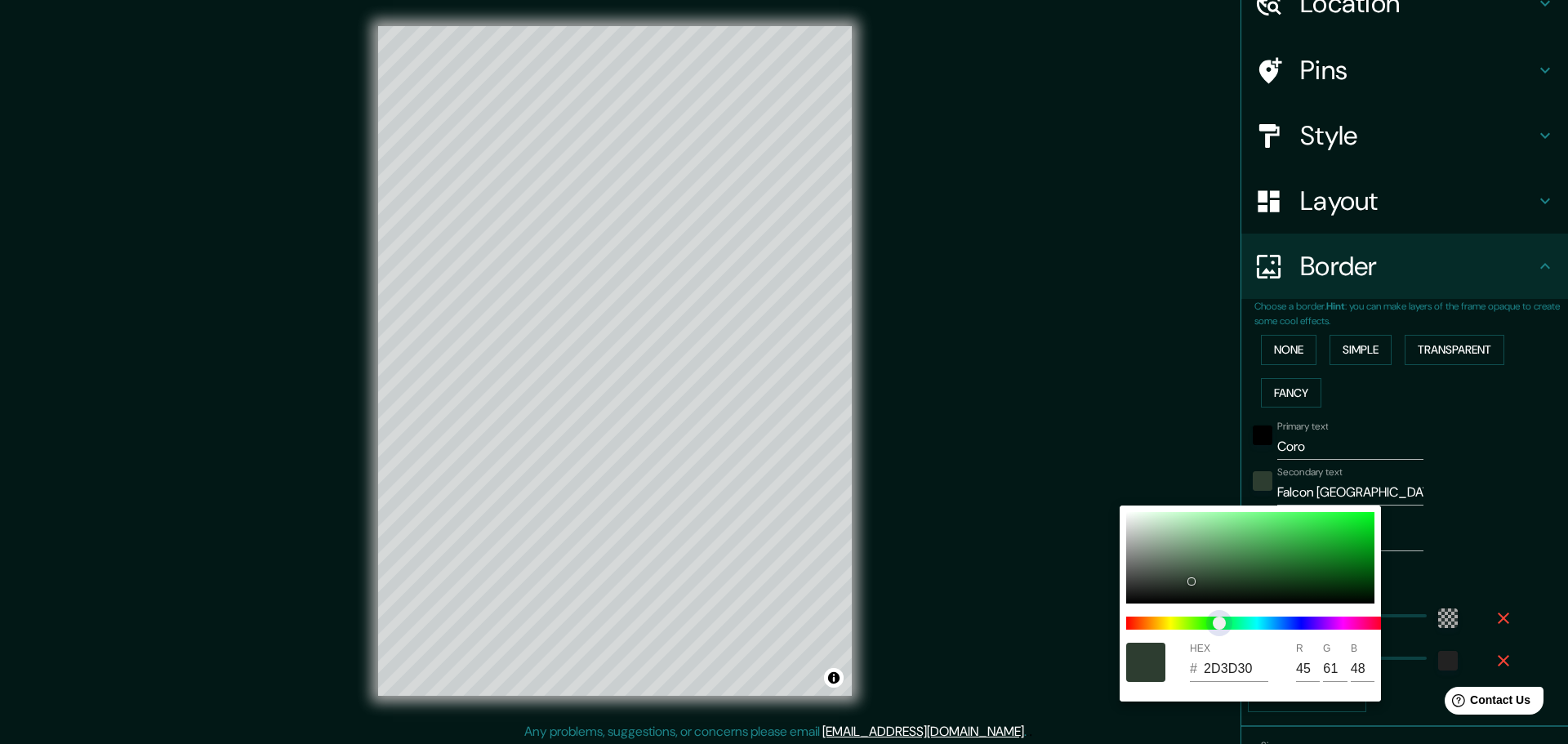
type input "2D3D2F"
type input "47"
type input "2D3D2E"
type input "46"
drag, startPoint x: 1138, startPoint y: 624, endPoint x: 1197, endPoint y: 601, distance: 63.3
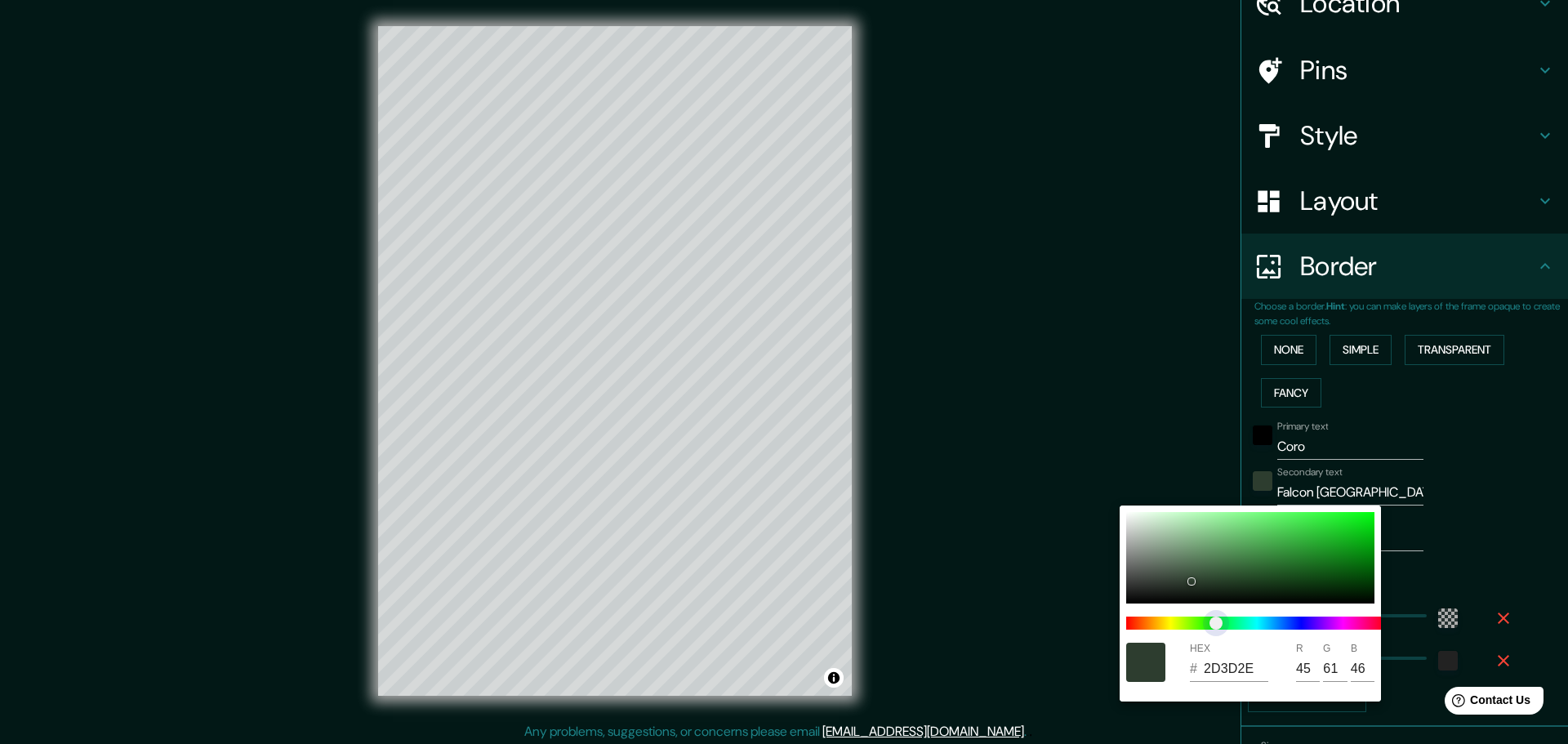
click at [1210, 623] on span "color slider" at bounding box center [1216, 623] width 13 height 13
type input "2E3D2D"
type input "46"
type input "45"
type input "2E472D"
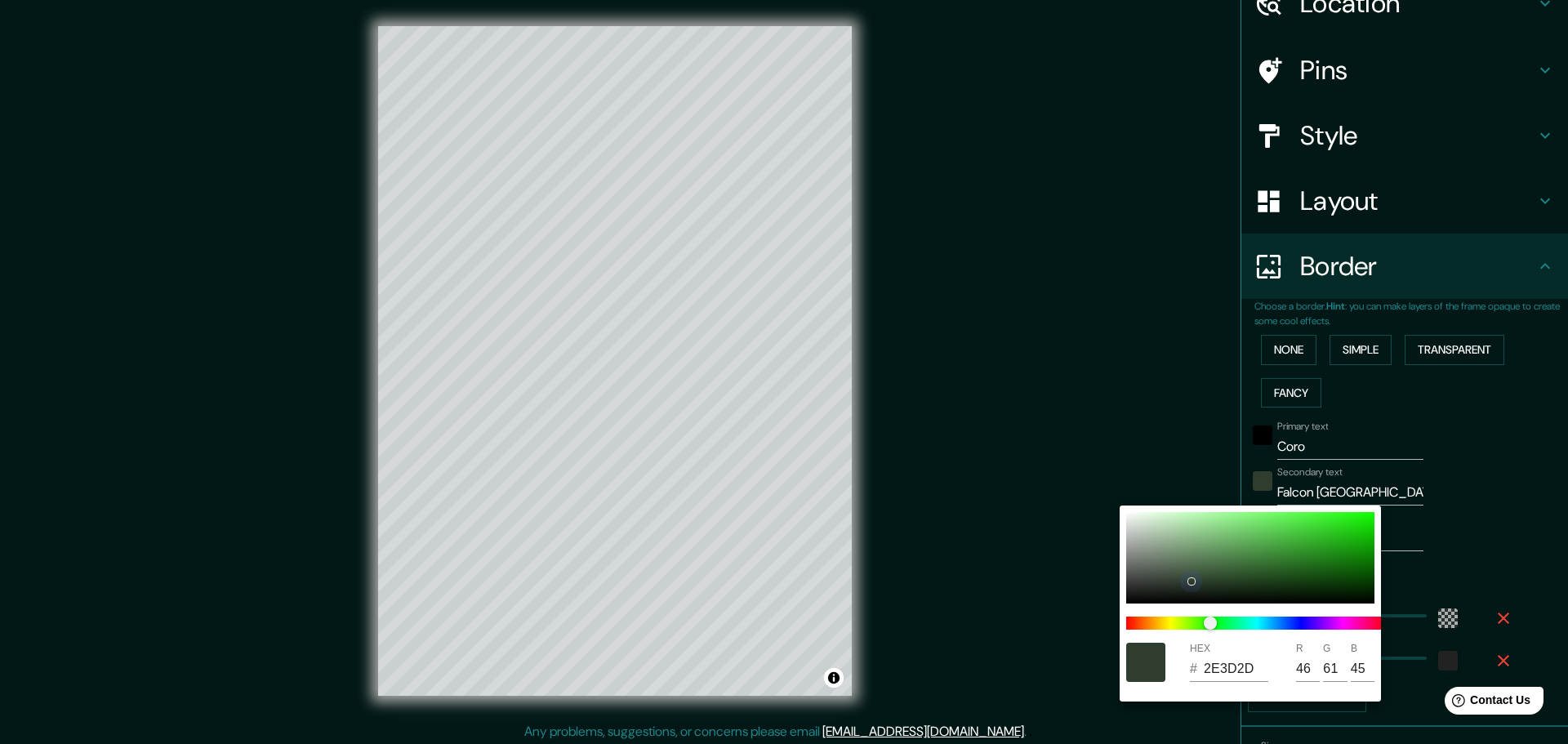
type input "46"
type input "71"
type input "45"
drag, startPoint x: 1195, startPoint y: 576, endPoint x: 1219, endPoint y: 577, distance: 24.0
click at [1219, 577] on div at bounding box center [1251, 558] width 249 height 91
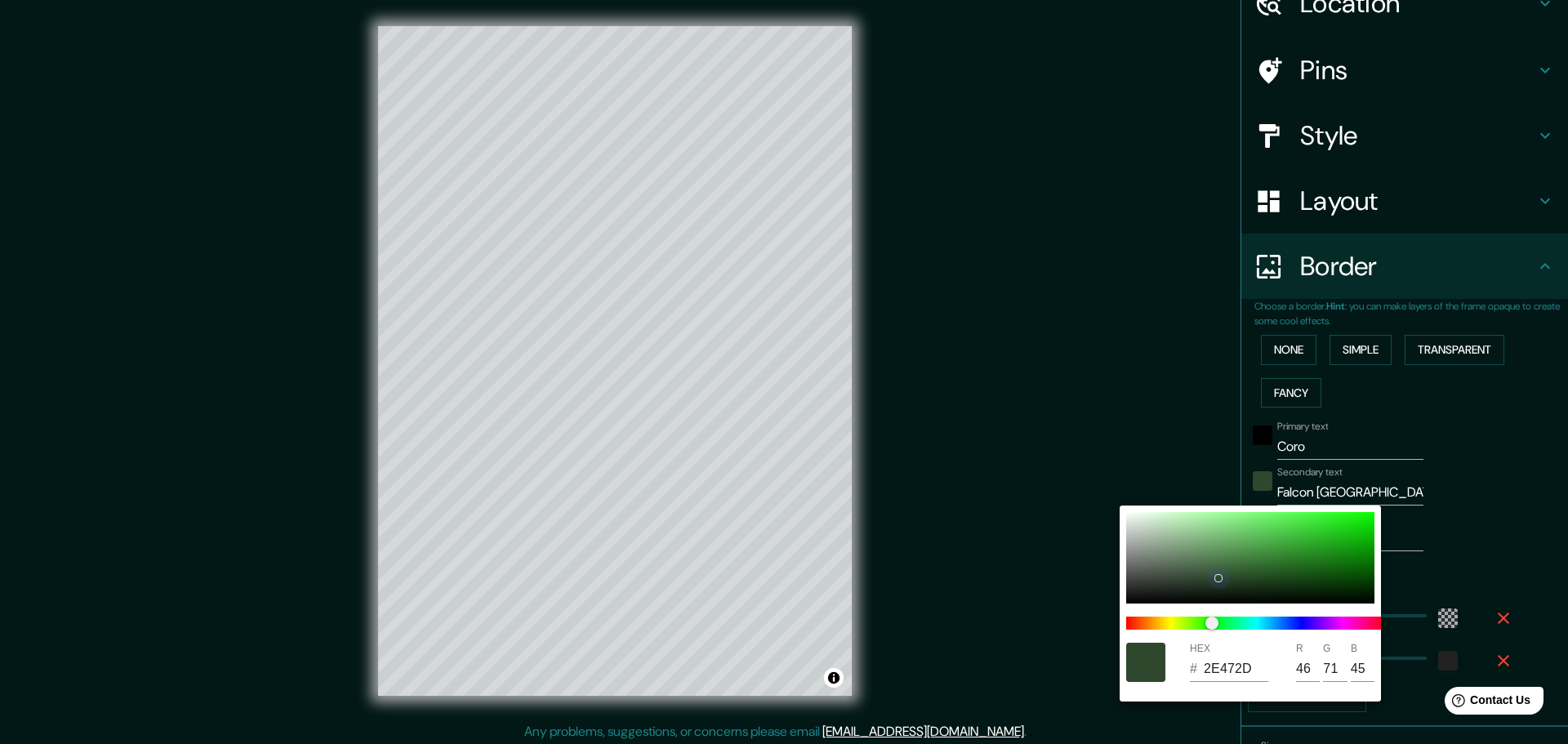
click at [1266, 579] on div at bounding box center [1251, 558] width 249 height 91
type input "1E431D"
type input "30"
type input "67"
type input "29"
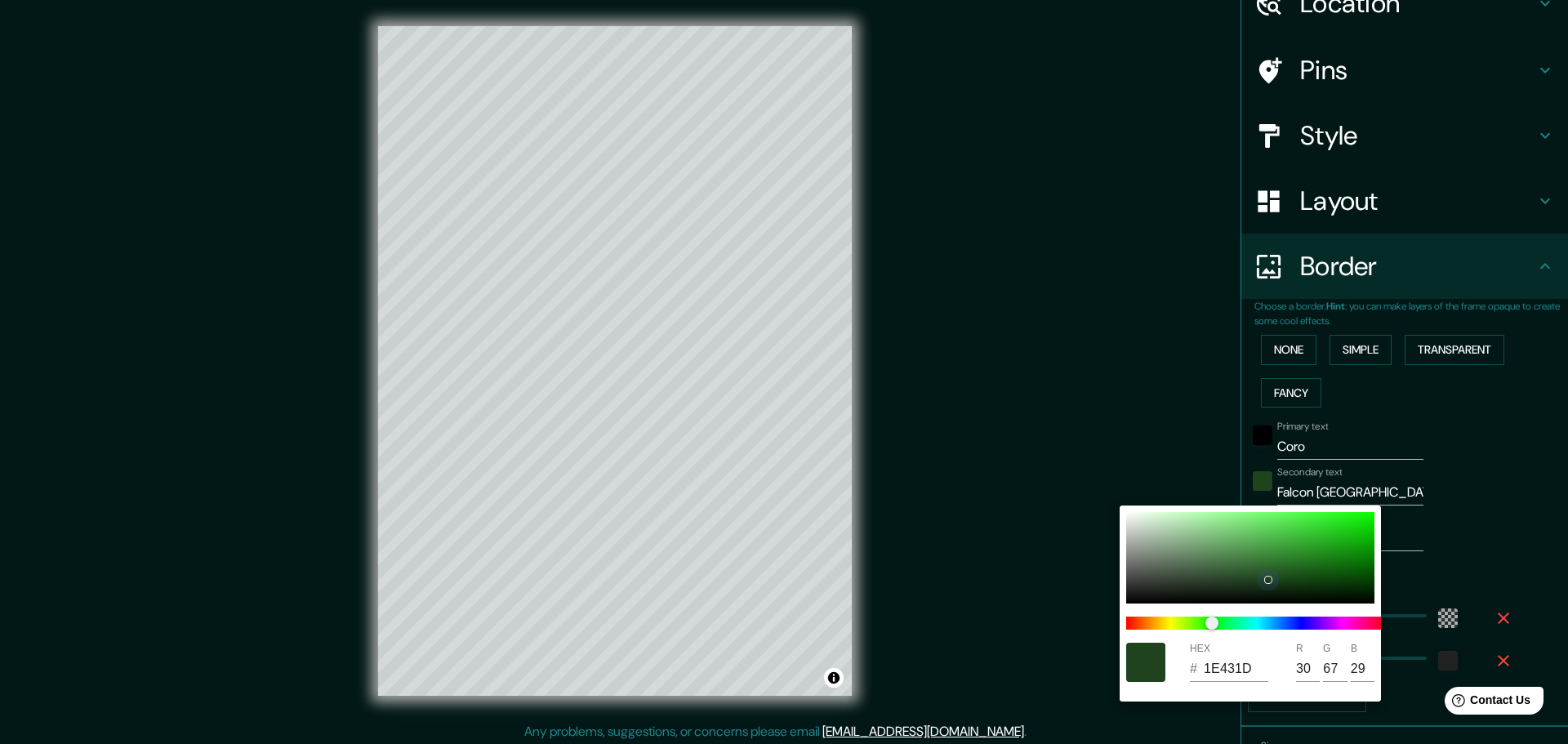
click at [1253, 567] on div at bounding box center [1251, 558] width 249 height 91
type input "336531"
type input "51"
type input "101"
type input "49"
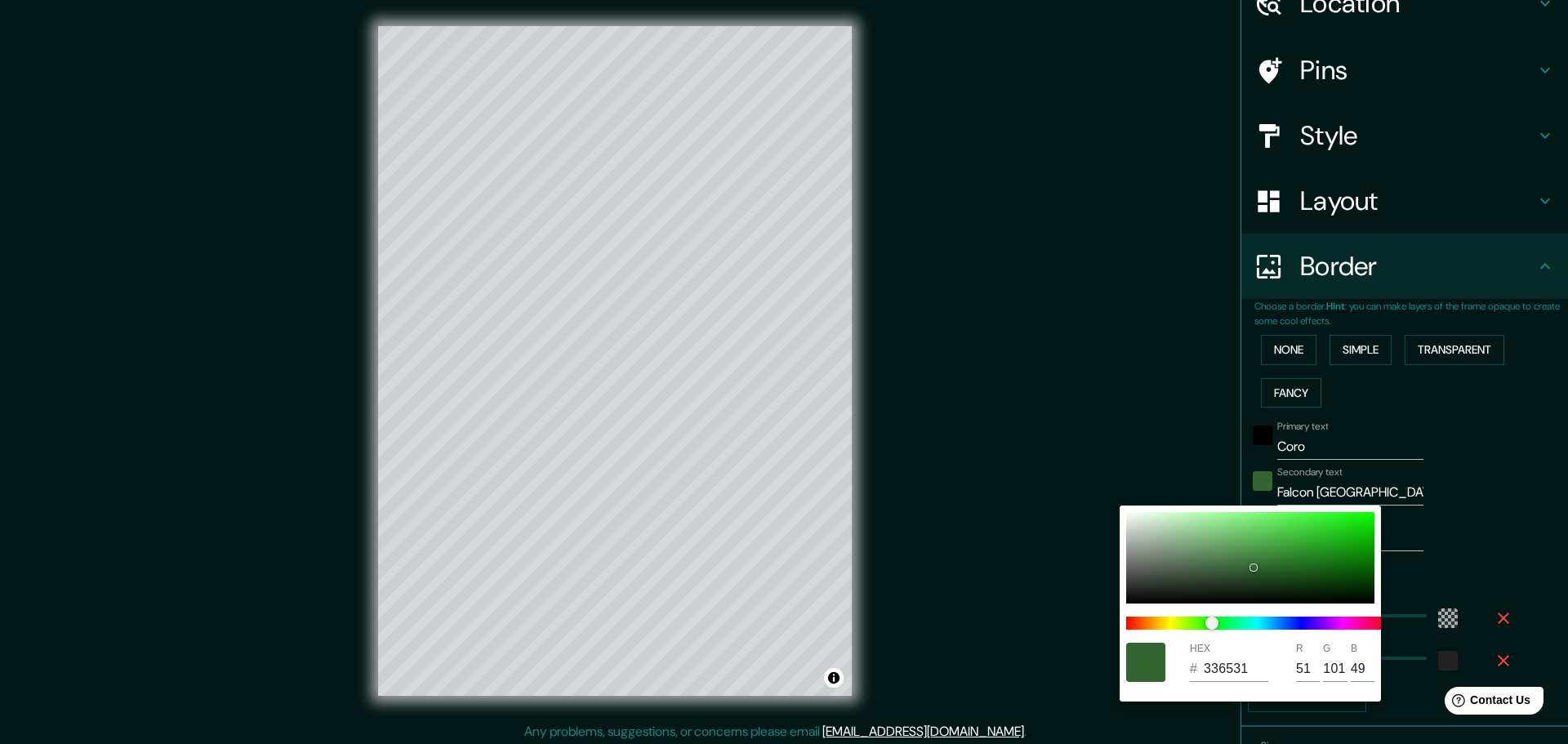
click at [1238, 434] on div at bounding box center [784, 372] width 1568 height 744
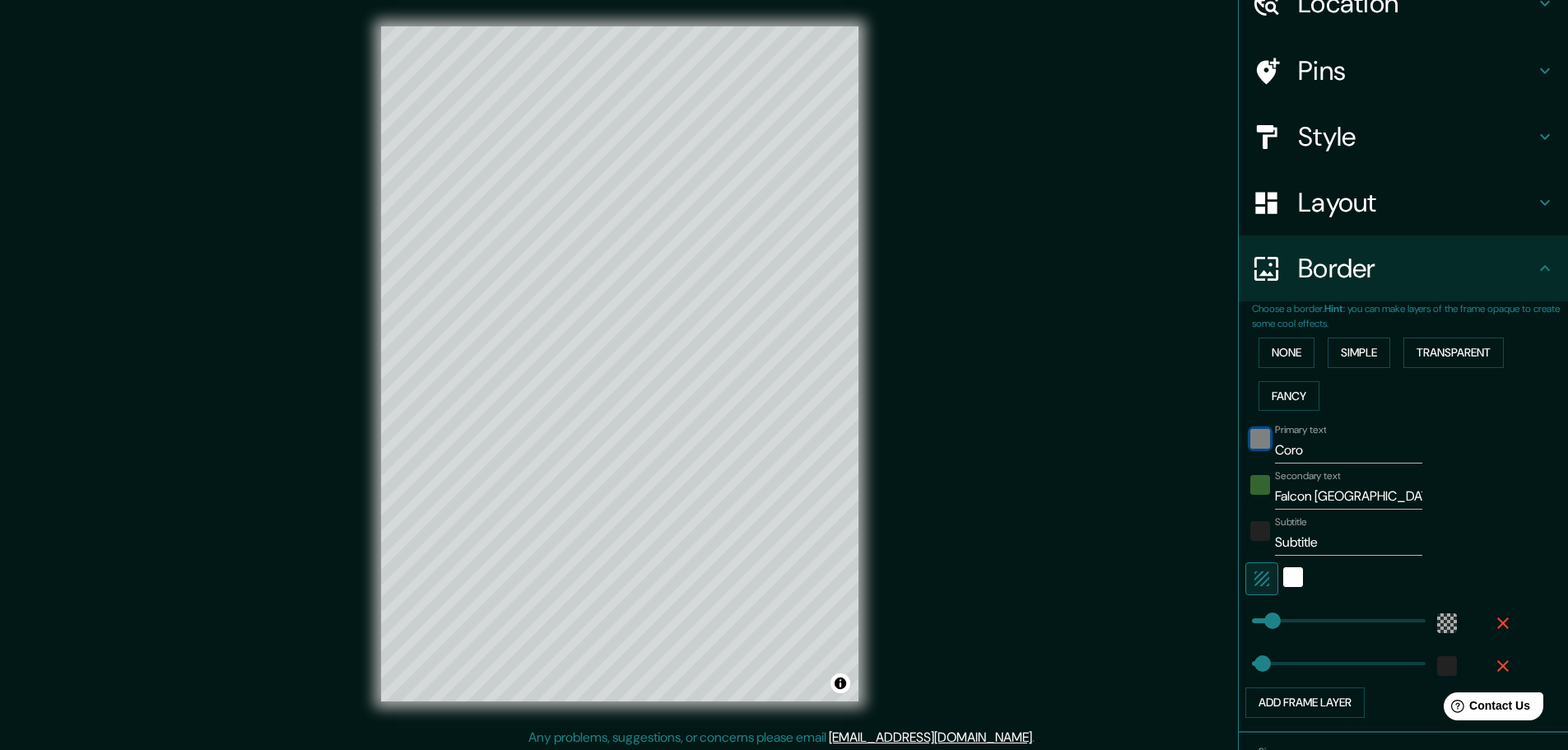
click at [1250, 434] on div "black" at bounding box center [1260, 439] width 20 height 20
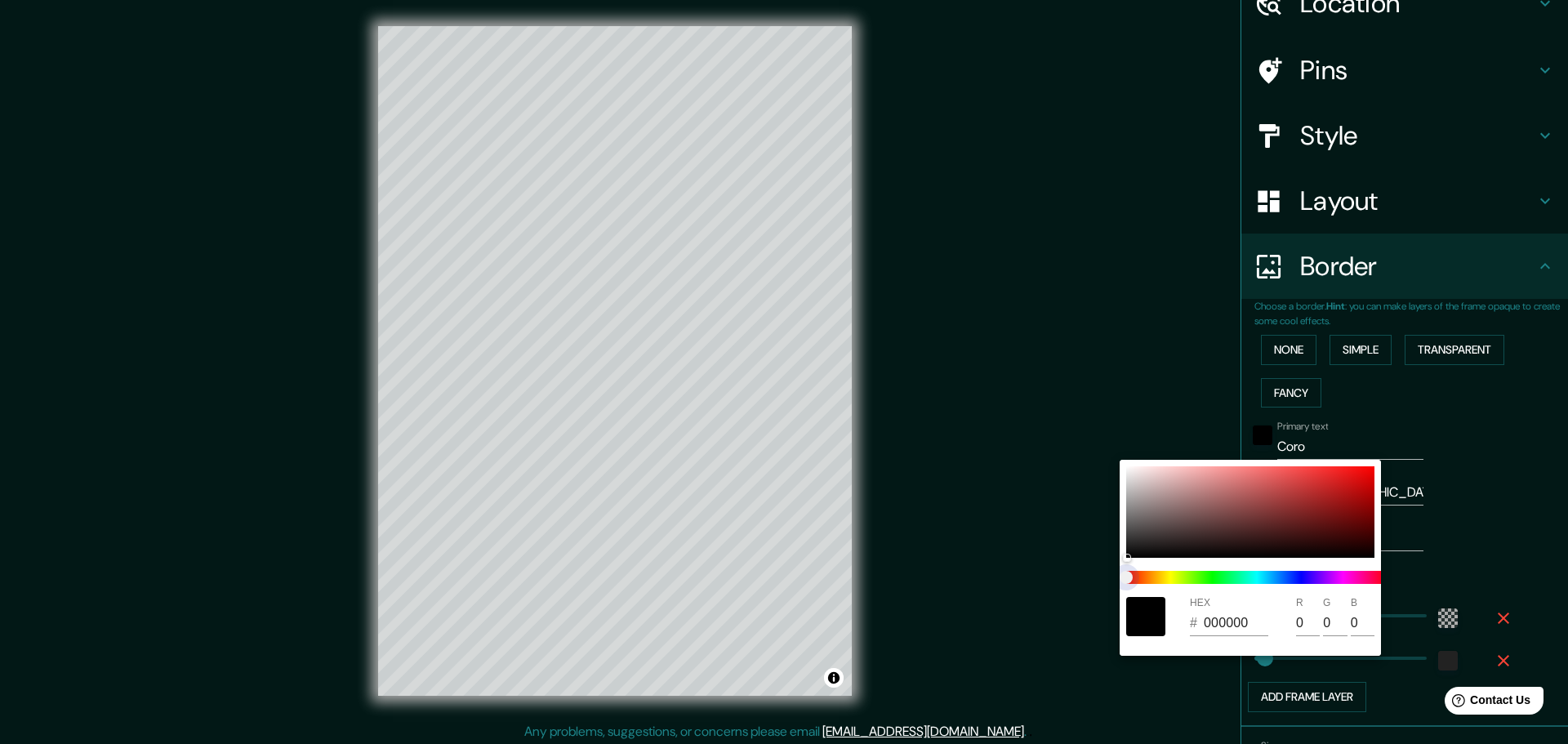
click at [1304, 581] on span at bounding box center [1256, 577] width 261 height 13
click at [1166, 534] on div at bounding box center [1251, 511] width 249 height 91
type input "403636"
type input "64"
type input "54"
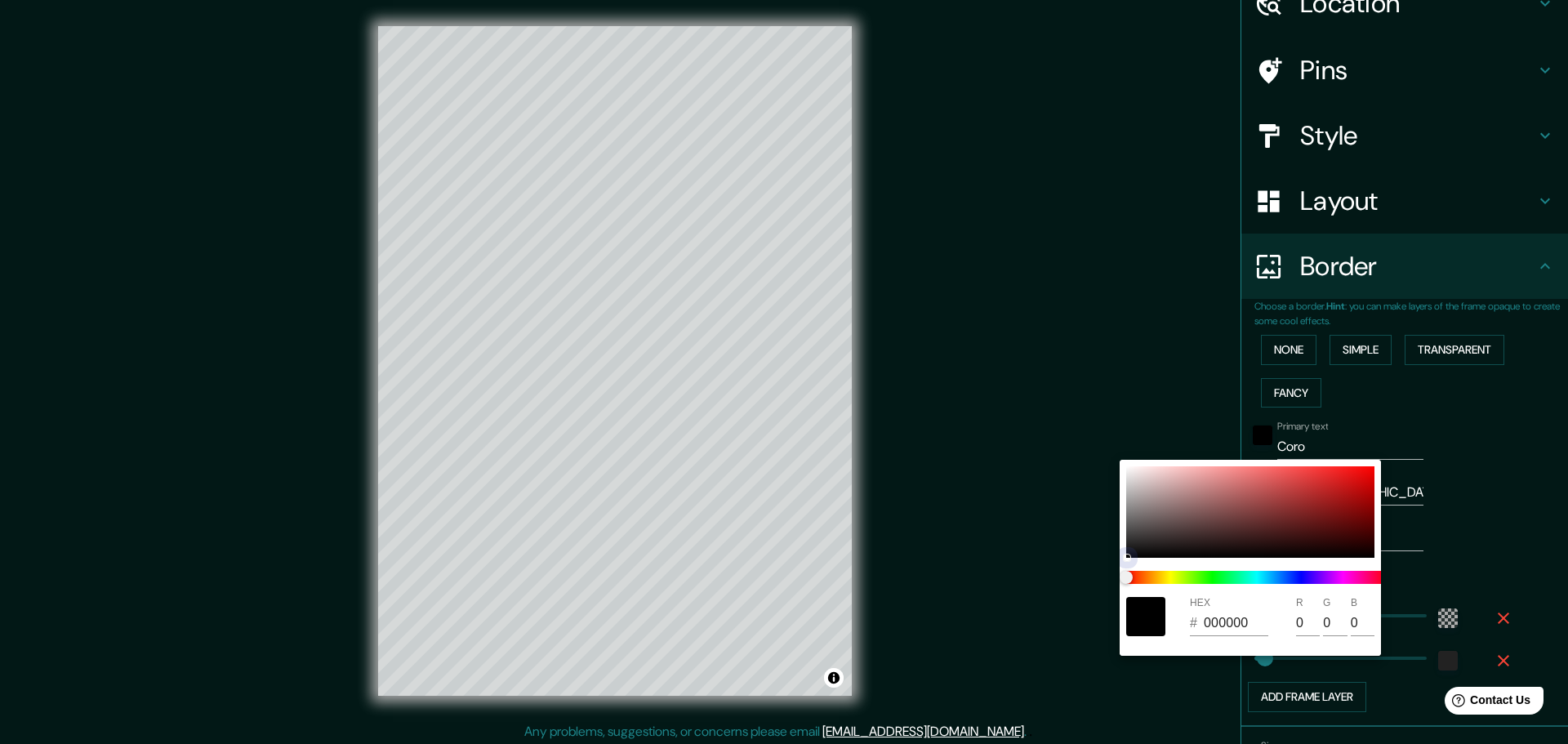
type input "54"
type input "393640"
type input "57"
type input "64"
click at [1314, 576] on span at bounding box center [1256, 577] width 261 height 13
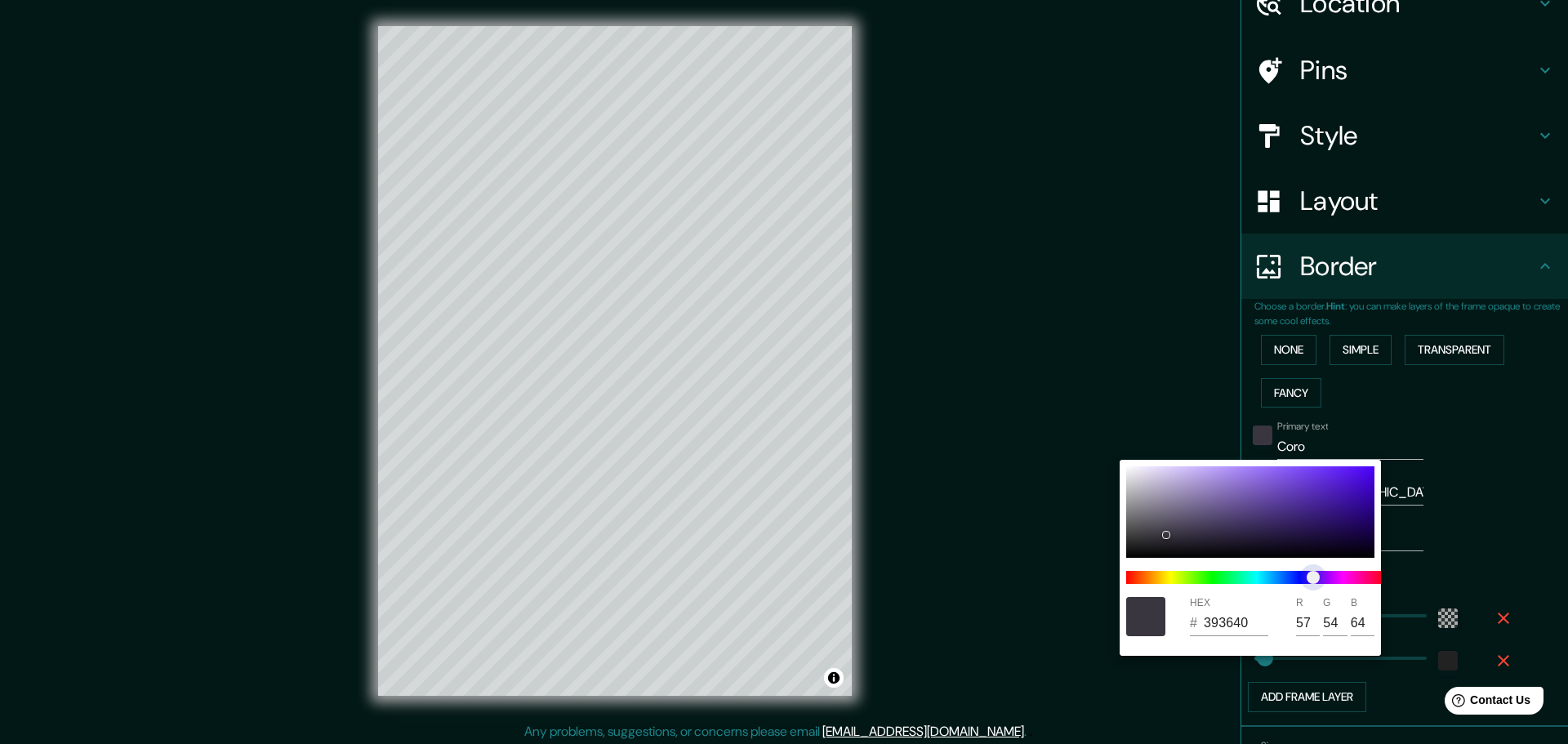
type input "373640"
type input "55"
click at [1306, 580] on span "color slider" at bounding box center [1305, 577] width 13 height 13
click at [1198, 518] on div at bounding box center [1251, 511] width 249 height 91
type input "514E6E"
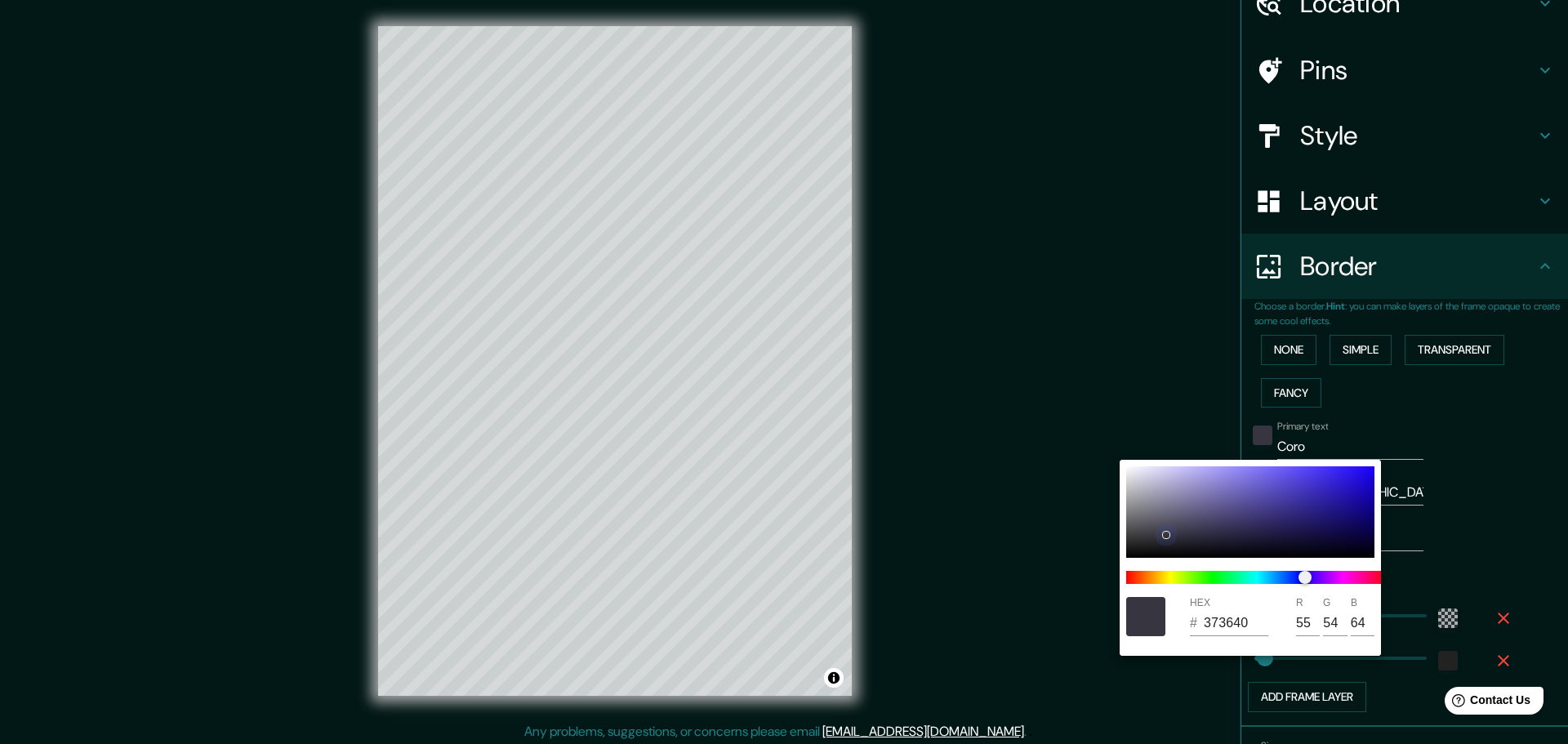
type input "81"
type input "78"
type input "110"
click at [1201, 530] on div at bounding box center [1251, 511] width 249 height 91
type input "37354C"
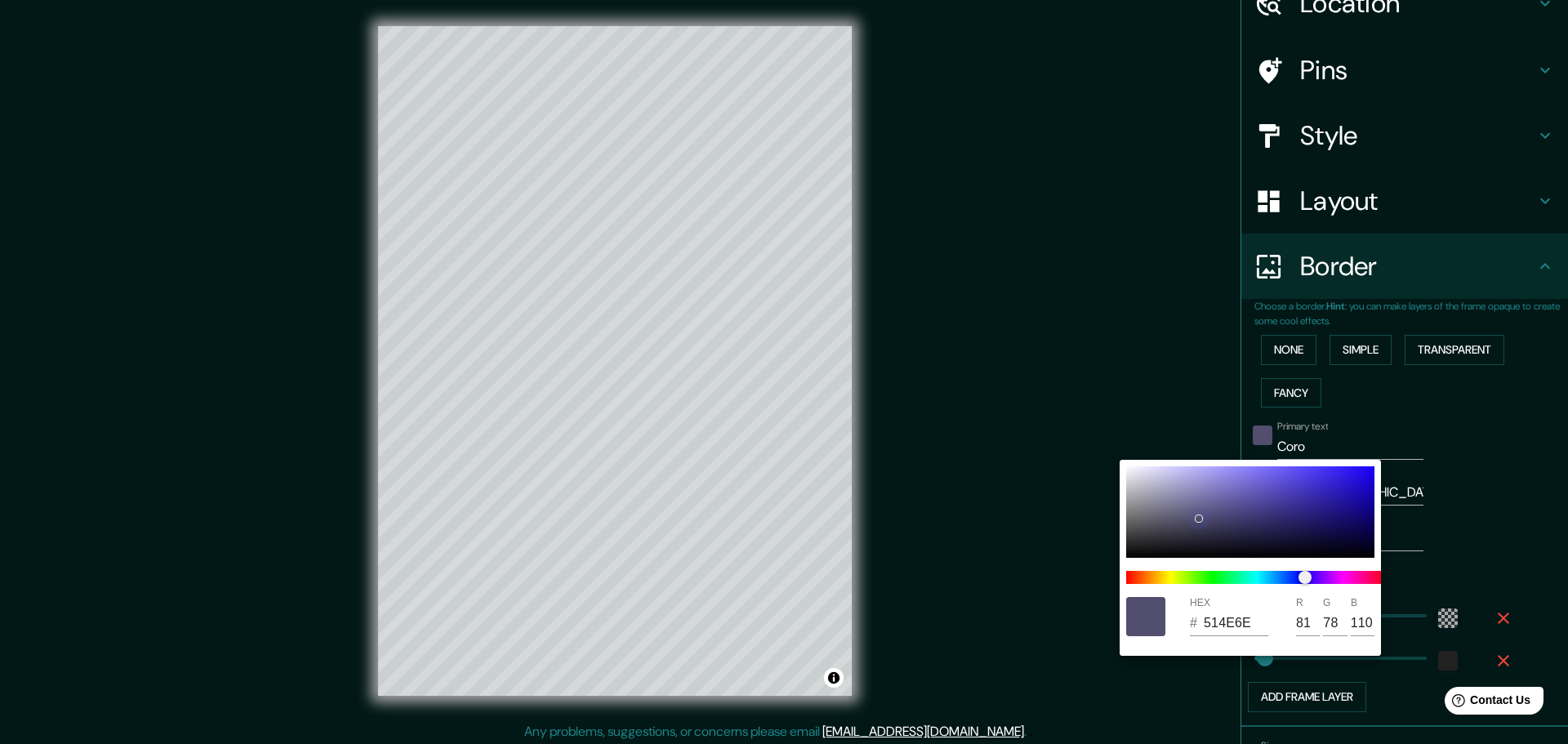
type input "55"
type input "53"
type input "76"
click at [1199, 531] on div at bounding box center [1201, 530] width 7 height 7
type input "36344A"
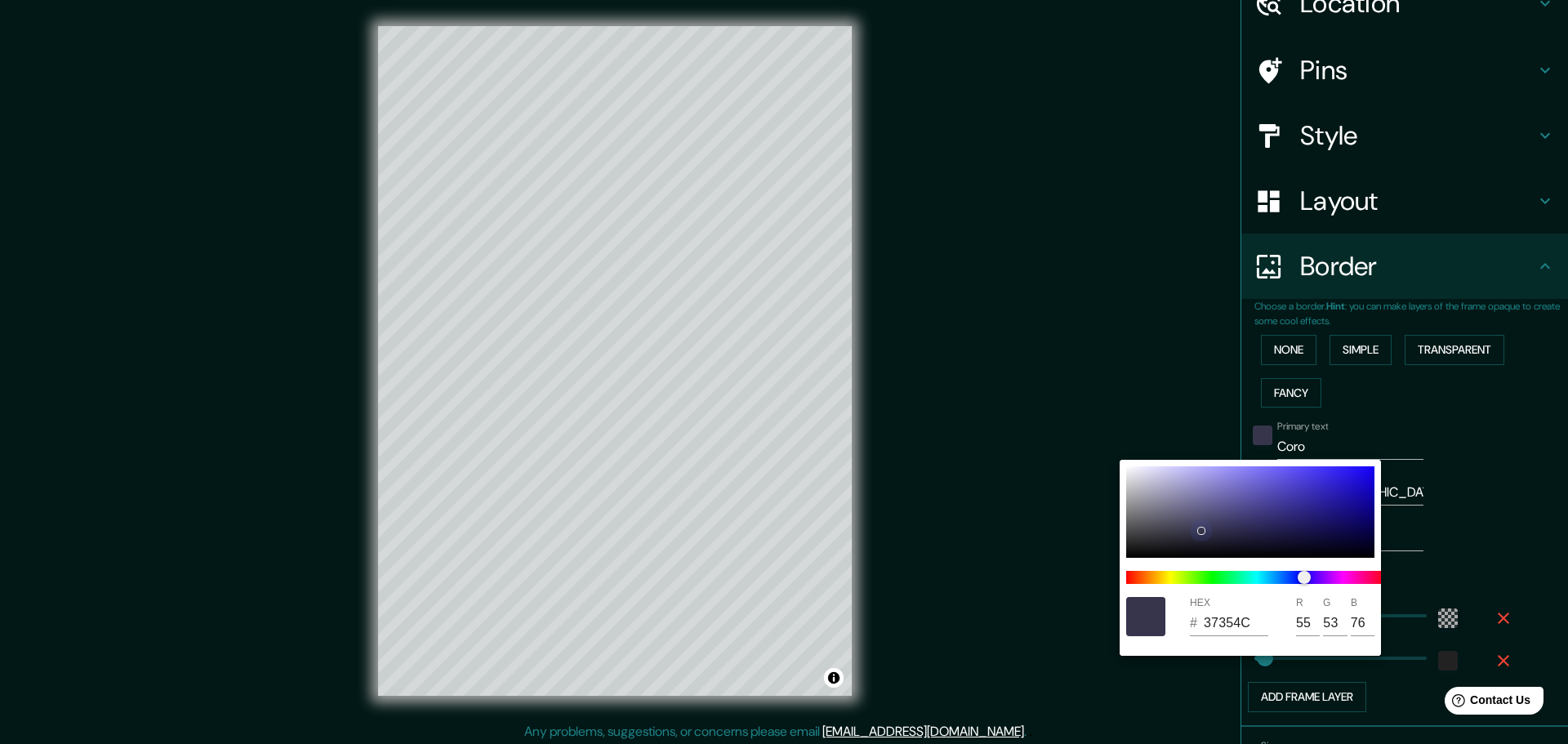
type input "54"
type input "52"
type input "74"
click at [1196, 522] on div at bounding box center [1251, 511] width 249 height 91
type input "494763"
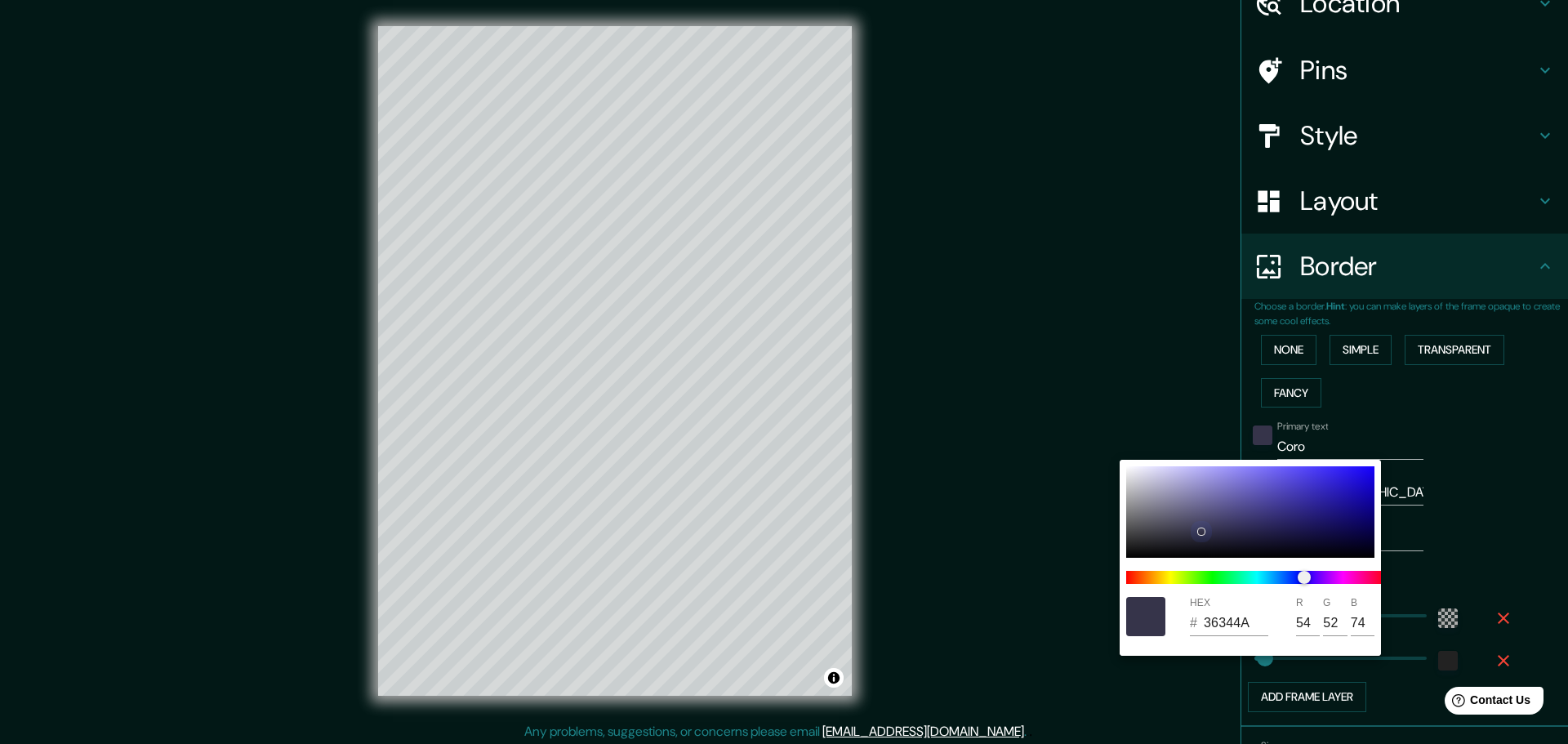
type input "73"
type input "71"
type input "99"
click at [1208, 519] on div at bounding box center [1251, 511] width 249 height 91
type input "4A486C"
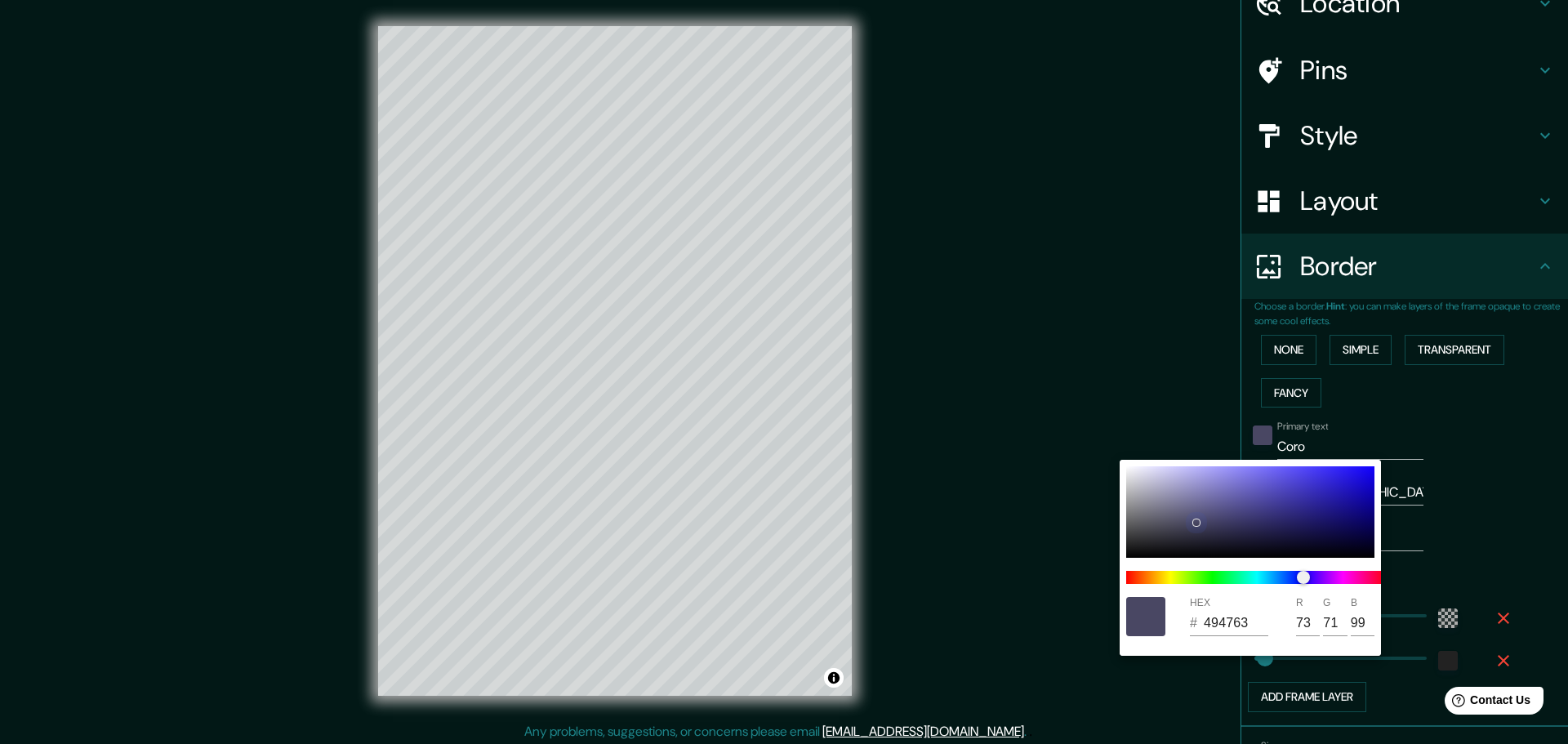
type input "74"
type input "72"
type input "108"
click at [1213, 521] on div at bounding box center [1251, 511] width 249 height 91
type input "434265"
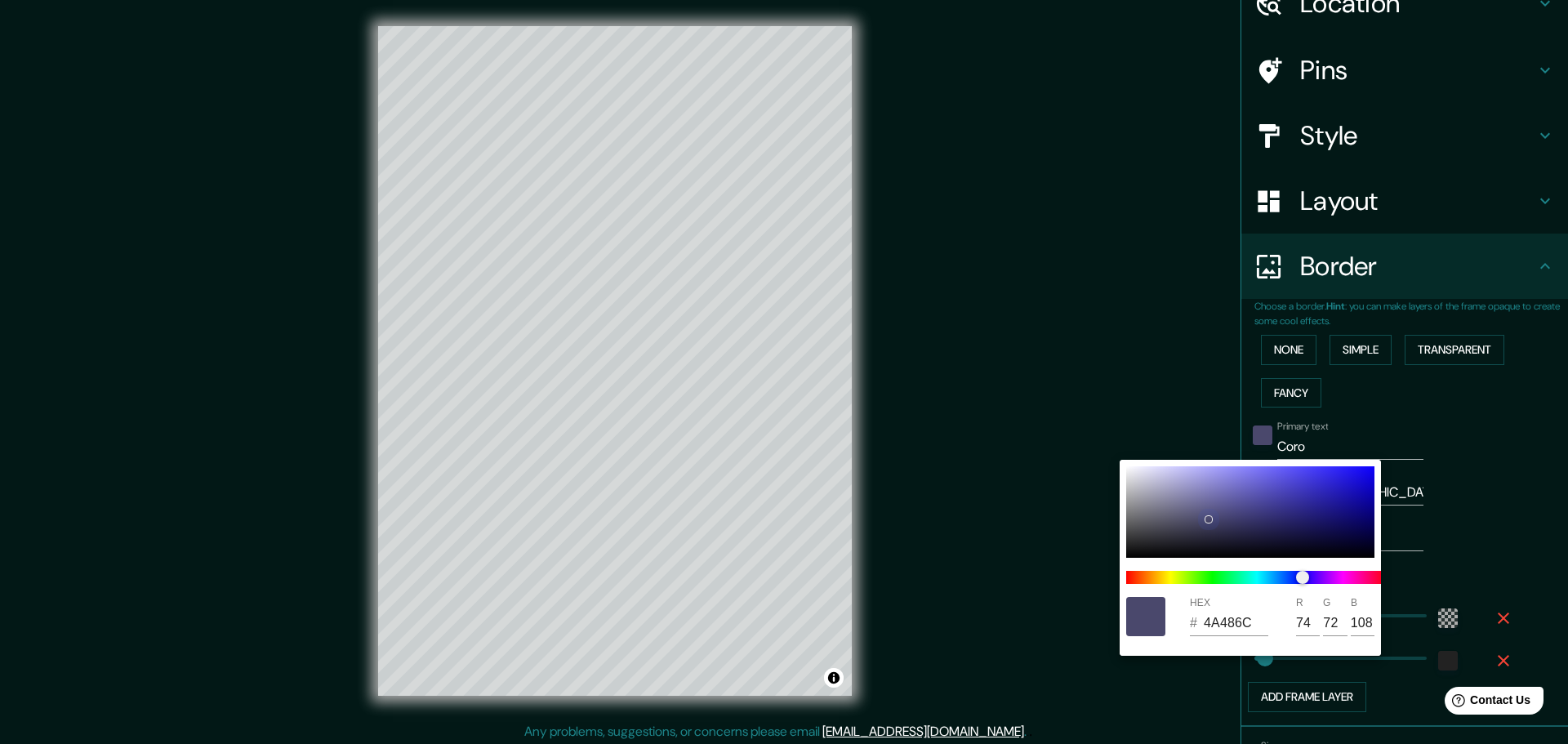
type input "67"
type input "66"
type input "101"
click at [1217, 527] on div at bounding box center [1251, 511] width 249 height 91
type input "353453"
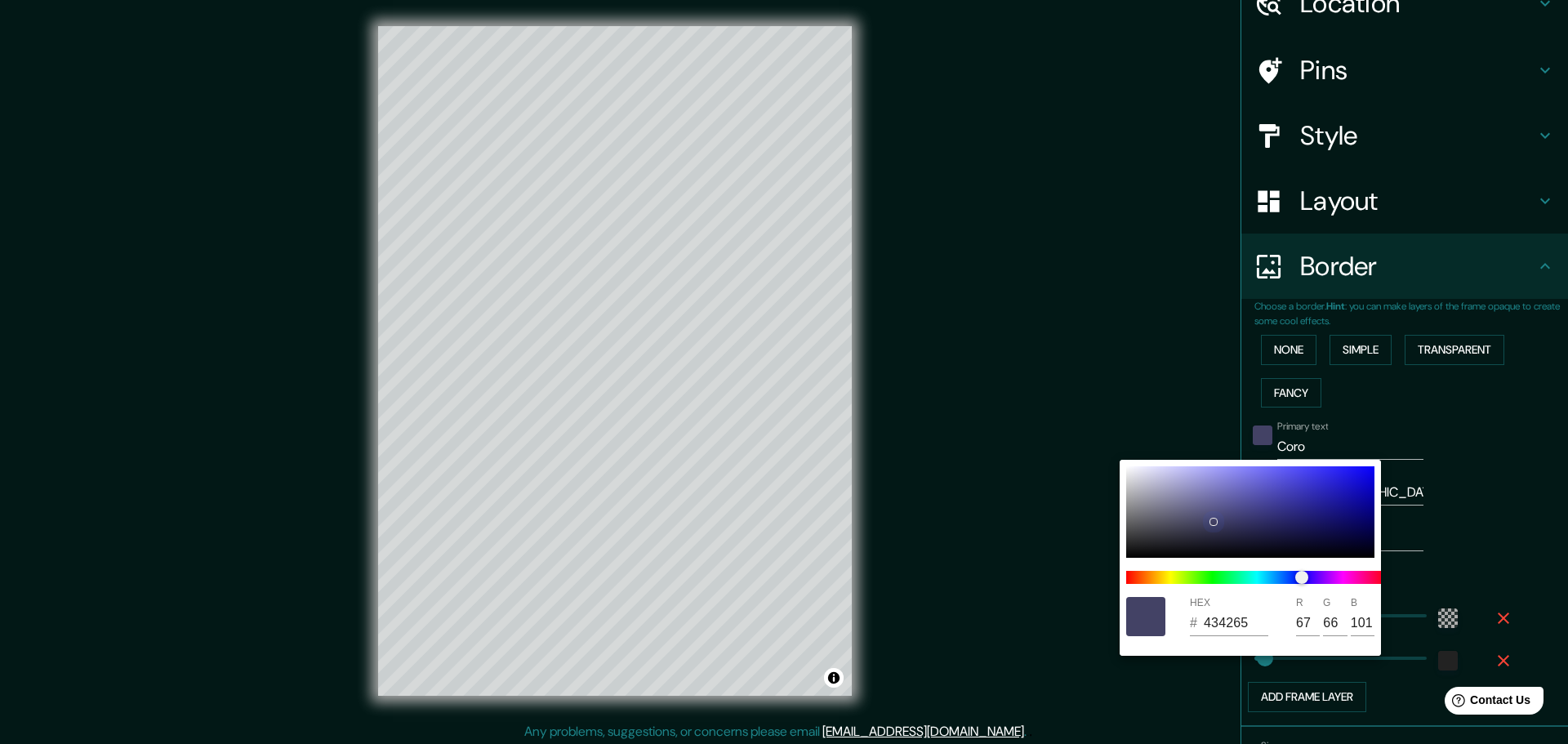
type input "53"
type input "52"
type input "83"
click at [1496, 409] on div at bounding box center [784, 372] width 1568 height 744
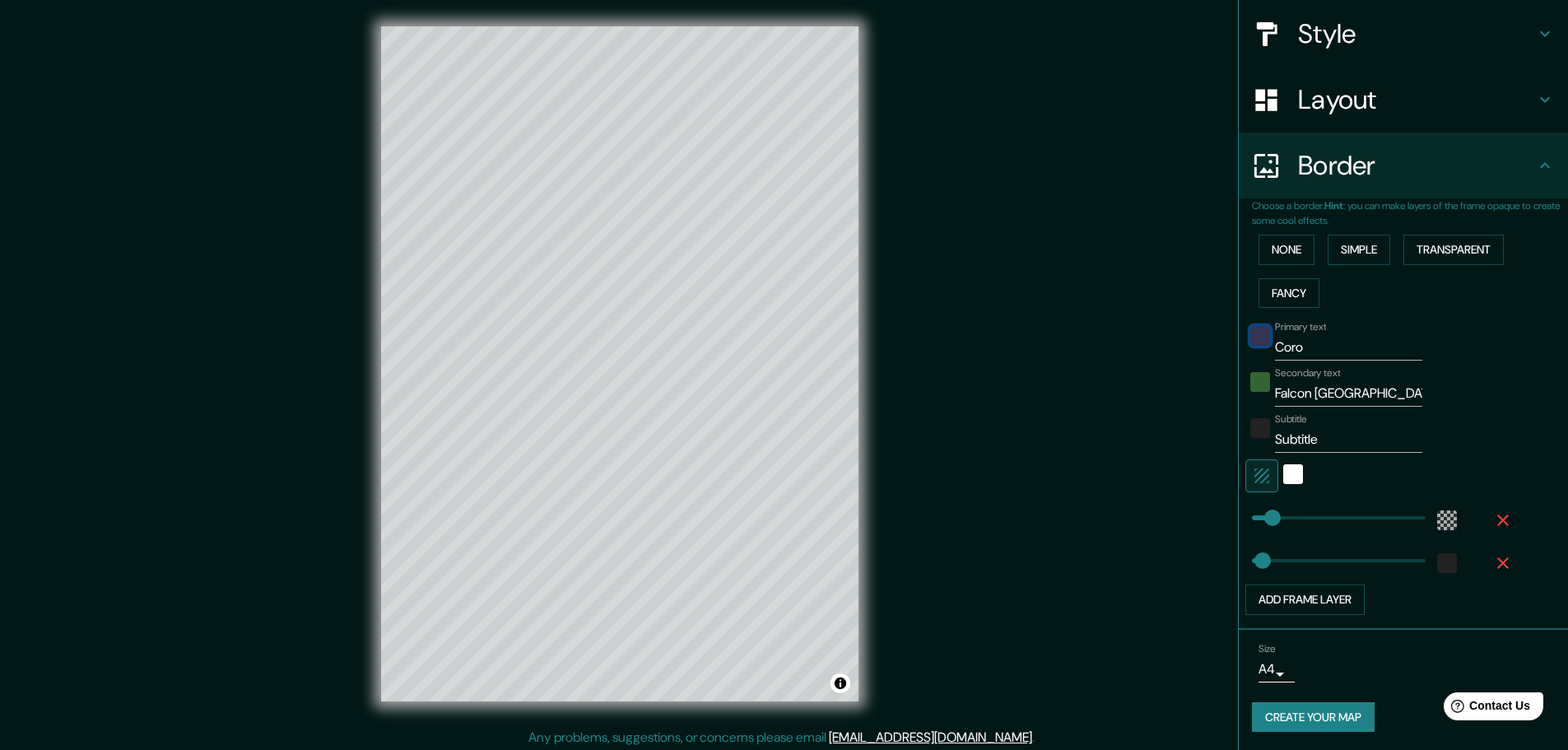
scroll to position [187, 0]
click at [1316, 709] on button "Create your map" at bounding box center [1313, 716] width 122 height 30
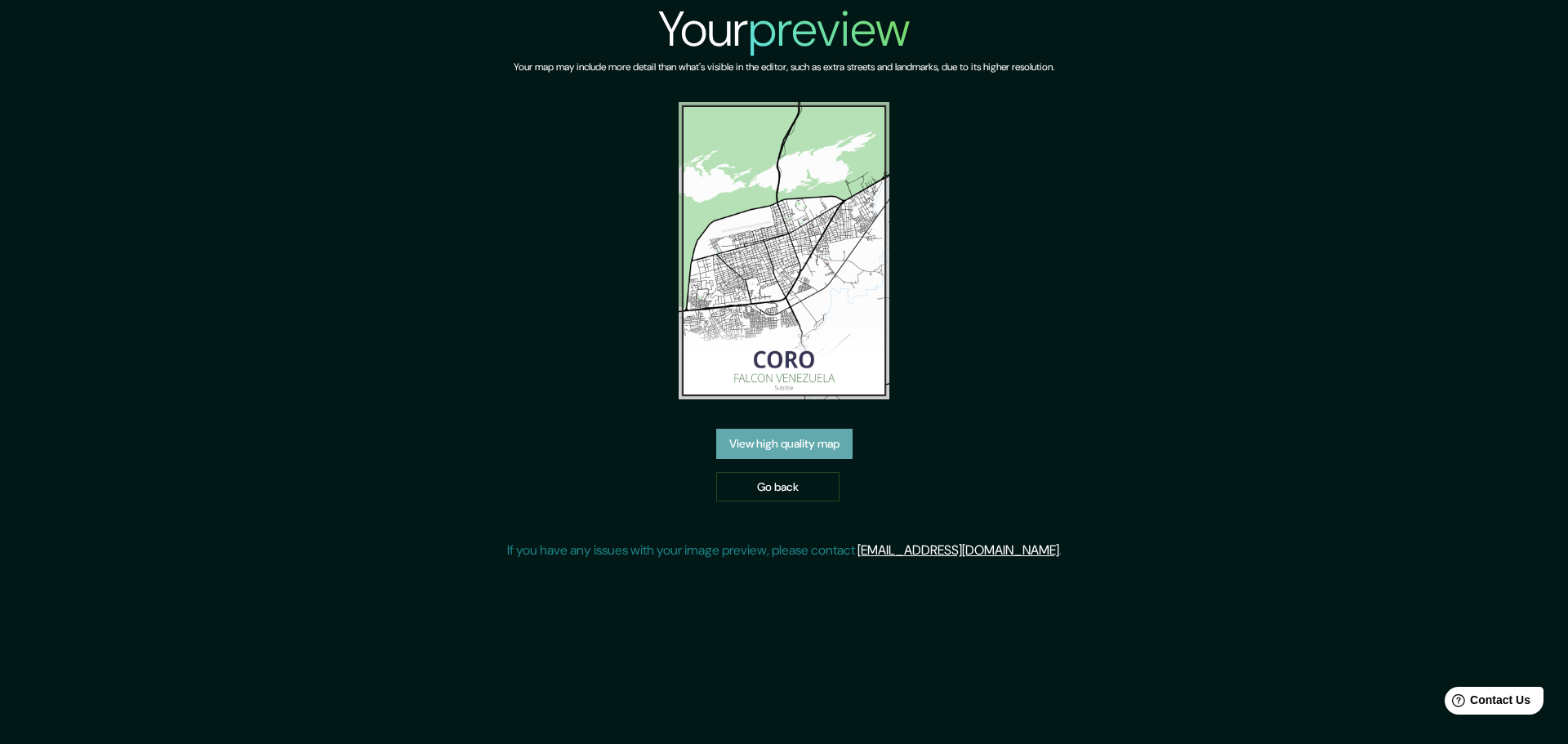
click at [782, 438] on link "View high quality map" at bounding box center [784, 444] width 137 height 30
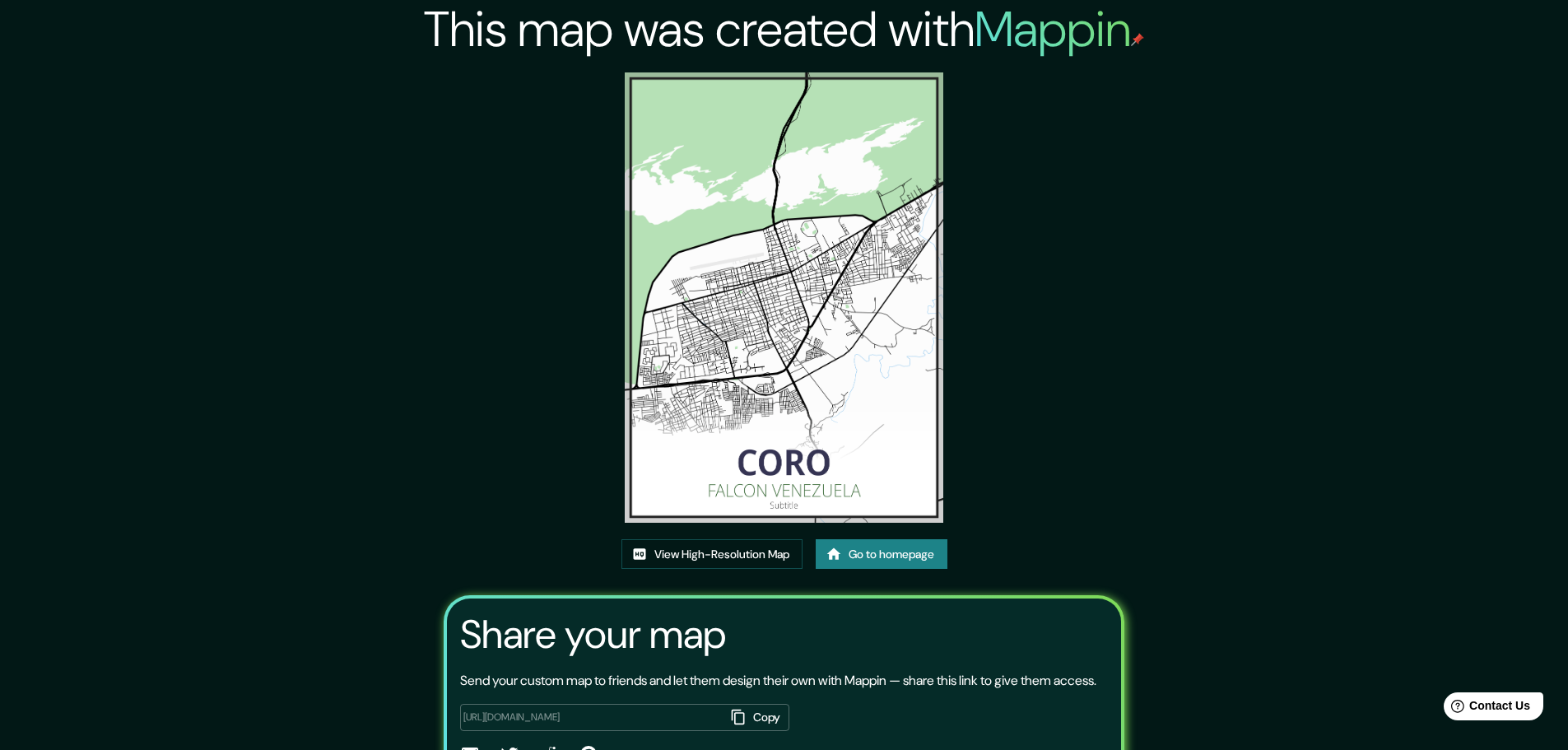
click at [866, 554] on link "Go to homepage" at bounding box center [881, 554] width 132 height 30
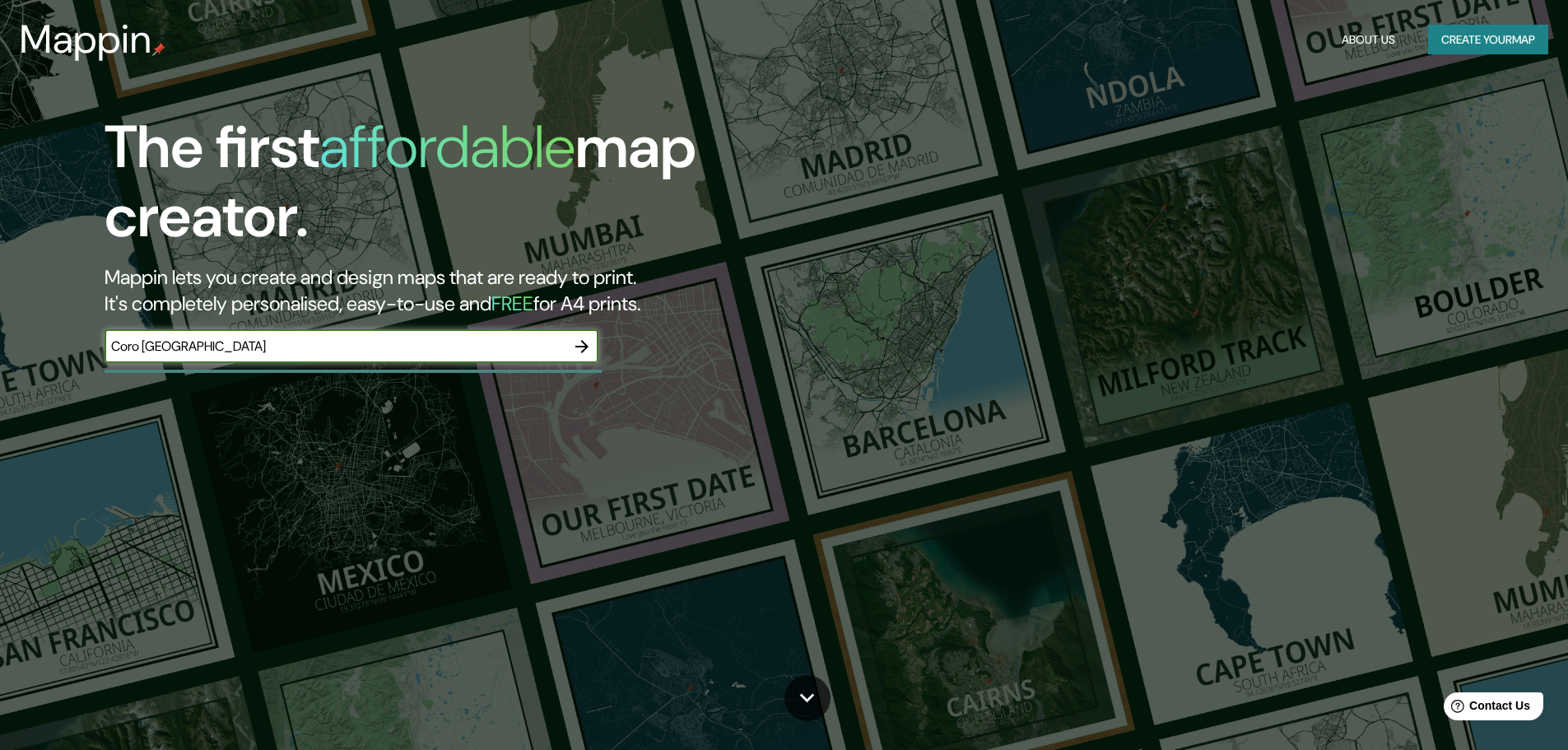
type input "Coro [GEOGRAPHIC_DATA]"
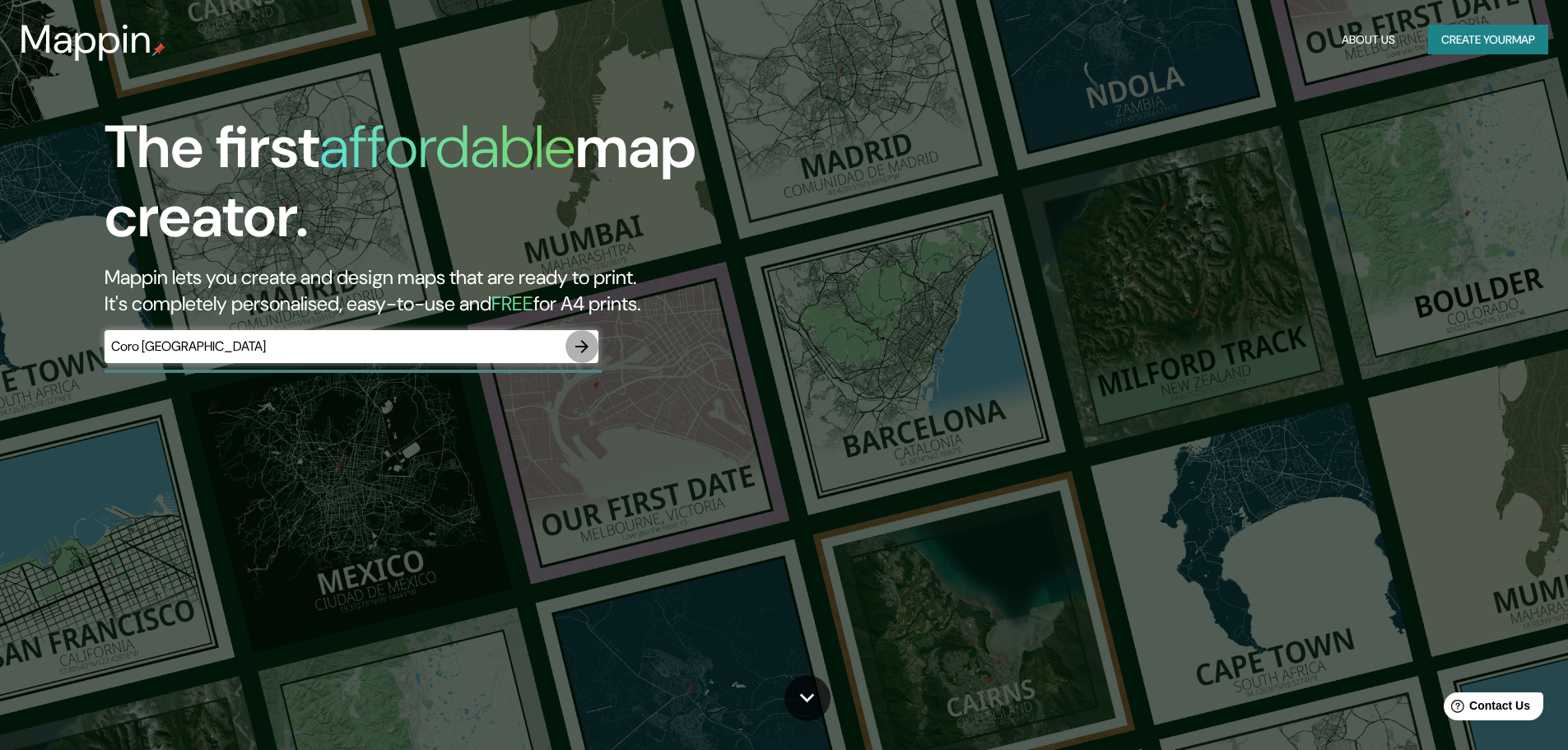
click at [583, 339] on icon "button" at bounding box center [582, 347] width 20 height 20
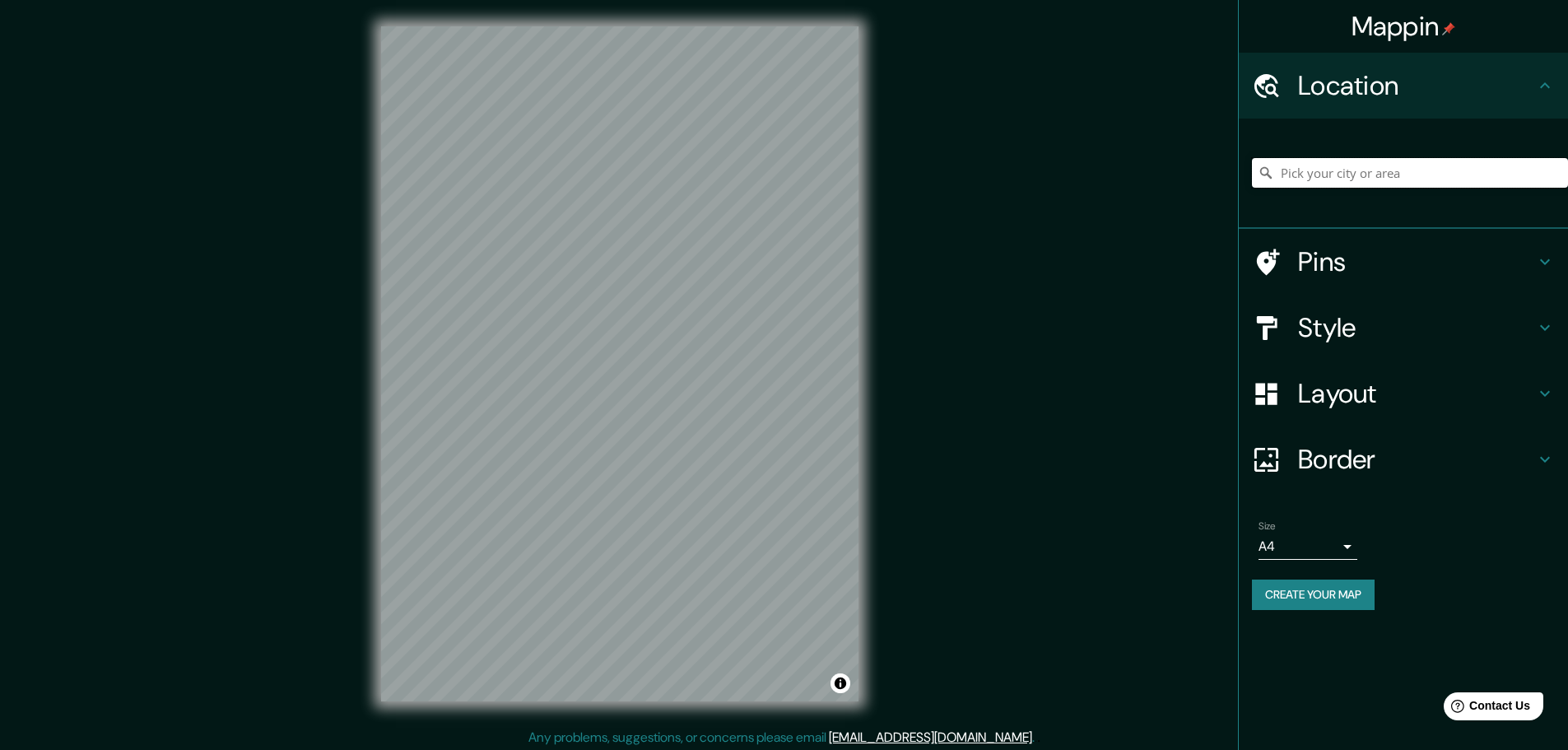
click at [1374, 164] on input "Pick your city or area" at bounding box center [1409, 172] width 316 height 29
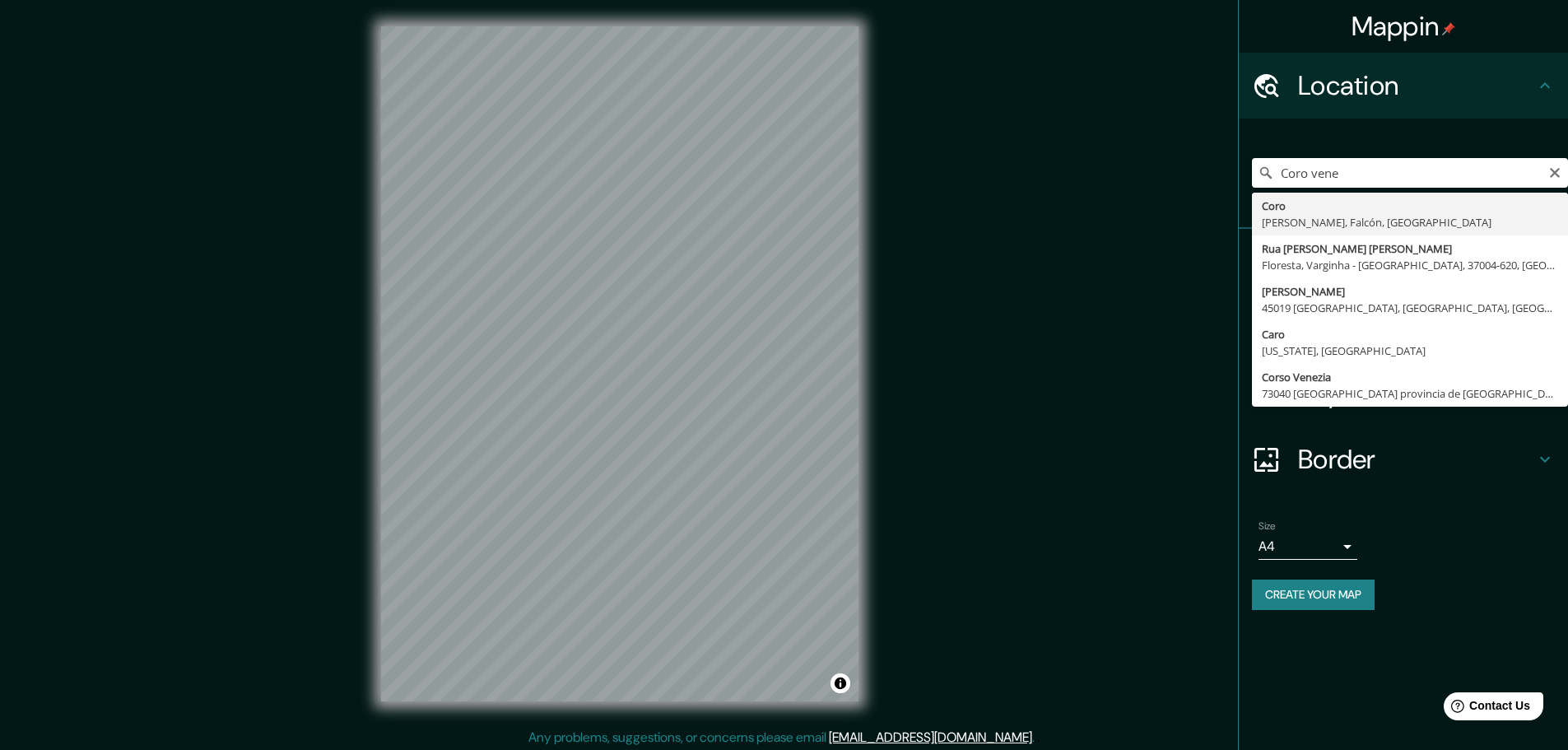
type input "Coro, [PERSON_NAME], Falcón, [GEOGRAPHIC_DATA]"
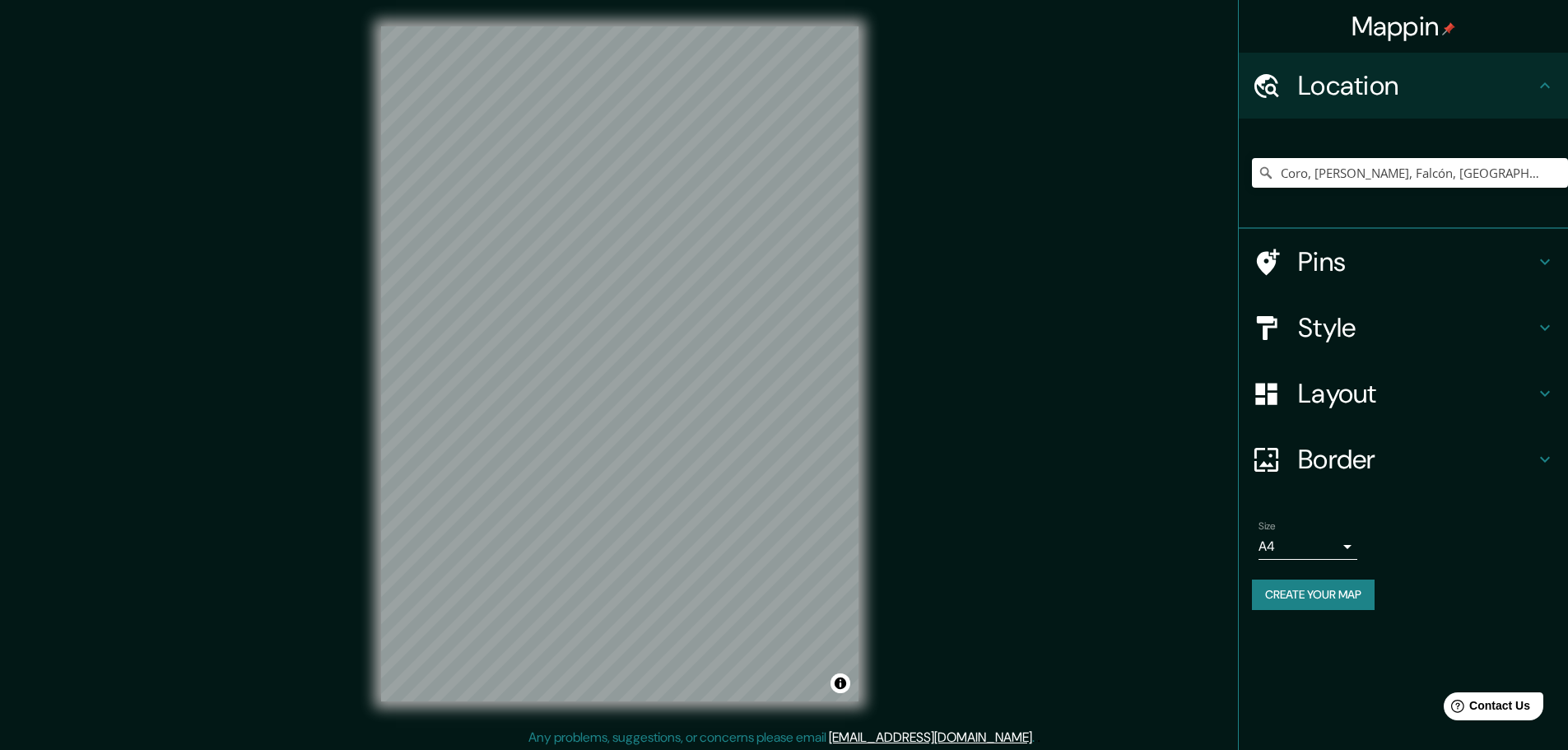
click at [1411, 325] on h4 "Style" at bounding box center [1416, 328] width 237 height 33
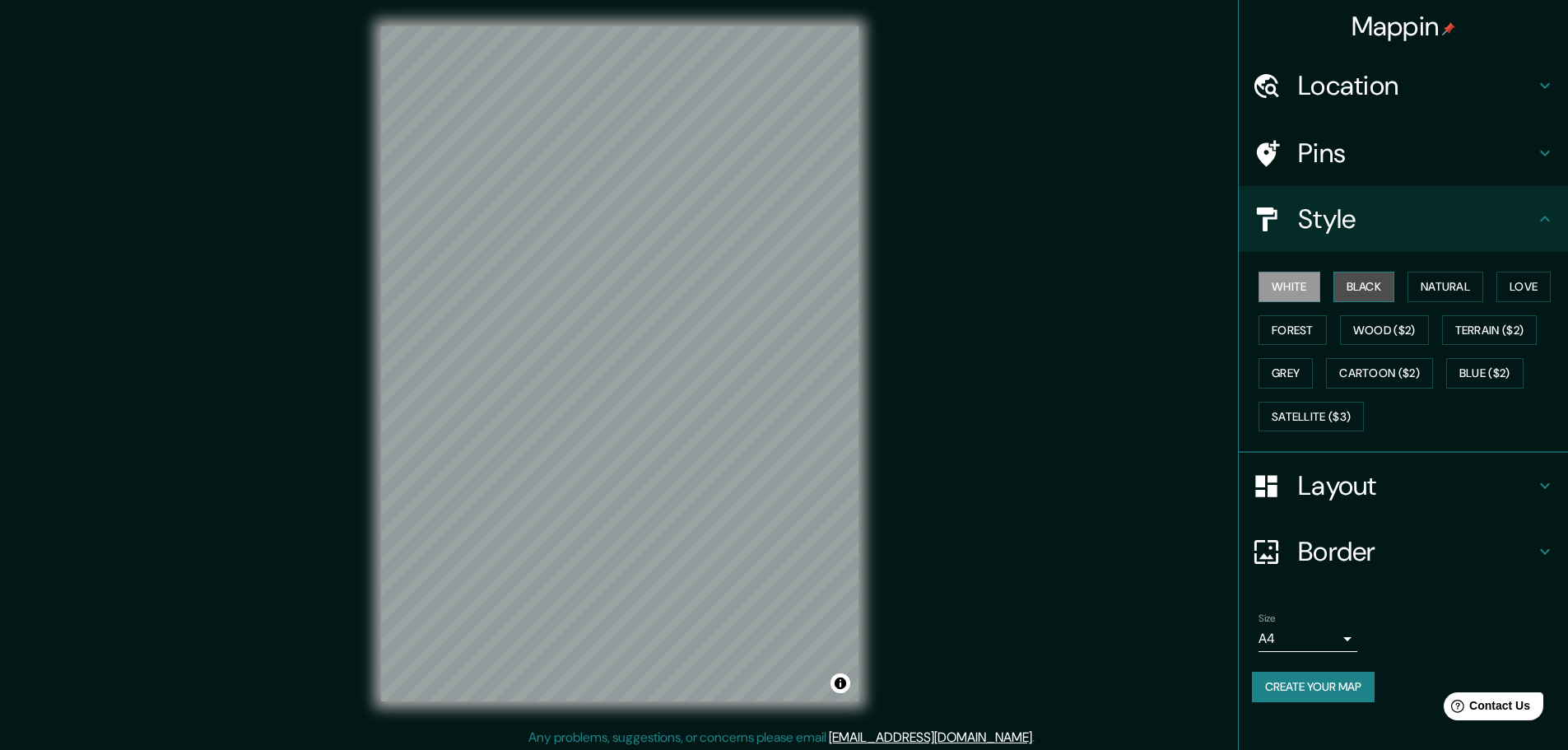
drag, startPoint x: 1365, startPoint y: 290, endPoint x: 1424, endPoint y: 296, distance: 59.3
click at [1364, 290] on button "Black" at bounding box center [1364, 287] width 62 height 30
click at [1447, 288] on button "Natural" at bounding box center [1446, 287] width 76 height 30
click at [1359, 284] on button "Black" at bounding box center [1364, 287] width 62 height 30
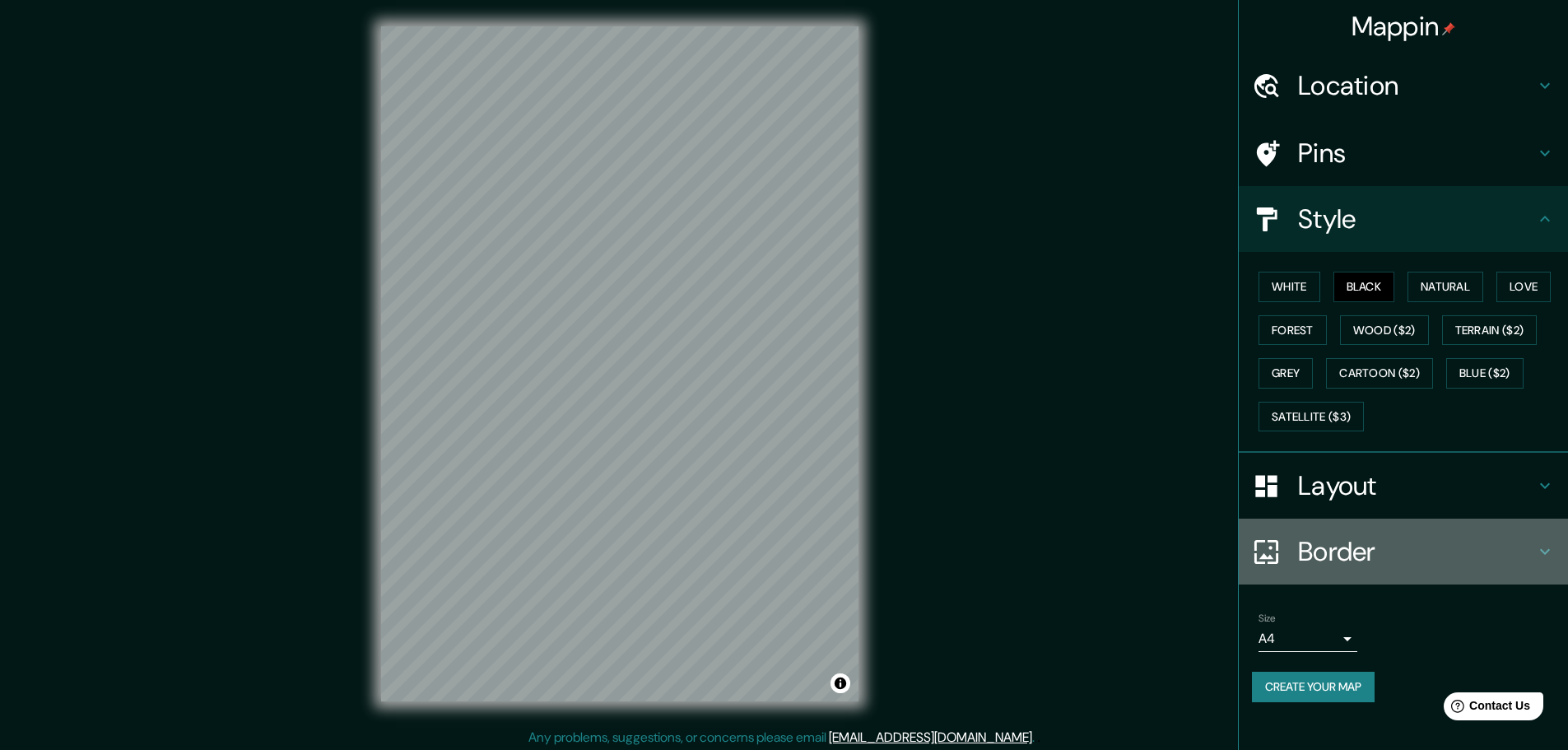
click at [1447, 549] on h4 "Border" at bounding box center [1416, 552] width 237 height 33
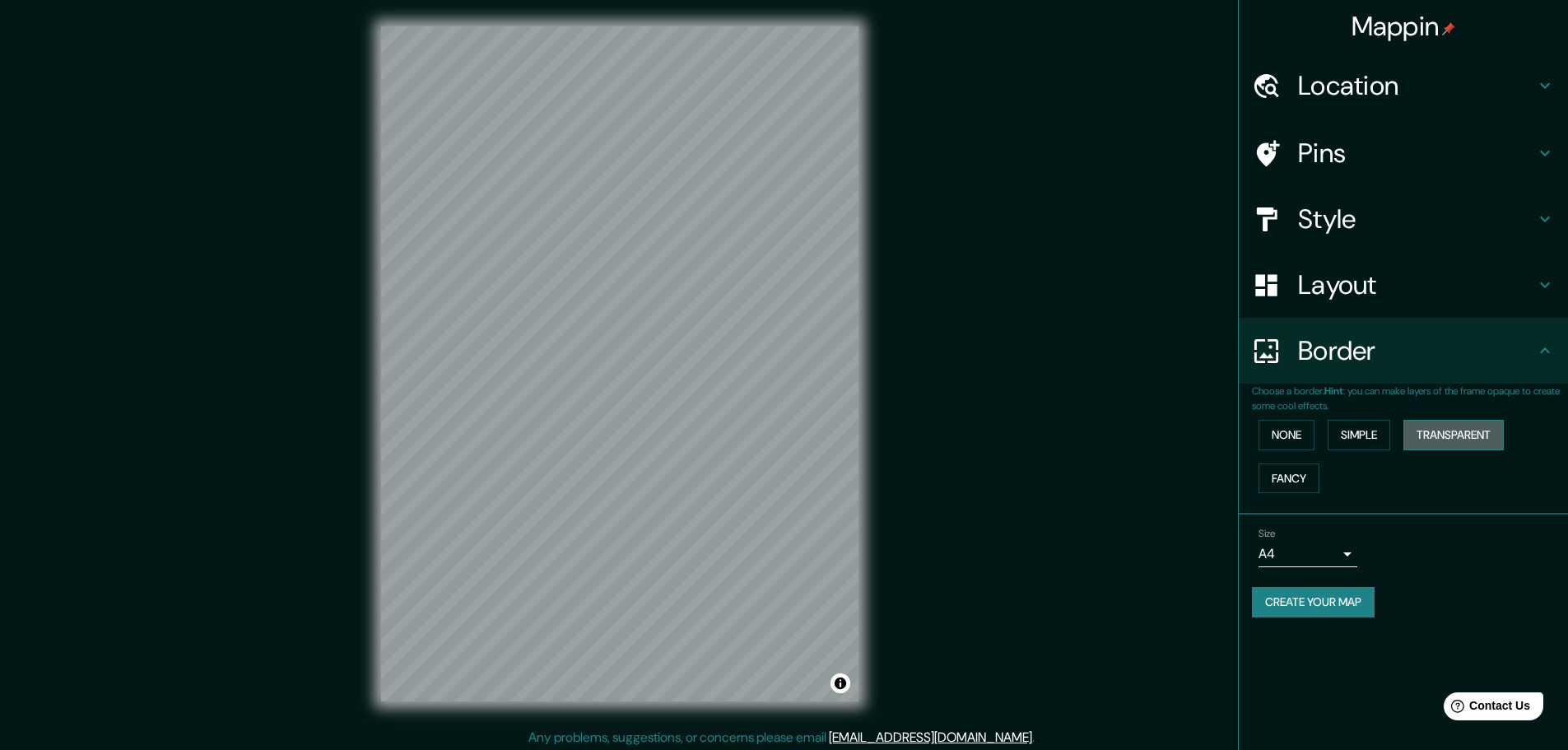
click at [1443, 435] on button "Transparent" at bounding box center [1453, 435] width 101 height 30
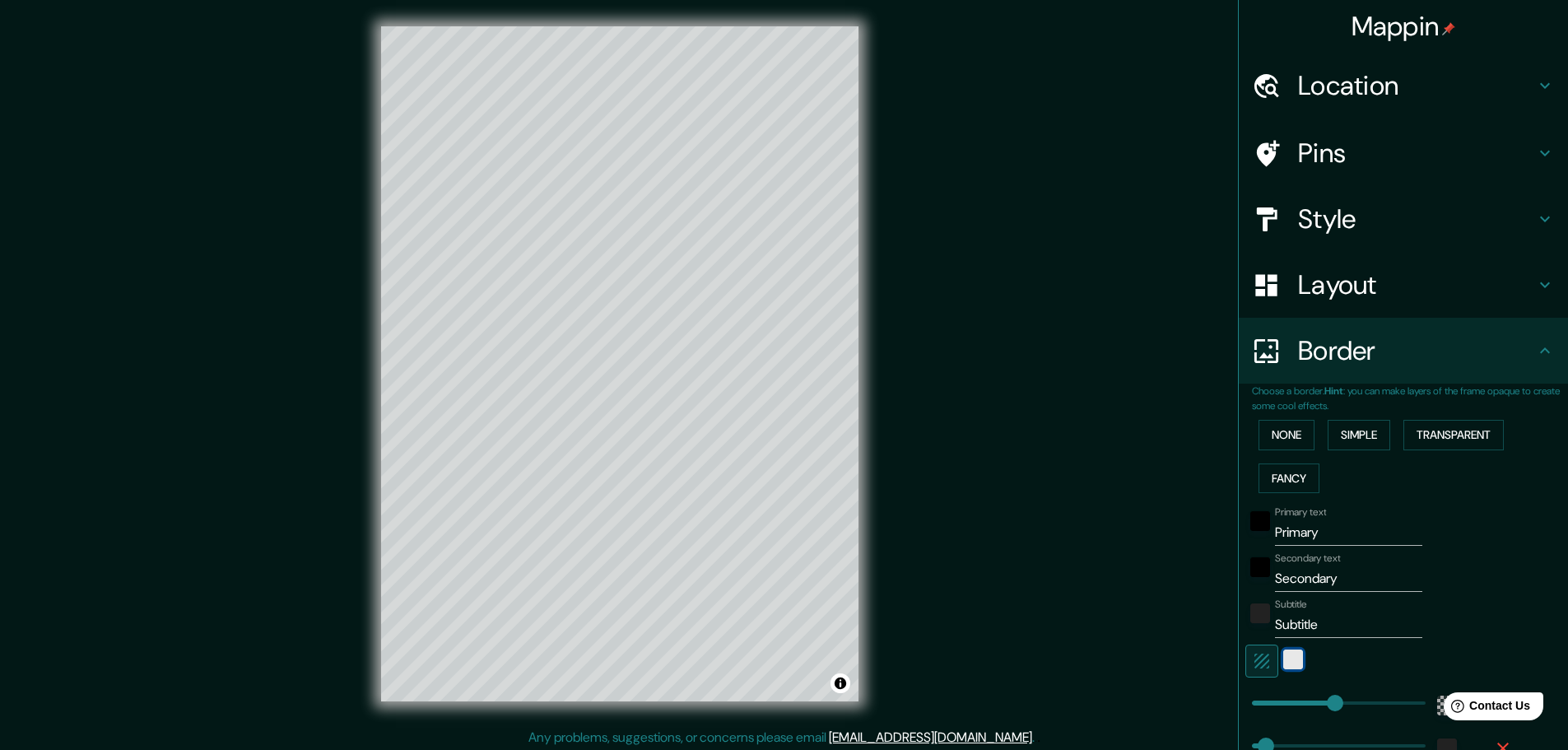
click at [1289, 658] on div "white" at bounding box center [1293, 659] width 20 height 20
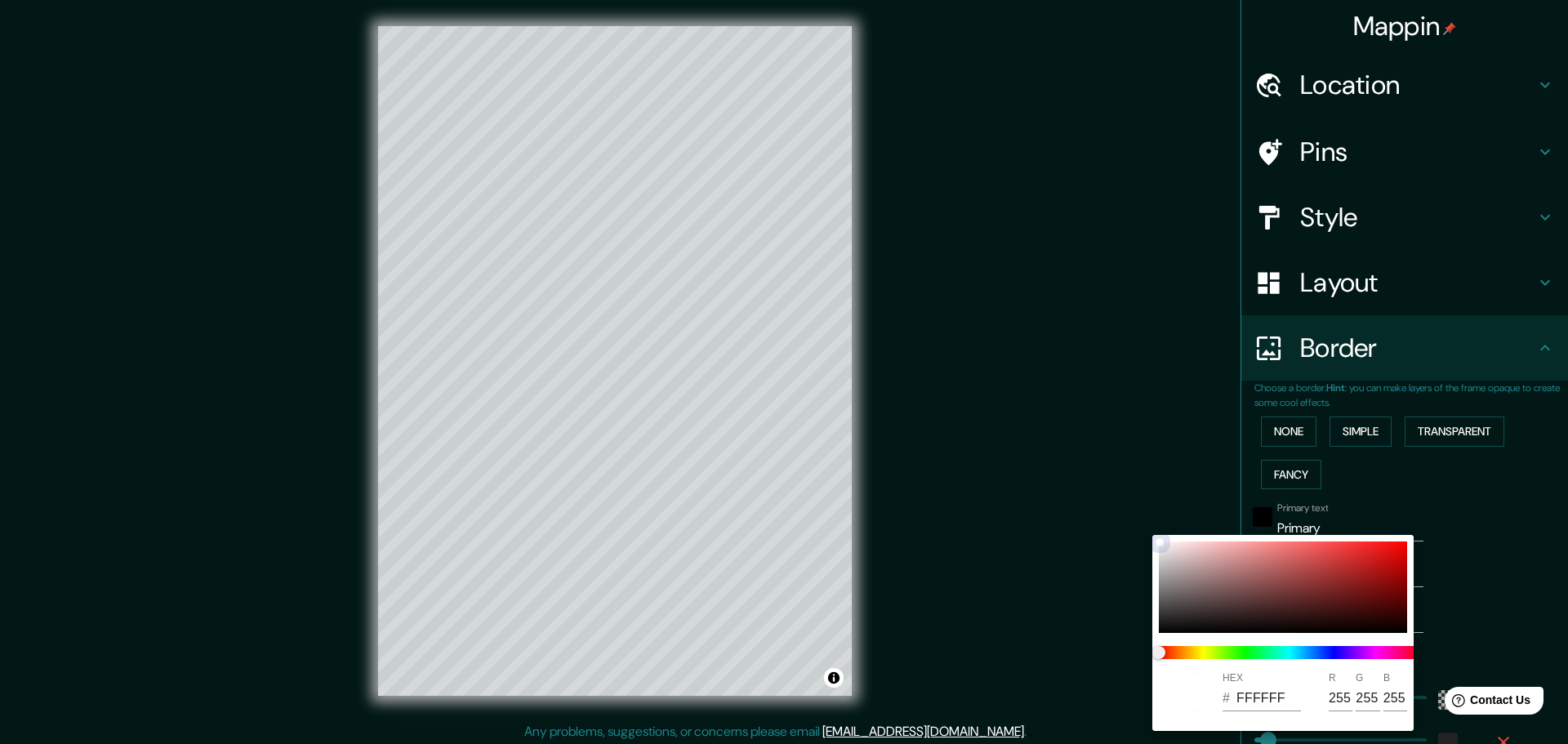
type input "278"
type input "46"
type input "B8B5B5"
type input "184"
type input "181"
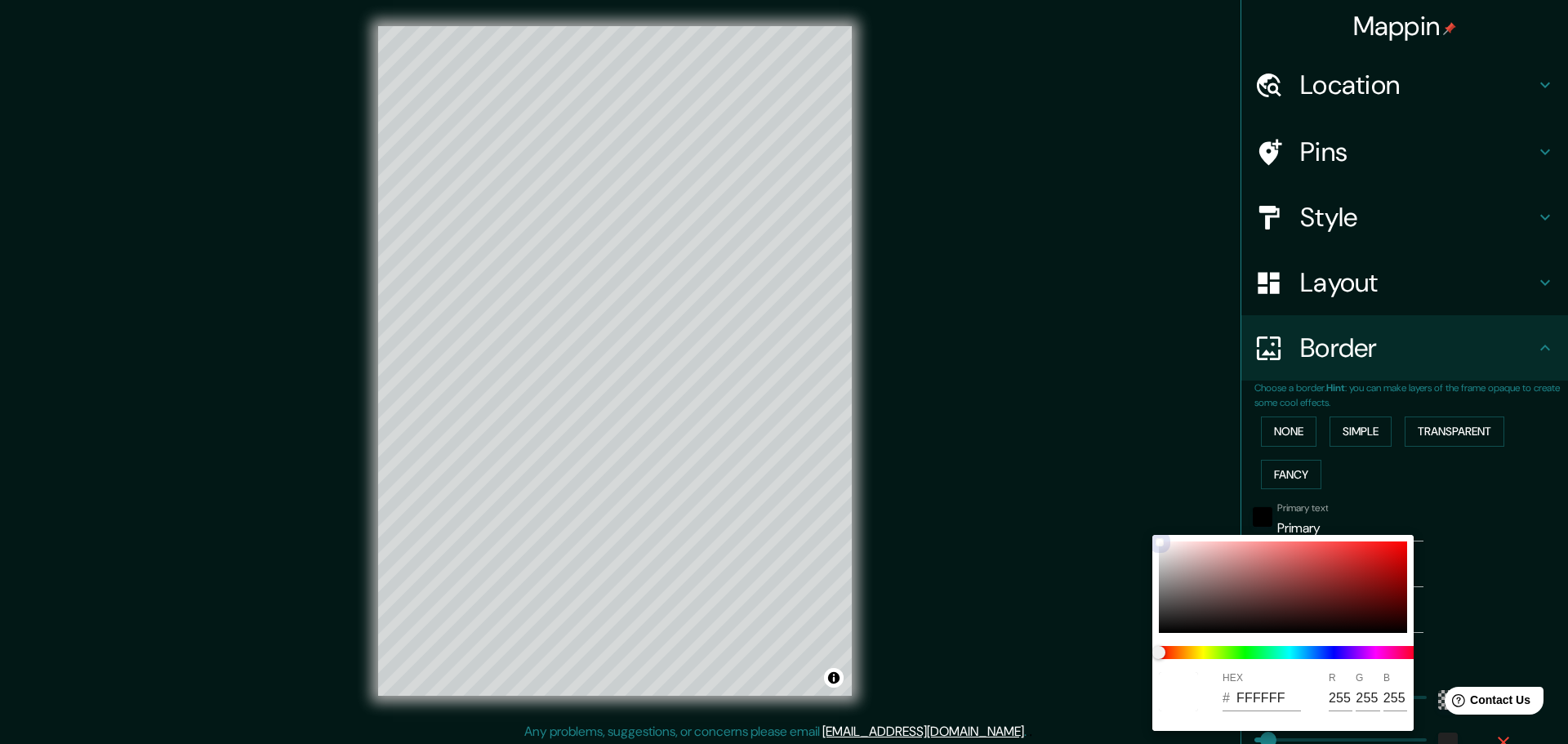
type input "181"
type input "278"
type input "46"
type input "605C5C"
type input "96"
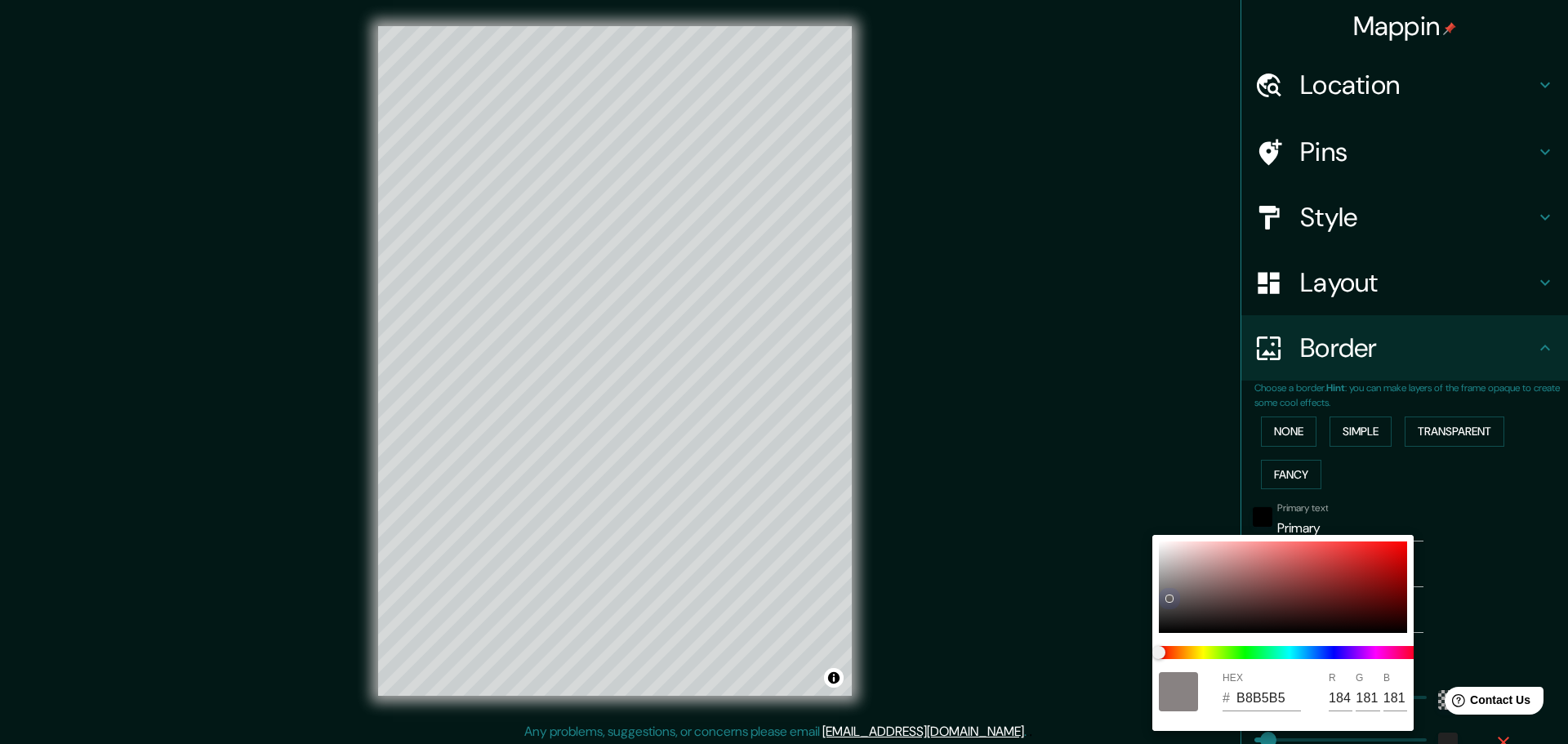
type input "92"
type input "278"
type input "46"
type input "278"
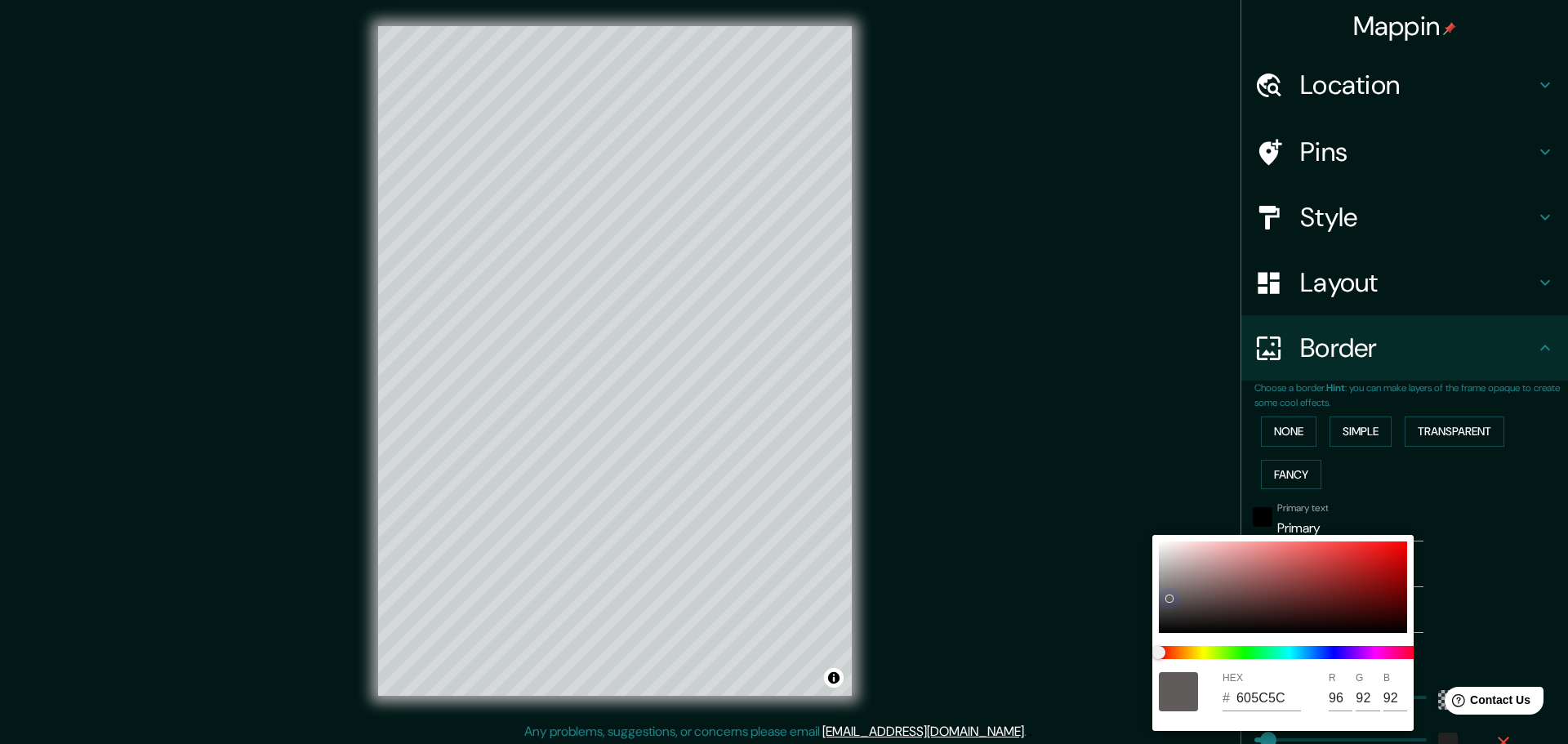
type input "46"
type input "605D5D"
type input "93"
type input "278"
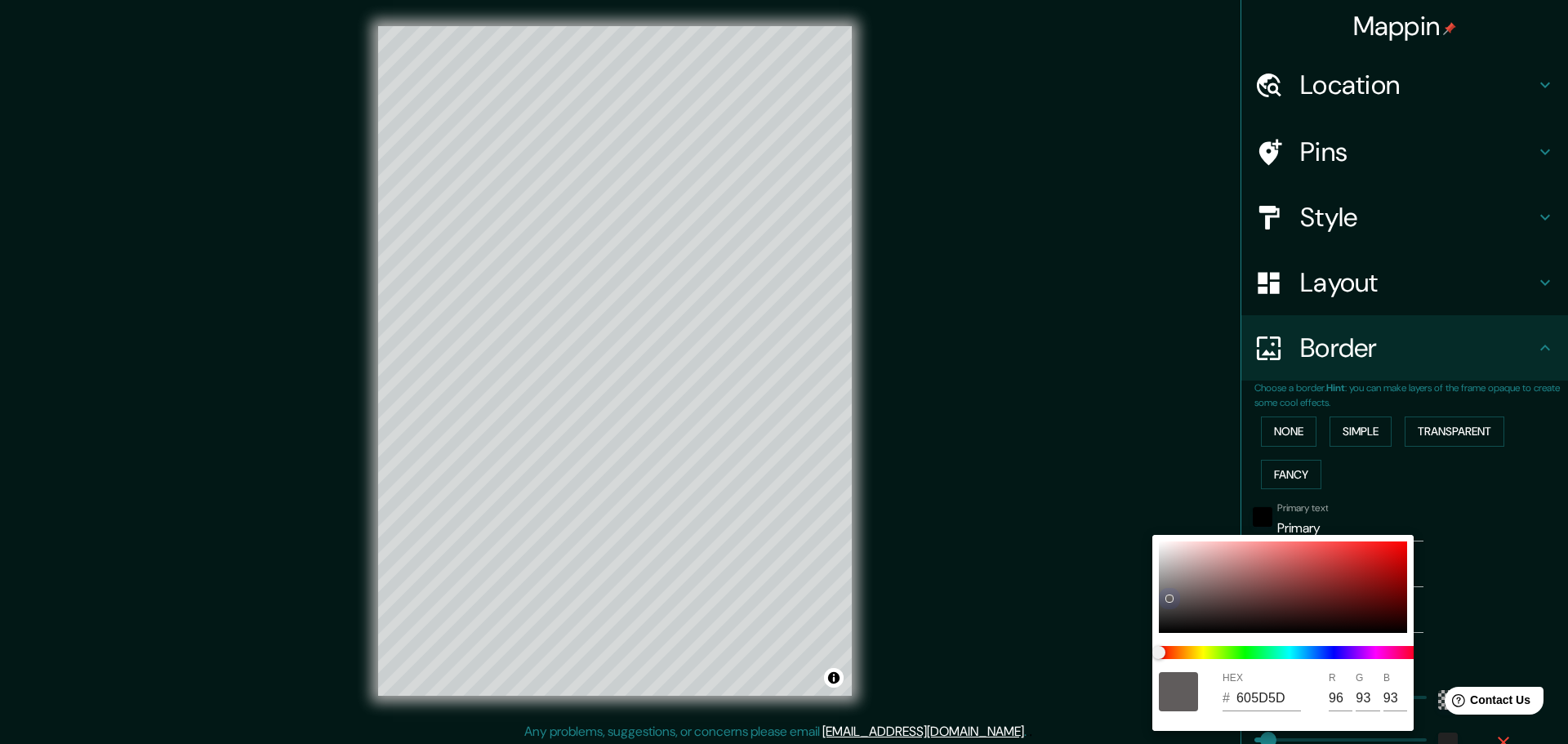
type input "46"
type input "5E5C5C"
type input "94"
type input "92"
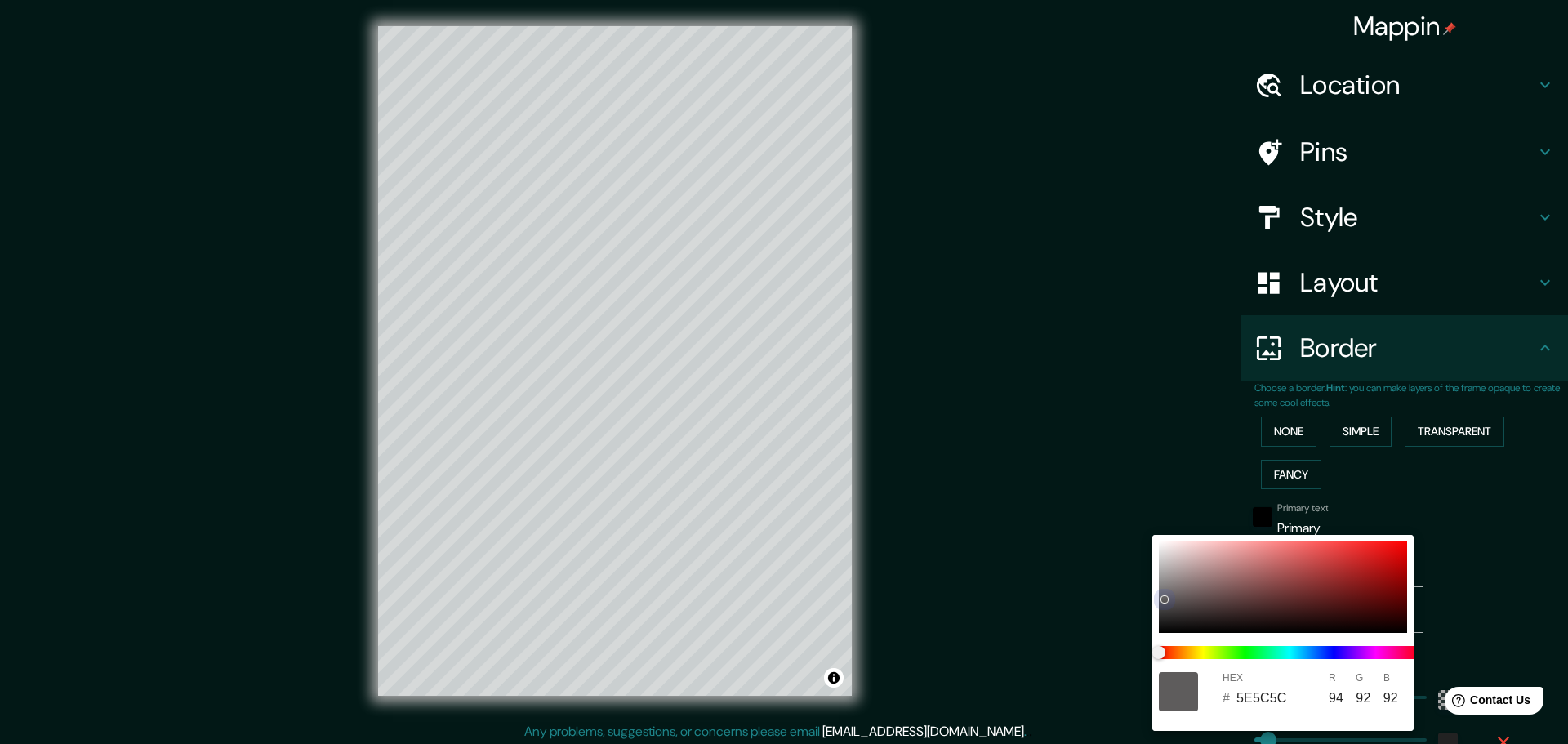
drag, startPoint x: 1159, startPoint y: 541, endPoint x: 1158, endPoint y: 632, distance: 91.0
click at [1158, 632] on div "HEX # 5E5C5C R 94 G 92 B 92" at bounding box center [1283, 633] width 261 height 196
type input "278"
type input "46"
type input "5E5E5E"
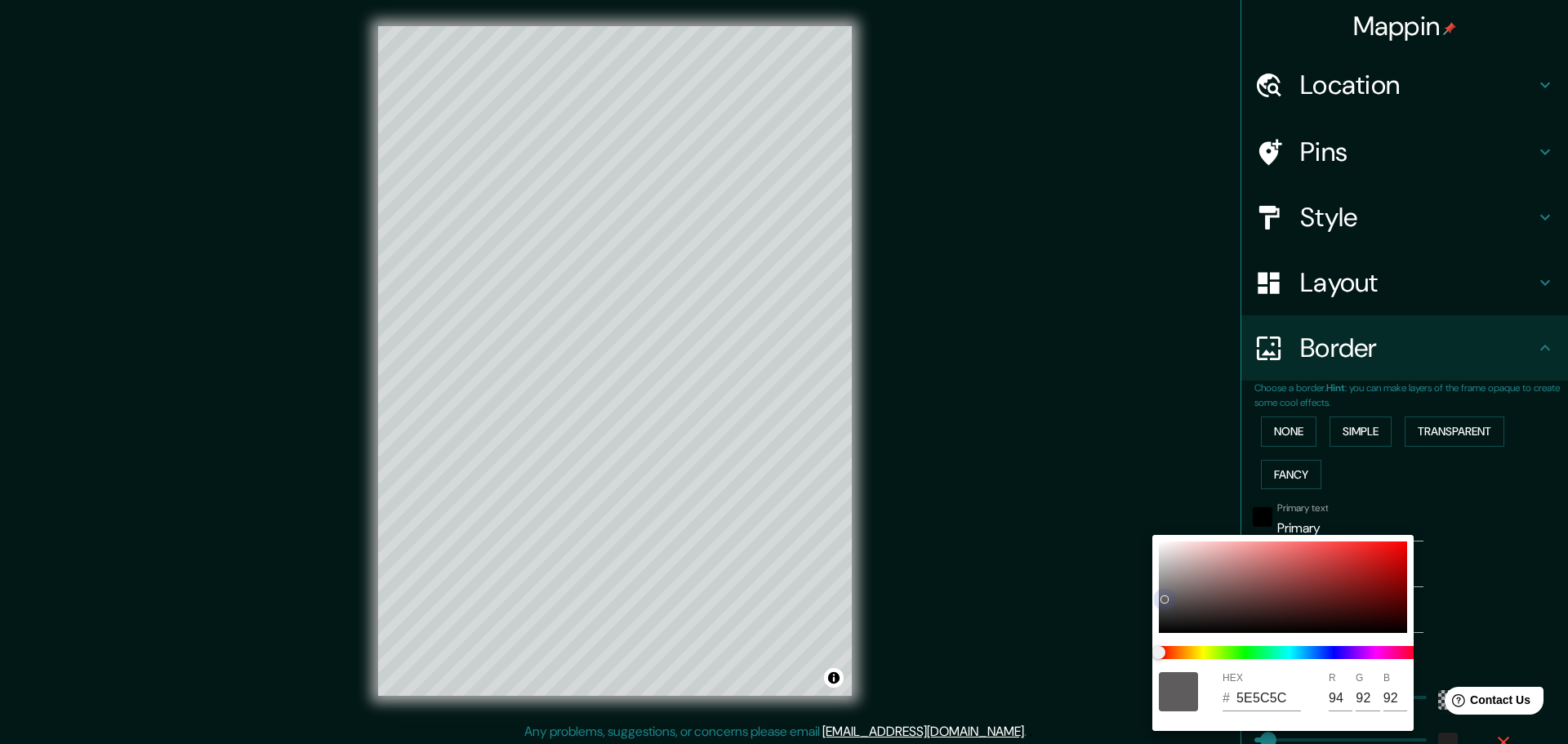
type input "94"
type input "278"
type input "46"
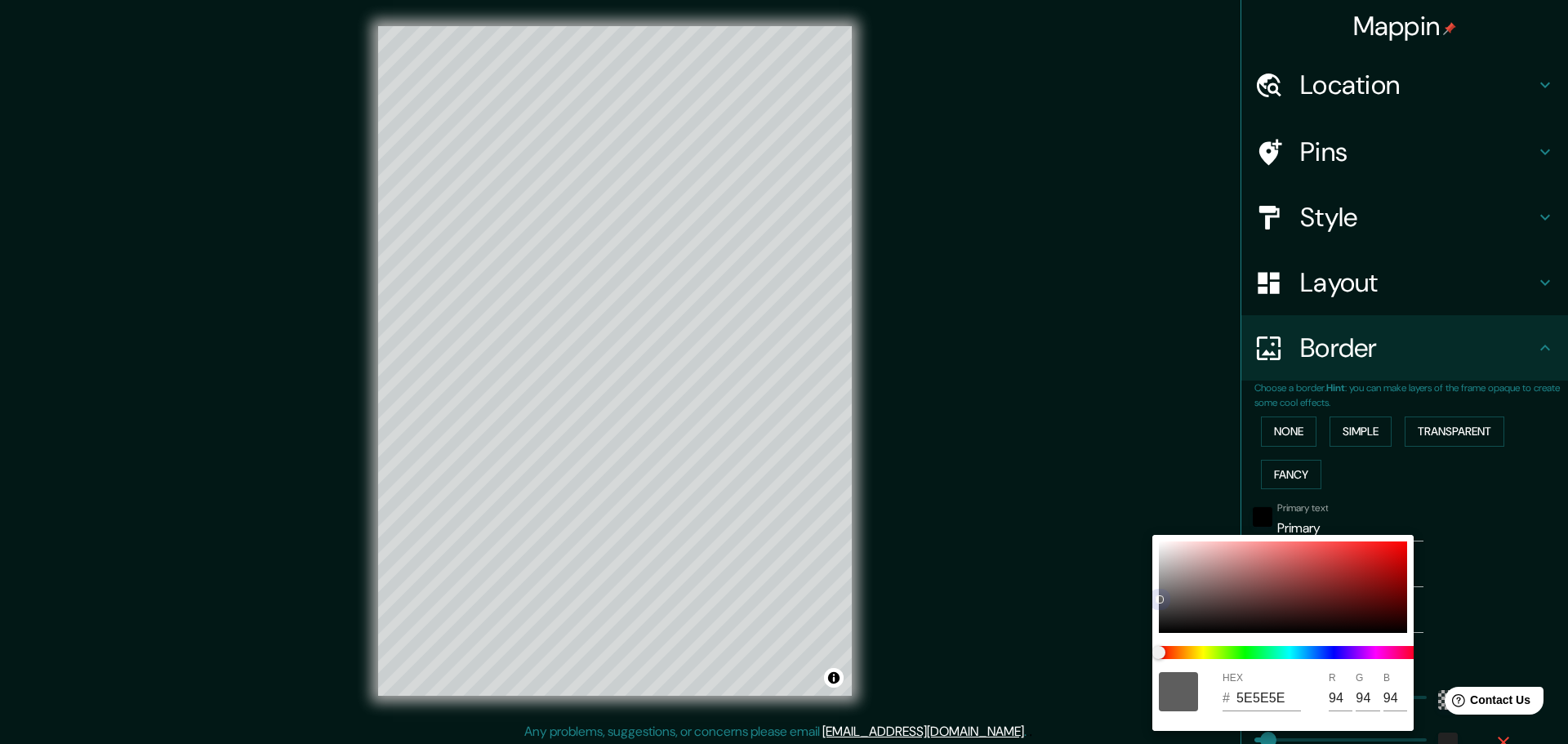
drag, startPoint x: 1164, startPoint y: 599, endPoint x: 1158, endPoint y: 611, distance: 13.4
click at [1155, 618] on div "HEX # 5E5E5E R 94 G 94 B 94" at bounding box center [1283, 633] width 261 height 196
click at [1165, 597] on div at bounding box center [1283, 587] width 249 height 91
type input "278"
type input "46"
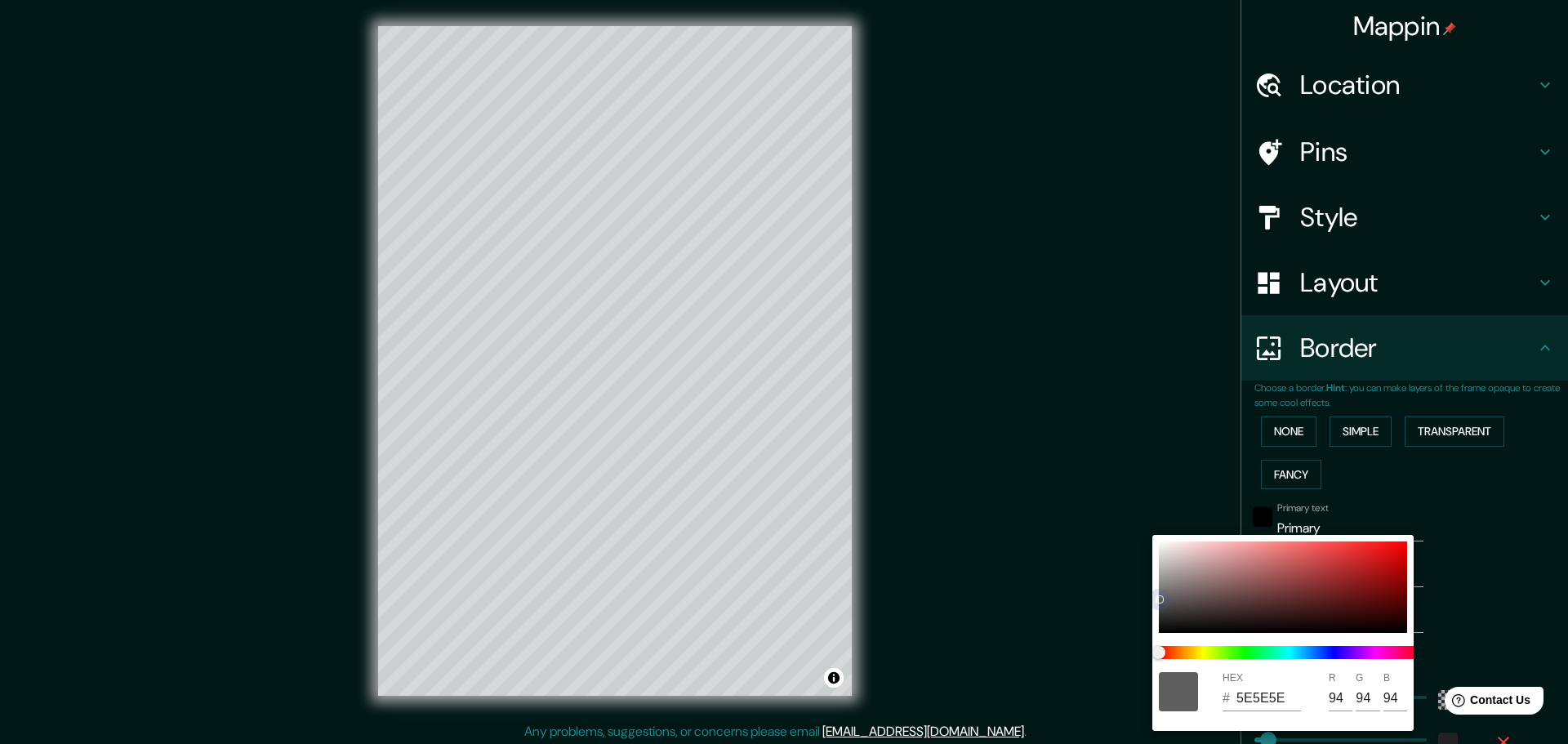
type input "636161"
type input "99"
type input "97"
type input "278"
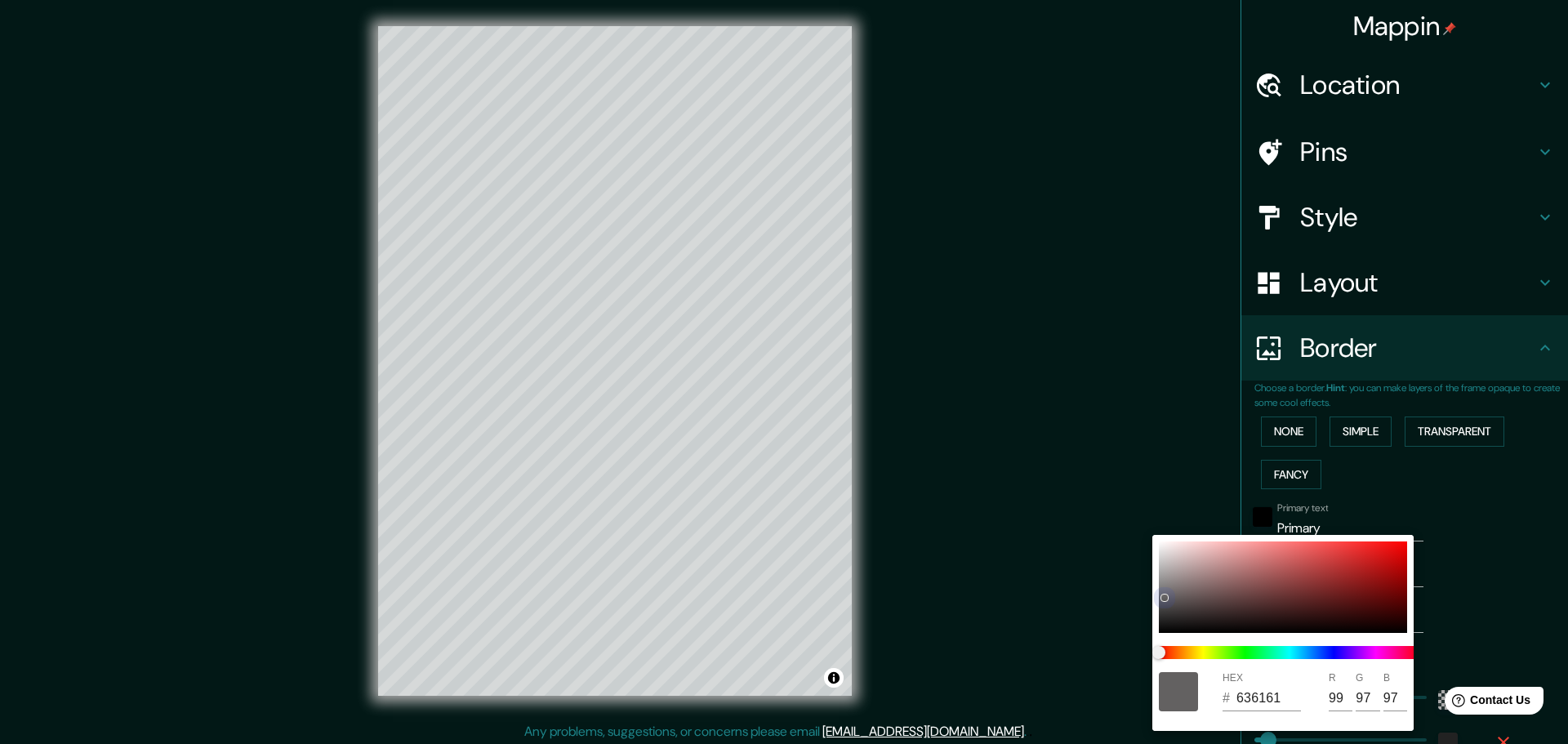
type input "46"
type input "4C4949"
type input "76"
type input "73"
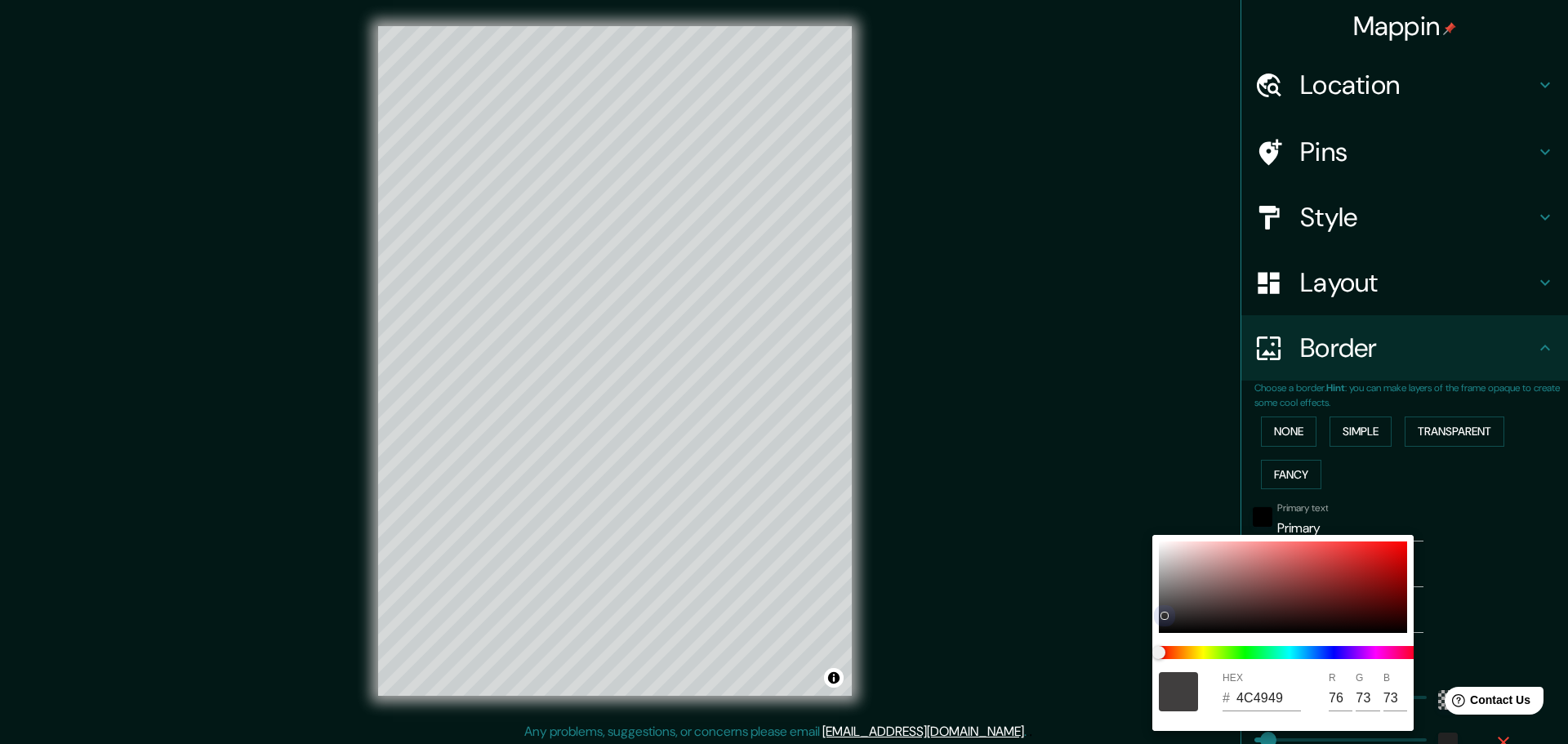
type input "278"
type input "46"
type input "302F2F"
type input "48"
type input "47"
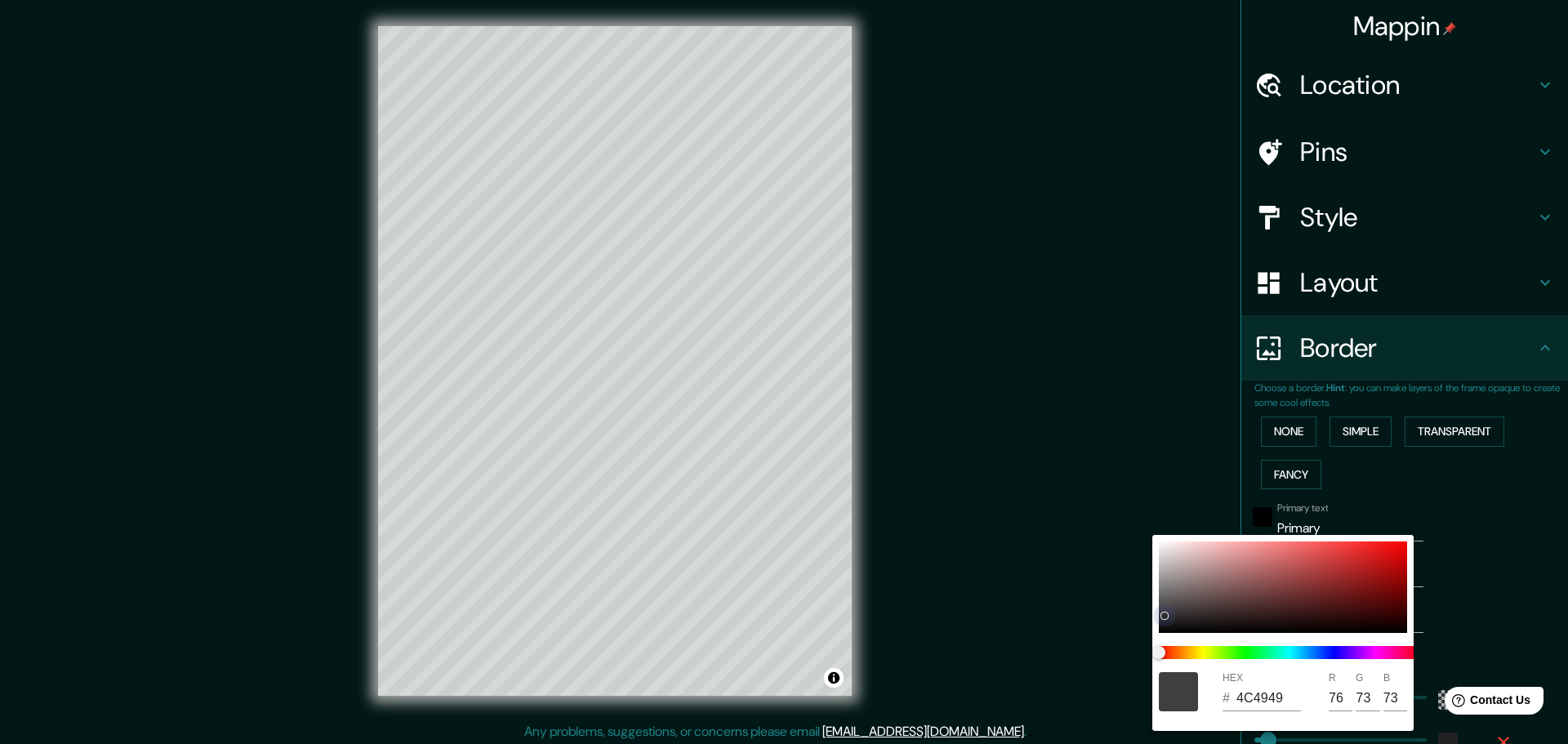
type input "47"
type input "278"
type input "46"
type input "2C2A2A"
type input "44"
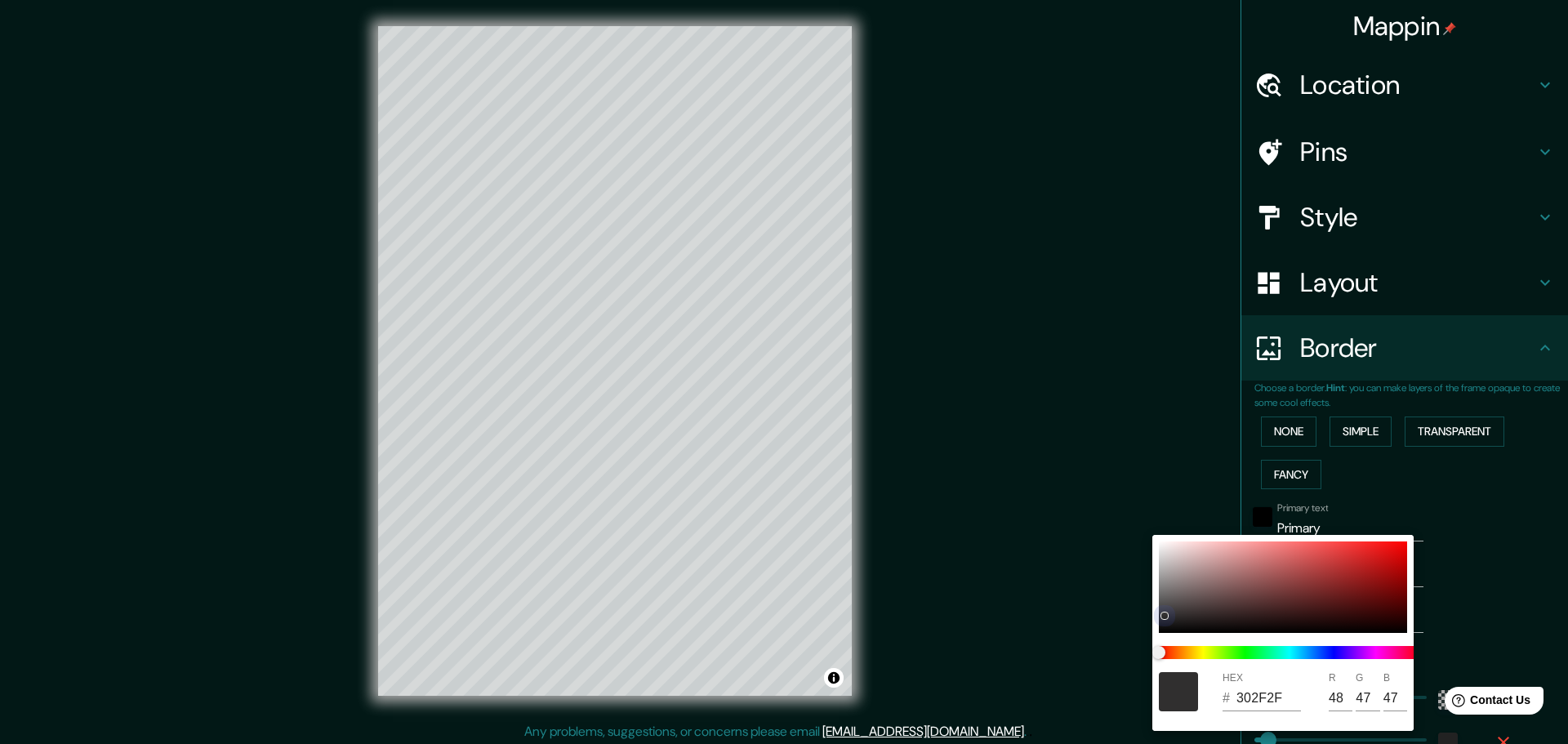
type input "42"
type input "278"
type input "46"
type input "2C2B2B"
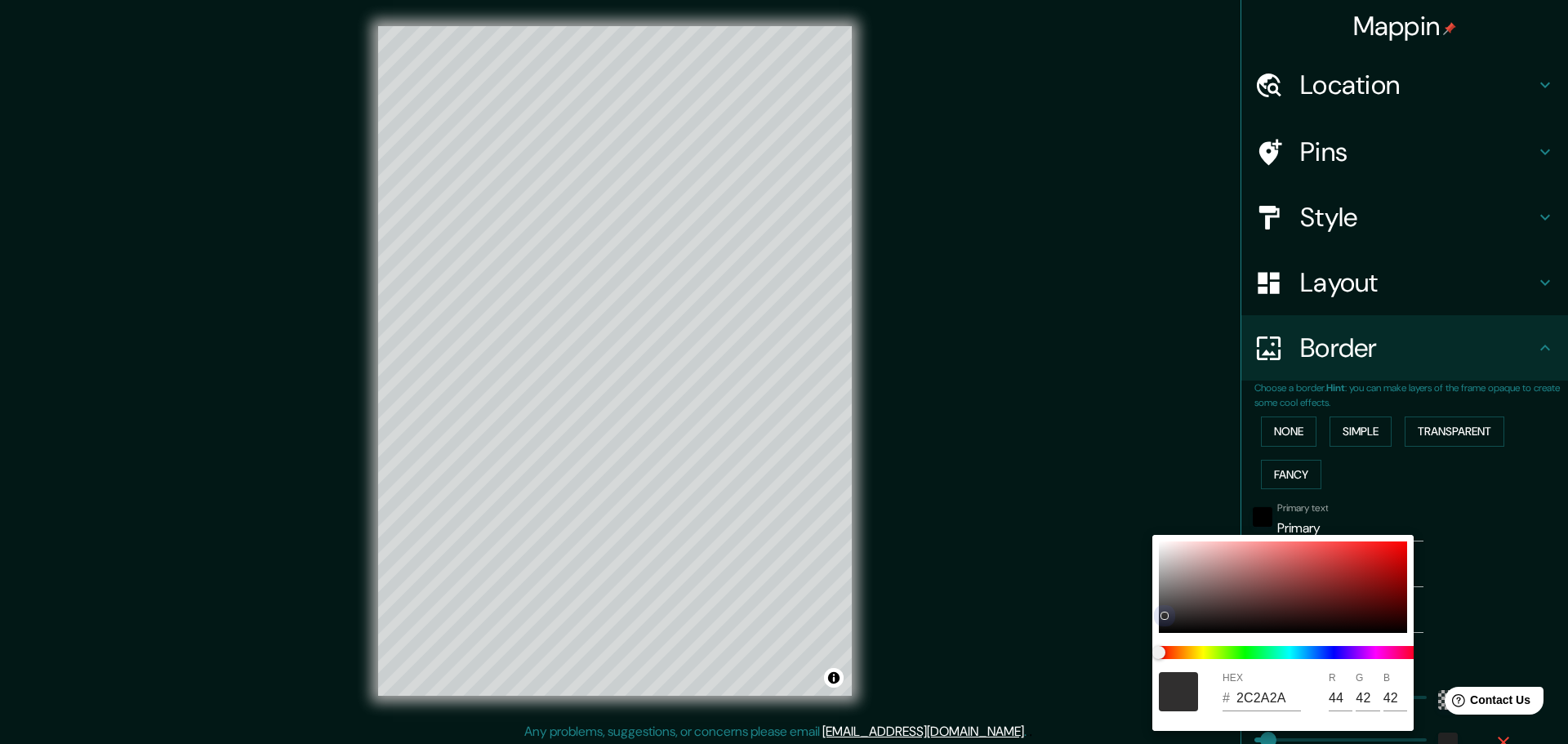
type input "43"
type input "278"
type input "46"
drag, startPoint x: 1162, startPoint y: 600, endPoint x: 1148, endPoint y: 607, distance: 15.7
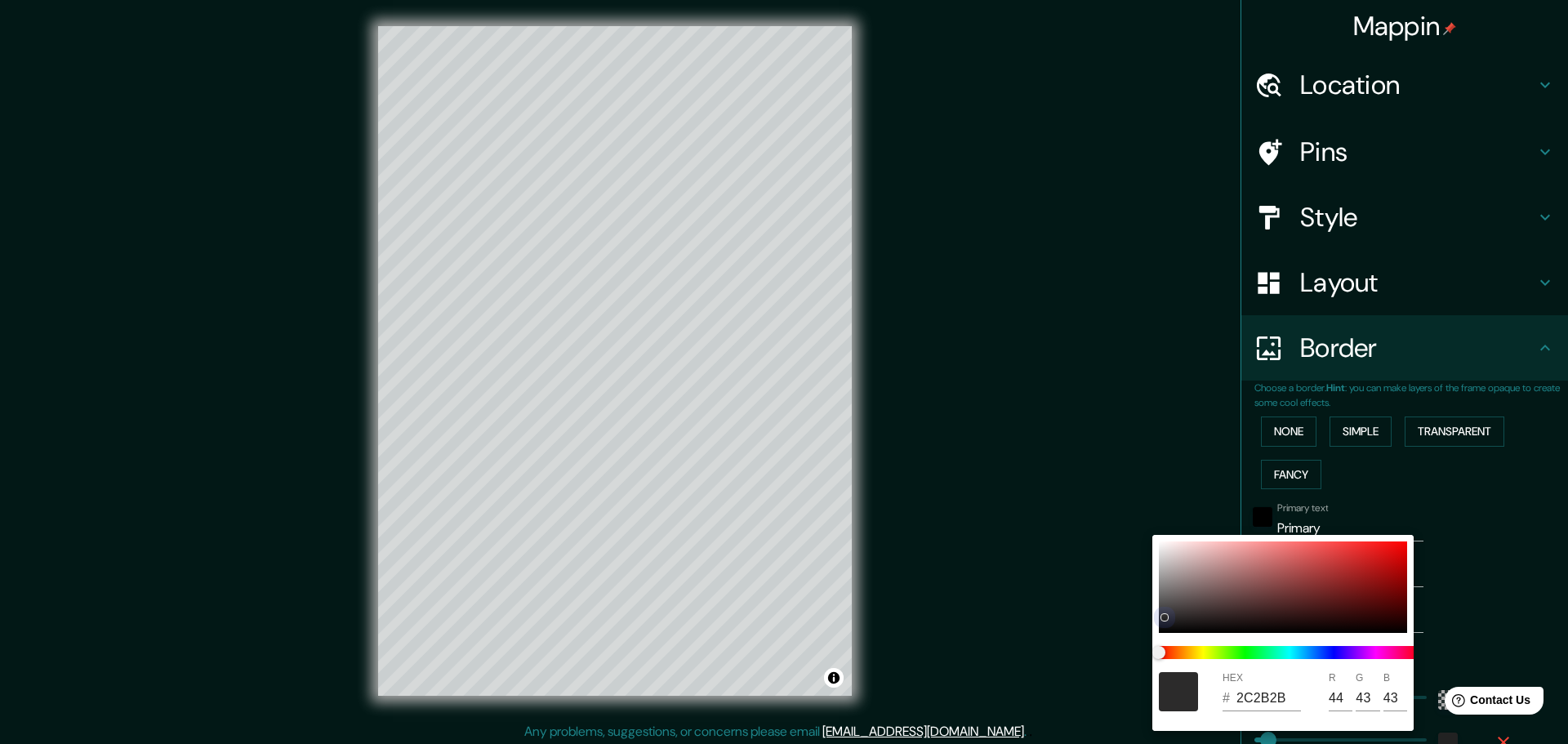
click at [1148, 607] on div "HEX # 2C2B2B R 44 G 43 B 43" at bounding box center [784, 372] width 1568 height 744
drag, startPoint x: 699, startPoint y: 404, endPoint x: 705, endPoint y: 390, distance: 15.2
click at [705, 390] on div at bounding box center [784, 372] width 1568 height 744
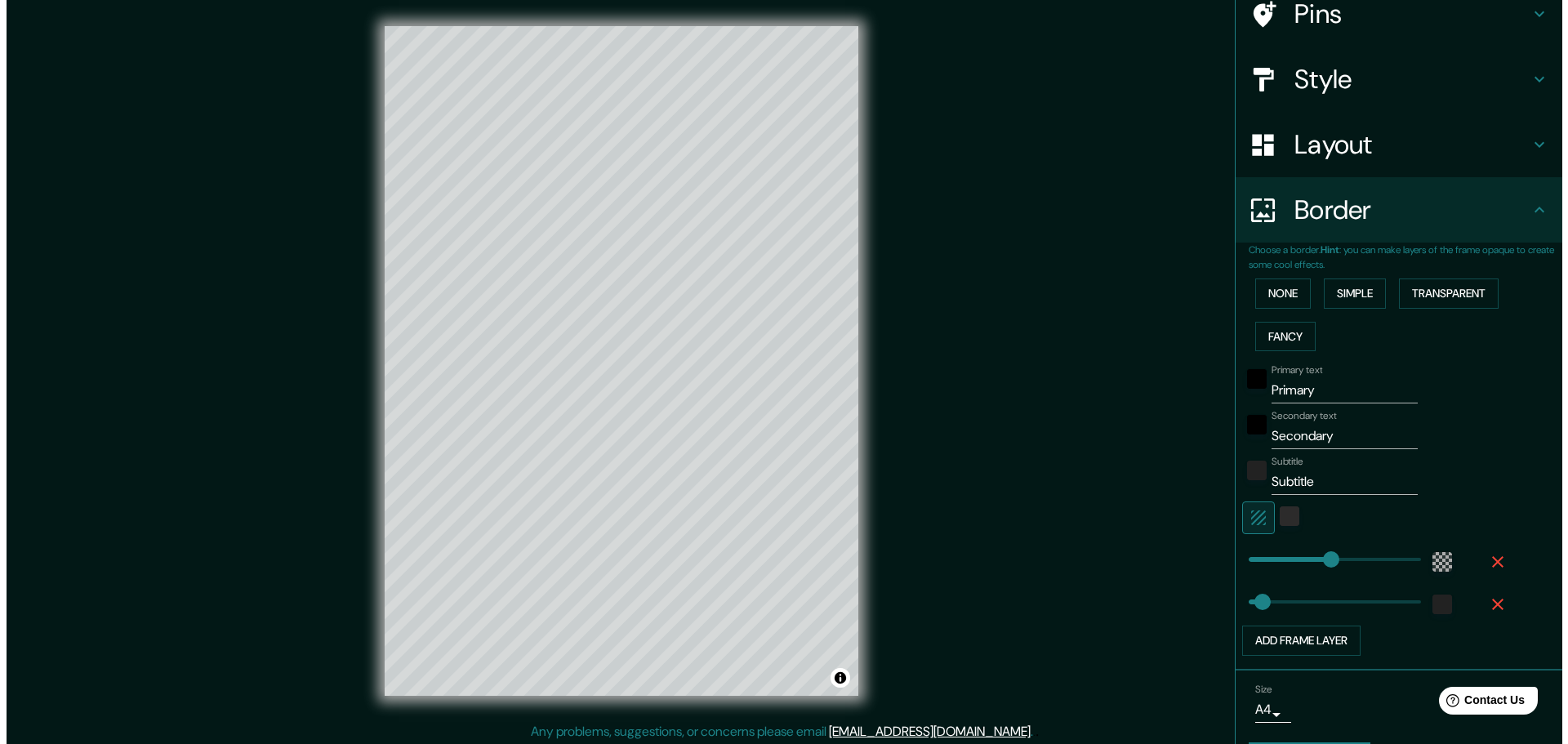
scroll to position [186, 0]
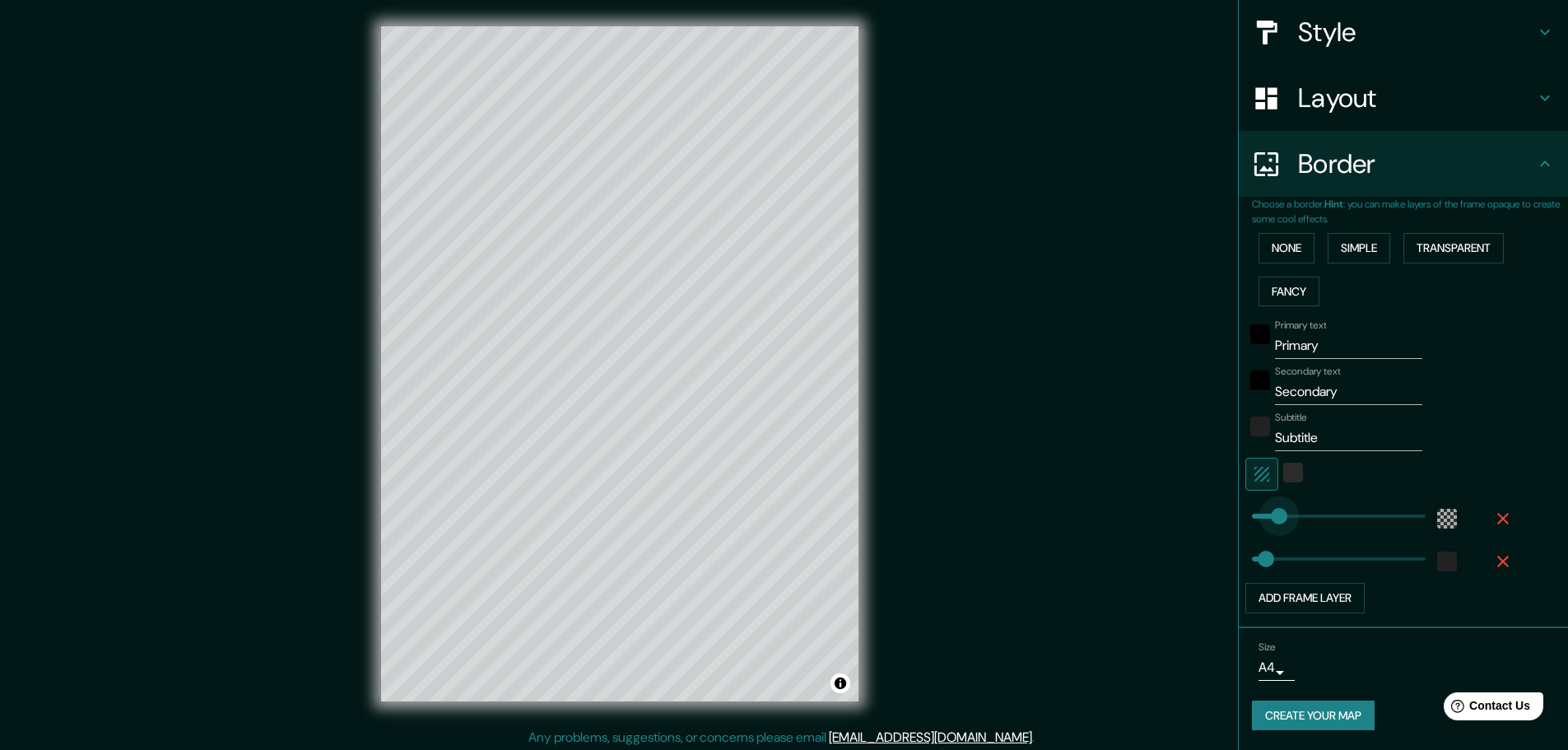
type input "47"
drag, startPoint x: 1312, startPoint y: 516, endPoint x: 1254, endPoint y: 516, distance: 58.0
type input "41"
click at [1437, 559] on div "color-222222" at bounding box center [1447, 561] width 20 height 20
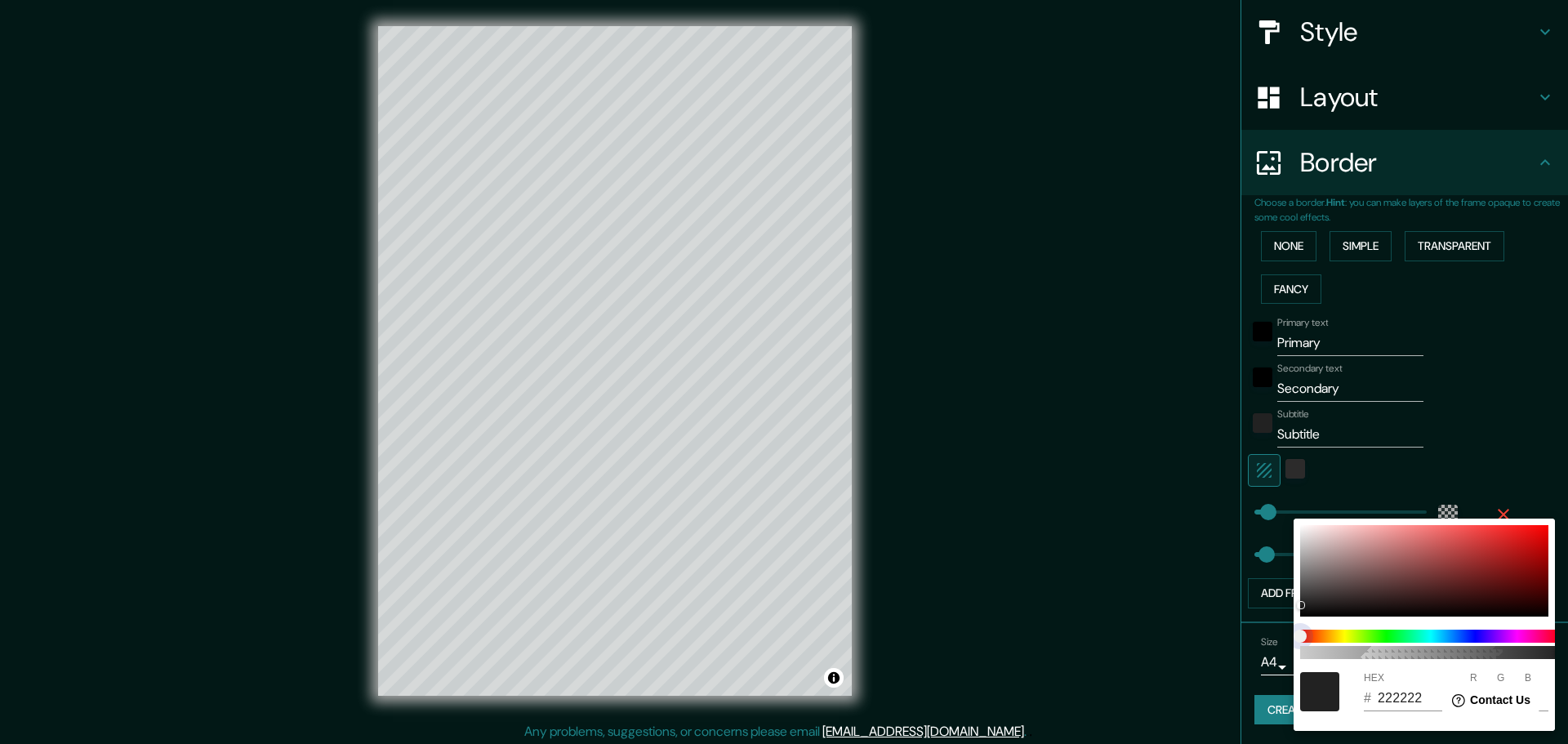
type input "212121"
type input "33"
click at [1394, 639] on span at bounding box center [1430, 637] width 261 height 13
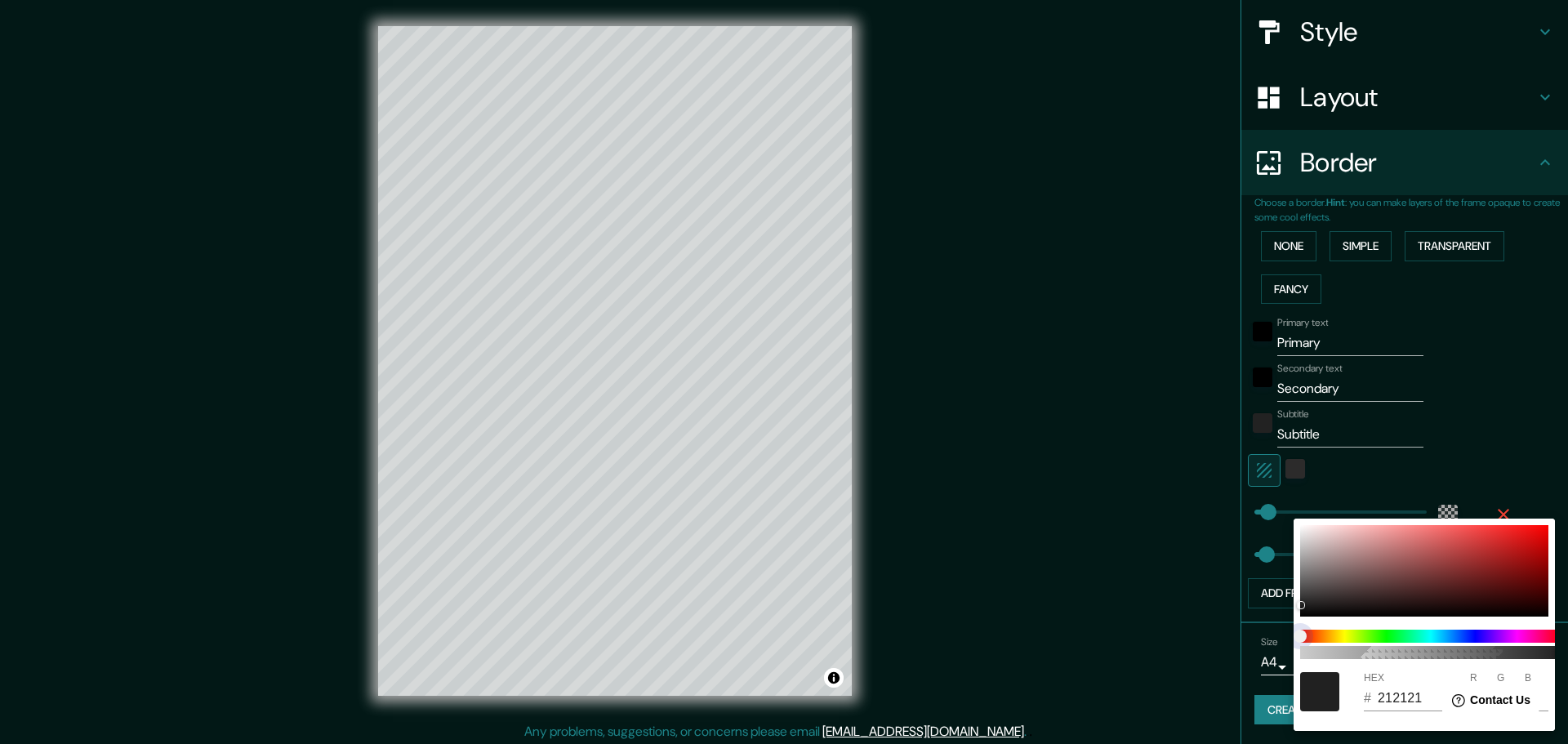
click at [1419, 638] on span at bounding box center [1430, 637] width 261 height 13
click at [1368, 546] on div at bounding box center [1424, 571] width 249 height 91
type input "C38D8D"
type input "195"
type input "141"
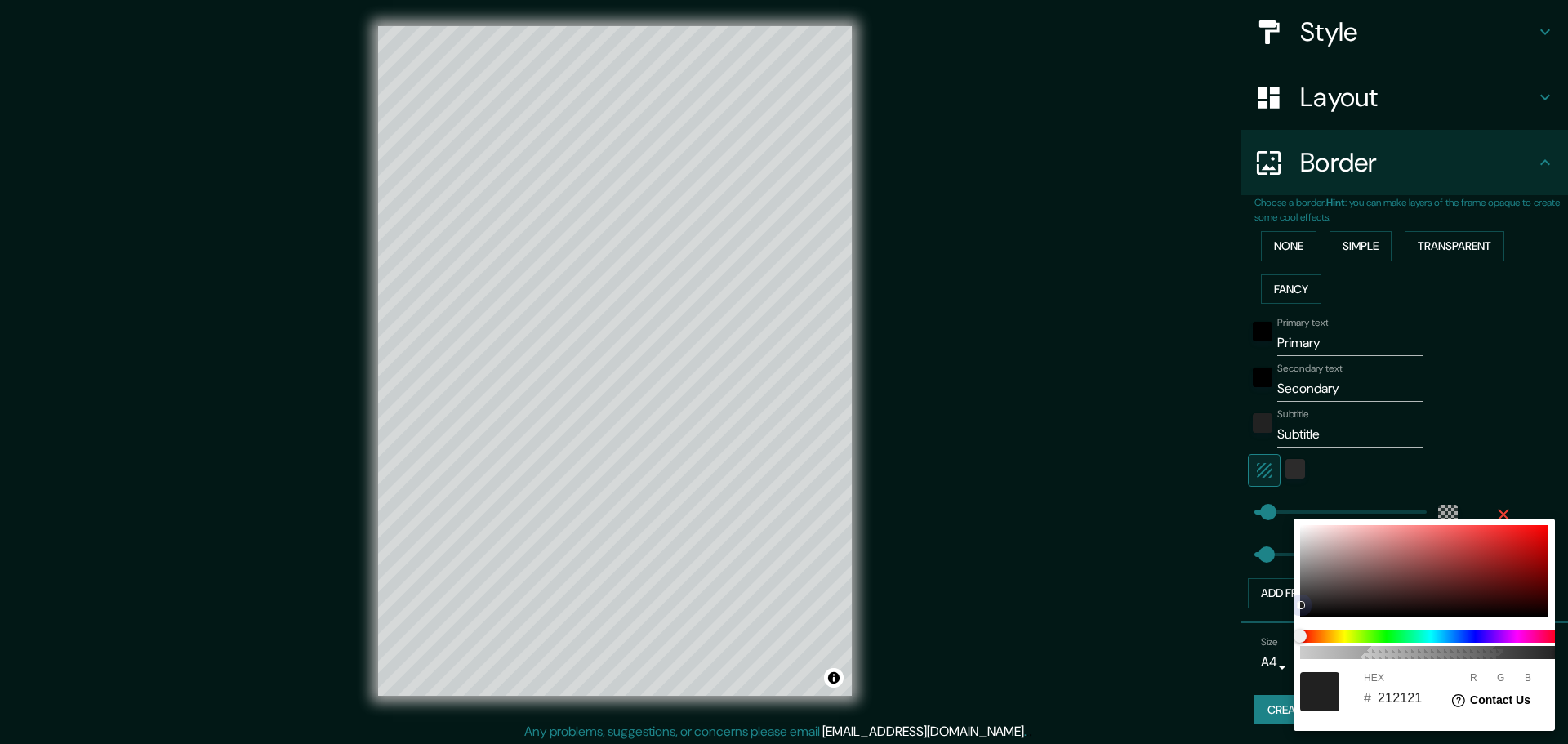
type input "141"
type input "651010"
type input "101"
type input "16"
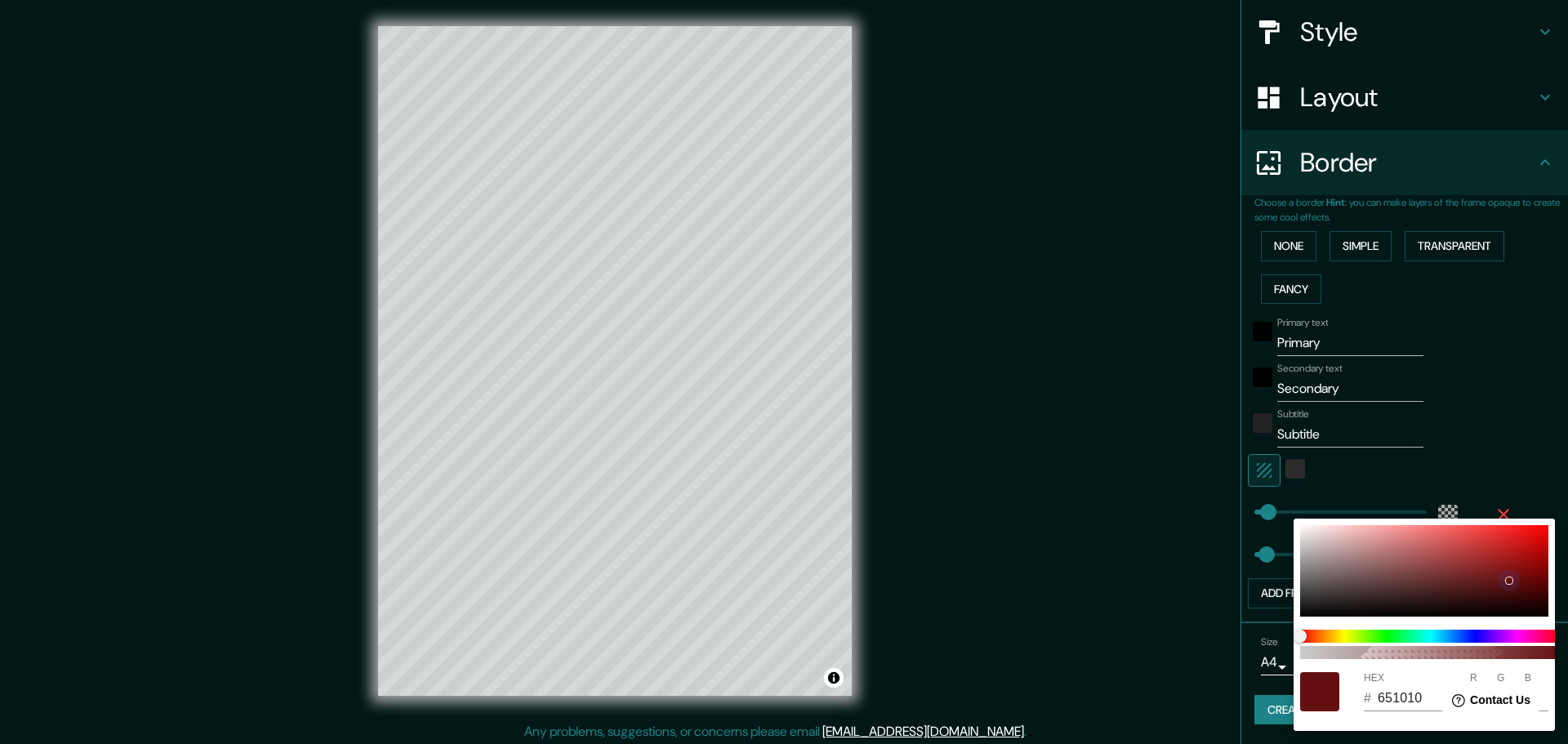
type input "654B4B"
type input "101"
type input "75"
type input "958A8A"
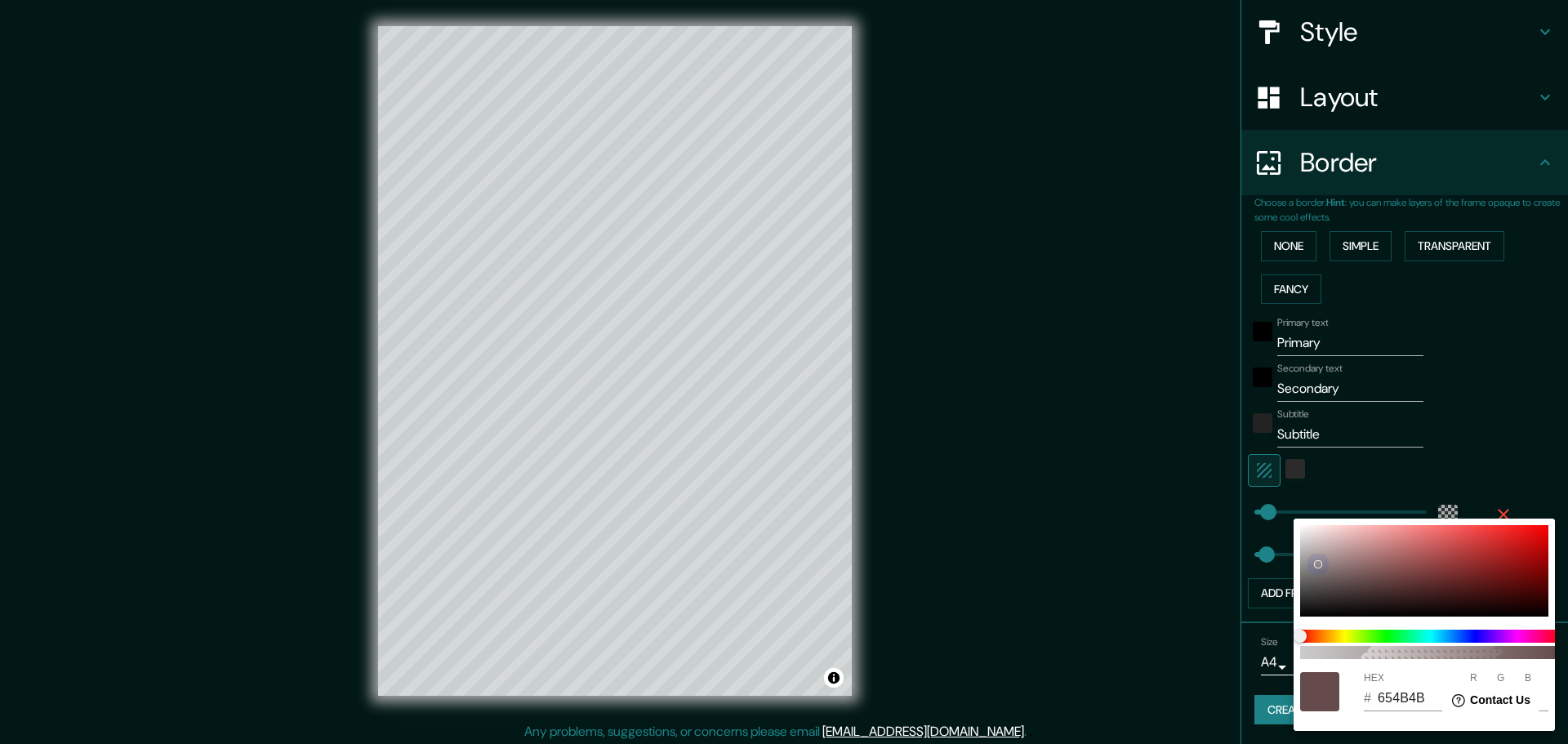
type input "149"
type input "138"
type input "000000"
type input "0"
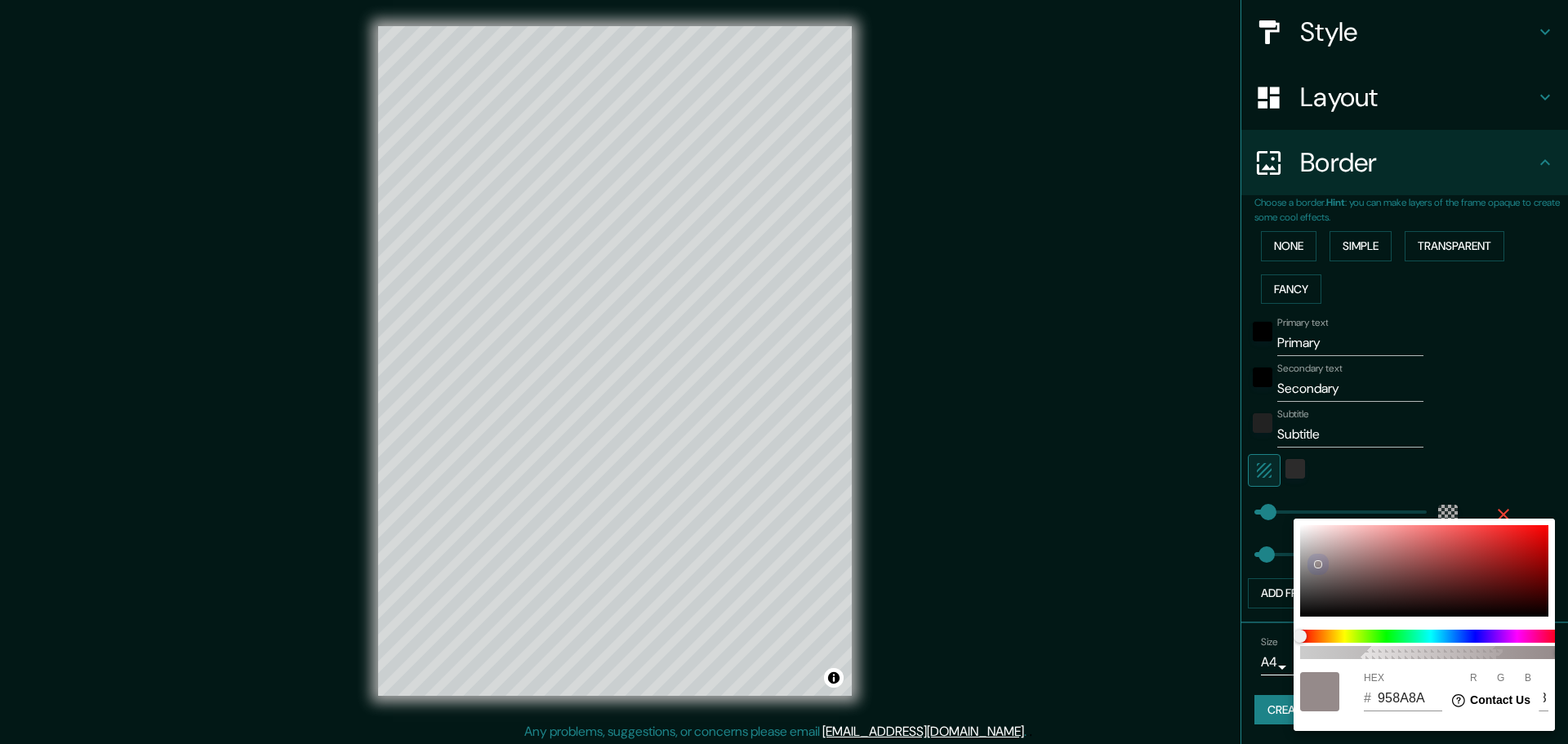
type input "0"
type input "170E0E"
type input "23"
type input "14"
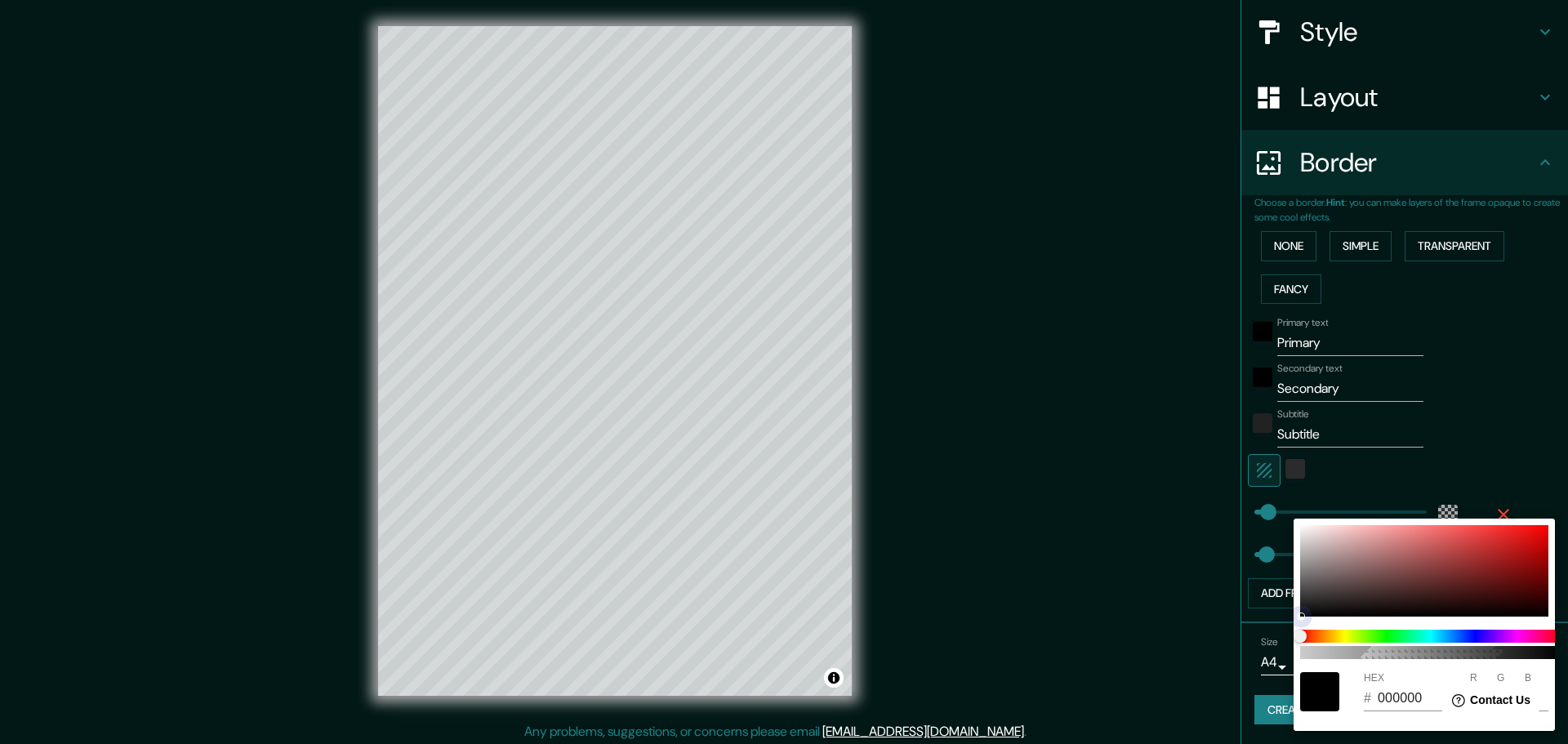
type input "14"
type input "100808"
type input "16"
type input "8"
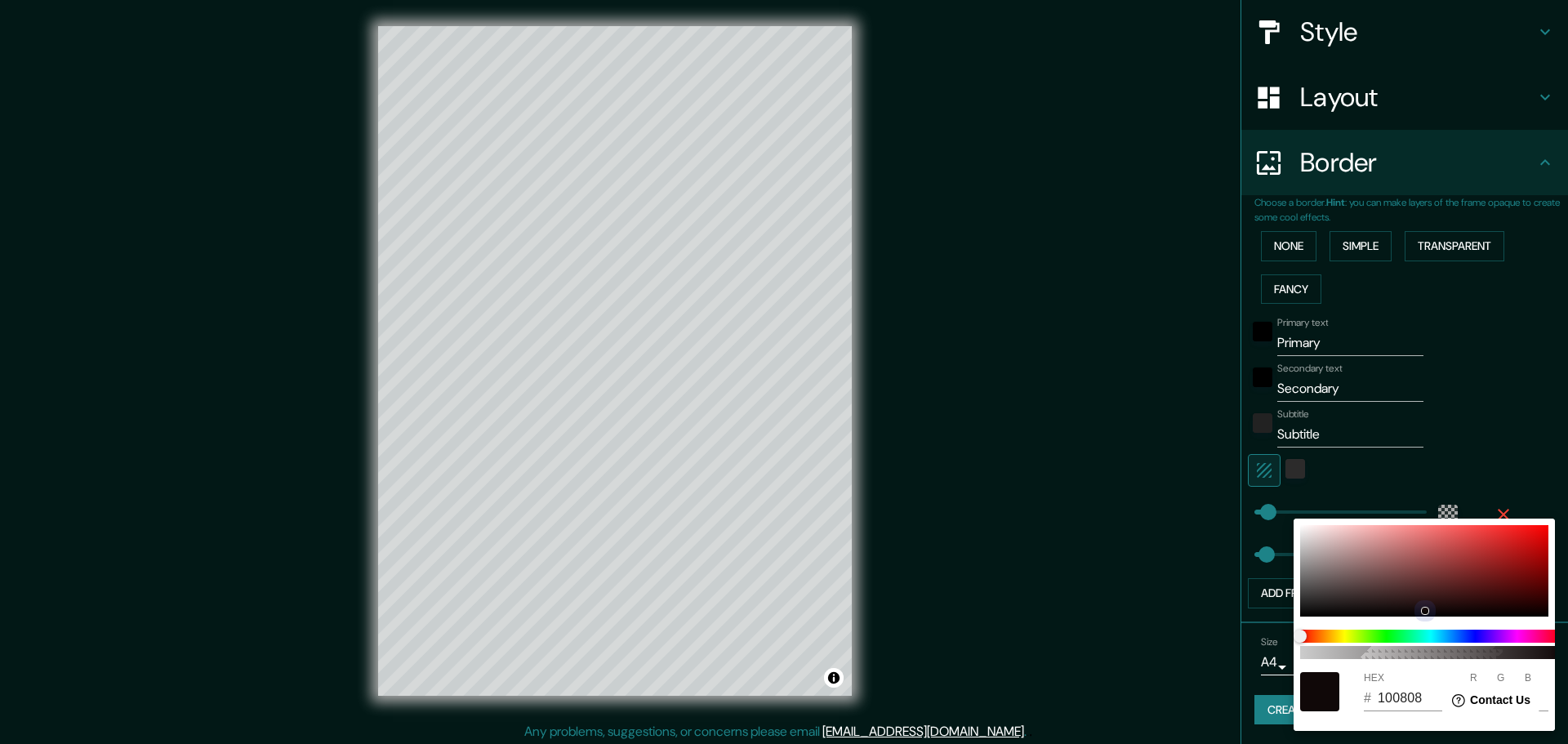
type input "100707"
type input "7"
drag, startPoint x: 1478, startPoint y: 574, endPoint x: 1478, endPoint y: 637, distance: 63.0
click at [1434, 611] on div at bounding box center [1424, 571] width 249 height 91
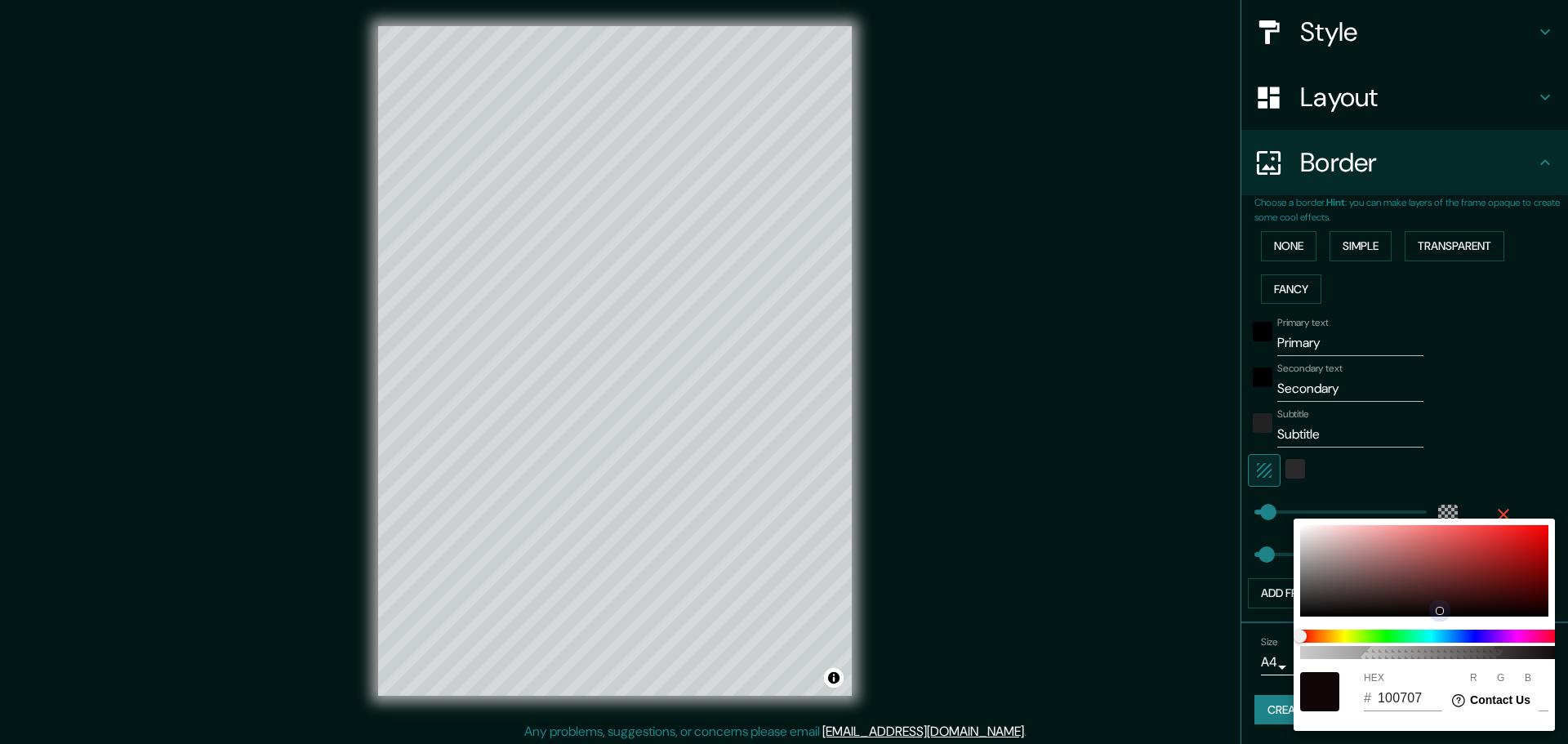
type input "0E0606"
type input "14"
type input "6"
type input "06050D"
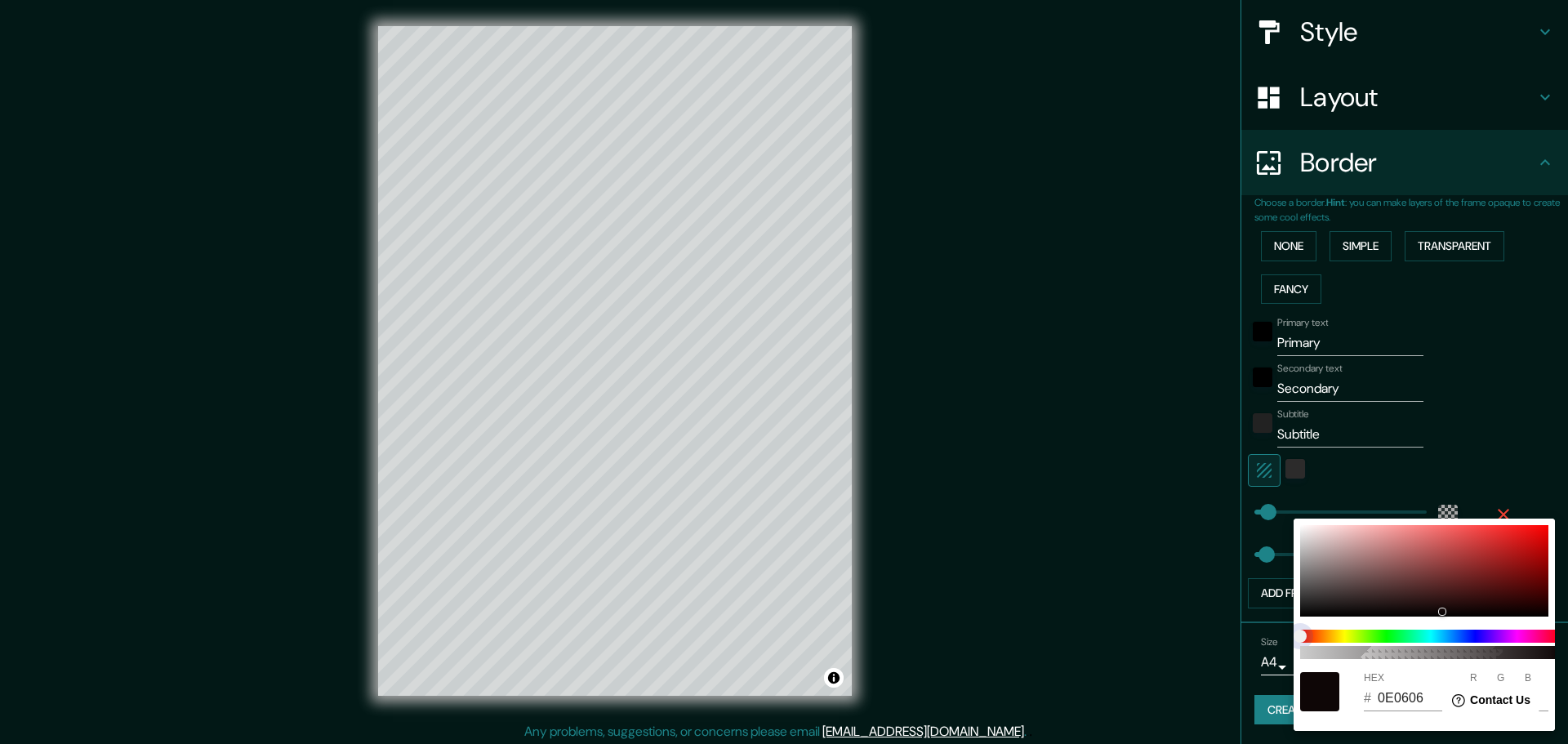
type input "6"
type input "5"
type input "13"
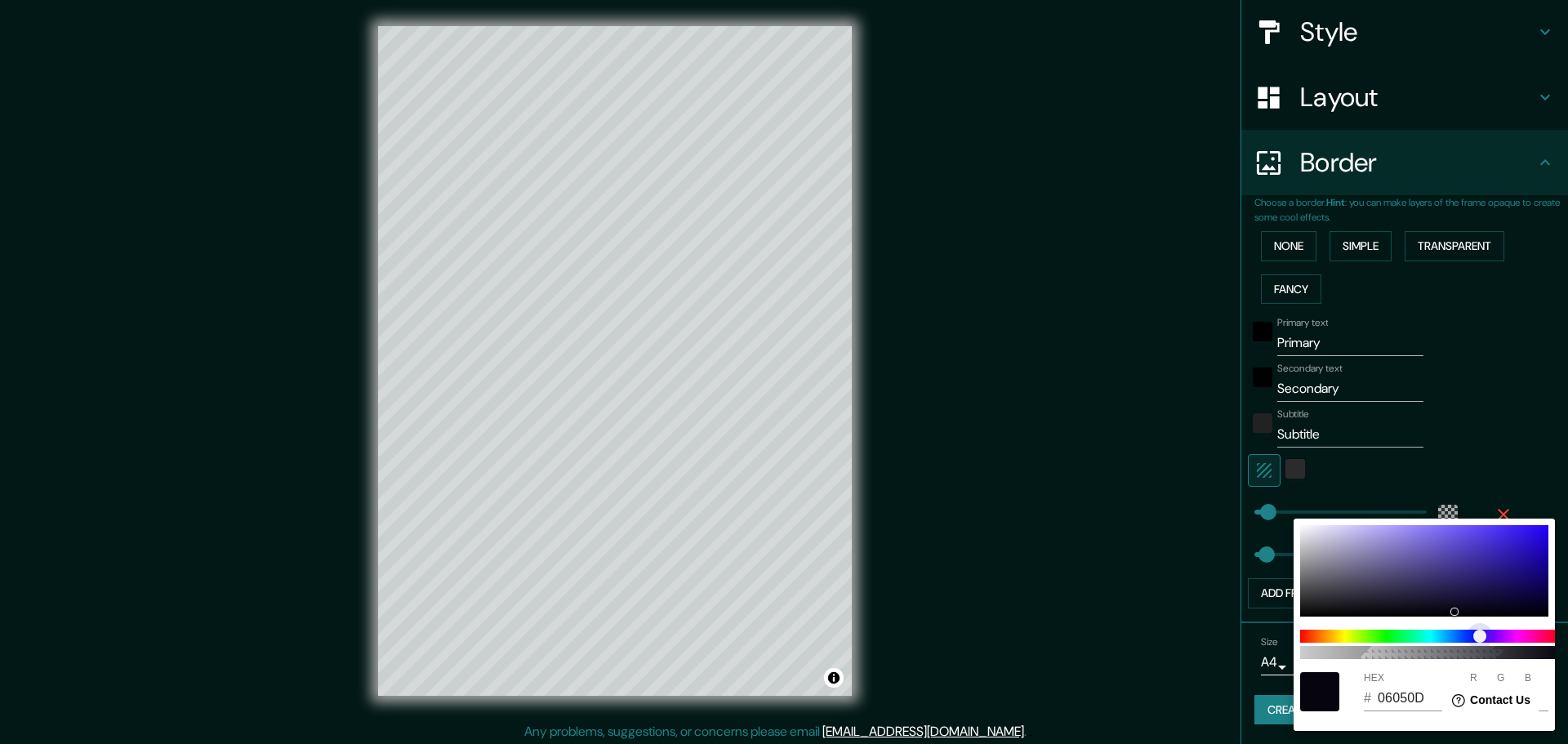
click at [1479, 638] on span at bounding box center [1430, 637] width 261 height 13
type input "241977"
type input "36"
type input "25"
type input "119"
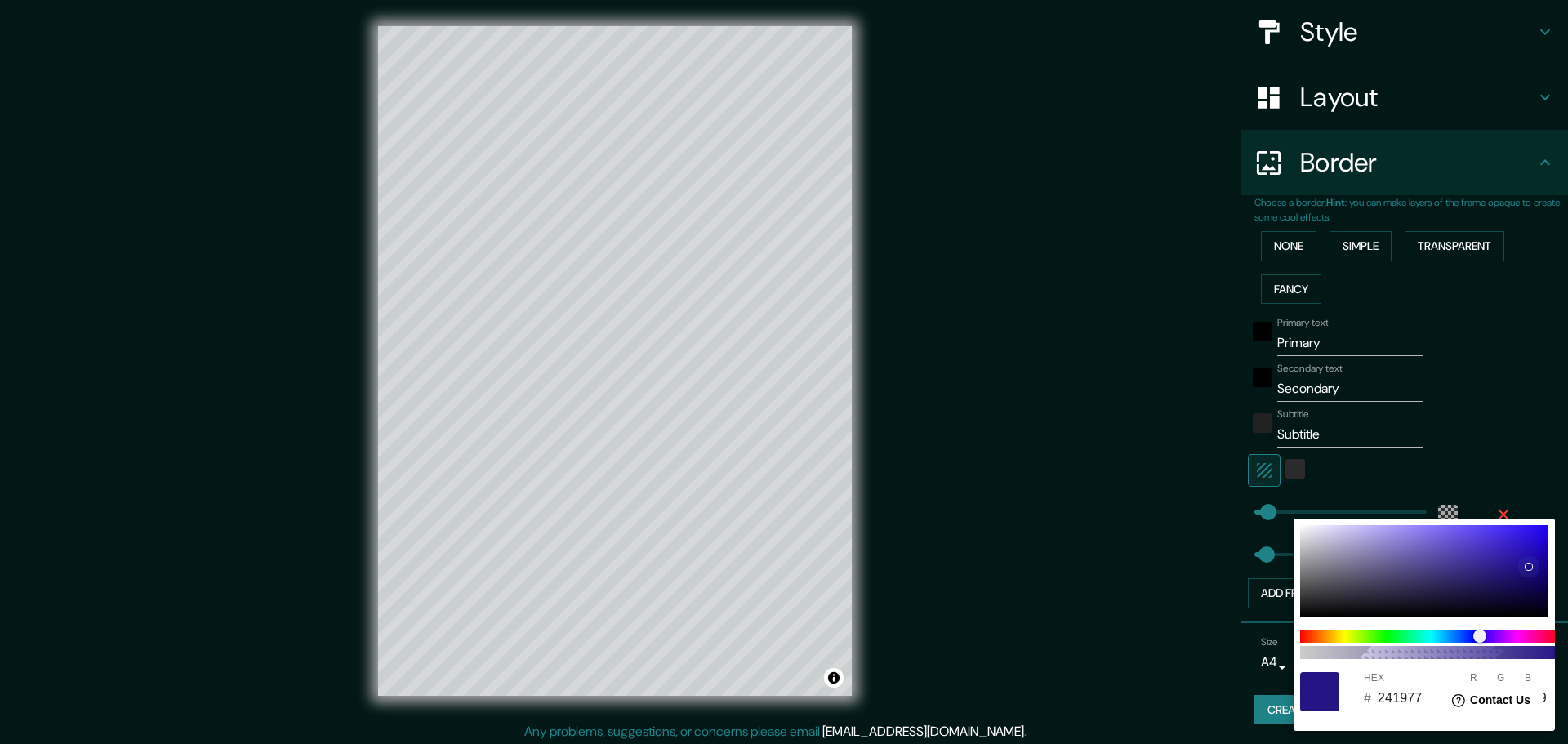
type input "1C0B8C"
type input "28"
type input "11"
type input "140"
type input "19088A"
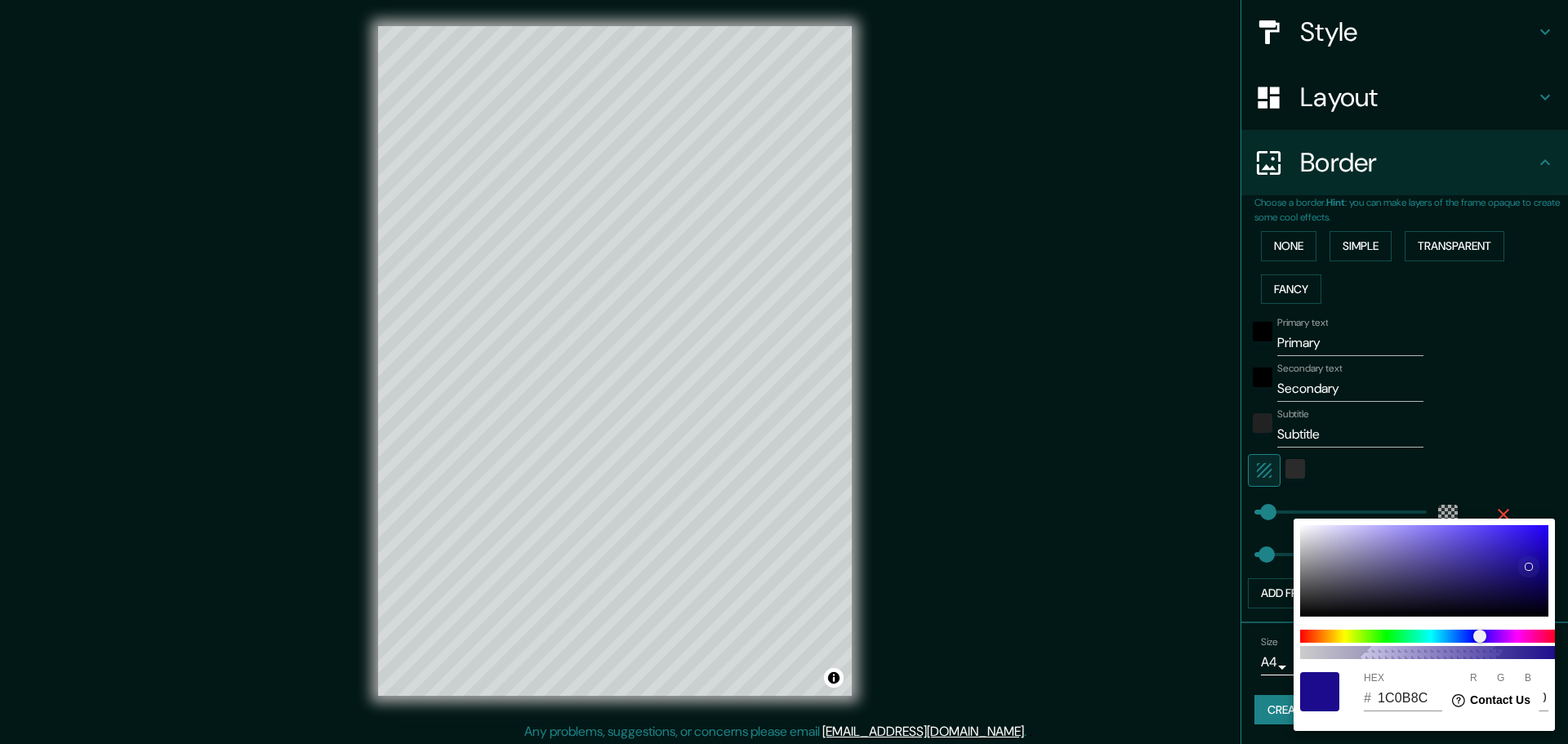
type input "25"
type input "8"
type input "138"
type input "1B1447"
type input "27"
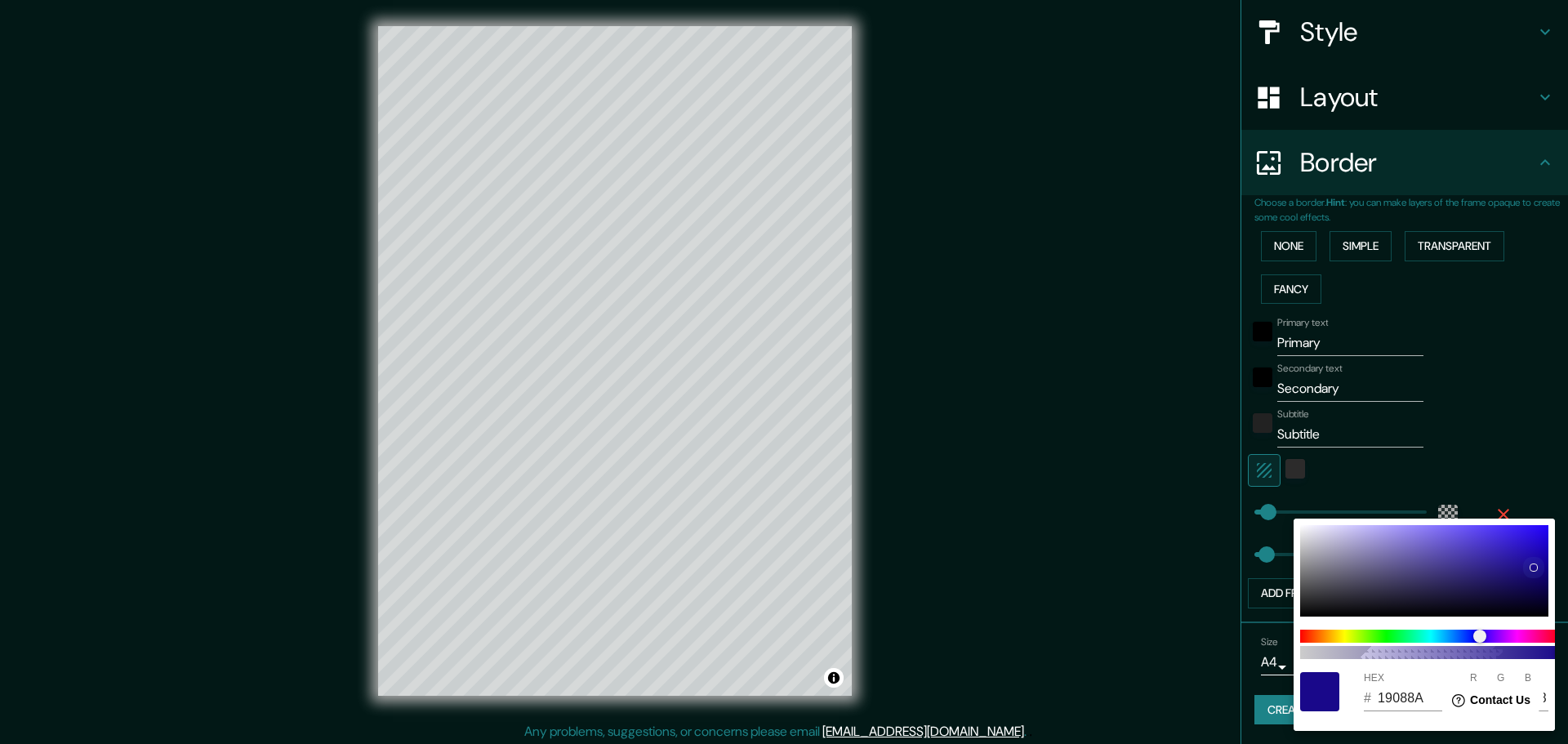
type input "20"
type input "71"
type input "130E30"
type input "19"
type input "14"
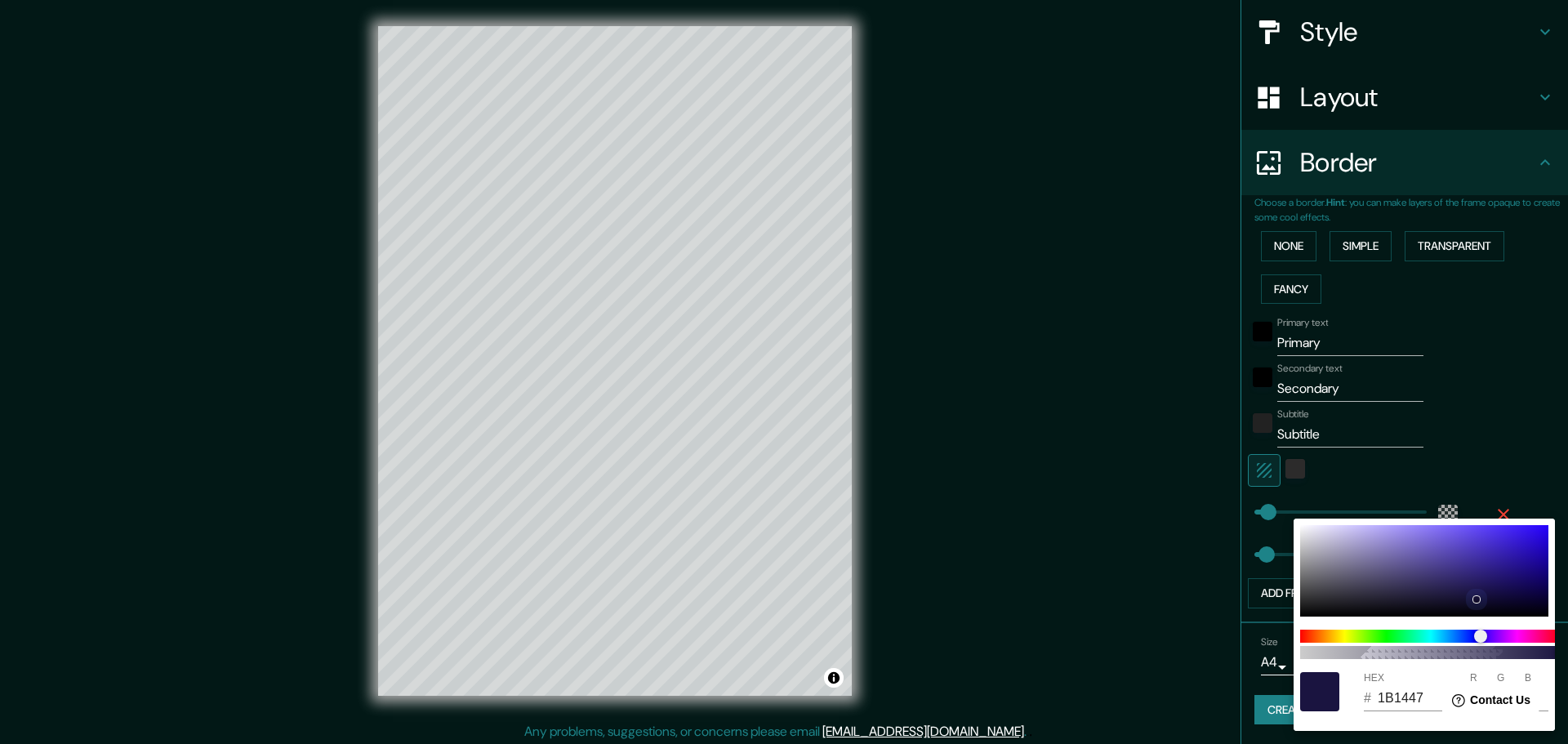
type input "48"
type input "100C29"
type input "16"
type input "12"
type input "41"
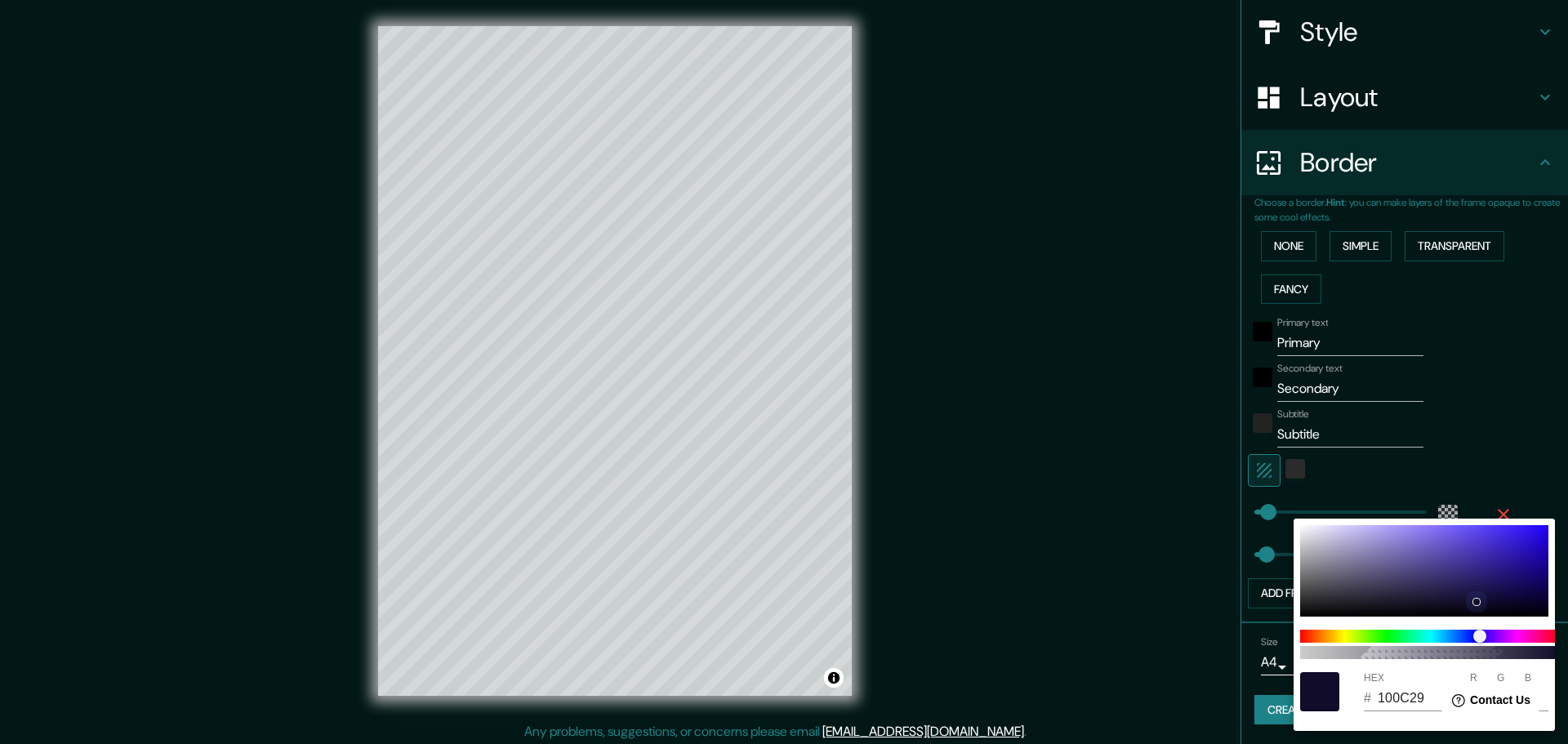
type input "0F0B27"
type input "15"
type input "11"
type input "39"
type input "0E0B25"
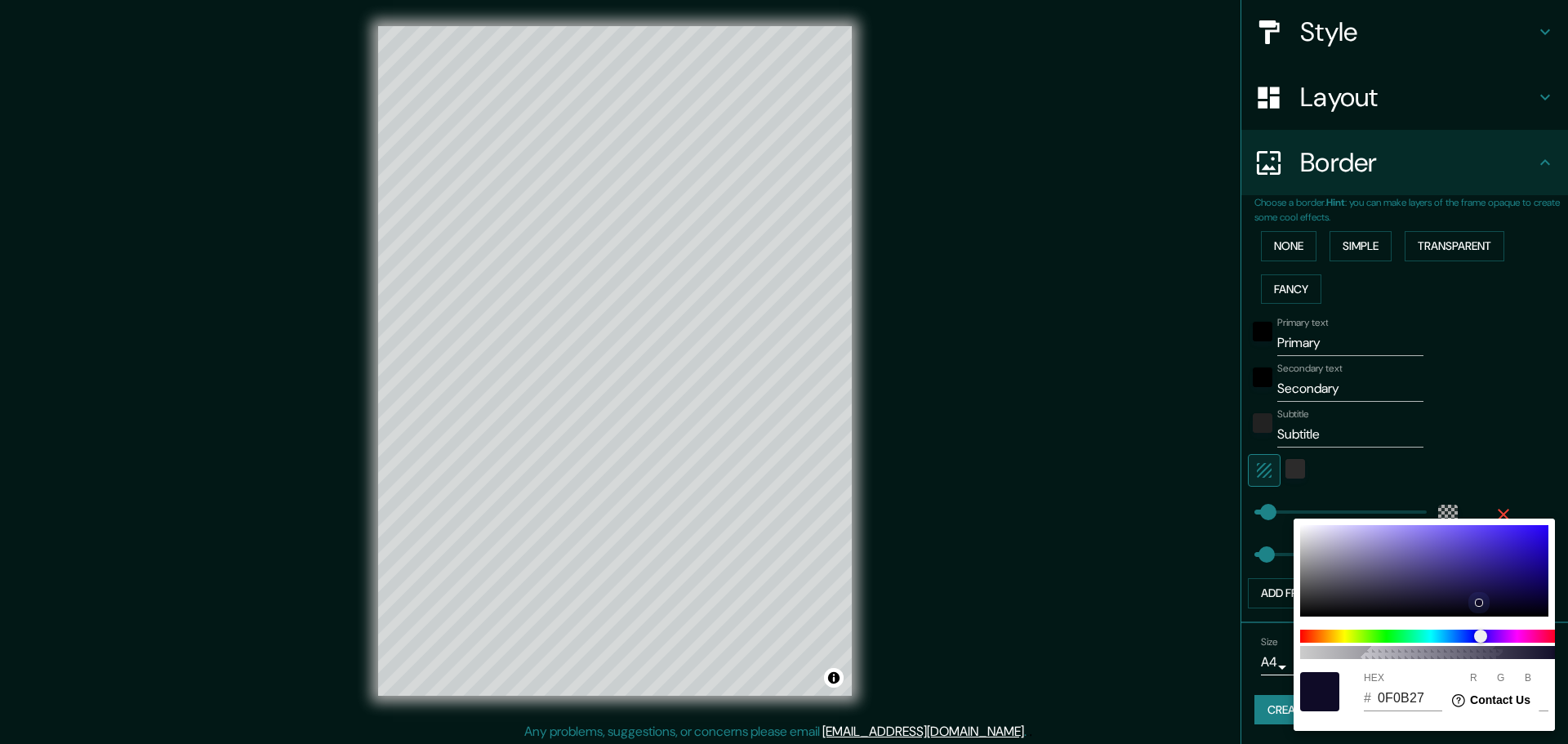
type input "14"
type input "37"
drag, startPoint x: 1457, startPoint y: 608, endPoint x: 1364, endPoint y: 629, distance: 95.3
click at [1470, 602] on div at bounding box center [1474, 603] width 8 height 8
type input "0F0C27"
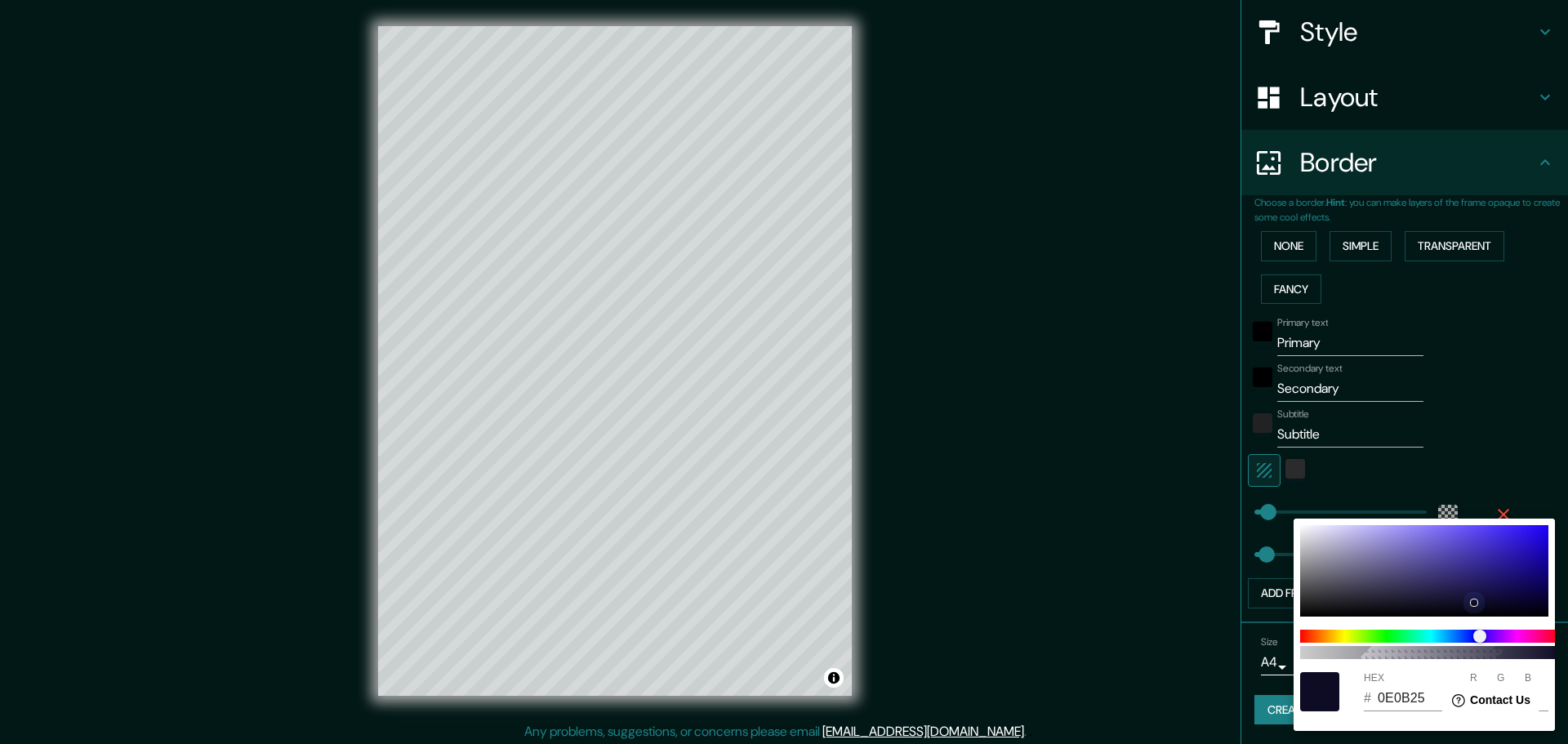
type input "15"
type input "12"
type input "39"
type input "6C6B75"
type input "108"
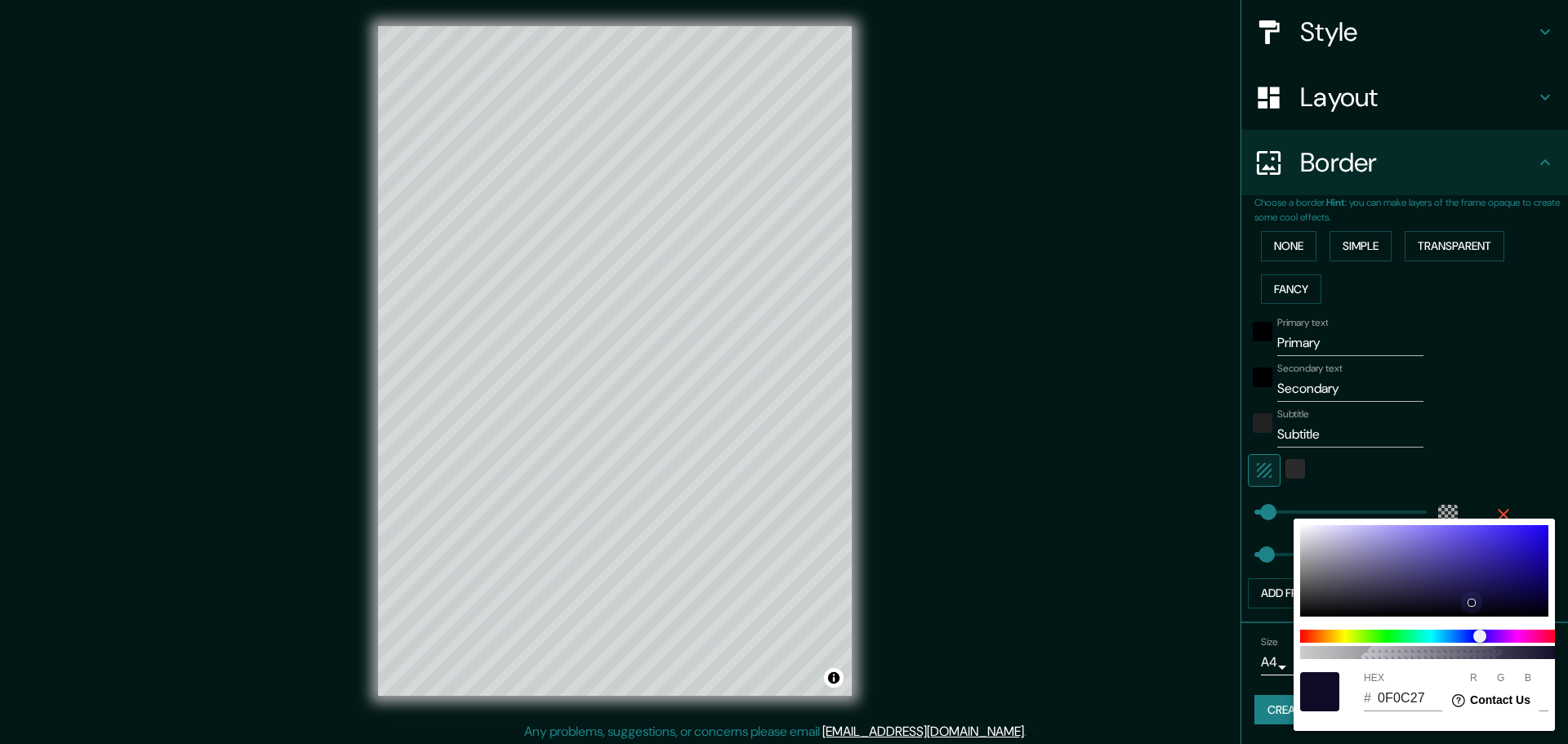
type input "107"
type input "117"
drag, startPoint x: 1293, startPoint y: 565, endPoint x: 1245, endPoint y: 627, distance: 78.4
click at [1245, 627] on div "100 HEX # 6C6B75 R 108 G 107 B 117" at bounding box center [784, 372] width 1568 height 744
click at [1519, 385] on div at bounding box center [784, 372] width 1568 height 744
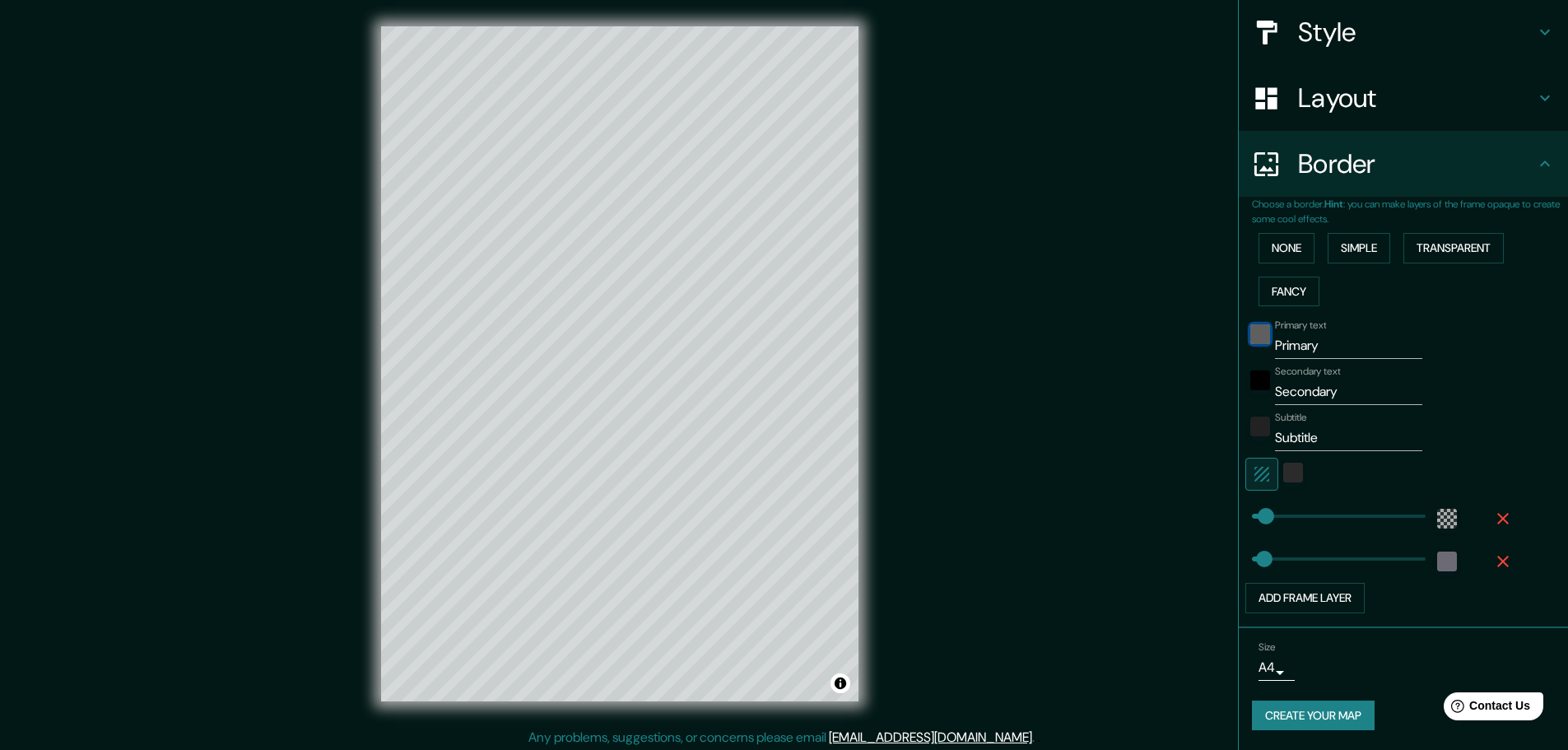
click at [1250, 338] on div "black" at bounding box center [1260, 334] width 20 height 20
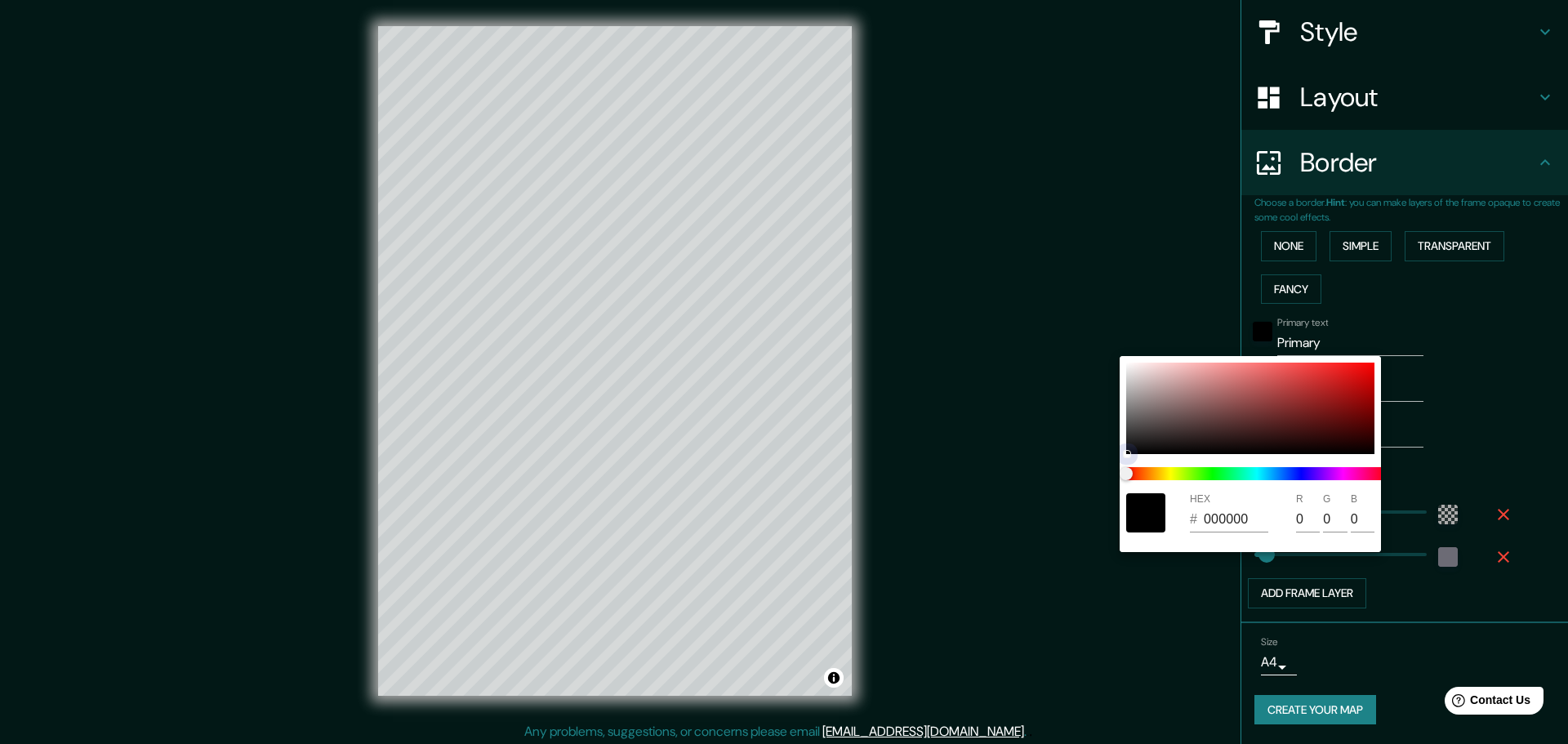
type input "050505"
type input "5"
drag, startPoint x: 1127, startPoint y: 452, endPoint x: 1100, endPoint y: 328, distance: 126.9
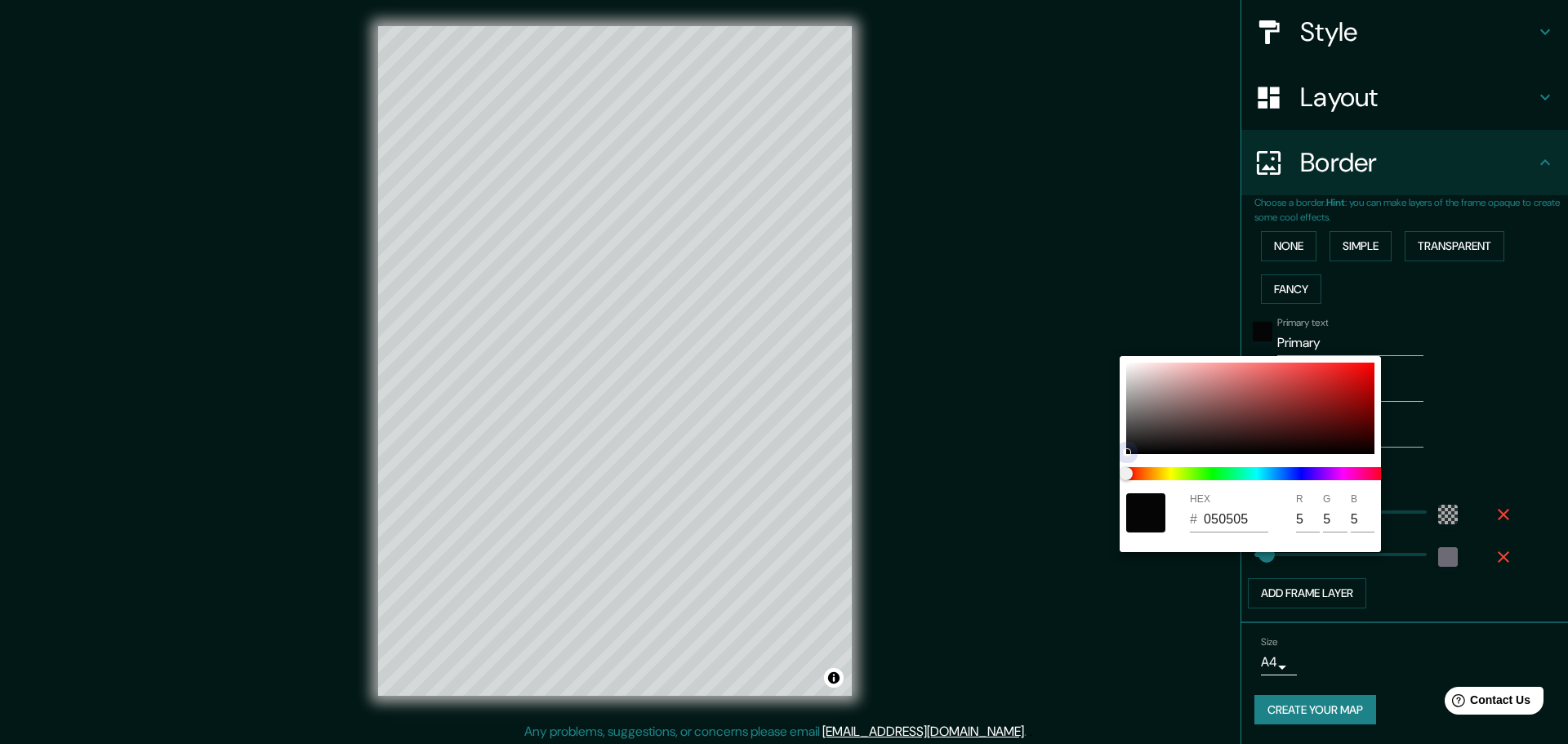
click at [1100, 328] on div "HEX # 050505 R 5 G 5 B 5" at bounding box center [784, 372] width 1568 height 744
click at [1133, 368] on div at bounding box center [1251, 408] width 249 height 91
type input "EFE9E9"
type input "239"
type input "233"
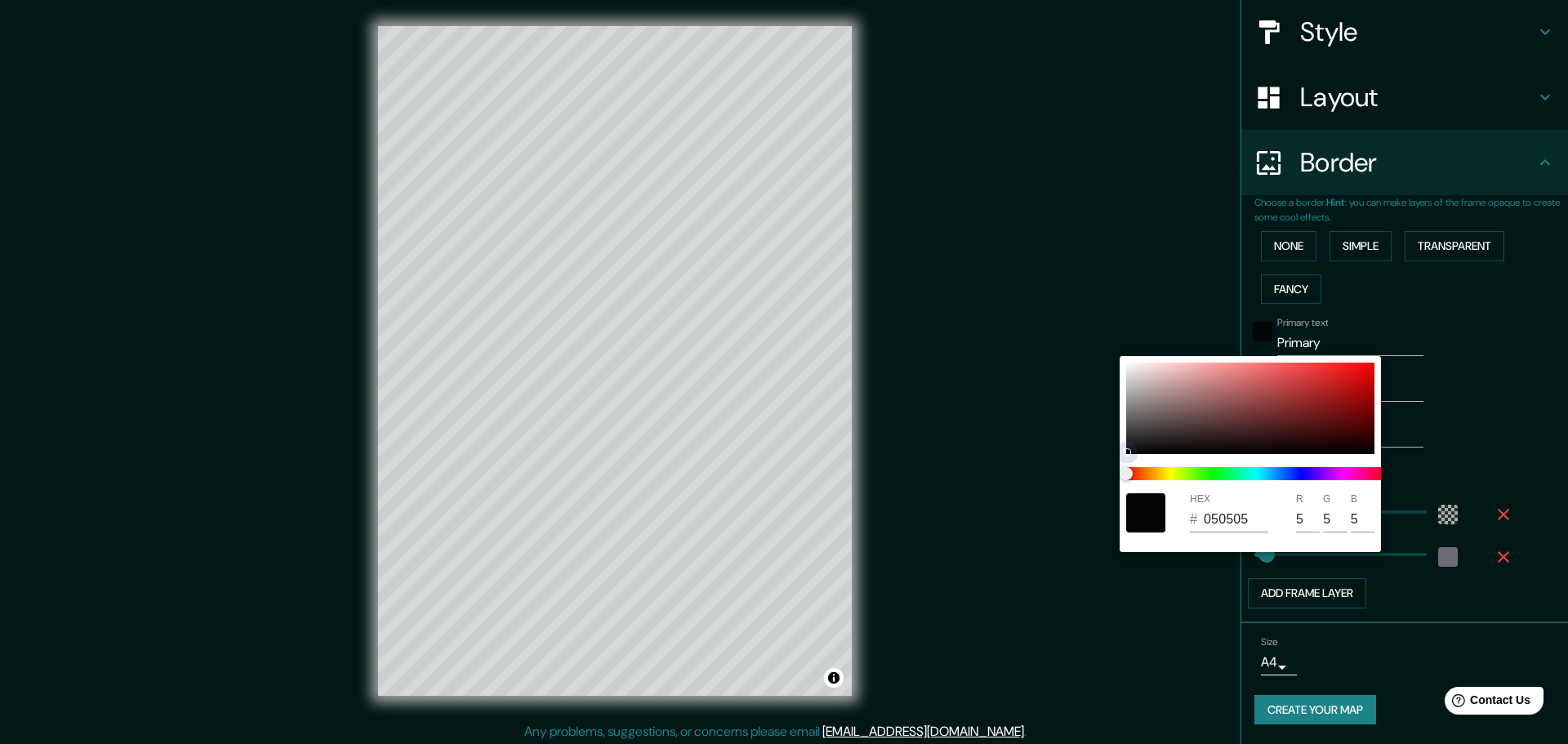
type input "233"
type input "F1E9E9"
type input "241"
drag, startPoint x: 1135, startPoint y: 368, endPoint x: 1091, endPoint y: 343, distance: 50.6
click at [1091, 343] on div "HEX # F1E9E9 R 241 G 233 B 233" at bounding box center [784, 372] width 1568 height 744
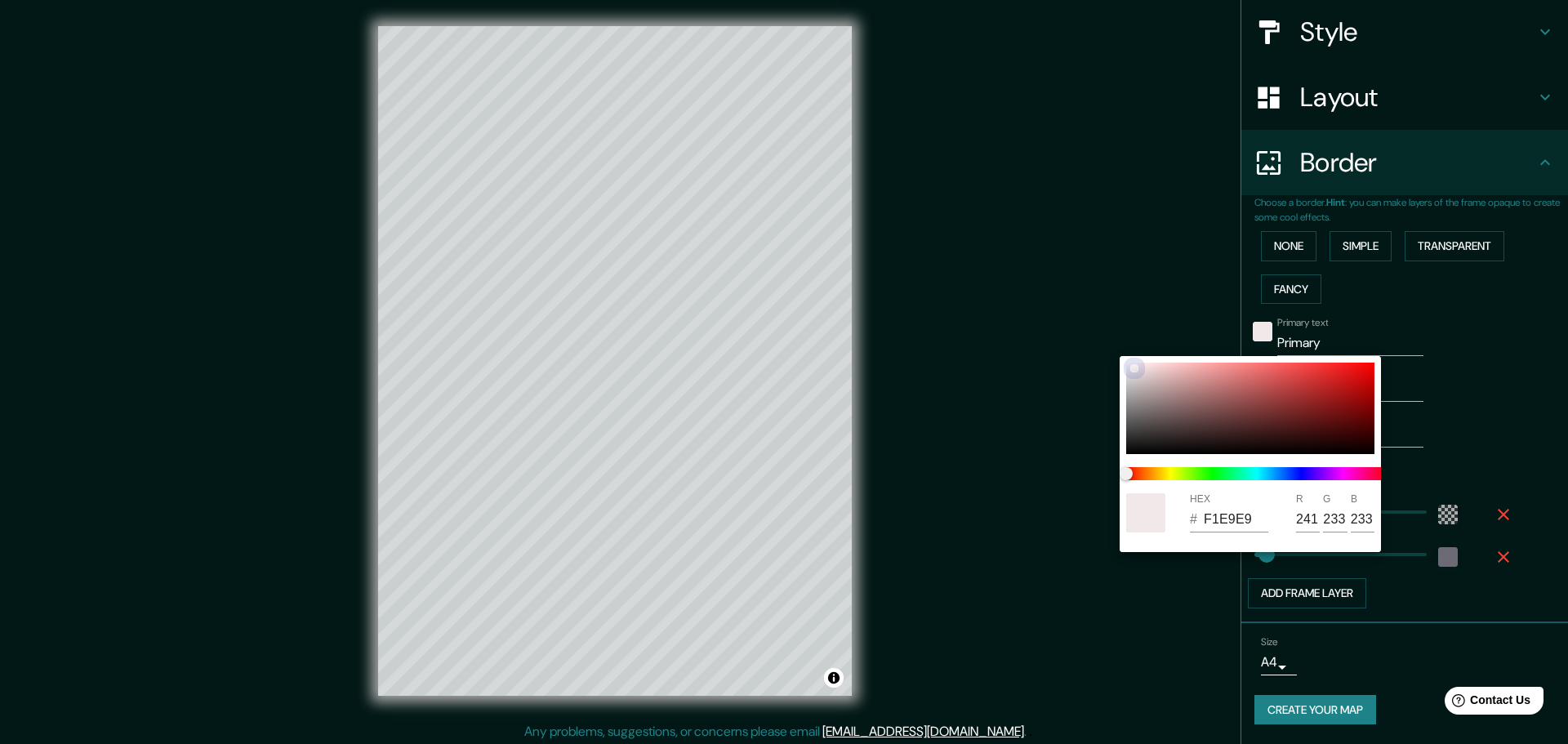
type input "FAF3F3"
type input "250"
type input "243"
drag, startPoint x: 1134, startPoint y: 365, endPoint x: 1089, endPoint y: 303, distance: 76.6
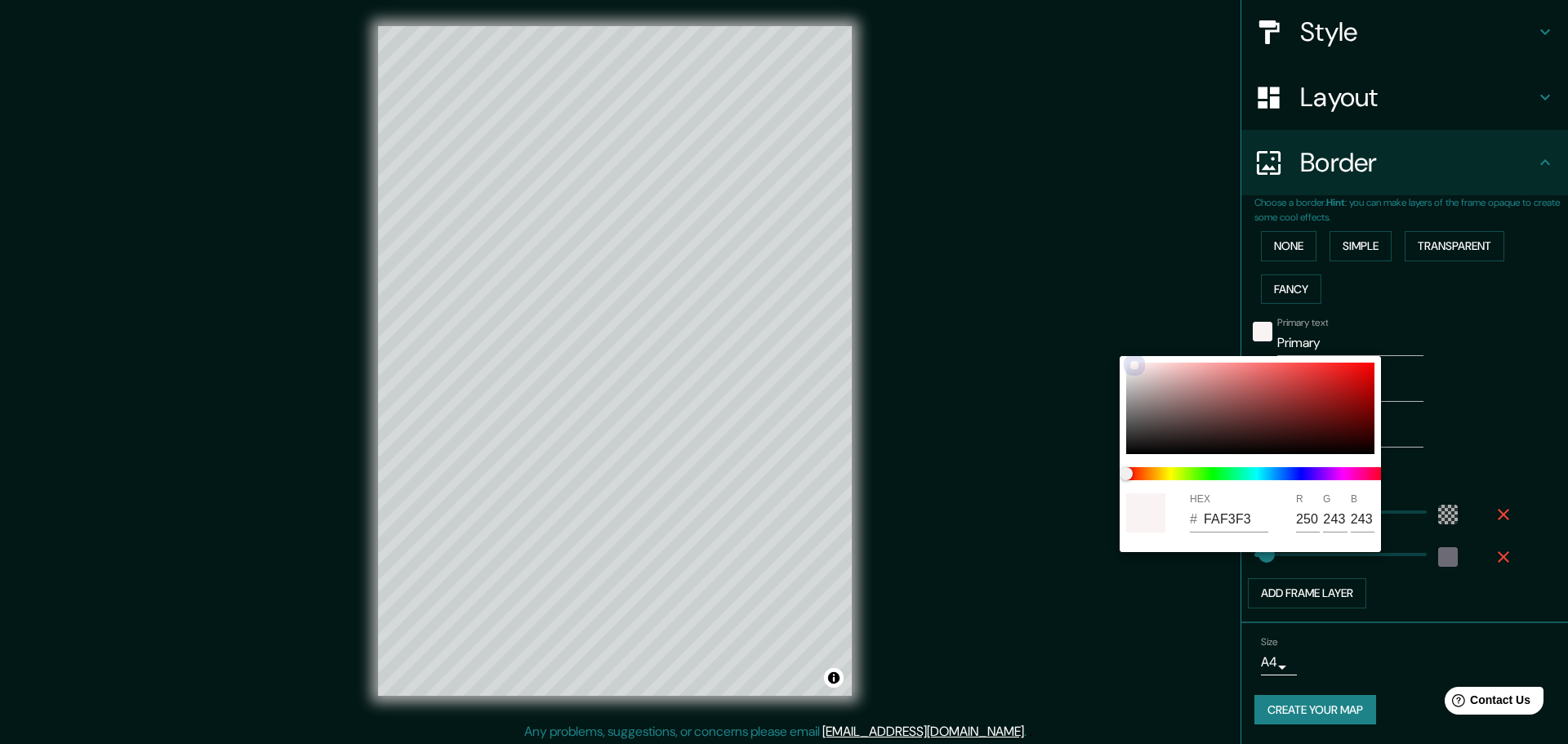
click at [1089, 303] on div "HEX # FAF3F3 R 250 G 243 B 243" at bounding box center [784, 372] width 1568 height 744
click at [1489, 336] on div at bounding box center [784, 372] width 1568 height 744
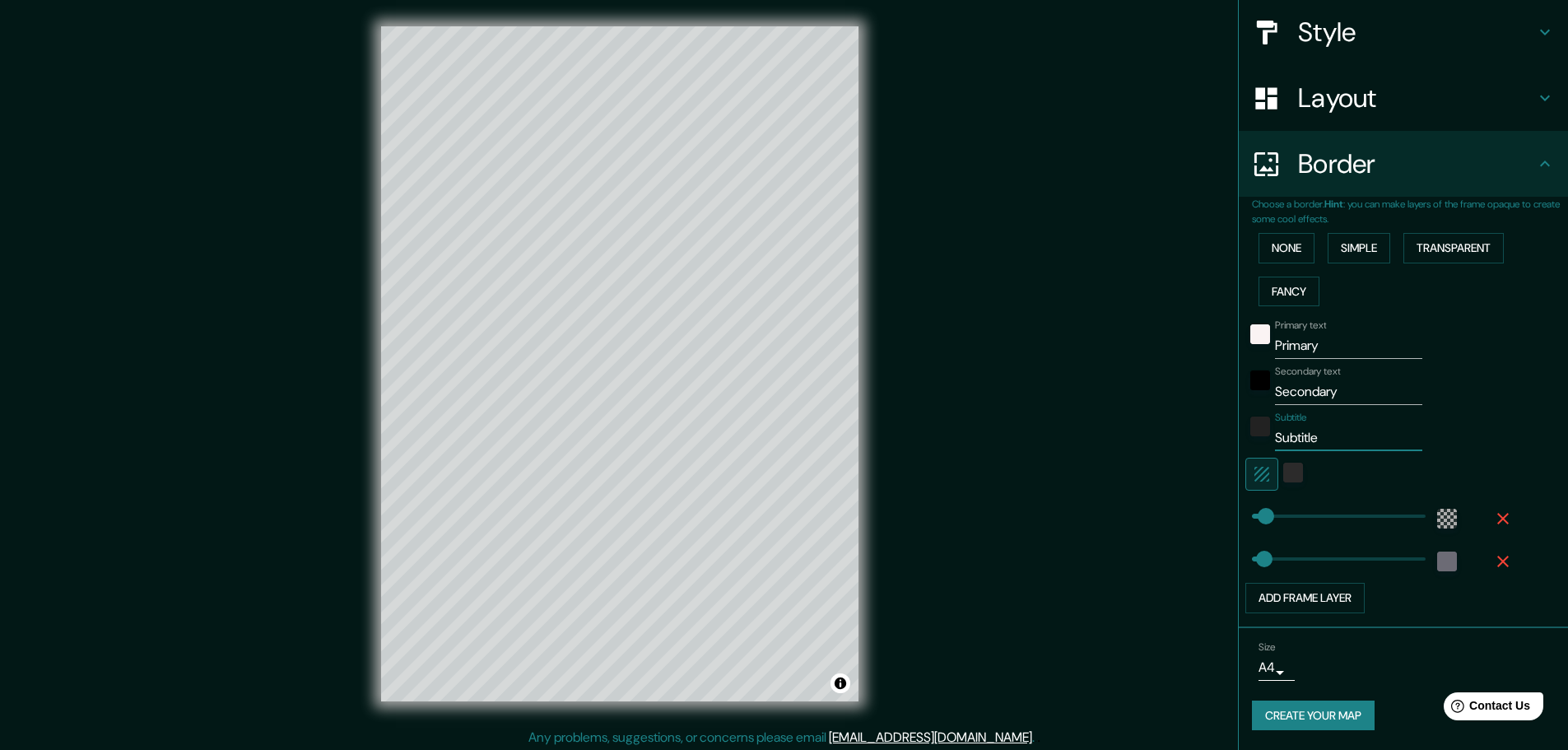
drag, startPoint x: 1337, startPoint y: 441, endPoint x: 1092, endPoint y: 414, distance: 246.5
click at [1093, 414] on div "Mappin Location [GEOGRAPHIC_DATA], [GEOGRAPHIC_DATA], [GEOGRAPHIC_DATA], [GEOGR…" at bounding box center [784, 377] width 1568 height 754
drag, startPoint x: 1337, startPoint y: 393, endPoint x: 951, endPoint y: 349, distance: 388.5
click at [951, 349] on div "Mappin Location [GEOGRAPHIC_DATA], [GEOGRAPHIC_DATA], [GEOGRAPHIC_DATA], [GEOGR…" at bounding box center [784, 377] width 1568 height 754
type input "Falcon [GEOGRAPHIC_DATA]"
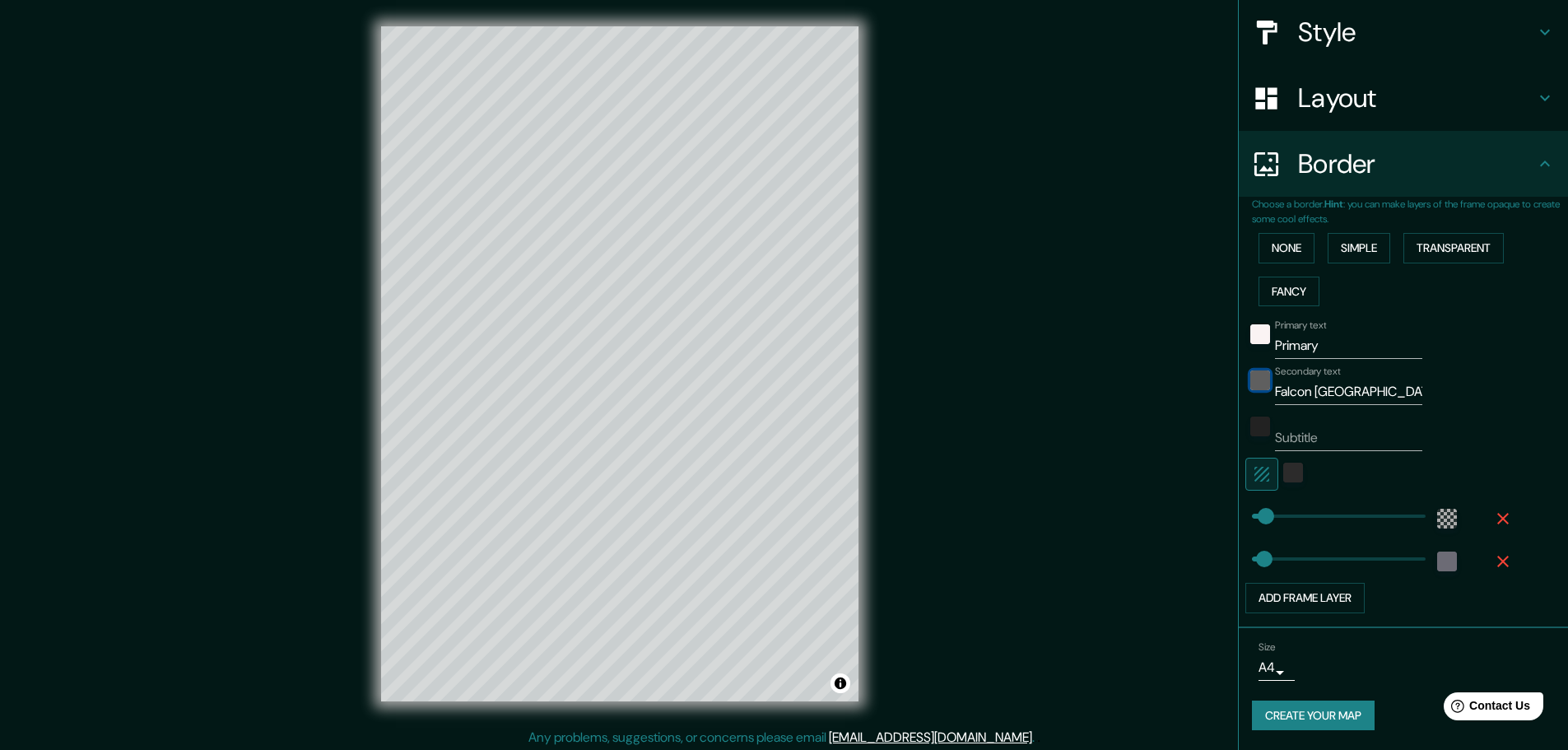
click at [1250, 387] on div "black" at bounding box center [1260, 380] width 20 height 20
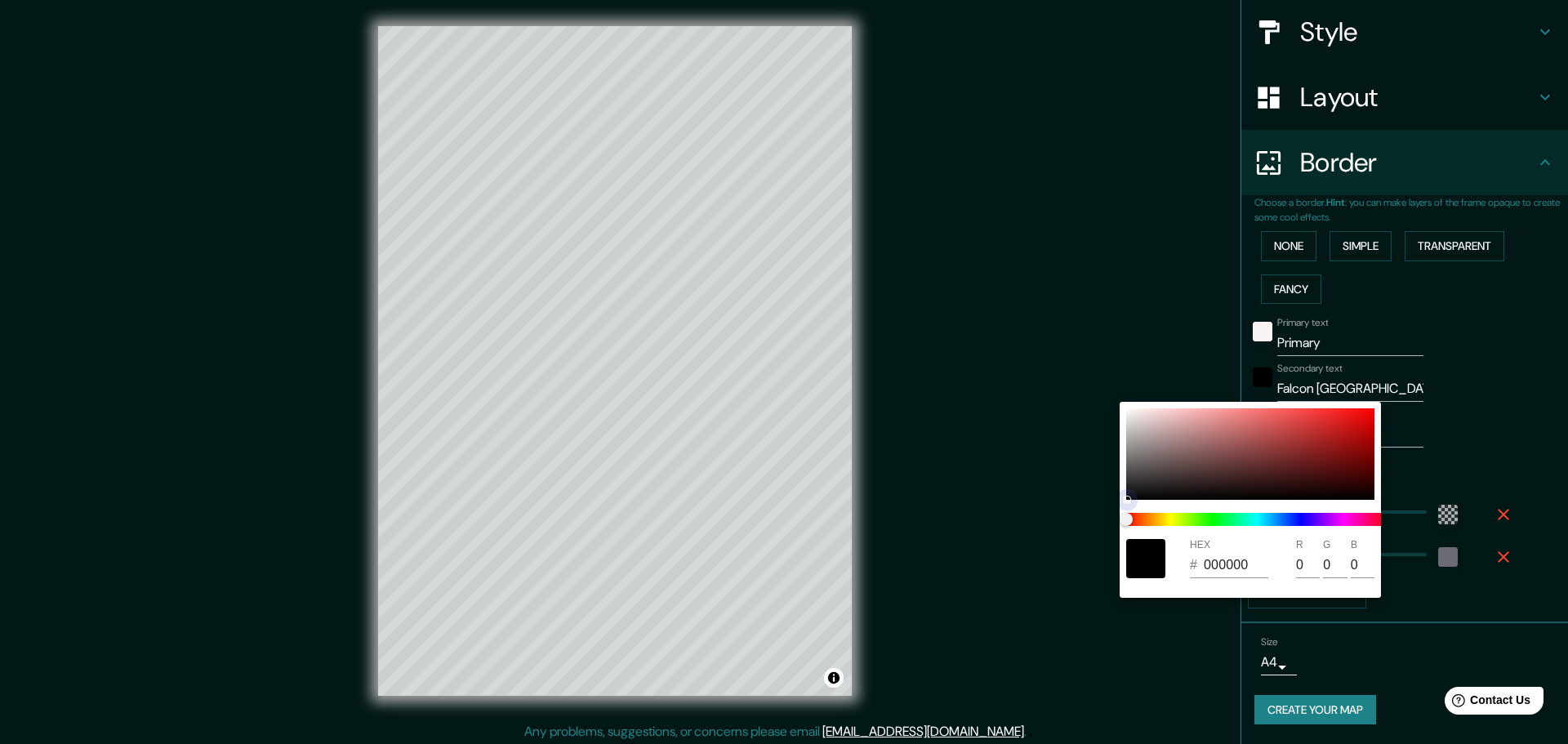
type input "A5A2A2"
type input "165"
type input "162"
click at [1131, 440] on div at bounding box center [1251, 454] width 249 height 91
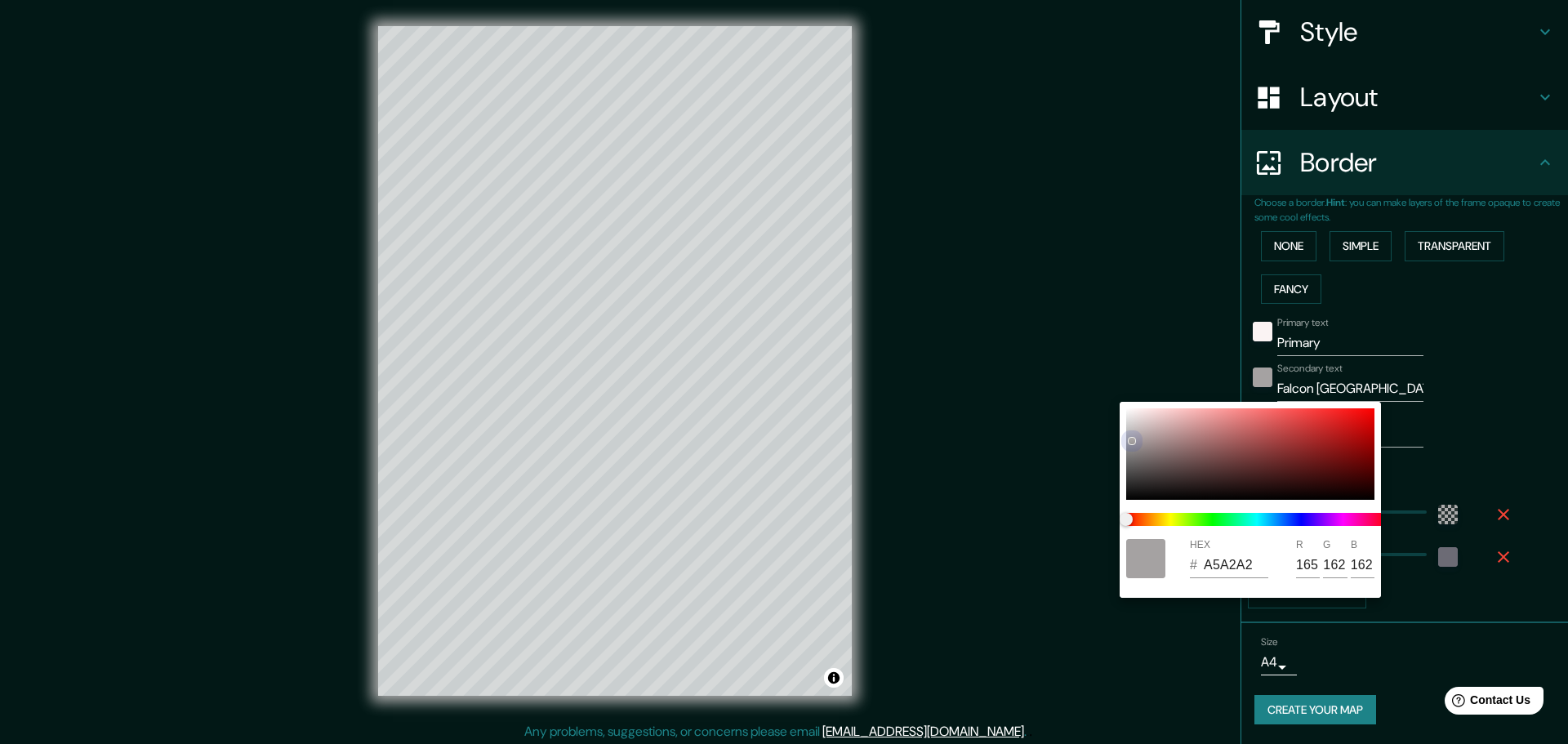
type input "A8A7A7"
type input "168"
type input "167"
drag, startPoint x: 1122, startPoint y: 445, endPoint x: 1106, endPoint y: 458, distance: 20.6
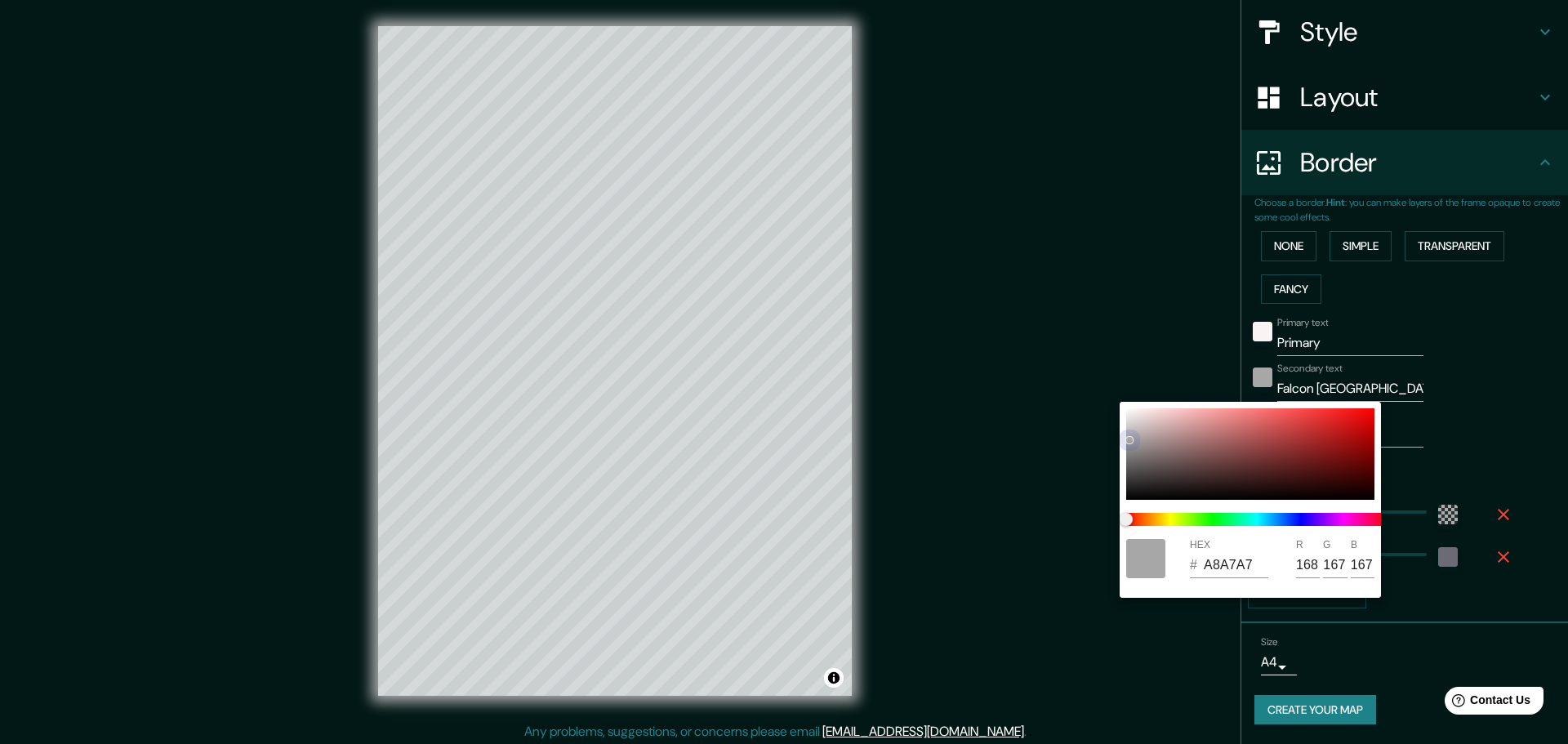
click at [1106, 458] on div "HEX # A8A7A7 R 168 G 167 B 167" at bounding box center [784, 372] width 1568 height 744
drag, startPoint x: 1312, startPoint y: 332, endPoint x: 1317, endPoint y: 342, distance: 11.2
click at [1312, 337] on div at bounding box center [784, 372] width 1568 height 744
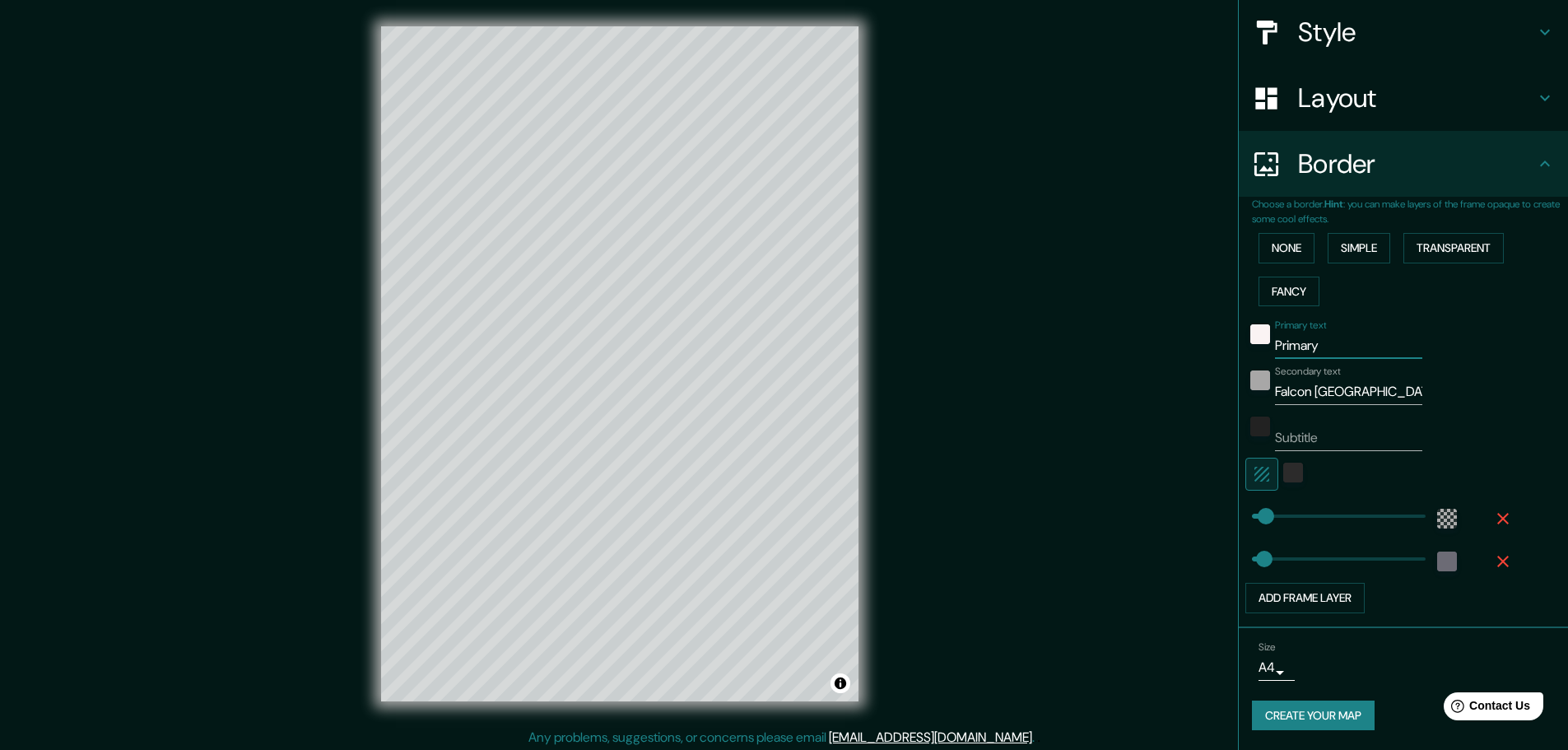
click at [1322, 341] on input "Primary" at bounding box center [1348, 346] width 147 height 27
drag, startPoint x: 1322, startPoint y: 345, endPoint x: 1018, endPoint y: 338, distance: 304.1
click at [1018, 338] on div "Mappin Location [GEOGRAPHIC_DATA], [GEOGRAPHIC_DATA], [GEOGRAPHIC_DATA], [GEOGR…" at bounding box center [784, 377] width 1568 height 754
type input "Coro"
drag, startPoint x: 1300, startPoint y: 392, endPoint x: 1310, endPoint y: 401, distance: 13.5
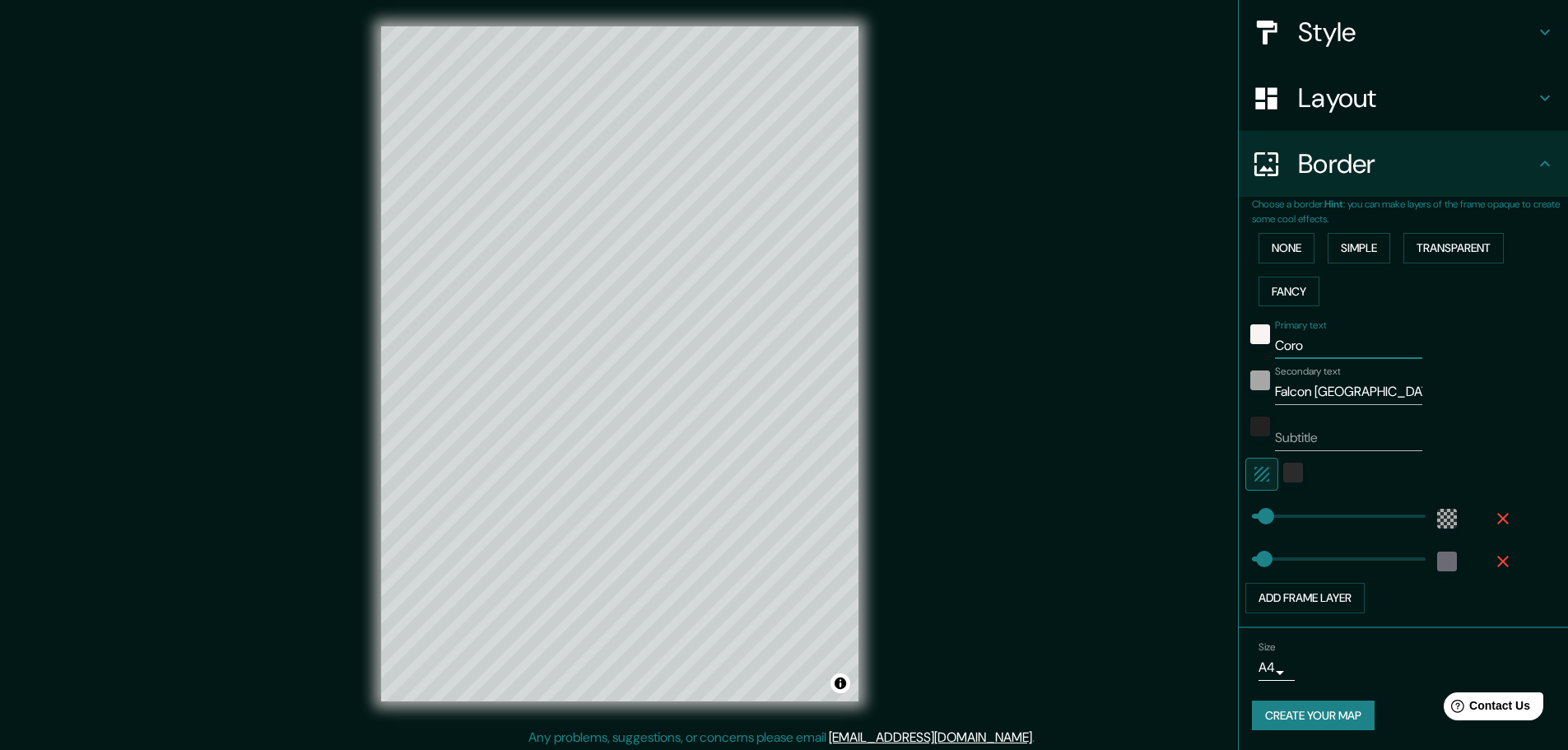
click at [1310, 401] on input "Falcon [GEOGRAPHIC_DATA]" at bounding box center [1348, 392] width 147 height 27
type input "Falcon, [GEOGRAPHIC_DATA]"
click at [1505, 318] on div "Primary text Coro Secondary text Falcon, [GEOGRAPHIC_DATA] Subtitle Add frame l…" at bounding box center [1409, 463] width 316 height 301
click at [1437, 512] on div "color-55555544" at bounding box center [1447, 518] width 20 height 20
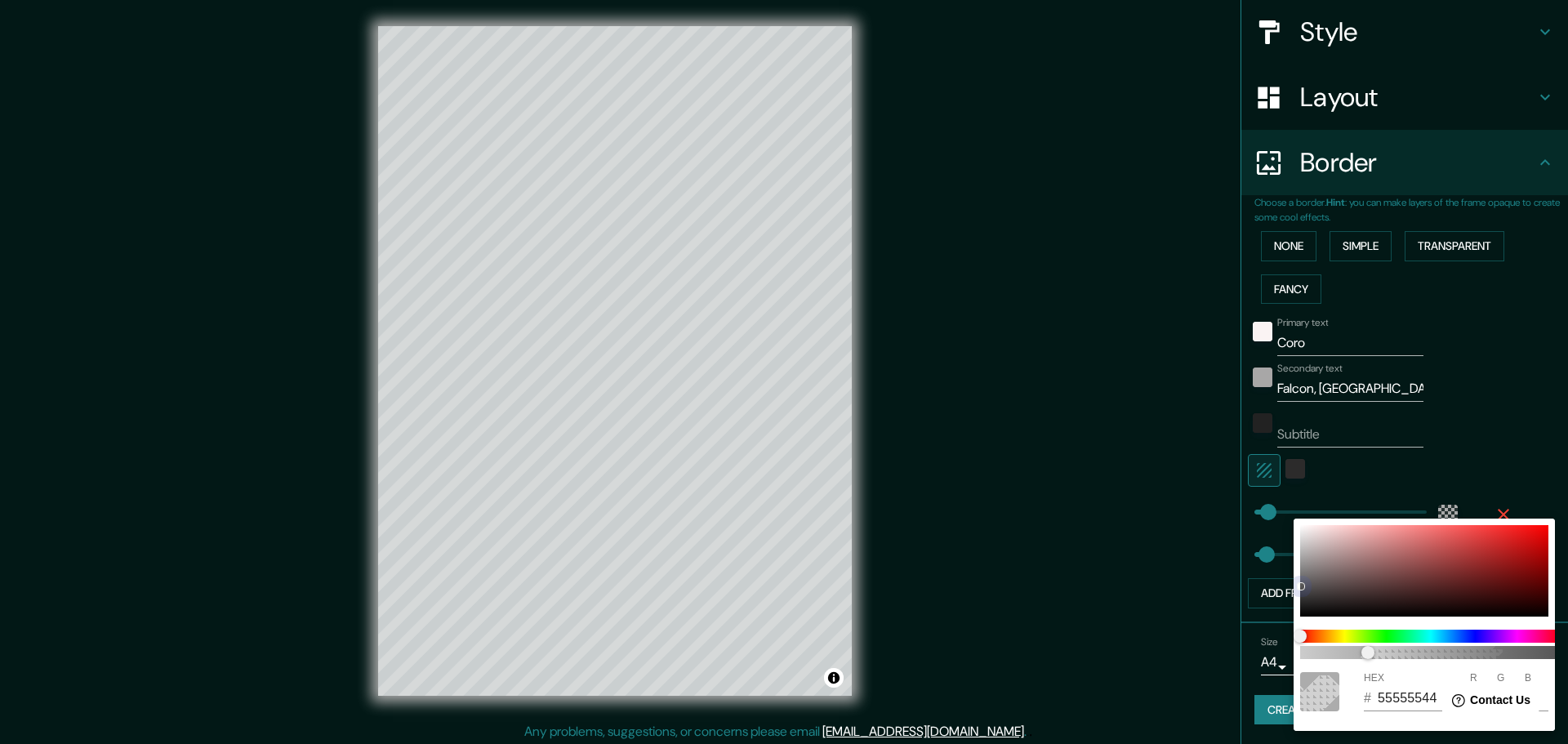
type input "5A5959"
type input "90"
type input "89"
type input "5E5E5E"
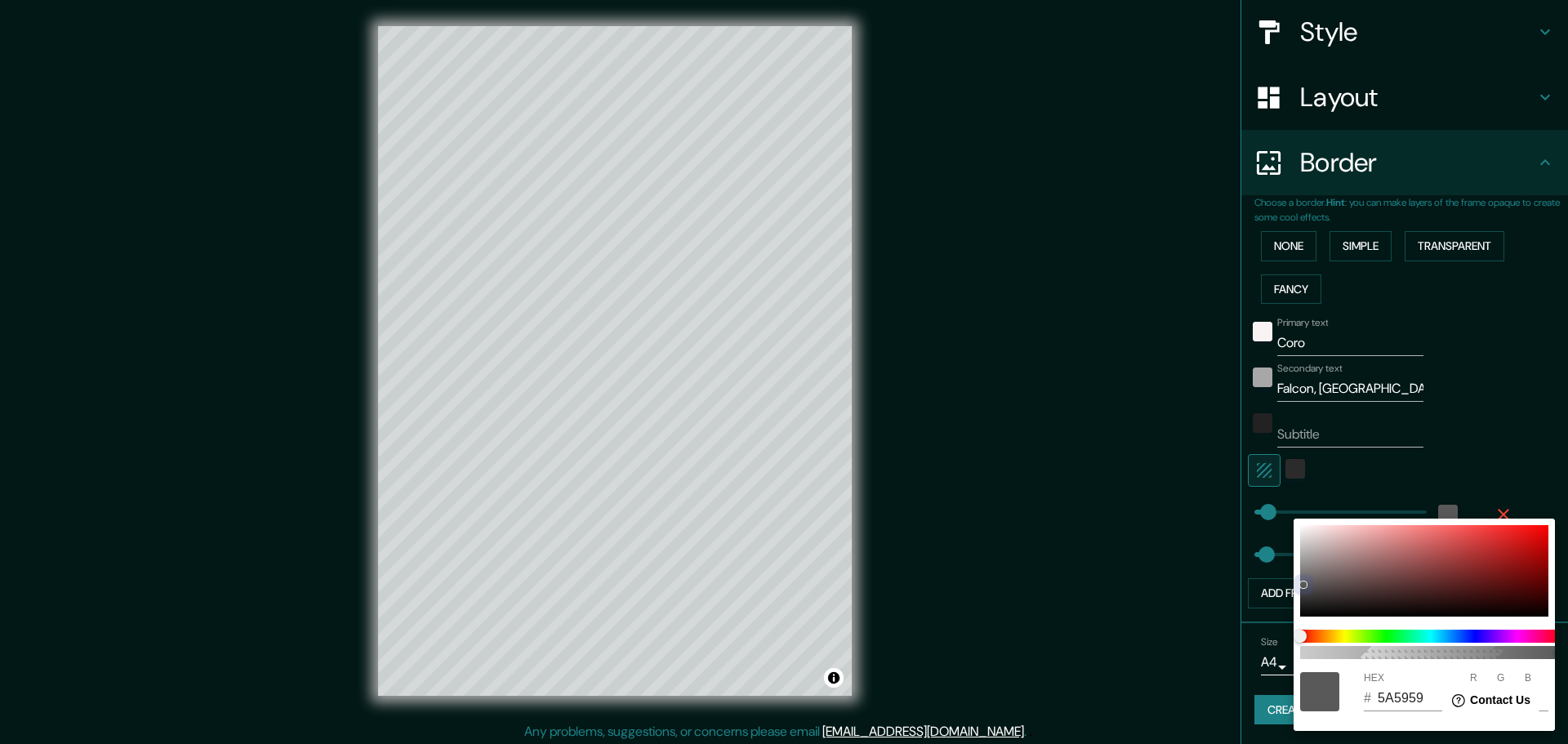
type input "94"
drag, startPoint x: 1301, startPoint y: 585, endPoint x: 1300, endPoint y: 565, distance: 20.0
click at [1289, 555] on div "100 HEX # 5E5E5E R 94 G 94 B 94" at bounding box center [784, 372] width 1568 height 744
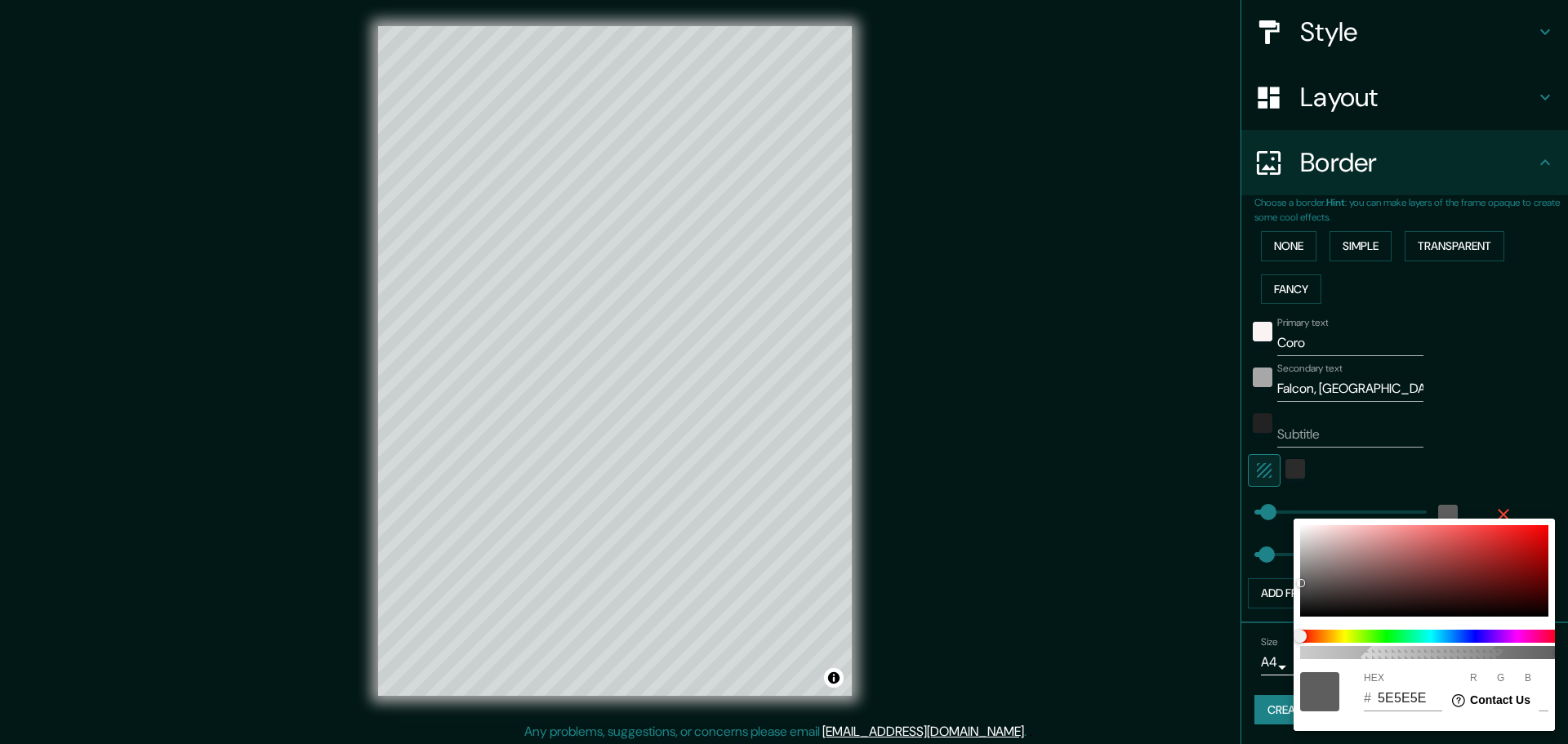
drag, startPoint x: 1495, startPoint y: 439, endPoint x: 1370, endPoint y: 447, distance: 125.3
click at [1484, 440] on div at bounding box center [784, 372] width 1568 height 744
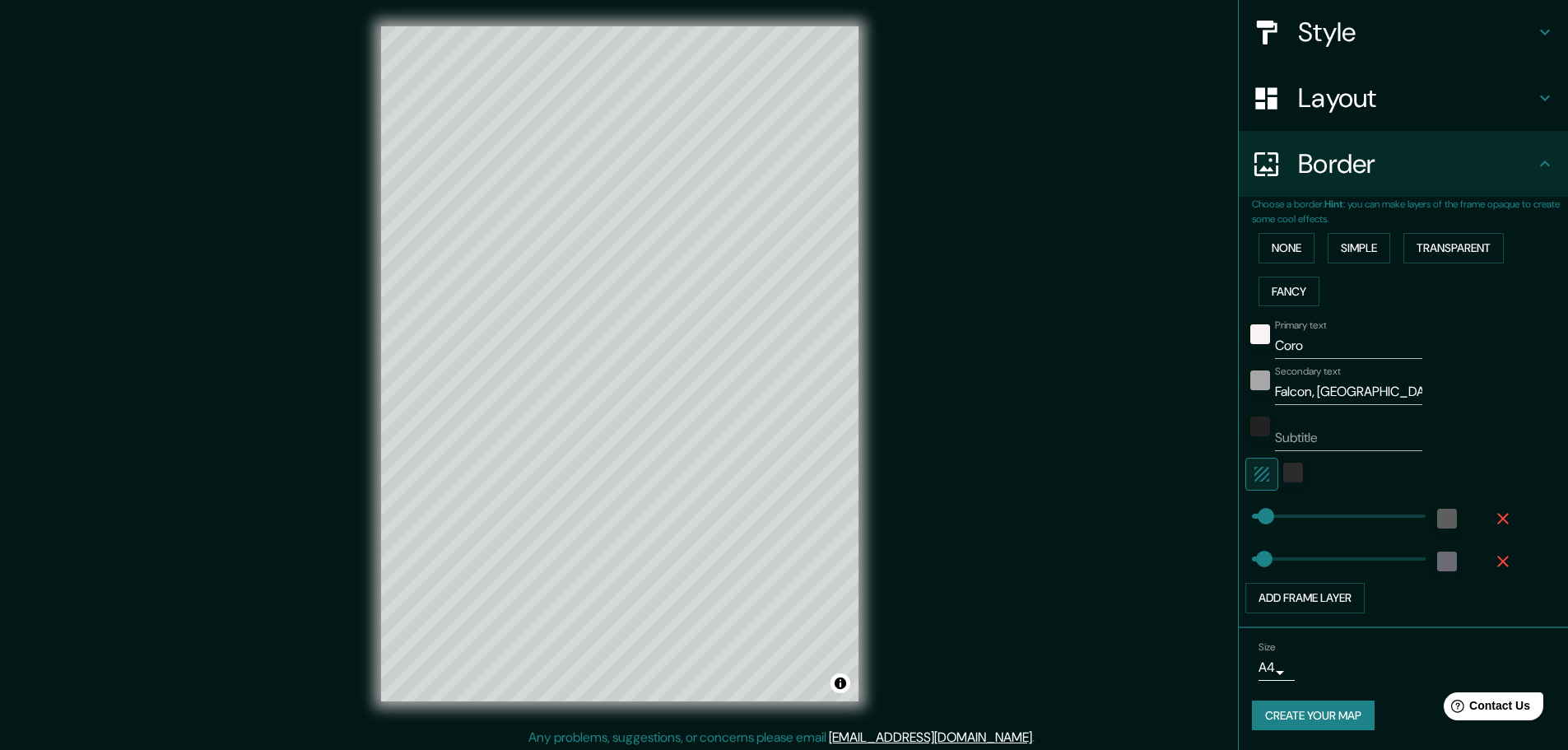
type input "124"
type input "52"
drag, startPoint x: 1279, startPoint y: 514, endPoint x: 1254, endPoint y: 510, distance: 25.3
click at [1253, 480] on icon "button" at bounding box center [1261, 474] width 20 height 20
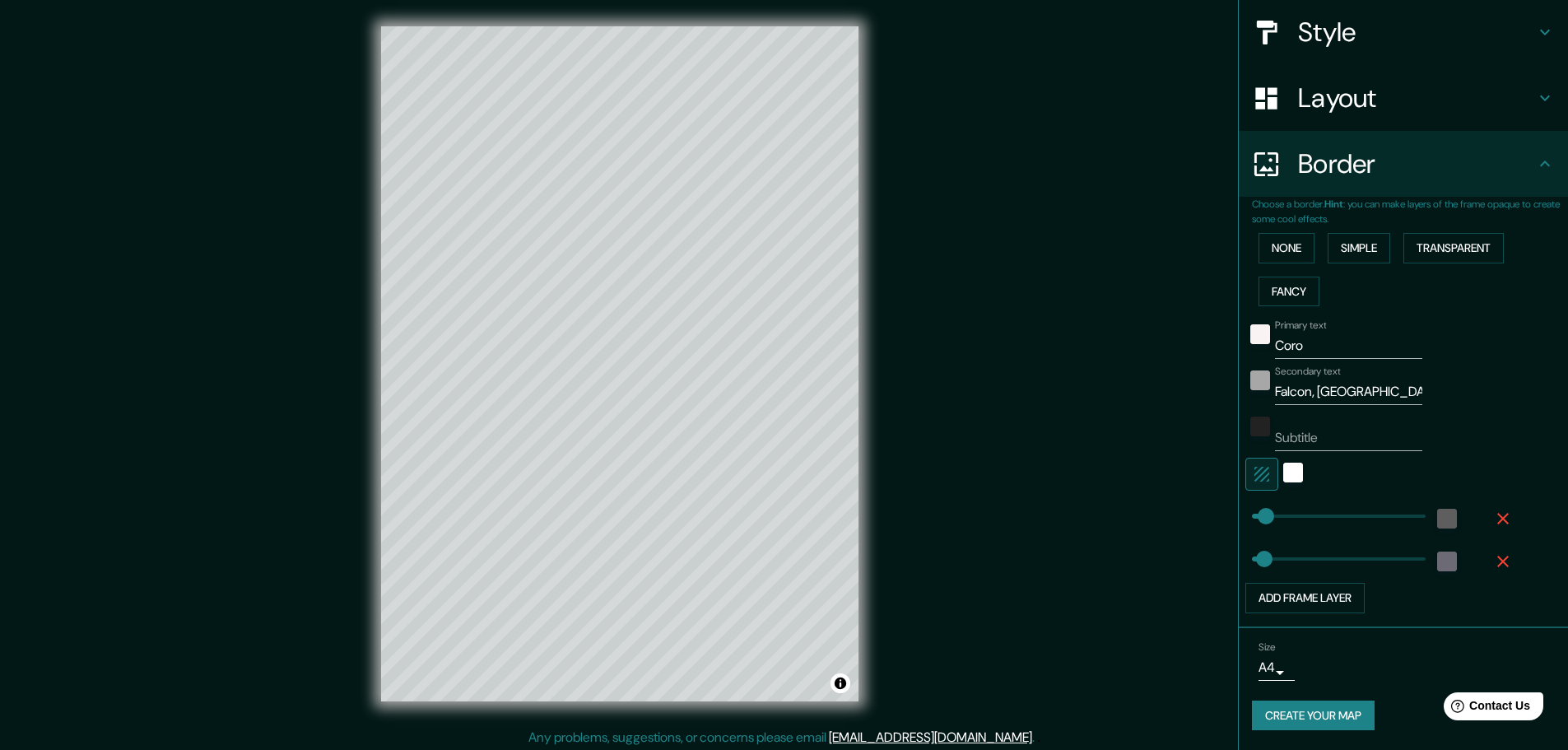
click at [1253, 480] on icon "button" at bounding box center [1261, 474] width 20 height 20
click at [1283, 470] on div "white" at bounding box center [1293, 472] width 20 height 20
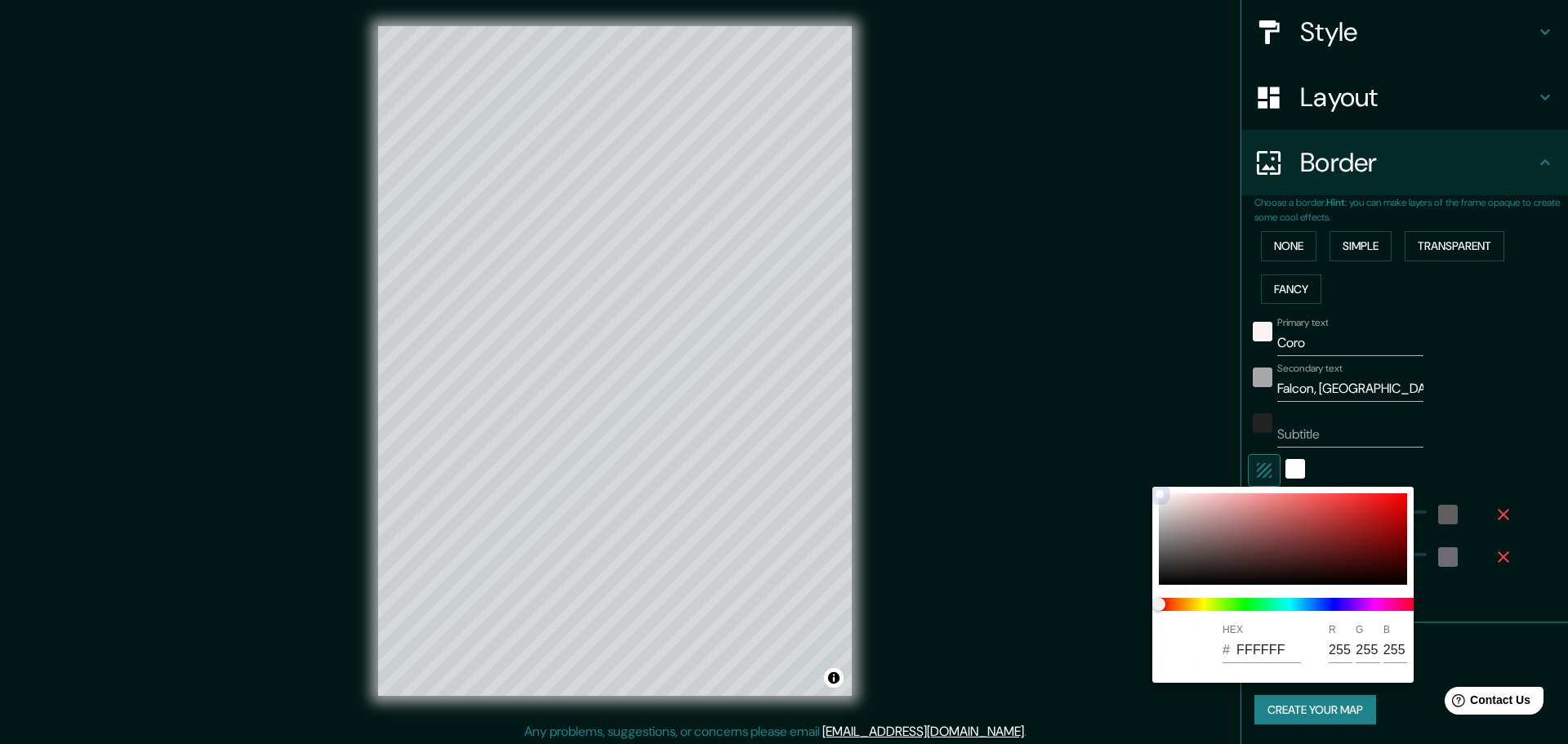
type input "676565"
type input "103"
type input "101"
type input "4C4B4B"
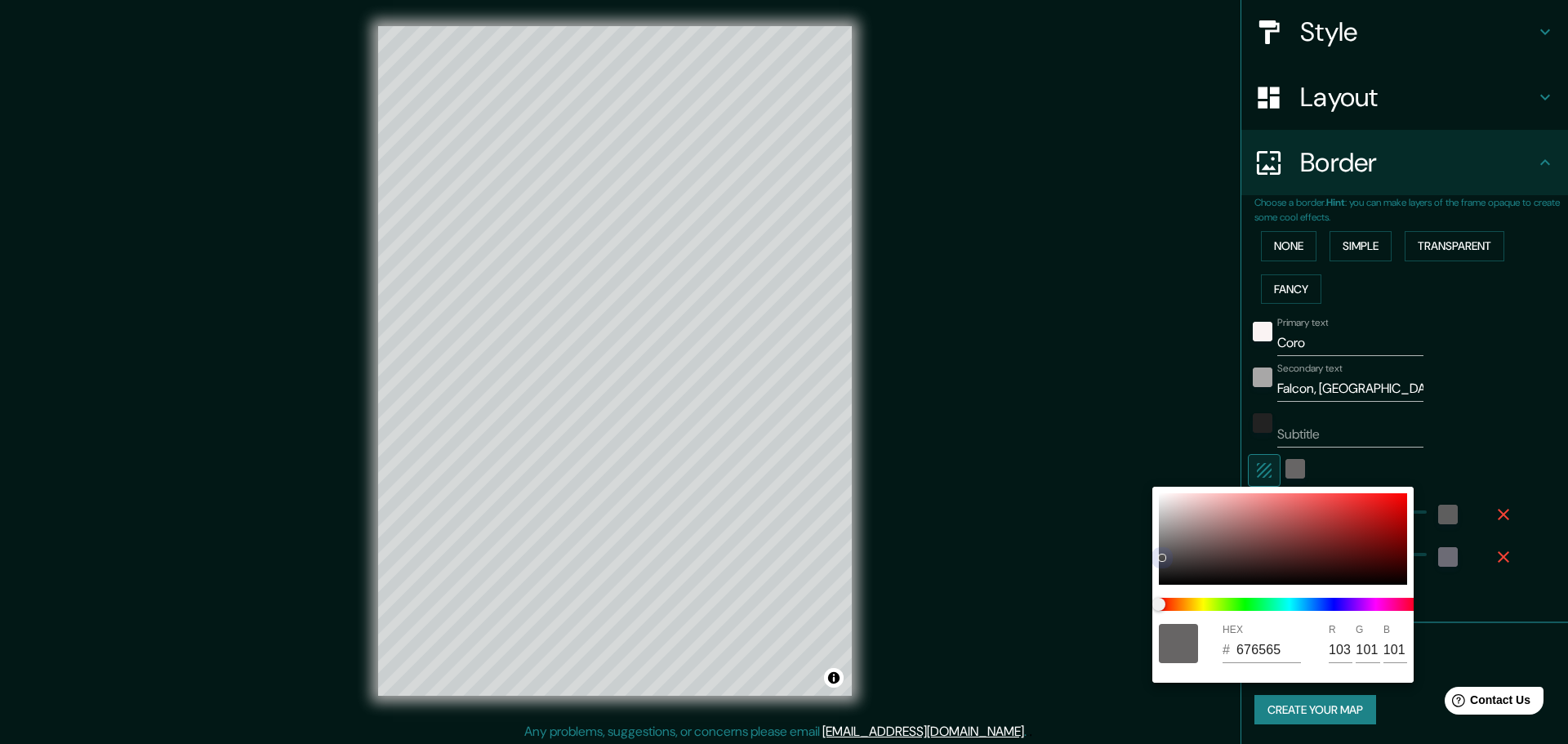
type input "76"
type input "75"
drag, startPoint x: 1159, startPoint y: 493, endPoint x: 1146, endPoint y: 600, distance: 107.8
click at [1142, 607] on div "HEX # 4C4B4B R 76 G 75 B 75" at bounding box center [784, 372] width 1568 height 744
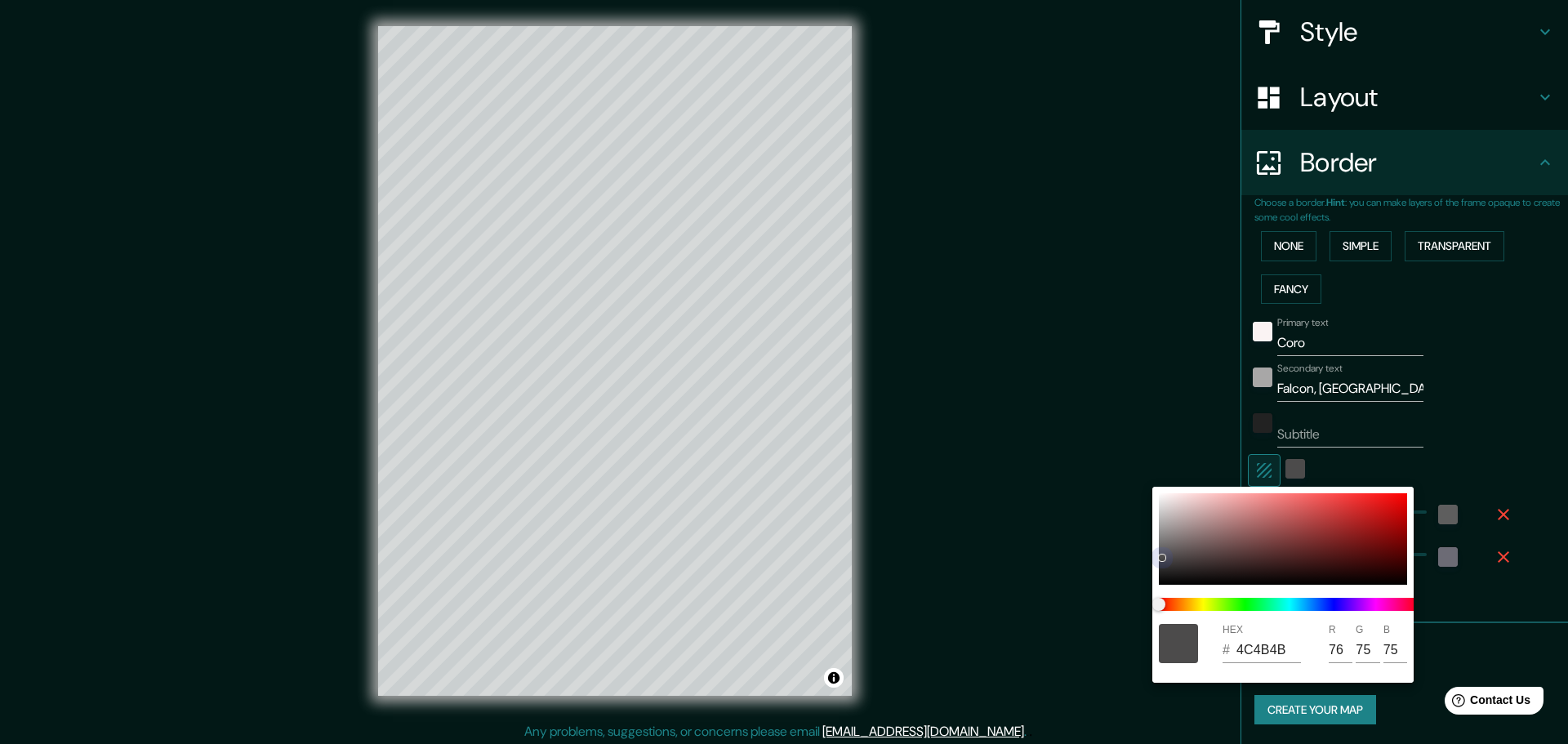
type input "373737"
type input "55"
type input "222222"
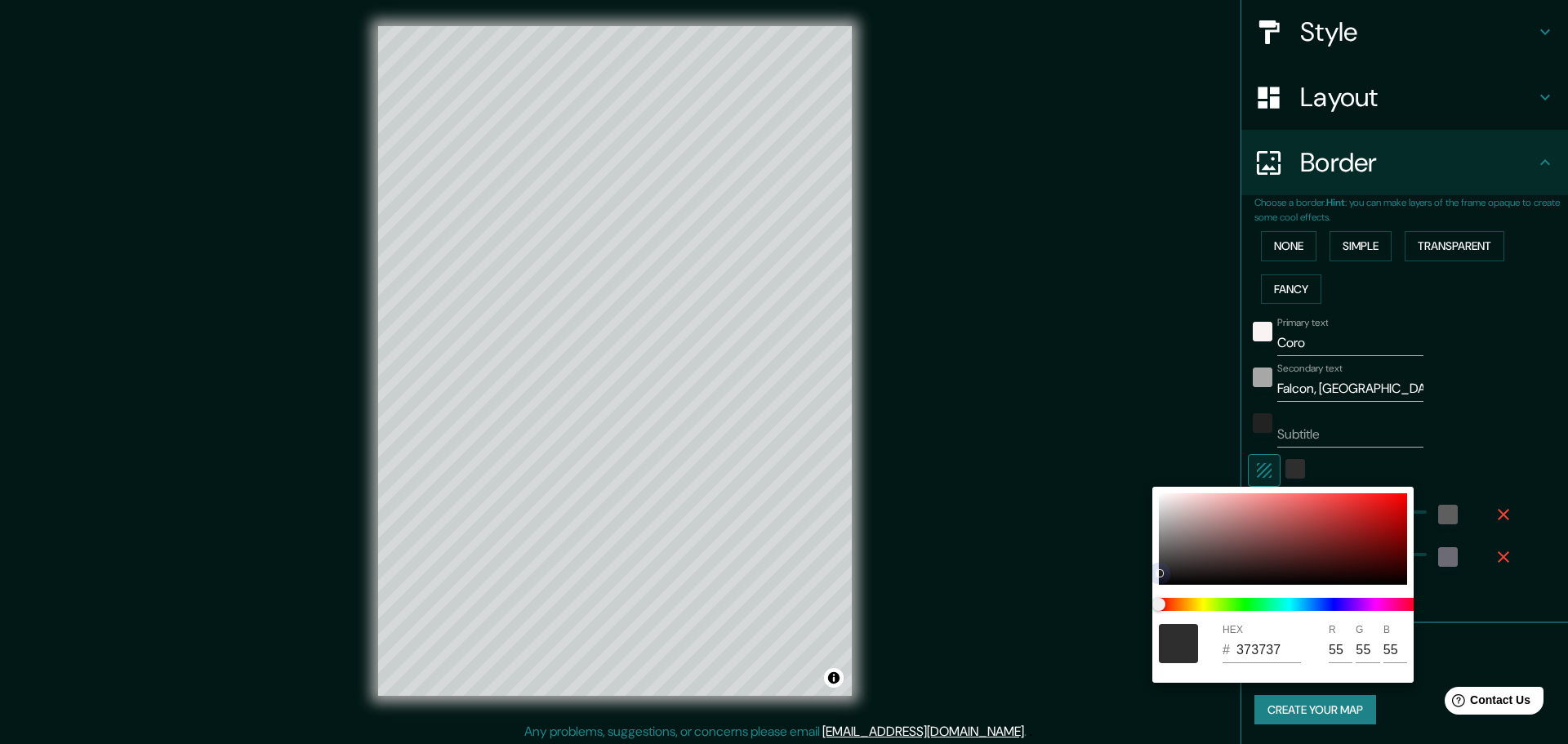
type input "34"
drag, startPoint x: 1161, startPoint y: 557, endPoint x: 980, endPoint y: 452, distance: 209.3
click at [1141, 545] on div "HEX # 1E1E1E R 30 G 30 B 30" at bounding box center [784, 372] width 1568 height 744
click at [779, 389] on div at bounding box center [784, 372] width 1568 height 744
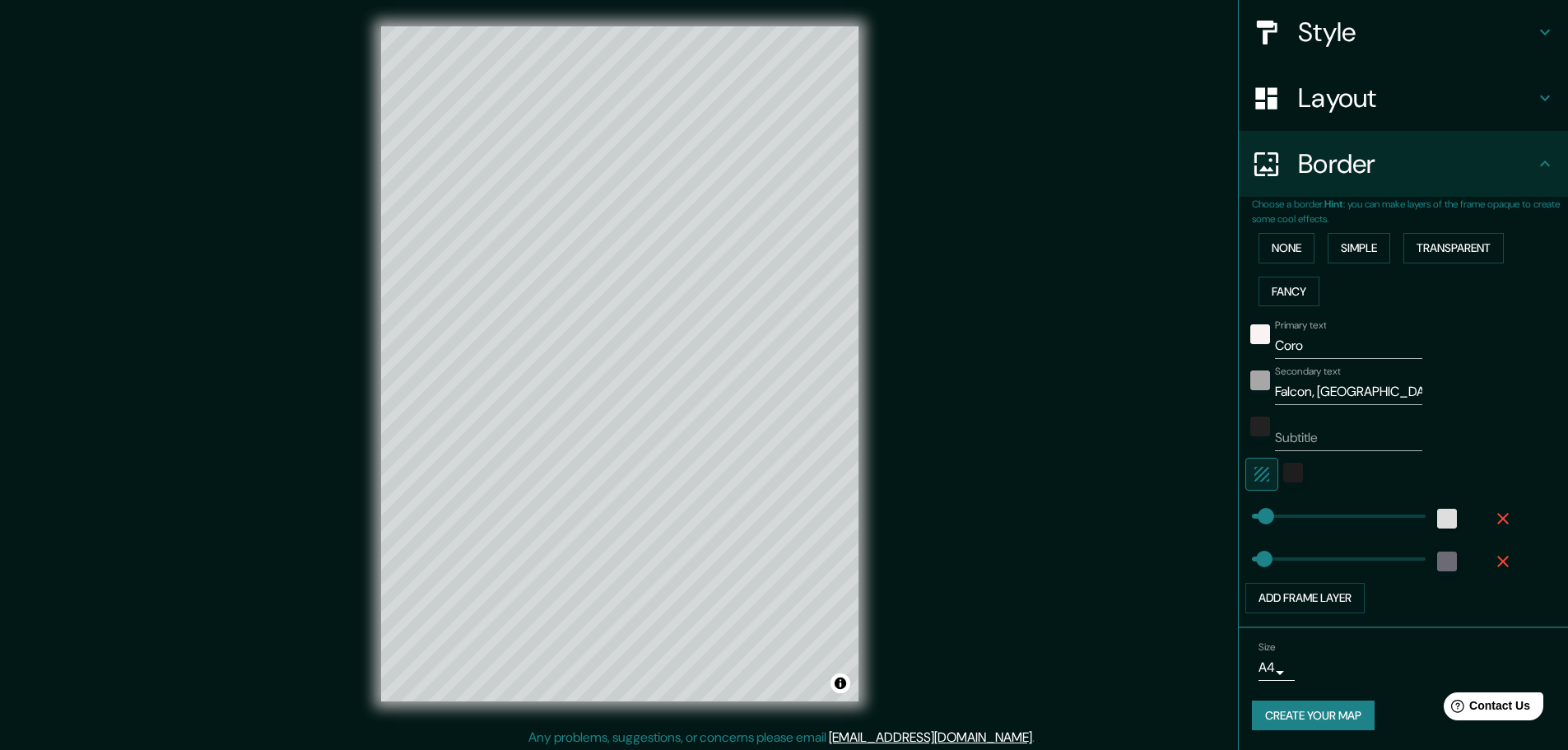
click at [1443, 520] on div at bounding box center [1447, 518] width 29 height 29
click at [1437, 517] on div "color-5E5E5E" at bounding box center [1447, 518] width 20 height 20
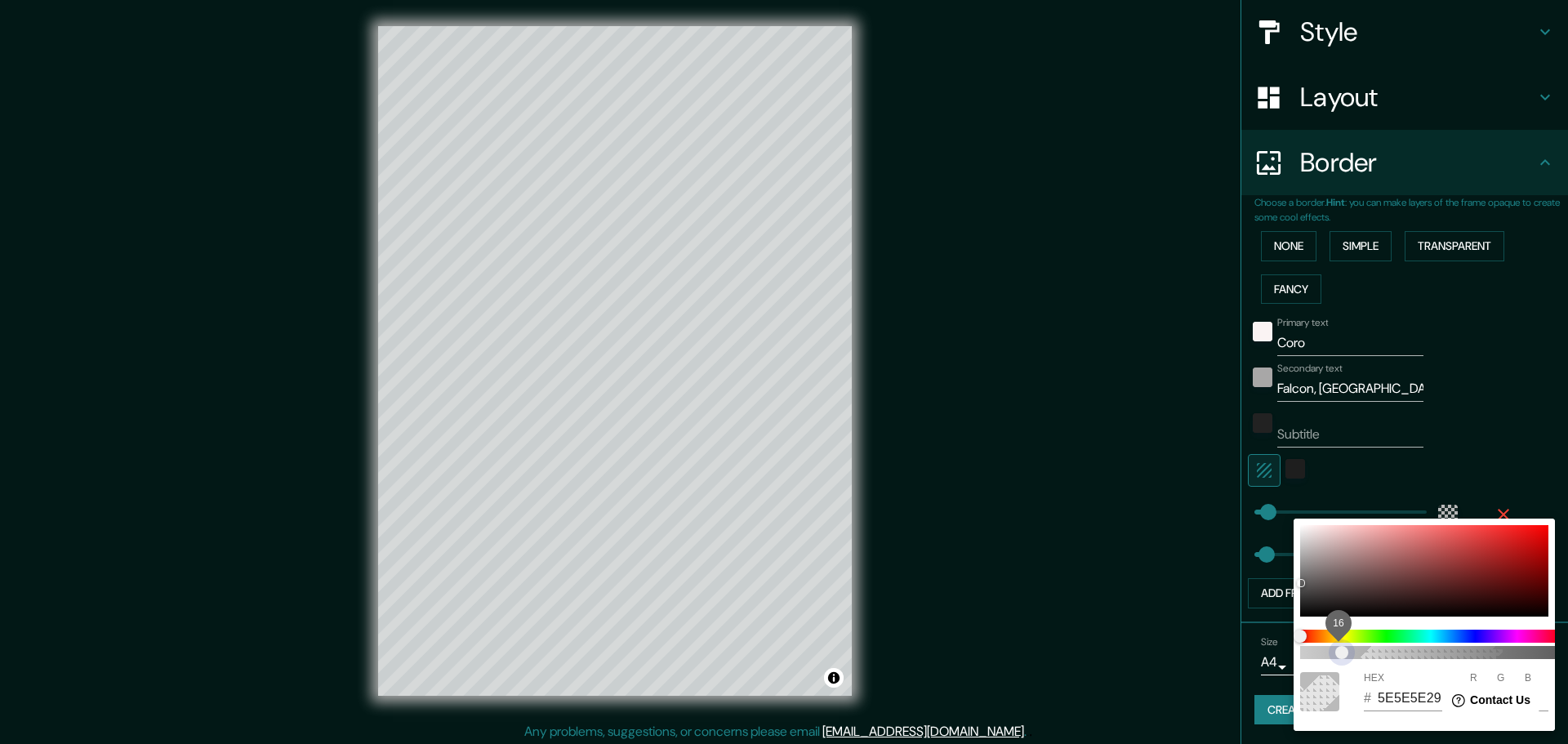
click at [1343, 649] on span "16" at bounding box center [1430, 653] width 261 height 13
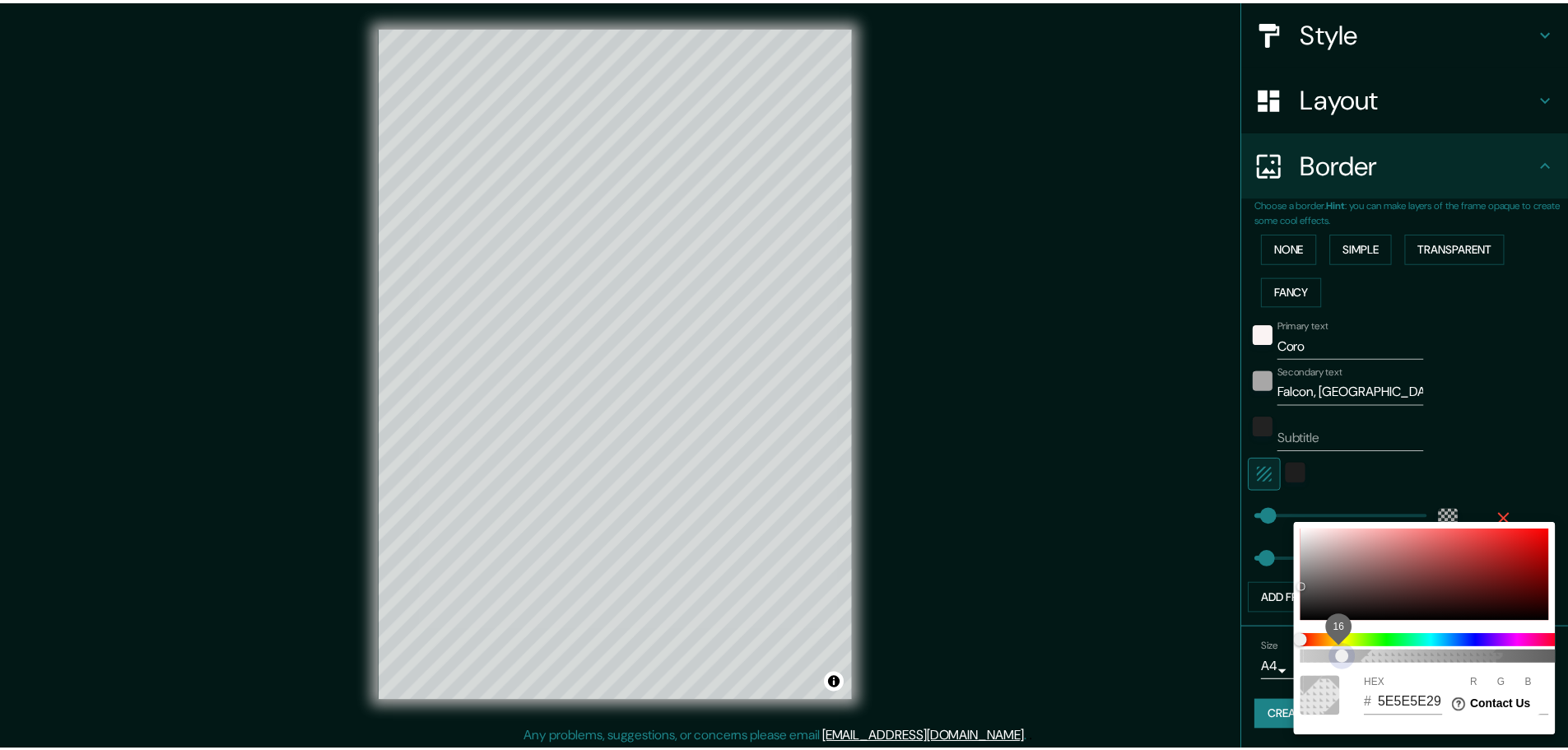
scroll to position [0, 13]
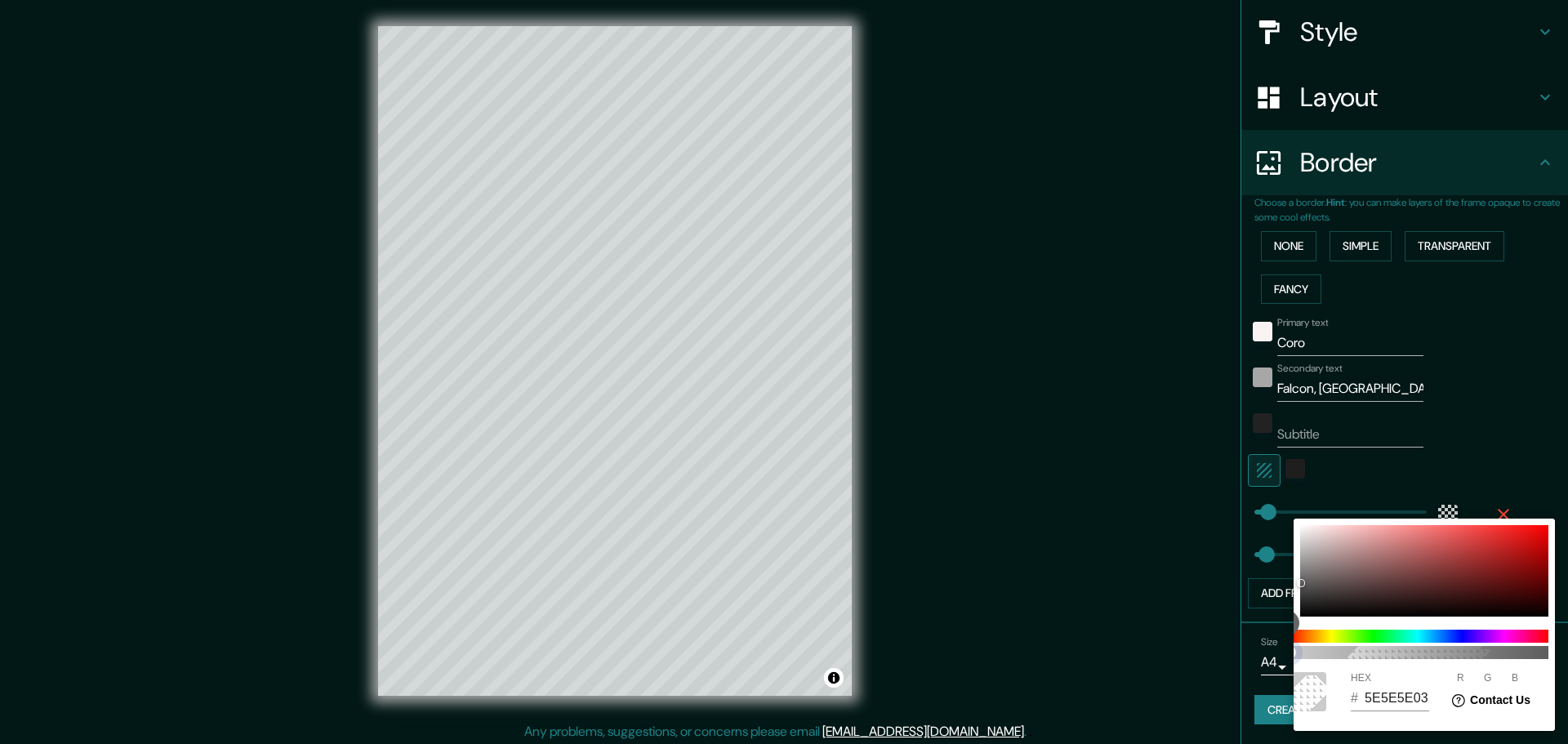
drag, startPoint x: 1334, startPoint y: 656, endPoint x: 1289, endPoint y: 661, distance: 45.3
click at [1289, 661] on div "1 HEX # 5E5E5E03 R 94 G 94 B 94" at bounding box center [784, 372] width 1568 height 744
click at [1335, 651] on span "1" at bounding box center [1417, 653] width 261 height 13
drag, startPoint x: 1441, startPoint y: 642, endPoint x: 1515, endPoint y: 452, distance: 203.9
click at [1443, 649] on span "58" at bounding box center [1439, 653] width 13 height 13
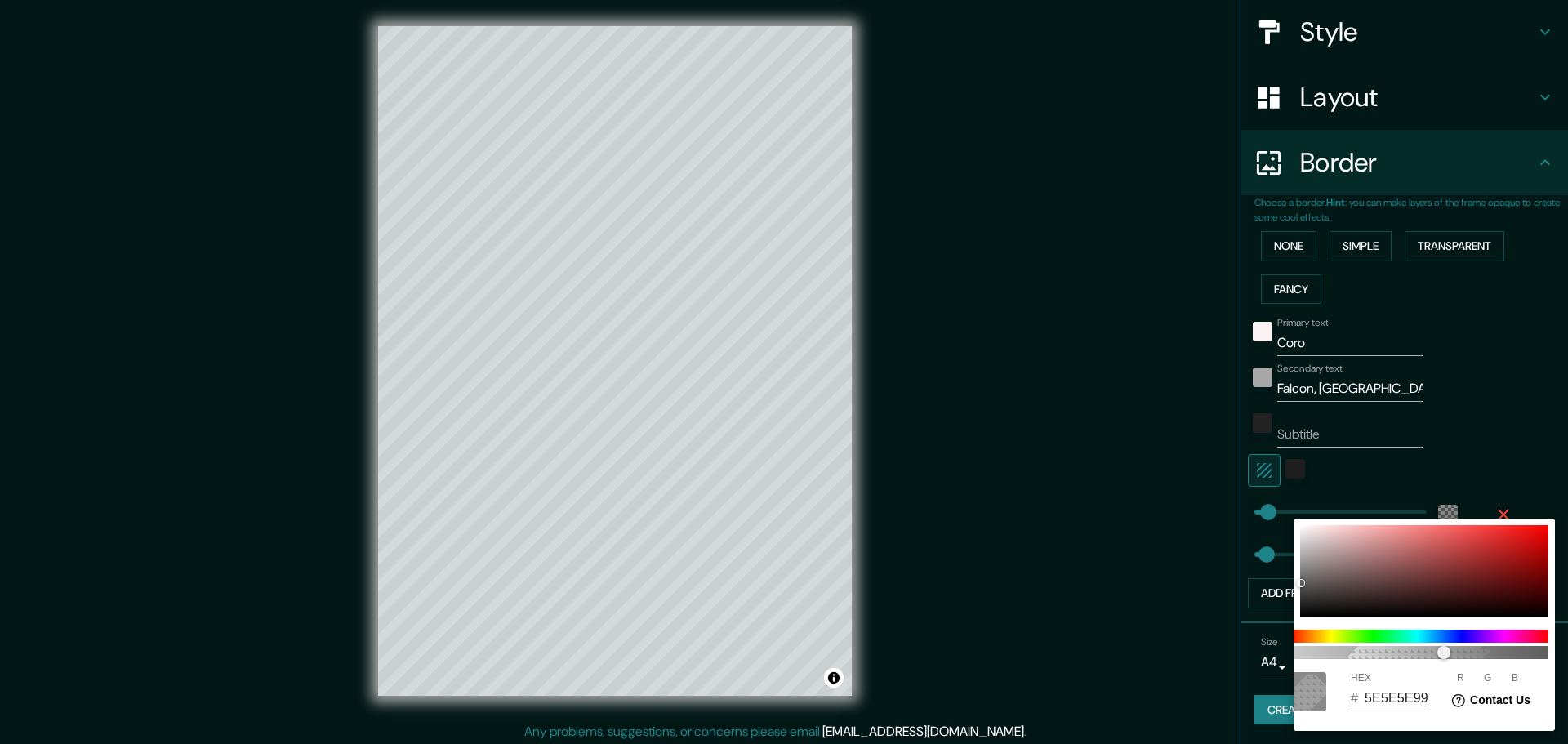
click at [1521, 377] on div at bounding box center [784, 372] width 1568 height 744
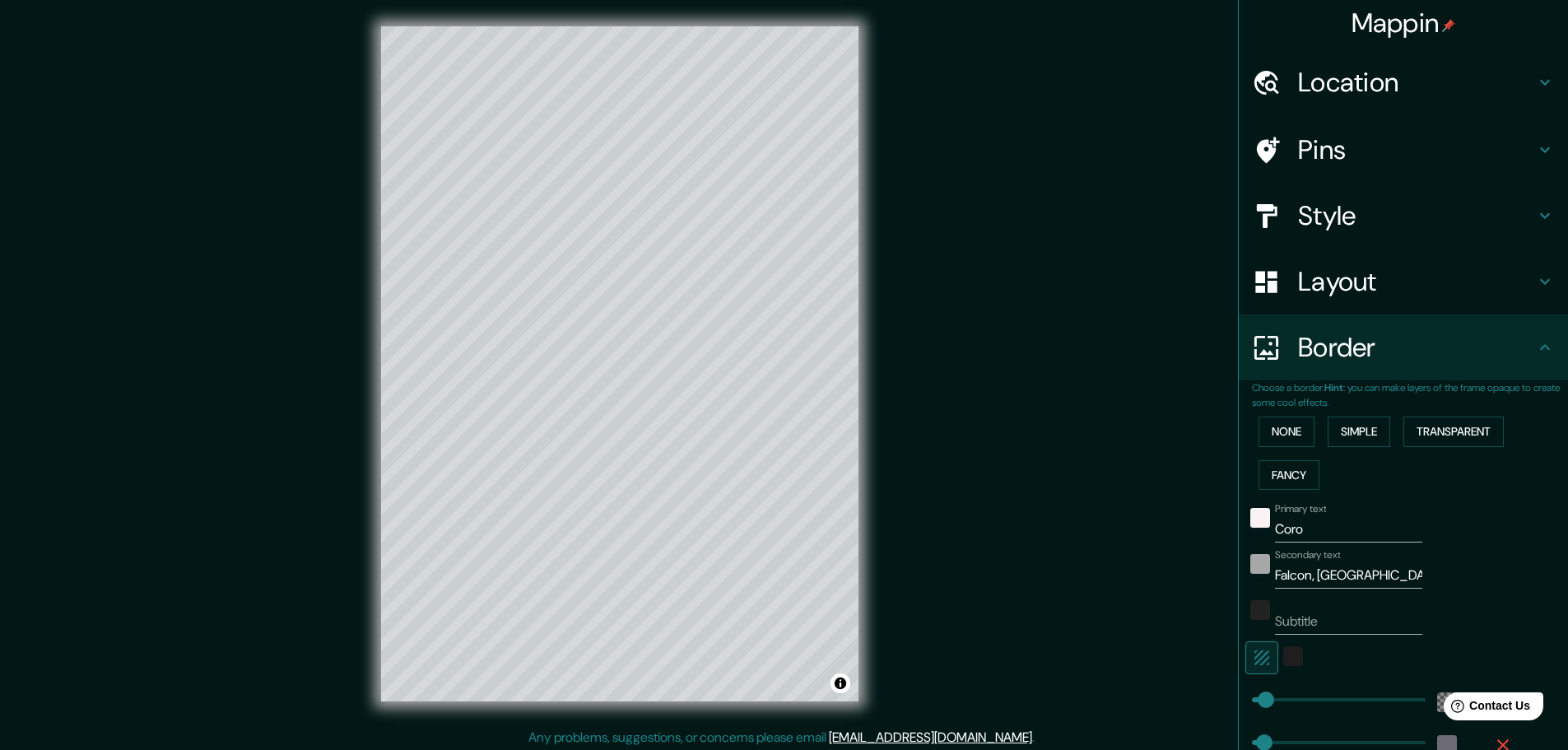
scroll to position [0, 0]
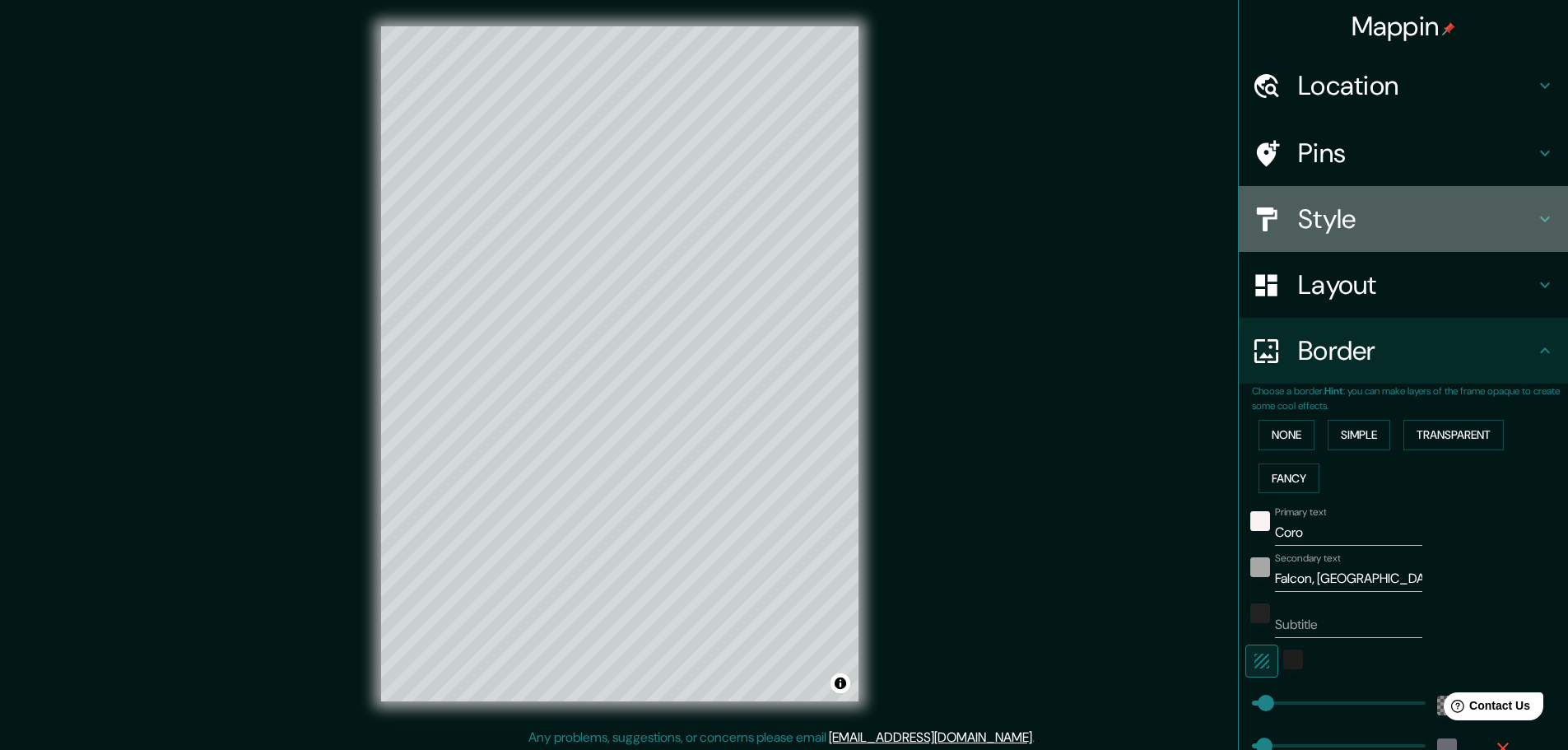
click at [1407, 218] on h4 "Style" at bounding box center [1416, 218] width 237 height 33
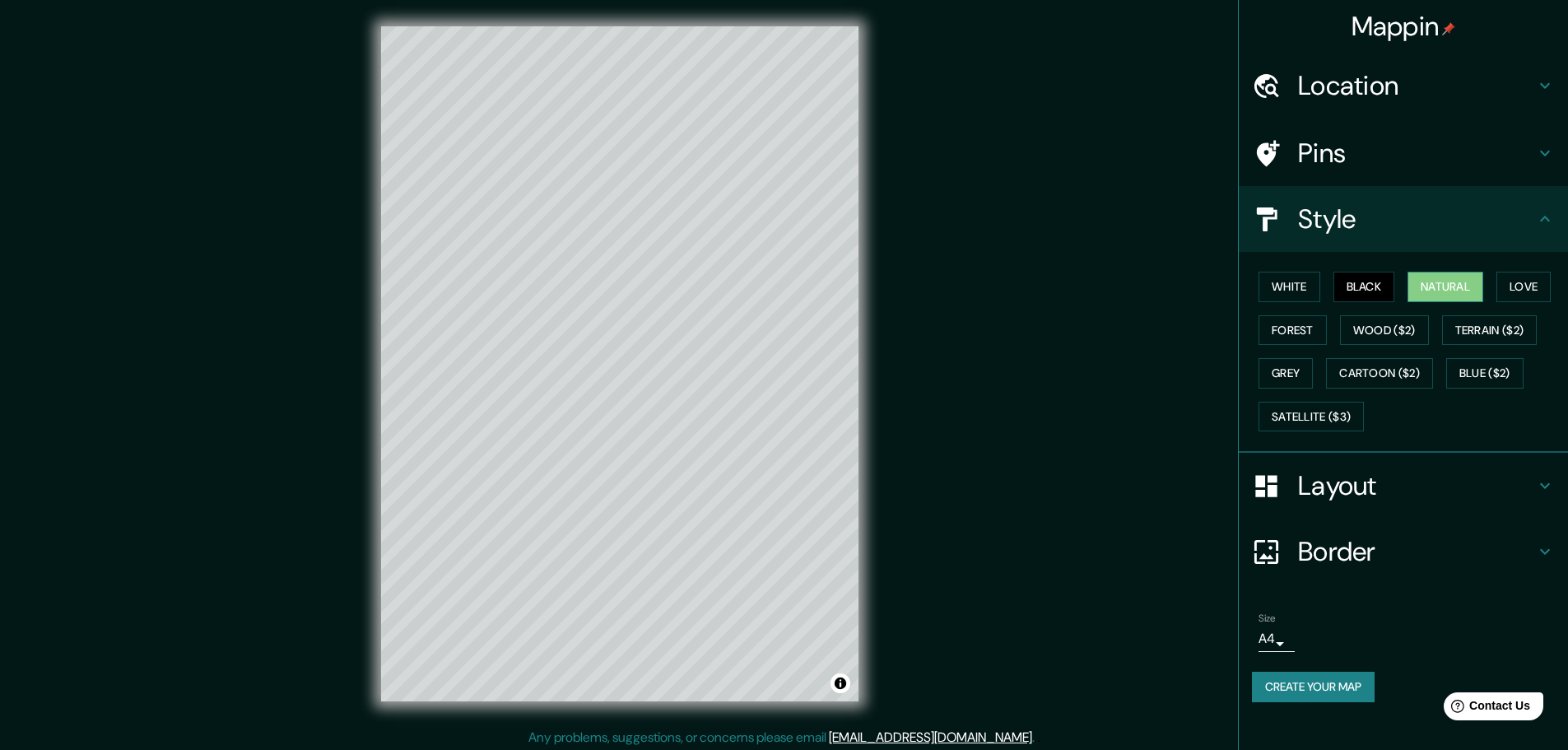
click at [1421, 278] on button "Natural" at bounding box center [1446, 287] width 76 height 30
click at [1269, 331] on button "Forest" at bounding box center [1293, 330] width 68 height 30
click at [1365, 330] on button "Wood ($2)" at bounding box center [1385, 330] width 89 height 30
click at [1506, 328] on button "Terrain ($2)" at bounding box center [1489, 330] width 96 height 30
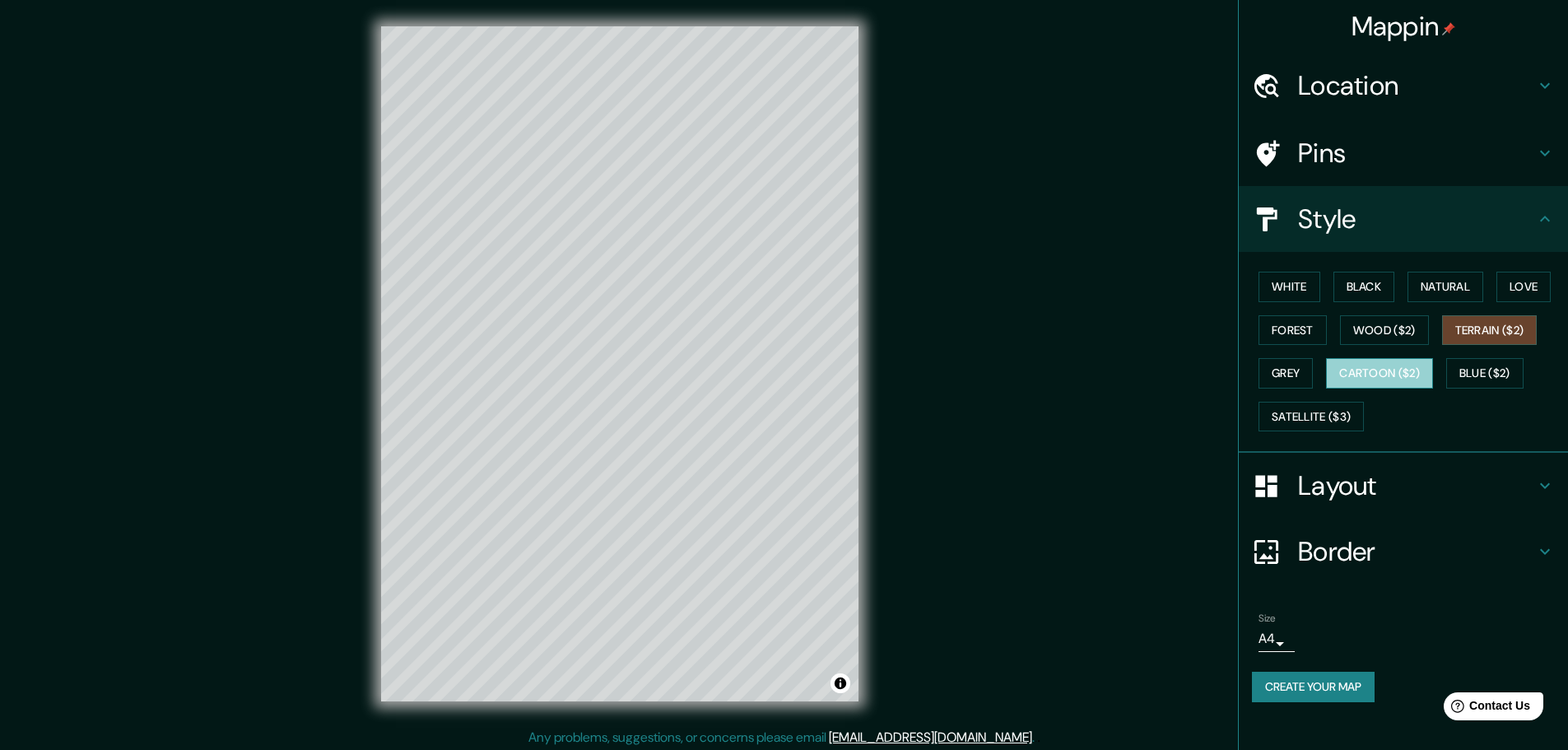
click at [1371, 378] on button "Cartoon ($2)" at bounding box center [1379, 373] width 107 height 30
click at [1496, 369] on button "Blue ($2)" at bounding box center [1485, 373] width 78 height 30
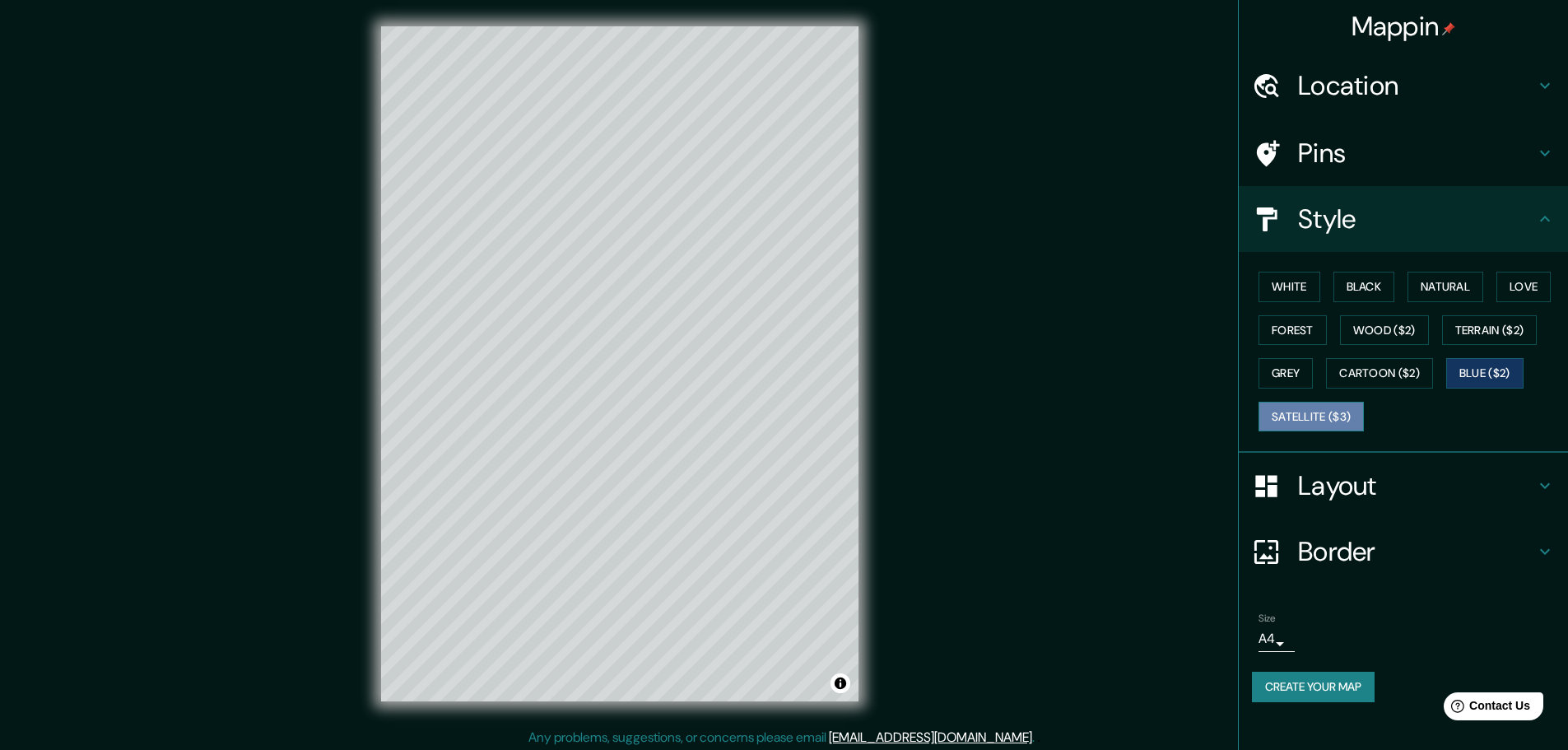
click at [1308, 421] on button "Satellite ($3)" at bounding box center [1311, 417] width 105 height 30
click at [1492, 381] on button "Blue ($2)" at bounding box center [1485, 373] width 78 height 30
click at [1367, 283] on button "Black" at bounding box center [1364, 287] width 62 height 30
click at [931, 398] on div "Mappin Location [GEOGRAPHIC_DATA], Miranda, [GEOGRAPHIC_DATA], [GEOGRAPHIC_DATA…" at bounding box center [784, 377] width 1568 height 754
click at [1490, 149] on h4 "Pins" at bounding box center [1416, 153] width 237 height 33
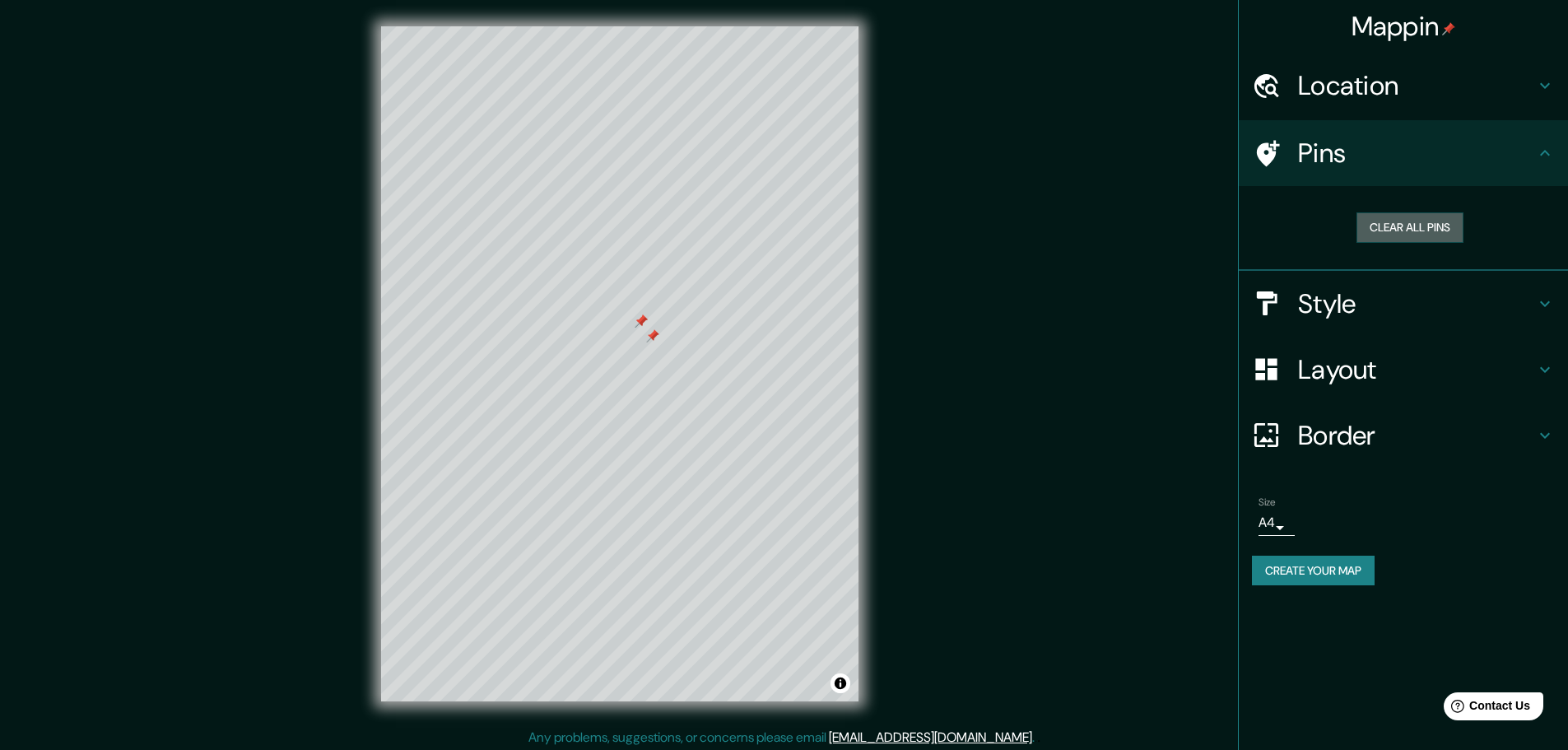
drag, startPoint x: 1388, startPoint y: 230, endPoint x: 1193, endPoint y: 295, distance: 205.5
click at [1386, 230] on button "Clear all pins" at bounding box center [1409, 228] width 107 height 30
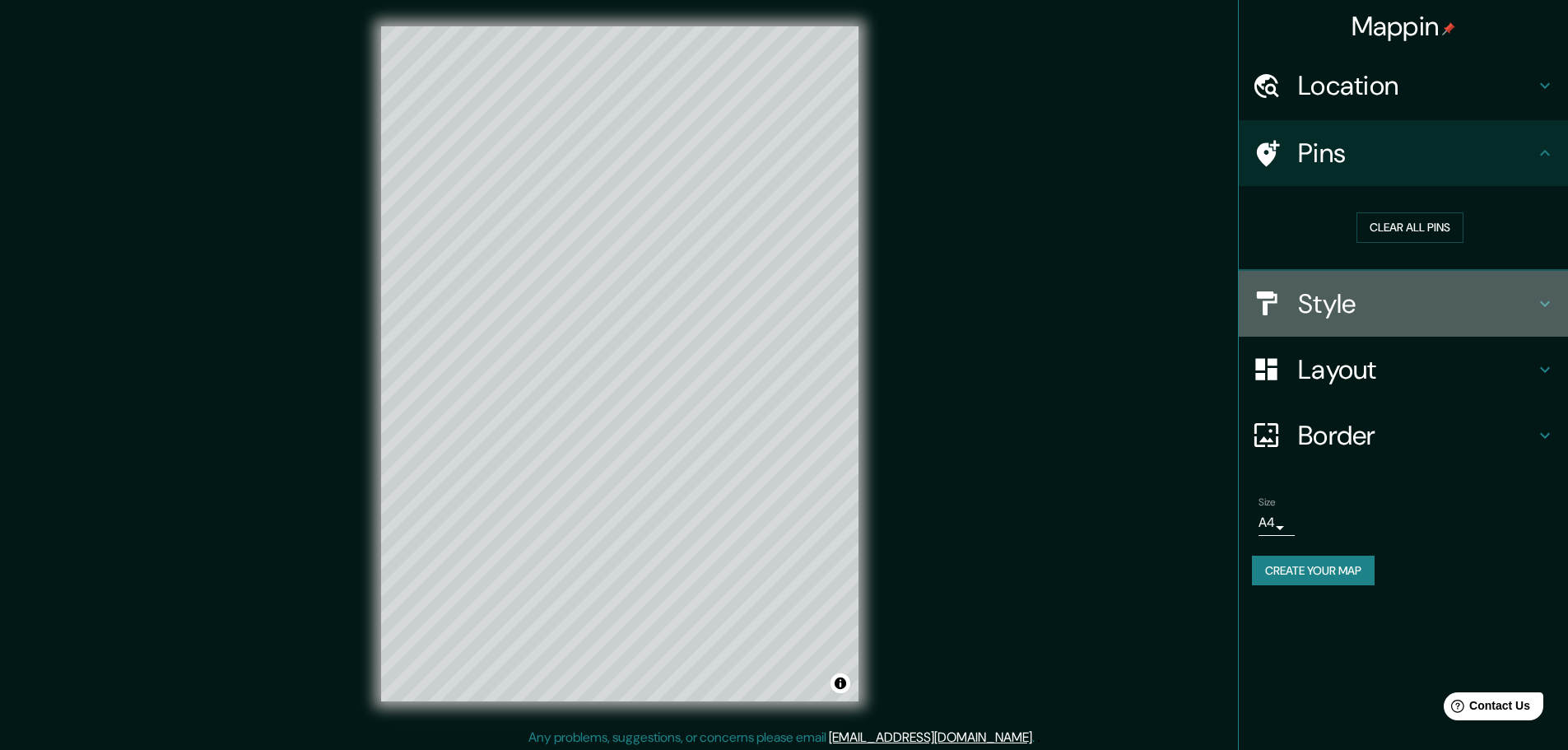
click at [1409, 324] on div "Style" at bounding box center [1403, 303] width 329 height 66
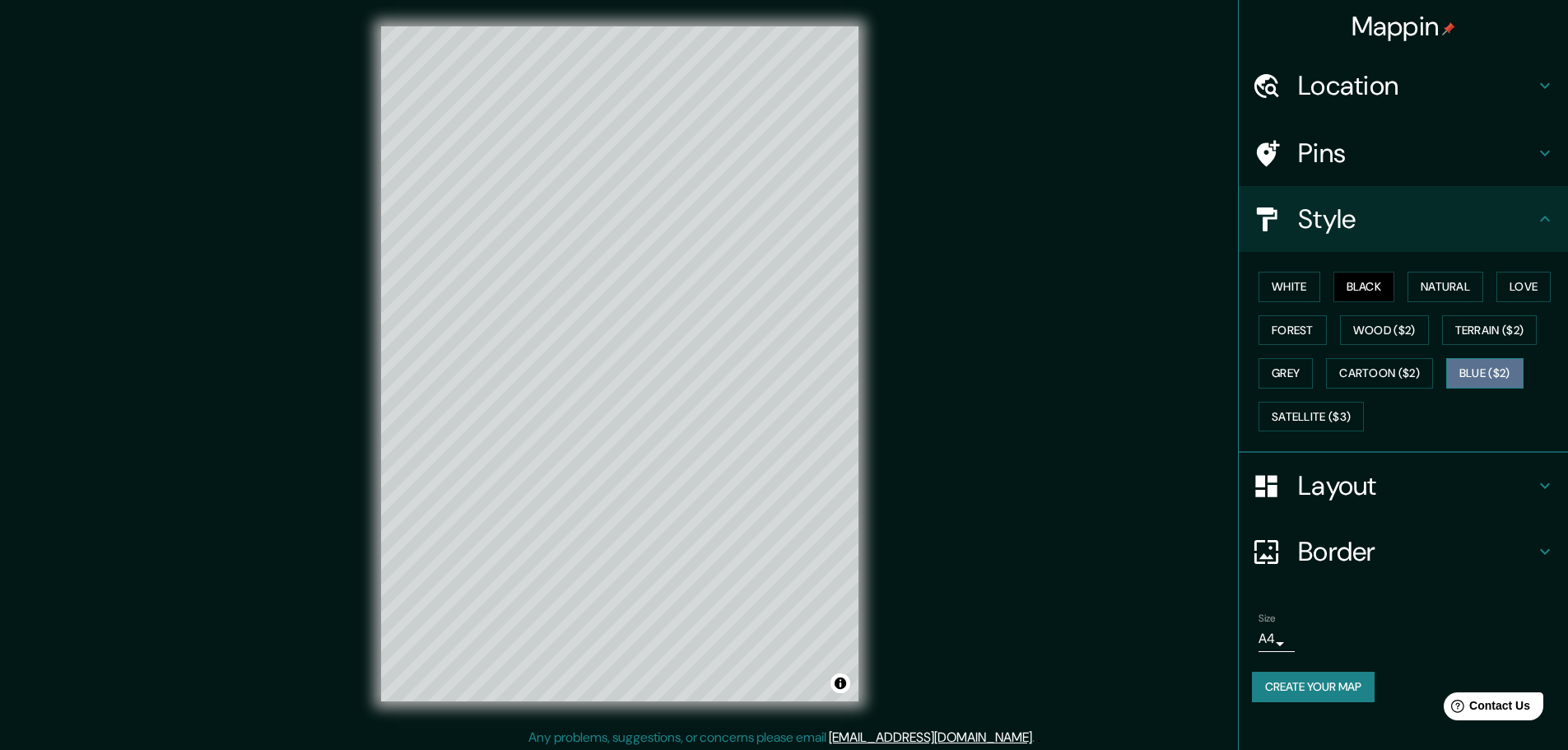
click at [1481, 381] on button "Blue ($2)" at bounding box center [1485, 373] width 78 height 30
click at [1292, 291] on button "White" at bounding box center [1289, 287] width 62 height 30
click at [1378, 291] on button "Black" at bounding box center [1364, 287] width 62 height 30
click at [1440, 291] on button "Natural" at bounding box center [1446, 287] width 76 height 30
click at [1302, 283] on button "White" at bounding box center [1289, 287] width 62 height 30
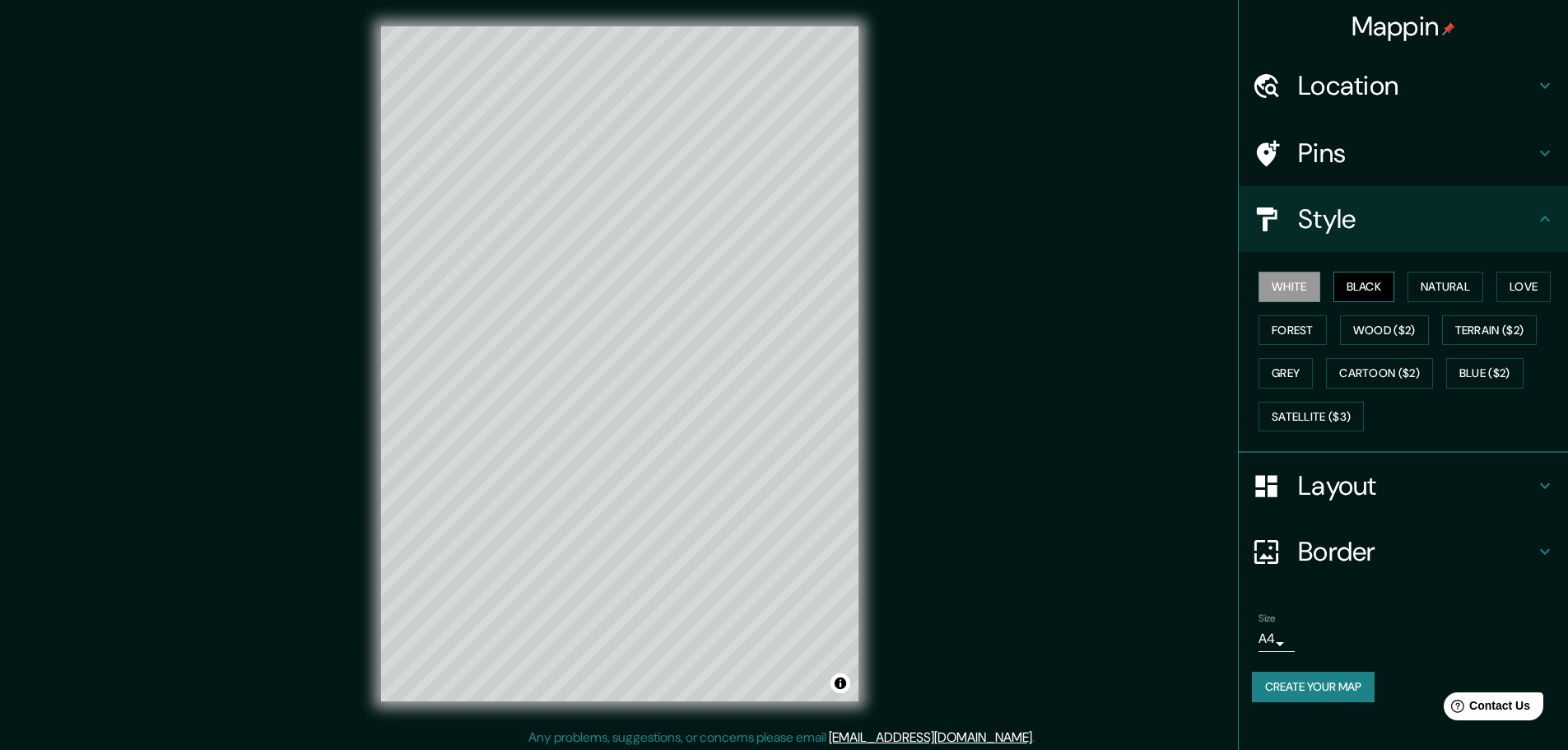
click at [1357, 287] on button "Black" at bounding box center [1364, 287] width 62 height 30
click at [1443, 273] on button "Natural" at bounding box center [1446, 287] width 76 height 30
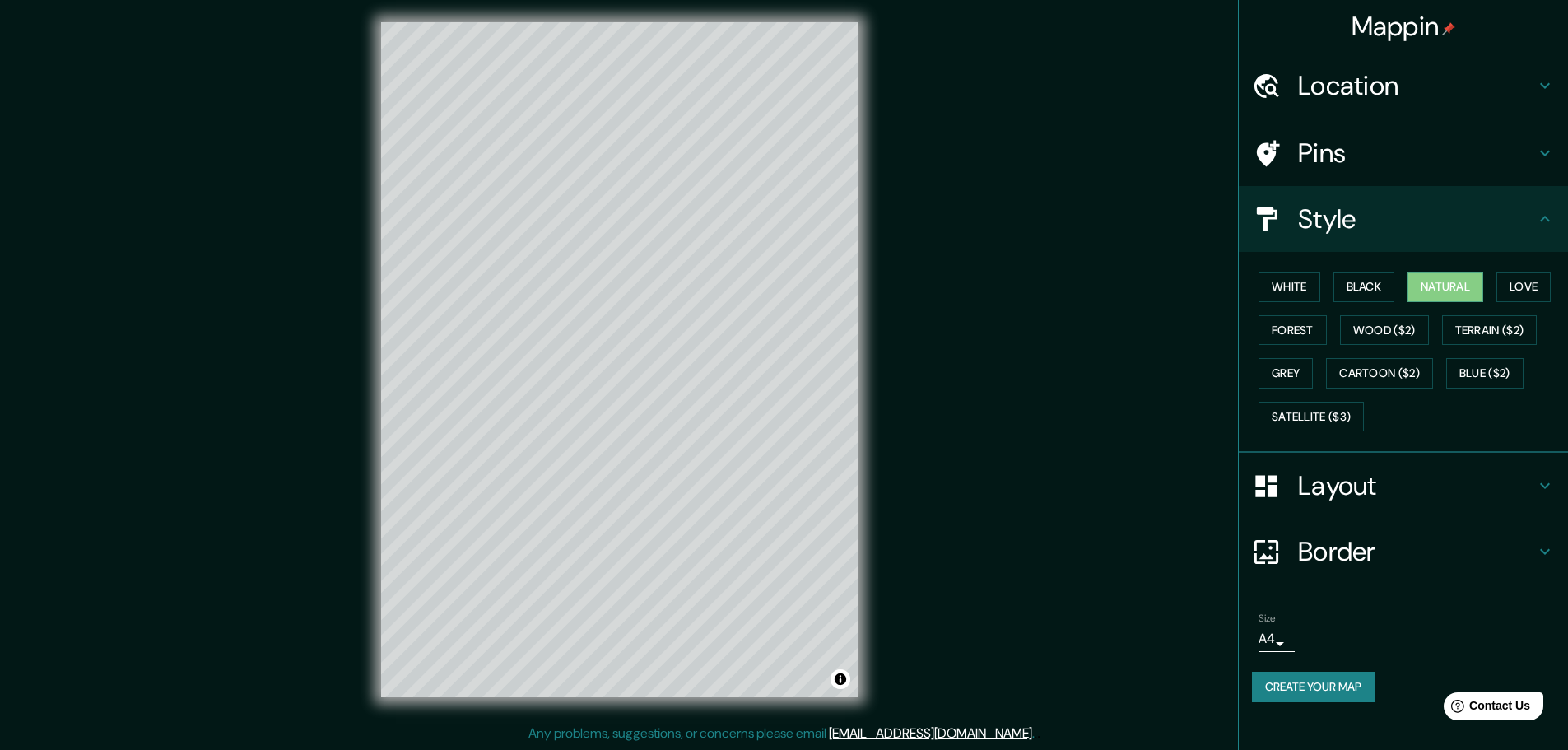
click at [1429, 546] on h4 "Border" at bounding box center [1416, 552] width 237 height 33
click at [1481, 493] on h4 "Layout" at bounding box center [1416, 485] width 237 height 33
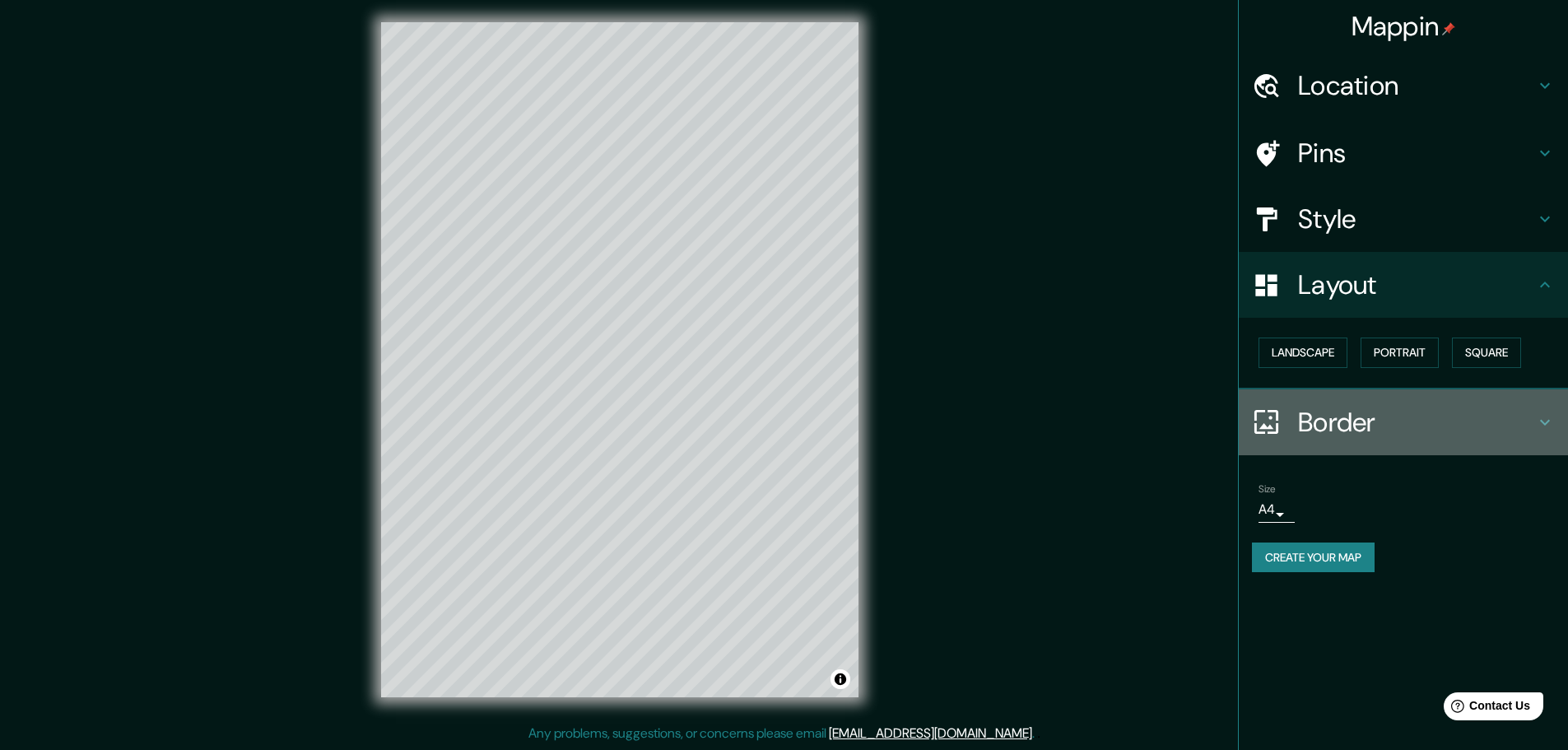
click at [1452, 448] on div "Border" at bounding box center [1403, 422] width 329 height 66
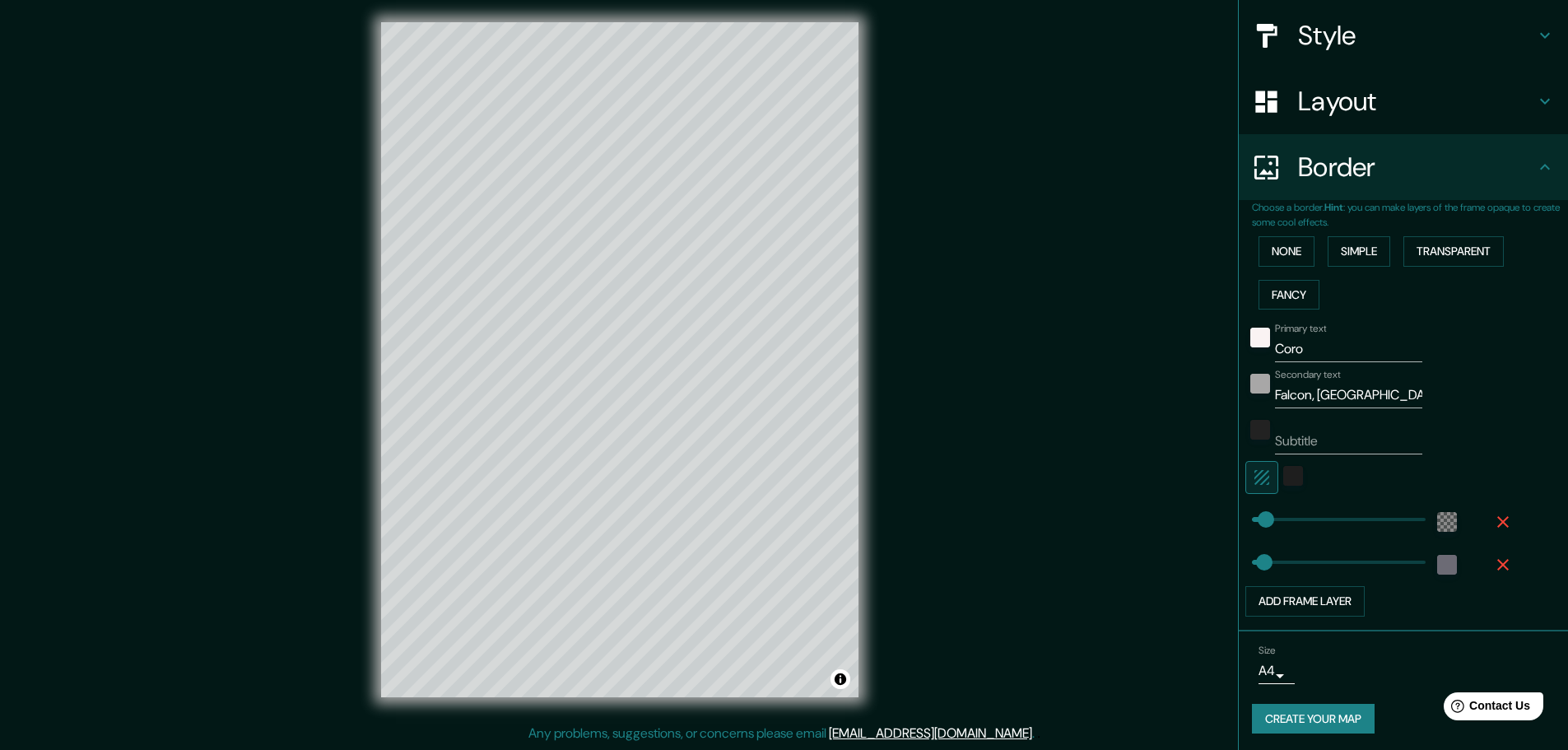
scroll to position [187, 0]
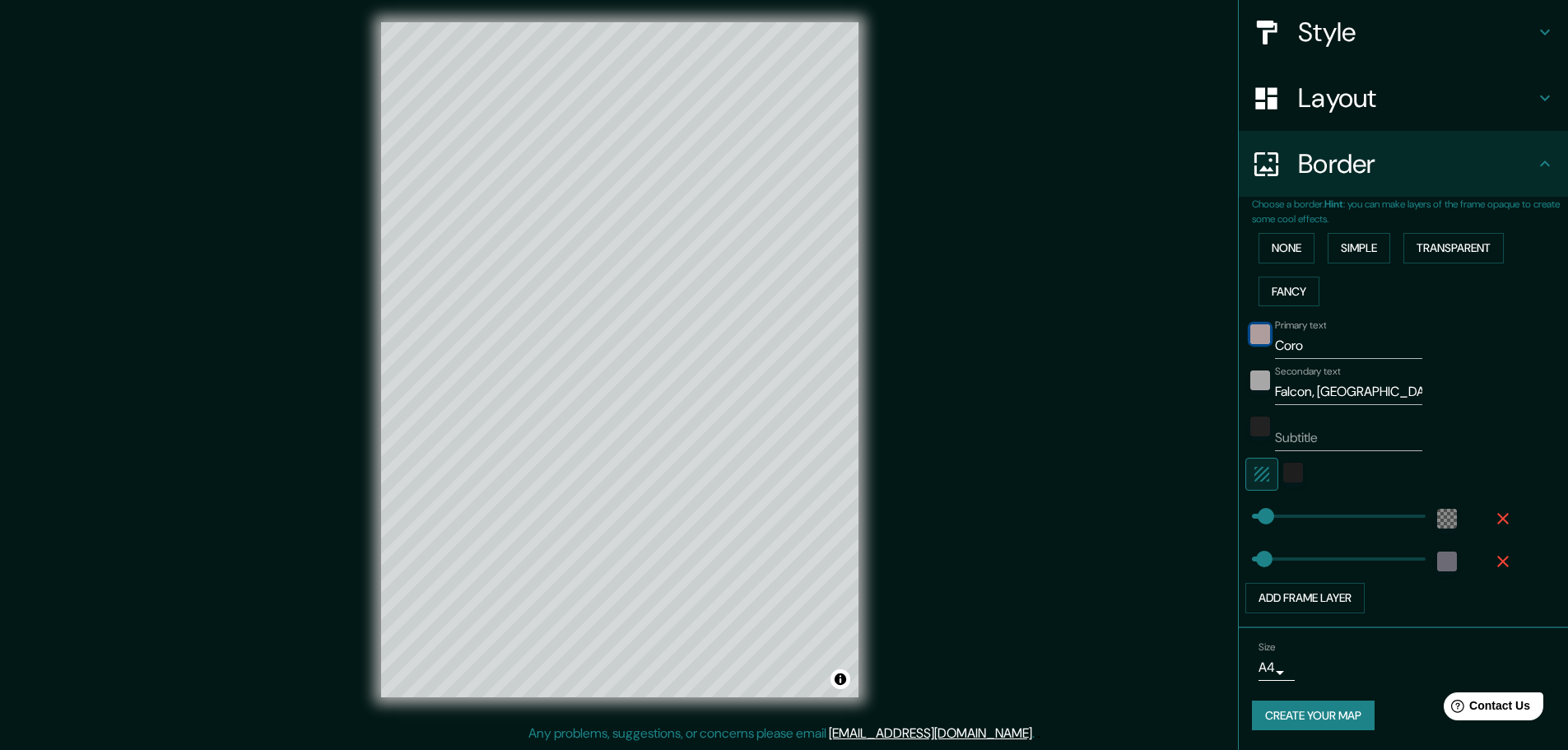
click at [1250, 332] on div "color-FAF3F3" at bounding box center [1260, 334] width 20 height 20
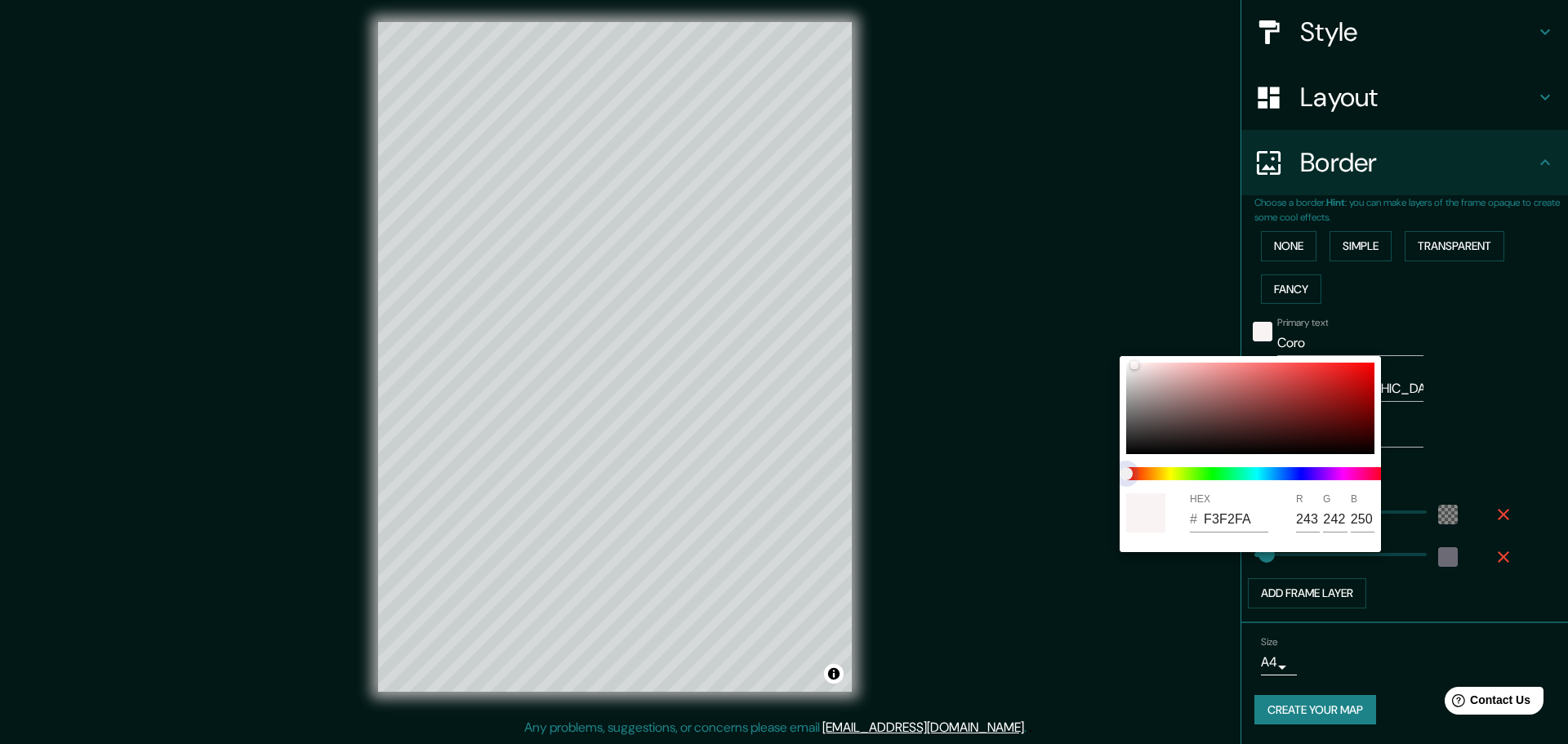
click at [1302, 479] on span at bounding box center [1256, 474] width 261 height 13
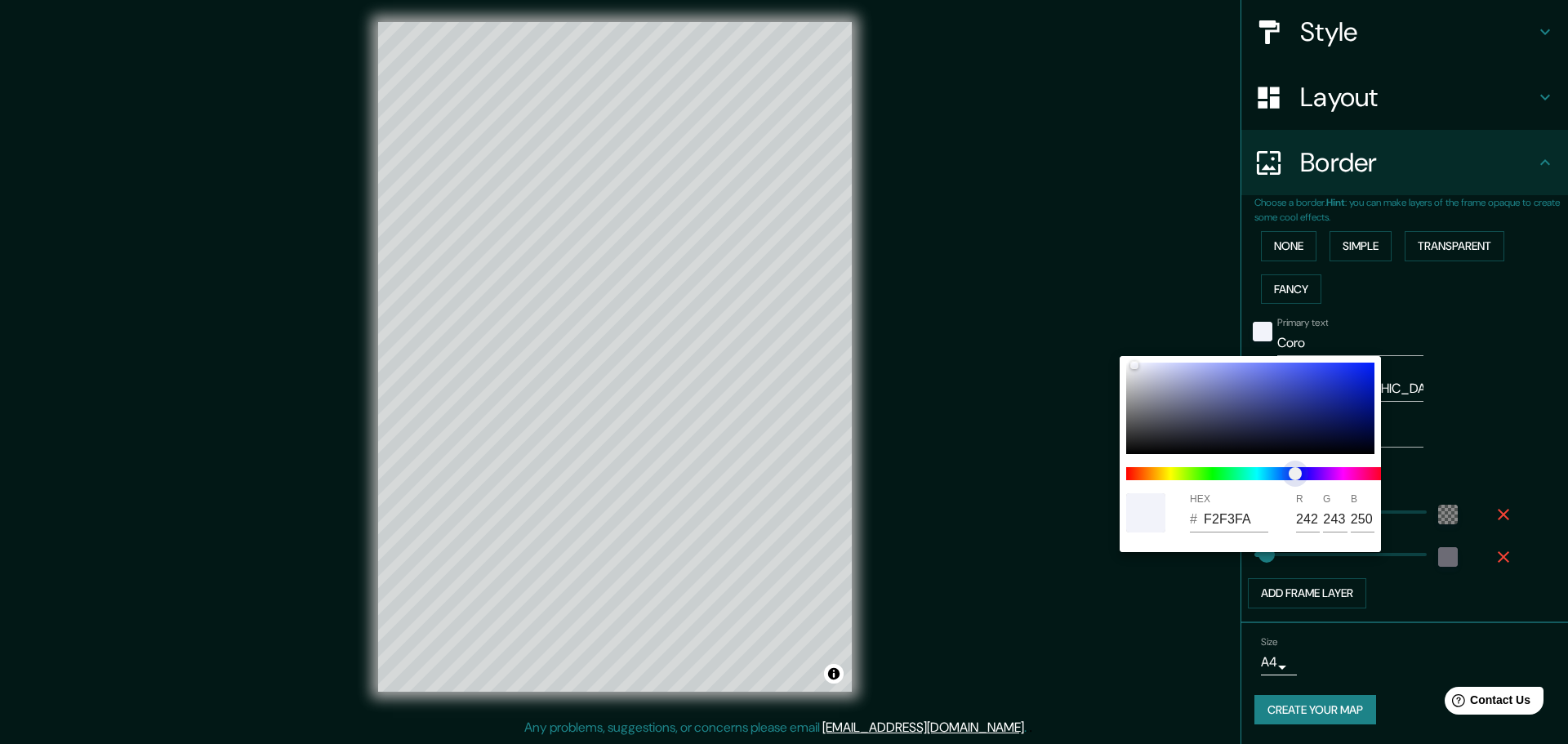
click at [1297, 473] on span "color slider" at bounding box center [1295, 474] width 13 height 13
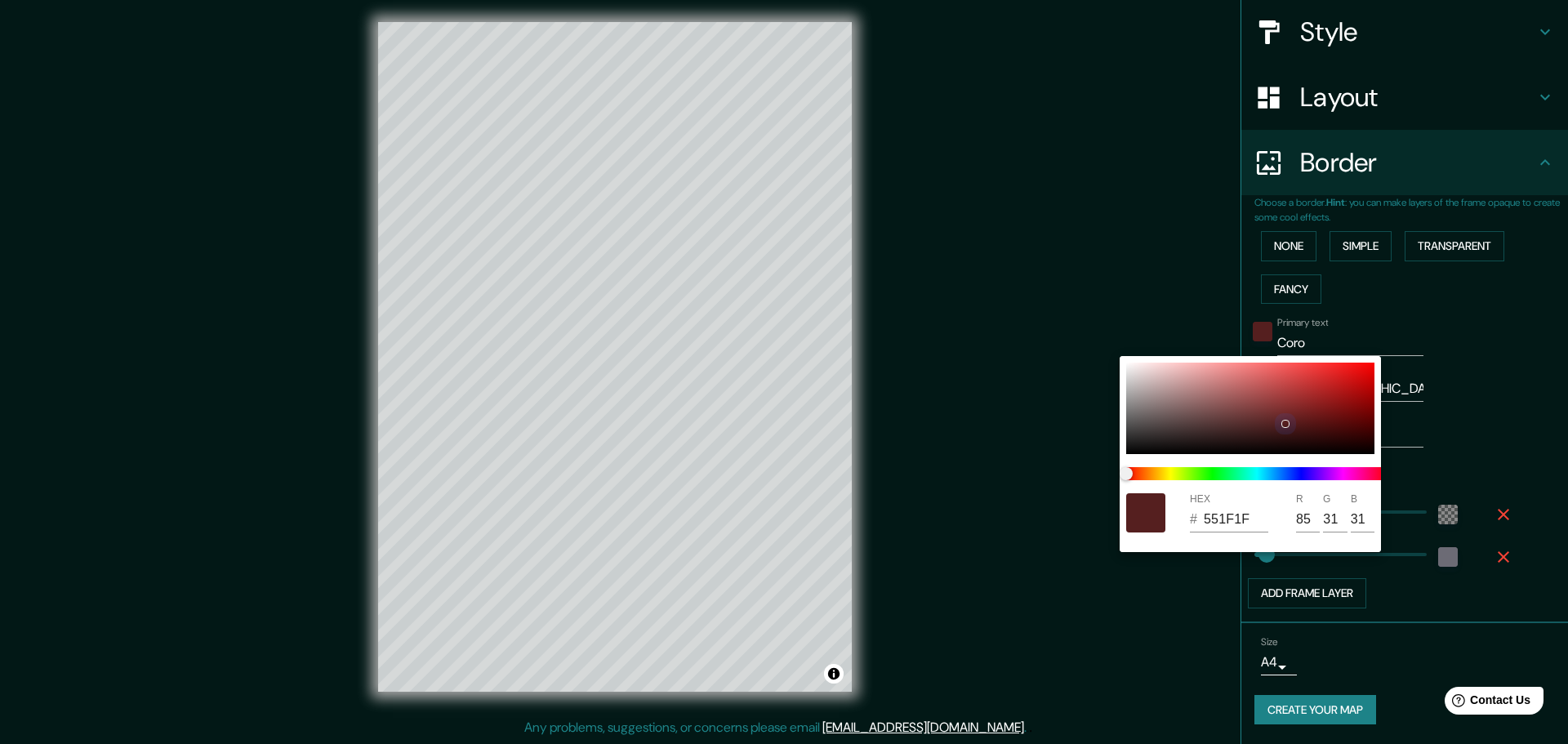
drag, startPoint x: 1134, startPoint y: 364, endPoint x: 1282, endPoint y: 423, distance: 159.3
click at [1282, 423] on div at bounding box center [1285, 424] width 7 height 7
click at [1305, 477] on span at bounding box center [1256, 474] width 261 height 13
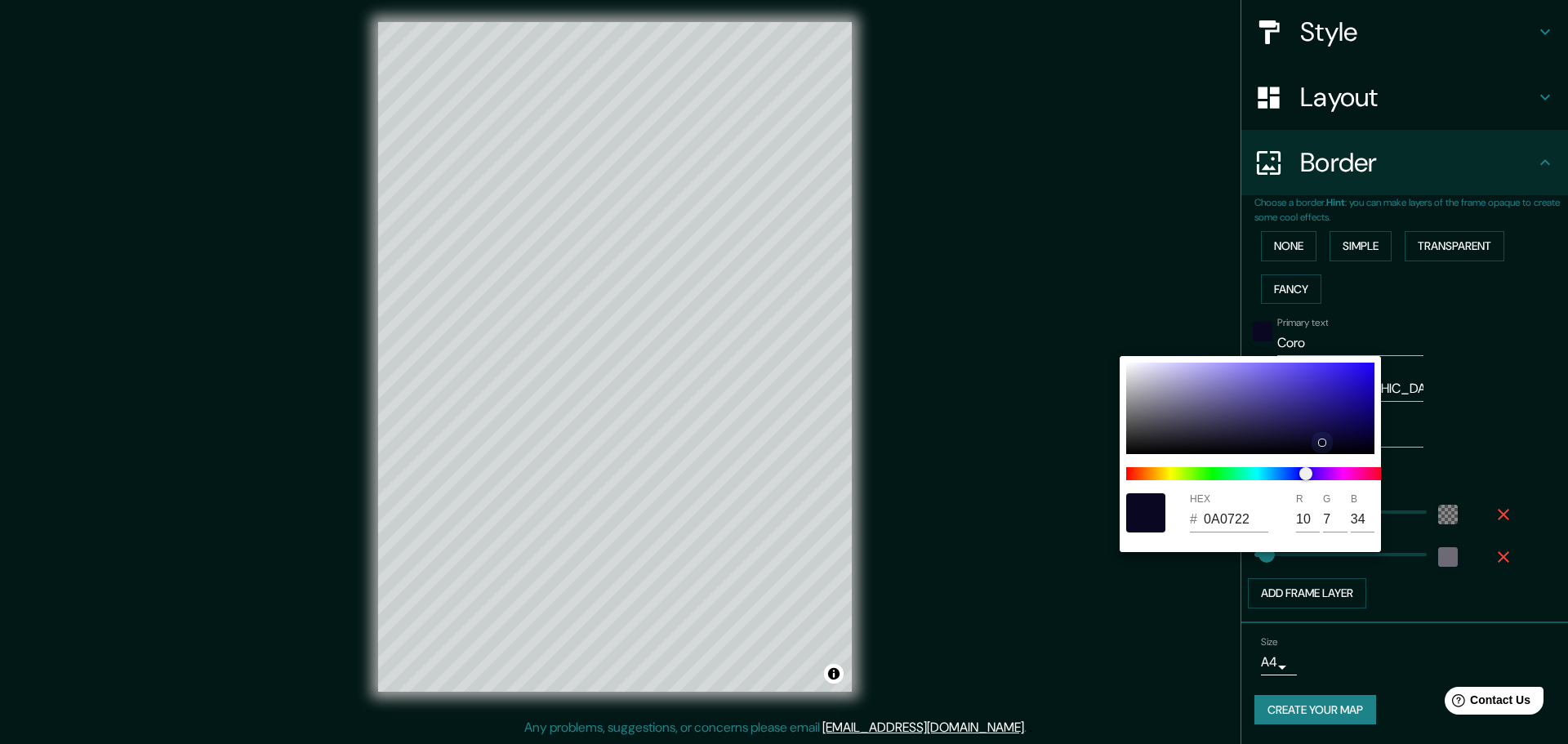
drag, startPoint x: 1287, startPoint y: 422, endPoint x: 1442, endPoint y: 304, distance: 194.8
click at [1322, 440] on div at bounding box center [1321, 443] width 7 height 7
click at [1470, 283] on div at bounding box center [784, 372] width 1568 height 744
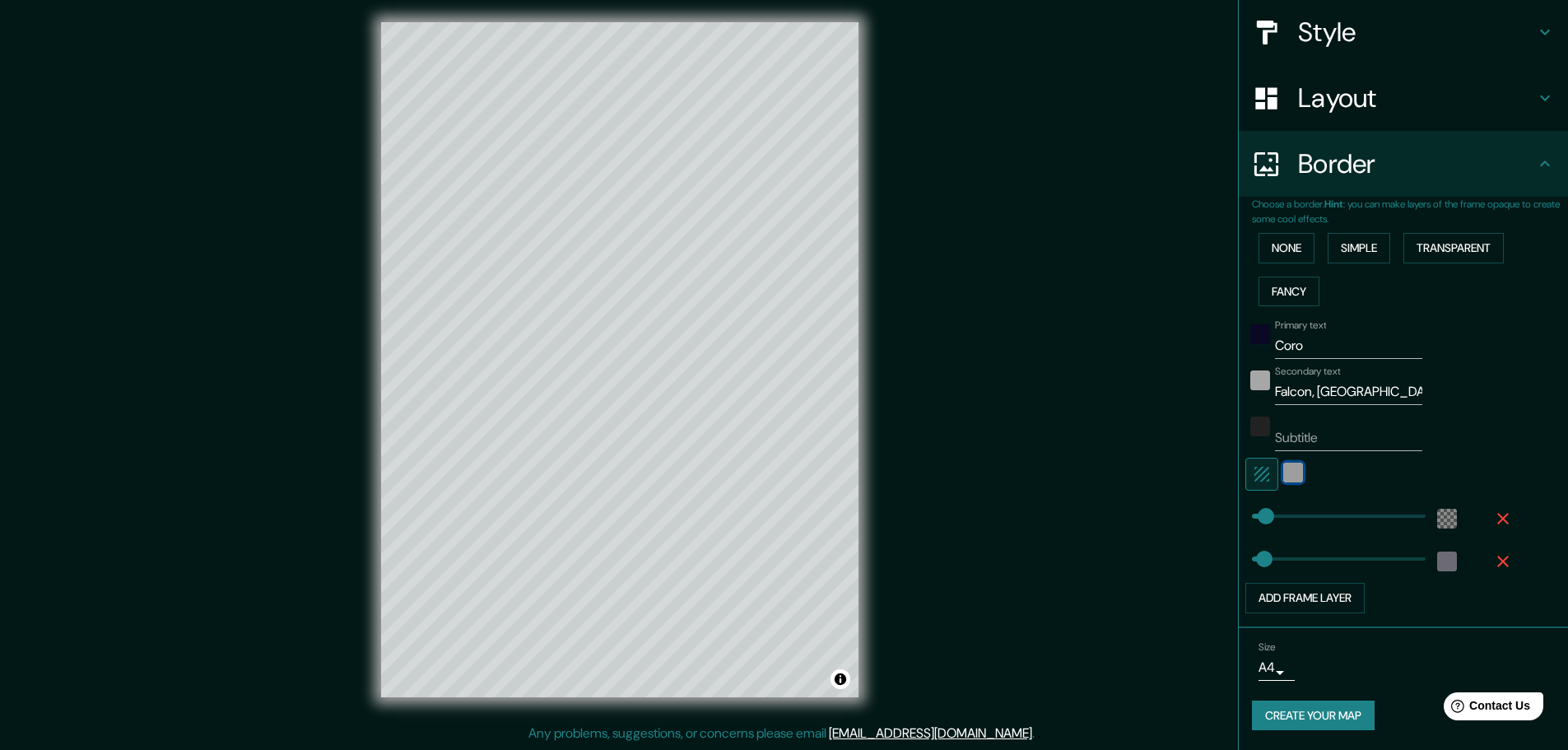
click at [1283, 471] on div "color-1E1E1E" at bounding box center [1293, 472] width 20 height 20
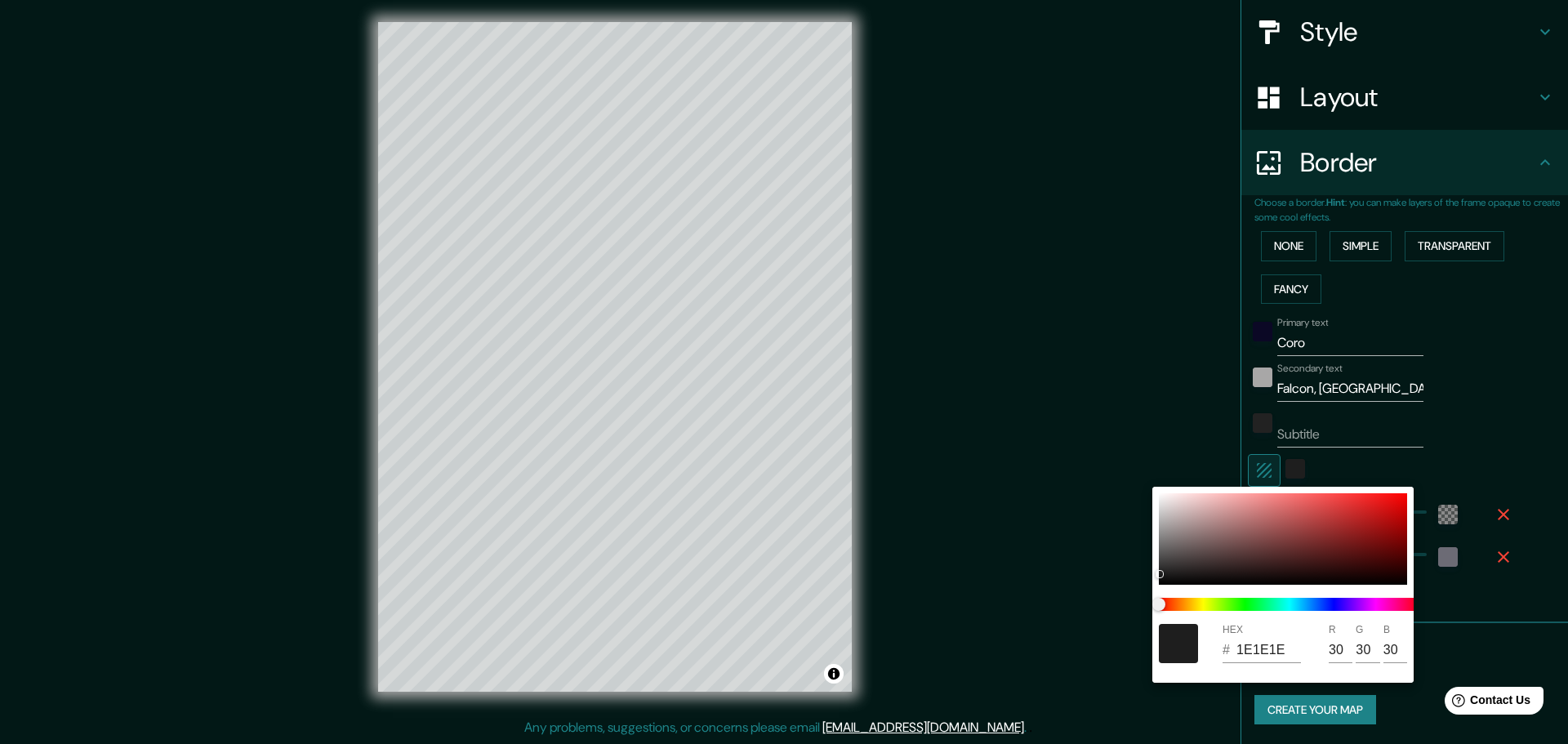
click at [1419, 452] on div at bounding box center [784, 372] width 1568 height 744
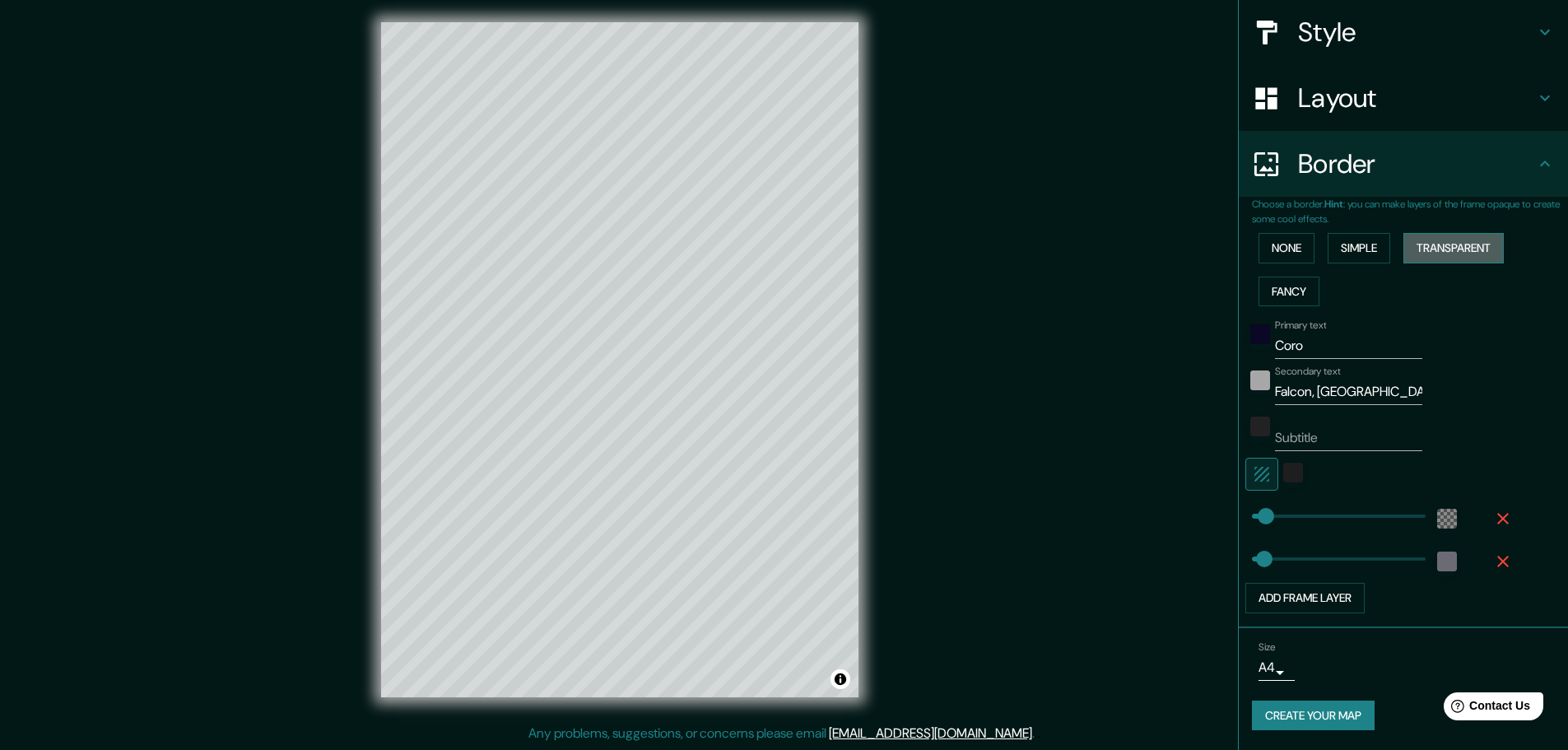
click at [1438, 241] on button "Transparent" at bounding box center [1453, 248] width 101 height 30
drag, startPoint x: 1257, startPoint y: 517, endPoint x: 1503, endPoint y: 532, distance: 246.5
drag, startPoint x: 1369, startPoint y: 517, endPoint x: 1279, endPoint y: 520, distance: 90.0
drag, startPoint x: 1279, startPoint y: 520, endPoint x: 1260, endPoint y: 520, distance: 19.0
drag, startPoint x: 1255, startPoint y: 560, endPoint x: 1266, endPoint y: 559, distance: 11.0
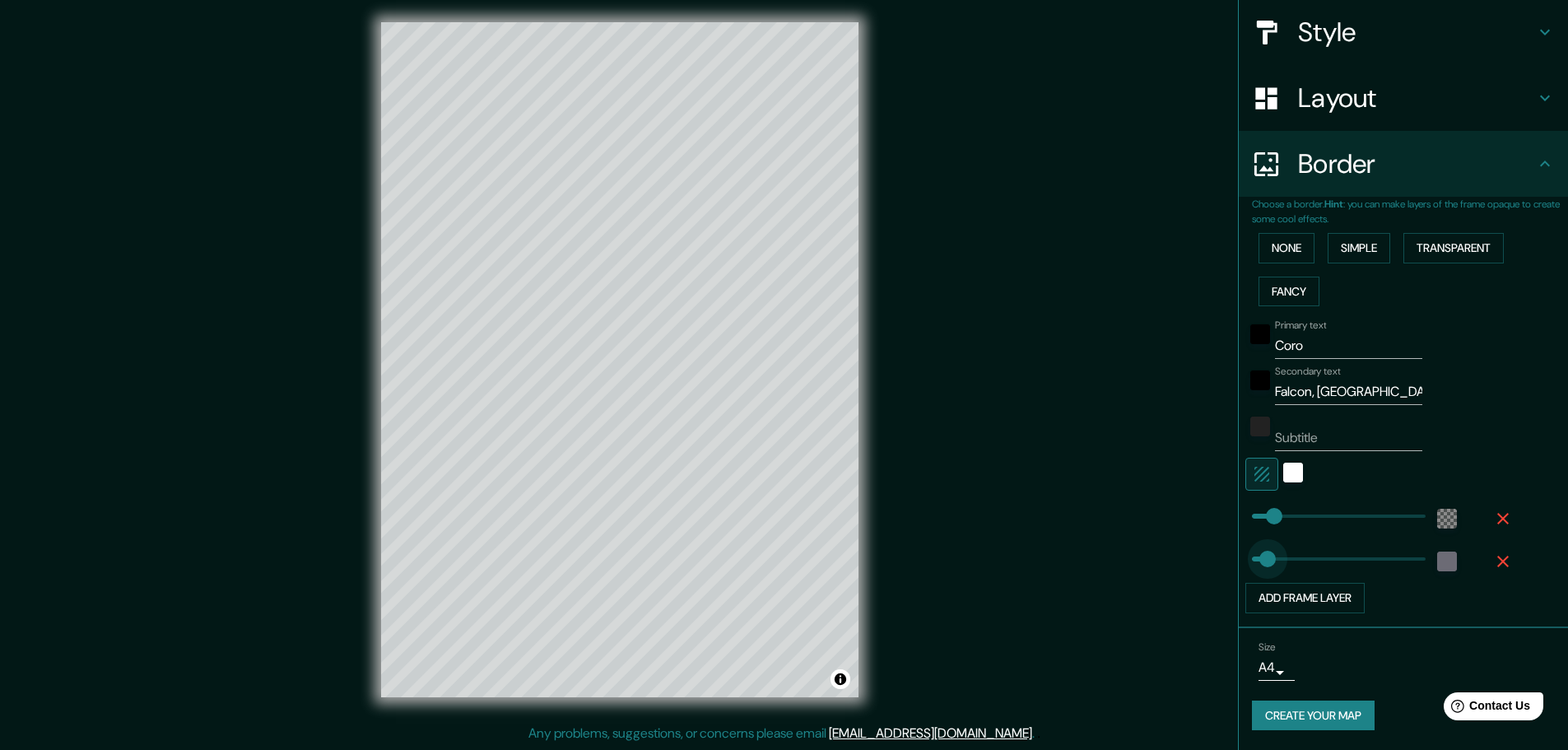
drag, startPoint x: 1266, startPoint y: 559, endPoint x: 1255, endPoint y: 558, distance: 11.0
click at [1437, 554] on div "color-6C6B75" at bounding box center [1447, 561] width 20 height 20
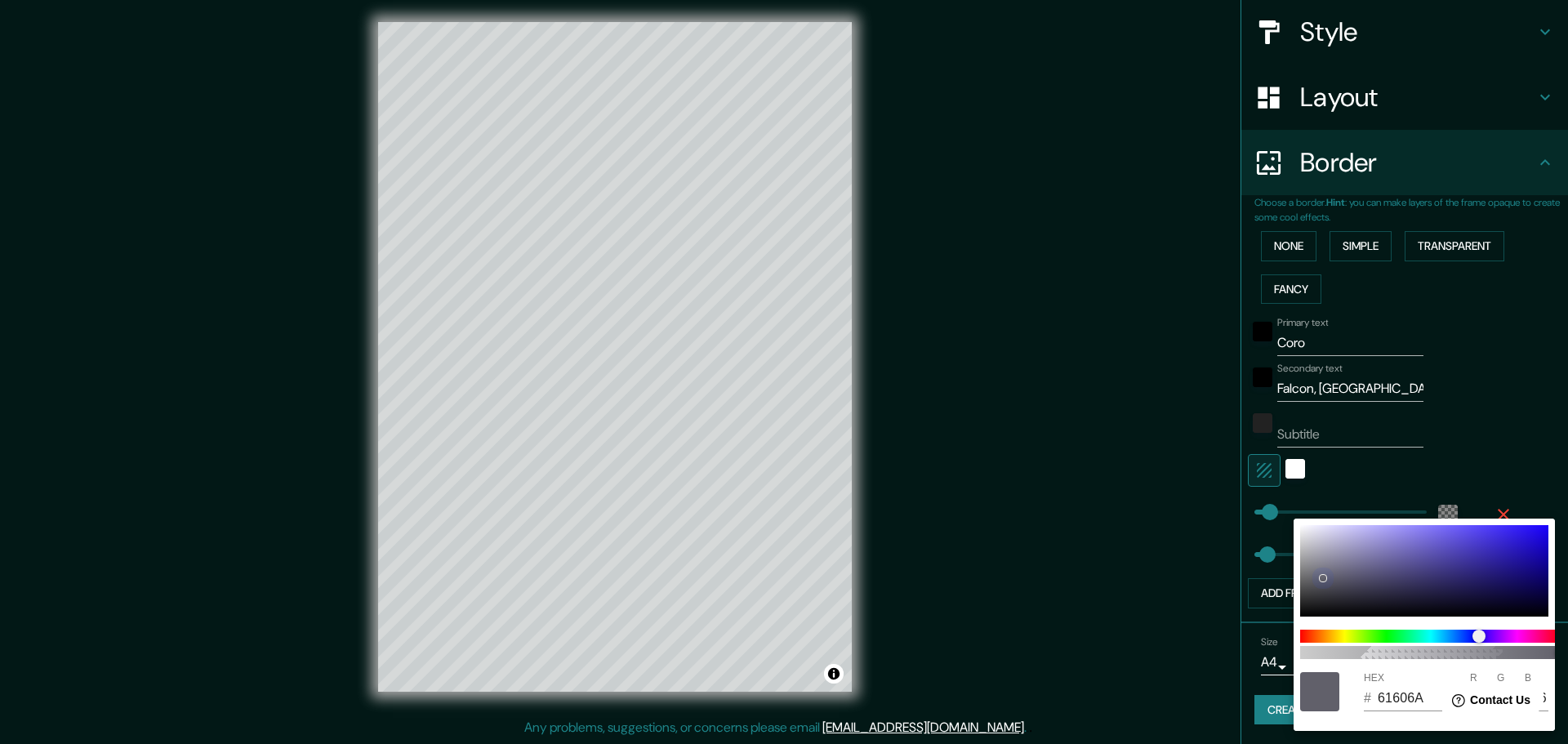
drag, startPoint x: 1322, startPoint y: 575, endPoint x: 1292, endPoint y: 631, distance: 63.5
click at [1292, 631] on div "100 HEX # 61606A R 97 G 96 B 106" at bounding box center [784, 372] width 1568 height 744
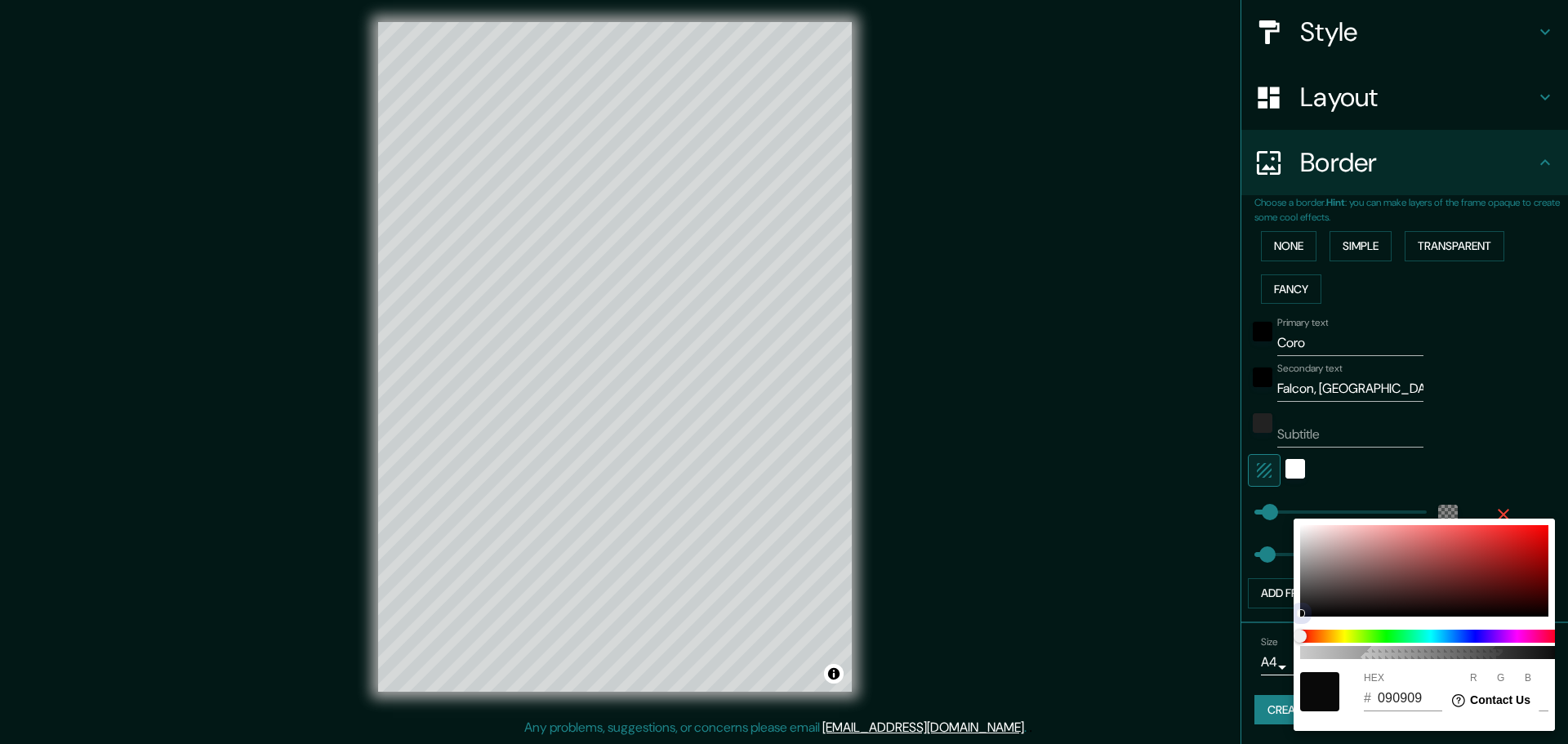
drag, startPoint x: 1322, startPoint y: 575, endPoint x: 1292, endPoint y: 590, distance: 33.5
click at [1292, 590] on div "100 HEX # 090909 R 9 G 9 B 9" at bounding box center [784, 372] width 1568 height 744
click at [1300, 592] on div at bounding box center [1424, 571] width 249 height 91
click at [1300, 598] on div at bounding box center [1301, 598] width 7 height 7
click at [1496, 355] on div at bounding box center [784, 372] width 1568 height 744
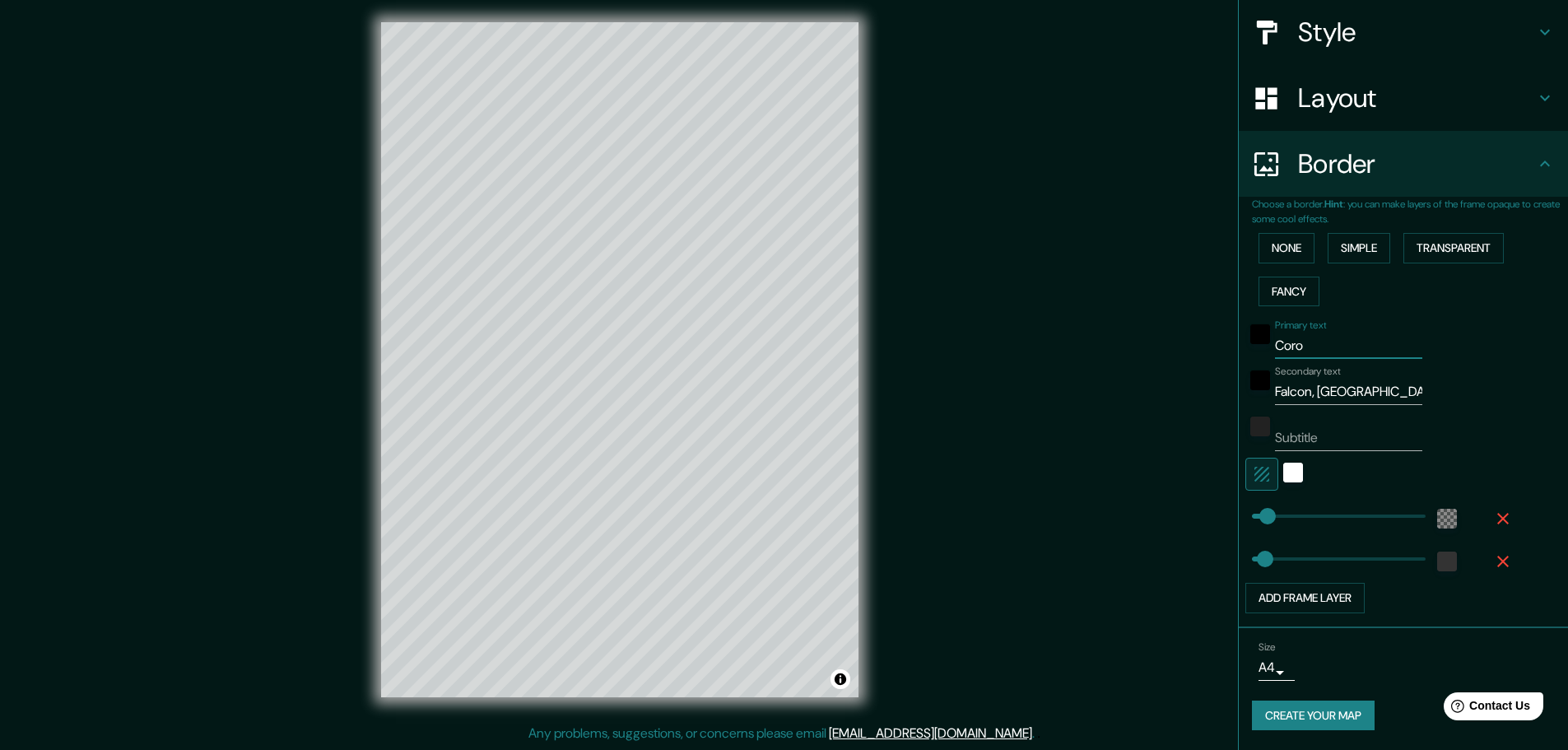
click at [1312, 339] on input "Coro" at bounding box center [1348, 346] width 147 height 27
drag, startPoint x: 1316, startPoint y: 346, endPoint x: 1180, endPoint y: 325, distance: 137.6
click at [1180, 325] on div "Mappin Location [GEOGRAPHIC_DATA], [GEOGRAPHIC_DATA], [GEOGRAPHIC_DATA], [GEOGR…" at bounding box center [784, 373] width 1568 height 754
click at [1250, 371] on div "black" at bounding box center [1260, 380] width 20 height 20
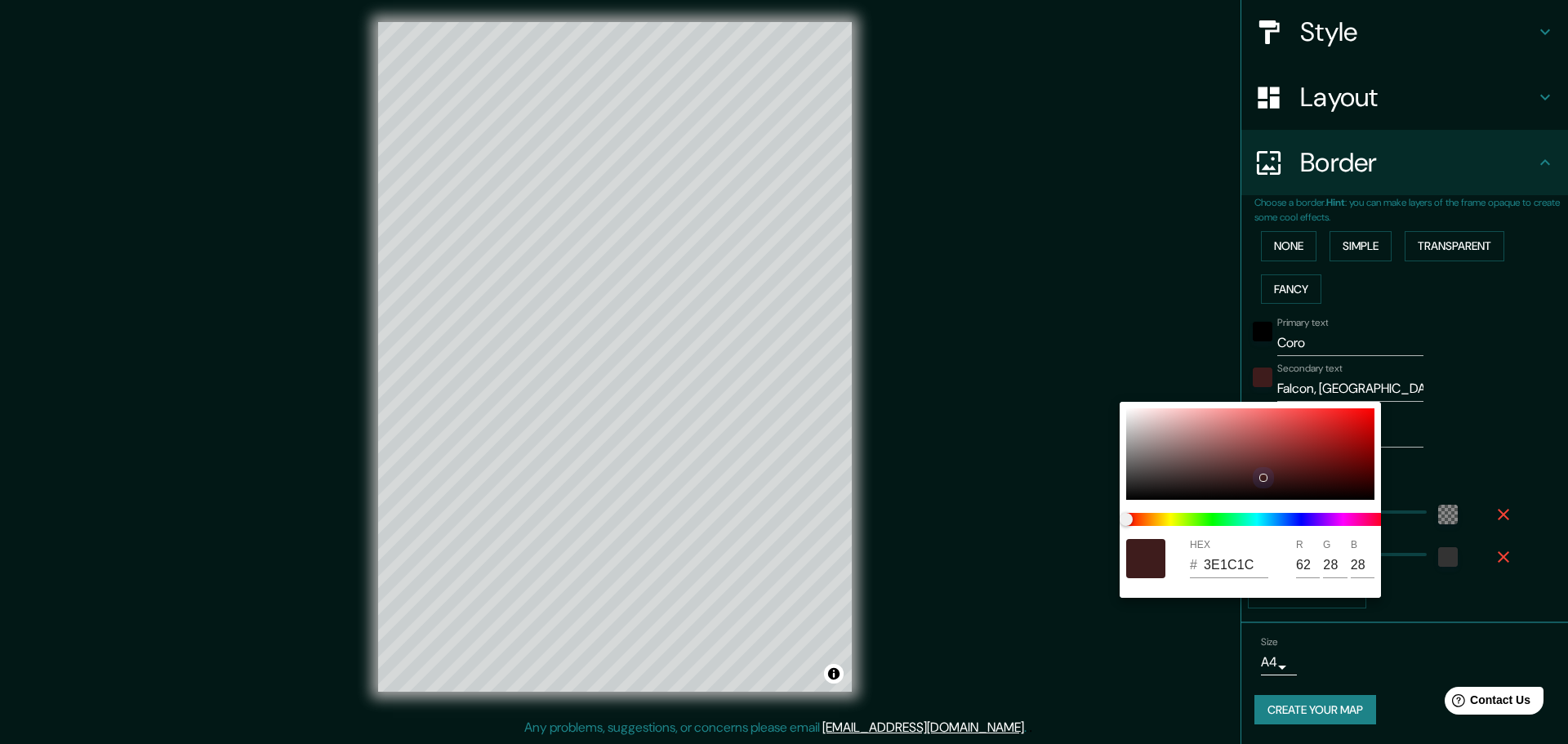
click at [1261, 477] on div at bounding box center [1263, 477] width 7 height 7
drag, startPoint x: 1262, startPoint y: 477, endPoint x: 1290, endPoint y: 480, distance: 28.2
click at [1290, 480] on div at bounding box center [1290, 480] width 7 height 7
click at [1442, 378] on div at bounding box center [784, 372] width 1568 height 744
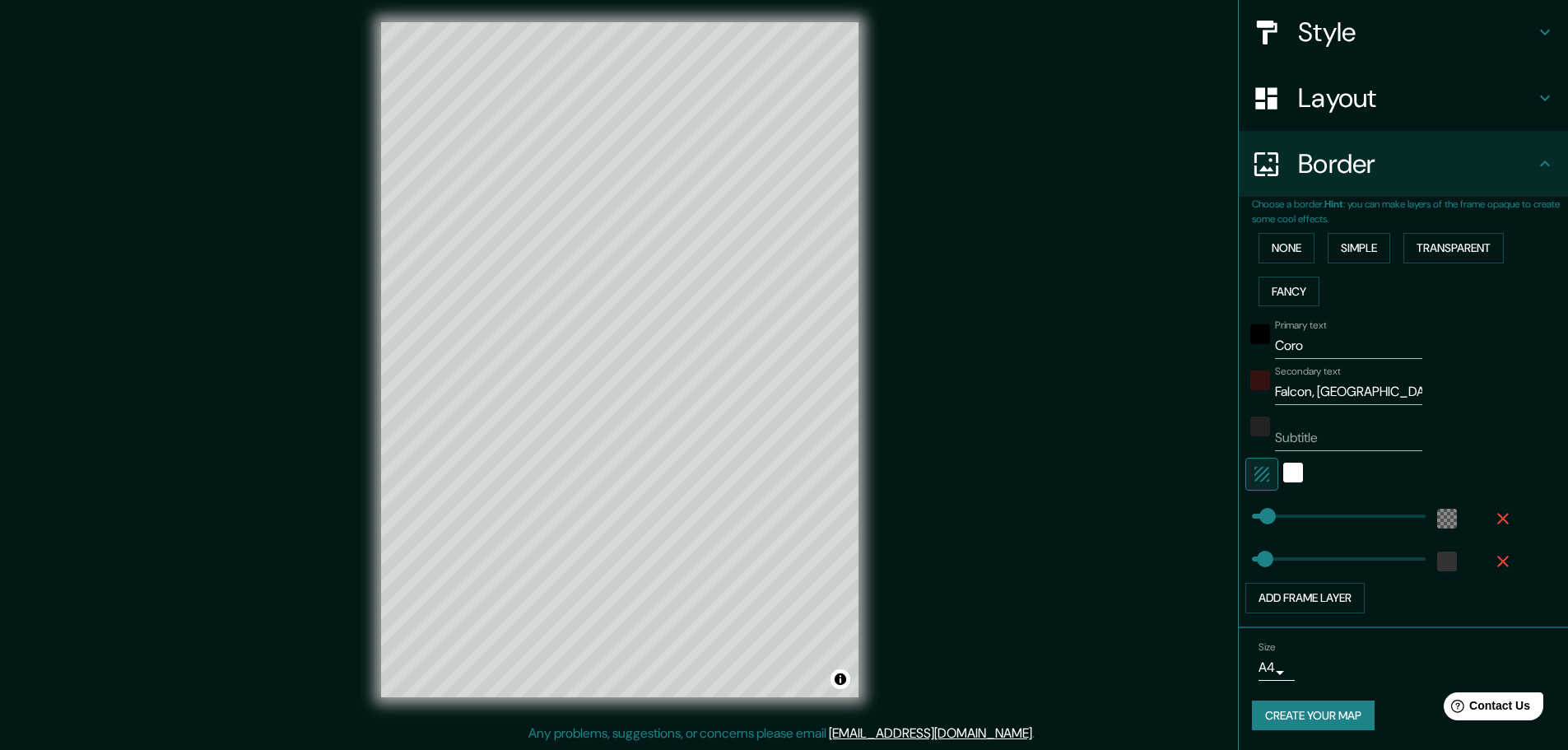
click at [1436, 348] on div "Primary text Coro" at bounding box center [1380, 339] width 270 height 40
drag, startPoint x: 1316, startPoint y: 435, endPoint x: 1224, endPoint y: 426, distance: 92.4
click at [1224, 426] on div "Mappin Location [GEOGRAPHIC_DATA], [GEOGRAPHIC_DATA], [GEOGRAPHIC_DATA], [GEOGR…" at bounding box center [784, 373] width 1568 height 754
click at [1452, 383] on div "Secondary text Falcon, [GEOGRAPHIC_DATA]" at bounding box center [1380, 385] width 270 height 40
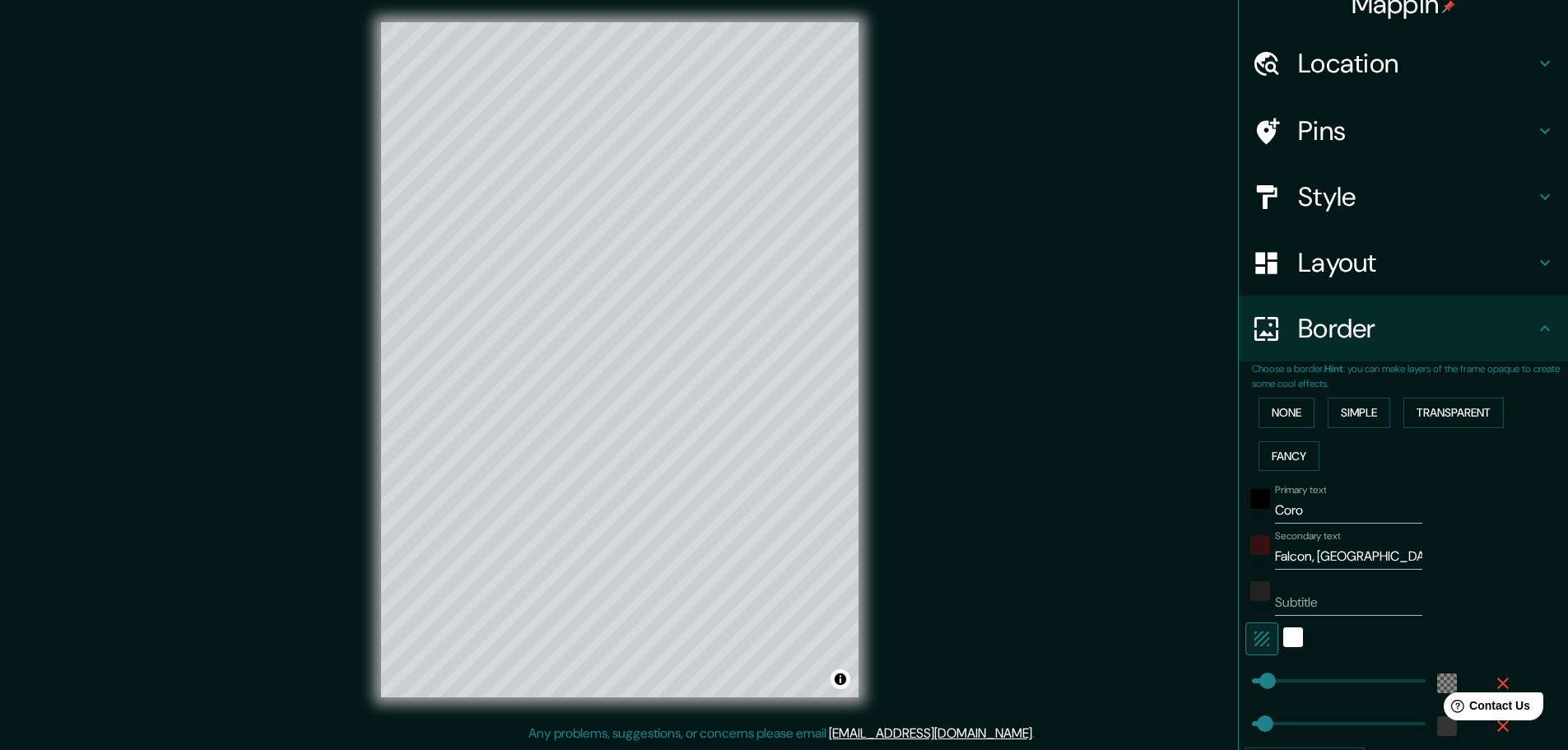
click at [1366, 202] on h4 "Style" at bounding box center [1416, 197] width 237 height 33
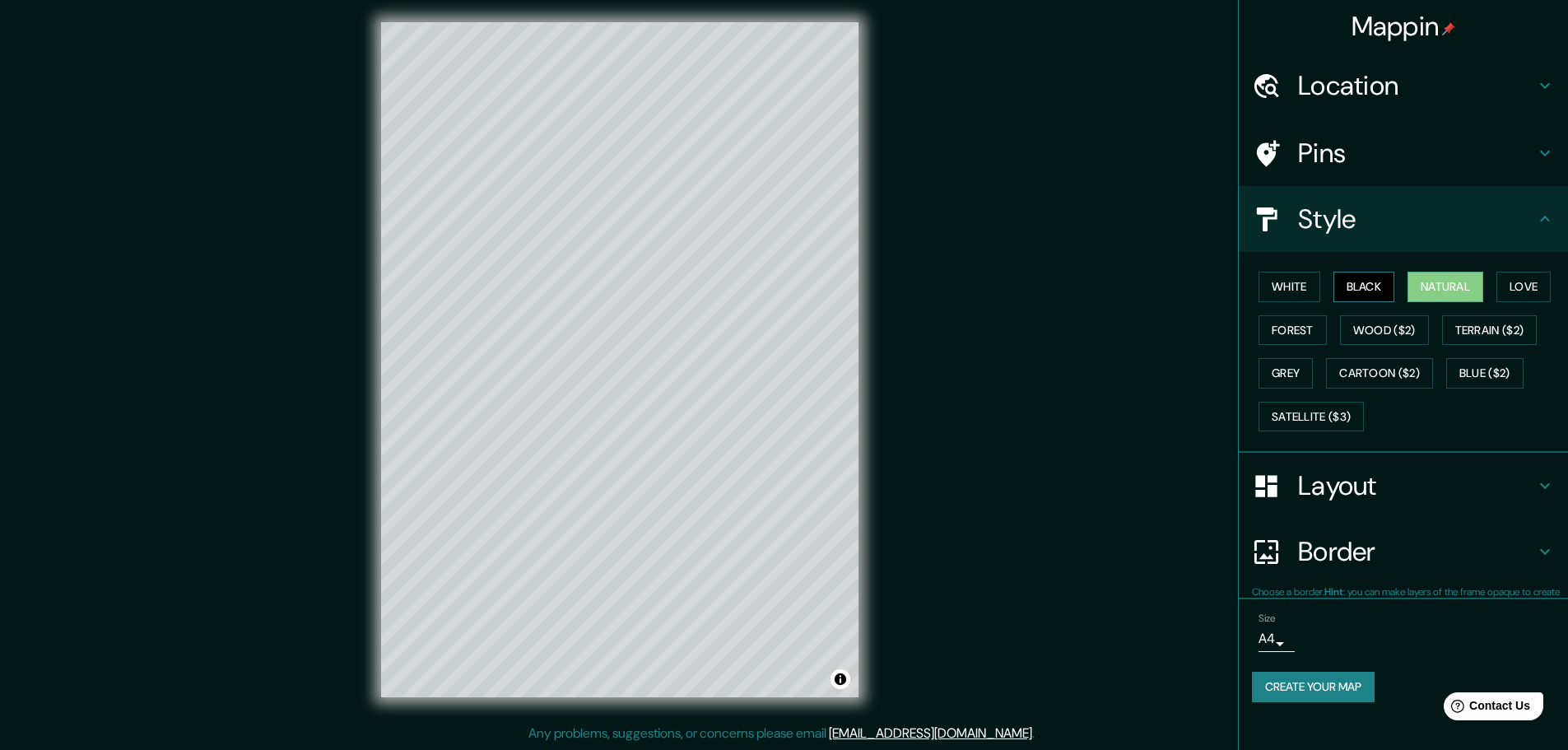
scroll to position [0, 0]
click at [1376, 287] on button "Black" at bounding box center [1364, 287] width 62 height 30
click at [1461, 274] on button "Natural" at bounding box center [1446, 287] width 76 height 30
click at [1371, 283] on button "Black" at bounding box center [1364, 287] width 62 height 30
click at [1266, 286] on button "White" at bounding box center [1289, 287] width 62 height 30
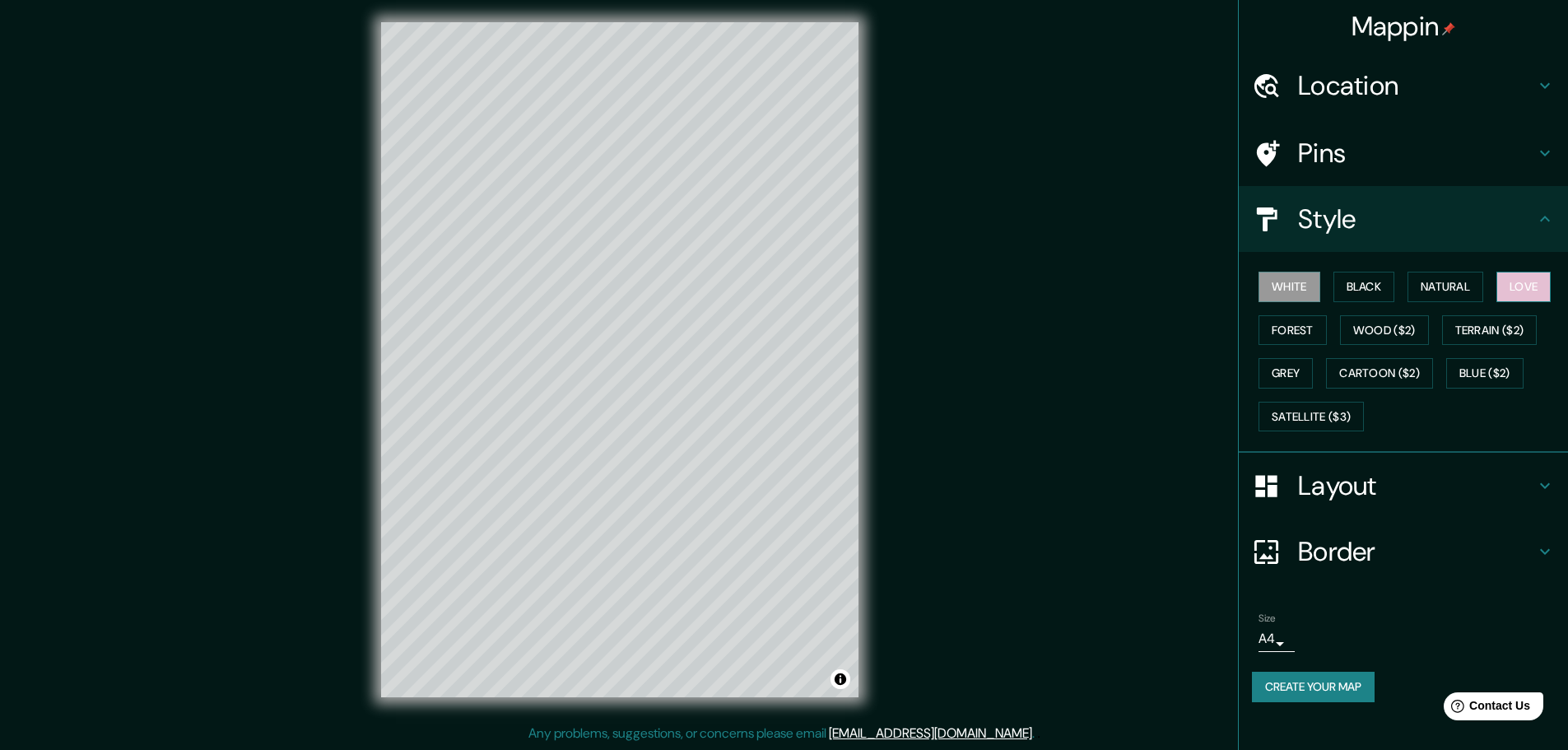
click at [1525, 286] on button "Love" at bounding box center [1522, 287] width 54 height 30
click at [1292, 329] on button "Forest" at bounding box center [1293, 330] width 68 height 30
click at [1292, 368] on button "Grey" at bounding box center [1285, 373] width 54 height 30
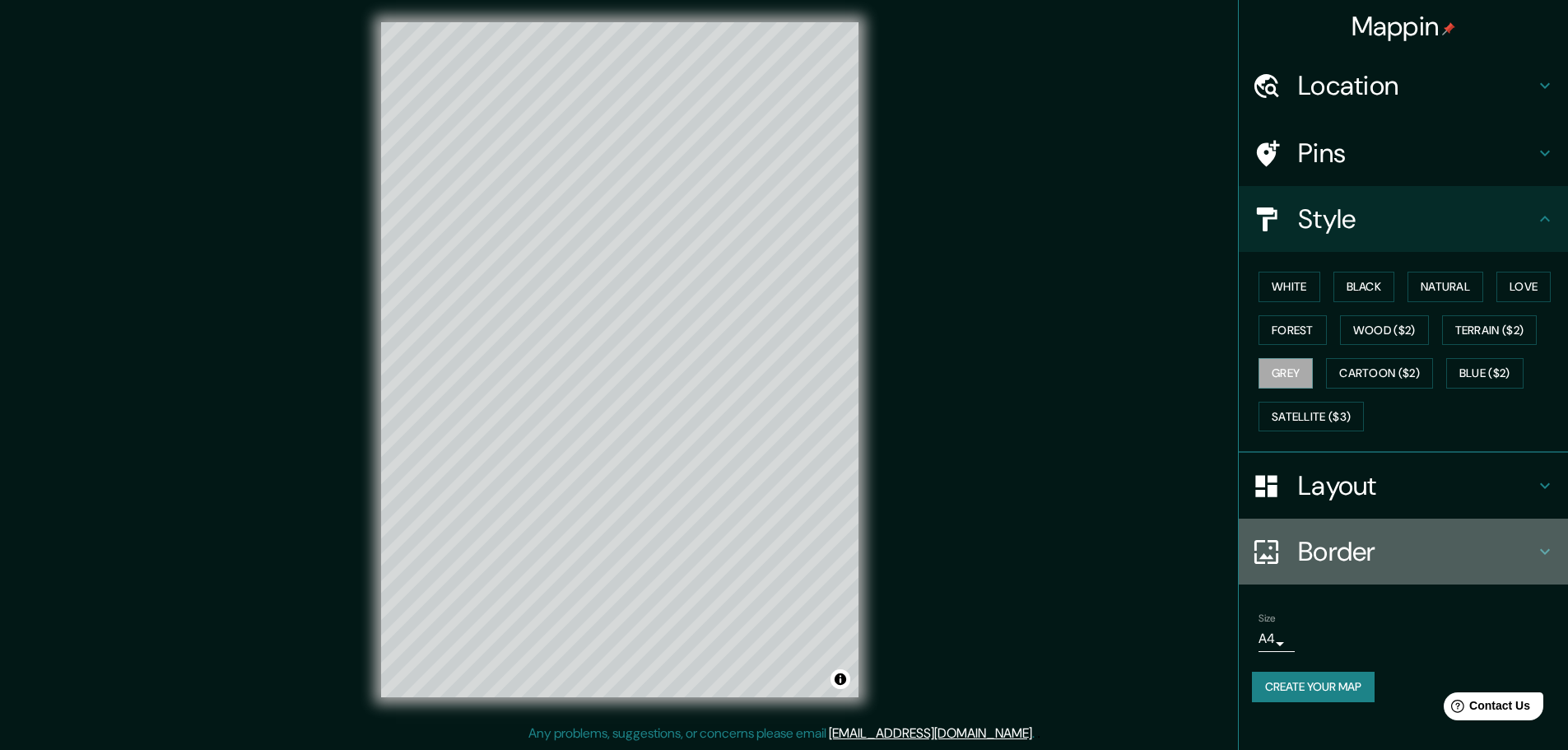
click at [1403, 548] on h4 "Border" at bounding box center [1416, 552] width 237 height 33
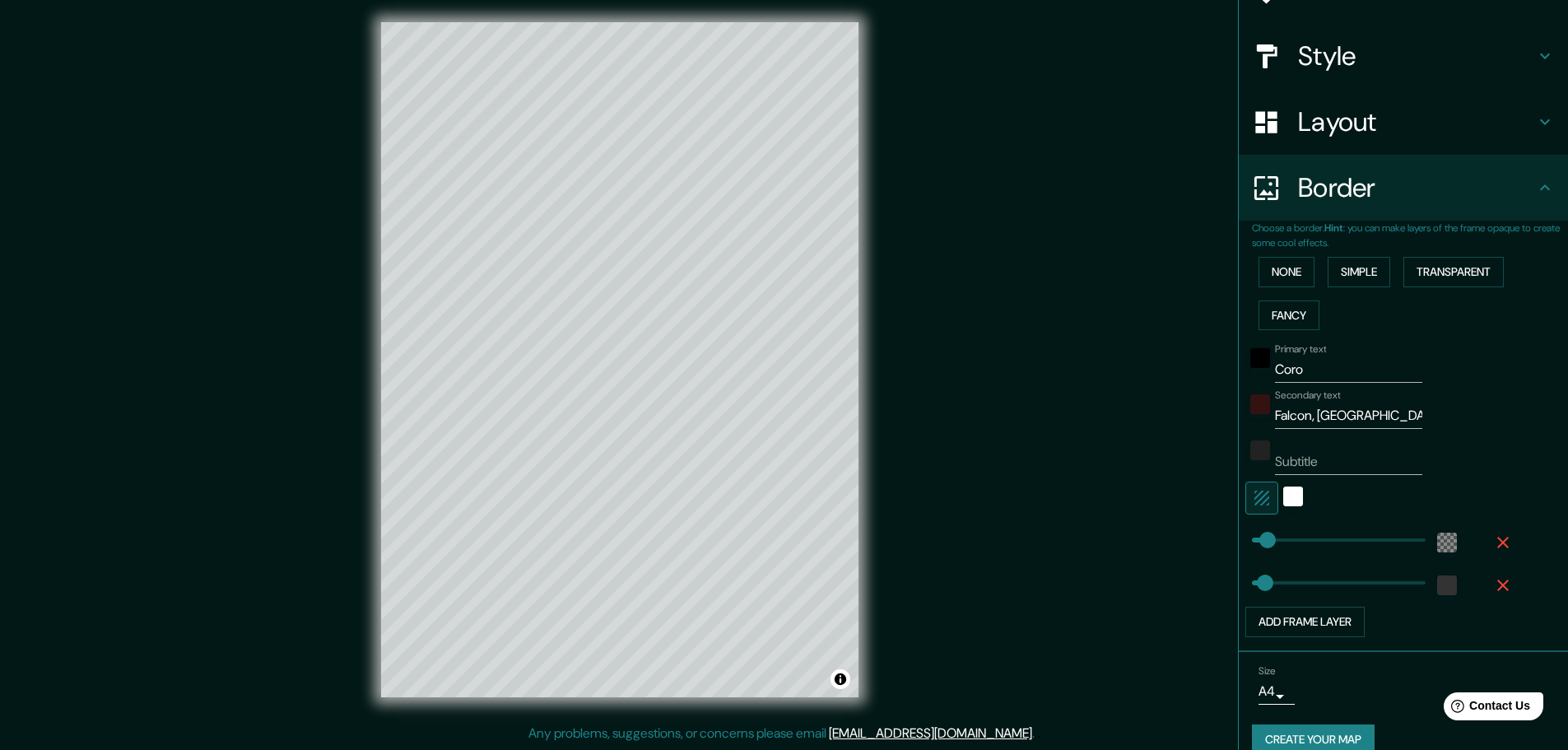
scroll to position [187, 0]
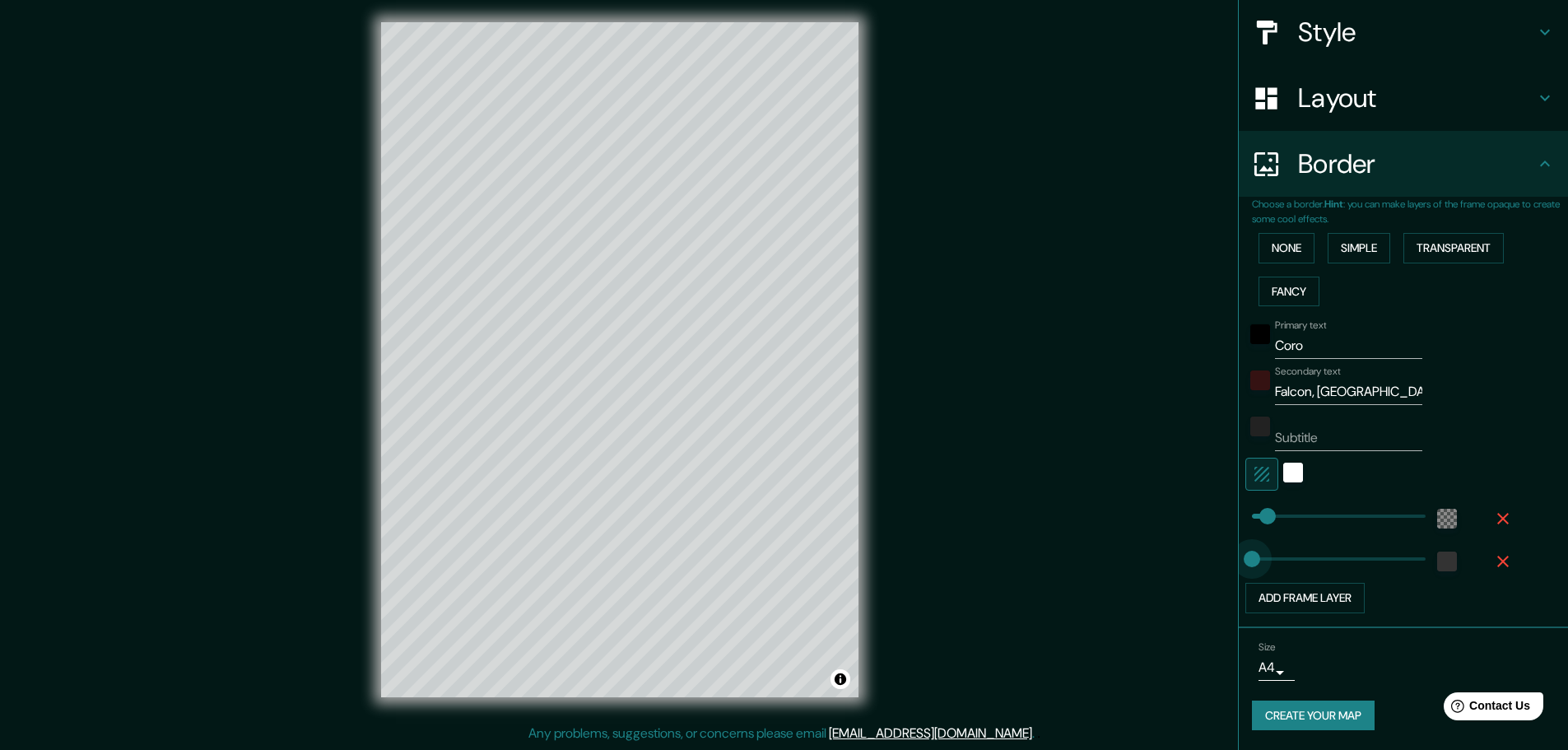
drag, startPoint x: 1251, startPoint y: 566, endPoint x: 1220, endPoint y: 557, distance: 32.3
click at [1243, 560] on span at bounding box center [1251, 558] width 16 height 16
click at [1292, 437] on input "Subtitle" at bounding box center [1348, 438] width 147 height 27
click at [1527, 387] on div "Primary text Coro Secondary text Falcon, [GEOGRAPHIC_DATA] Subtitle Add frame l…" at bounding box center [1409, 463] width 316 height 301
click at [1374, 257] on button "Simple" at bounding box center [1359, 248] width 63 height 30
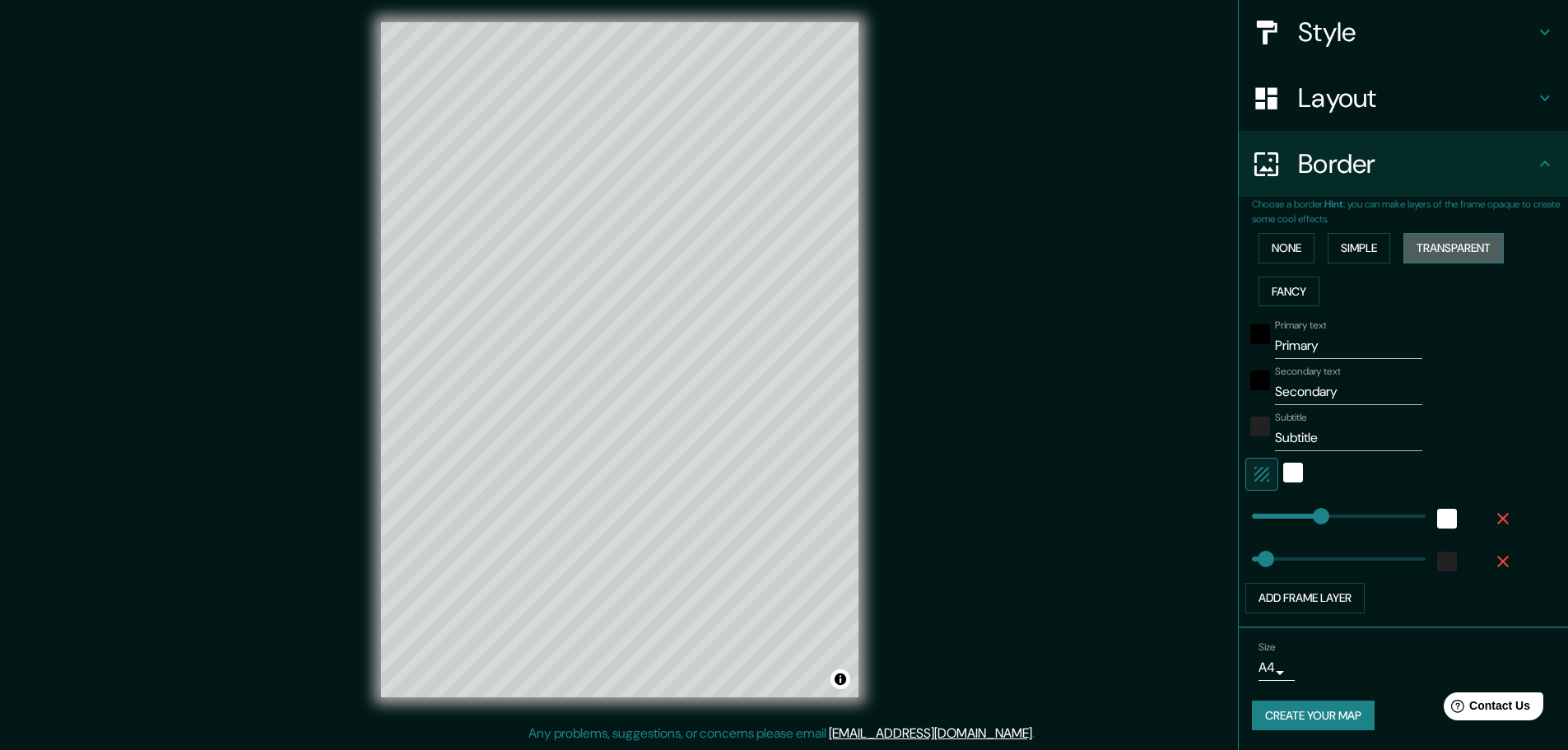
click at [1432, 253] on button "Transparent" at bounding box center [1453, 248] width 101 height 30
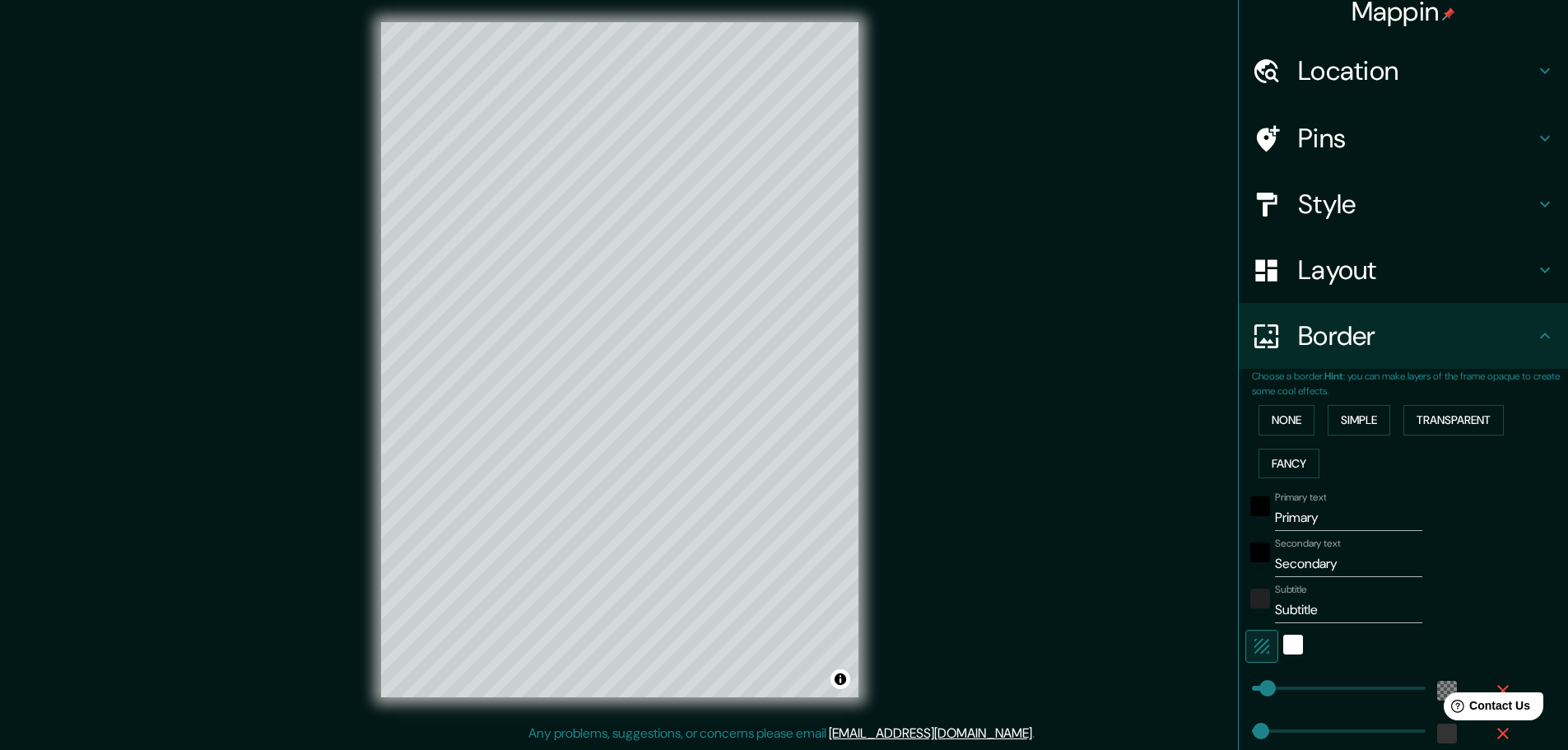
scroll to position [0, 0]
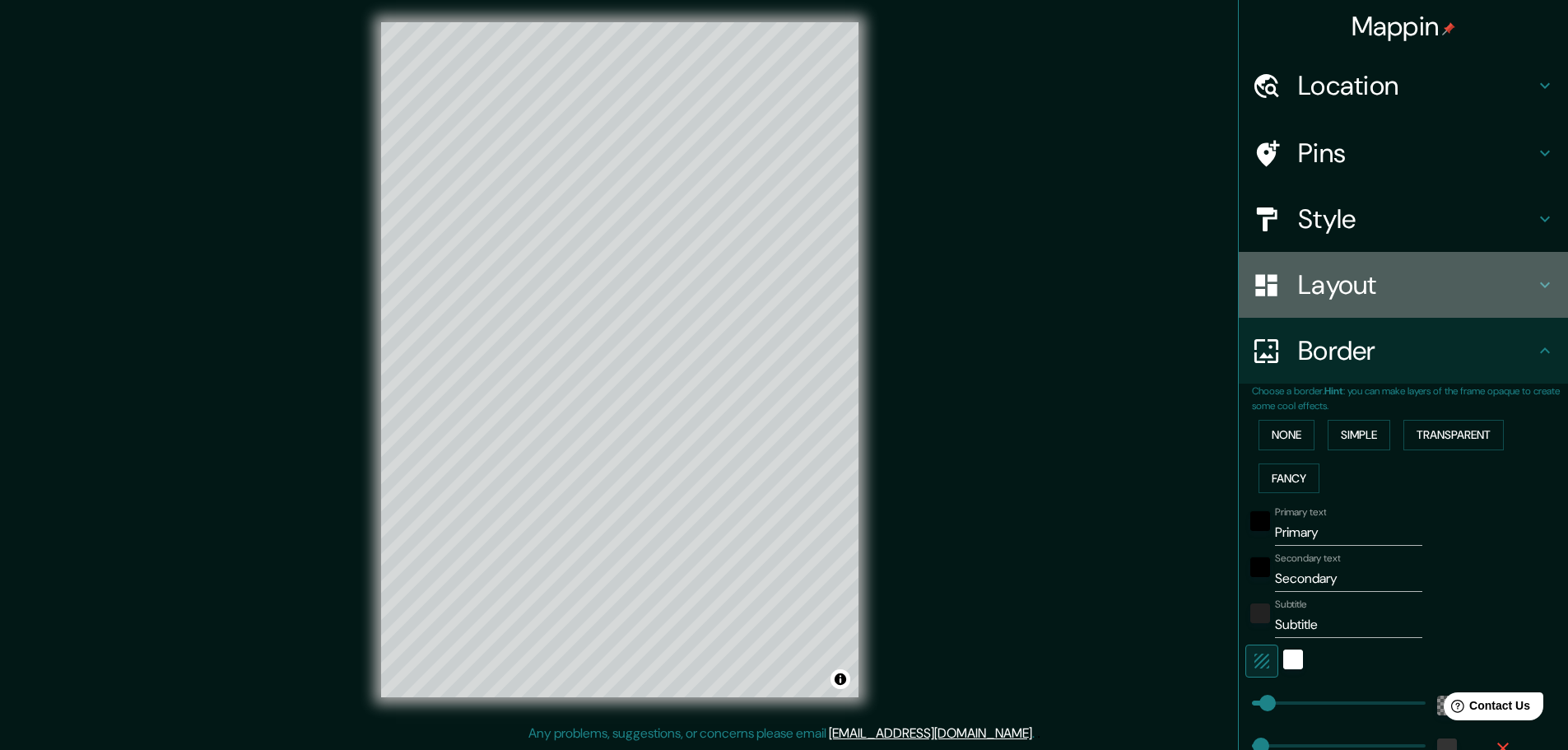
click at [1420, 275] on h4 "Layout" at bounding box center [1416, 285] width 237 height 33
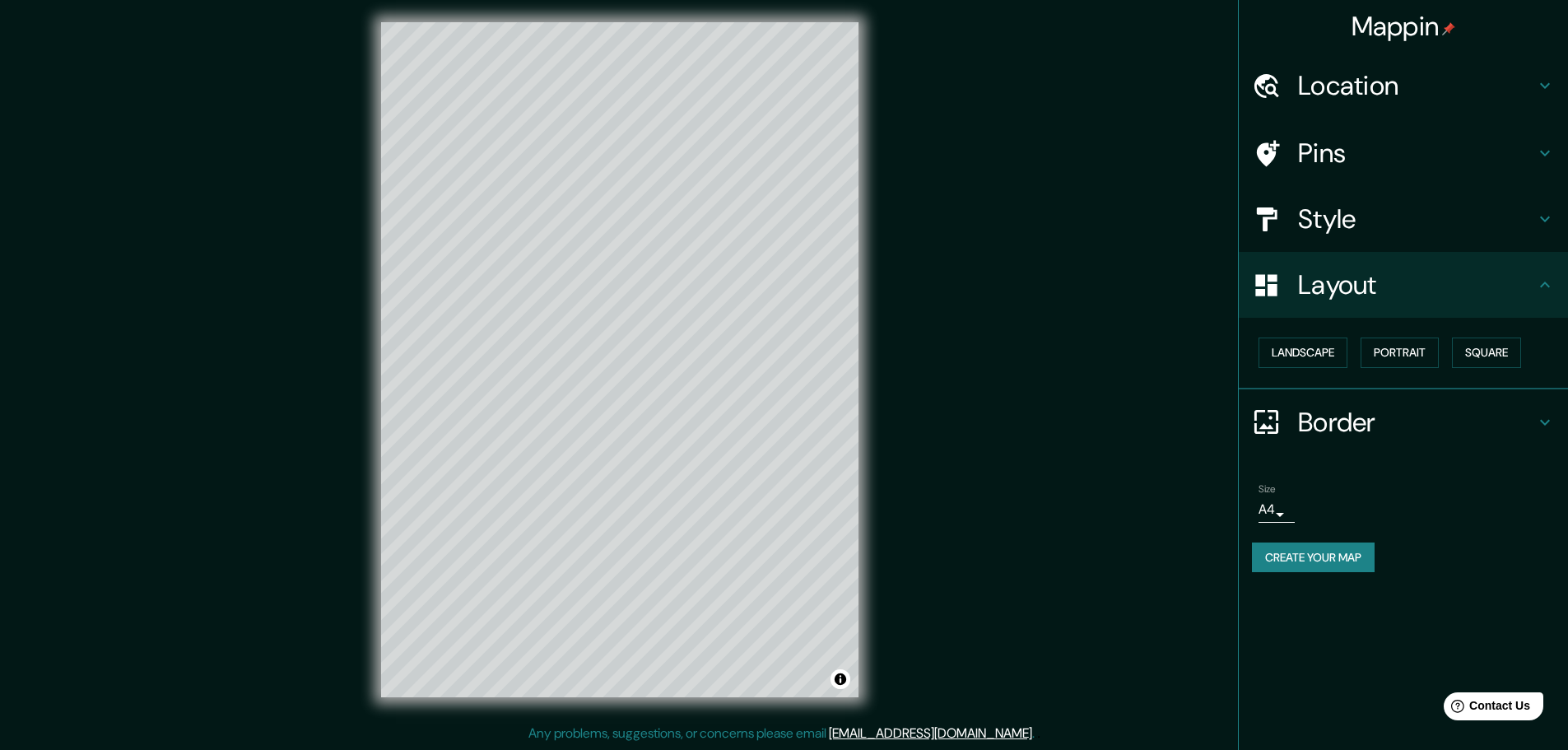
click at [1440, 232] on h4 "Style" at bounding box center [1416, 218] width 237 height 33
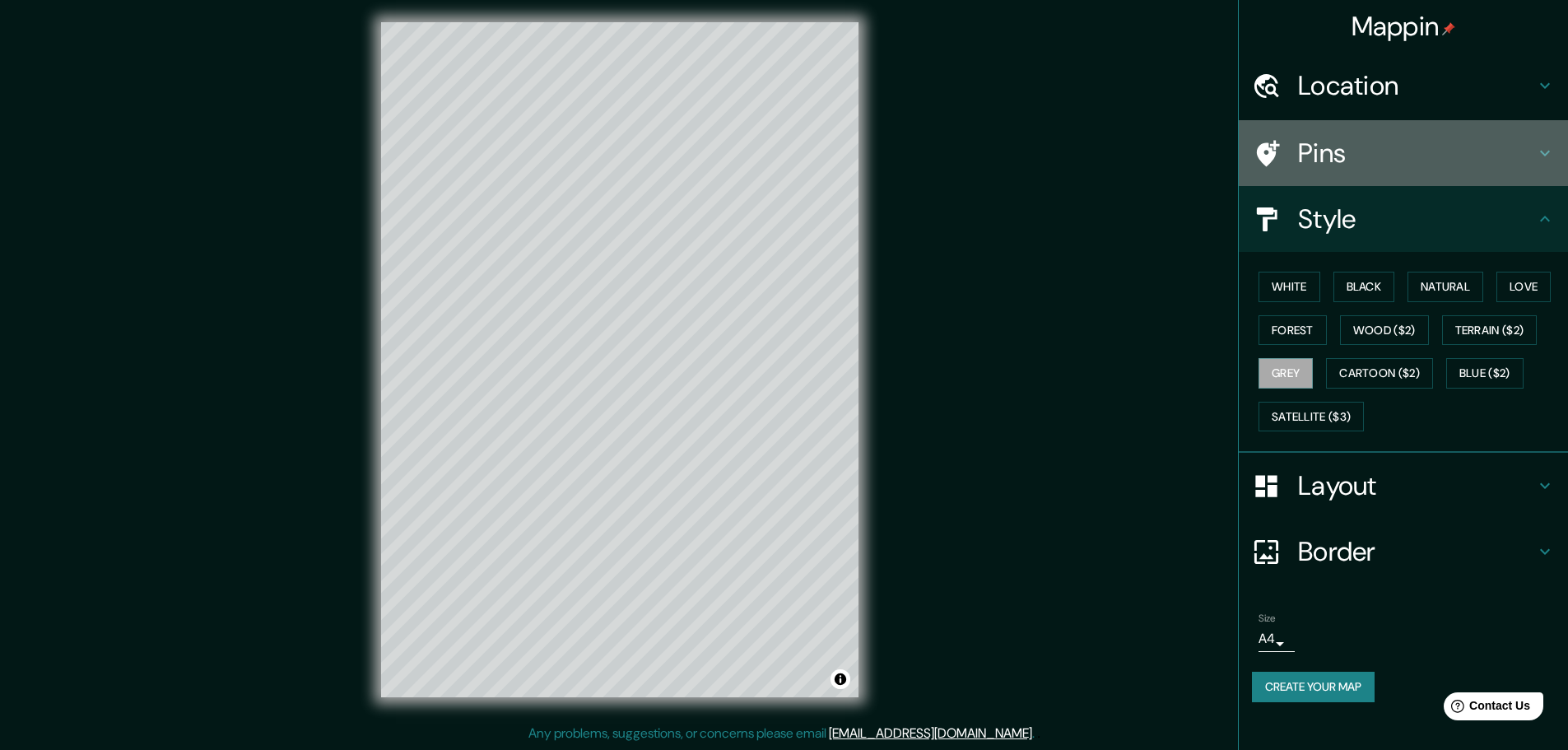
click at [1434, 174] on div "Pins" at bounding box center [1403, 153] width 329 height 66
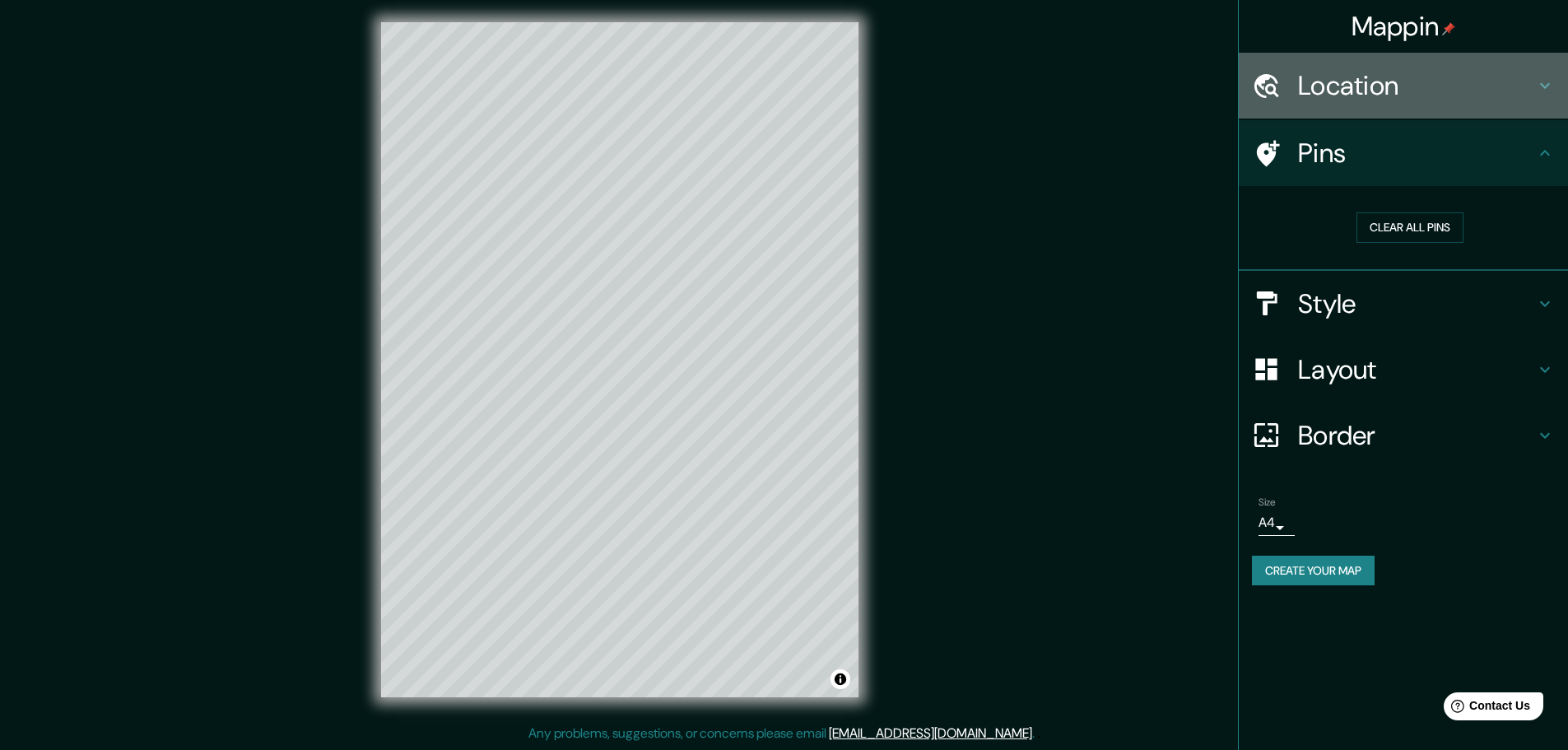
click at [1427, 111] on div "Location" at bounding box center [1403, 84] width 329 height 66
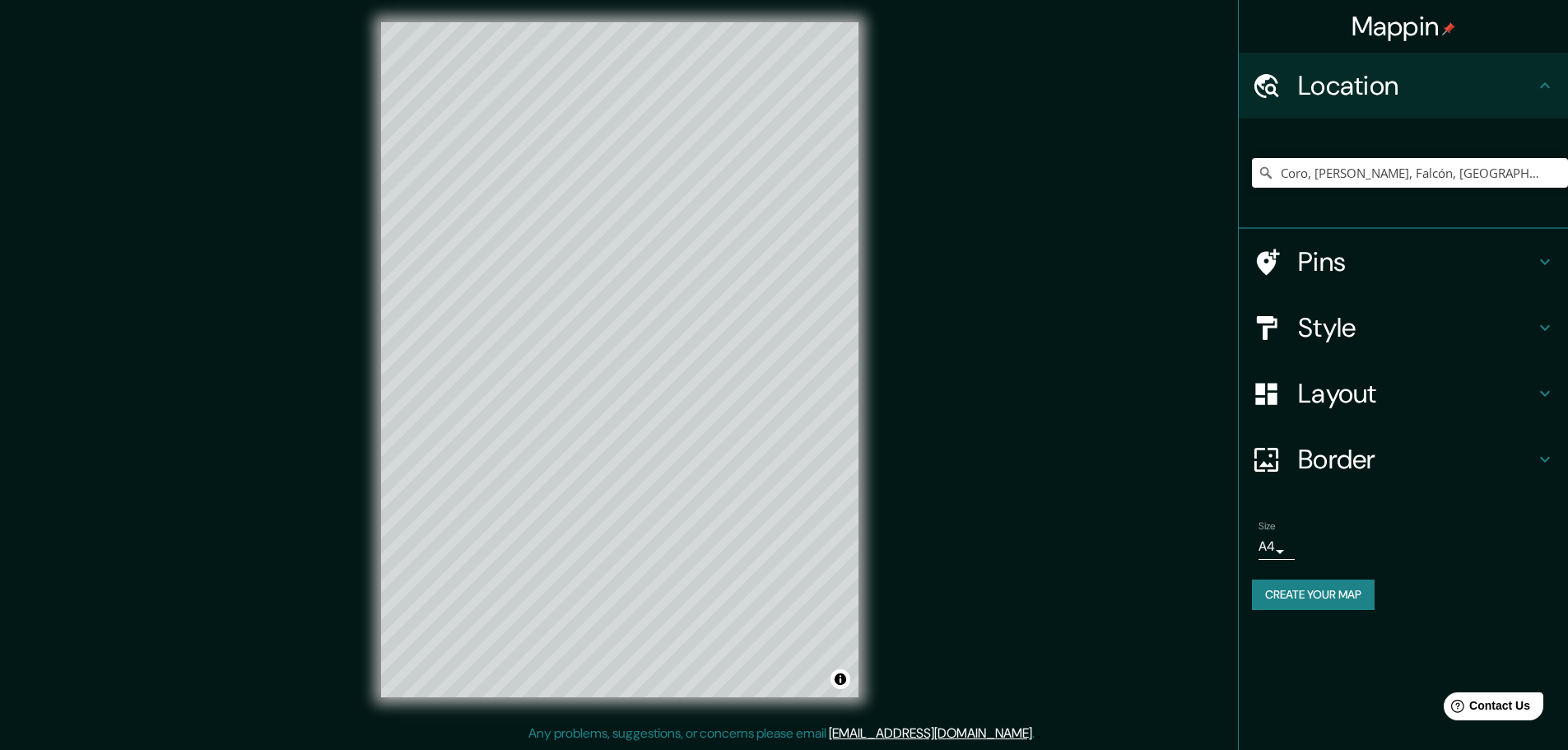
click at [1424, 469] on h4 "Border" at bounding box center [1416, 459] width 237 height 33
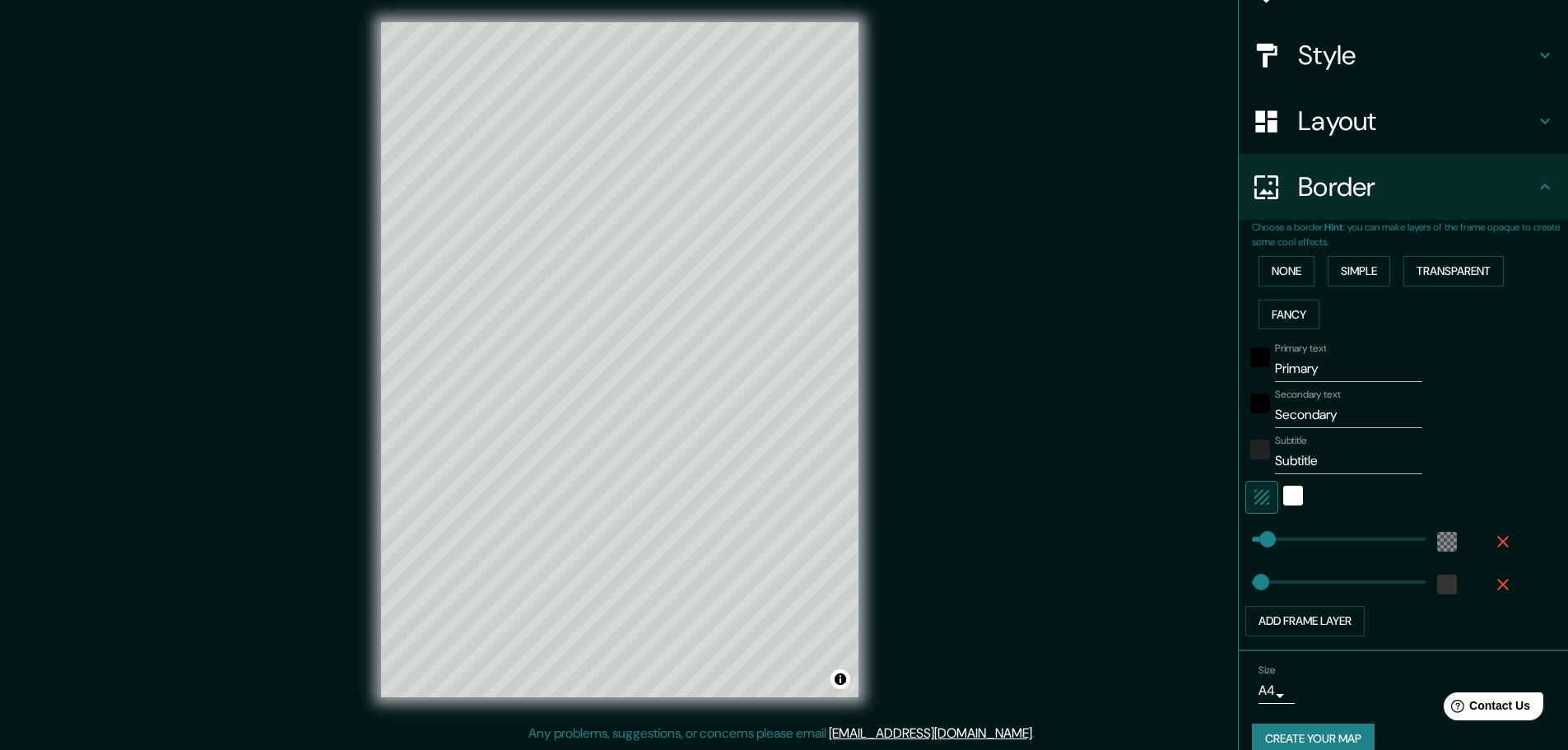
scroll to position [164, 0]
click at [1252, 489] on icon "button" at bounding box center [1261, 496] width 20 height 20
click at [1255, 493] on icon "button" at bounding box center [1262, 497] width 15 height 15
click at [1283, 498] on div "white" at bounding box center [1293, 495] width 20 height 20
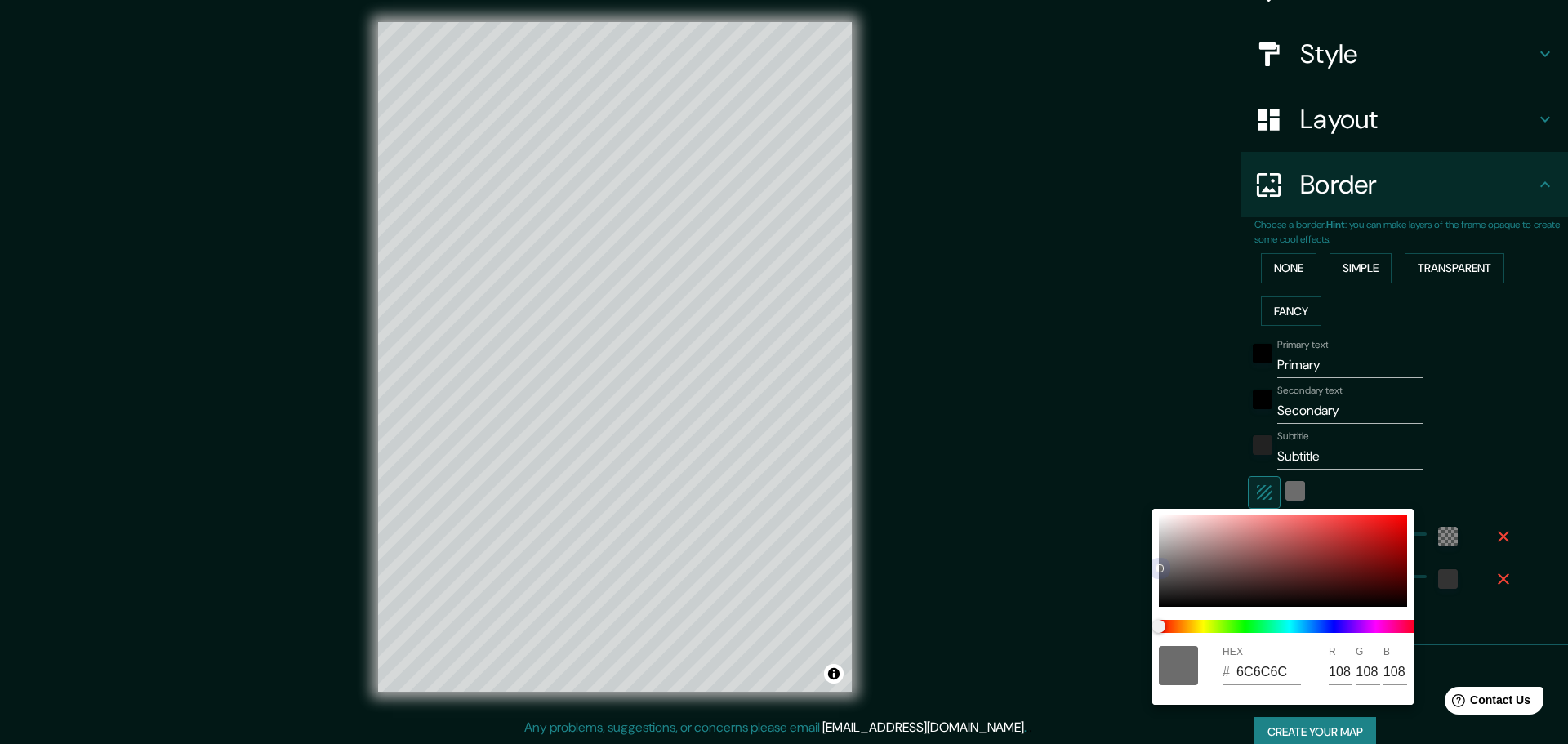
drag, startPoint x: 1159, startPoint y: 516, endPoint x: 1158, endPoint y: 568, distance: 52.0
click at [1158, 568] on div at bounding box center [1159, 568] width 7 height 7
drag, startPoint x: 1307, startPoint y: 360, endPoint x: 1324, endPoint y: 366, distance: 18.0
click at [1312, 362] on div at bounding box center [784, 372] width 1568 height 744
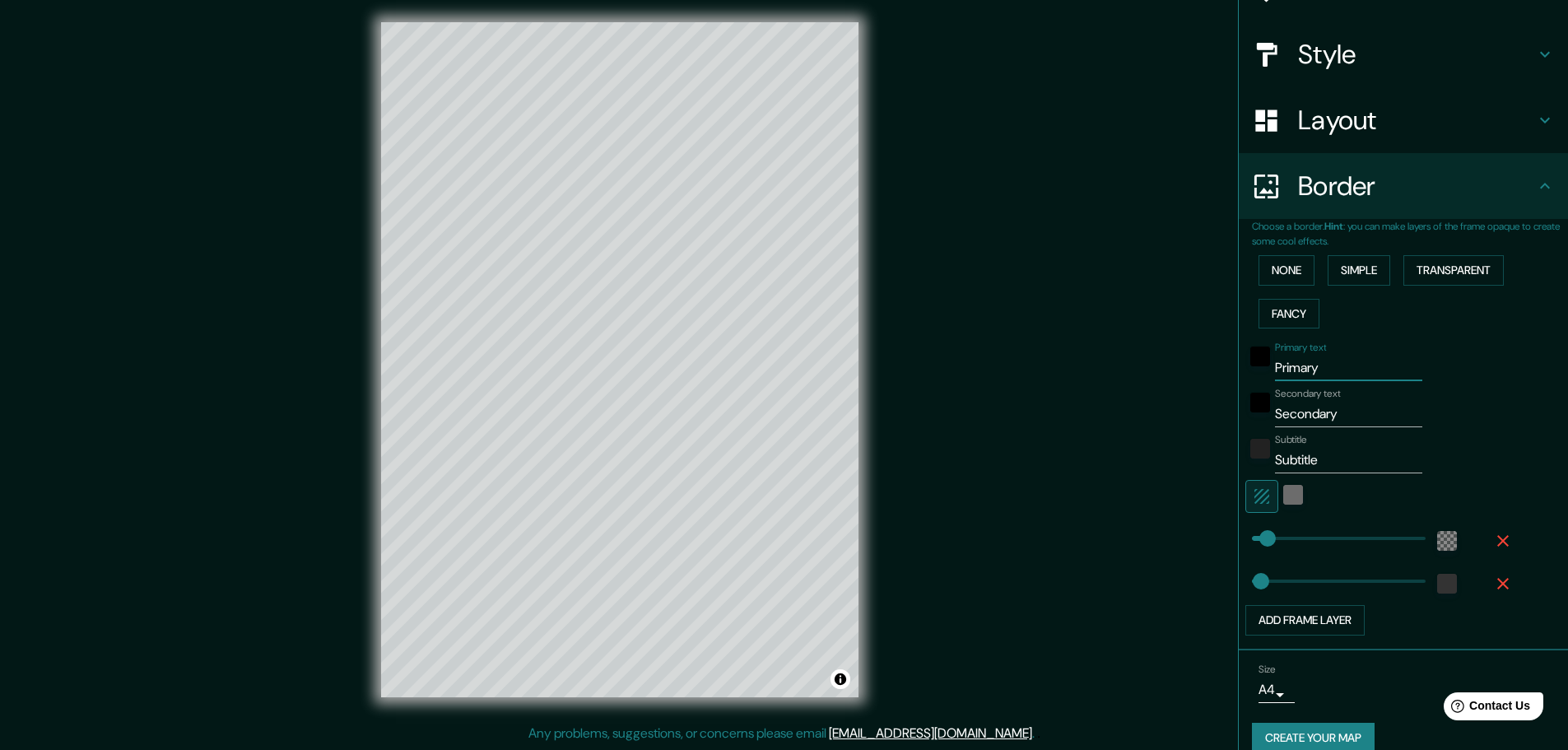
drag, startPoint x: 1317, startPoint y: 364, endPoint x: 998, endPoint y: 349, distance: 319.4
click at [998, 349] on div "Mappin Location [GEOGRAPHIC_DATA], [GEOGRAPHIC_DATA], [GEOGRAPHIC_DATA], [GEOGR…" at bounding box center [784, 373] width 1568 height 754
click at [1257, 361] on div "black" at bounding box center [1260, 356] width 20 height 20
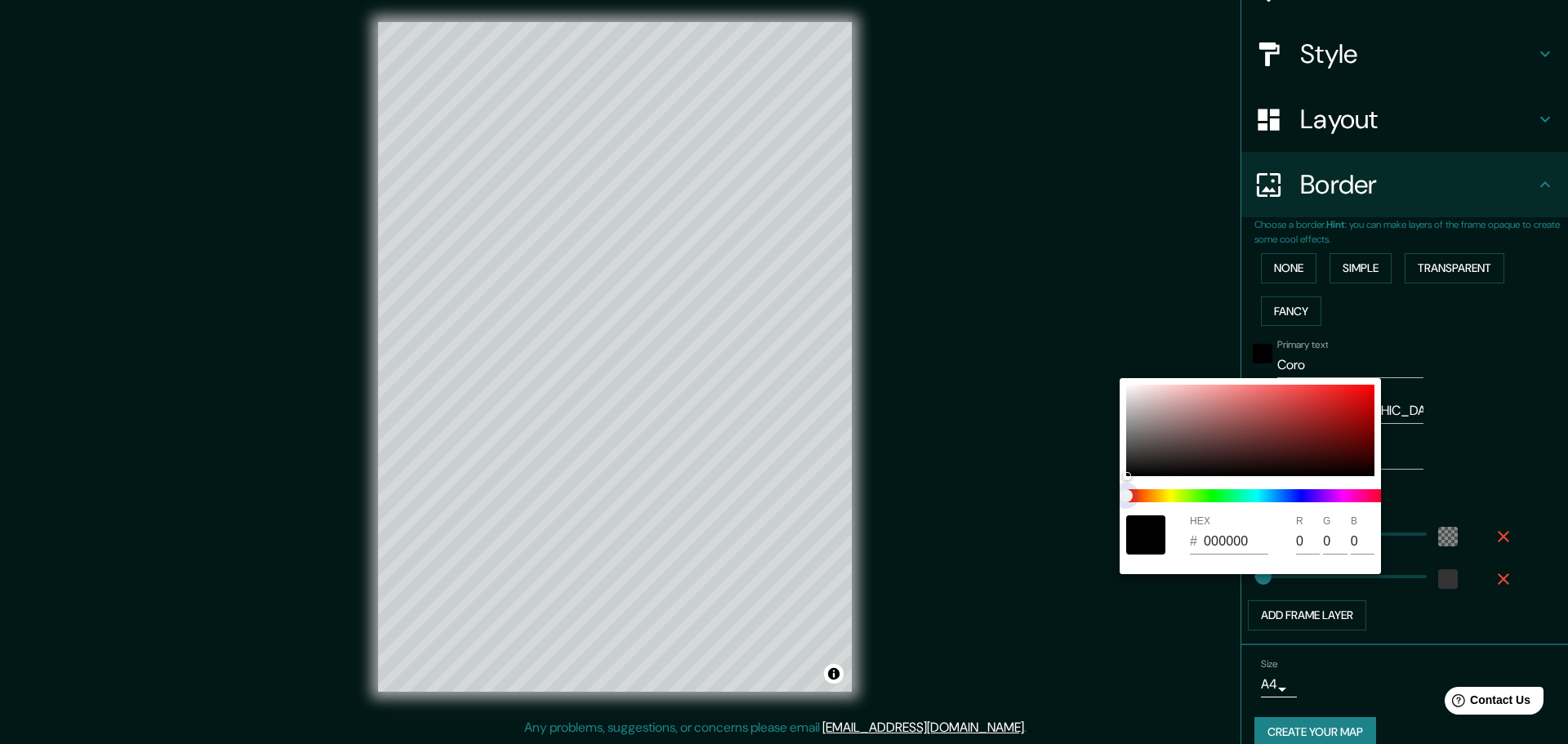
click at [1302, 499] on span at bounding box center [1256, 495] width 261 height 13
click at [1304, 496] on span at bounding box center [1256, 495] width 261 height 13
click at [1158, 459] on div at bounding box center [1251, 429] width 249 height 91
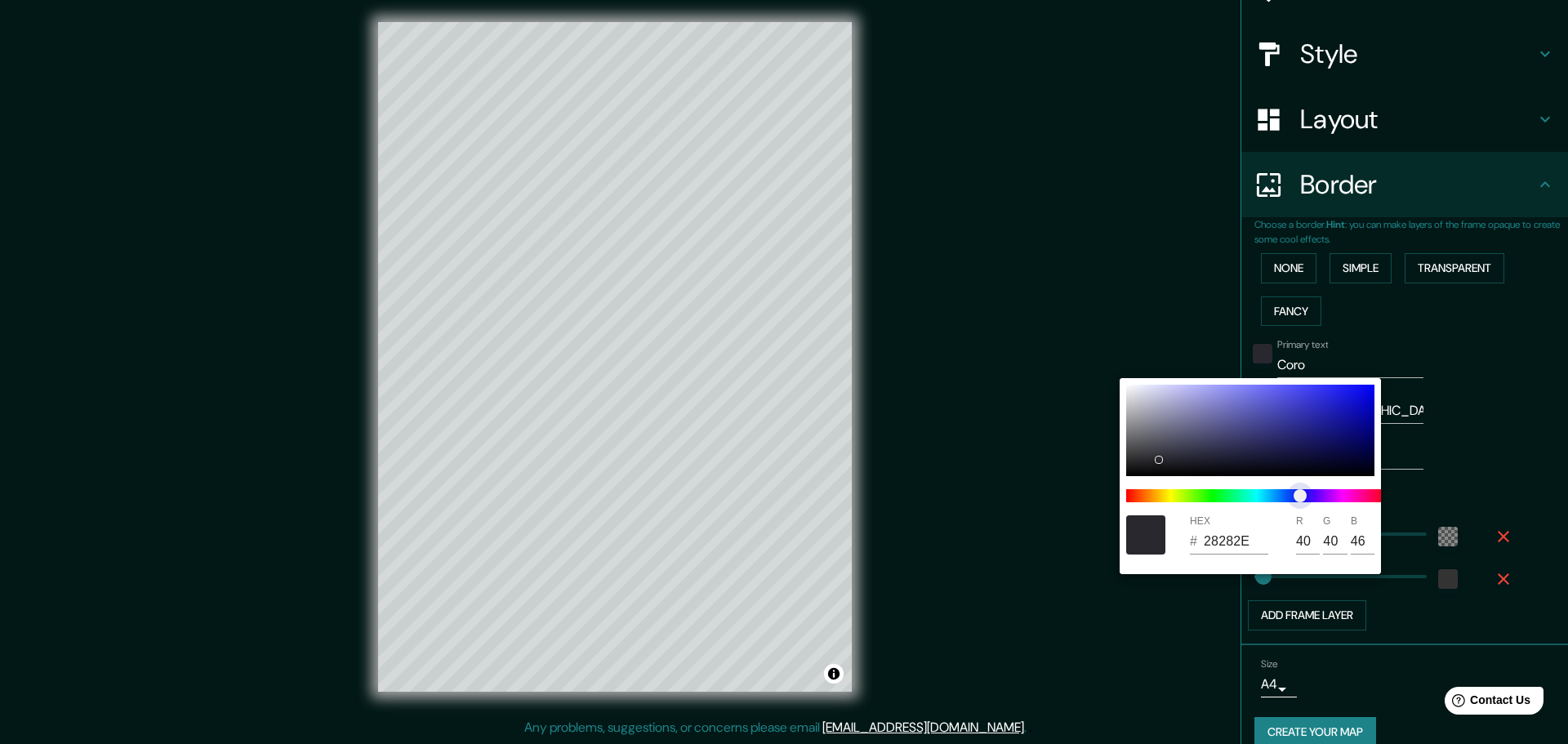
drag, startPoint x: 1288, startPoint y: 495, endPoint x: 1300, endPoint y: 495, distance: 12.0
click at [1300, 495] on span "color slider" at bounding box center [1301, 495] width 13 height 13
drag, startPoint x: 1157, startPoint y: 458, endPoint x: 1275, endPoint y: 464, distance: 118.2
click at [1275, 464] on div at bounding box center [1272, 464] width 7 height 7
click at [1493, 341] on div at bounding box center [784, 372] width 1568 height 744
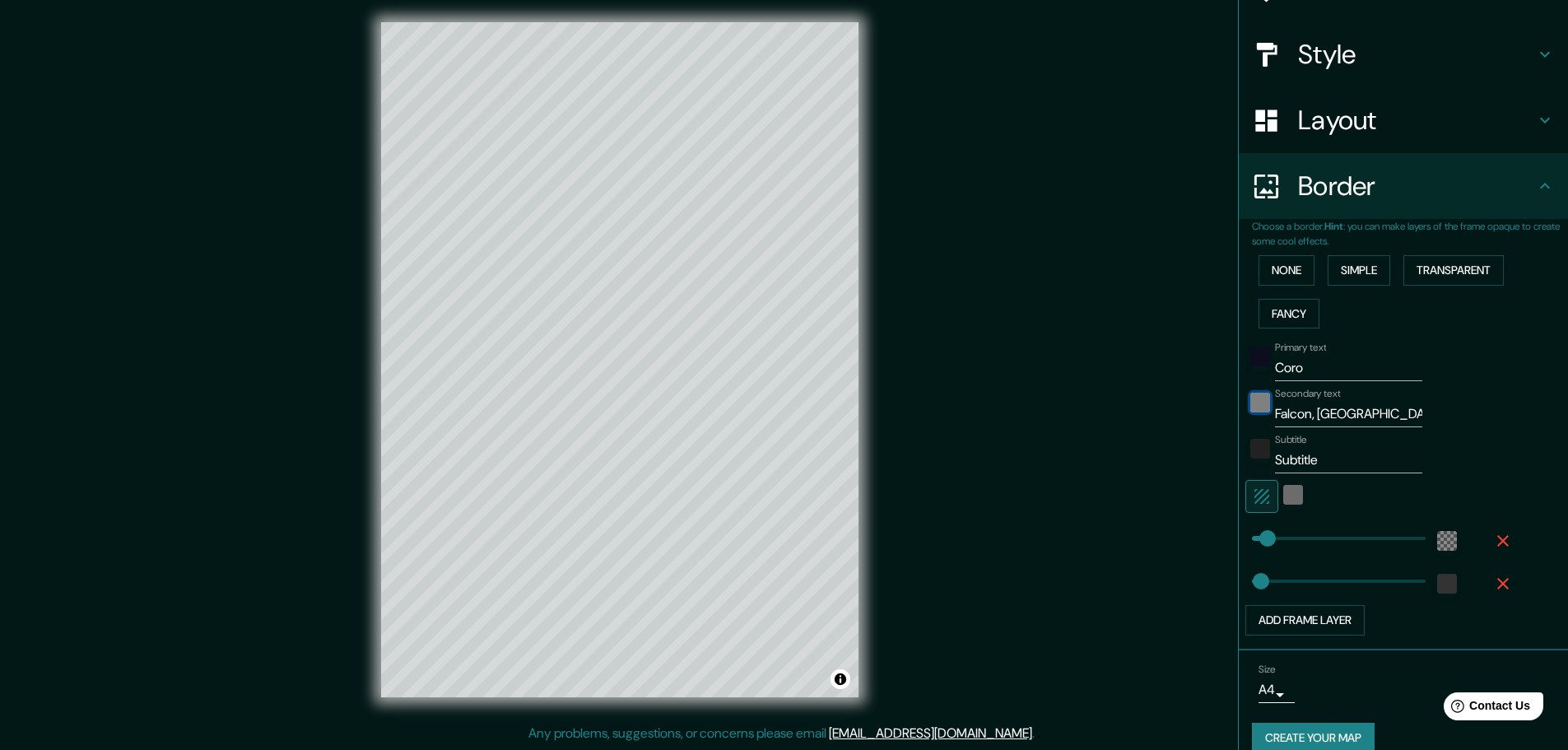
click at [1250, 412] on div "black" at bounding box center [1260, 403] width 20 height 20
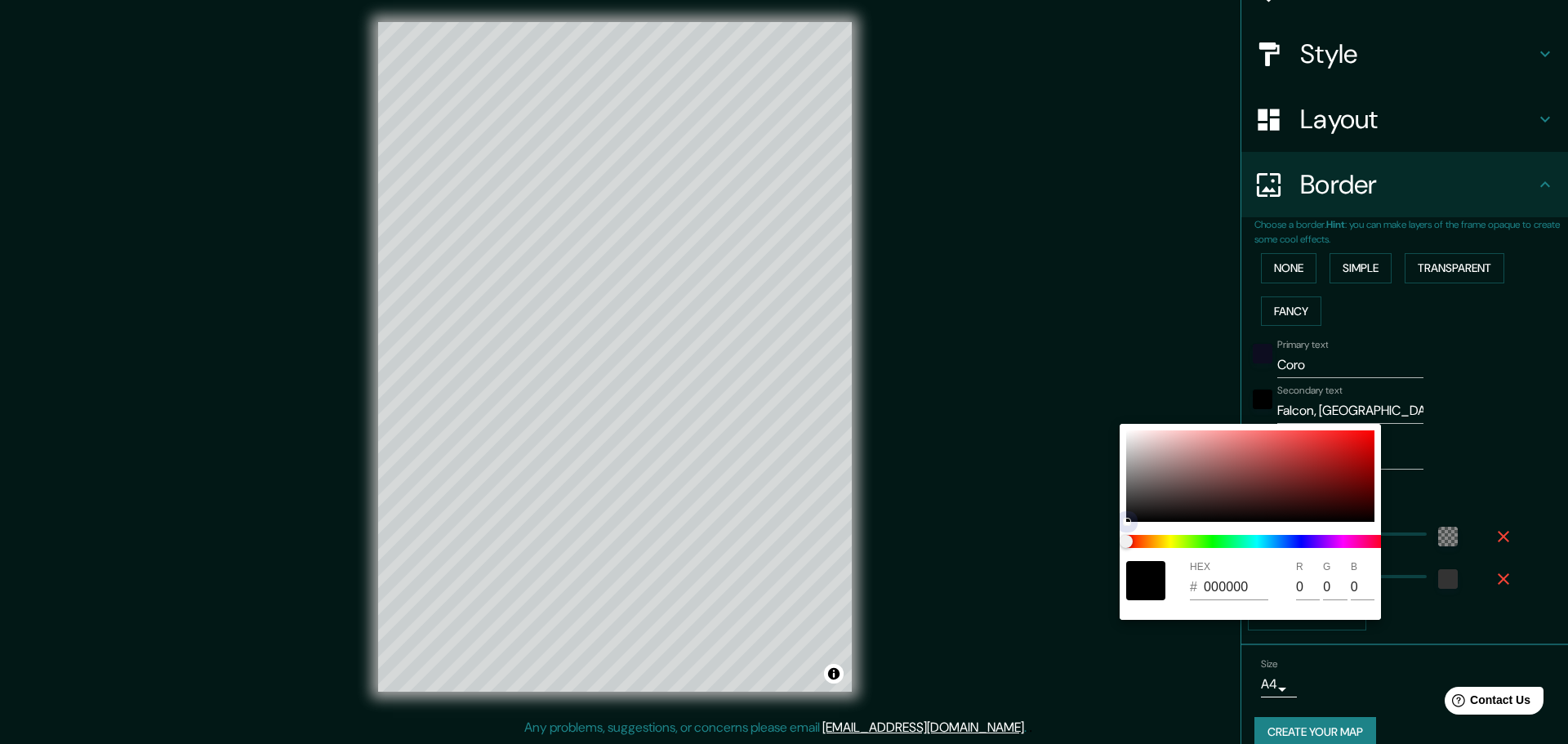
click at [1232, 497] on div at bounding box center [1251, 476] width 249 height 91
drag, startPoint x: 1237, startPoint y: 493, endPoint x: 1330, endPoint y: 505, distance: 93.8
click at [1330, 505] on div at bounding box center [1251, 476] width 249 height 91
click at [1529, 420] on div at bounding box center [784, 372] width 1568 height 744
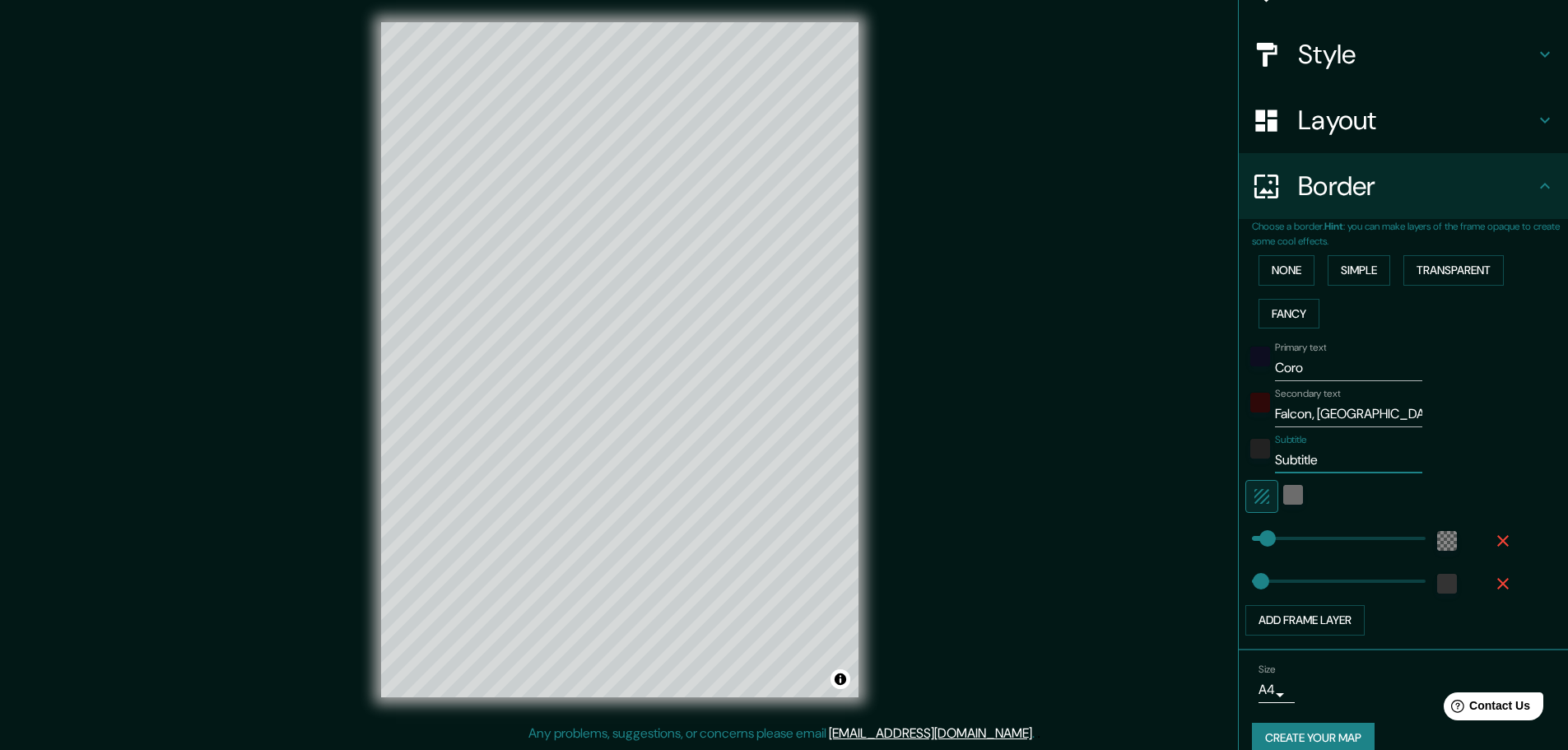
drag, startPoint x: 1316, startPoint y: 457, endPoint x: 1169, endPoint y: 450, distance: 147.2
click at [1178, 447] on div "Mappin Location [GEOGRAPHIC_DATA], [GEOGRAPHIC_DATA], [GEOGRAPHIC_DATA], [GEOGR…" at bounding box center [784, 373] width 1568 height 754
click at [1245, 358] on div at bounding box center [1260, 362] width 29 height 40
click at [1250, 355] on div "color-0D0D20" at bounding box center [1260, 356] width 20 height 20
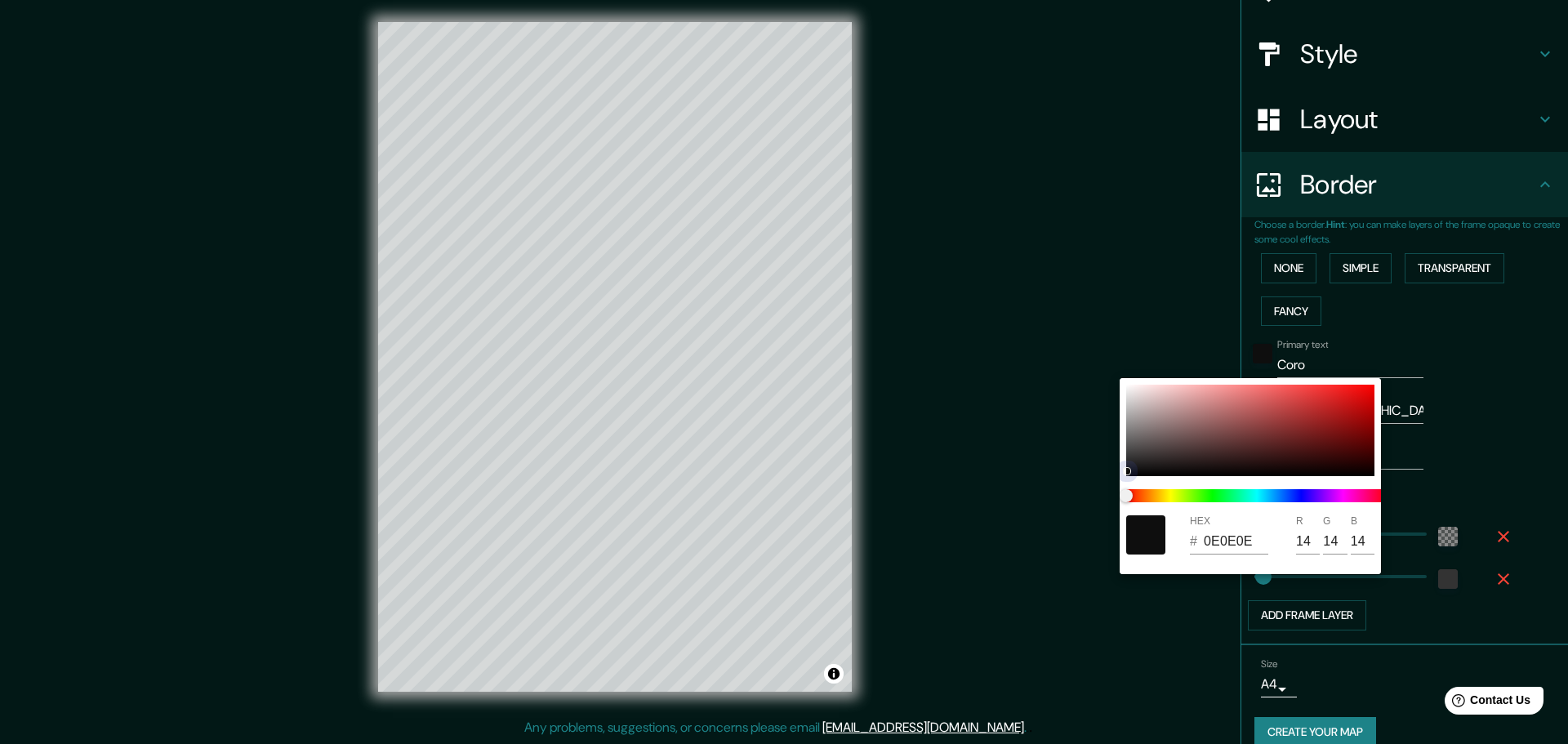
drag, startPoint x: 1274, startPoint y: 465, endPoint x: 1101, endPoint y: 442, distance: 174.5
click at [1101, 442] on div "HEX # 0E0E0E R 14 G 14 B 14" at bounding box center [784, 372] width 1568 height 744
click at [1432, 329] on div at bounding box center [784, 372] width 1568 height 744
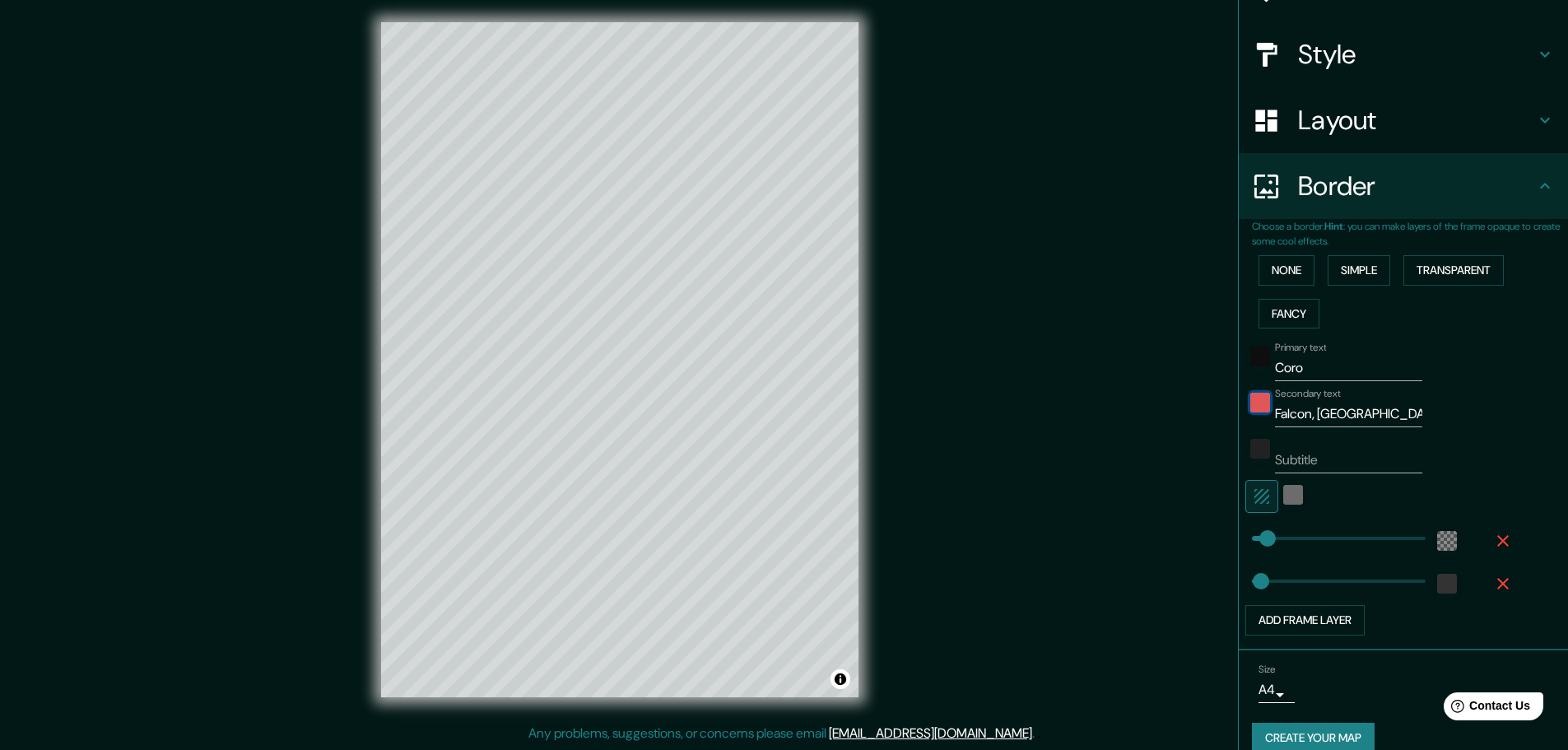
click at [1250, 407] on div "color-2E0808" at bounding box center [1260, 403] width 20 height 20
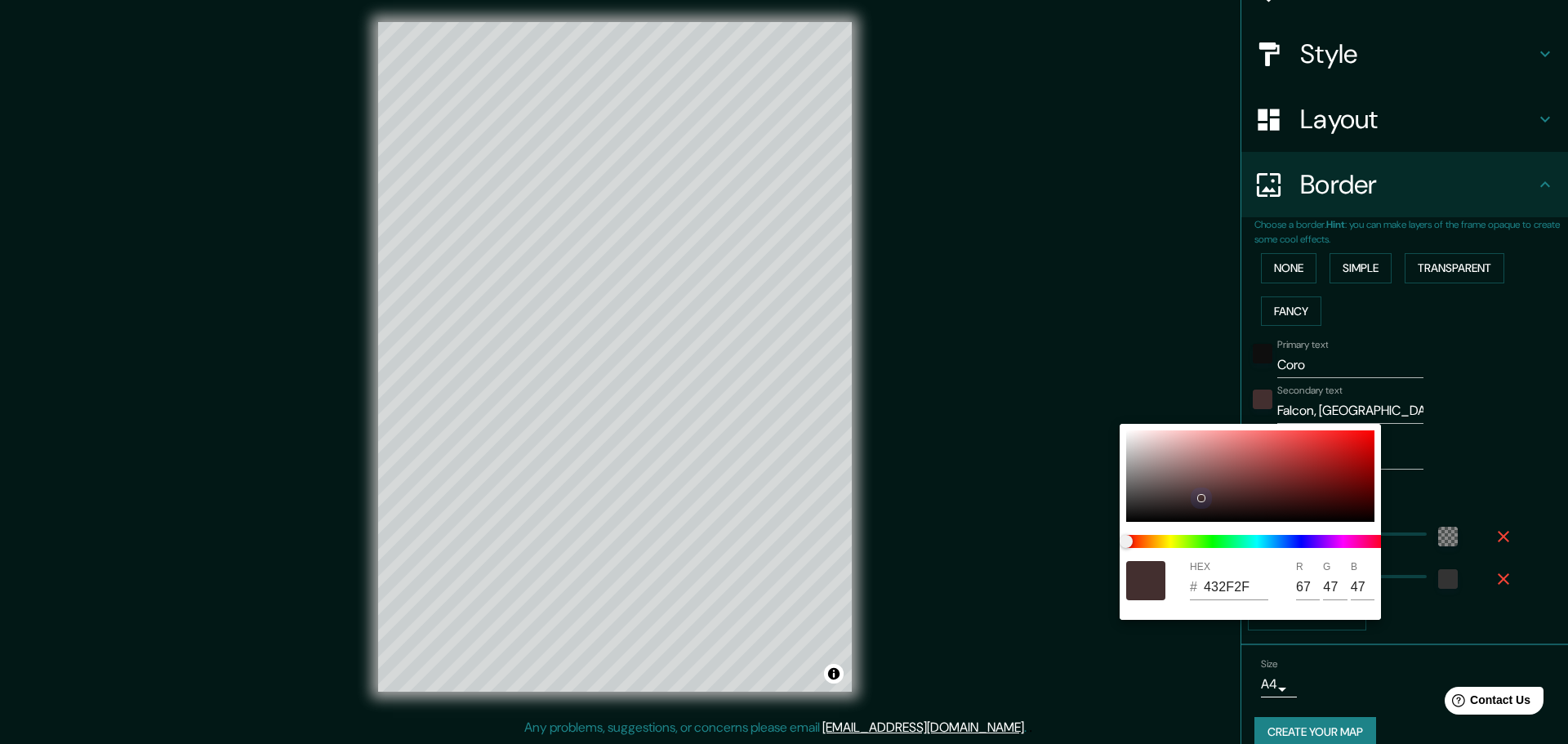
drag, startPoint x: 1332, startPoint y: 504, endPoint x: 1119, endPoint y: 448, distance: 220.2
click at [1119, 448] on div "HEX # 432F2F R 67 G 47 B 47" at bounding box center [784, 372] width 1568 height 744
drag, startPoint x: 1202, startPoint y: 498, endPoint x: 1113, endPoint y: 559, distance: 107.9
click at [1113, 559] on div "HEX # 717070 R 113 G 112 B 112" at bounding box center [784, 372] width 1568 height 744
drag, startPoint x: 1129, startPoint y: 480, endPoint x: 1115, endPoint y: 409, distance: 72.4
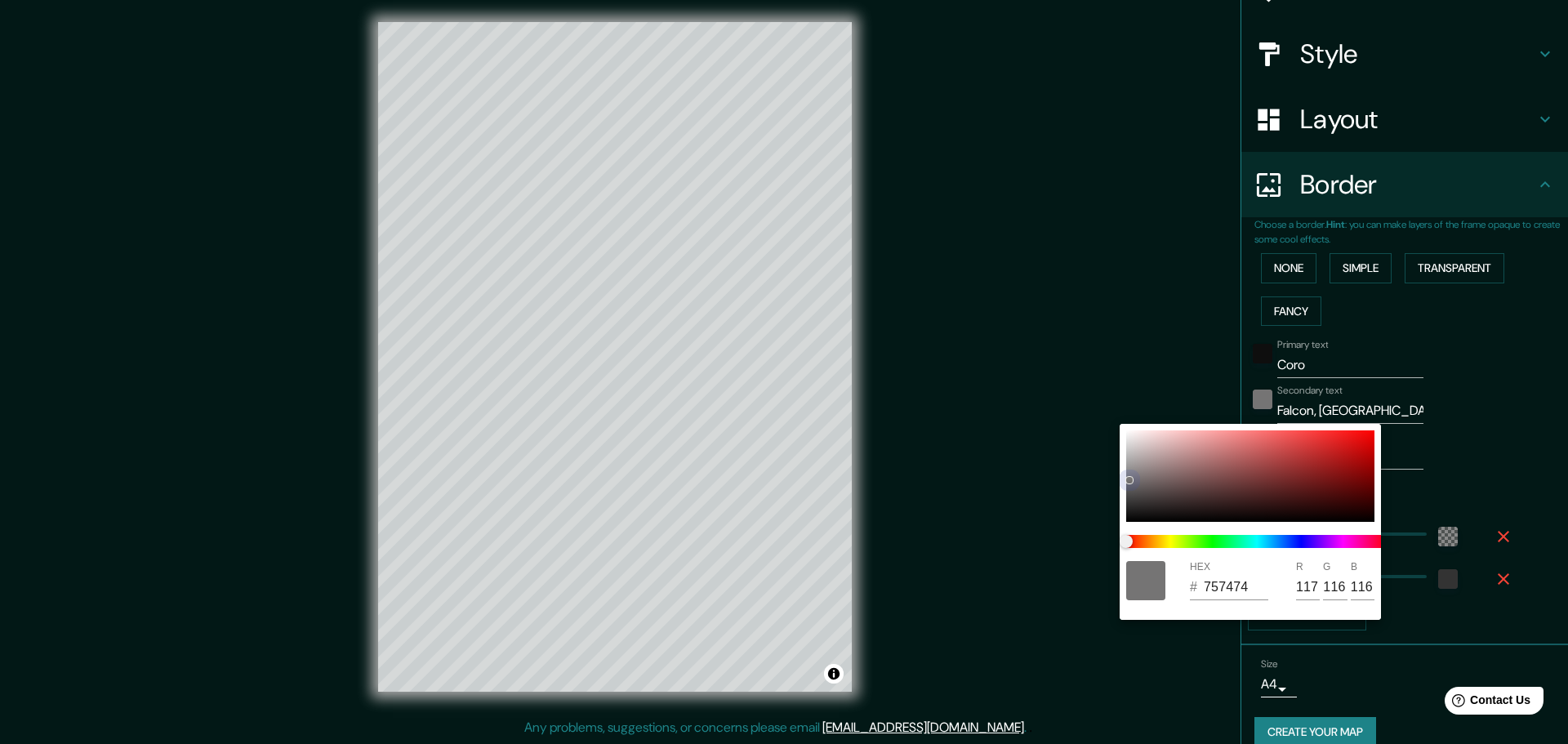
click at [1115, 409] on div "HEX # 757474 R 117 G 116 B 116" at bounding box center [784, 372] width 1568 height 744
click at [1133, 439] on div at bounding box center [1251, 476] width 249 height 91
drag, startPoint x: 1133, startPoint y: 435, endPoint x: 1109, endPoint y: 421, distance: 27.8
click at [1109, 421] on div "HEX # F4EDED R 244 G 237 B 237" at bounding box center [784, 372] width 1568 height 744
click at [1103, 345] on div at bounding box center [784, 372] width 1568 height 744
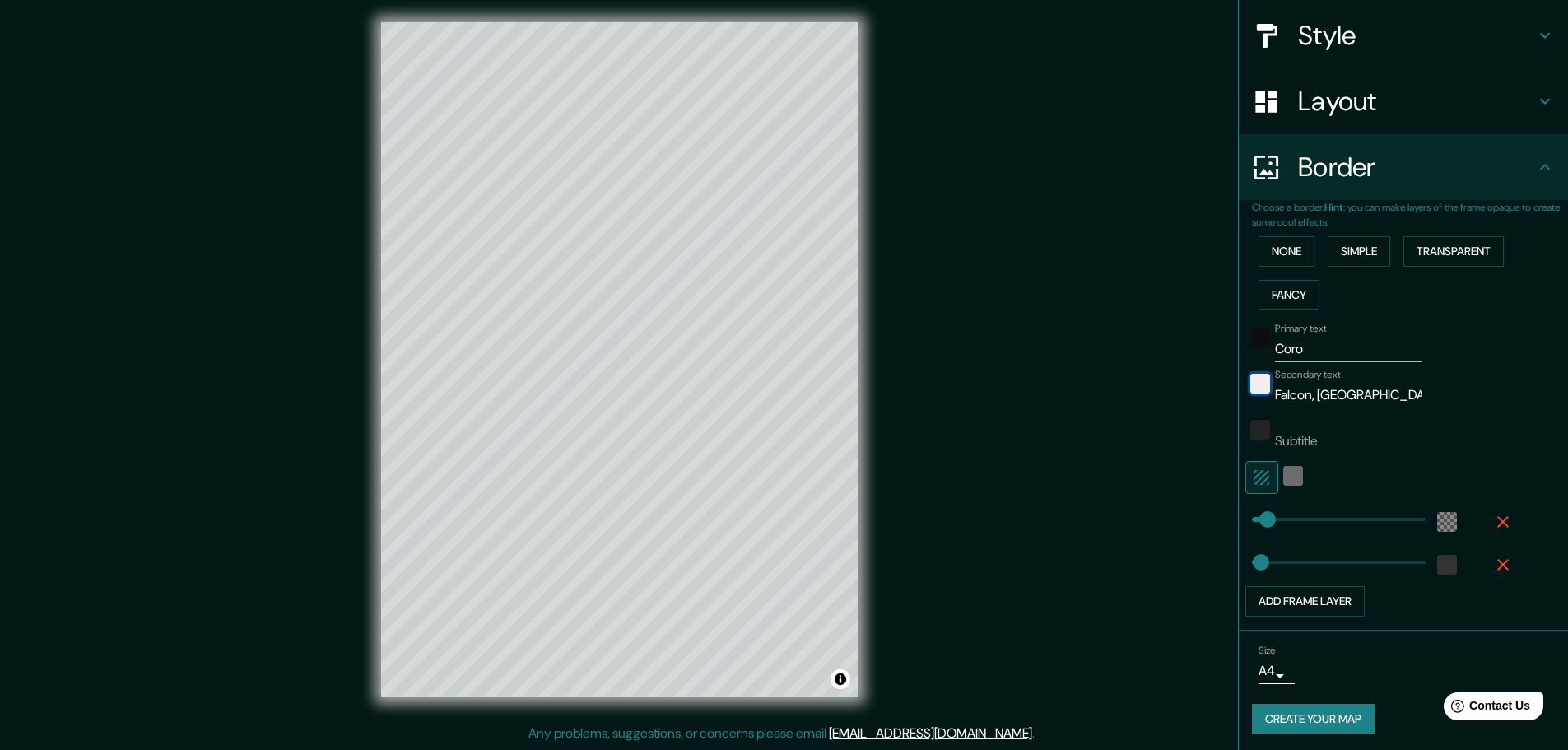
scroll to position [187, 0]
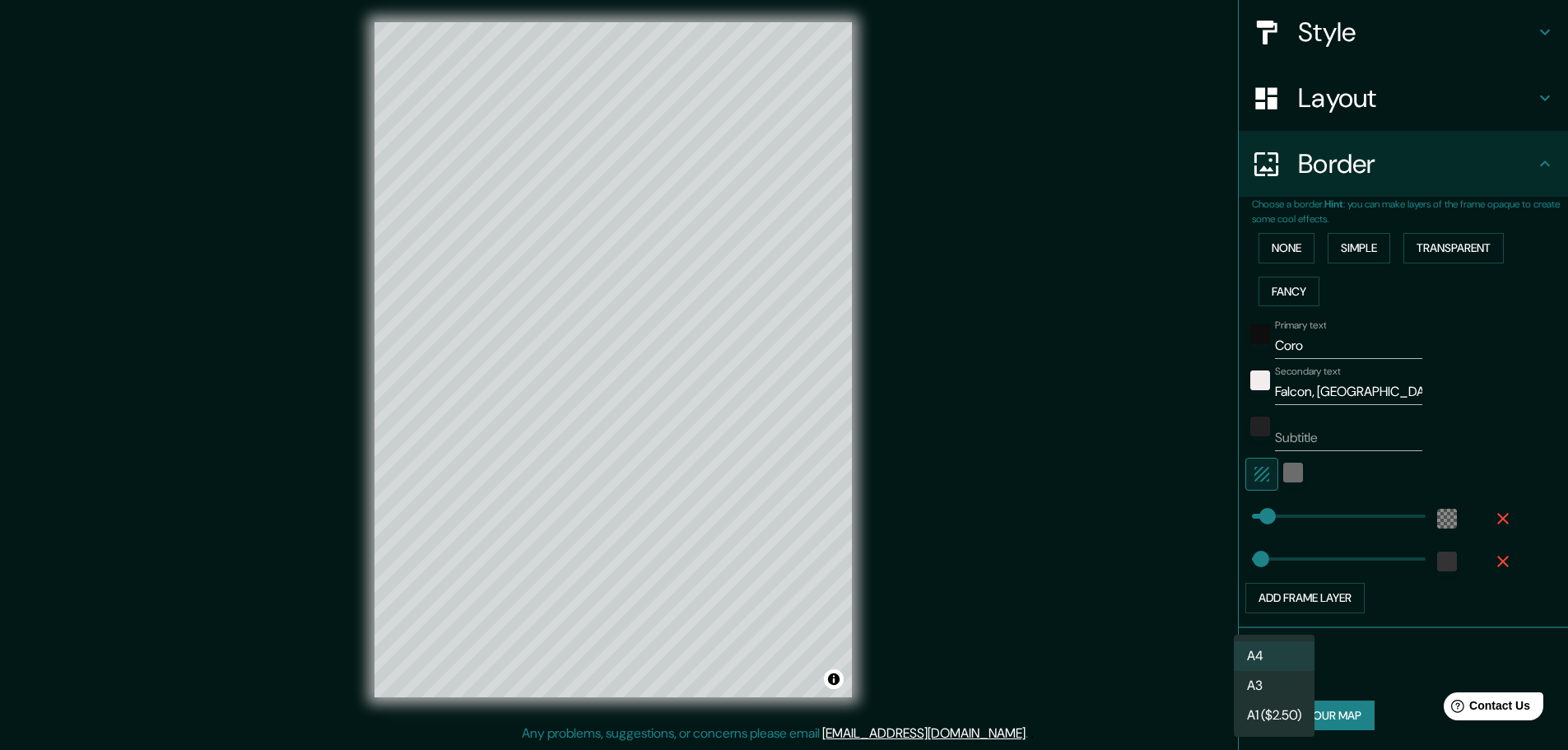
click at [1260, 663] on body "Mappin Location [GEOGRAPHIC_DATA], [GEOGRAPHIC_DATA], [GEOGRAPHIC_DATA], [GEOGR…" at bounding box center [784, 371] width 1568 height 750
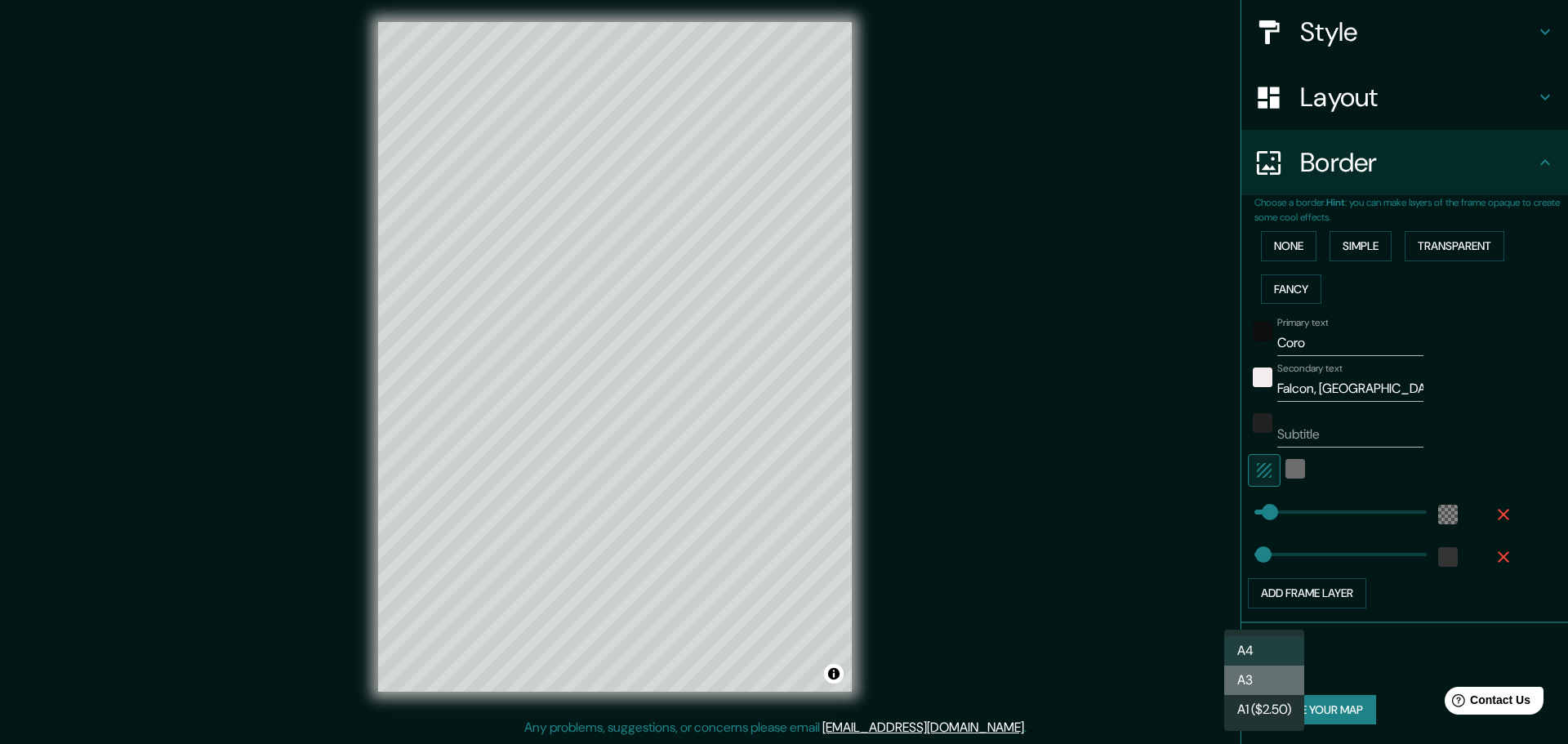
click at [1244, 683] on li "A3" at bounding box center [1264, 680] width 80 height 29
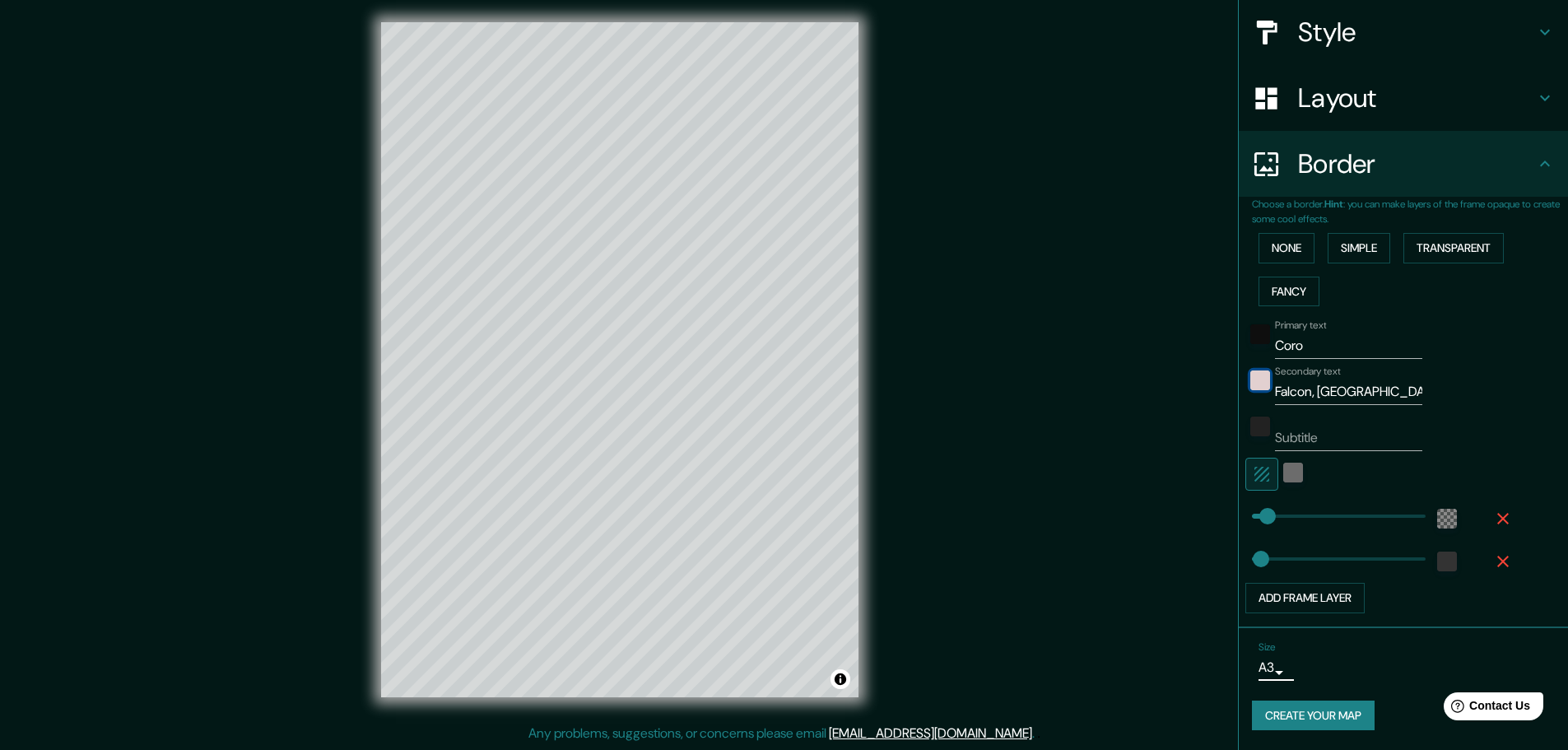
click at [1250, 386] on div "color-F4EDED" at bounding box center [1260, 380] width 20 height 20
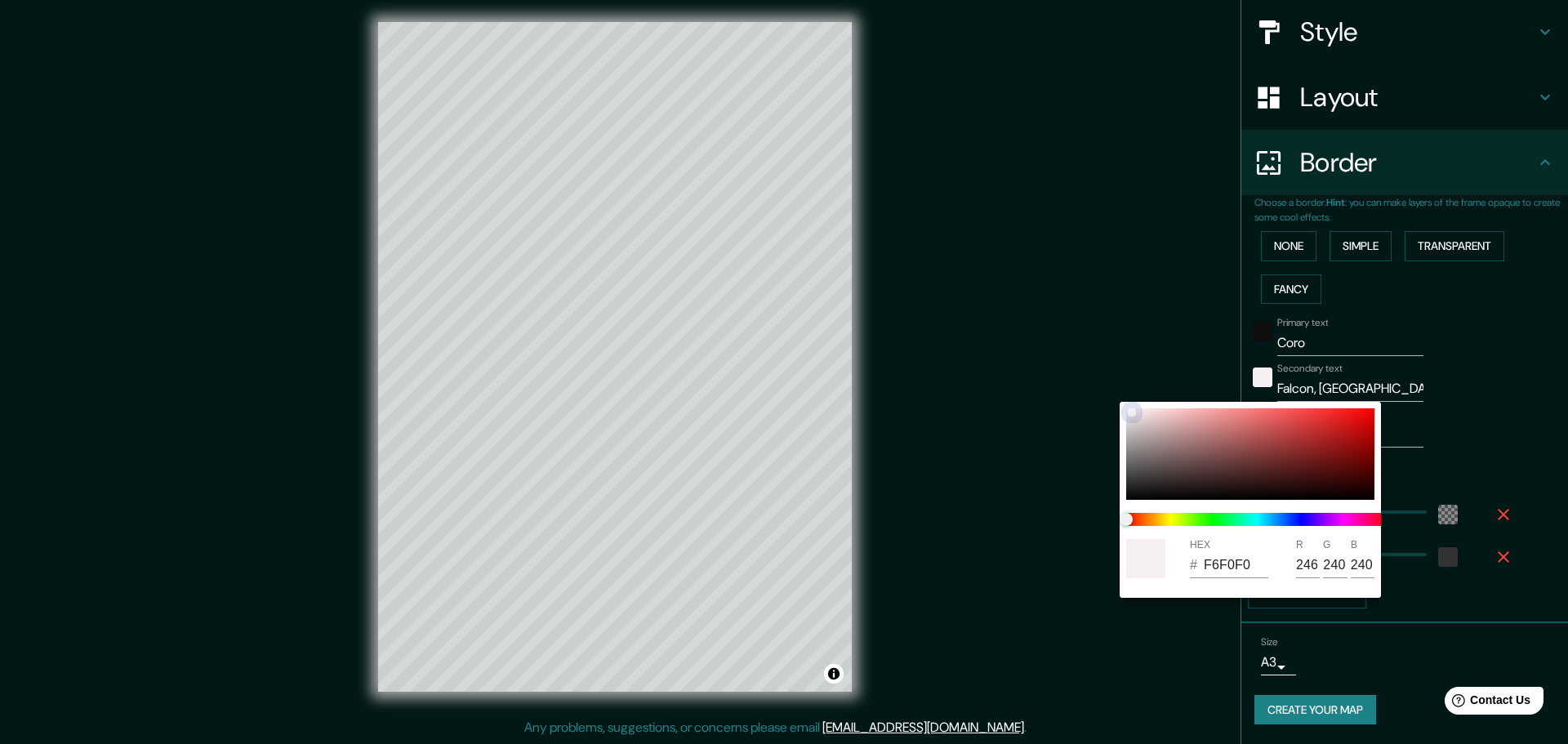
drag, startPoint x: 1133, startPoint y: 412, endPoint x: 1113, endPoint y: 438, distance: 32.8
click at [1113, 438] on div "HEX # F6F0F0 R 246 G 240 B 240" at bounding box center [784, 372] width 1568 height 744
click at [1129, 445] on div at bounding box center [1251, 454] width 249 height 91
drag, startPoint x: 1127, startPoint y: 444, endPoint x: 1127, endPoint y: 429, distance: 15.0
click at [1125, 429] on div "HEX # 9F9E9E R 159 G 158 B 158" at bounding box center [1250, 500] width 261 height 196
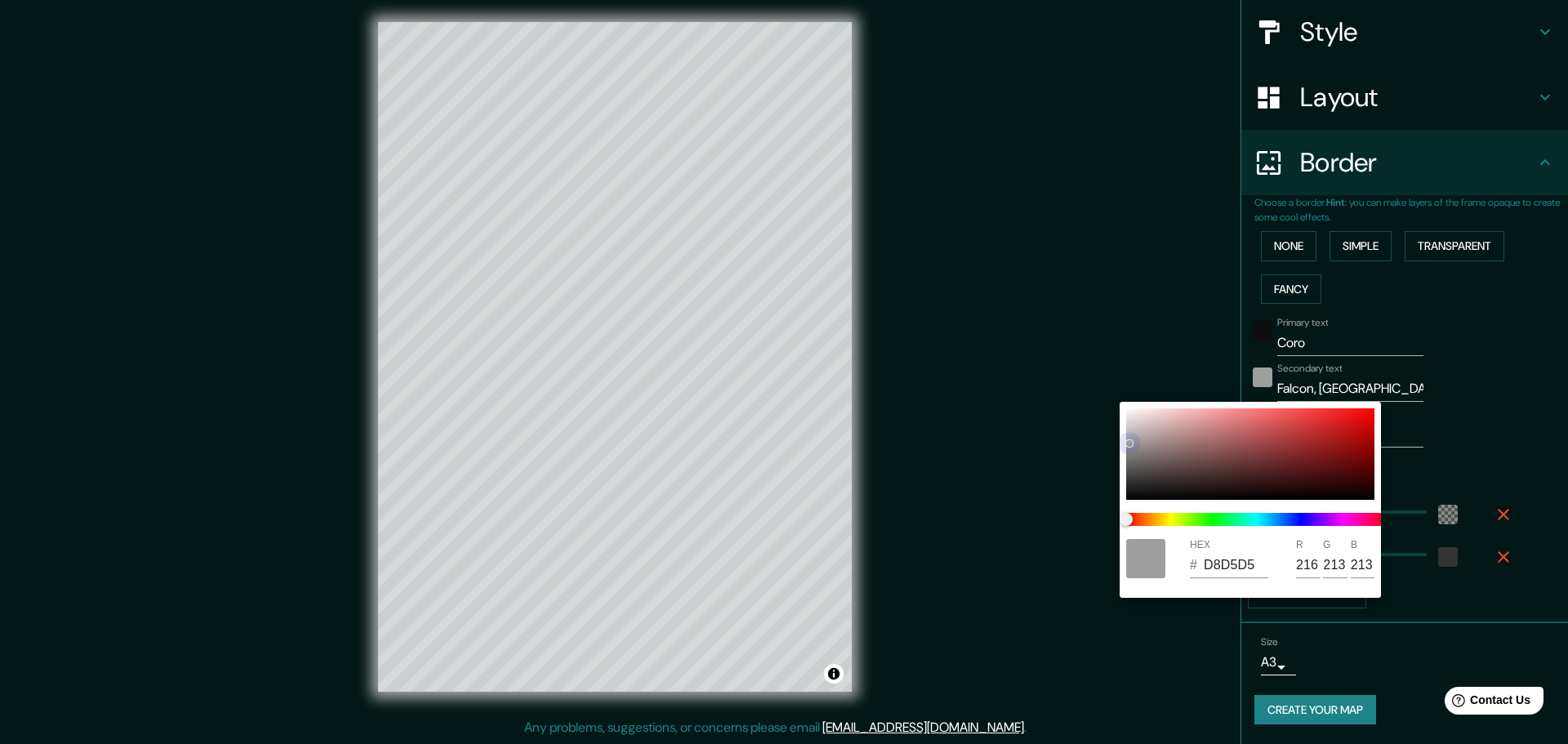
click at [1129, 422] on div at bounding box center [1251, 454] width 249 height 91
drag, startPoint x: 1129, startPoint y: 422, endPoint x: 1116, endPoint y: 420, distance: 13.2
click at [1116, 420] on div "HEX # D8D7D7 R 216 G 215 B 215" at bounding box center [784, 372] width 1568 height 744
click at [1111, 332] on div at bounding box center [784, 372] width 1568 height 744
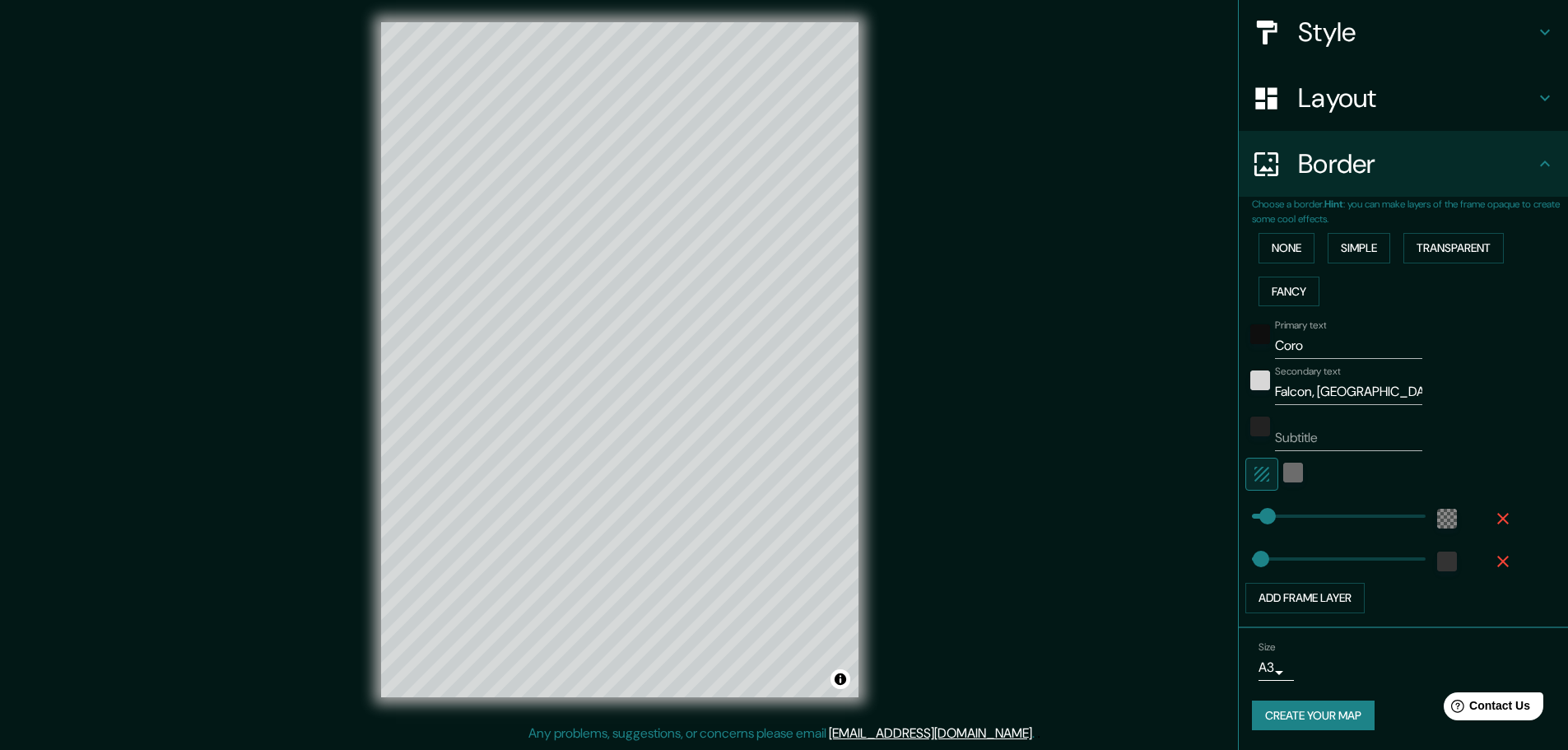
click at [1252, 481] on icon "button" at bounding box center [1261, 474] width 20 height 20
click at [1283, 471] on div "white" at bounding box center [1293, 472] width 20 height 20
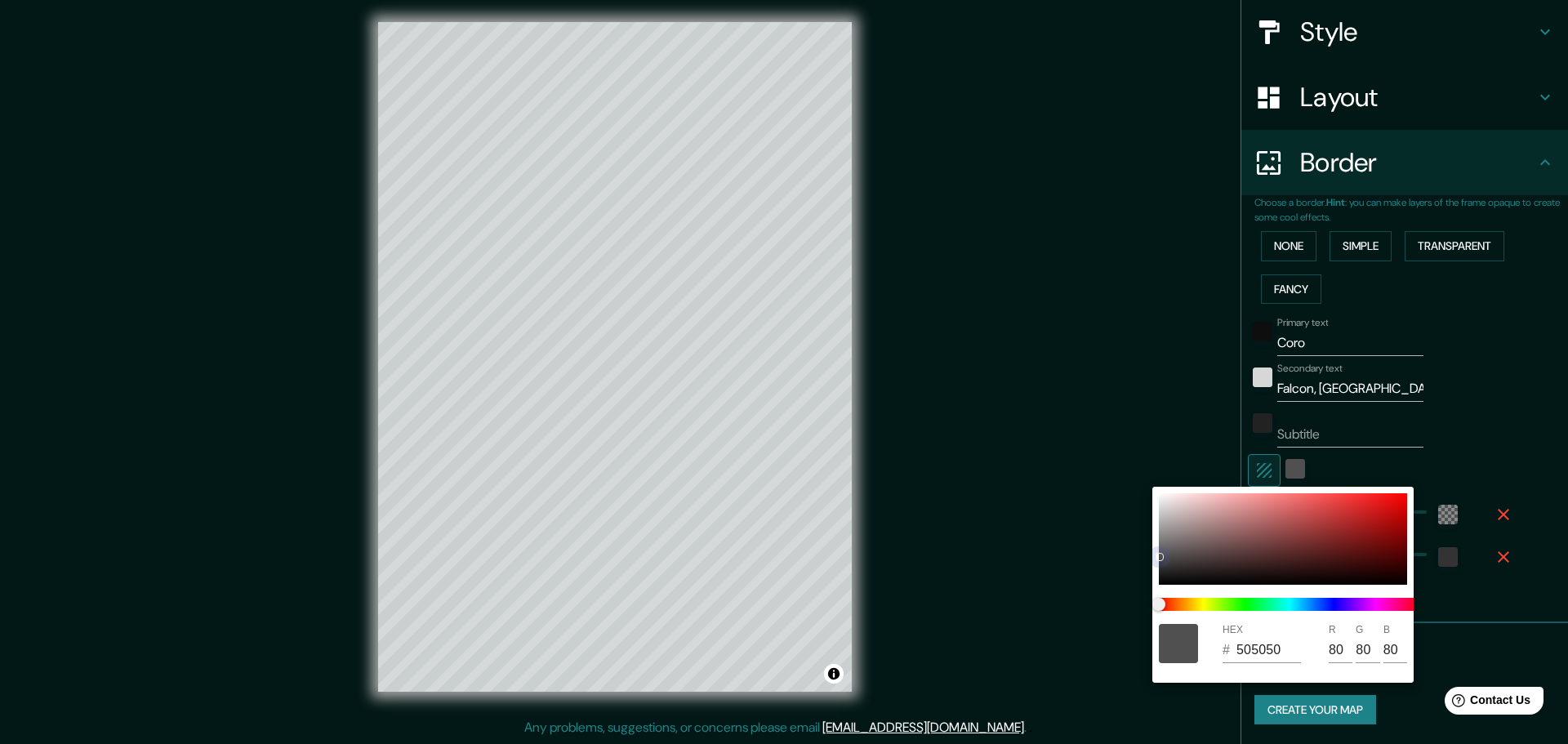
drag, startPoint x: 1159, startPoint y: 539, endPoint x: 1159, endPoint y: 556, distance: 17.0
click at [1159, 556] on div at bounding box center [1159, 557] width 7 height 7
click at [716, 384] on div at bounding box center [784, 372] width 1568 height 744
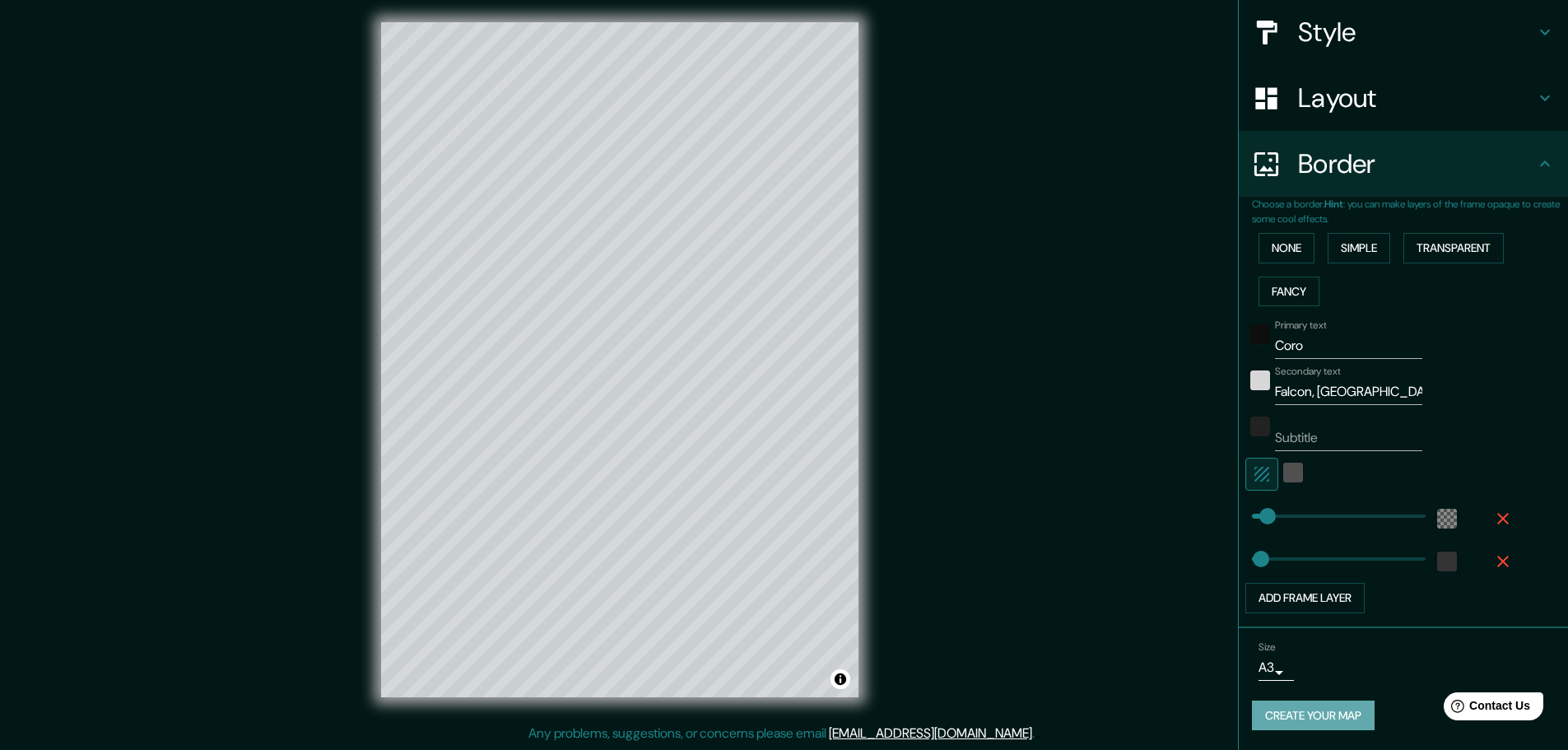
click at [1283, 710] on button "Create your map" at bounding box center [1313, 716] width 122 height 30
click at [1504, 609] on div "Primary text Coro Secondary text Falcon, [GEOGRAPHIC_DATA] Subtitle Add frame l…" at bounding box center [1409, 463] width 316 height 301
click at [1286, 721] on button "Create your map" at bounding box center [1313, 716] width 122 height 30
click at [1294, 701] on button "Create your map" at bounding box center [1313, 716] width 122 height 30
click at [1338, 722] on button "Create your map" at bounding box center [1313, 716] width 122 height 30
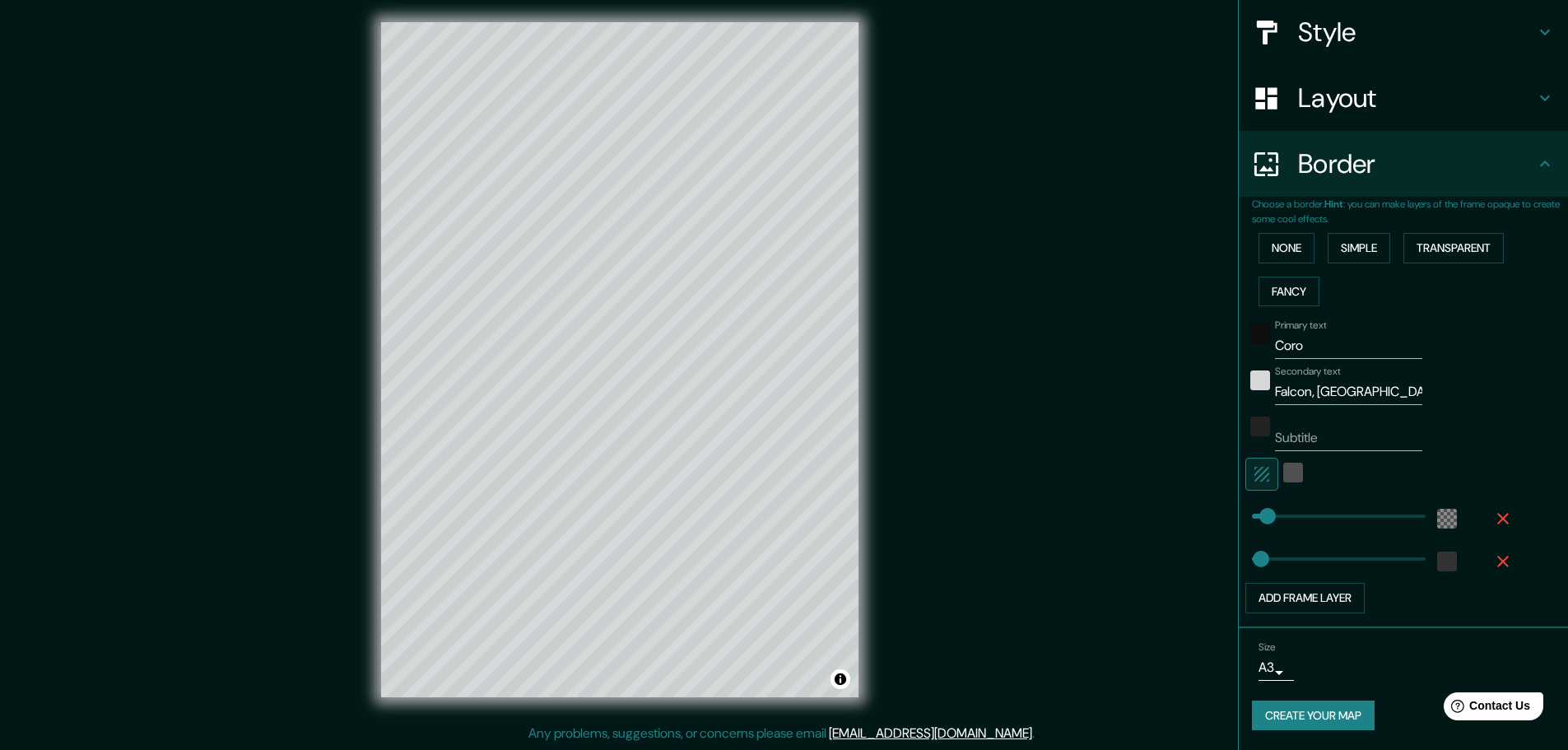
click at [1310, 721] on button "Create your map" at bounding box center [1313, 716] width 122 height 30
click at [1051, 313] on div "Mappin Location [GEOGRAPHIC_DATA], [GEOGRAPHIC_DATA], [GEOGRAPHIC_DATA], [GEOGR…" at bounding box center [784, 373] width 1568 height 754
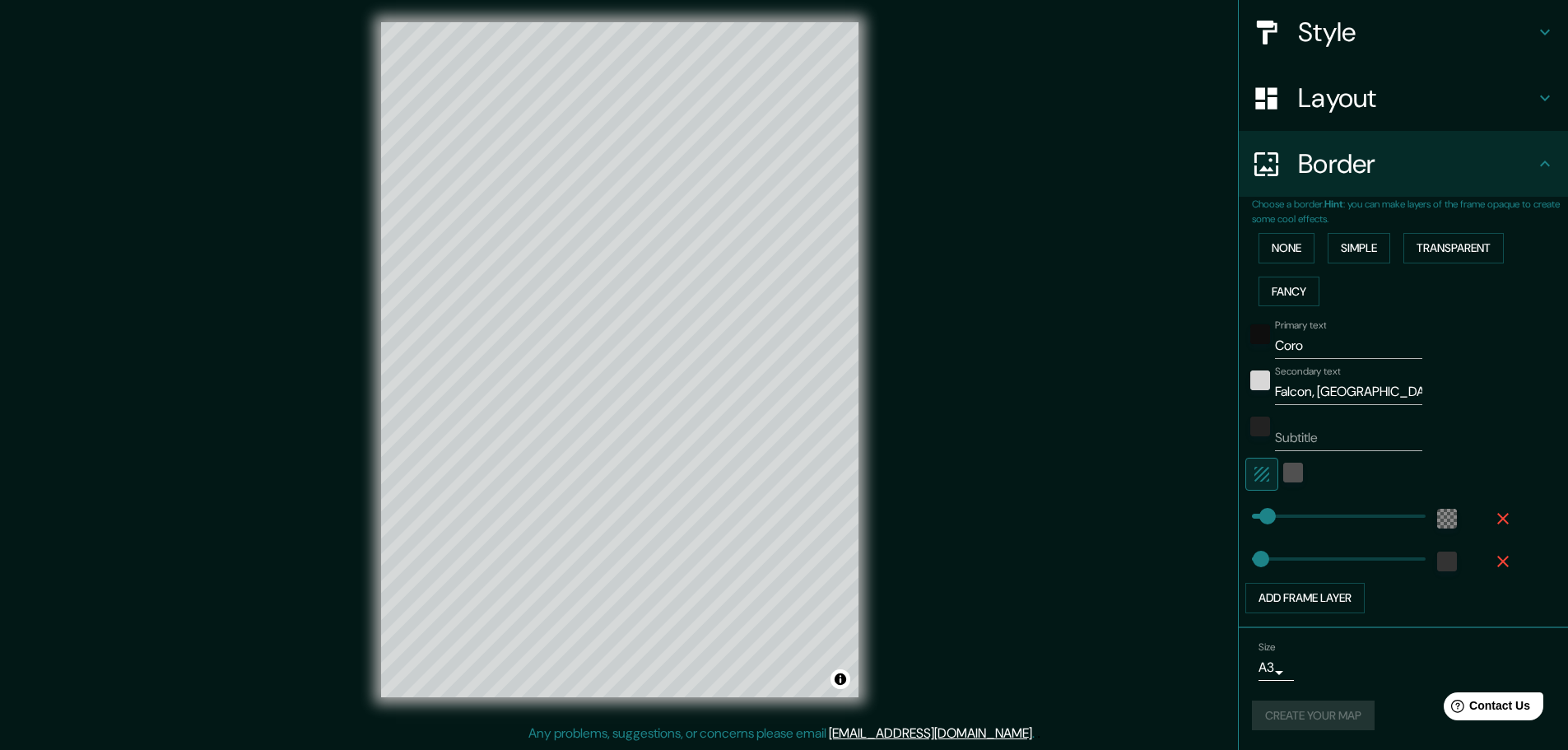
click at [1051, 313] on div "Mappin Location [GEOGRAPHIC_DATA], [GEOGRAPHIC_DATA], [GEOGRAPHIC_DATA], [GEOGR…" at bounding box center [784, 373] width 1568 height 754
click at [1535, 164] on icon at bounding box center [1544, 163] width 20 height 20
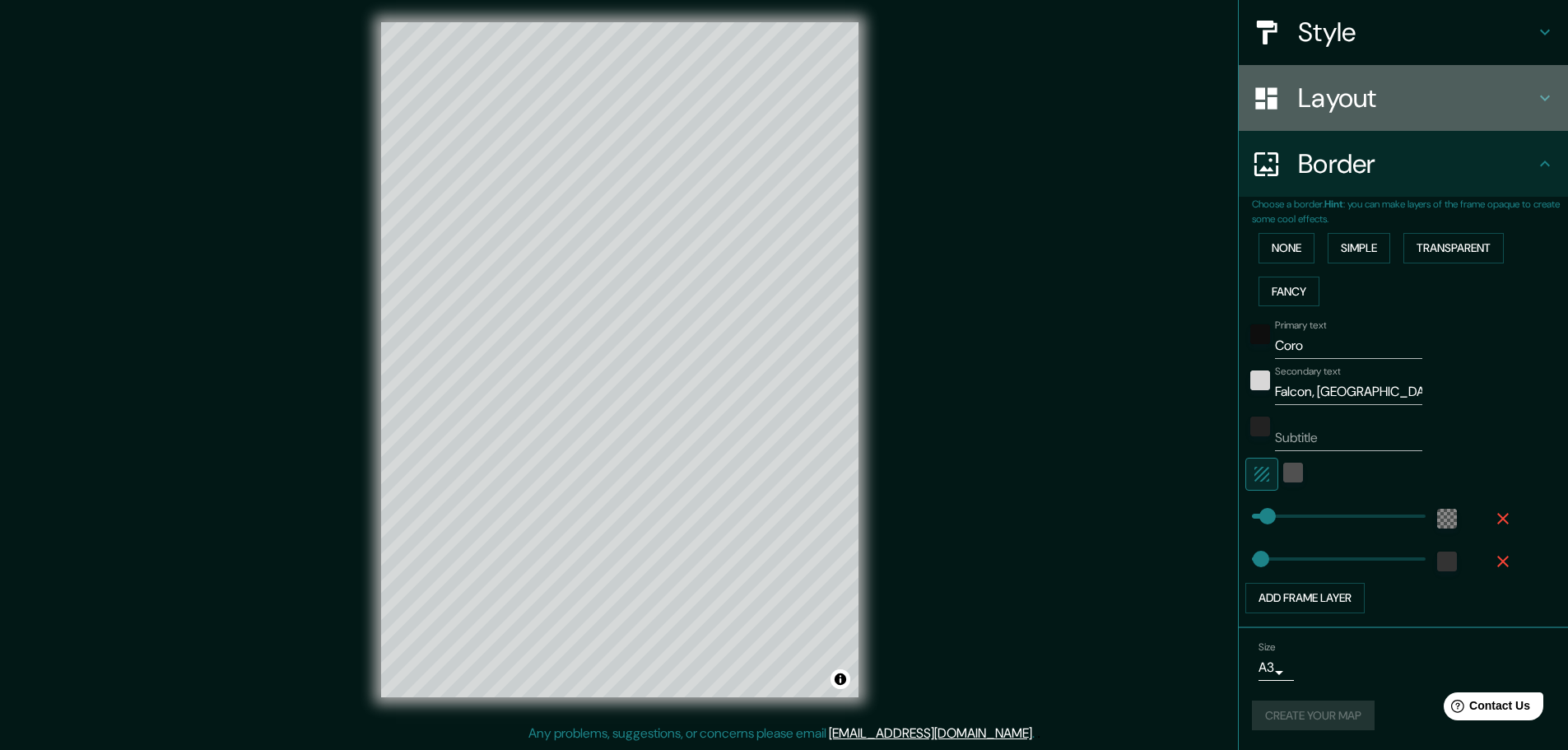
click at [1527, 111] on div "Layout" at bounding box center [1403, 98] width 329 height 66
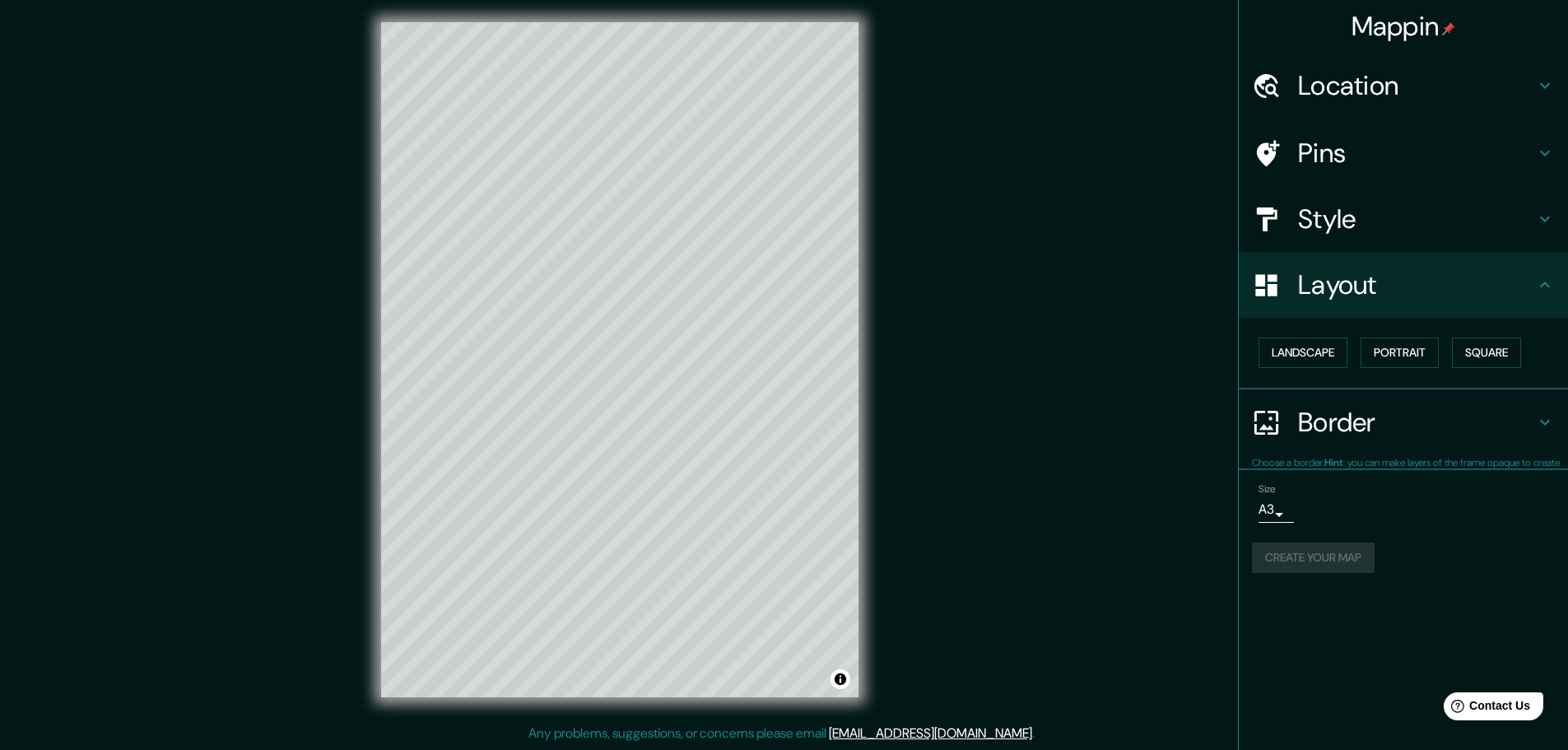
scroll to position [0, 0]
click at [1324, 555] on button "Create your map" at bounding box center [1313, 557] width 122 height 30
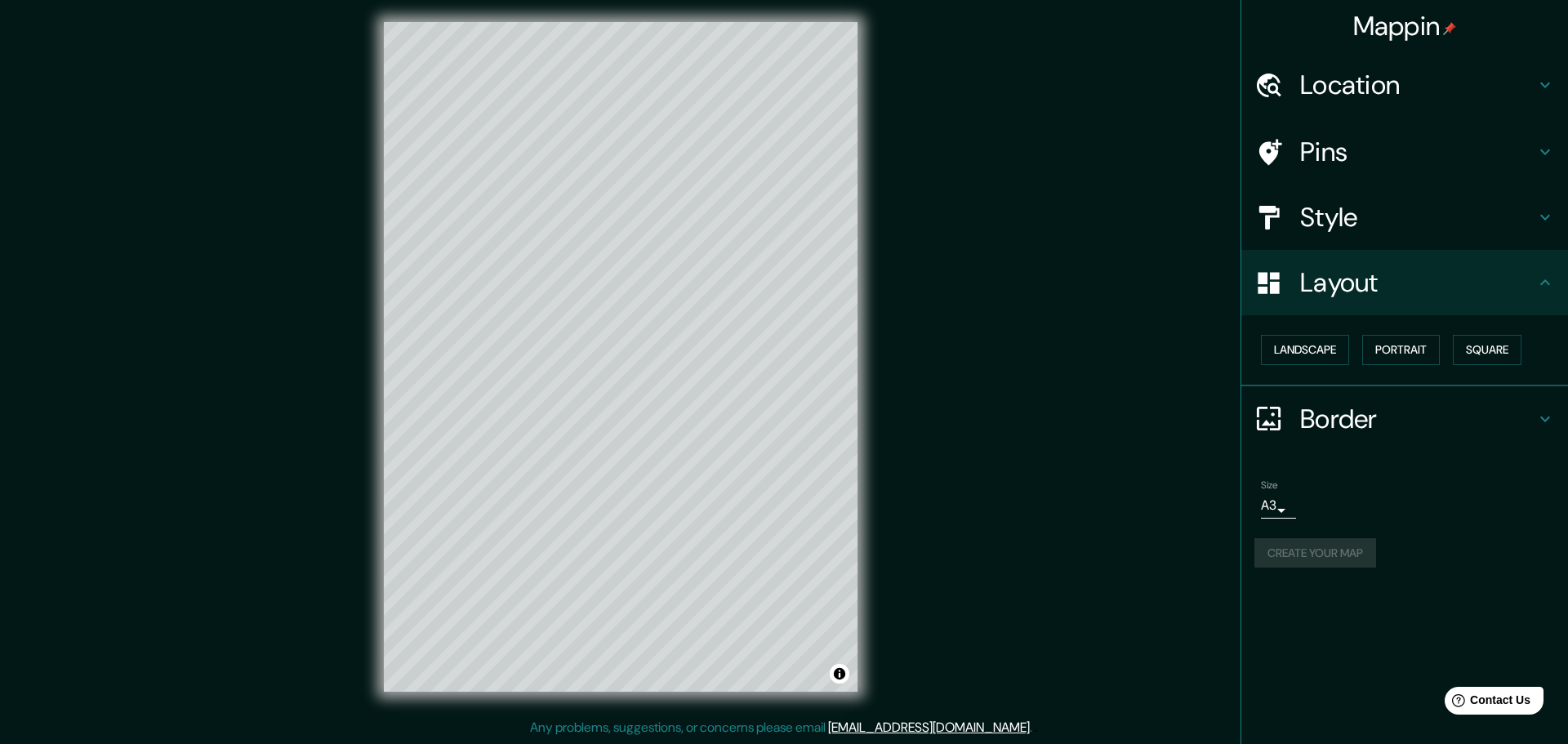
click at [1261, 499] on body "Mappin Location [GEOGRAPHIC_DATA], [GEOGRAPHIC_DATA], [GEOGRAPHIC_DATA], [GEOGR…" at bounding box center [784, 368] width 1568 height 744
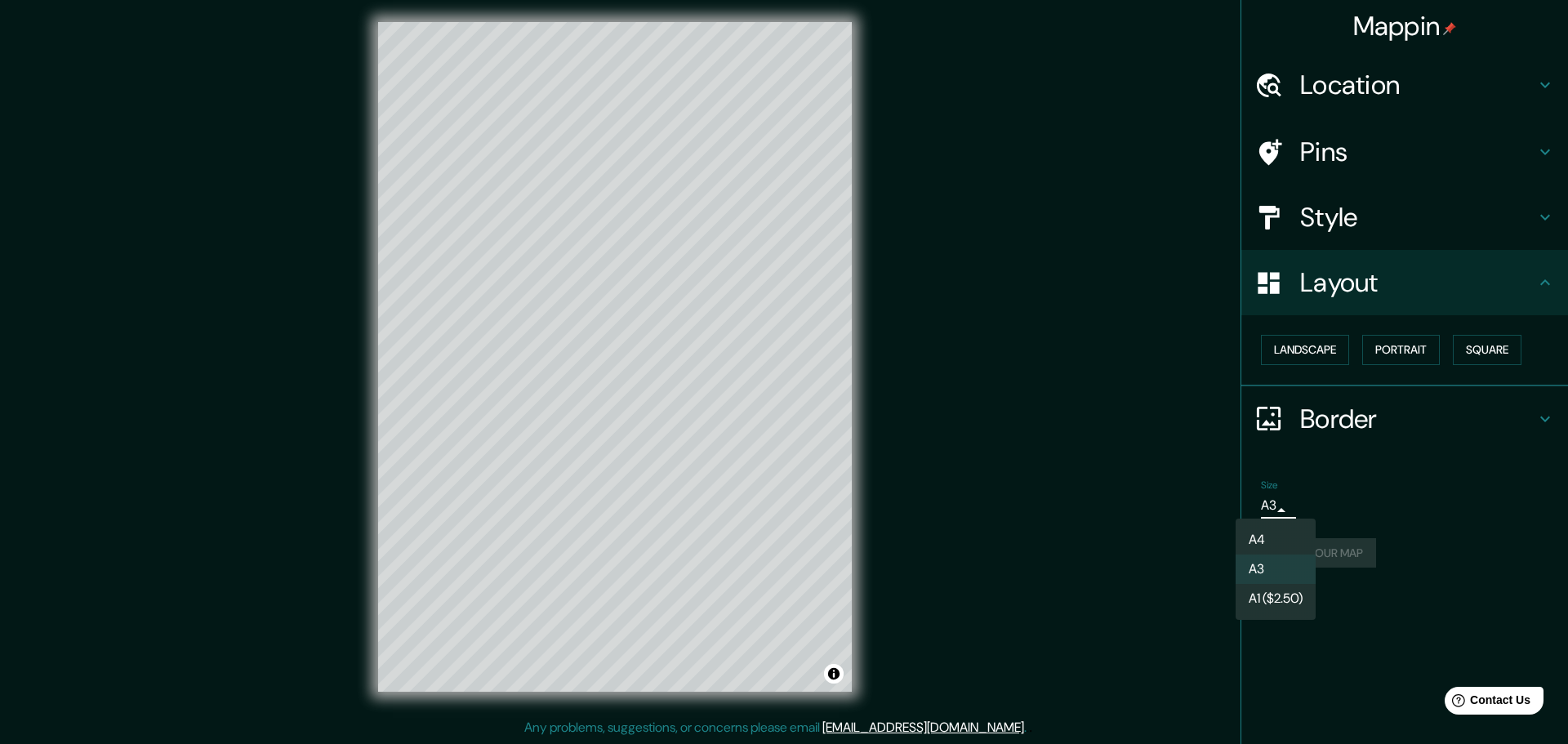
click at [1414, 526] on div at bounding box center [784, 372] width 1568 height 744
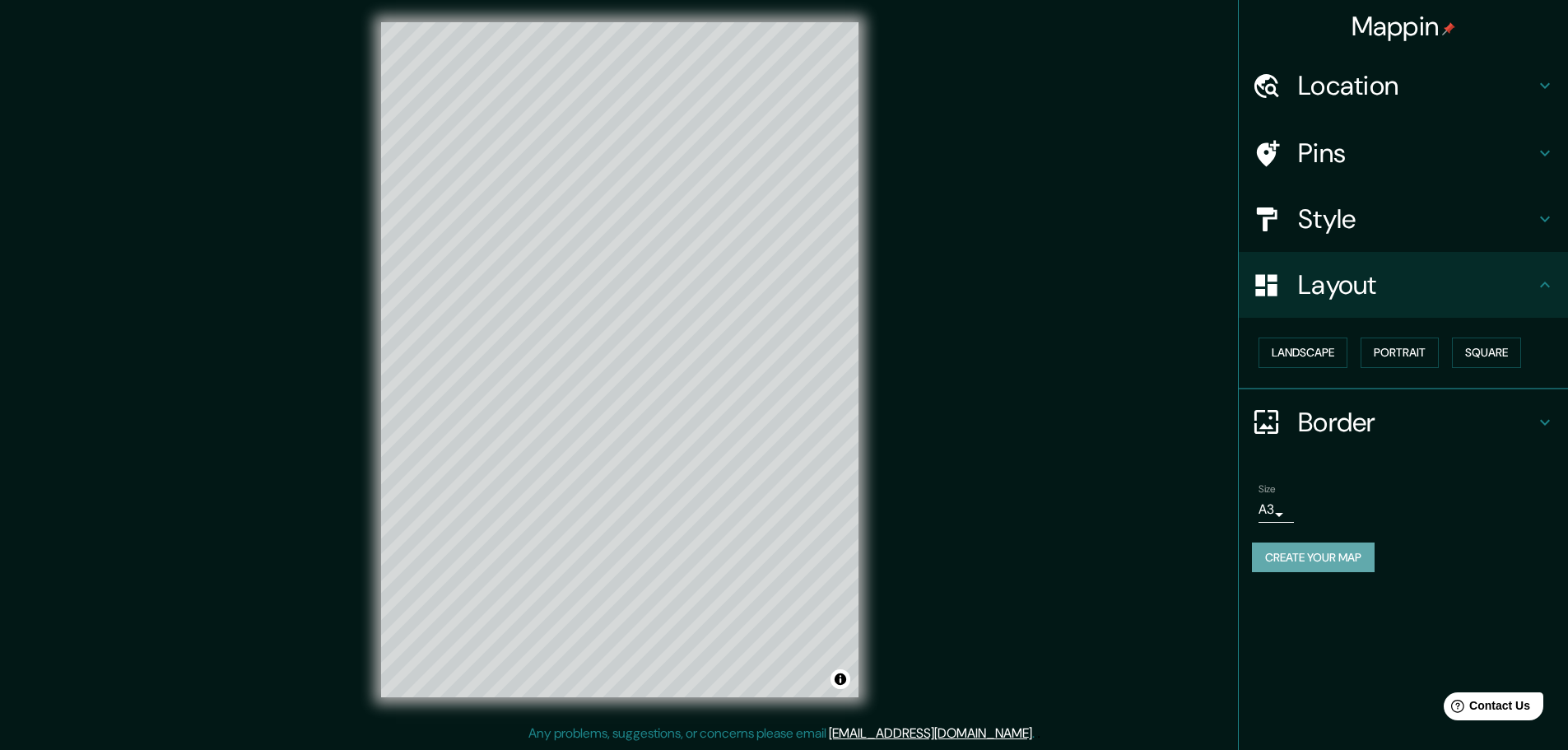
click at [1336, 554] on button "Create your map" at bounding box center [1313, 557] width 122 height 30
click at [1334, 552] on button "Create your map" at bounding box center [1313, 557] width 122 height 30
click at [1302, 548] on button "Create your map" at bounding box center [1313, 557] width 122 height 30
click at [1314, 560] on button "Create your map" at bounding box center [1313, 557] width 122 height 30
click at [1314, 565] on button "Create your map" at bounding box center [1313, 557] width 122 height 30
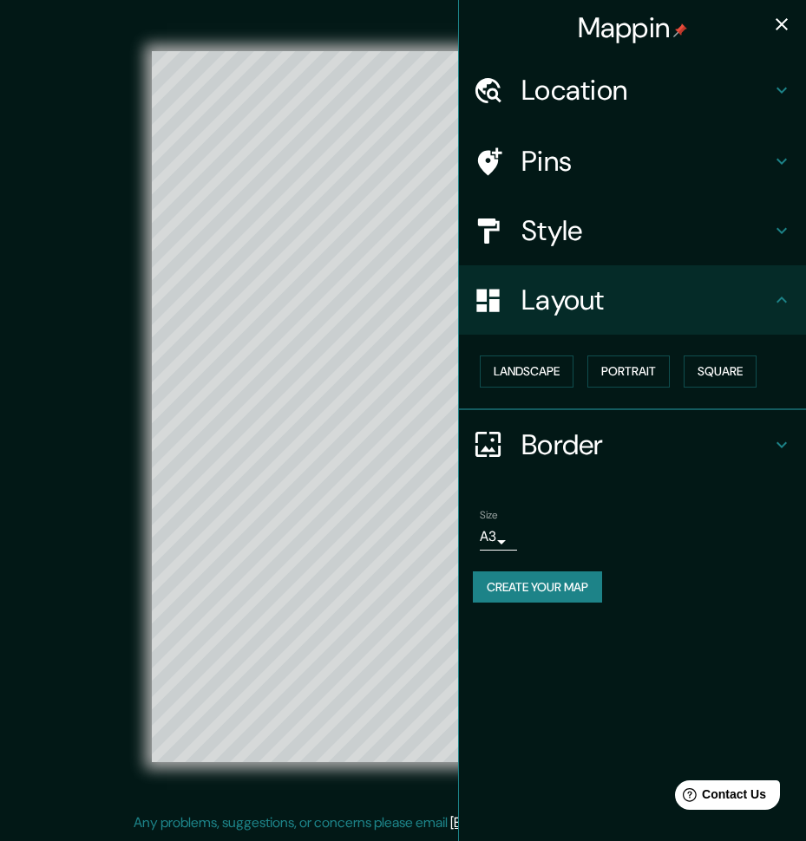
click at [584, 592] on button "Create your map" at bounding box center [537, 587] width 129 height 32
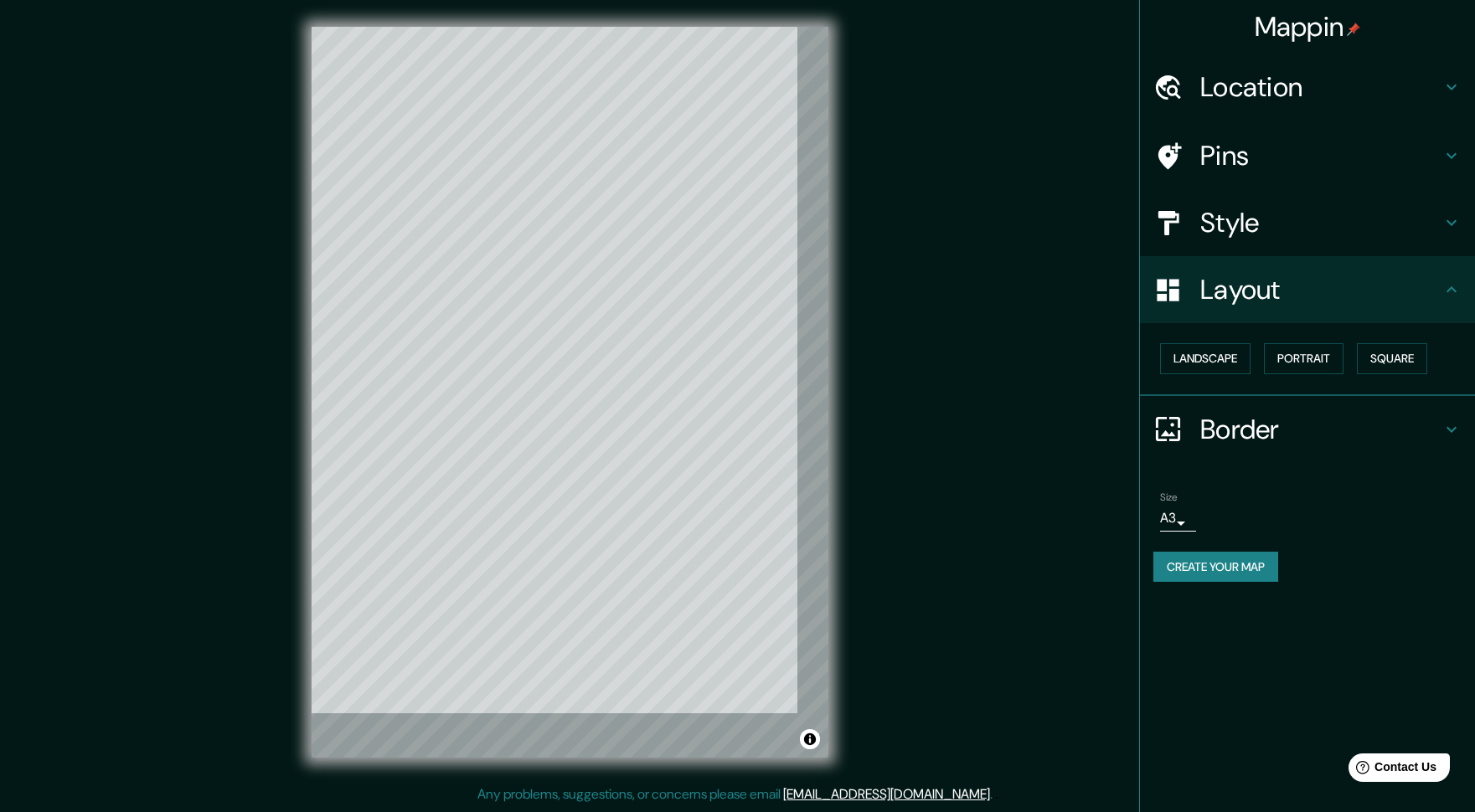
drag, startPoint x: 1435, startPoint y: 645, endPoint x: 1470, endPoint y: 620, distance: 43.0
click at [1442, 640] on div "Mappin Location [GEOGRAPHIC_DATA], [GEOGRAPHIC_DATA], [GEOGRAPHIC_DATA], [GEOGR…" at bounding box center [1307, 406] width 336 height 812
click at [976, 762] on div "© Mapbox © OpenStreetMap Improve this map" at bounding box center [570, 392] width 1381 height 785
click at [1262, 558] on button "Create your map" at bounding box center [1215, 567] width 125 height 31
click at [1262, 558] on div "Create your map" at bounding box center [1307, 567] width 308 height 31
